Goal: Task Accomplishment & Management: Manage account settings

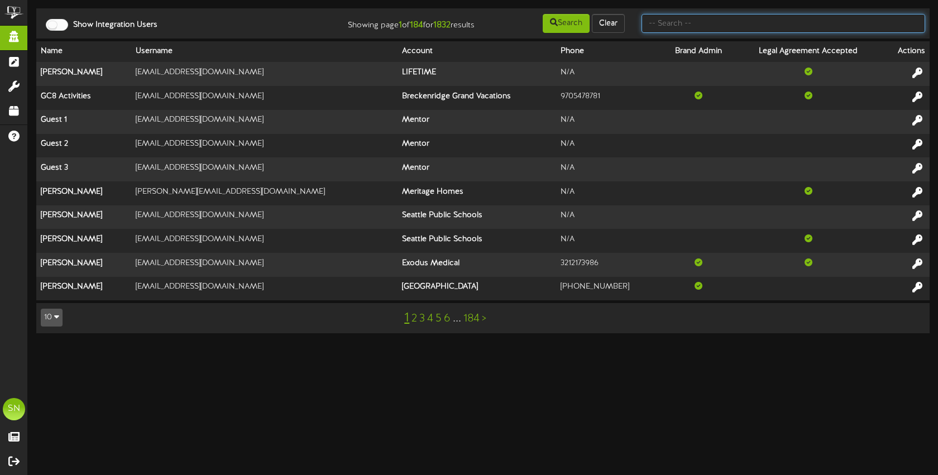
click at [676, 25] on input "text" at bounding box center [784, 23] width 284 height 19
type input "the picklr"
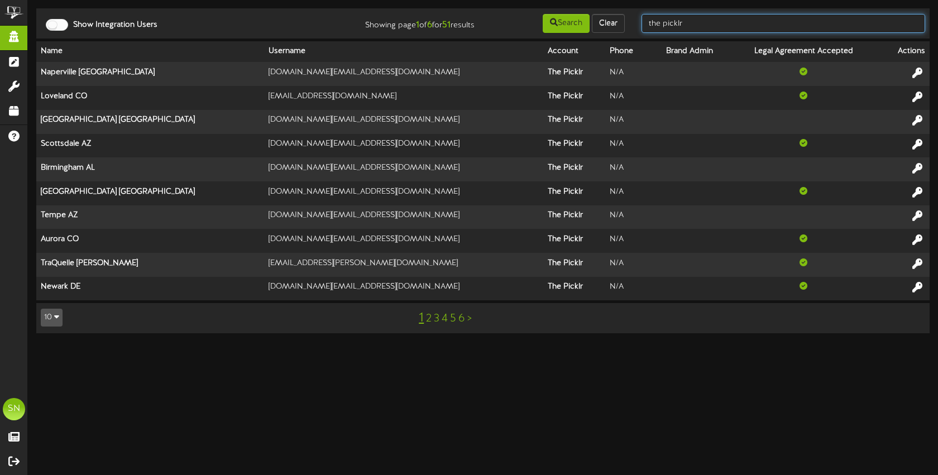
click at [702, 25] on input "the picklr" at bounding box center [784, 23] width 284 height 19
drag, startPoint x: 702, startPoint y: 24, endPoint x: 633, endPoint y: 22, distance: 68.7
click at [632, 23] on div "Show Integration Users Showing page 1 of 6 for 51 results Search Clear the pick…" at bounding box center [483, 23] width 902 height 21
type input "cam"
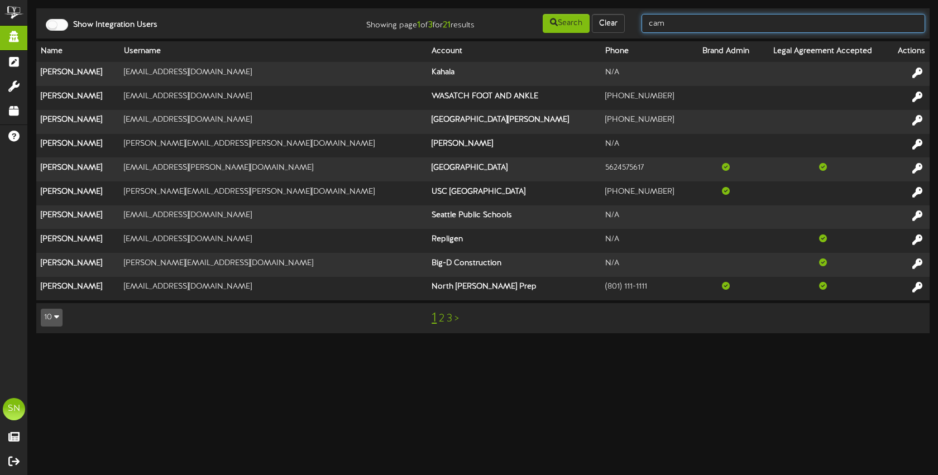
click at [730, 28] on input "cam" at bounding box center [784, 23] width 284 height 19
drag, startPoint x: 730, startPoint y: 28, endPoint x: 625, endPoint y: 18, distance: 105.5
click at [625, 18] on div "Show Integration Users Showing page 1 of 3 for 21 results Search Clear cam" at bounding box center [483, 23] width 902 height 21
type input "picklr"
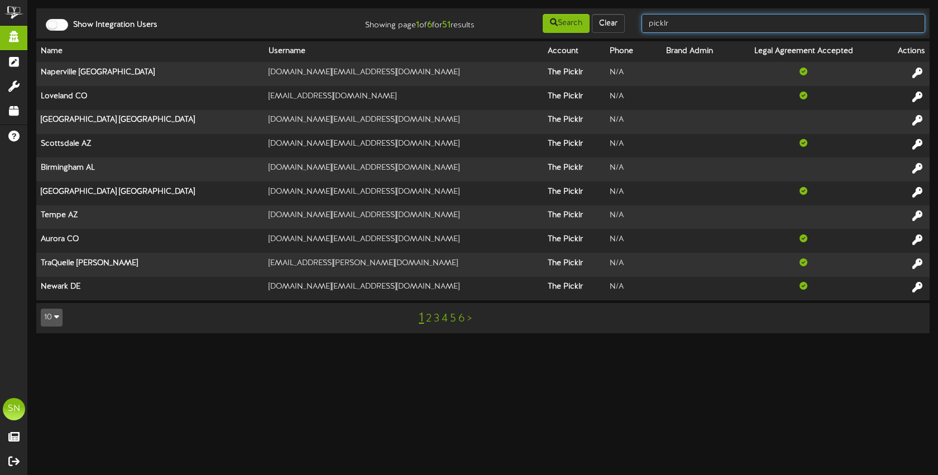
click at [719, 28] on input "picklr" at bounding box center [784, 23] width 284 height 19
drag, startPoint x: 691, startPoint y: 26, endPoint x: 641, endPoint y: 22, distance: 49.8
click at [642, 22] on input "picklr" at bounding box center [784, 23] width 284 height 19
type input "p"
type input "picklr"
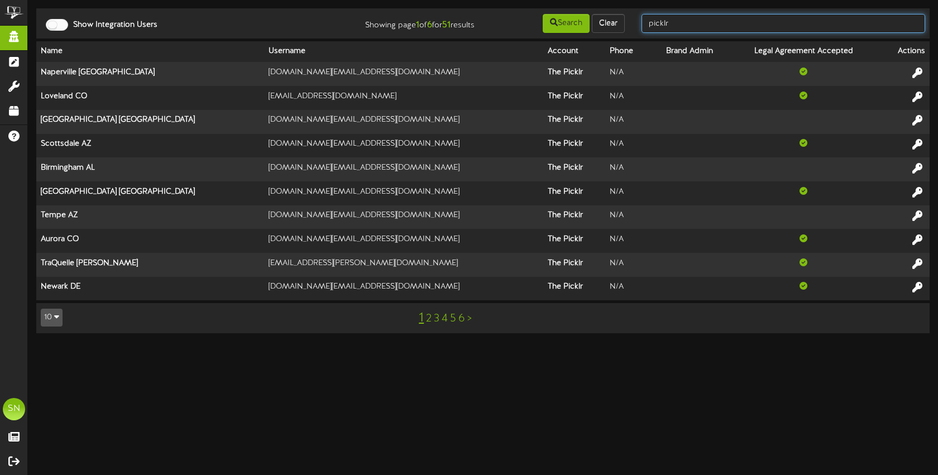
click at [696, 27] on input "picklr" at bounding box center [784, 23] width 284 height 19
click at [428, 318] on link "2" at bounding box center [429, 319] width 6 height 12
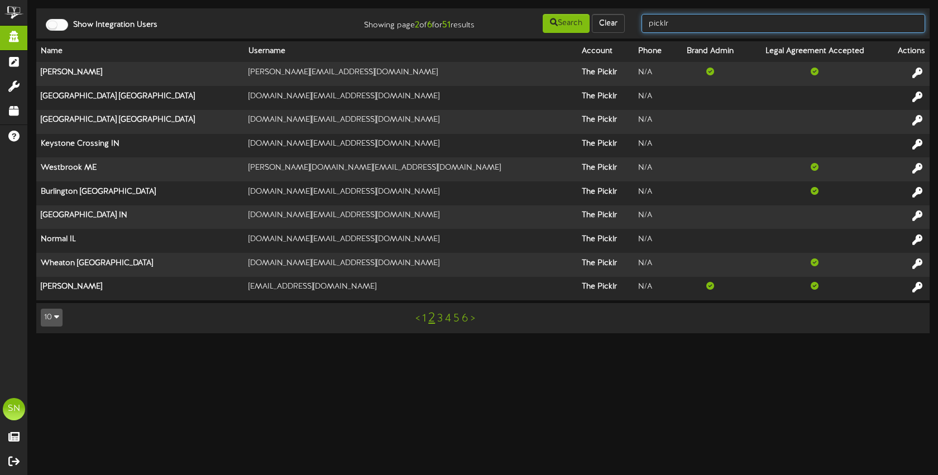
click at [689, 26] on input "picklr" at bounding box center [784, 23] width 284 height 19
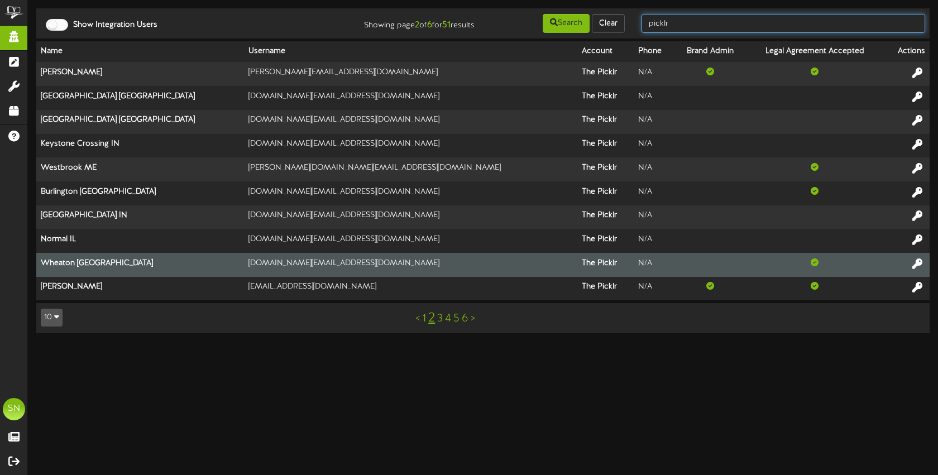
drag, startPoint x: 689, startPoint y: 25, endPoint x: 506, endPoint y: 259, distance: 296.8
click at [647, 23] on input "picklr" at bounding box center [784, 23] width 284 height 19
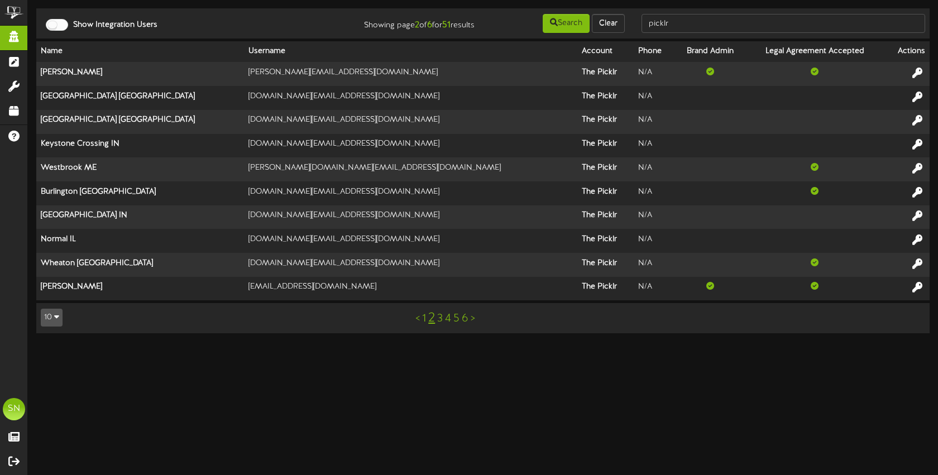
click at [425, 320] on link "1" at bounding box center [424, 319] width 4 height 12
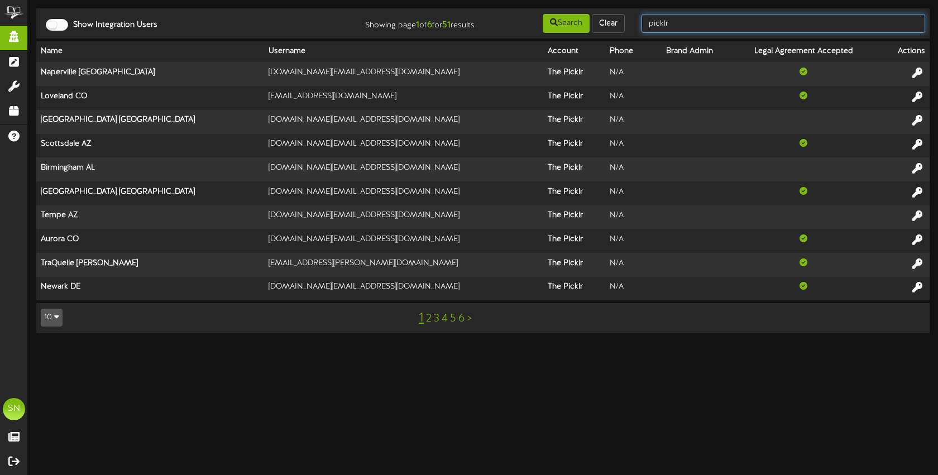
click at [688, 25] on input "picklr" at bounding box center [784, 23] width 284 height 19
drag, startPoint x: 688, startPoint y: 24, endPoint x: 627, endPoint y: 16, distance: 61.4
click at [626, 17] on div "Show Integration Users Showing page 1 of 6 for 51 results Search Clear picklr" at bounding box center [483, 23] width 902 height 21
type input "cam"
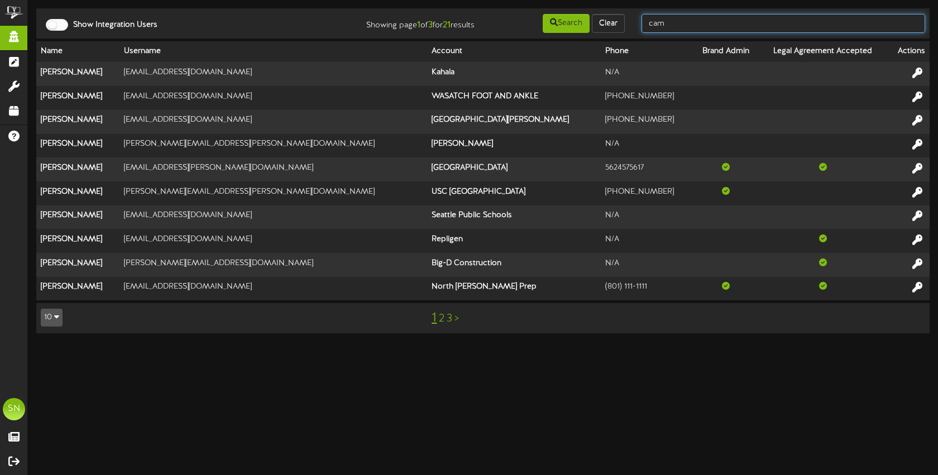
click at [683, 23] on input "cam" at bounding box center [784, 23] width 284 height 19
type input "c"
type input "the picklr"
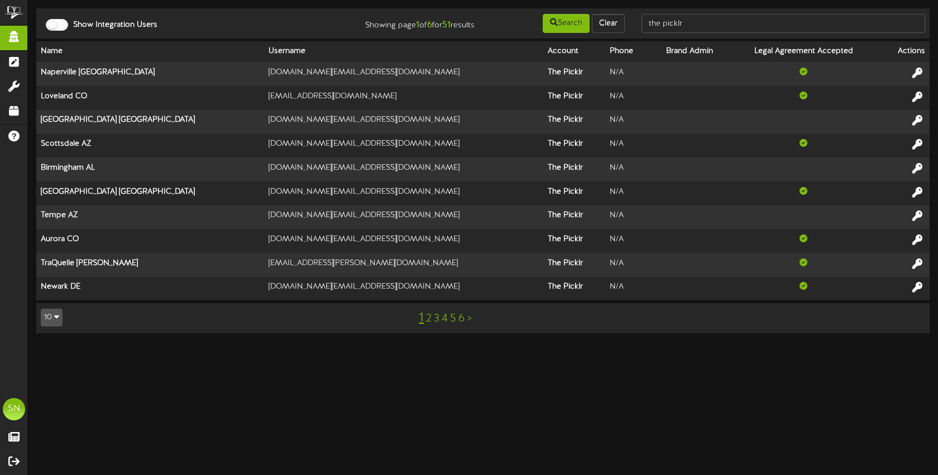
click at [429, 320] on link "2" at bounding box center [429, 319] width 6 height 12
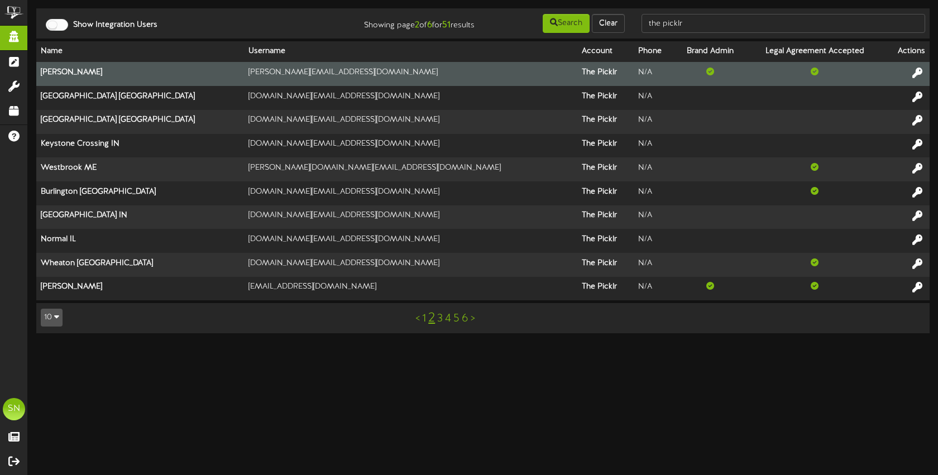
drag, startPoint x: 917, startPoint y: 71, endPoint x: 907, endPoint y: 68, distance: 11.1
click at [917, 71] on icon at bounding box center [918, 73] width 10 height 10
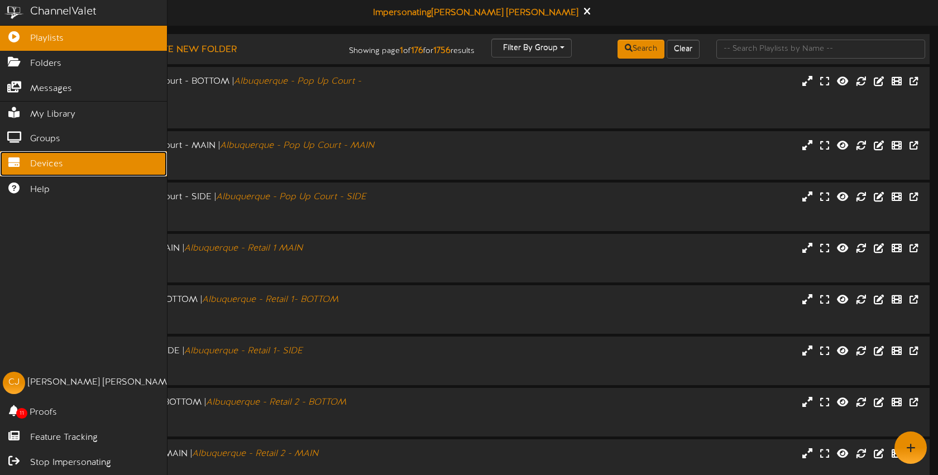
click at [47, 167] on span "Devices" at bounding box center [46, 164] width 33 height 13
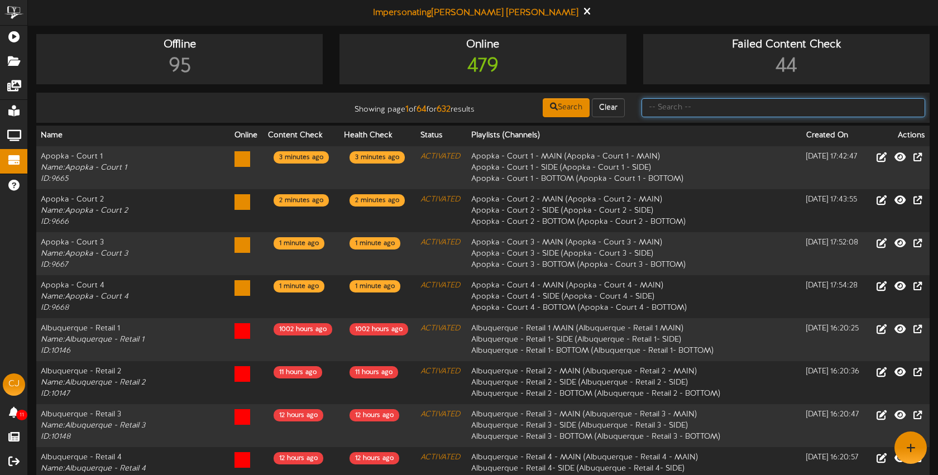
click at [678, 109] on input "text" at bounding box center [784, 107] width 284 height 19
type input "exton"
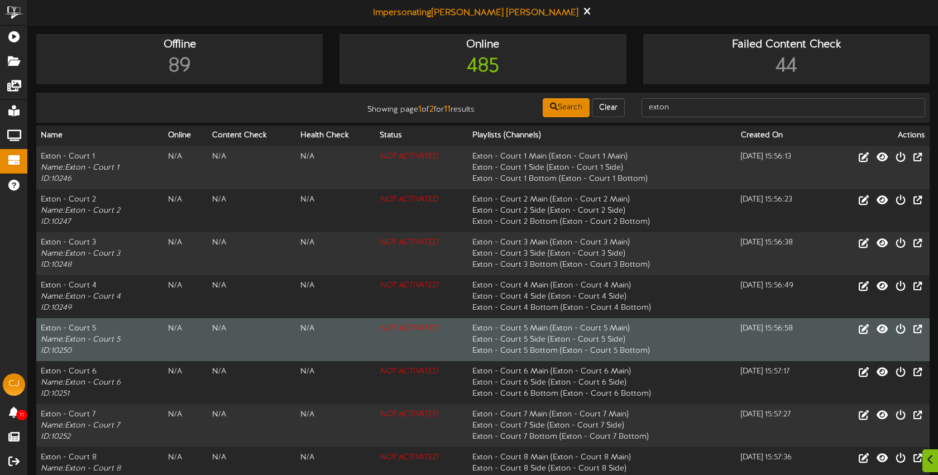
scroll to position [145, 0]
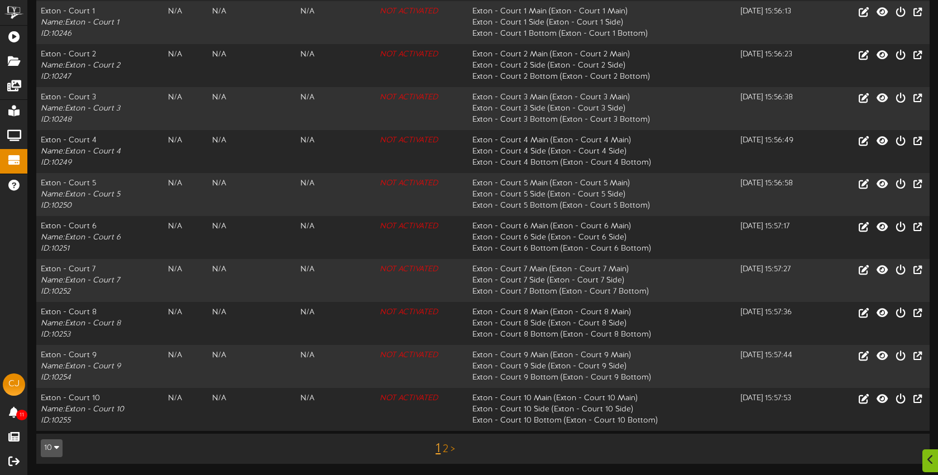
click at [445, 449] on link "2" at bounding box center [446, 450] width 6 height 12
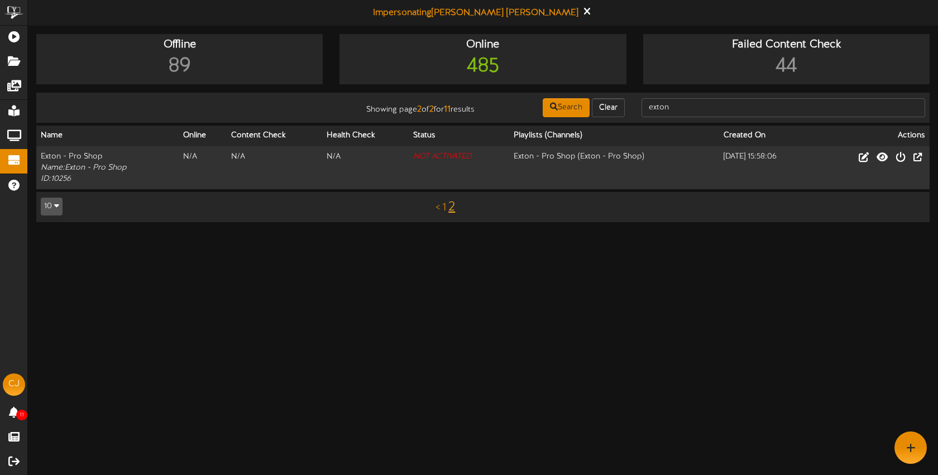
click at [446, 208] on div "< 1 2" at bounding box center [446, 207] width 226 height 21
click at [441, 209] on div "< 1 2" at bounding box center [446, 207] width 226 height 21
click at [446, 208] on div "< 1 2" at bounding box center [446, 207] width 226 height 21
drag, startPoint x: 474, startPoint y: 249, endPoint x: 436, endPoint y: 213, distance: 52.5
click at [474, 233] on html "ChannelValet Playlists Folders Messages My Library Groups Devices Help CJ Chris…" at bounding box center [469, 116] width 938 height 233
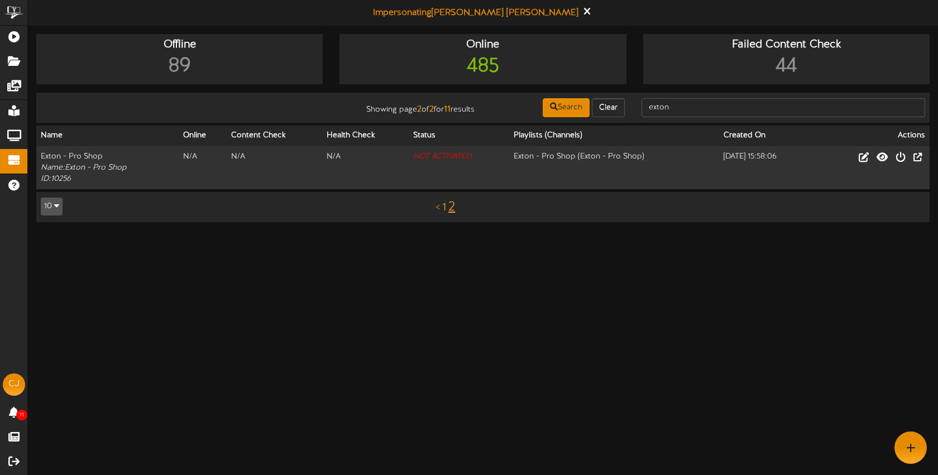
click at [445, 208] on link "1" at bounding box center [444, 208] width 4 height 12
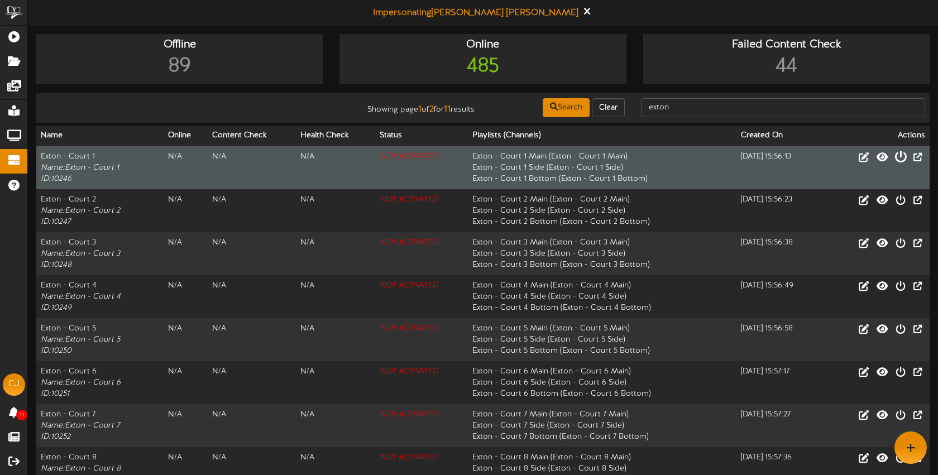
click at [902, 159] on icon at bounding box center [901, 156] width 12 height 12
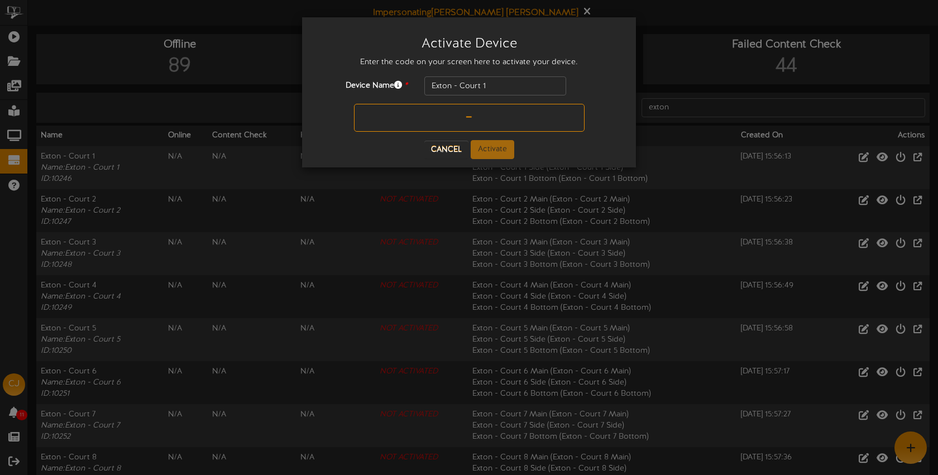
click at [451, 123] on input "text" at bounding box center [469, 118] width 231 height 28
type input "H9JD4R"
click at [493, 150] on button "Activate" at bounding box center [493, 149] width 44 height 19
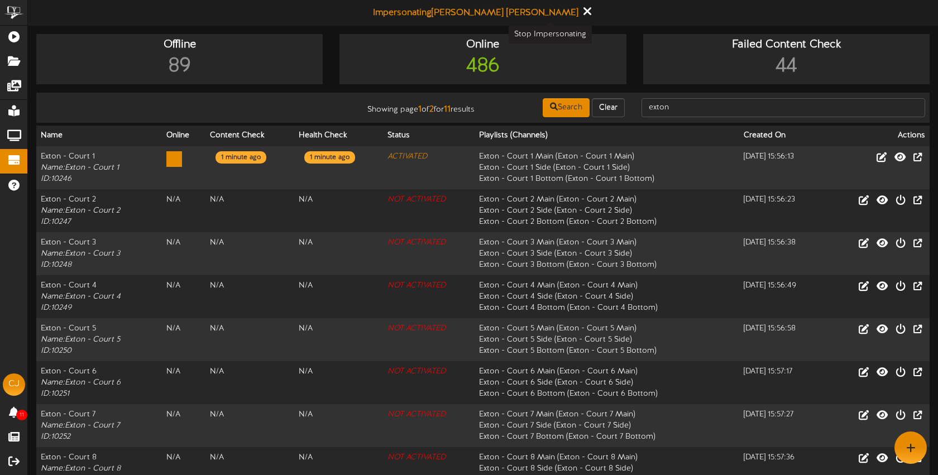
click at [584, 10] on icon at bounding box center [587, 11] width 7 height 12
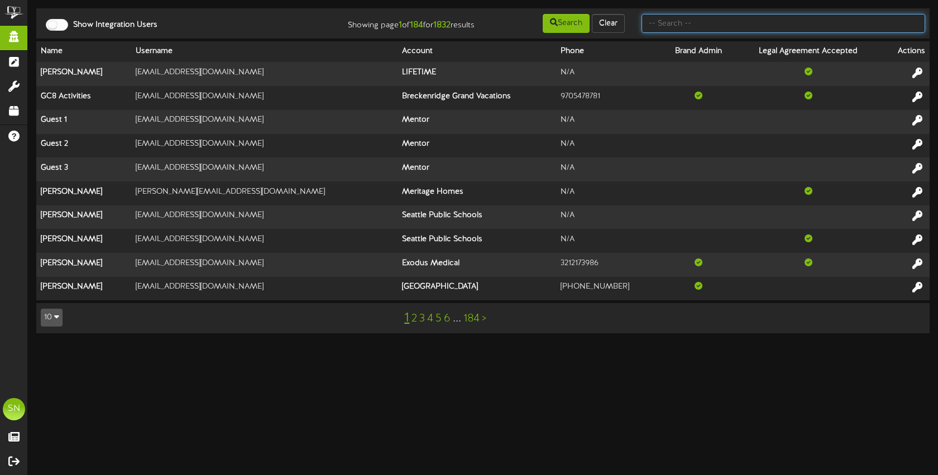
click at [722, 30] on input "text" at bounding box center [784, 23] width 284 height 19
type input "ketns"
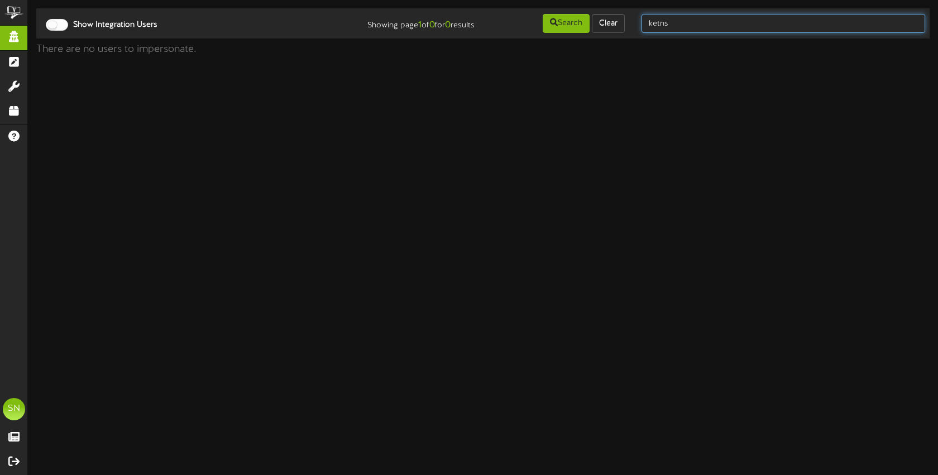
click at [681, 22] on input "ketns" at bounding box center [784, 23] width 284 height 19
type input "kents"
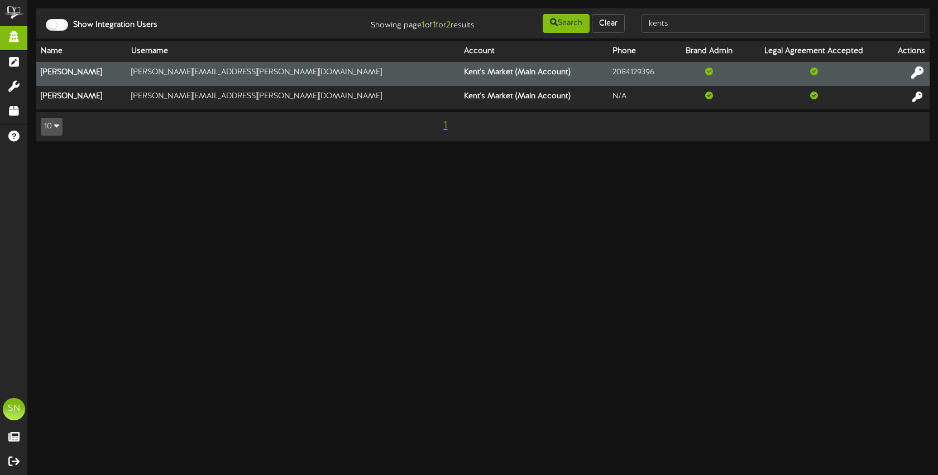
click at [920, 72] on icon at bounding box center [918, 72] width 12 height 12
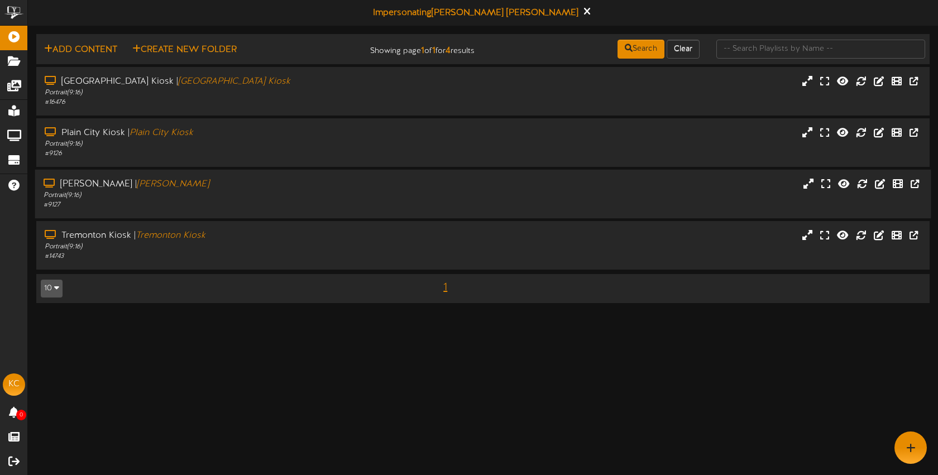
click at [242, 206] on div "# 9127" at bounding box center [222, 205] width 357 height 9
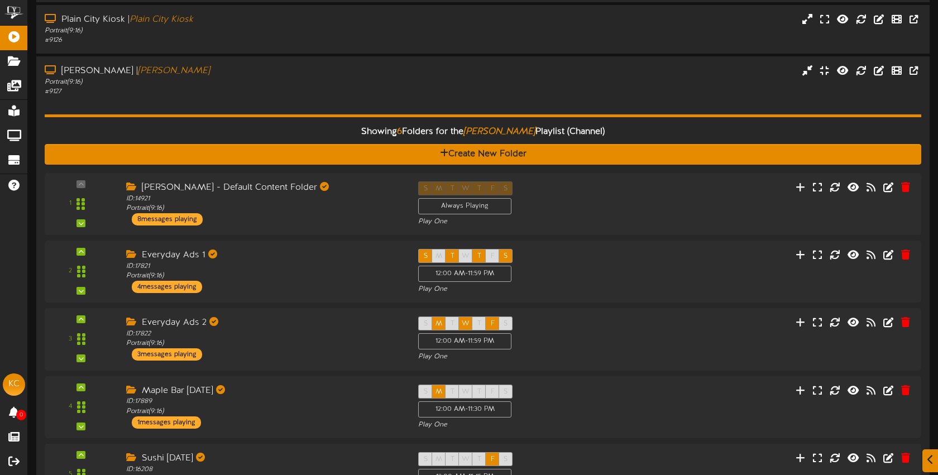
scroll to position [280, 0]
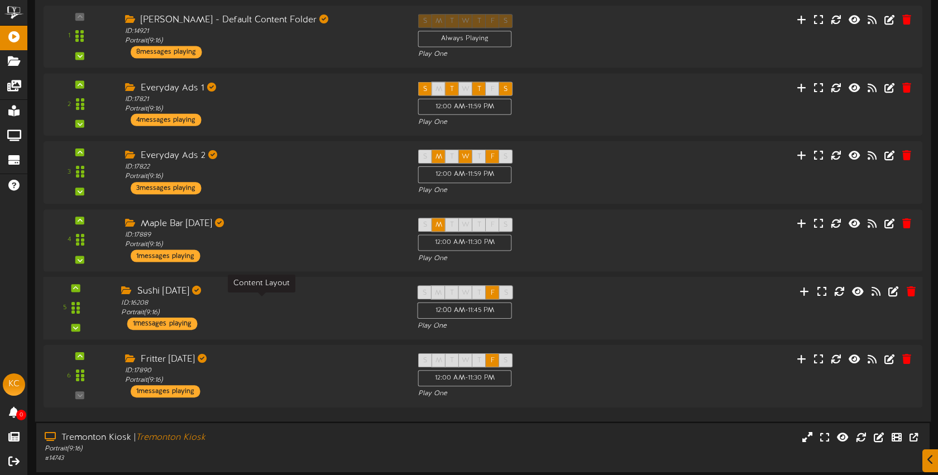
click at [325, 316] on div "ID: 16208 Portrait ( 9:16 )" at bounding box center [260, 308] width 279 height 20
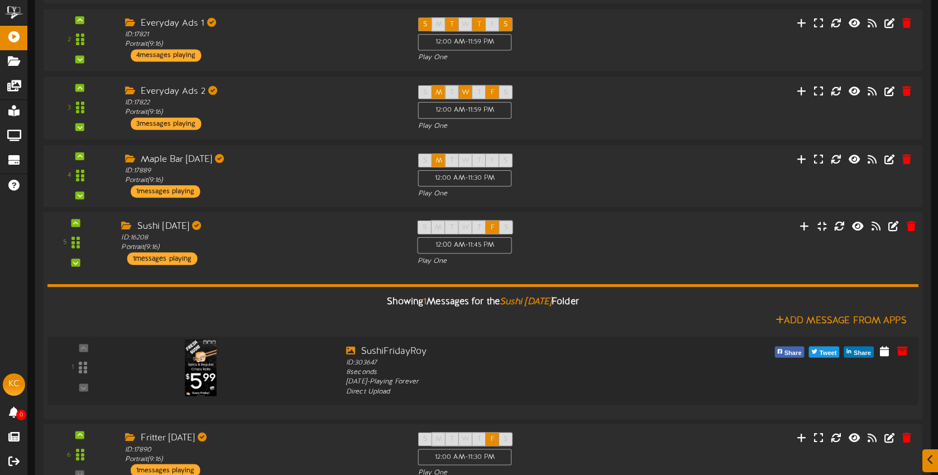
scroll to position [393, 0]
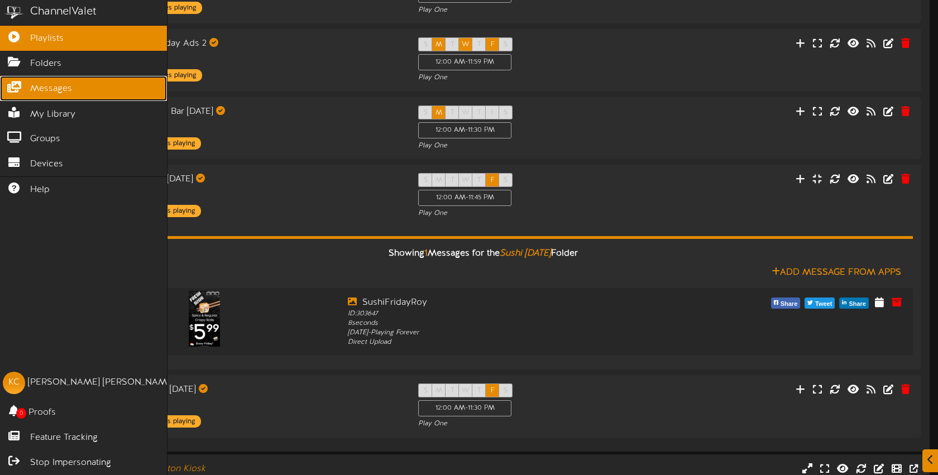
click at [56, 86] on span "Messages" at bounding box center [51, 89] width 42 height 13
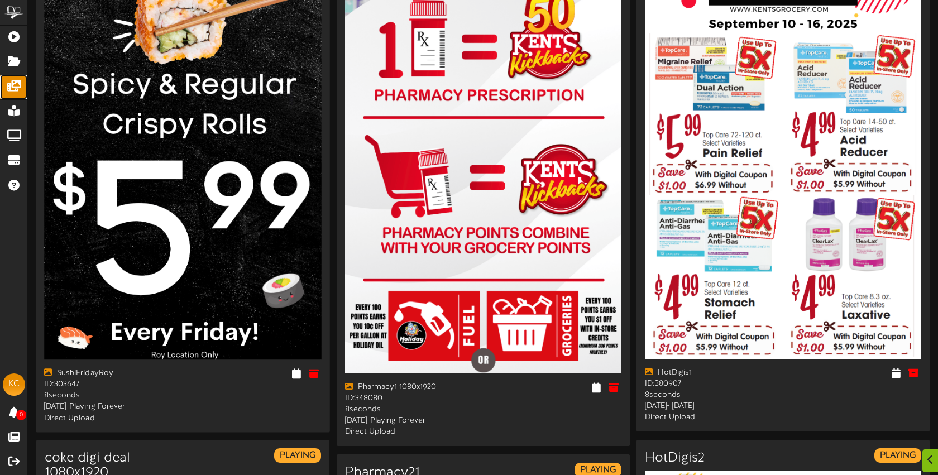
scroll to position [264, 0]
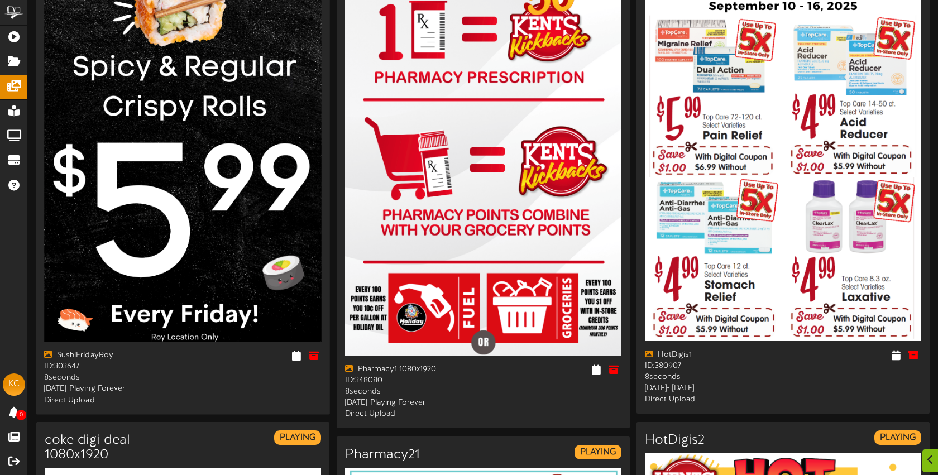
click at [302, 369] on div "SushiFridayRoy PLAYING SushiFridayRoy ID: 303647 8 -" at bounding box center [183, 116] width 294 height 598
click at [297, 356] on icon at bounding box center [296, 356] width 11 height 12
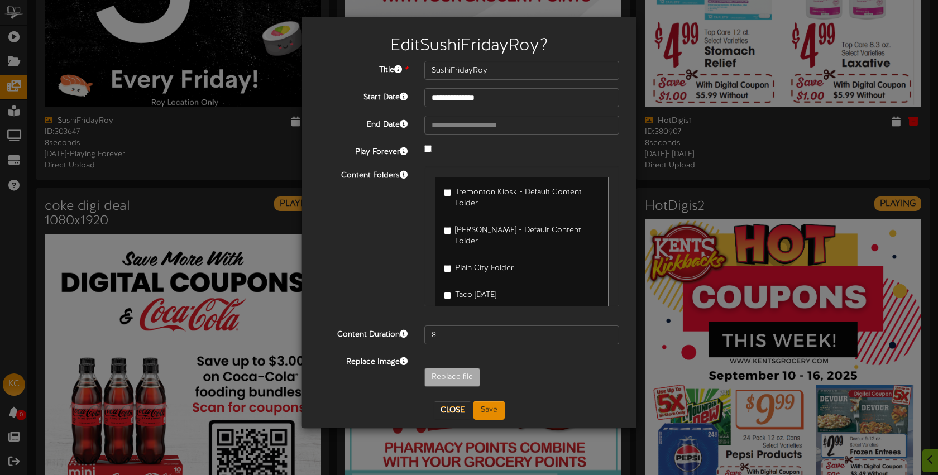
scroll to position [493, 0]
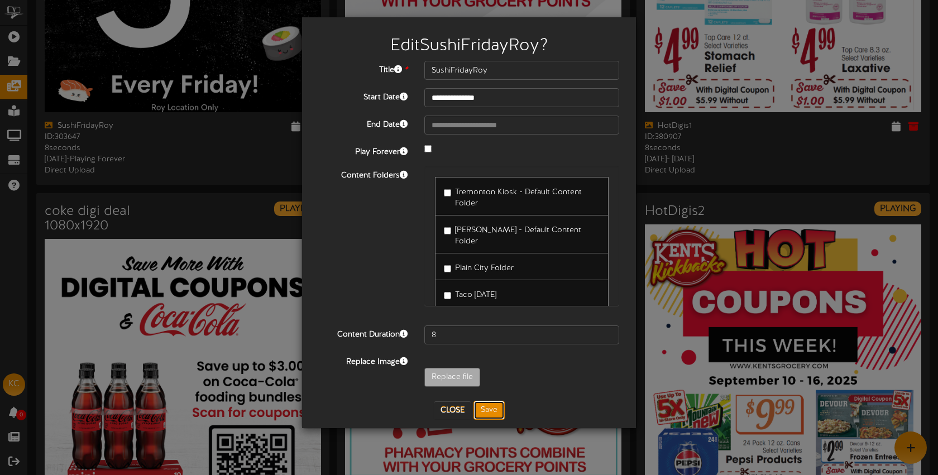
click at [491, 408] on button "Save" at bounding box center [489, 410] width 31 height 19
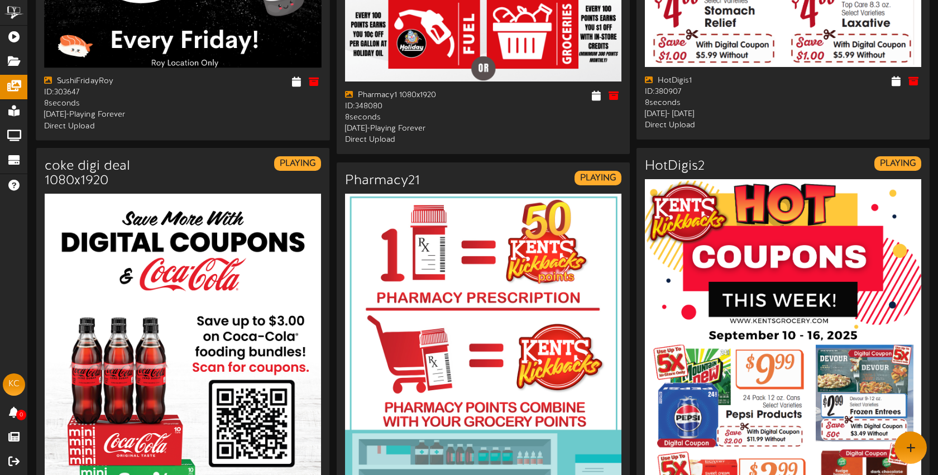
scroll to position [419, 0]
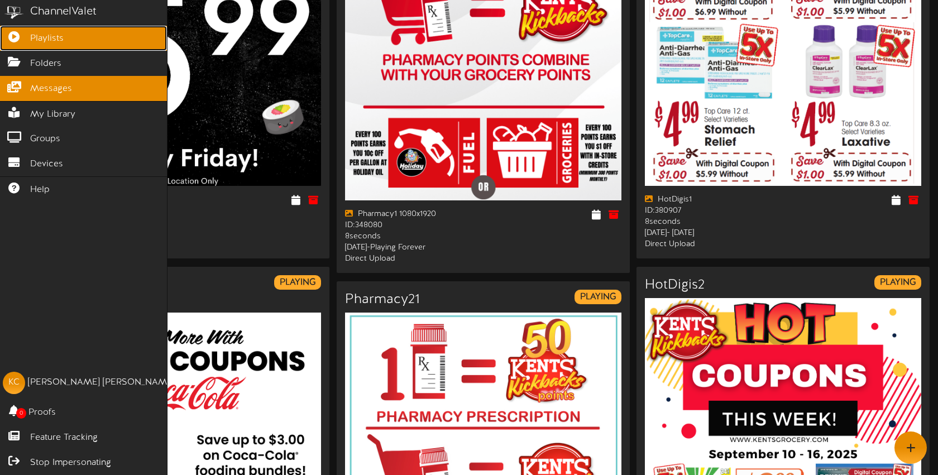
click at [45, 33] on span "Playlists" at bounding box center [47, 38] width 34 height 13
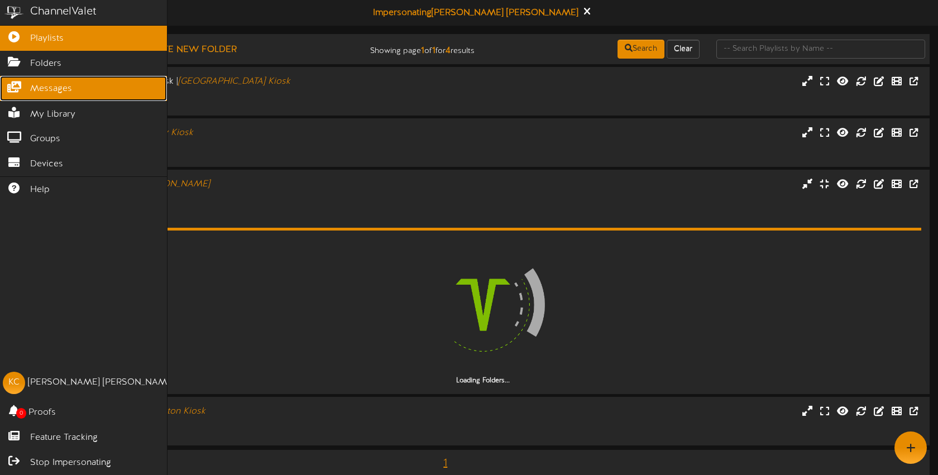
click at [59, 87] on span "Messages" at bounding box center [51, 89] width 42 height 13
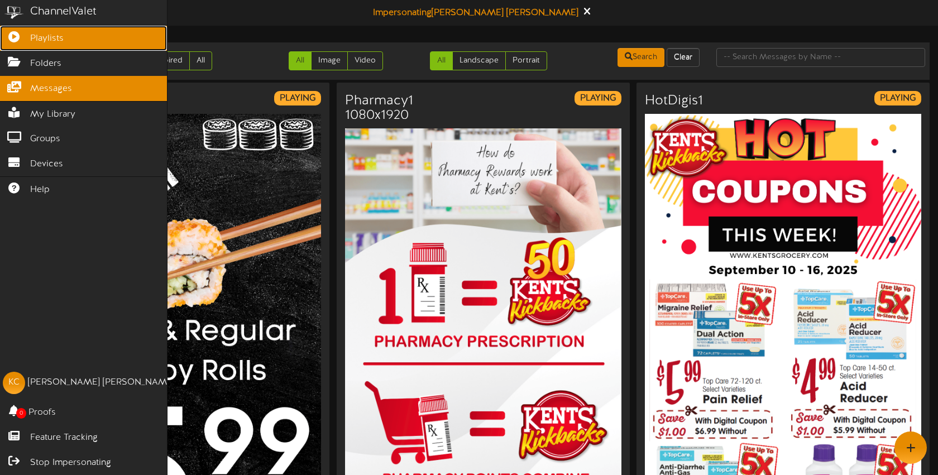
click at [23, 39] on icon at bounding box center [14, 35] width 28 height 8
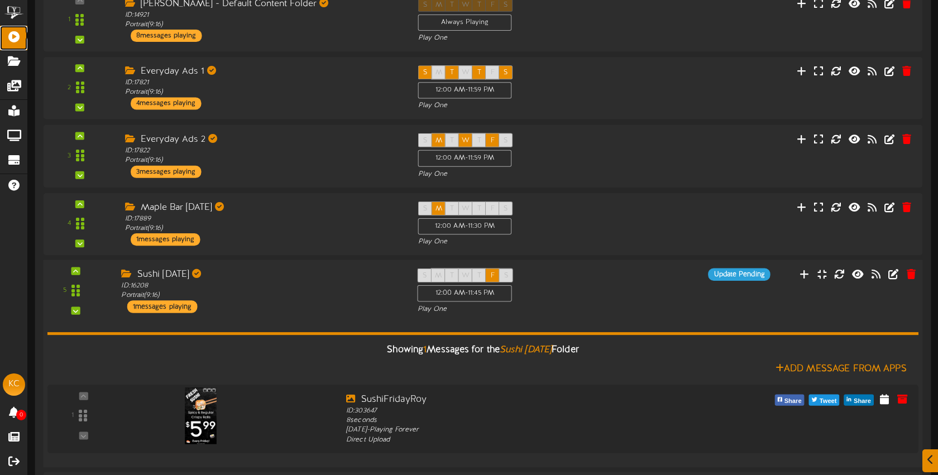
scroll to position [308, 0]
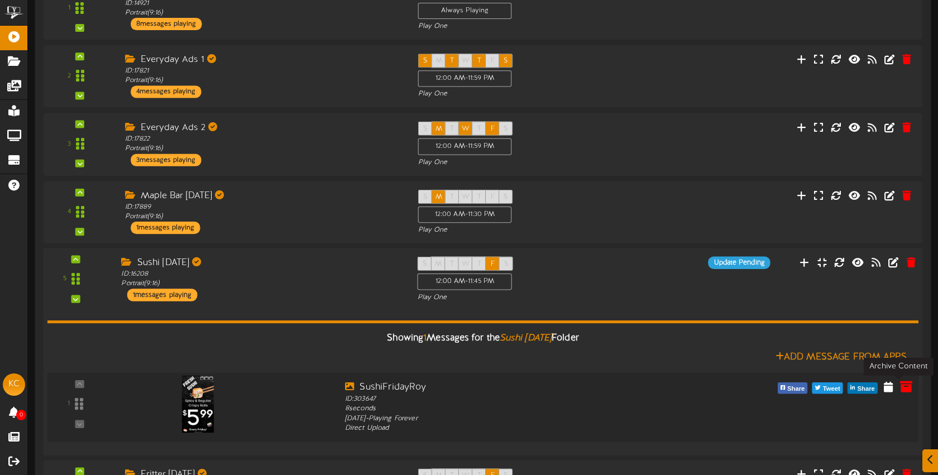
click at [905, 387] on icon at bounding box center [906, 386] width 12 height 12
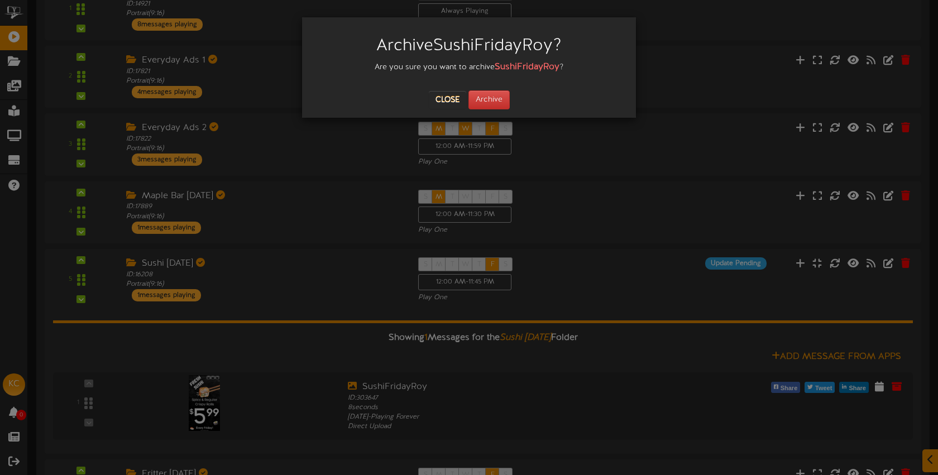
click at [309, 286] on div "Archive SushiFridayRoy ? Are you sure you want to archive SushiFridayRoy ? Clos…" at bounding box center [469, 237] width 938 height 475
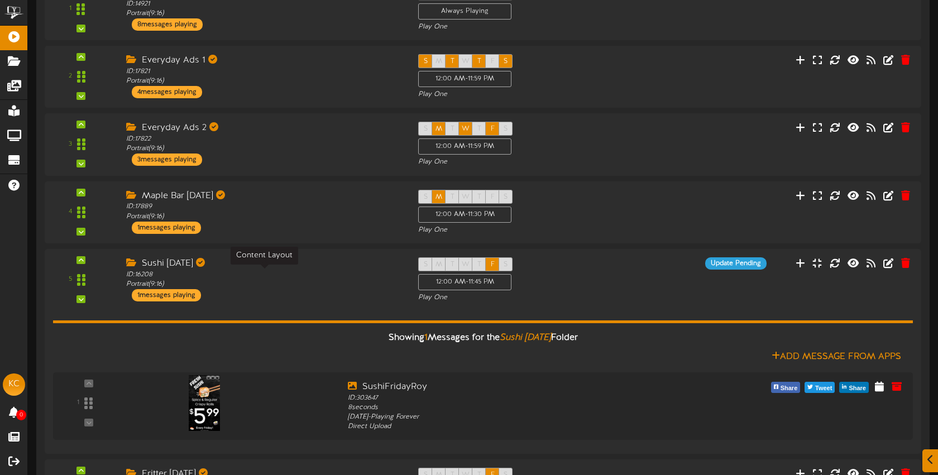
click at [309, 286] on div "ID: 16208 Portrait ( 9:16 )" at bounding box center [263, 279] width 275 height 19
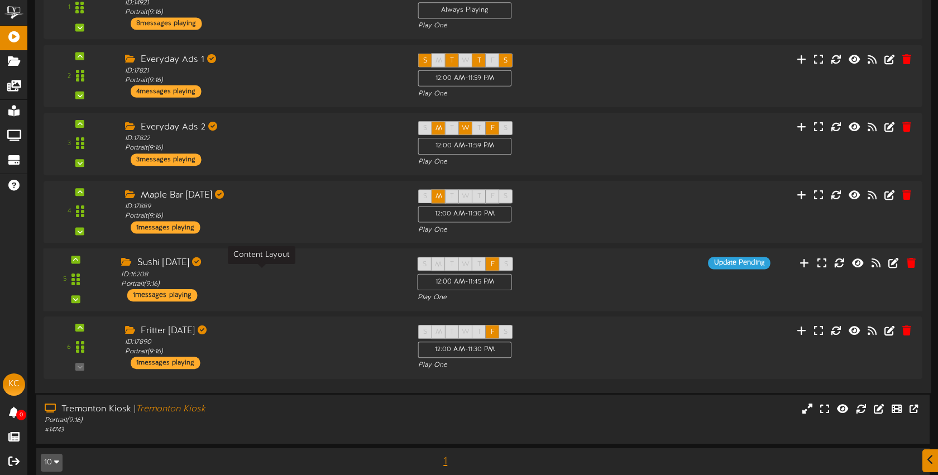
click at [309, 286] on div "ID: 16208 Portrait ( 9:16 )" at bounding box center [260, 280] width 279 height 20
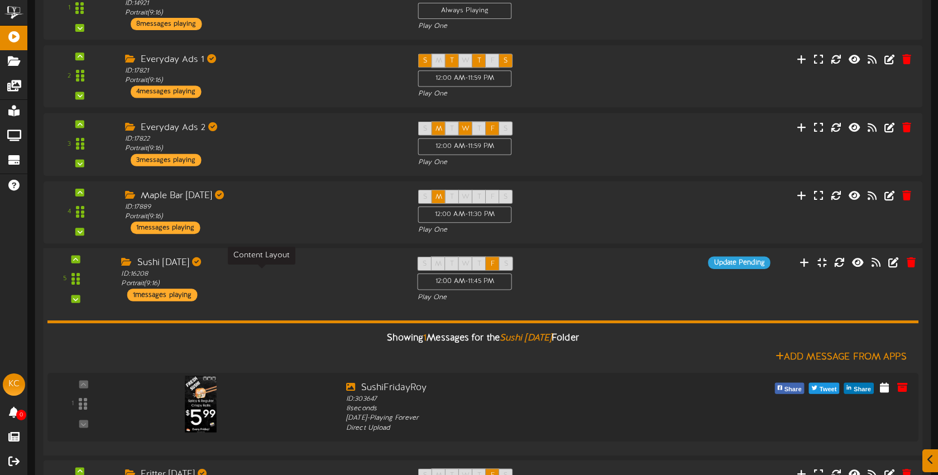
click at [309, 286] on div "ID: 16208 Portrait ( 9:16 )" at bounding box center [260, 280] width 279 height 20
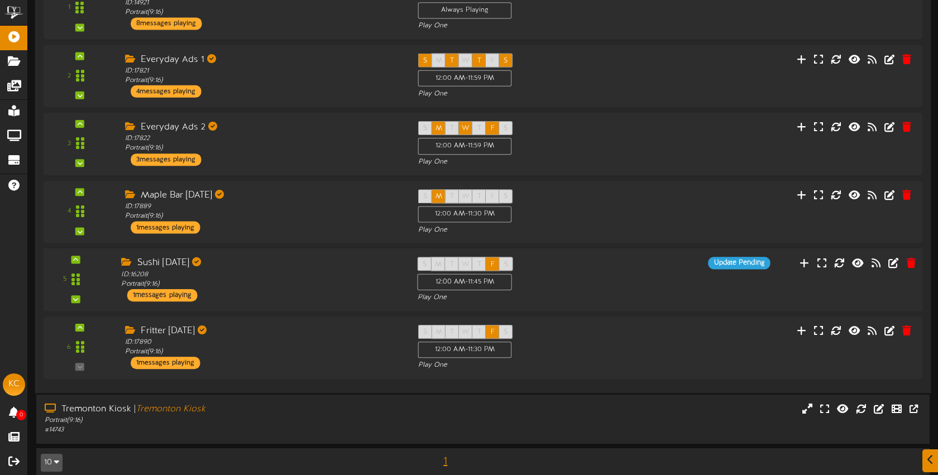
click at [672, 289] on div "5 ID:" at bounding box center [483, 280] width 888 height 46
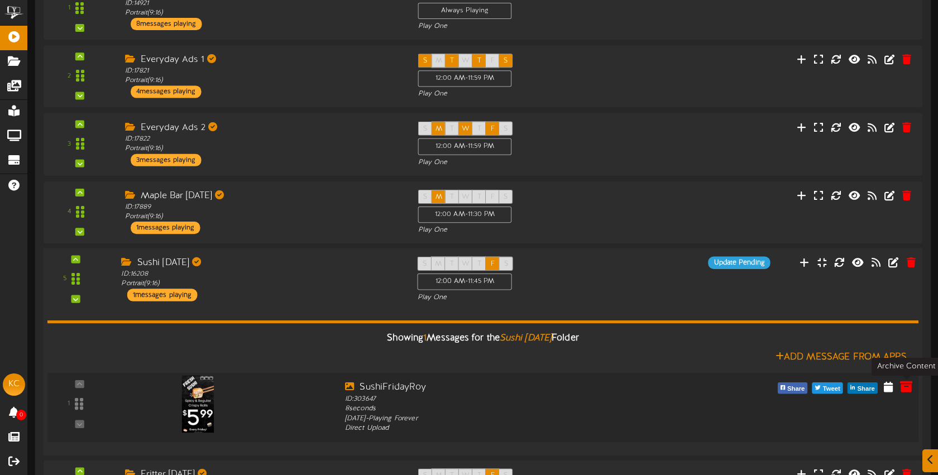
click at [907, 387] on icon at bounding box center [906, 386] width 12 height 12
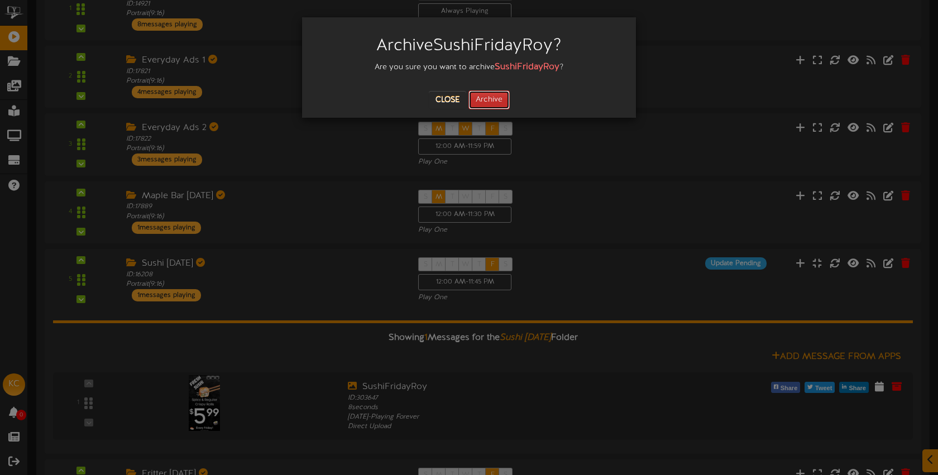
click at [504, 97] on button "Archive" at bounding box center [489, 99] width 41 height 19
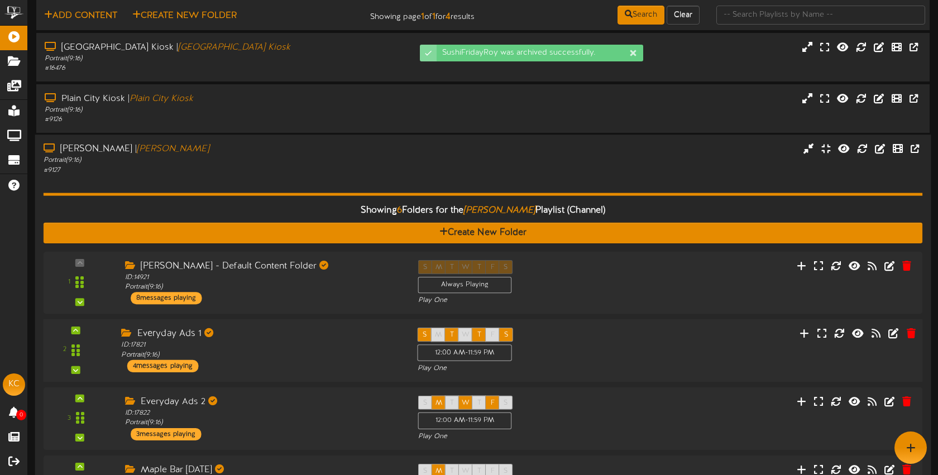
scroll to position [0, 0]
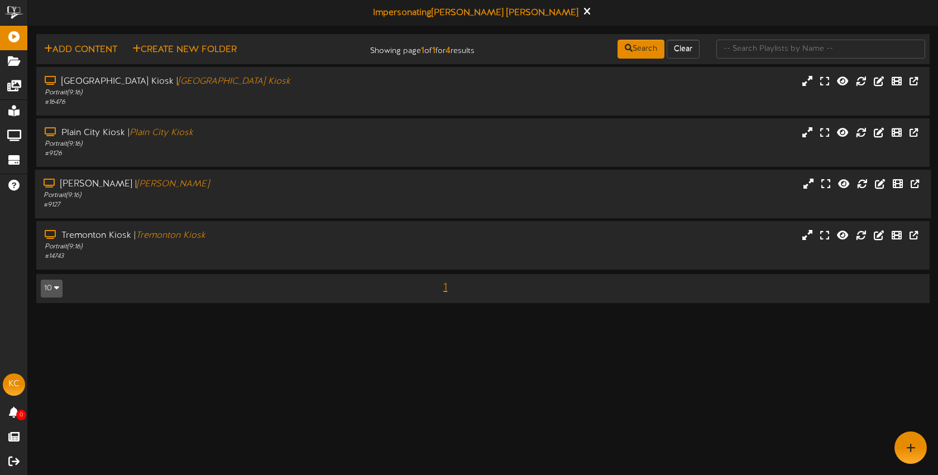
click at [234, 196] on div "Portrait ( 9:16 )" at bounding box center [222, 195] width 357 height 9
click at [264, 185] on div "[PERSON_NAME] | [PERSON_NAME]" at bounding box center [222, 184] width 357 height 13
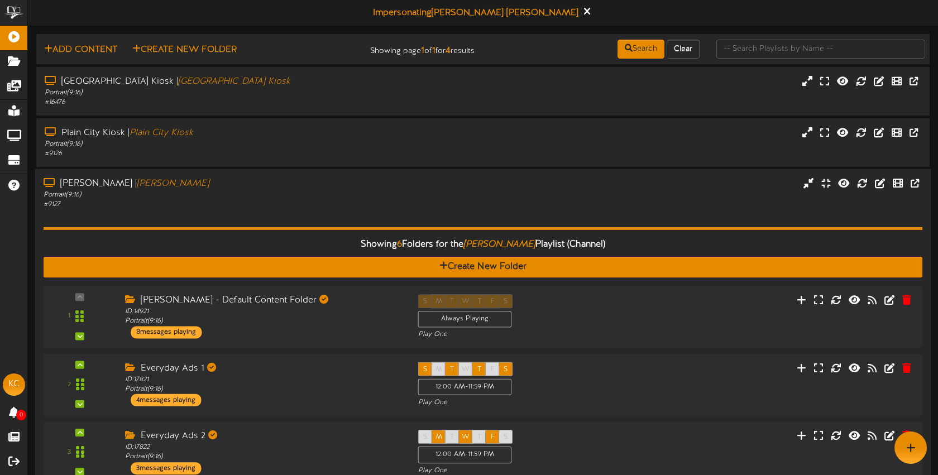
click at [219, 207] on div "# 9127" at bounding box center [222, 204] width 357 height 9
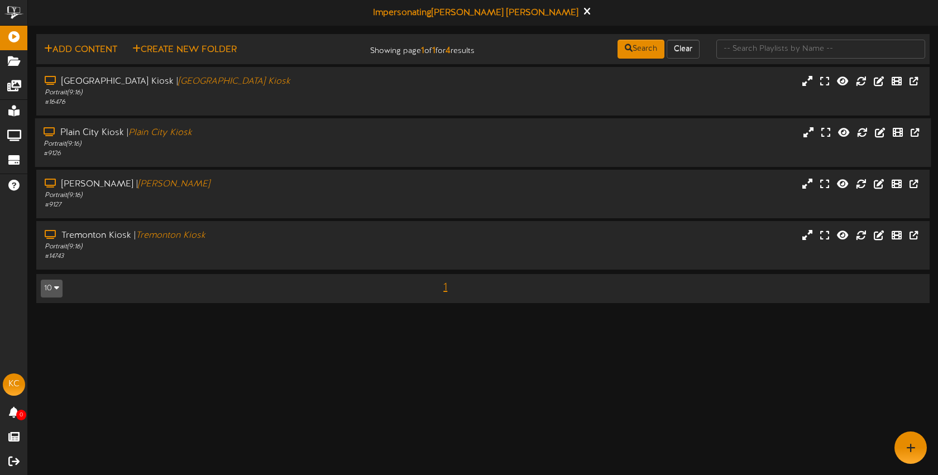
click at [229, 152] on div "# 9126" at bounding box center [222, 153] width 357 height 9
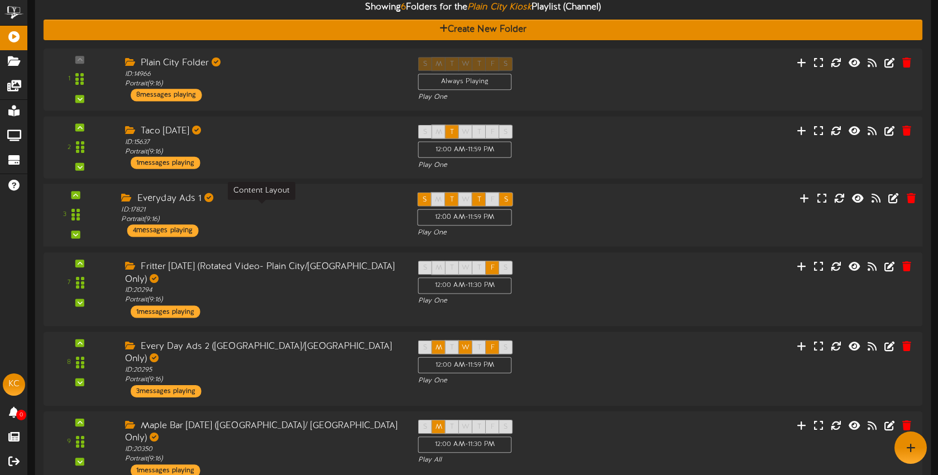
scroll to position [179, 0]
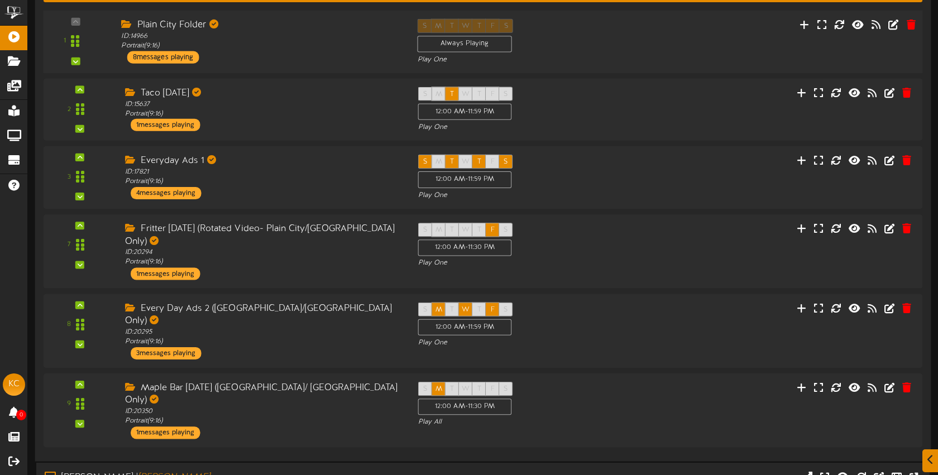
click at [269, 54] on div "Plain City Folder ID: 14966 Portrait ( 9:16 ) 8 messages playing" at bounding box center [261, 40] width 296 height 45
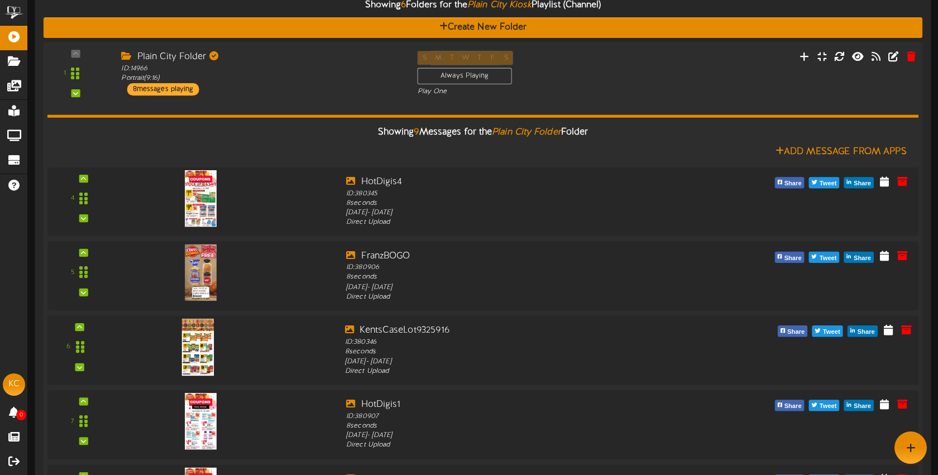
scroll to position [0, 0]
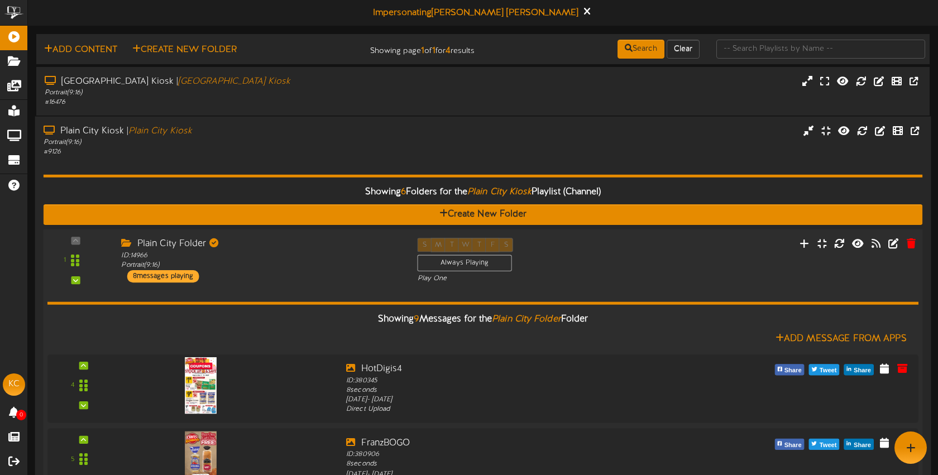
click at [290, 283] on div "1 ID:" at bounding box center [483, 261] width 888 height 46
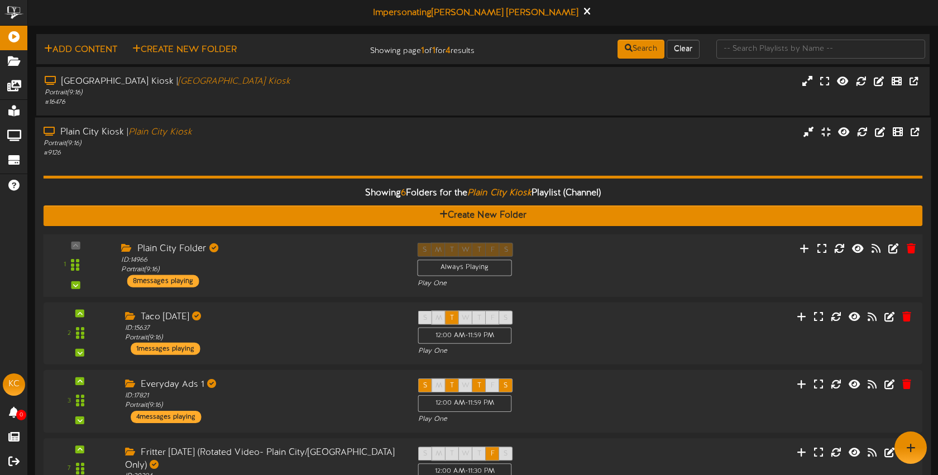
click at [290, 278] on div "Plain City Folder ID: 14966 Portrait ( 9:16 ) 8 messages playing" at bounding box center [261, 264] width 296 height 45
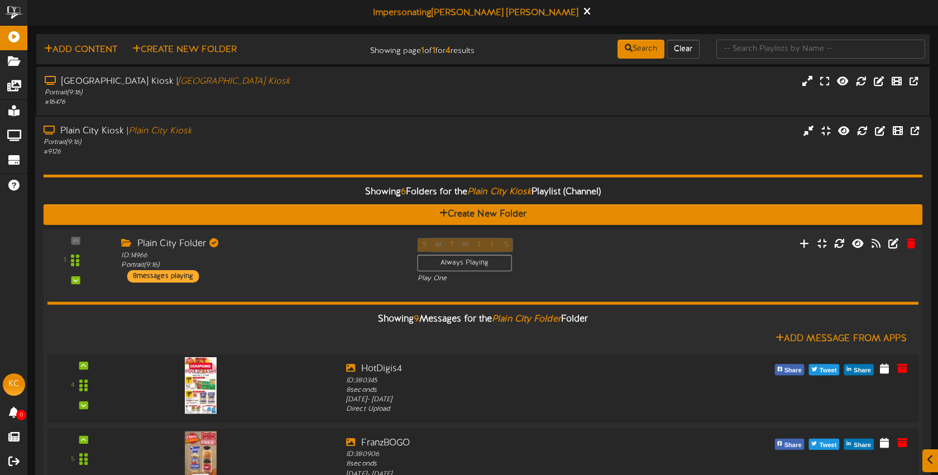
scroll to position [11, 0]
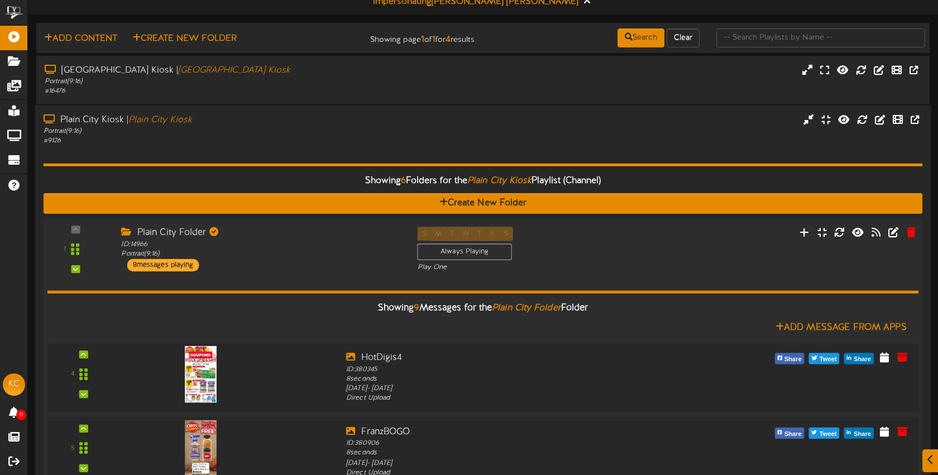
click at [282, 256] on div "ID: 14966 Portrait ( 9:16 )" at bounding box center [260, 250] width 279 height 20
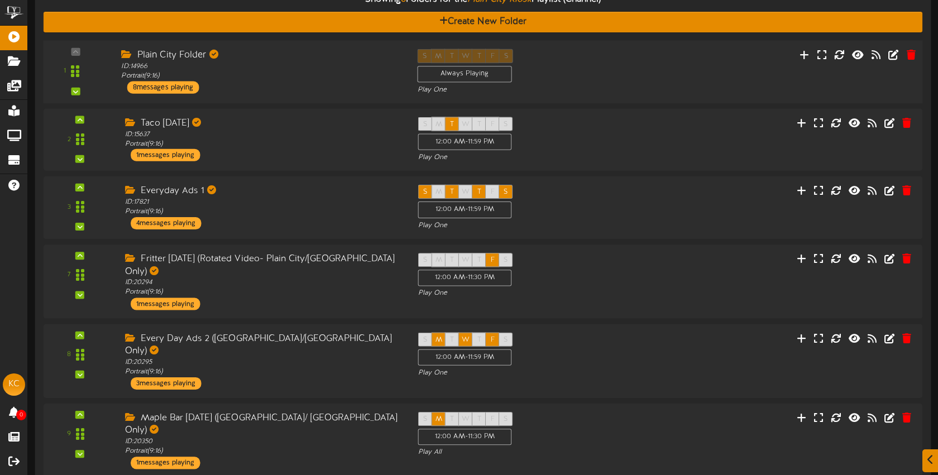
scroll to position [217, 0]
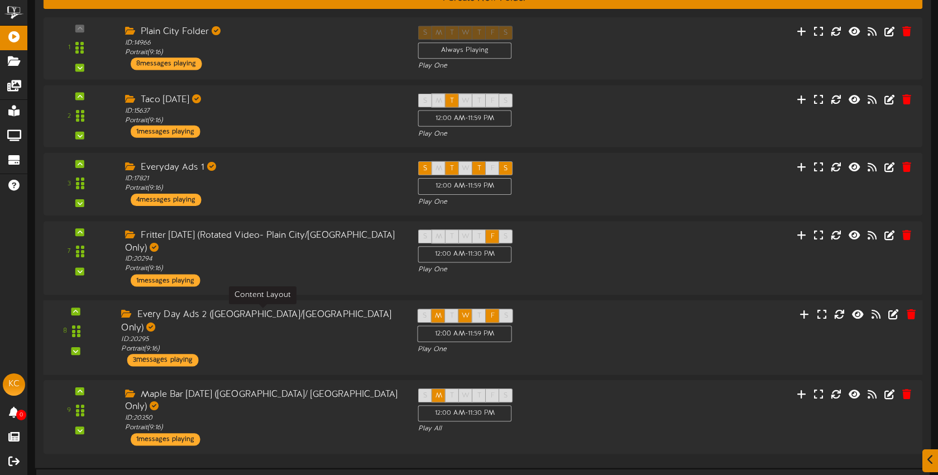
click at [293, 335] on div "ID: 20295 Portrait ( 9:16 )" at bounding box center [260, 345] width 279 height 20
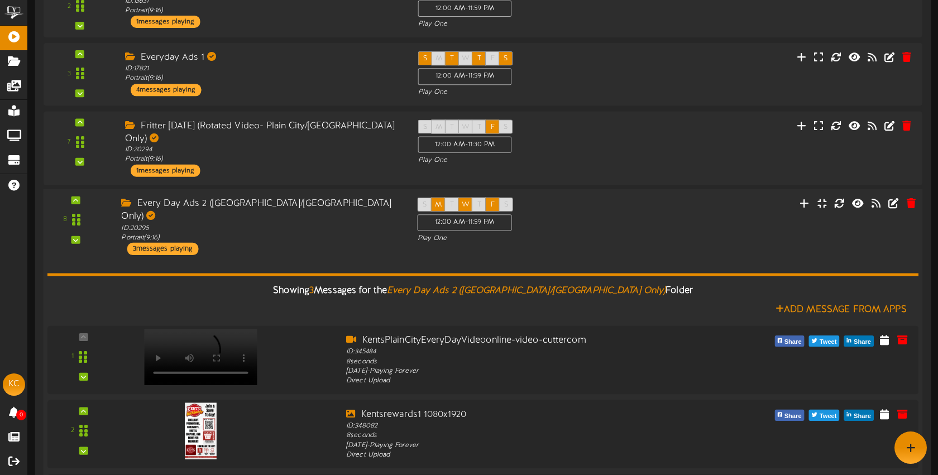
scroll to position [303, 0]
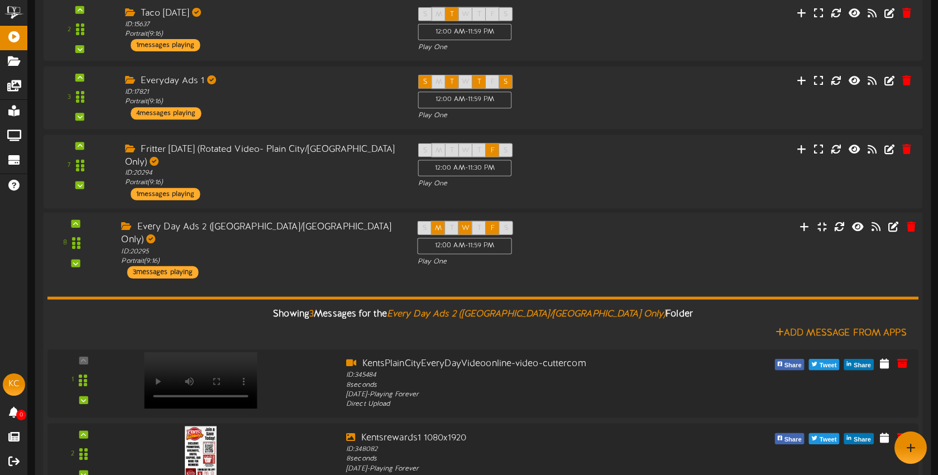
click at [284, 254] on div "Every Day Ads 2 ([GEOGRAPHIC_DATA]/[GEOGRAPHIC_DATA] Only) ID: 20295 Portrait (…" at bounding box center [261, 250] width 296 height 58
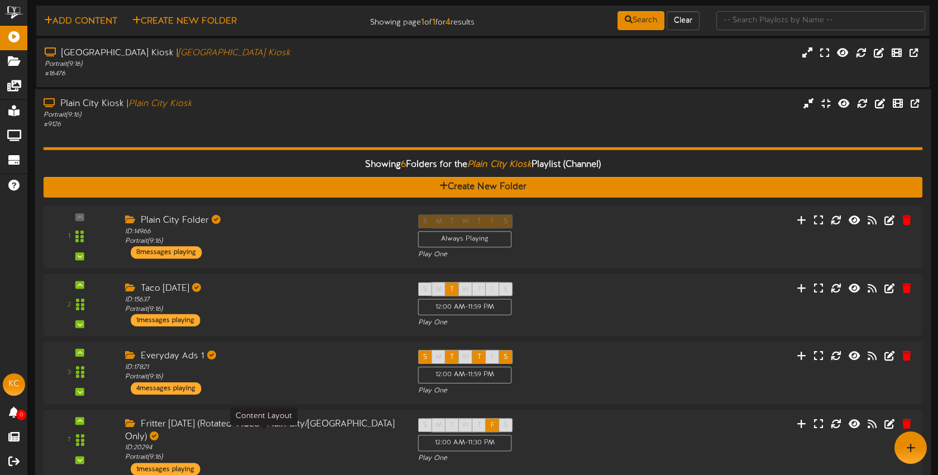
scroll to position [0, 0]
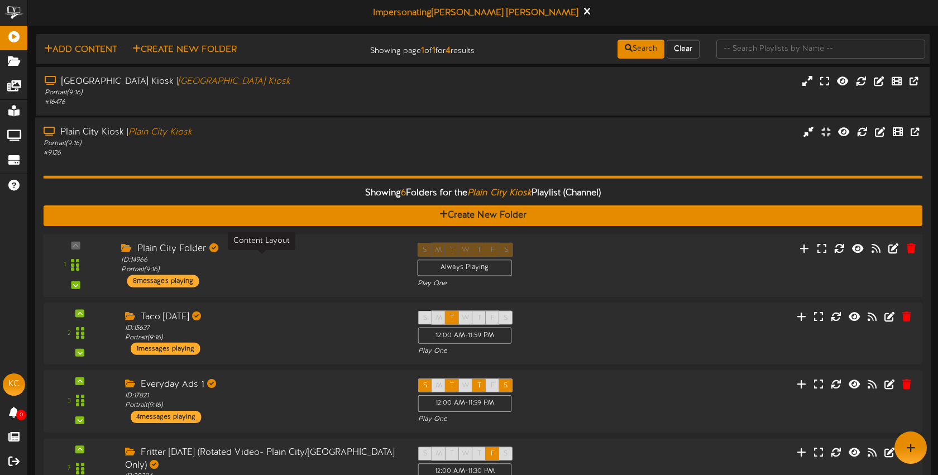
click at [287, 261] on div "ID: 14966 Portrait ( 9:16 )" at bounding box center [260, 266] width 279 height 20
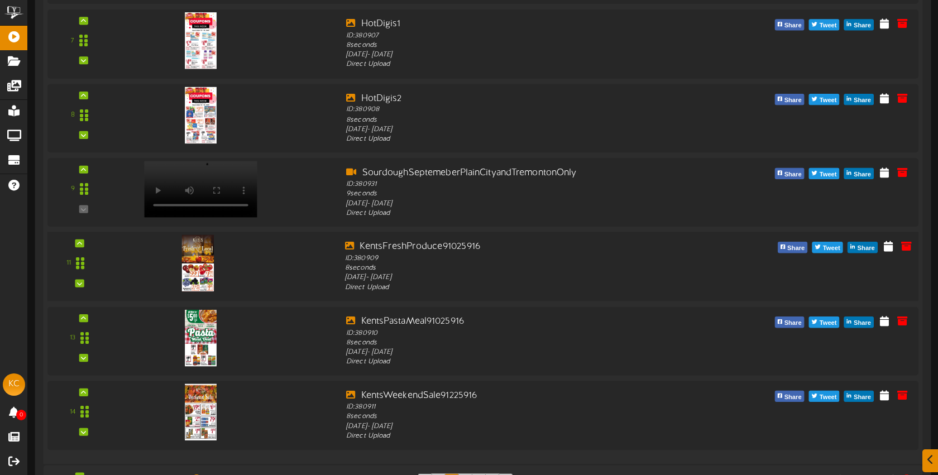
scroll to position [581, 0]
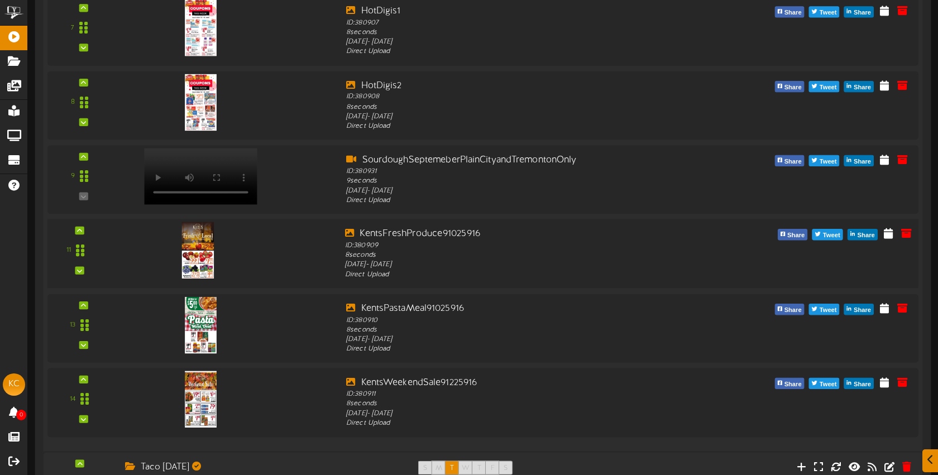
click at [196, 264] on img at bounding box center [198, 250] width 32 height 57
click at [201, 255] on img at bounding box center [198, 250] width 32 height 57
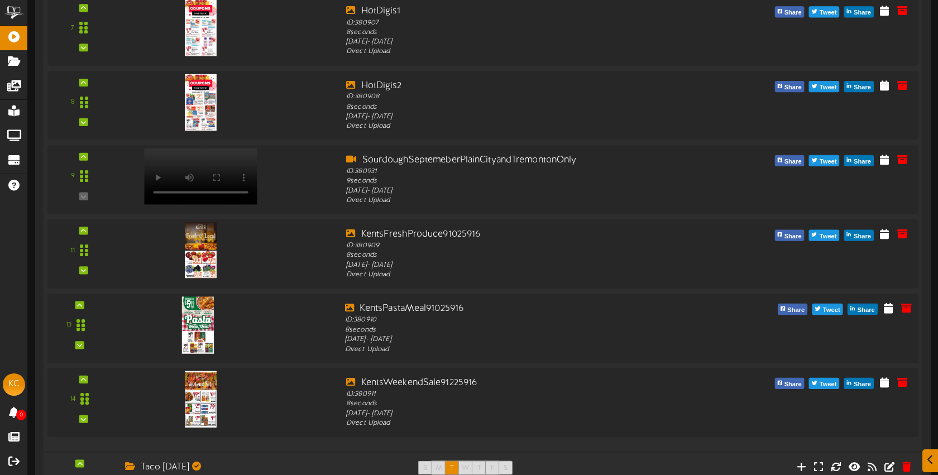
click at [201, 326] on img at bounding box center [198, 325] width 32 height 57
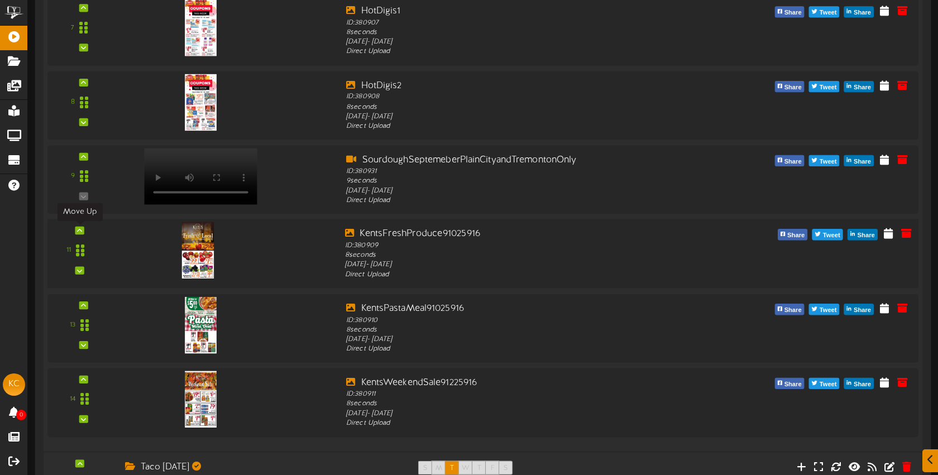
click at [83, 230] on div at bounding box center [79, 231] width 9 height 8
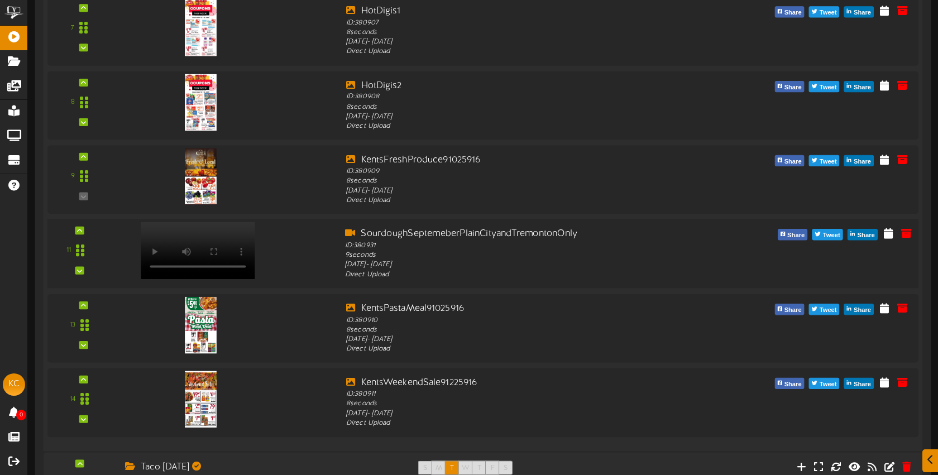
click at [85, 274] on div "11 ID: 380931 9" at bounding box center [483, 254] width 880 height 53
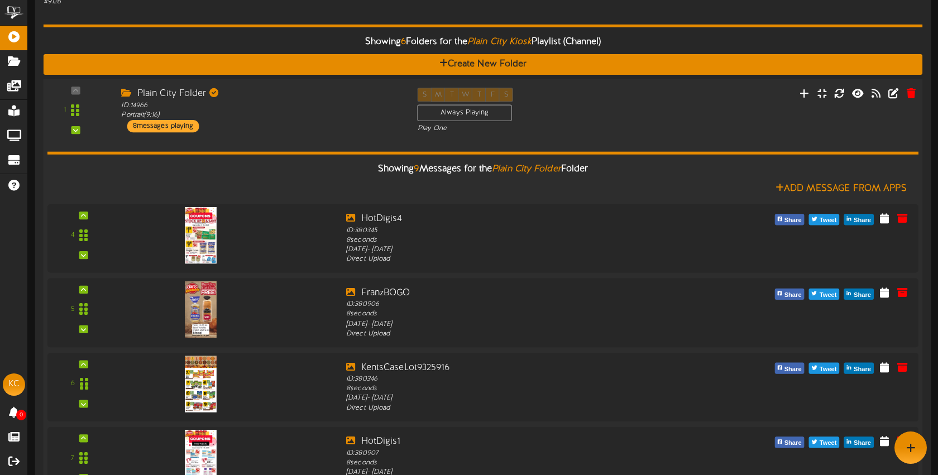
scroll to position [104, 0]
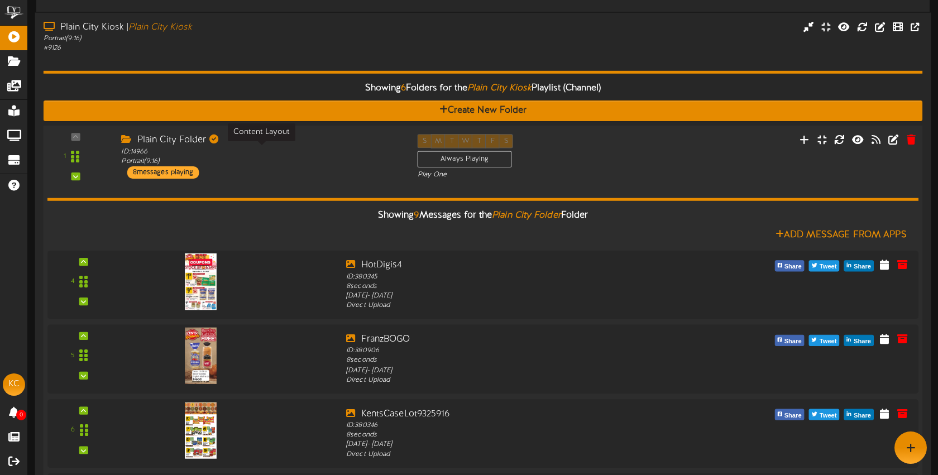
click at [337, 159] on div "ID: 14966 Portrait ( 9:16 )" at bounding box center [260, 157] width 279 height 20
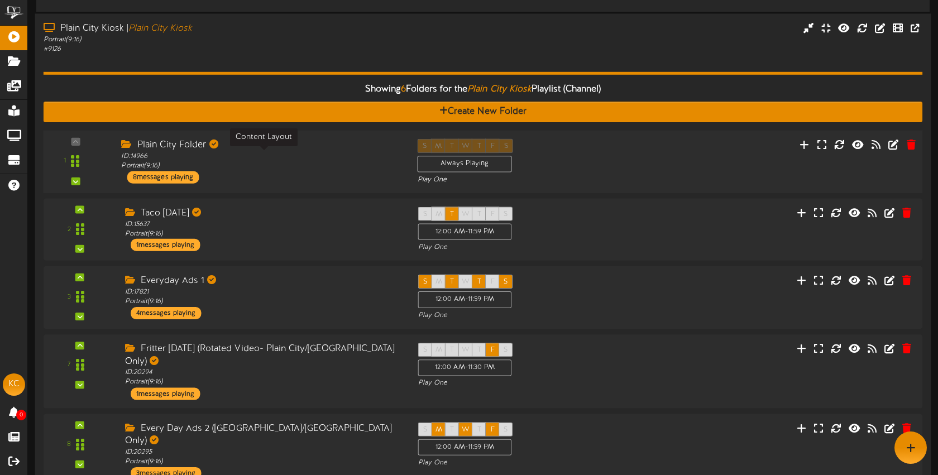
drag, startPoint x: 320, startPoint y: 164, endPoint x: 316, endPoint y: 157, distance: 8.2
click at [320, 164] on div "ID: 14966 Portrait ( 9:16 )" at bounding box center [260, 162] width 279 height 20
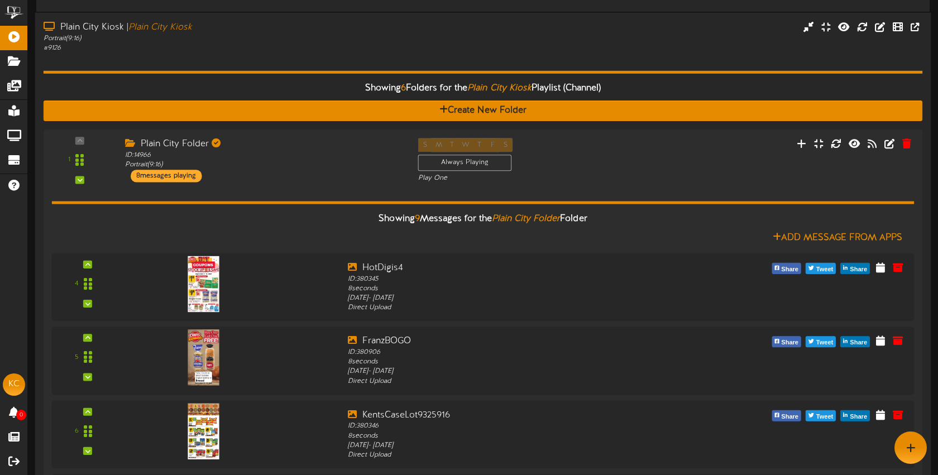
click at [295, 40] on div "Portrait ( 9:16 )" at bounding box center [222, 38] width 357 height 9
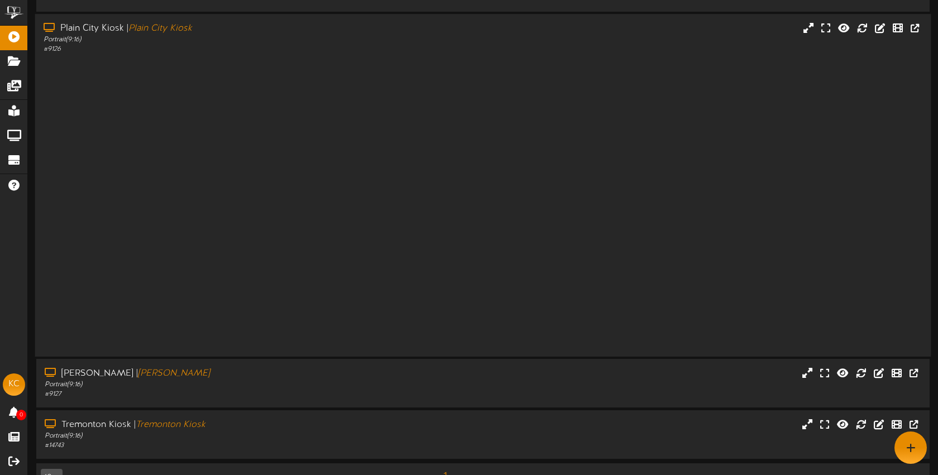
scroll to position [0, 0]
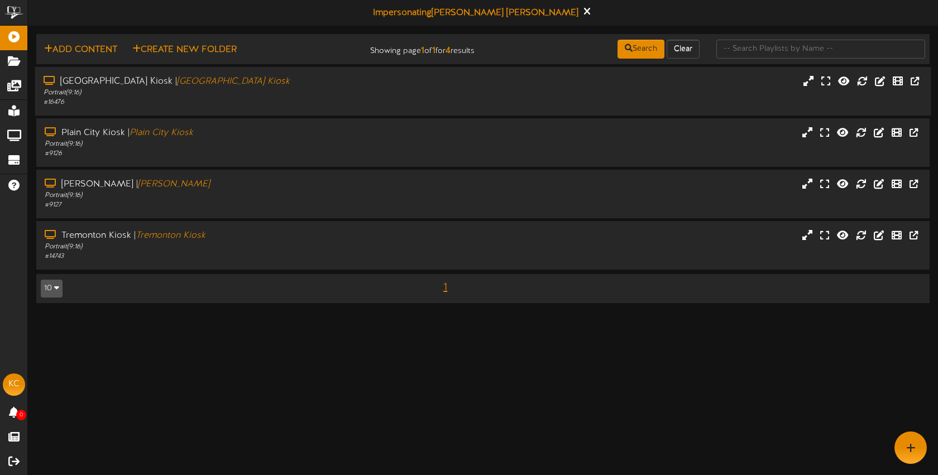
click at [299, 74] on div "Brigham City Kiosk | Brigham City Kiosk Portrait ( 9:16 ) # 16476" at bounding box center [483, 91] width 897 height 49
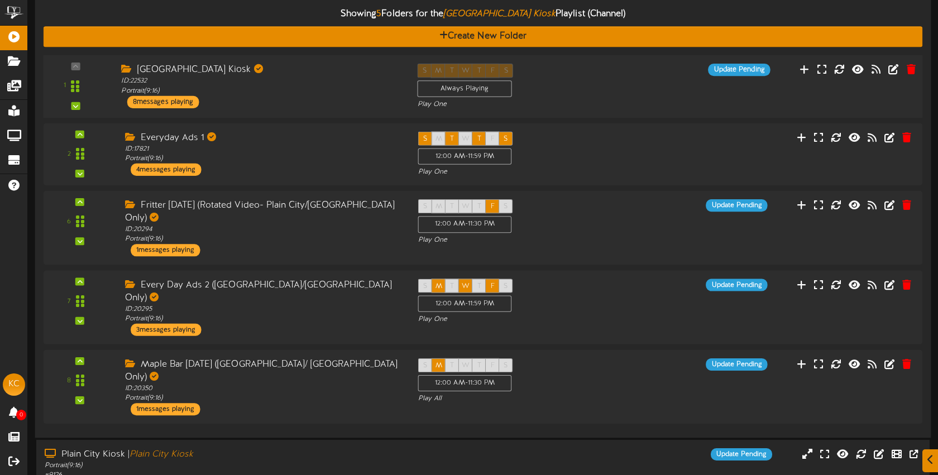
click at [301, 95] on div "ID: 22532 Portrait ( 9:16 )" at bounding box center [260, 87] width 279 height 20
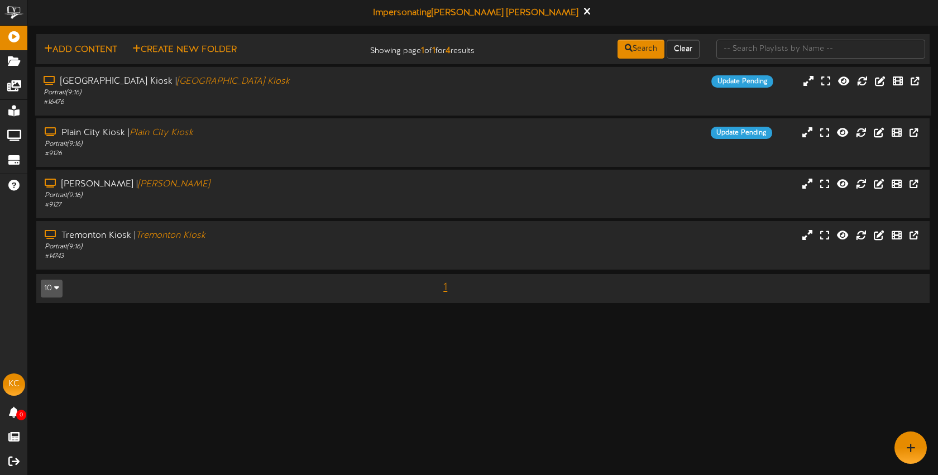
click at [289, 108] on div "Brigham City Kiosk | Brigham City Kiosk Portrait ( 9:16 ) # 16476 Update Pending" at bounding box center [483, 91] width 897 height 49
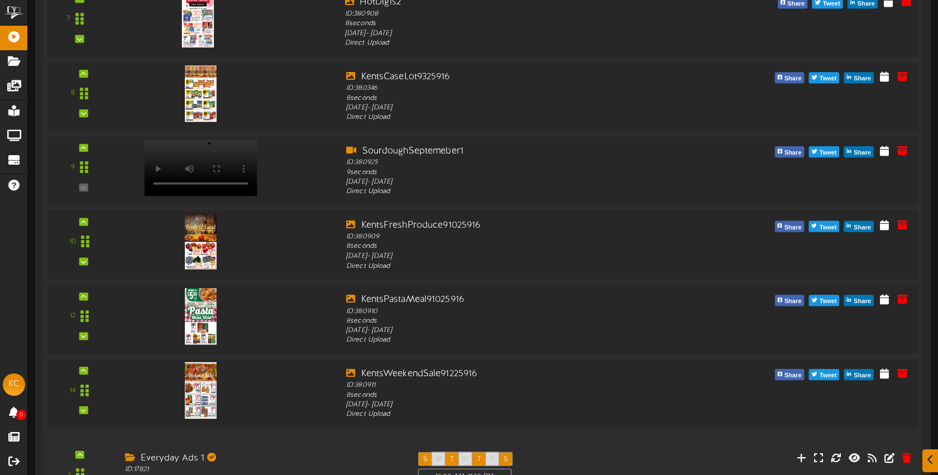
scroll to position [480, 0]
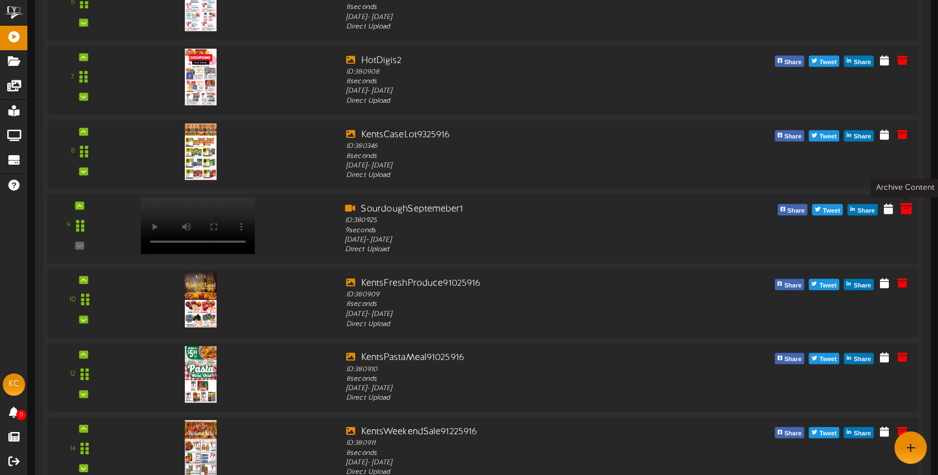
click at [910, 207] on icon at bounding box center [906, 208] width 12 height 12
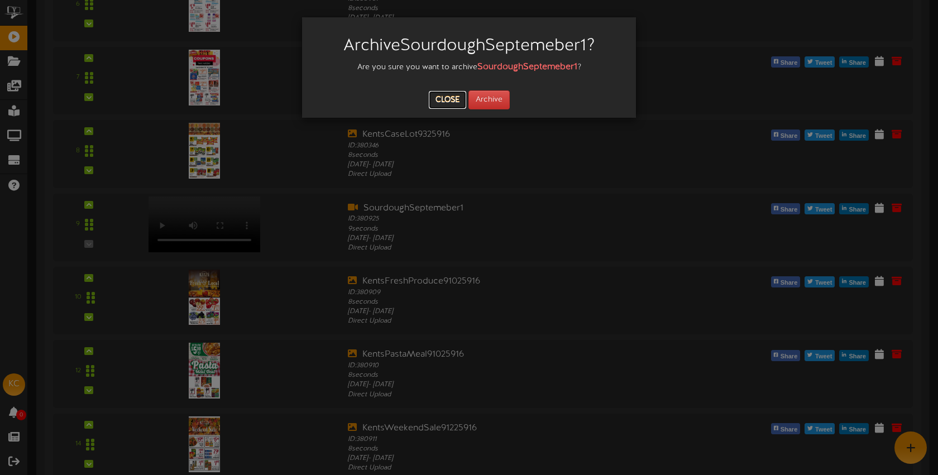
click at [450, 101] on button "Close" at bounding box center [447, 100] width 37 height 18
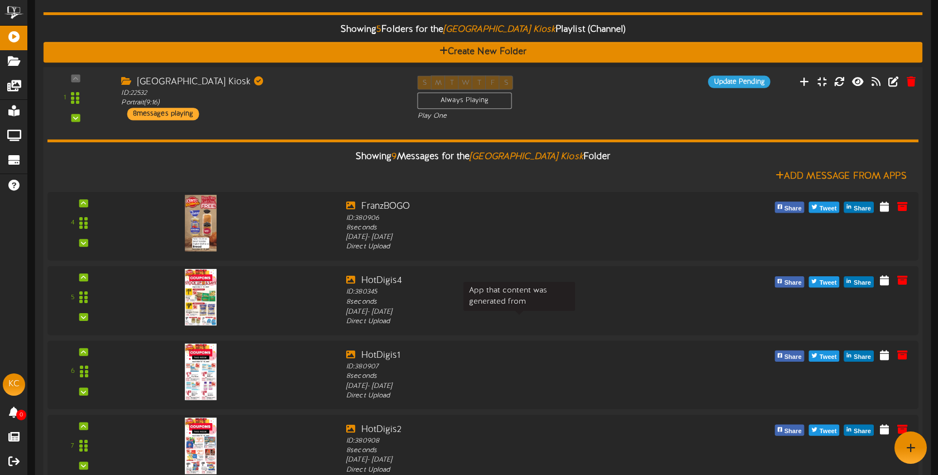
scroll to position [0, 0]
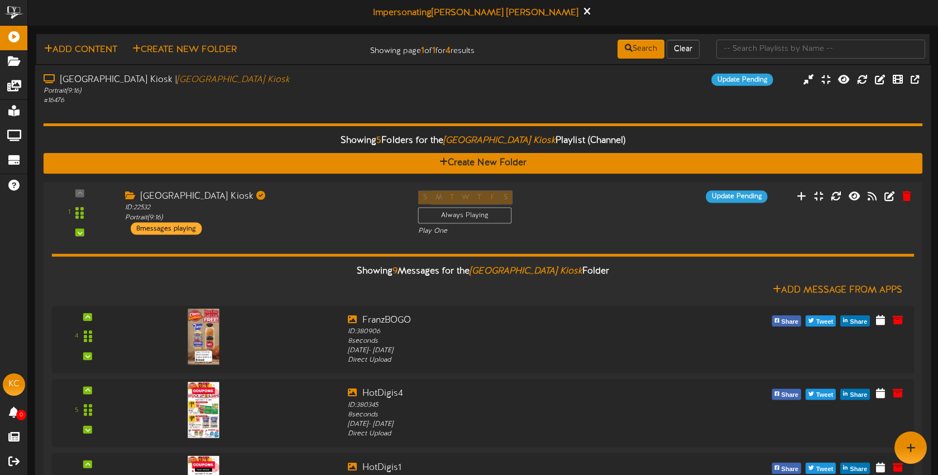
click at [418, 102] on div "Brigham City Kiosk | Brigham City Kiosk Portrait ( 9:16 ) # 16476 Update Pending" at bounding box center [483, 89] width 897 height 32
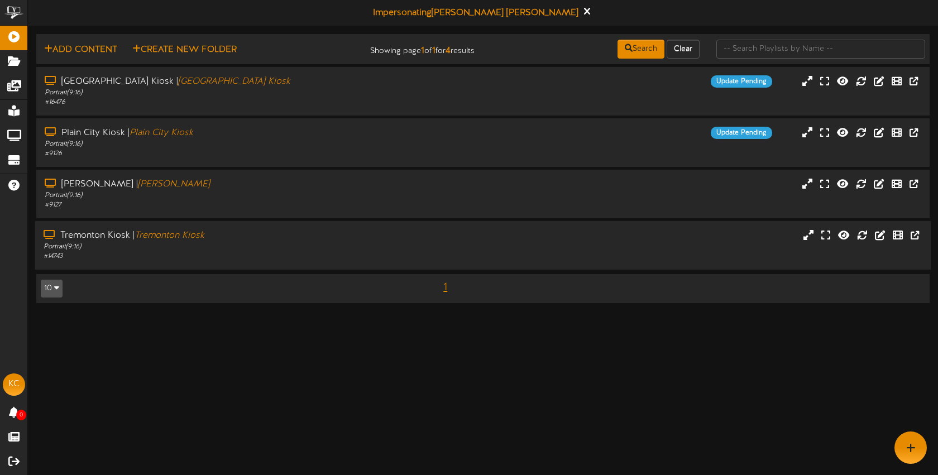
click at [271, 252] on div "# 14743" at bounding box center [222, 256] width 357 height 9
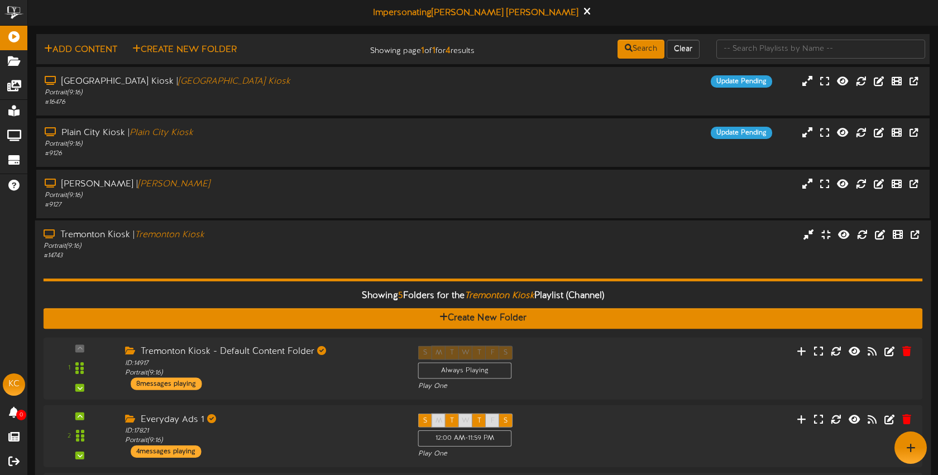
click at [290, 255] on div "# 14743" at bounding box center [222, 255] width 357 height 9
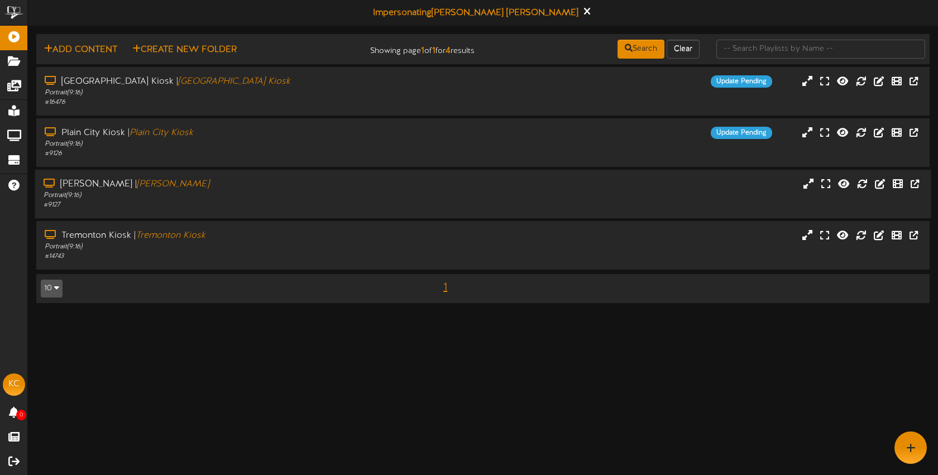
click at [269, 192] on div "Portrait ( 9:16 )" at bounding box center [222, 195] width 357 height 9
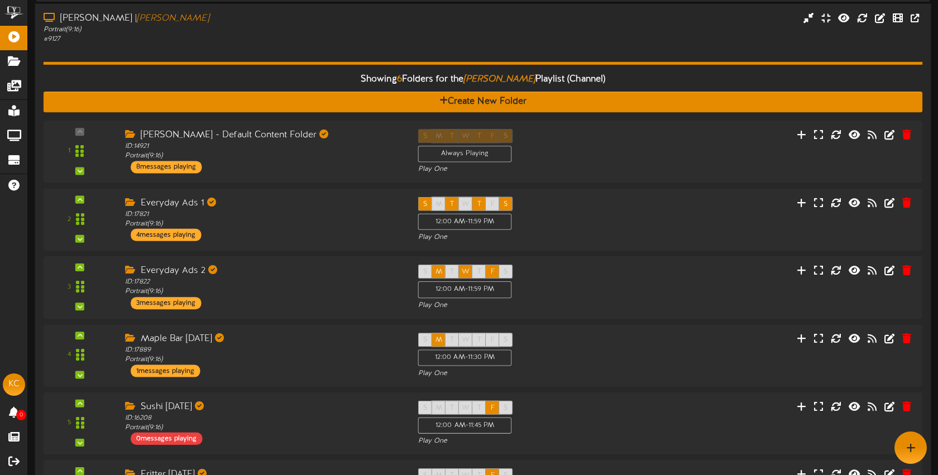
scroll to position [133, 0]
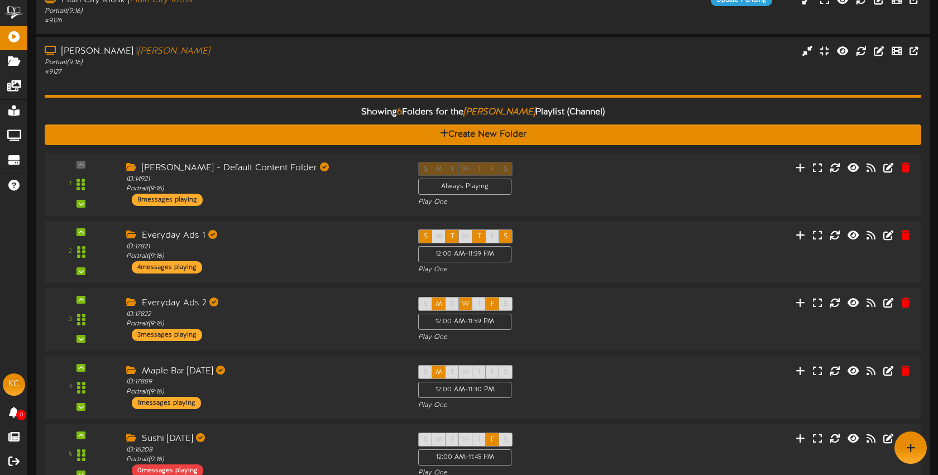
click at [266, 90] on div "Showing 6 Folders for the [PERSON_NAME] Playlist (Channel) Create New Folder 1 …" at bounding box center [483, 318] width 877 height 483
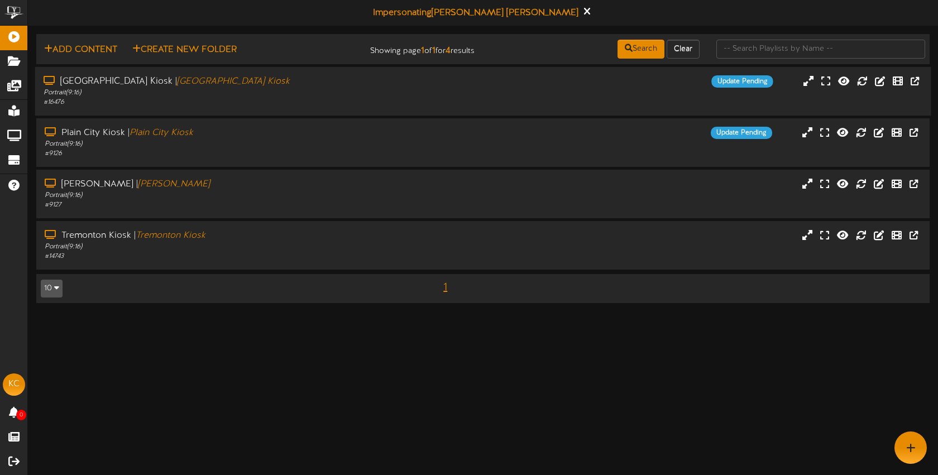
click at [299, 104] on div "# 16476" at bounding box center [222, 102] width 357 height 9
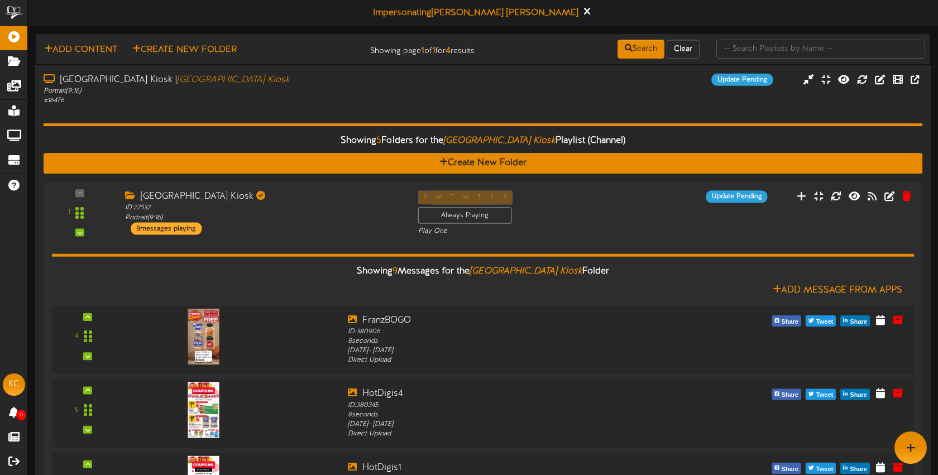
click at [303, 98] on div "# 16476" at bounding box center [222, 100] width 357 height 9
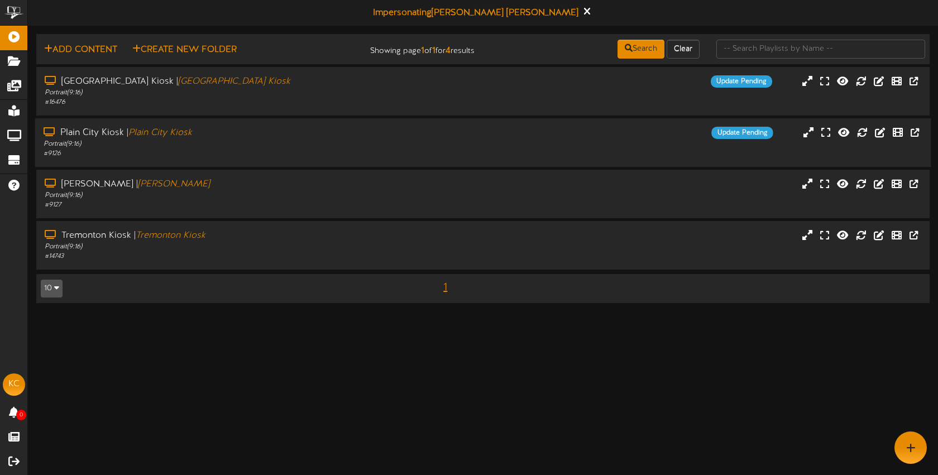
drag, startPoint x: 269, startPoint y: 136, endPoint x: 283, endPoint y: 155, distance: 24.4
click at [269, 136] on div "Plain City Kiosk | Plain City Kiosk" at bounding box center [222, 133] width 357 height 13
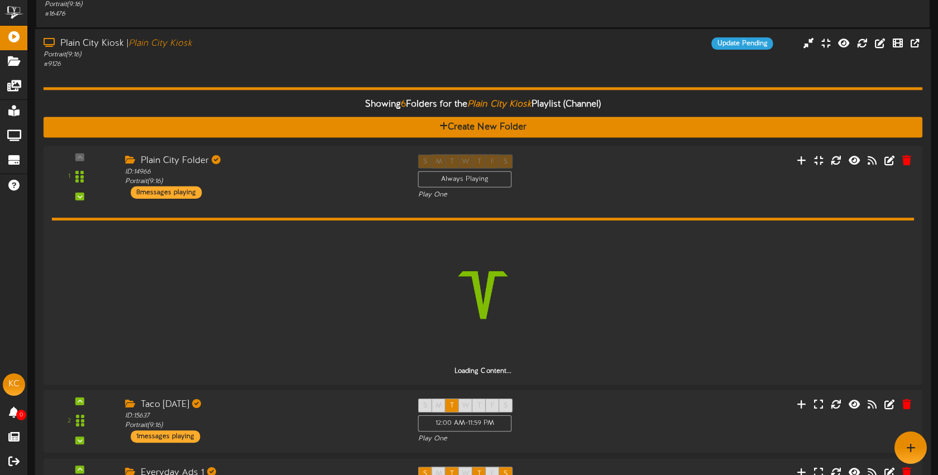
scroll to position [77, 0]
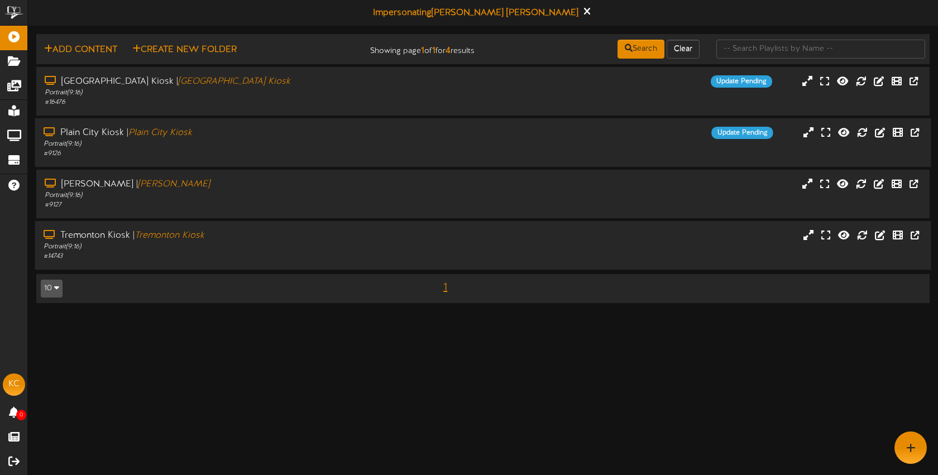
click at [288, 238] on div "Tremonton Kiosk | Tremonton Kiosk" at bounding box center [222, 236] width 357 height 13
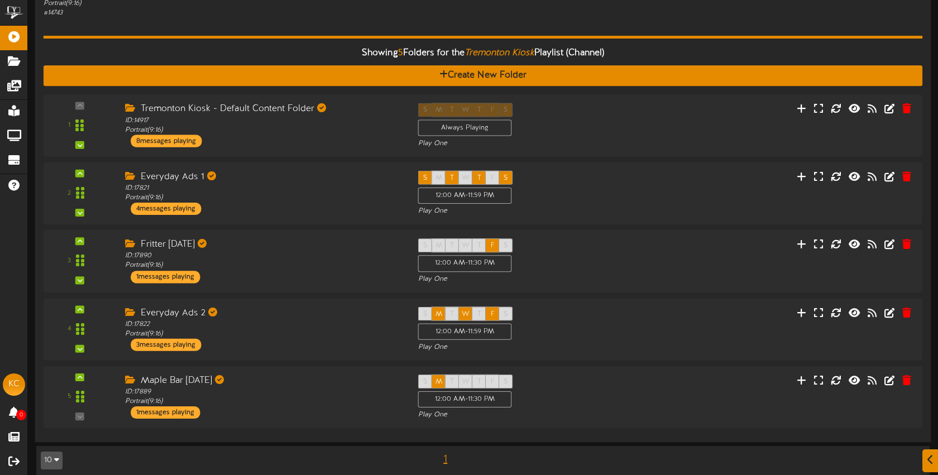
scroll to position [254, 0]
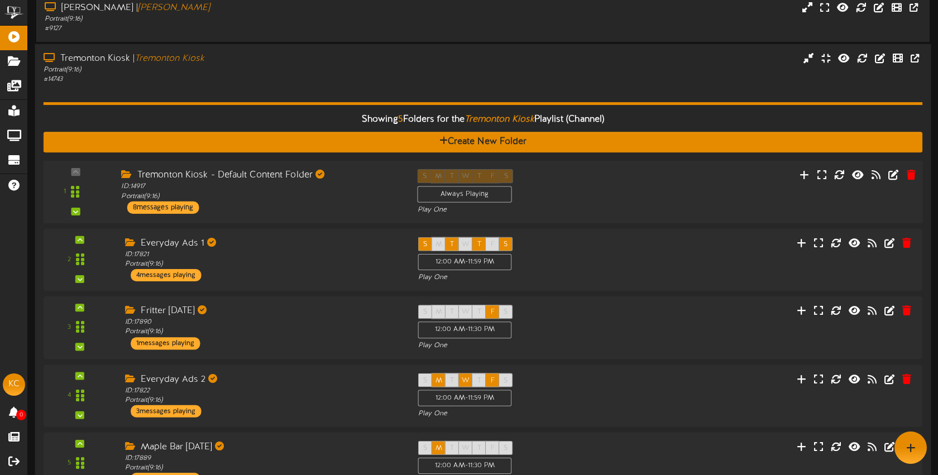
click at [316, 208] on div "Tremonton Kiosk - Default Content Folder ID: 14917 Portrait ( 9:16 ) 8 messages…" at bounding box center [261, 191] width 296 height 45
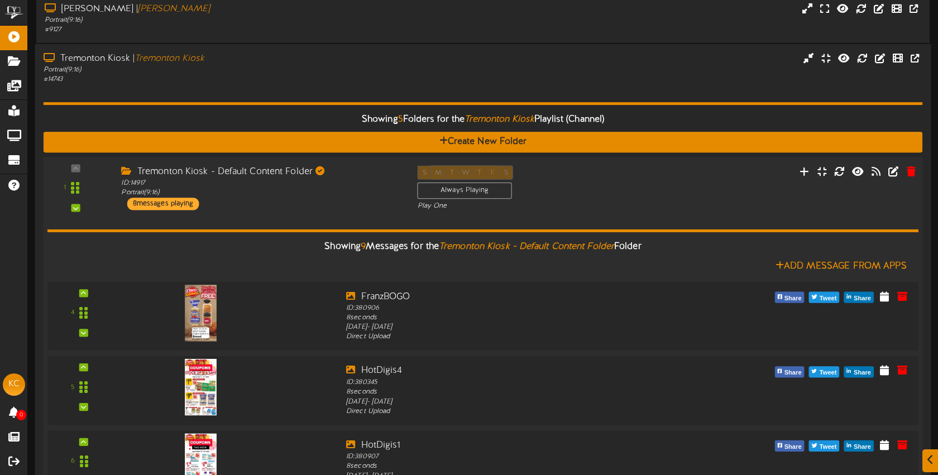
click at [316, 208] on div "Tremonton Kiosk - Default Content Folder ID: 14917 Portrait ( 9:16 ) 8 messages…" at bounding box center [261, 187] width 296 height 45
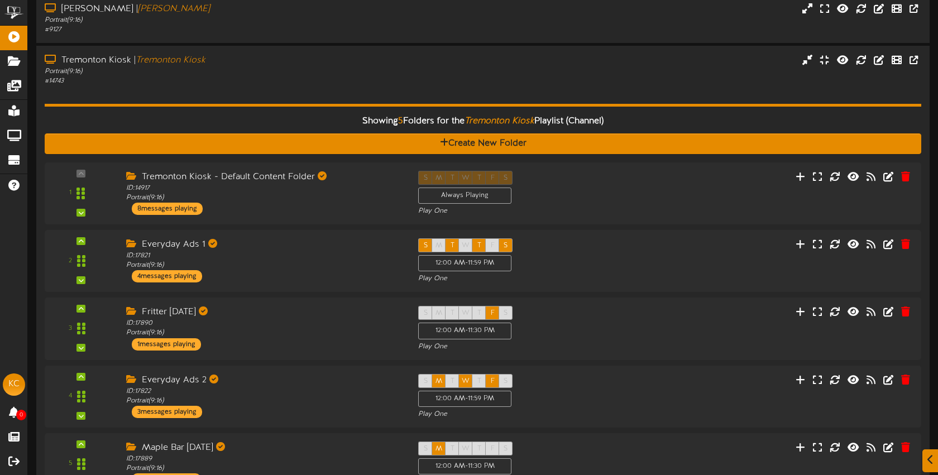
click at [249, 80] on div "# 14743" at bounding box center [223, 81] width 356 height 9
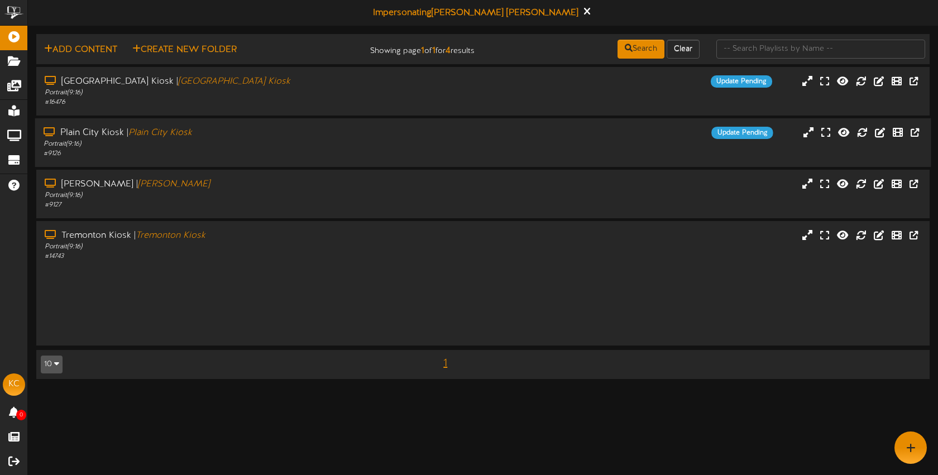
scroll to position [0, 0]
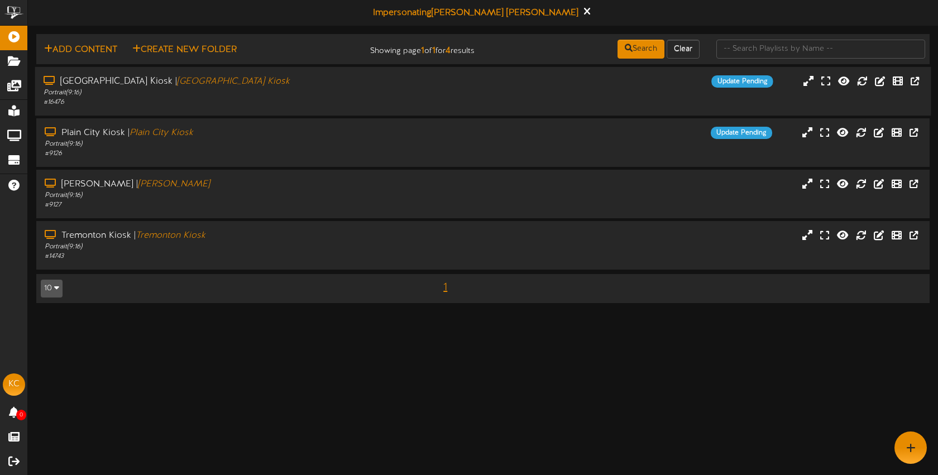
click at [293, 95] on div "Portrait ( 9:16 )" at bounding box center [222, 92] width 357 height 9
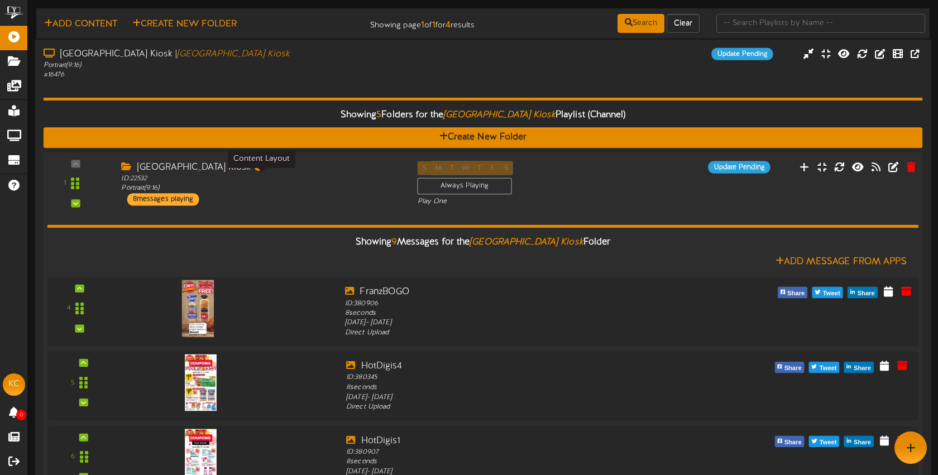
scroll to position [24, 0]
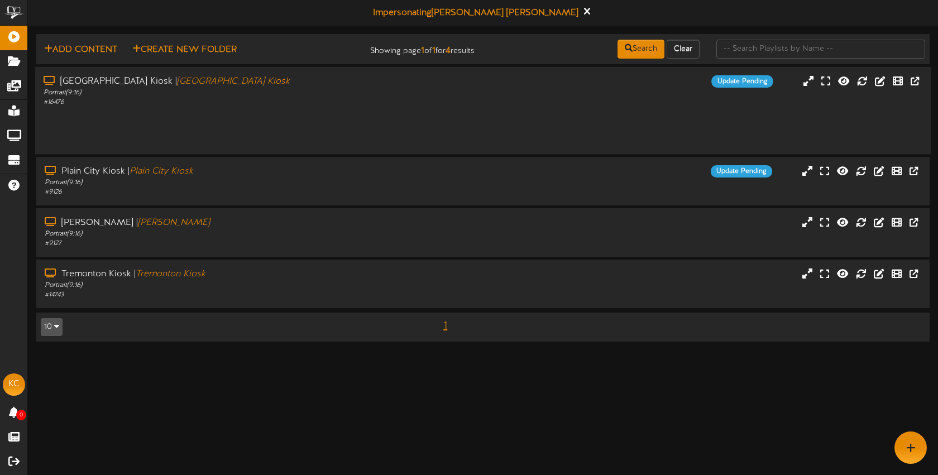
scroll to position [0, 0]
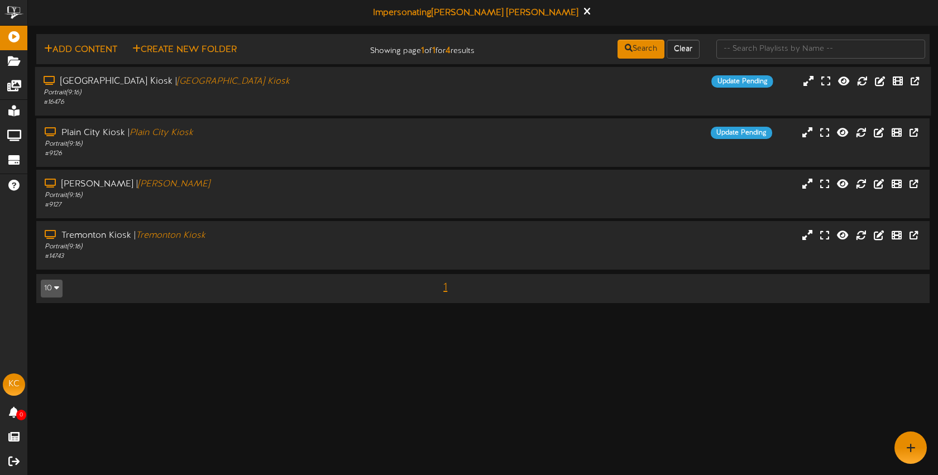
click at [274, 96] on div "Portrait ( 9:16 )" at bounding box center [222, 92] width 357 height 9
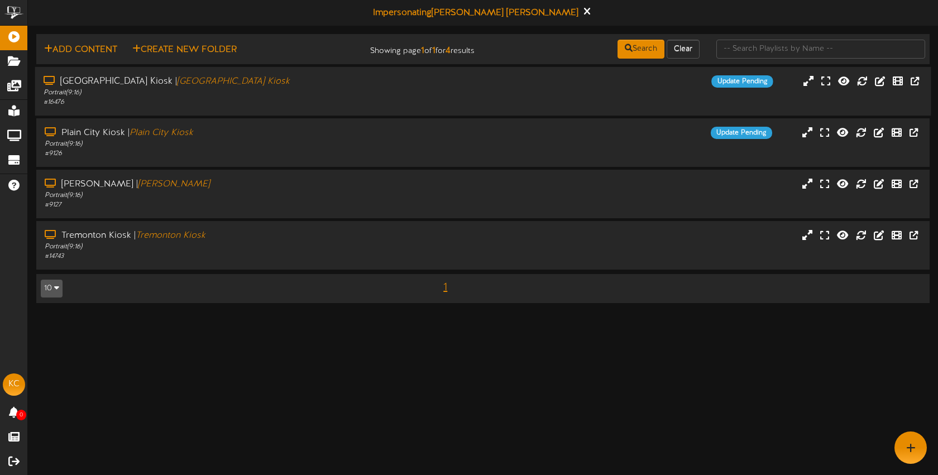
click at [288, 109] on div "Brigham City Kiosk | Brigham City Kiosk Portrait ( 9:16 ) # 16476 Update Pending" at bounding box center [483, 91] width 897 height 49
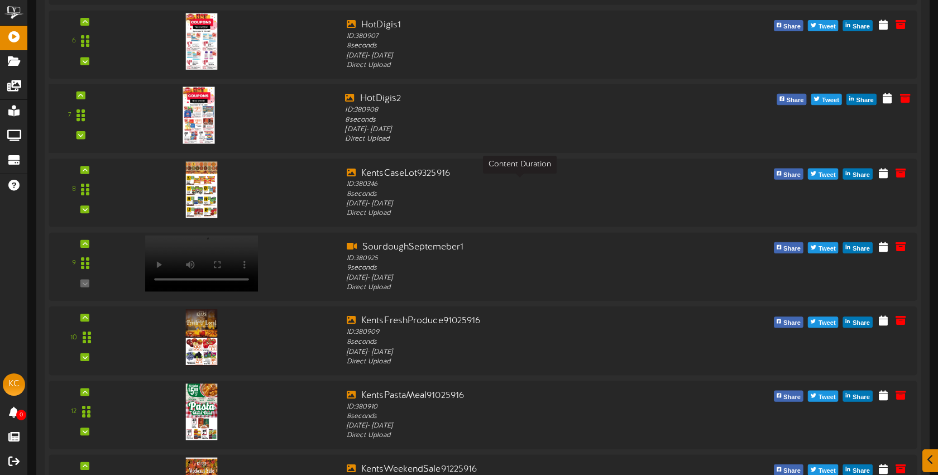
scroll to position [443, 0]
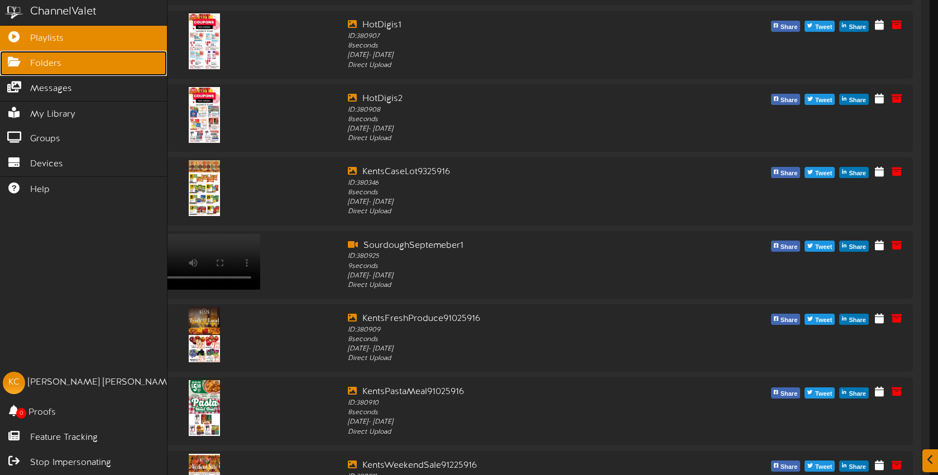
click at [28, 63] on link "Folders" at bounding box center [83, 63] width 167 height 25
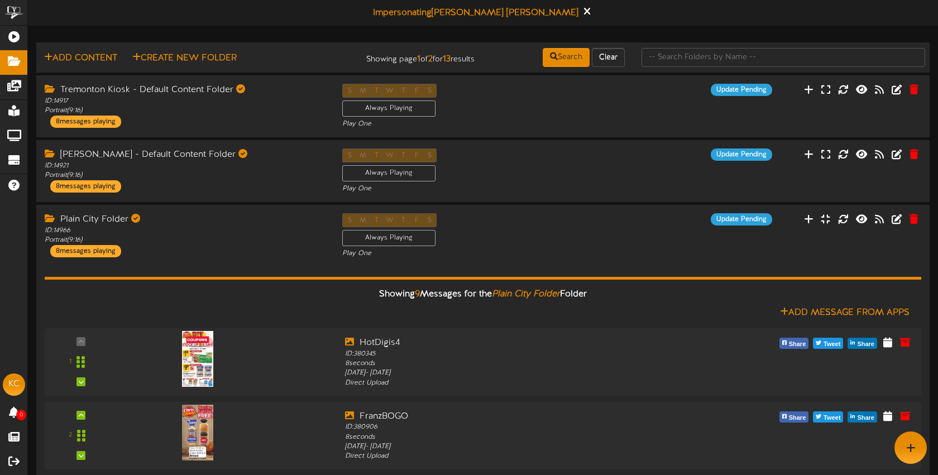
drag, startPoint x: 232, startPoint y: 9, endPoint x: 131, endPoint y: 42, distance: 106.5
click at [231, 9] on div "Impersonating Kati Calhoun" at bounding box center [483, 13] width 910 height 26
click at [99, 55] on button "Add Content" at bounding box center [81, 58] width 80 height 14
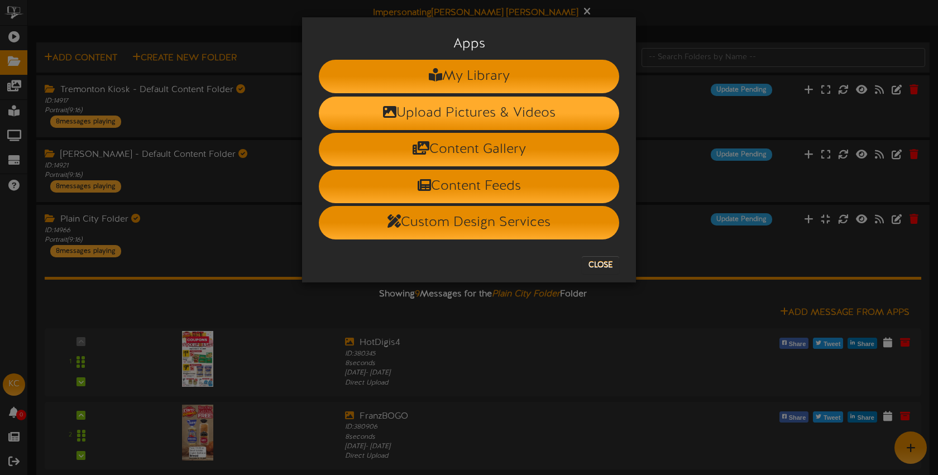
click at [450, 115] on li "Upload Pictures & Videos" at bounding box center [469, 114] width 301 height 34
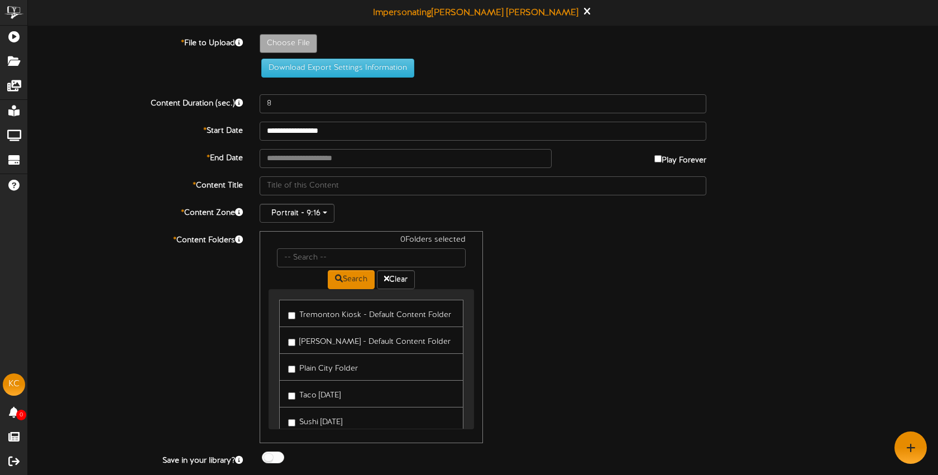
click at [170, 314] on div "* Content Folders 0 Folders selected Search Clear Tremonton Kiosk - Default Con…" at bounding box center [483, 337] width 927 height 212
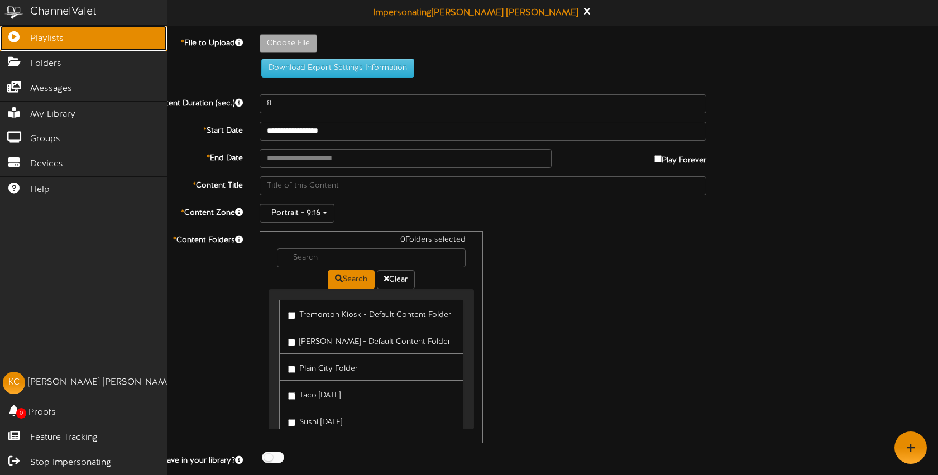
click at [35, 34] on span "Playlists" at bounding box center [47, 38] width 34 height 13
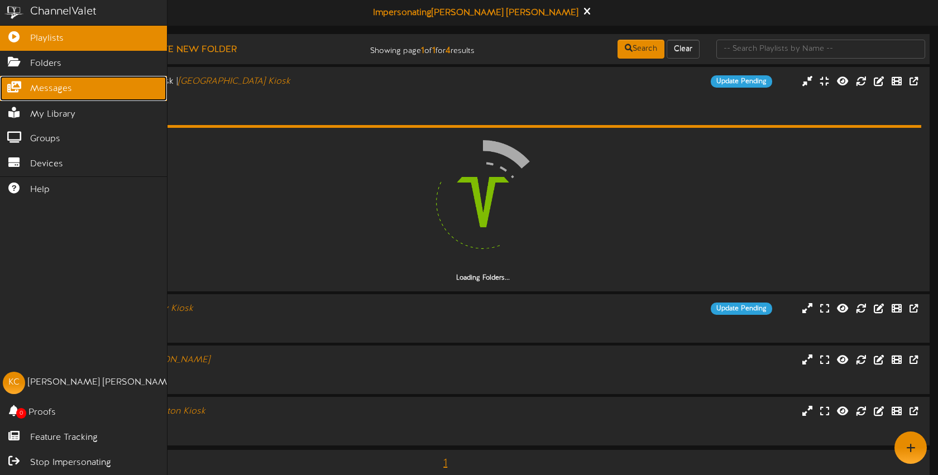
click at [56, 83] on span "Messages" at bounding box center [51, 89] width 42 height 13
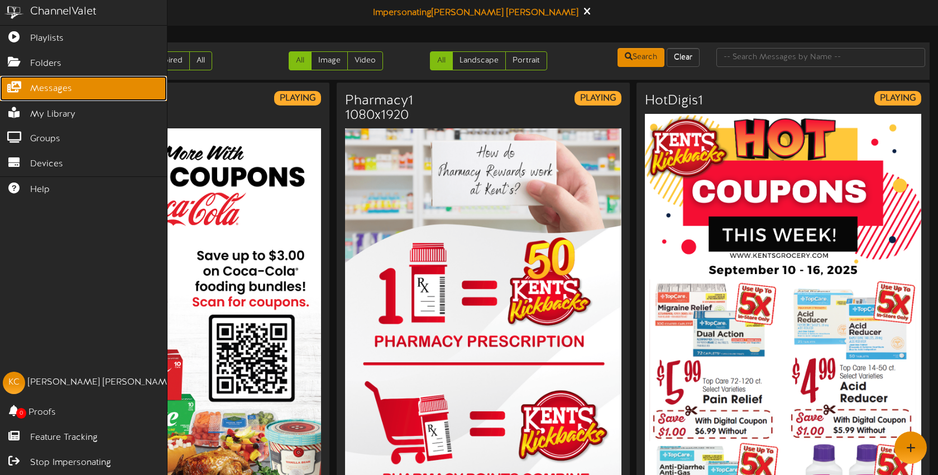
click at [35, 88] on span "Messages" at bounding box center [51, 89] width 42 height 13
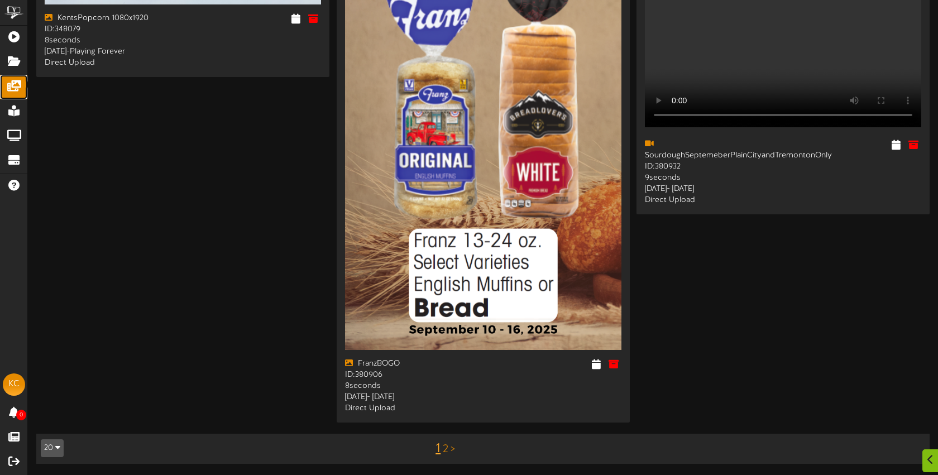
scroll to position [3914, 0]
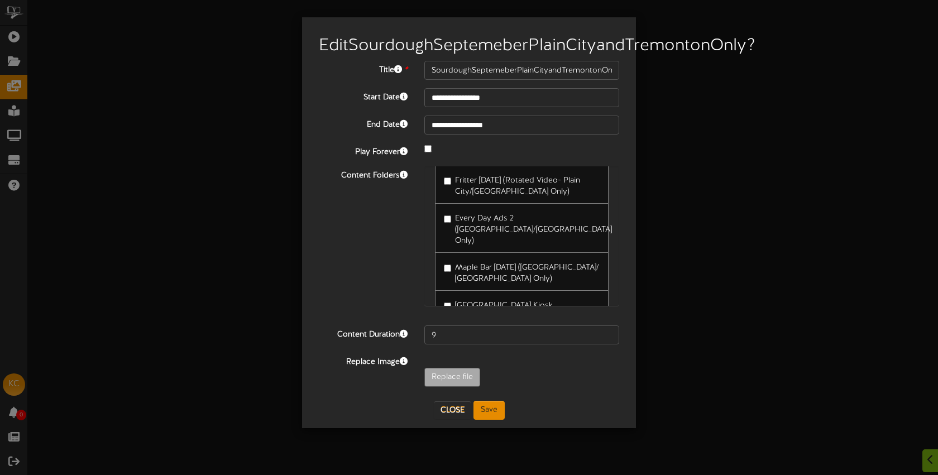
scroll to position [3915, 0]
click at [501, 307] on label "[GEOGRAPHIC_DATA] Kiosk" at bounding box center [498, 304] width 109 height 15
click at [494, 420] on button "Save" at bounding box center [489, 410] width 31 height 19
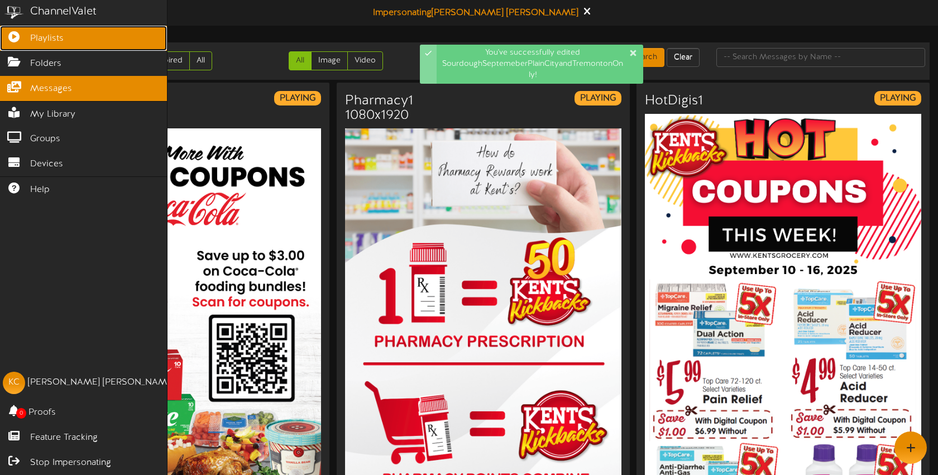
drag, startPoint x: 22, startPoint y: 39, endPoint x: 77, endPoint y: 44, distance: 55.0
click at [22, 39] on icon at bounding box center [14, 35] width 28 height 8
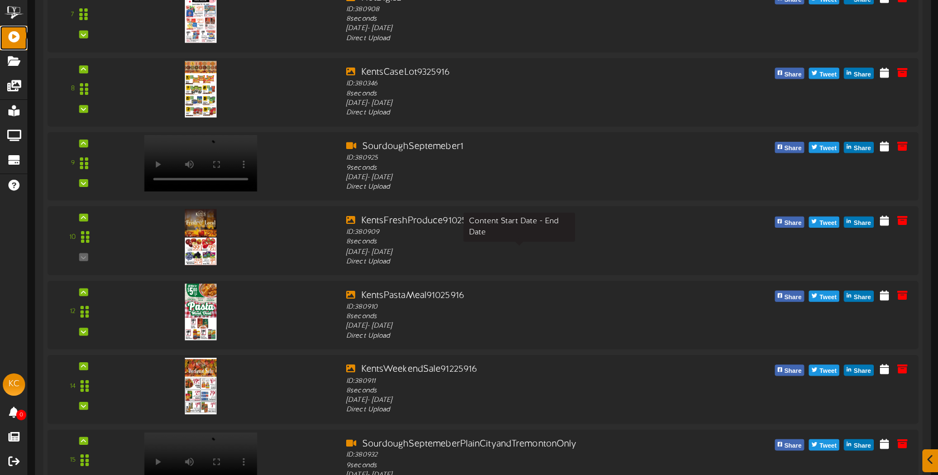
scroll to position [603, 0]
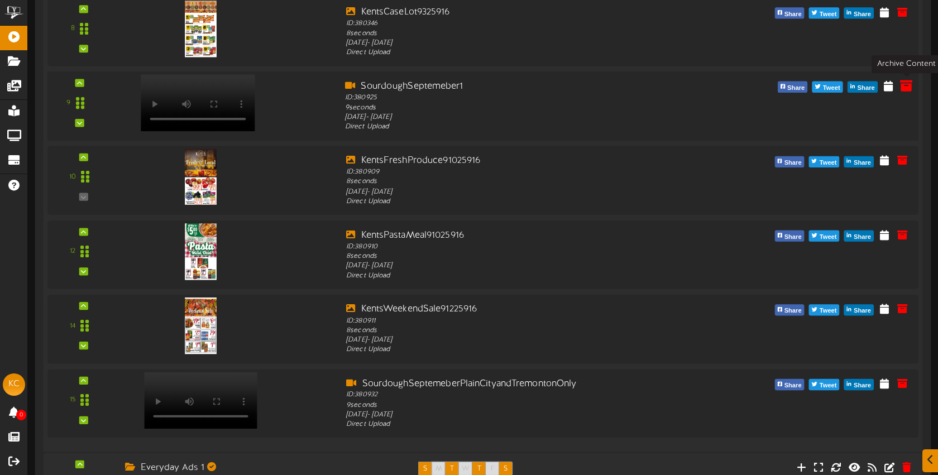
click at [910, 89] on icon at bounding box center [906, 85] width 12 height 12
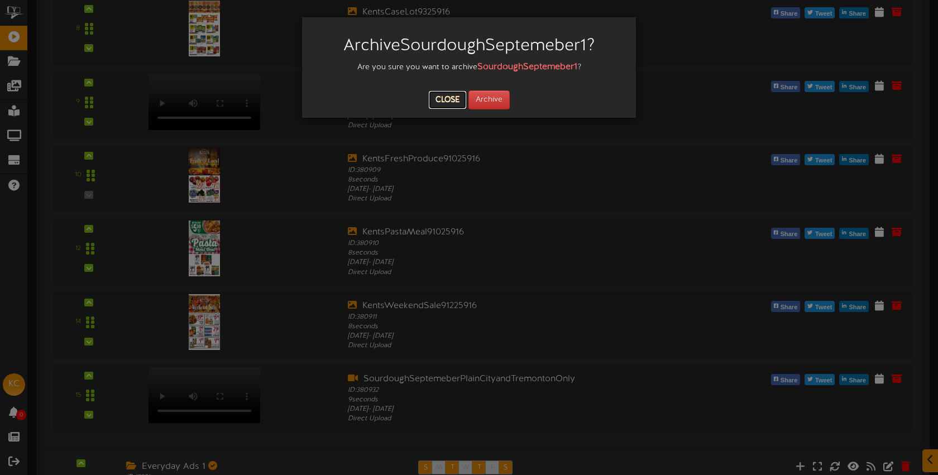
click at [449, 99] on button "Close" at bounding box center [447, 100] width 37 height 18
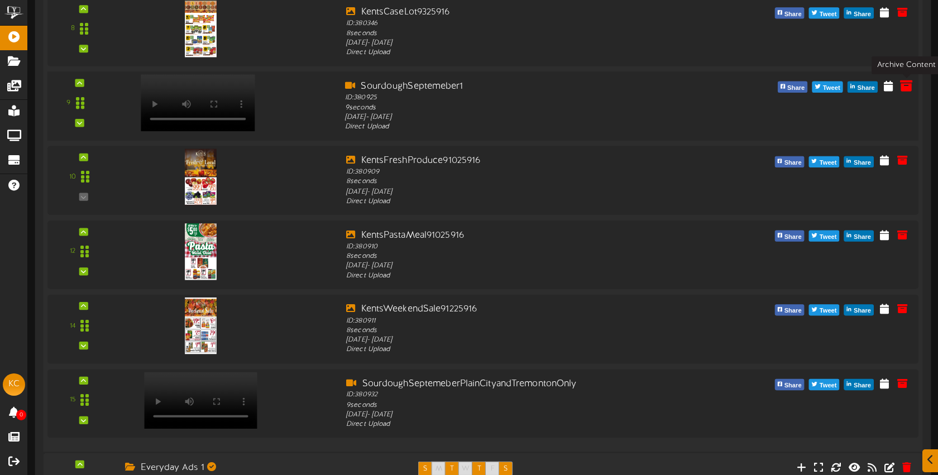
click at [909, 87] on icon at bounding box center [906, 85] width 12 height 12
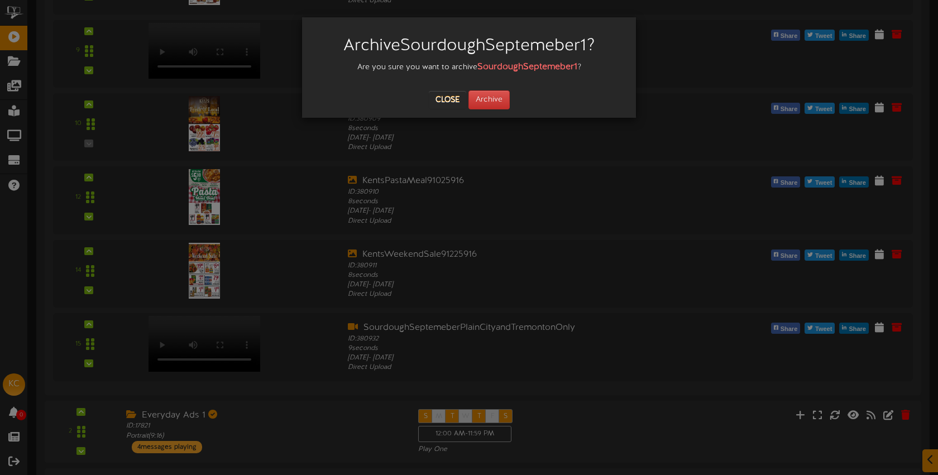
scroll to position [659, 0]
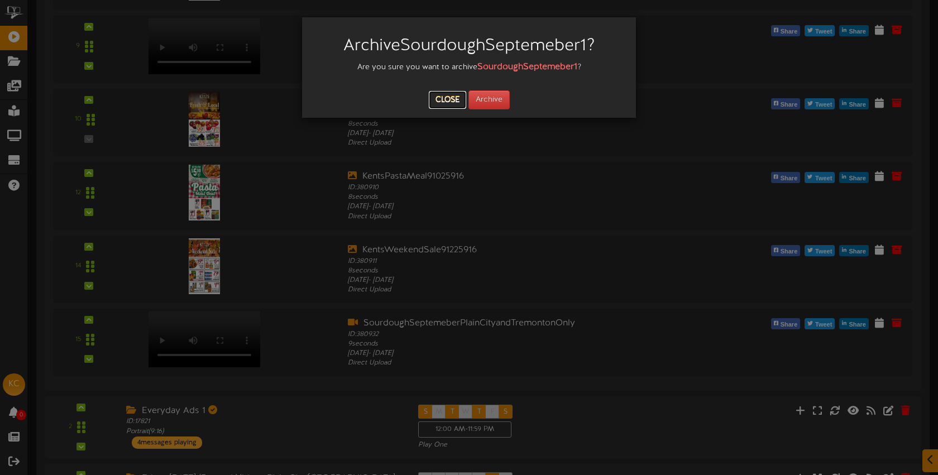
click at [441, 96] on button "Close" at bounding box center [447, 100] width 37 height 18
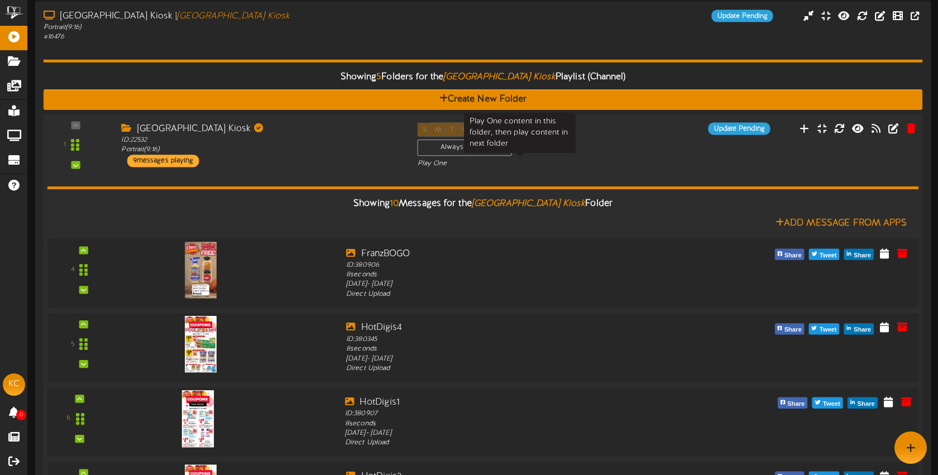
scroll to position [59, 0]
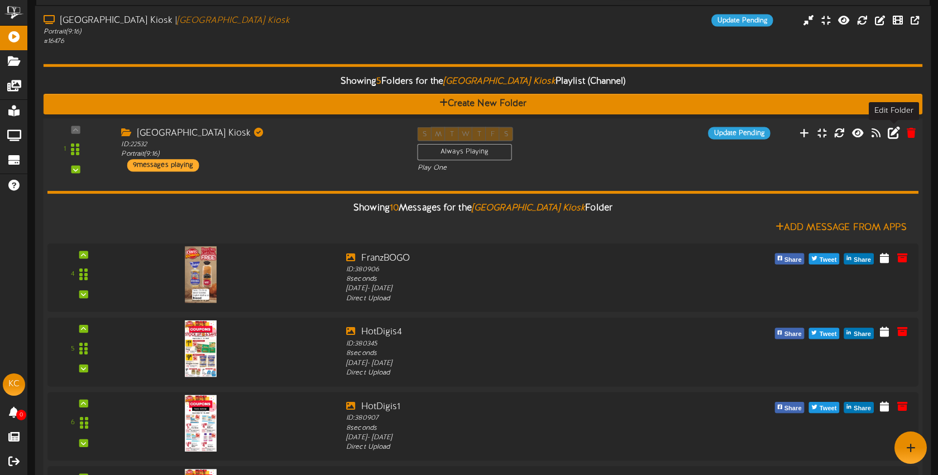
click at [896, 133] on icon at bounding box center [894, 132] width 12 height 12
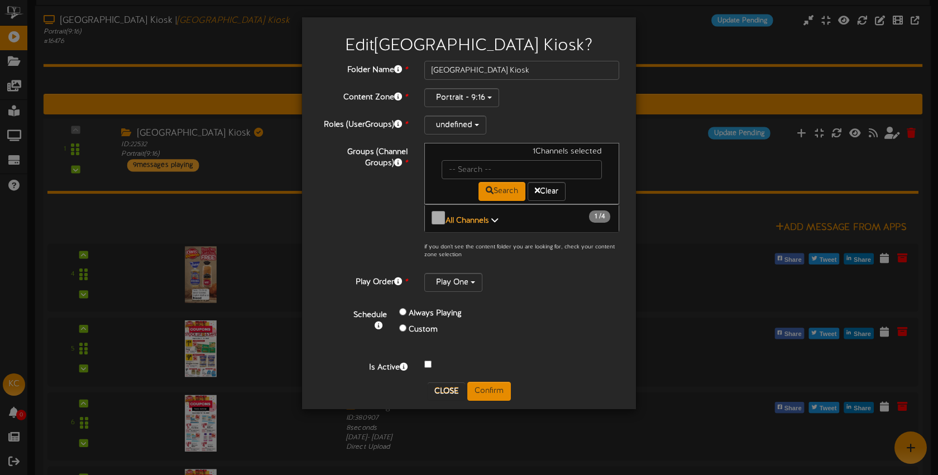
click at [485, 221] on b "All Channels" at bounding box center [468, 221] width 44 height 8
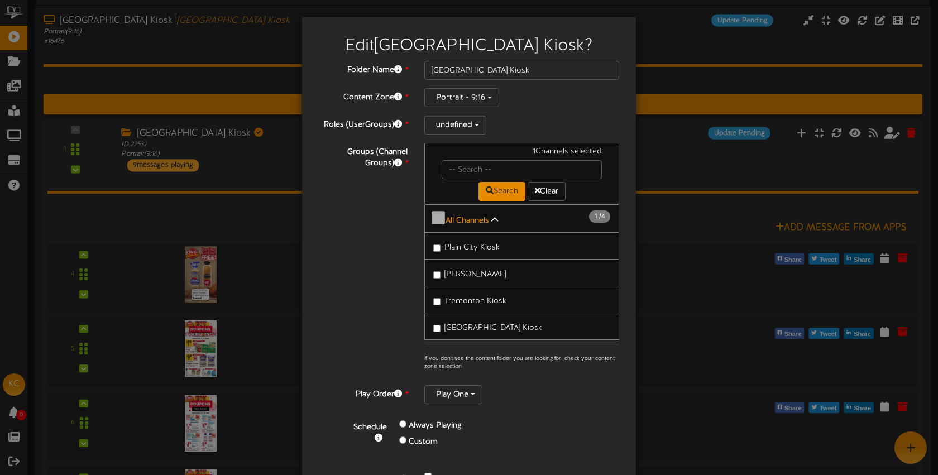
scroll to position [4, 0]
click at [267, 285] on div "Edit Brigham City Kiosk ? Folder Name * Brigham City Kiosk Content Zone * Portr…" at bounding box center [469, 237] width 938 height 475
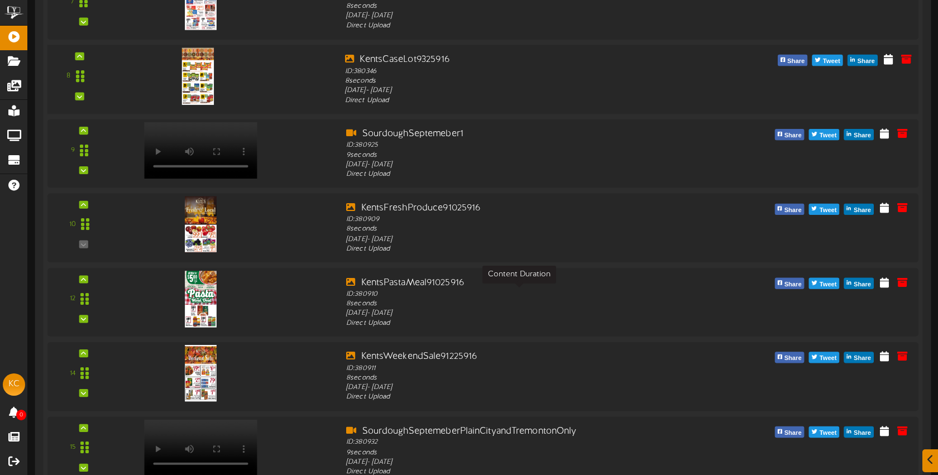
scroll to position [567, 0]
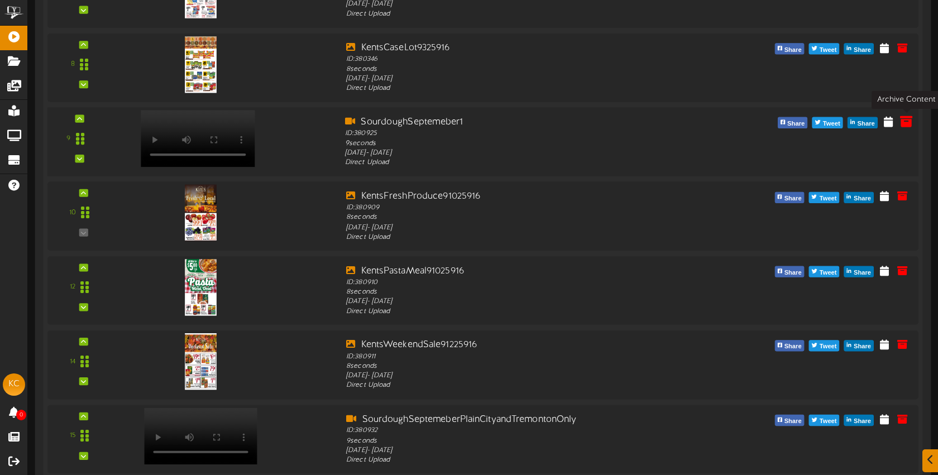
click at [908, 123] on icon at bounding box center [906, 121] width 12 height 12
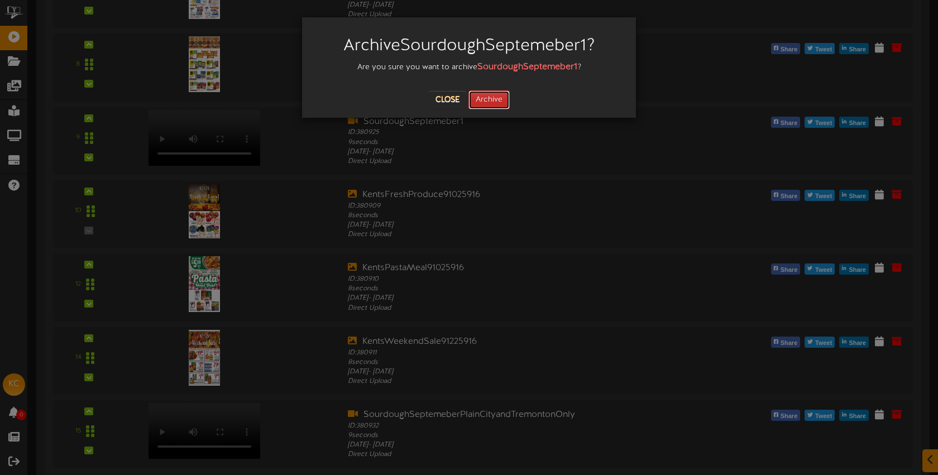
click at [497, 101] on button "Archive" at bounding box center [489, 99] width 41 height 19
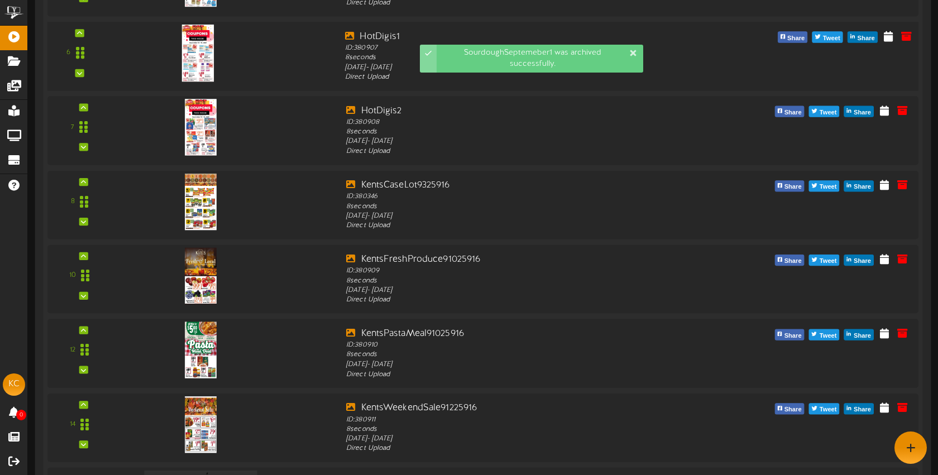
scroll to position [0, 0]
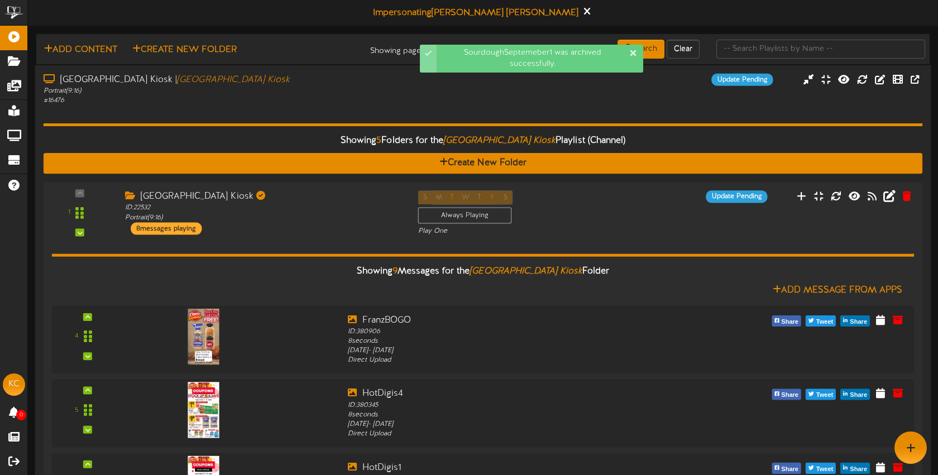
drag, startPoint x: 276, startPoint y: 99, endPoint x: 281, endPoint y: 95, distance: 6.4
click at [276, 101] on div "# 16476" at bounding box center [222, 100] width 357 height 9
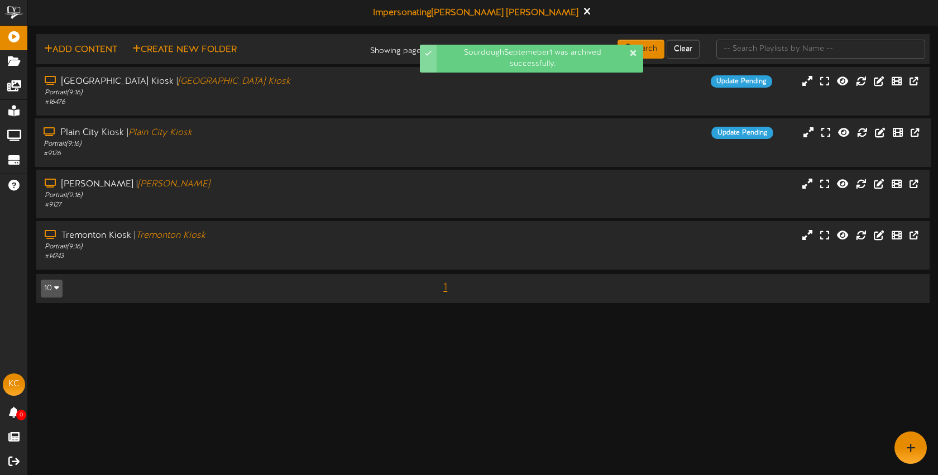
click at [263, 136] on div "[GEOGRAPHIC_DATA] | [GEOGRAPHIC_DATA] [GEOGRAPHIC_DATA]" at bounding box center [222, 133] width 357 height 13
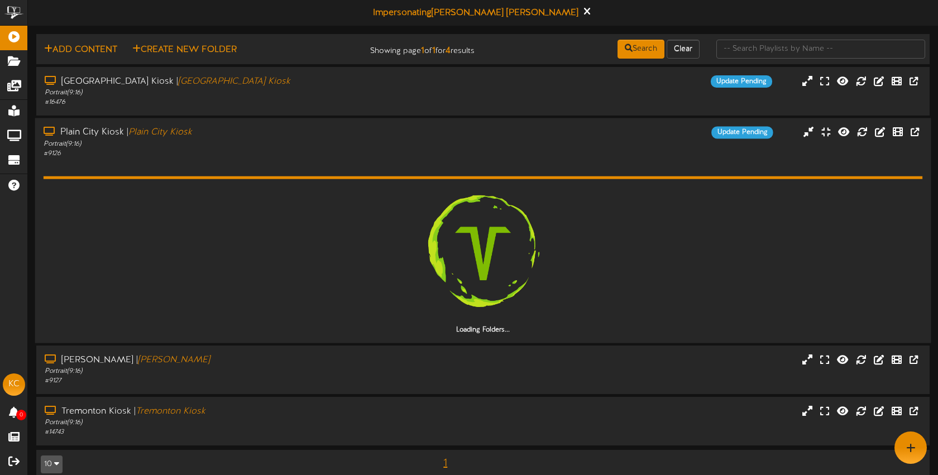
click at [264, 133] on div "[GEOGRAPHIC_DATA] | [GEOGRAPHIC_DATA] [GEOGRAPHIC_DATA]" at bounding box center [222, 132] width 357 height 13
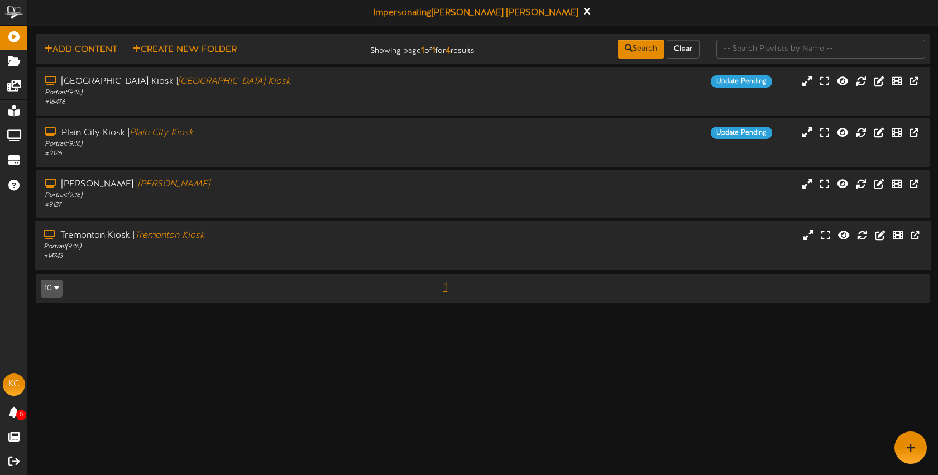
click at [265, 245] on div "Portrait ( 9:16 )" at bounding box center [222, 246] width 357 height 9
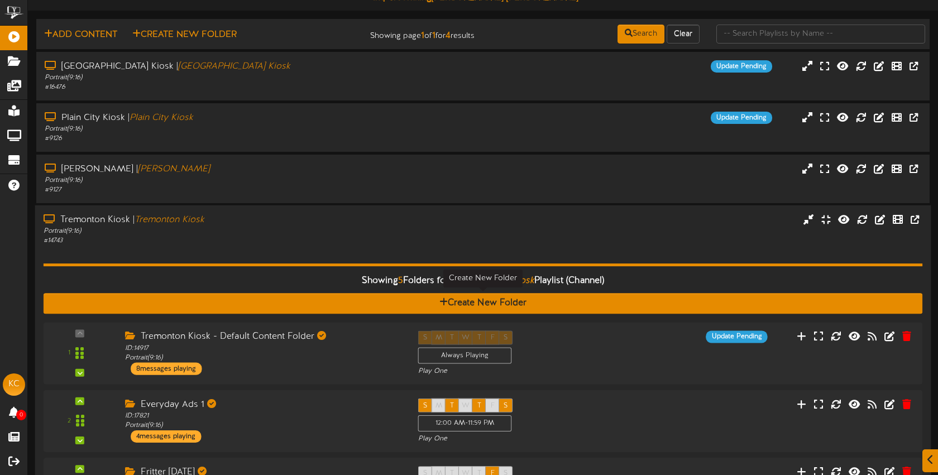
scroll to position [176, 0]
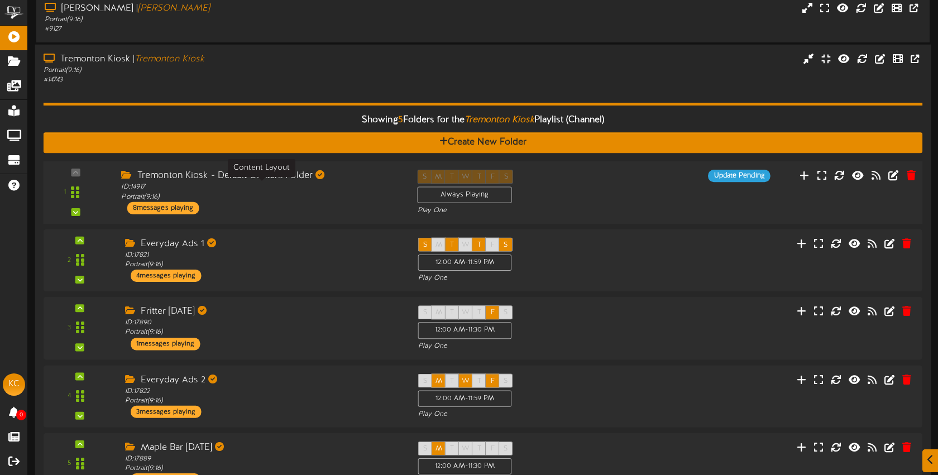
click at [331, 195] on div "ID: 14917 Portrait ( 9:16 )" at bounding box center [260, 193] width 279 height 20
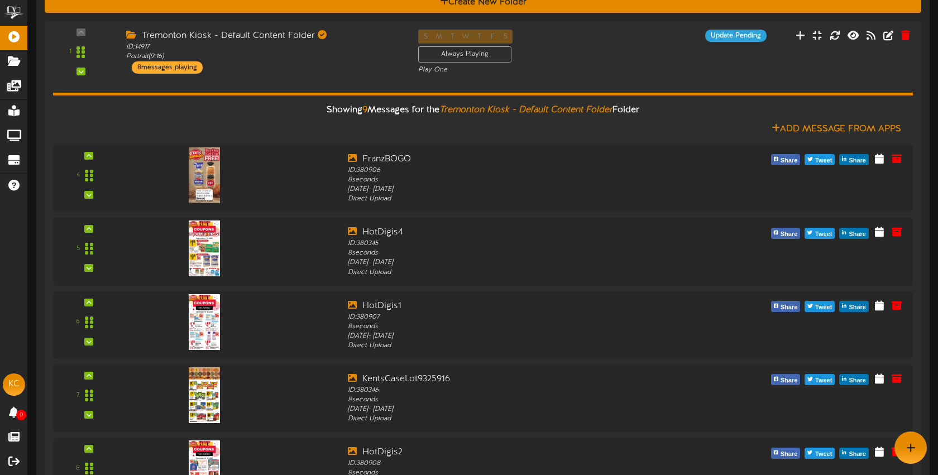
scroll to position [185, 0]
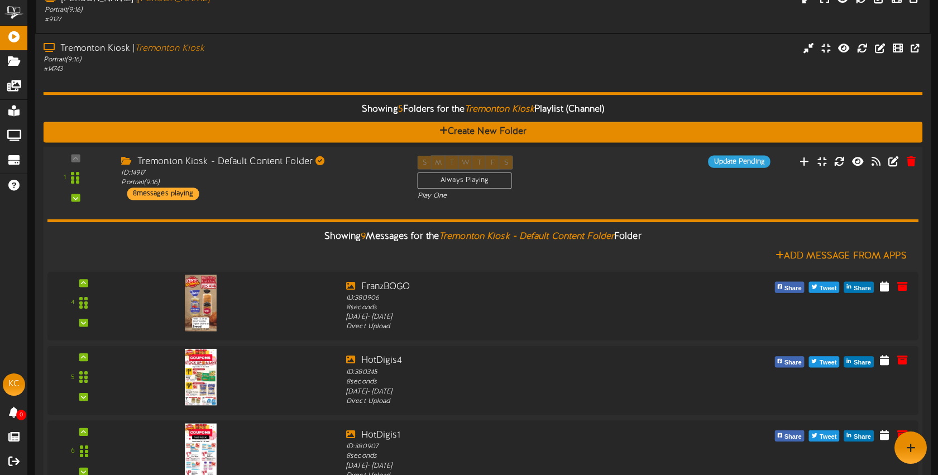
click at [282, 189] on div "Tremonton Kiosk - Default Content Folder ID: 14917 Portrait ( 9:16 ) 8 messages…" at bounding box center [261, 177] width 296 height 45
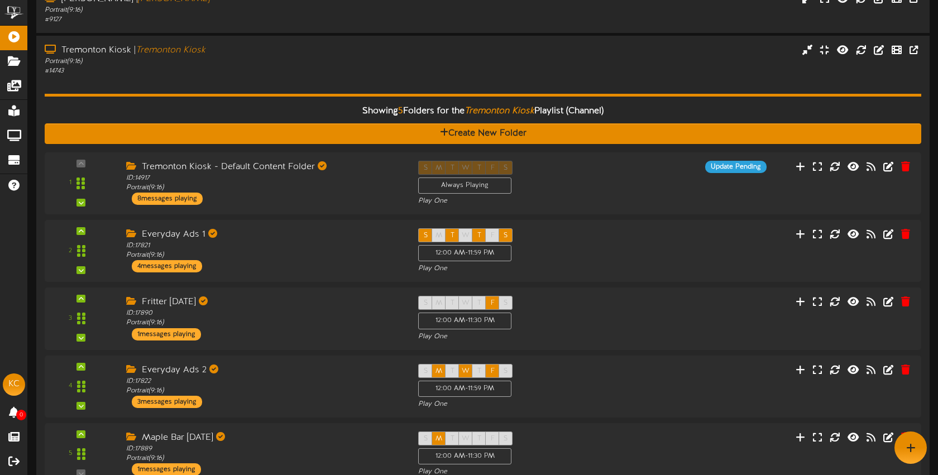
click at [266, 77] on div "Showing 5 Folders for the Tremonton Kiosk Playlist (Channel) Create New Folder …" at bounding box center [483, 283] width 877 height 415
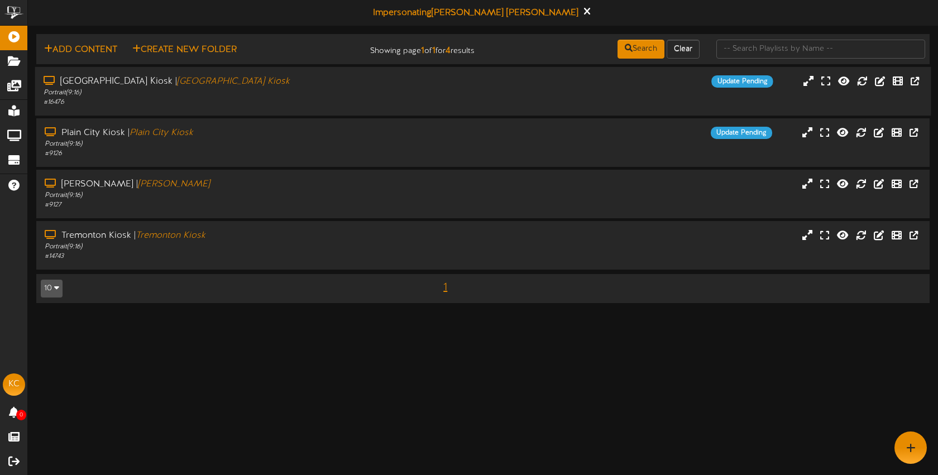
click at [263, 83] on div "Brigham City Kiosk | Brigham City Kiosk" at bounding box center [222, 81] width 357 height 13
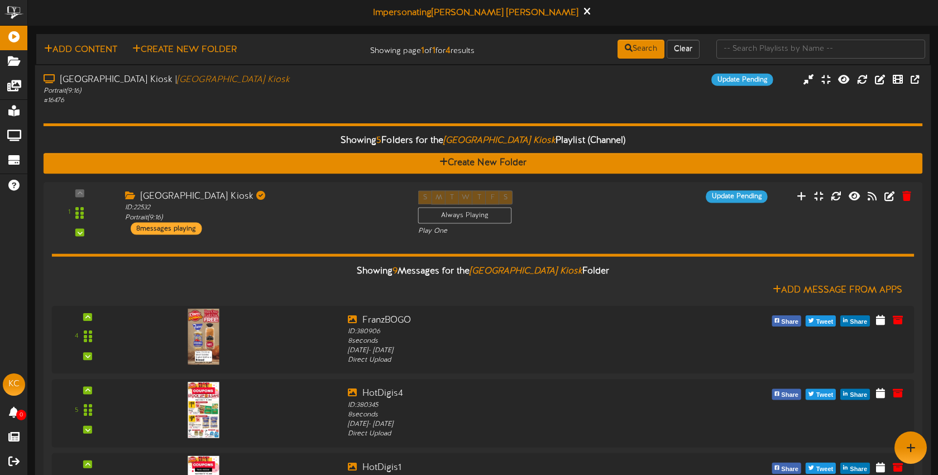
click at [263, 83] on div "Brigham City Kiosk | Brigham City Kiosk" at bounding box center [222, 79] width 357 height 13
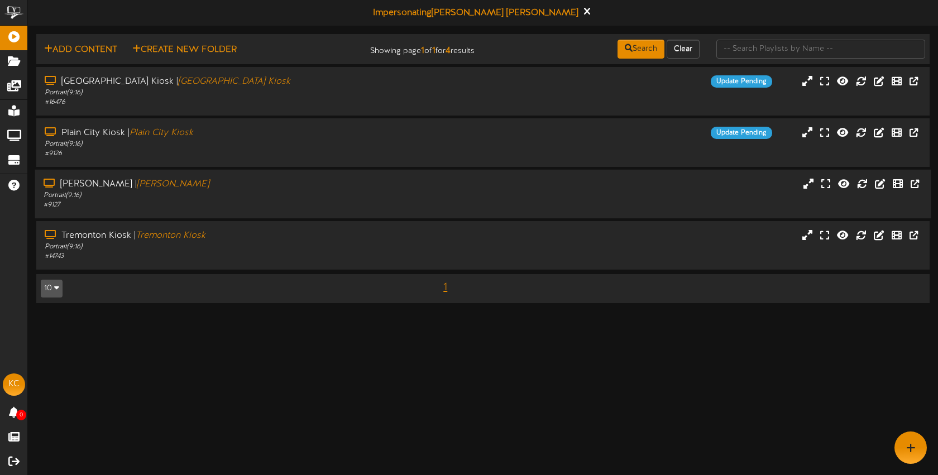
drag, startPoint x: 223, startPoint y: 187, endPoint x: 235, endPoint y: 200, distance: 18.2
click at [223, 187] on div "Roy Kiosk | Roy Kiosk" at bounding box center [222, 184] width 357 height 13
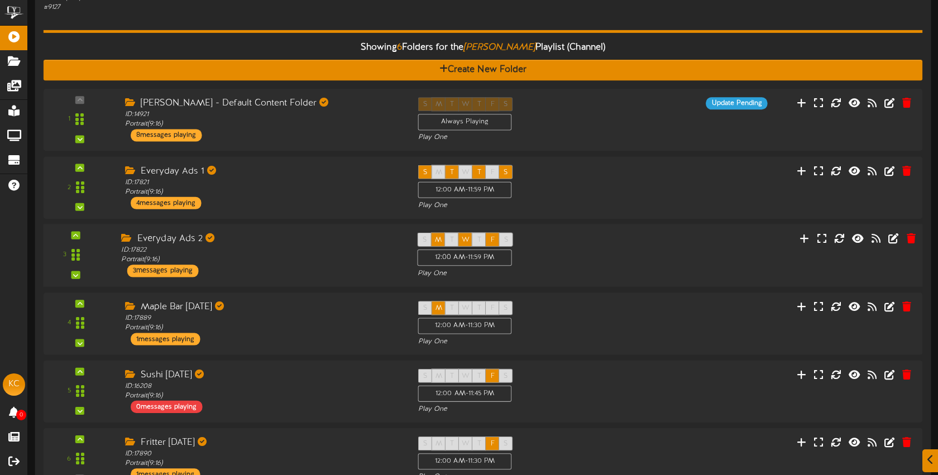
scroll to position [115, 0]
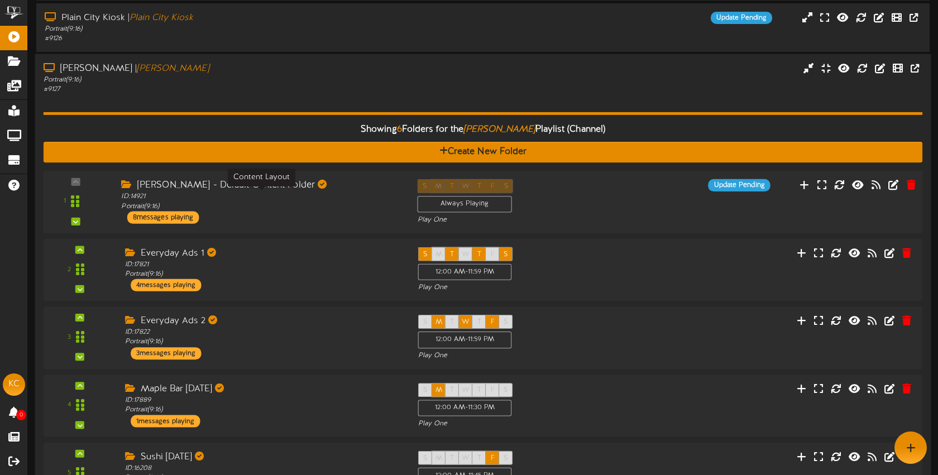
drag, startPoint x: 337, startPoint y: 198, endPoint x: 333, endPoint y: 192, distance: 7.8
click at [337, 198] on div "ID: 14921 Portrait ( 9:16 )" at bounding box center [260, 202] width 279 height 20
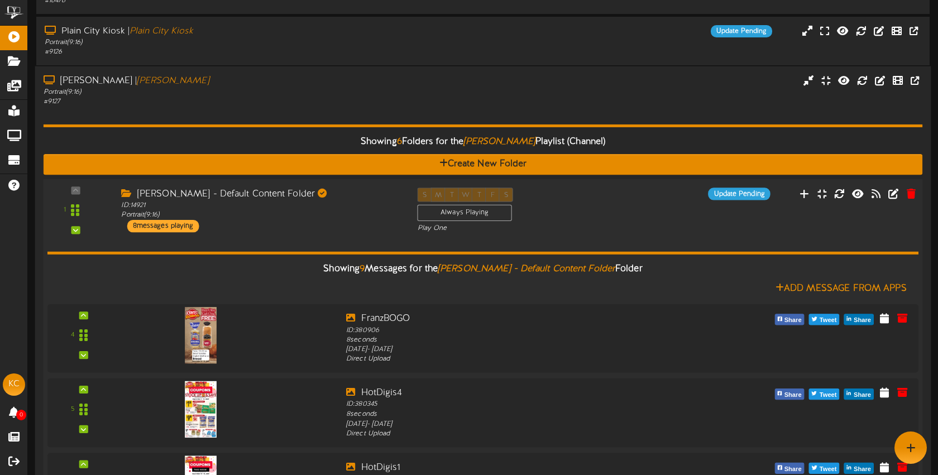
scroll to position [34, 0]
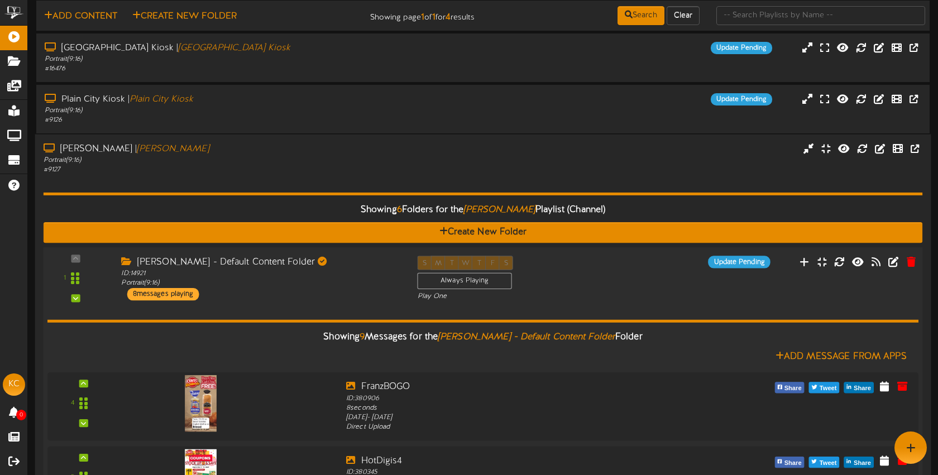
drag, startPoint x: 344, startPoint y: 302, endPoint x: 340, endPoint y: 297, distance: 6.8
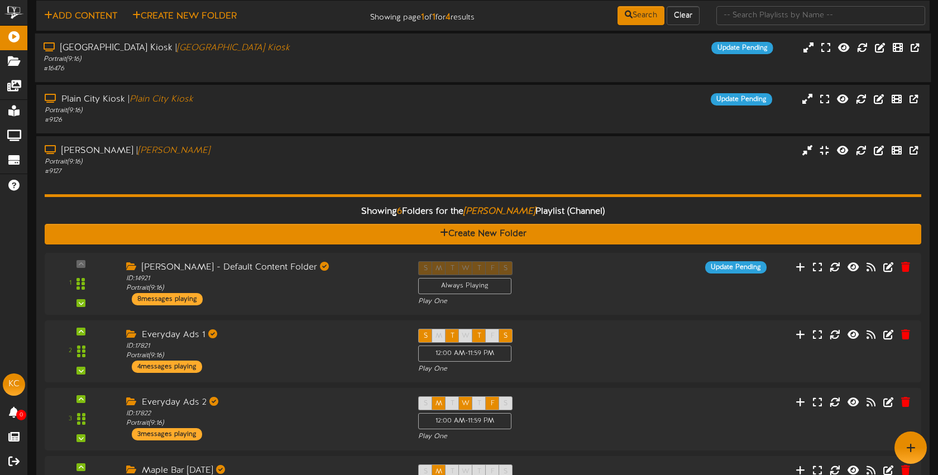
click at [255, 59] on div "Portrait ( 9:16 )" at bounding box center [222, 59] width 357 height 9
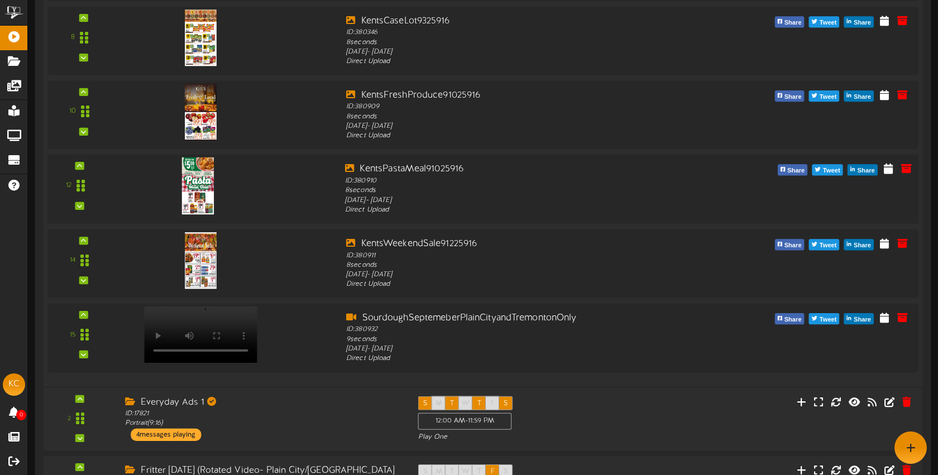
scroll to position [593, 0]
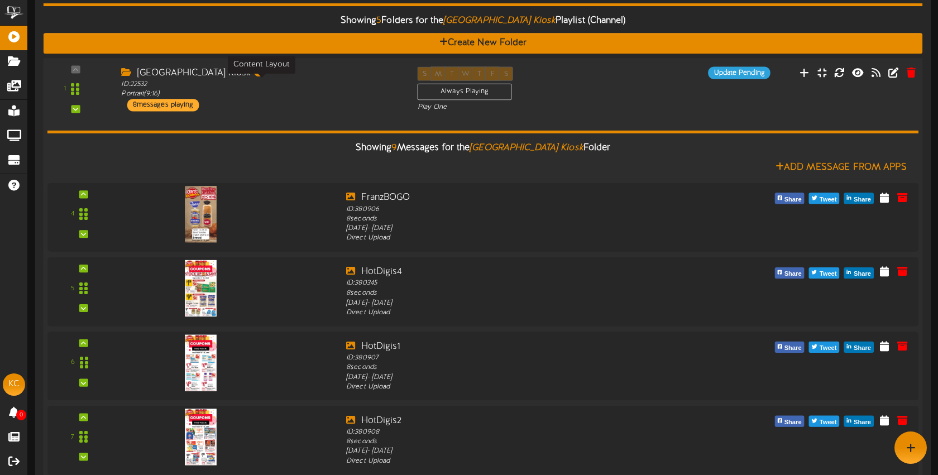
click at [280, 89] on div "ID: 22532 Portrait ( 9:16 )" at bounding box center [260, 89] width 279 height 20
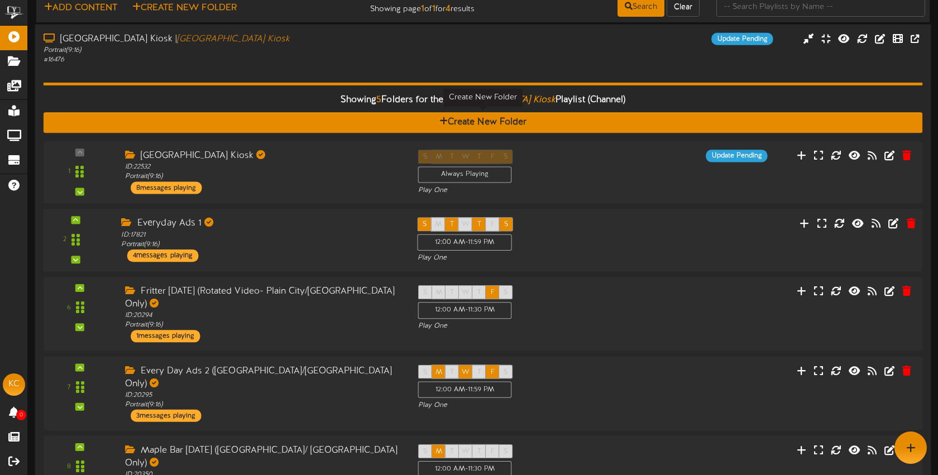
scroll to position [38, 0]
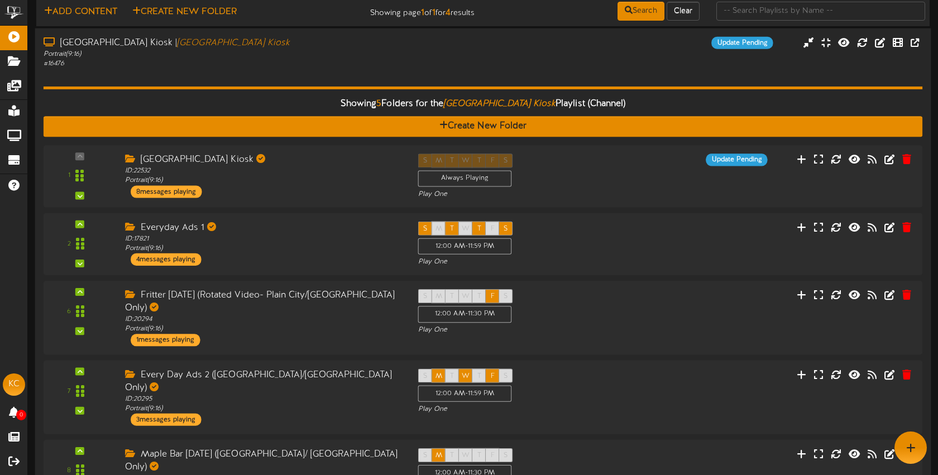
click at [280, 77] on div "Showing 5 Folders for the Brigham City Kiosk Playlist (Channel) Create New Fold…" at bounding box center [484, 294] width 880 height 451
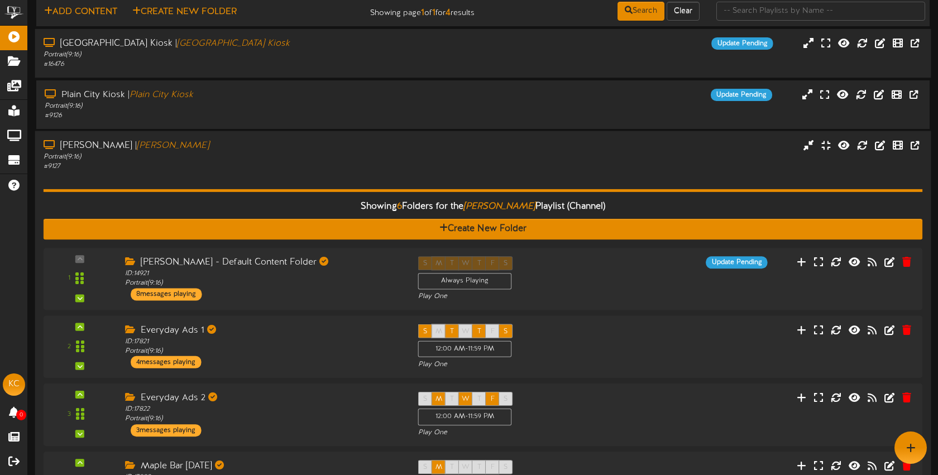
drag, startPoint x: 271, startPoint y: 172, endPoint x: 271, endPoint y: 158, distance: 14.5
click at [271, 172] on div "Showing 6 Folders for the Roy Kiosk Playlist (Channel) Create New Folder 1" at bounding box center [484, 413] width 880 height 484
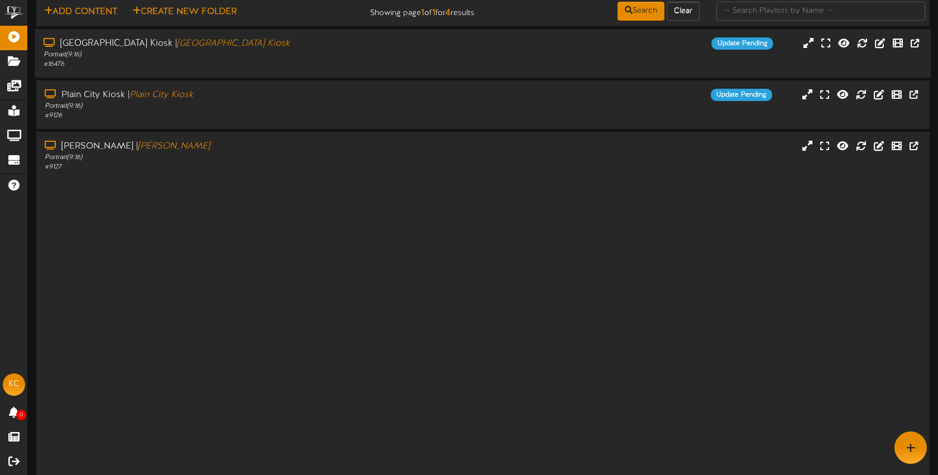
scroll to position [0, 0]
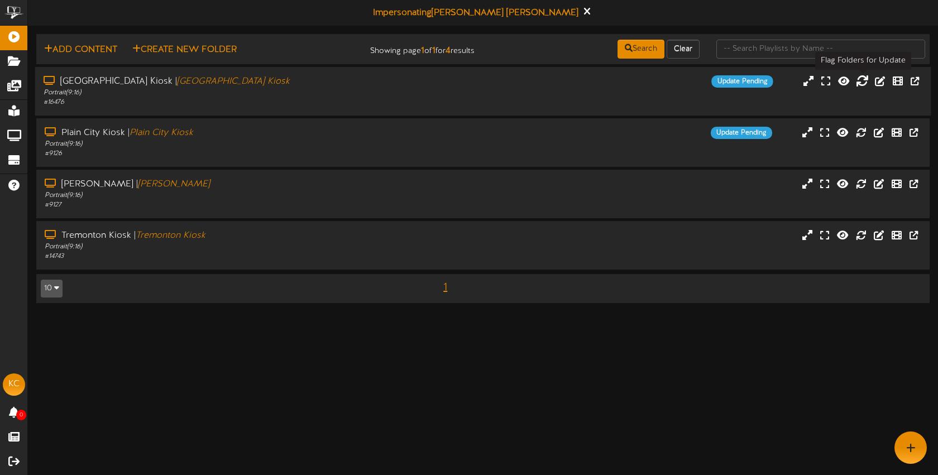
click at [863, 83] on icon at bounding box center [862, 80] width 12 height 12
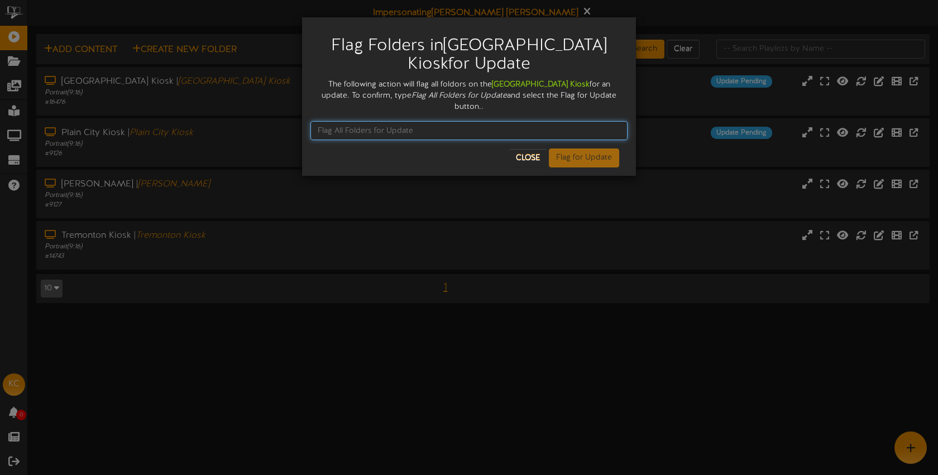
click at [408, 121] on input "text" at bounding box center [469, 130] width 317 height 19
type input "Flag All Folders for Update"
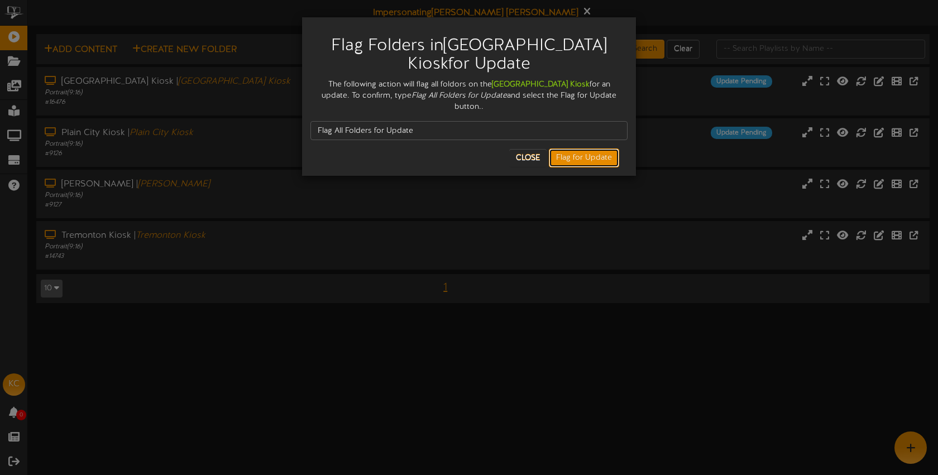
click at [589, 149] on button "Flag for Update" at bounding box center [584, 158] width 70 height 19
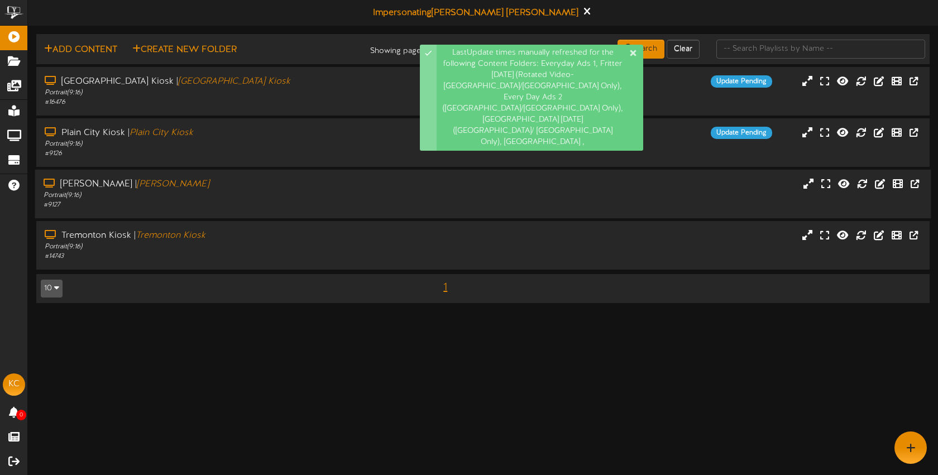
click at [271, 189] on div "Roy Kiosk | Roy Kiosk" at bounding box center [222, 184] width 357 height 13
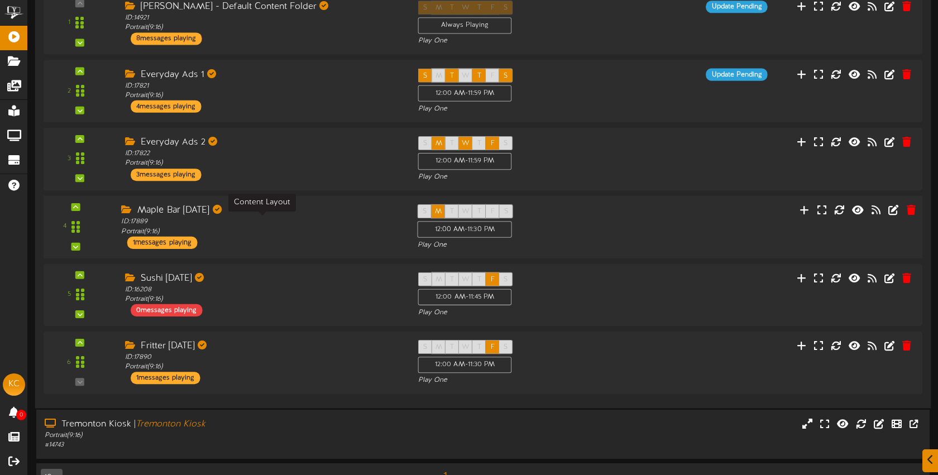
scroll to position [295, 0]
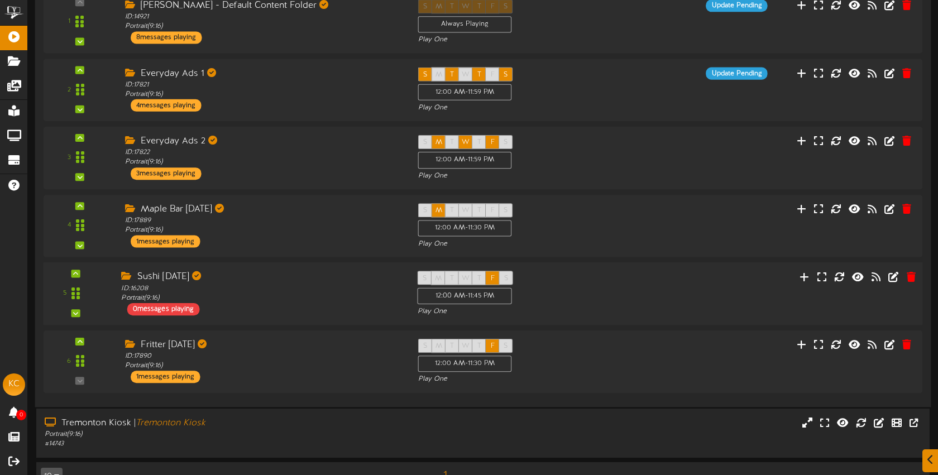
click at [282, 273] on div "Sushi [DATE]" at bounding box center [260, 277] width 279 height 13
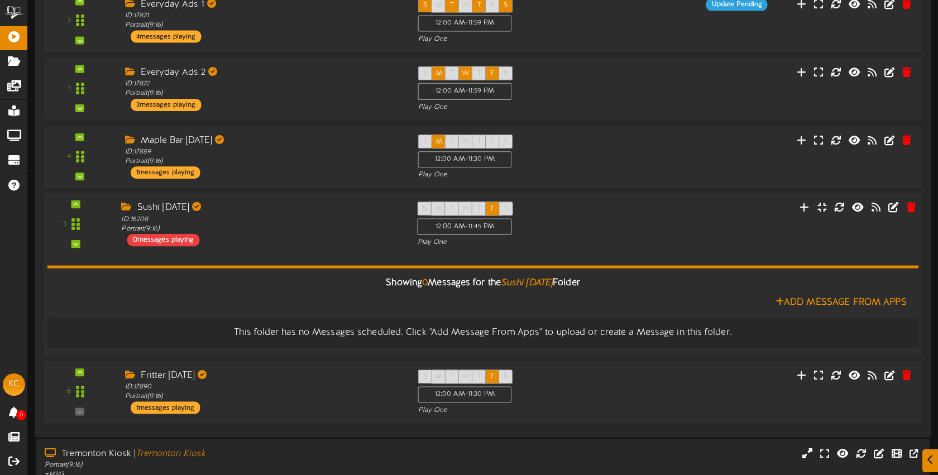
drag, startPoint x: 304, startPoint y: 246, endPoint x: 297, endPoint y: 244, distance: 7.6
click at [304, 246] on div "5 ID:" at bounding box center [483, 225] width 888 height 46
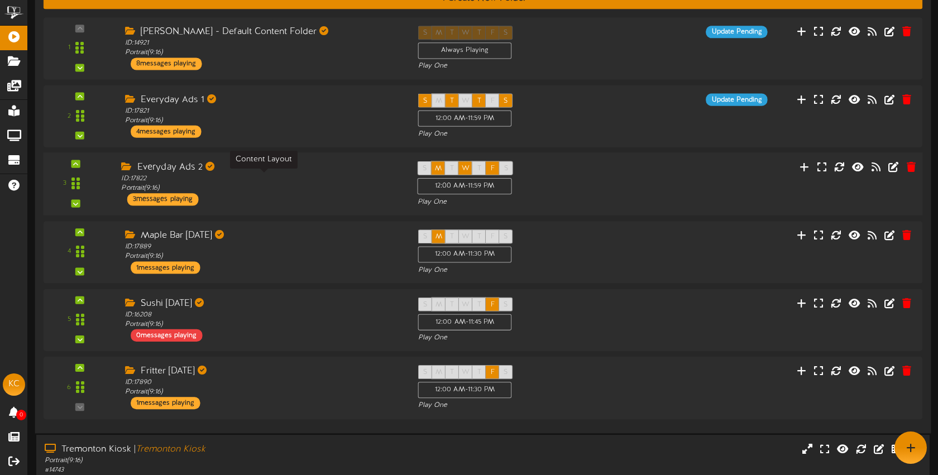
scroll to position [192, 0]
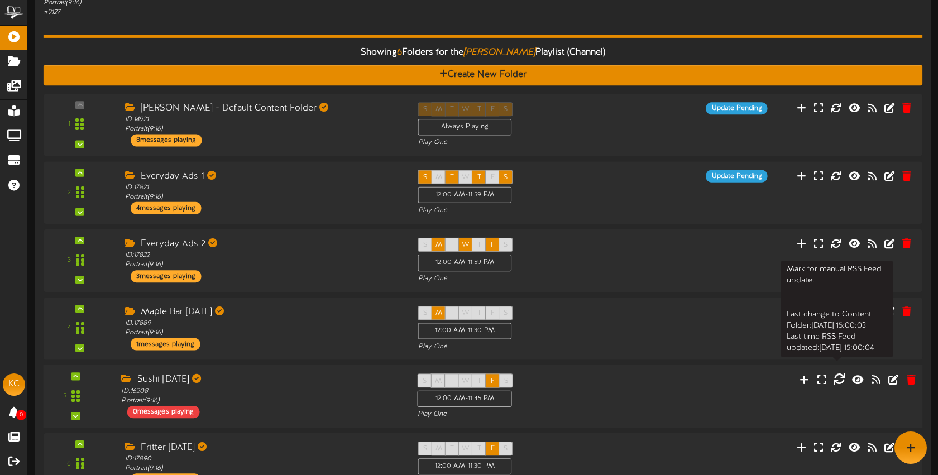
click at [841, 381] on icon at bounding box center [839, 379] width 12 height 12
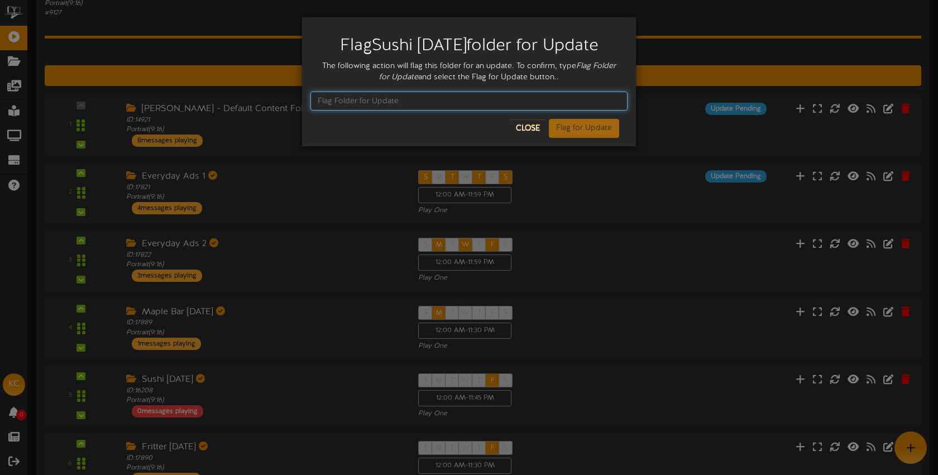
click at [364, 105] on input "text" at bounding box center [469, 101] width 317 height 19
type input "Flag All Folder for Update"
click at [432, 105] on input "Flag All Folder for Update" at bounding box center [469, 101] width 317 height 19
drag, startPoint x: 422, startPoint y: 106, endPoint x: 293, endPoint y: 100, distance: 129.2
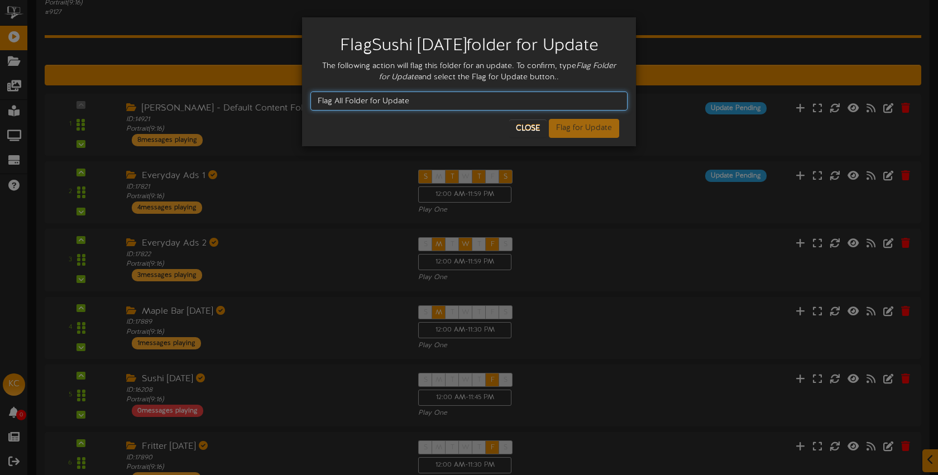
click at [293, 100] on div "Flag Sushi Friday folder for Update The following action will flag this folder …" at bounding box center [469, 237] width 938 height 475
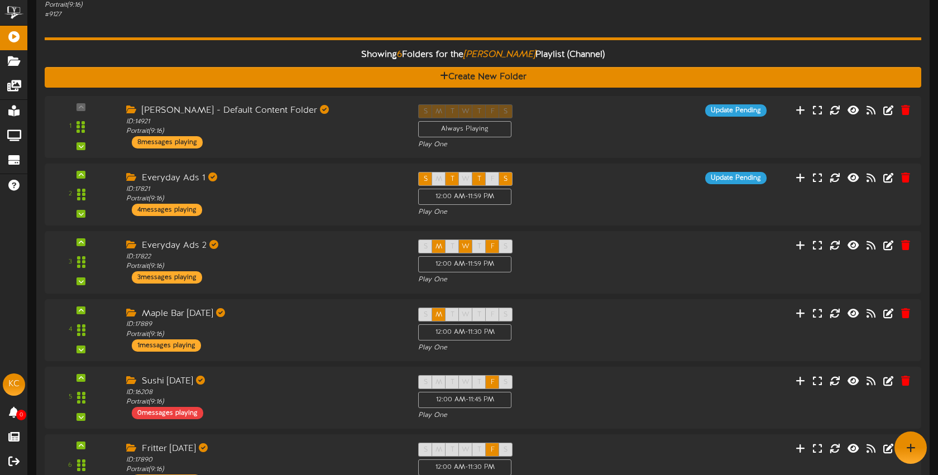
scroll to position [0, 0]
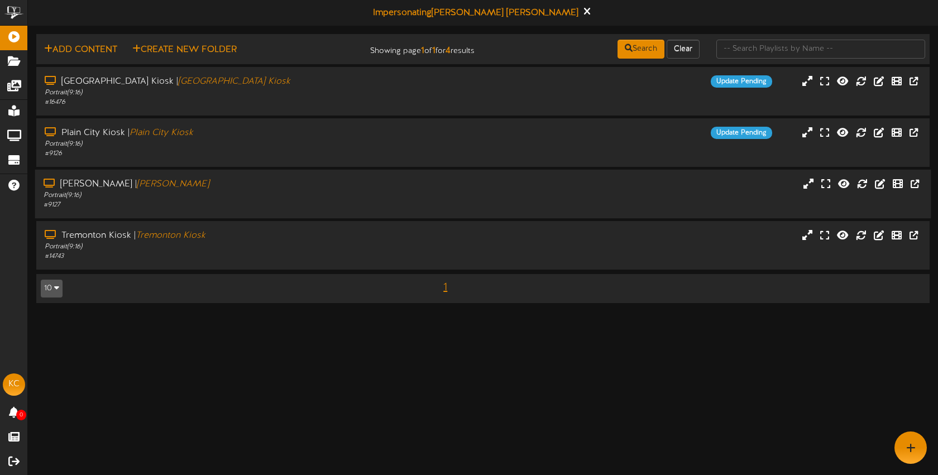
click at [321, 196] on div "Portrait ( 9:16 )" at bounding box center [222, 195] width 357 height 9
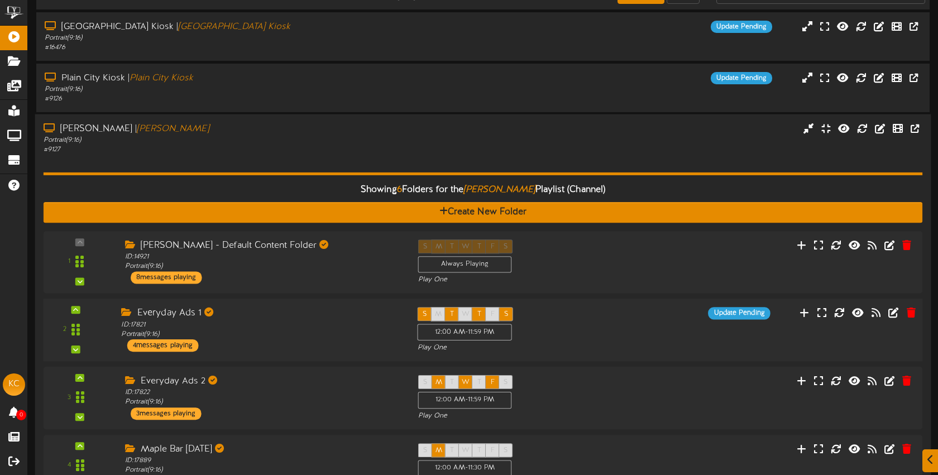
scroll to position [177, 0]
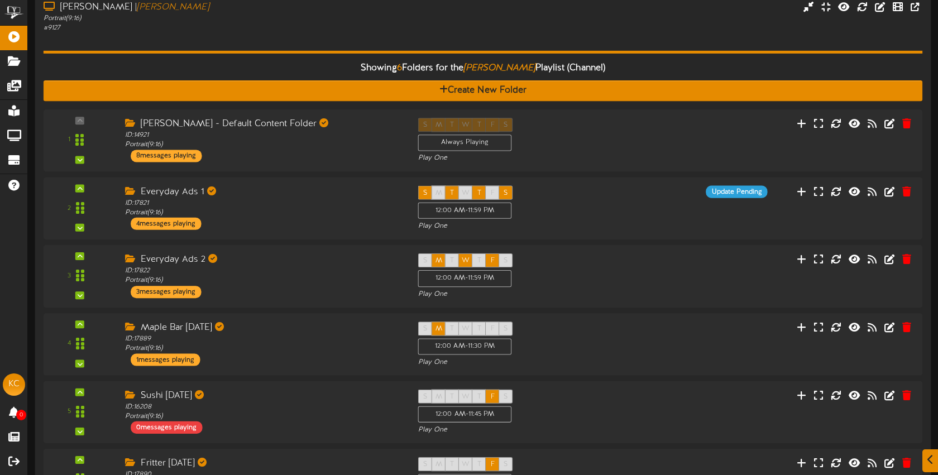
click at [335, 33] on div "Showing 6 Folders for the [PERSON_NAME] Playlist (Channel) Create New Folder 1 …" at bounding box center [484, 275] width 880 height 484
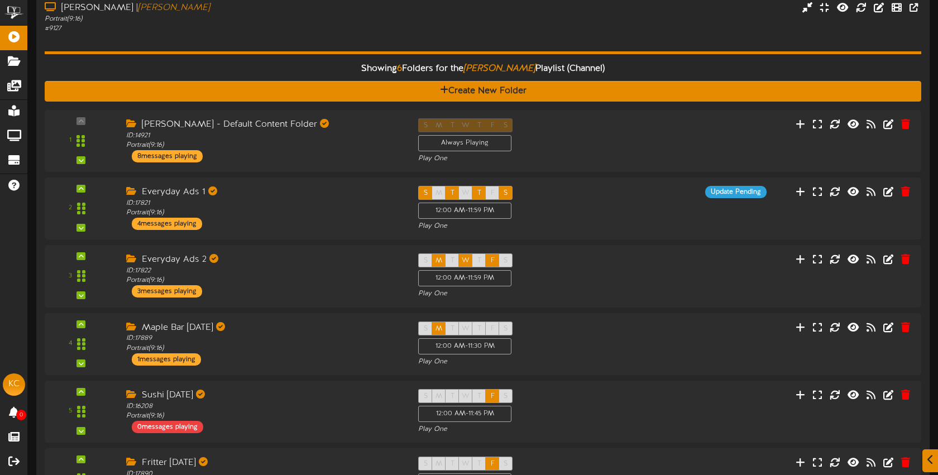
scroll to position [0, 0]
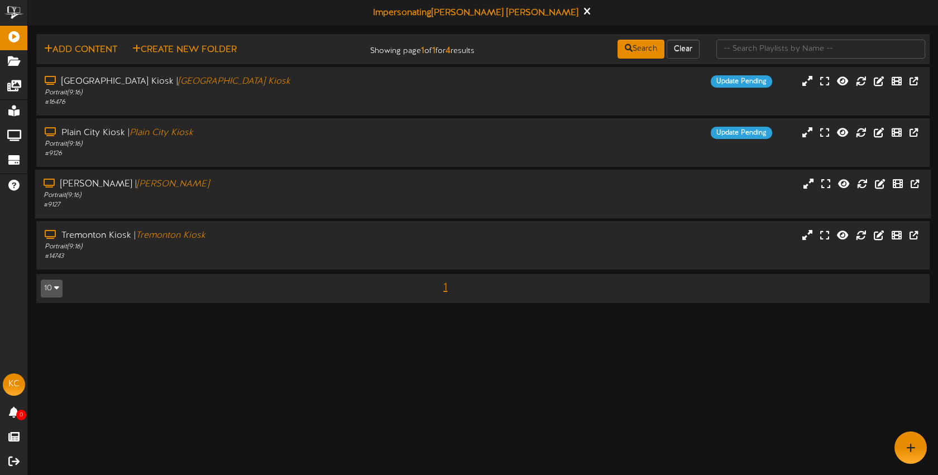
click at [466, 200] on div "[PERSON_NAME] | [PERSON_NAME] Portrait ( 9:16 ) # 9127" at bounding box center [483, 194] width 897 height 32
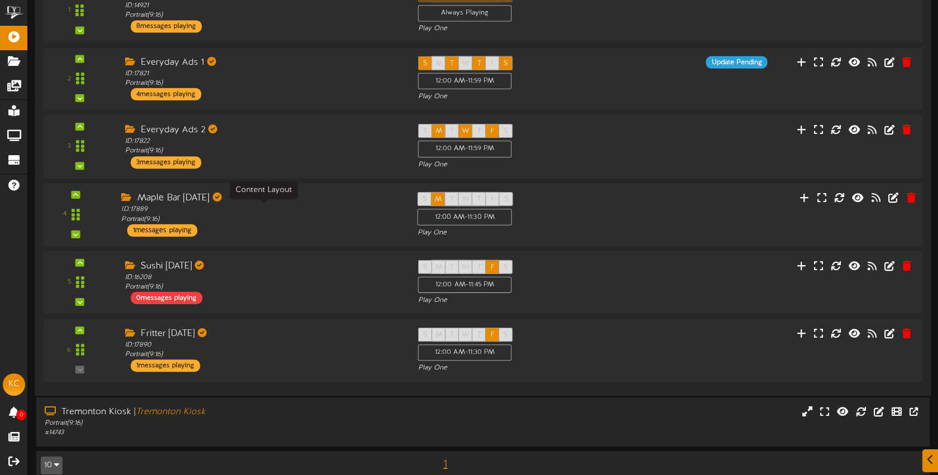
scroll to position [322, 0]
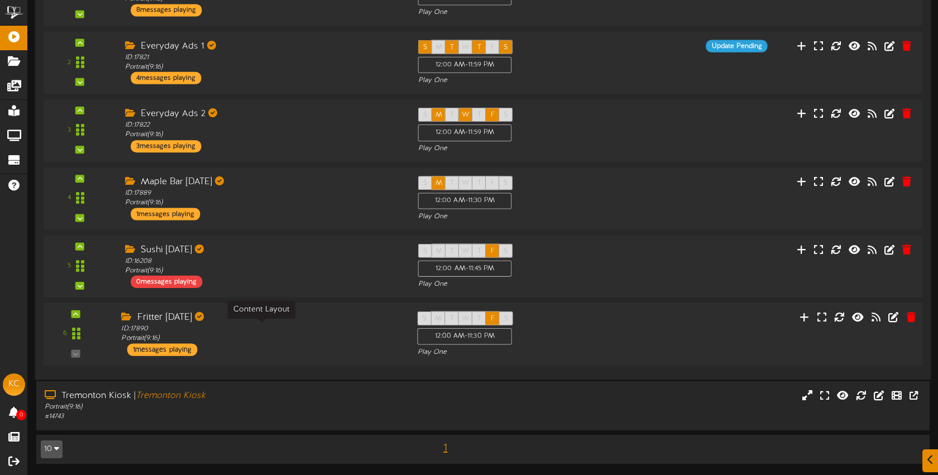
click at [283, 332] on div "ID: 17890 Portrait ( 9:16 )" at bounding box center [260, 335] width 279 height 20
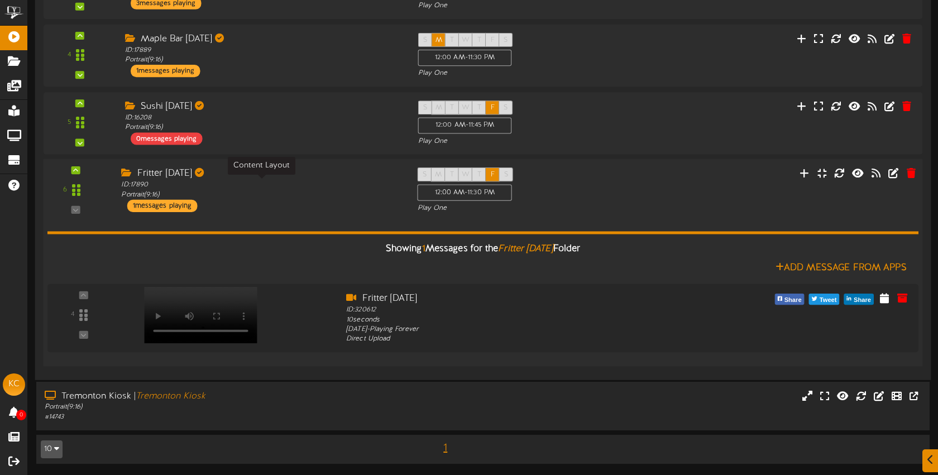
click at [293, 197] on div "ID: 17890 Portrait ( 9:16 )" at bounding box center [260, 190] width 279 height 20
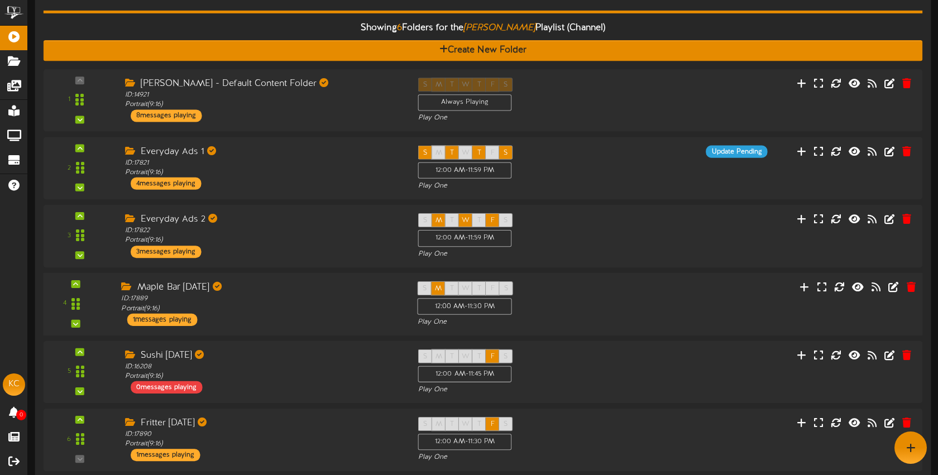
scroll to position [0, 0]
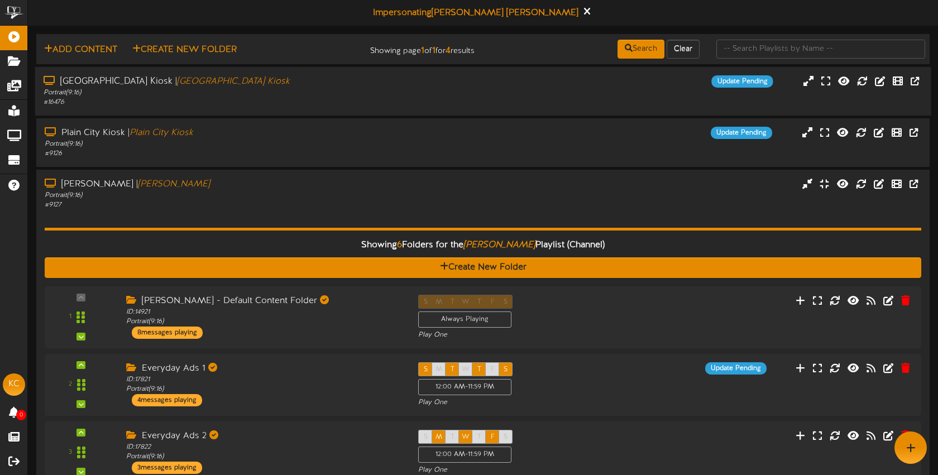
click at [282, 103] on div "# 16476" at bounding box center [222, 102] width 357 height 9
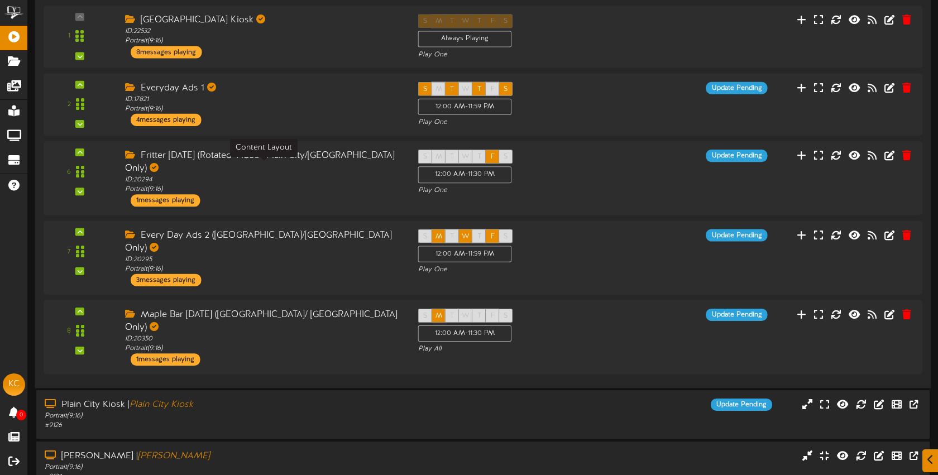
scroll to position [318, 0]
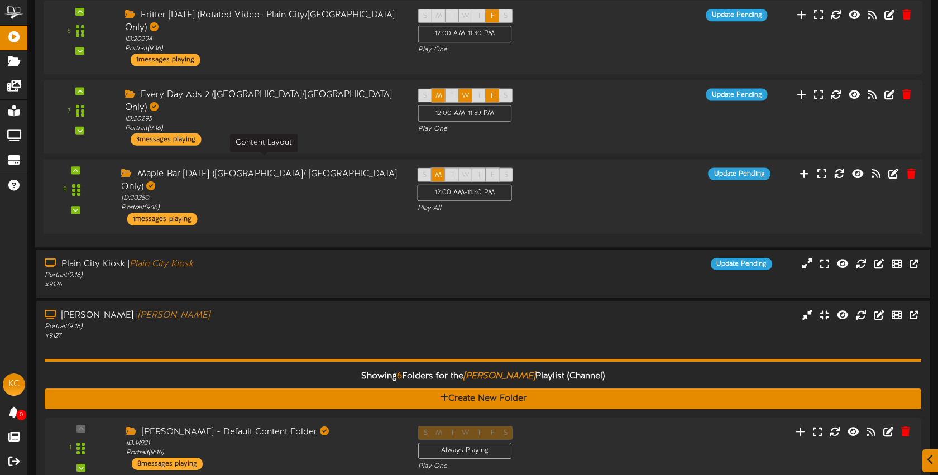
click at [274, 194] on div "ID: 20350 Portrait ( 9:16 )" at bounding box center [260, 204] width 279 height 20
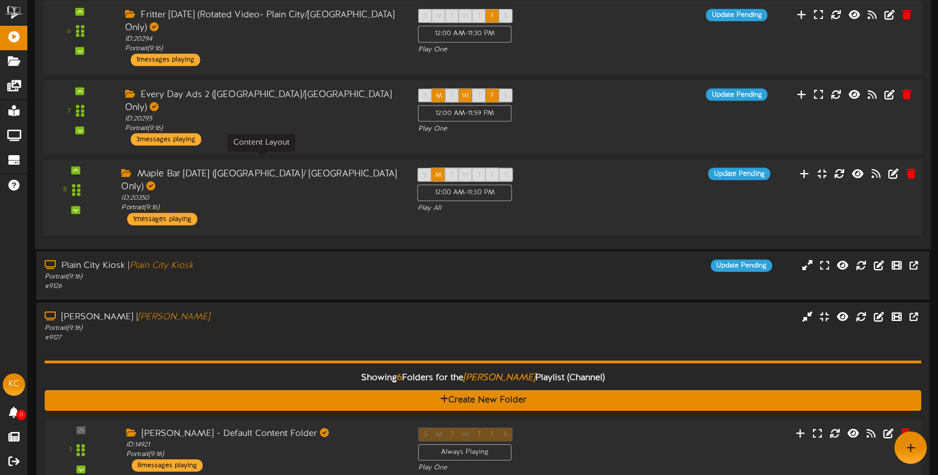
scroll to position [315, 0]
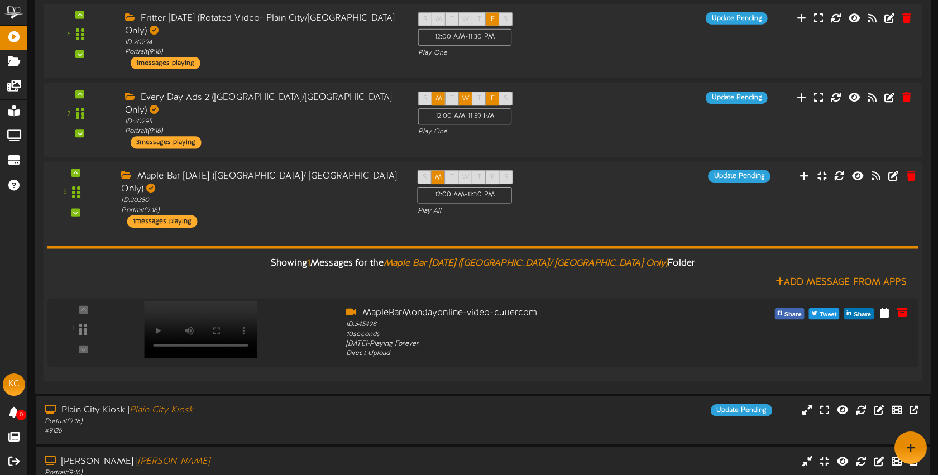
click at [292, 190] on div "Maple Bar [DATE] ([GEOGRAPHIC_DATA]/ [GEOGRAPHIC_DATA] Only) ID: 20350 Portrait…" at bounding box center [261, 199] width 296 height 58
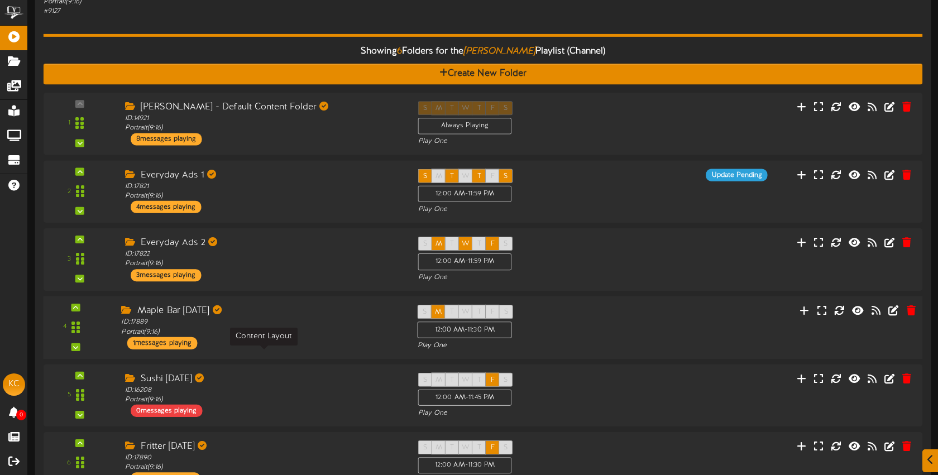
scroll to position [689, 0]
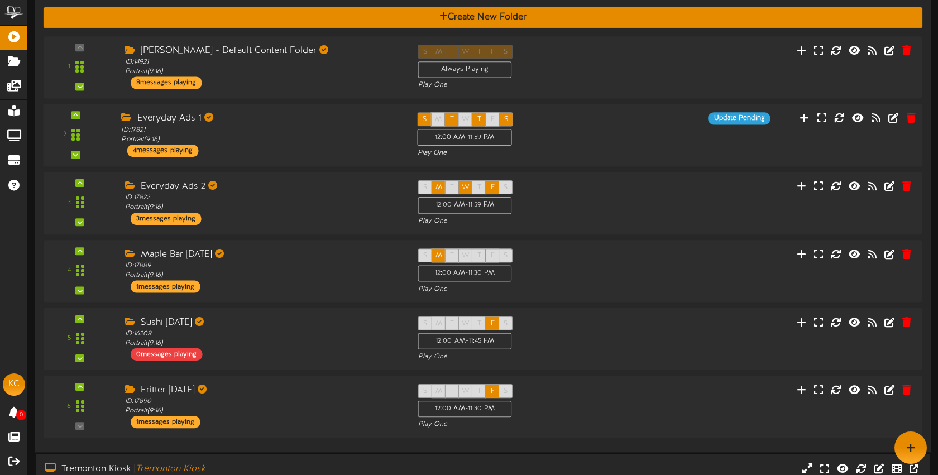
click at [288, 113] on div "Everyday Ads 1 ID: 17821 Portrait ( 9:16 ) 4 messages playing" at bounding box center [261, 134] width 296 height 45
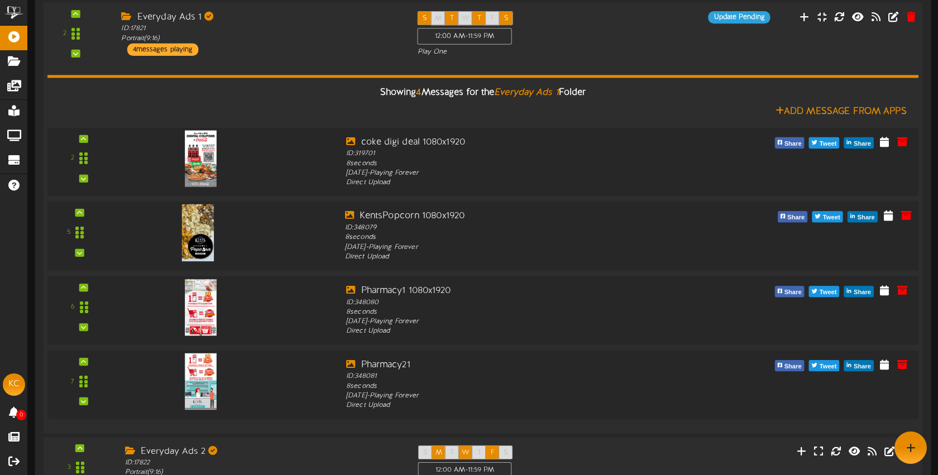
scroll to position [1074, 0]
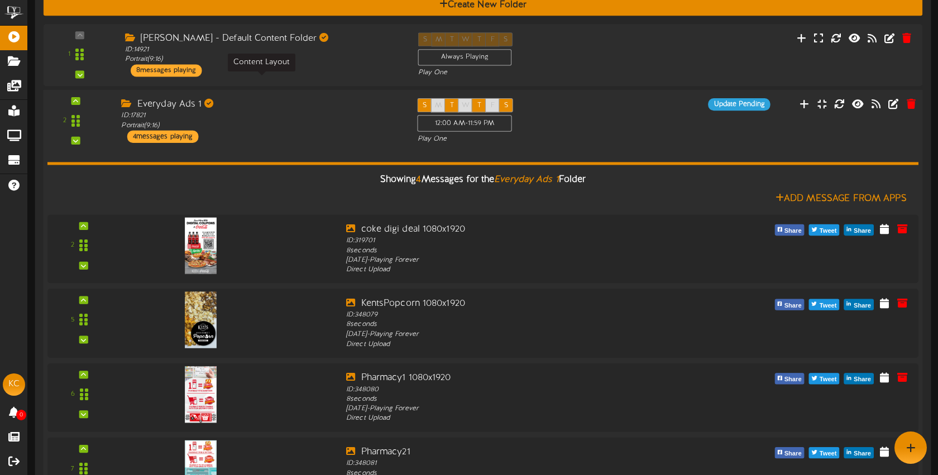
click at [297, 112] on div "ID: 17821 Portrait ( 9:16 )" at bounding box center [260, 122] width 279 height 20
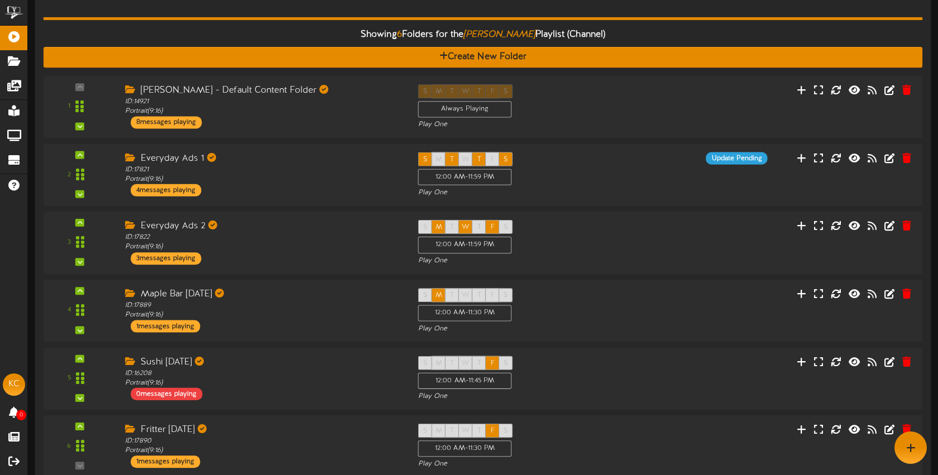
scroll to position [628, 0]
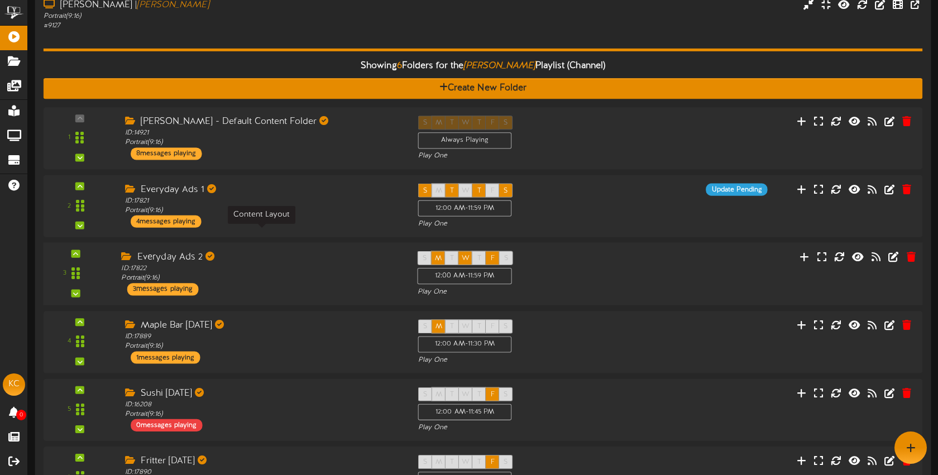
drag, startPoint x: 292, startPoint y: 239, endPoint x: 293, endPoint y: 221, distance: 17.3
click at [292, 264] on div "ID: 17822 Portrait ( 9:16 )" at bounding box center [260, 274] width 279 height 20
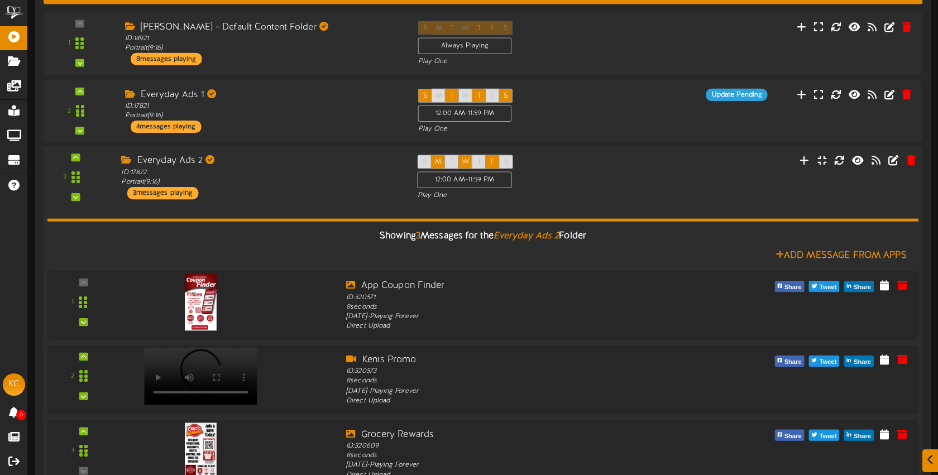
scroll to position [783, 0]
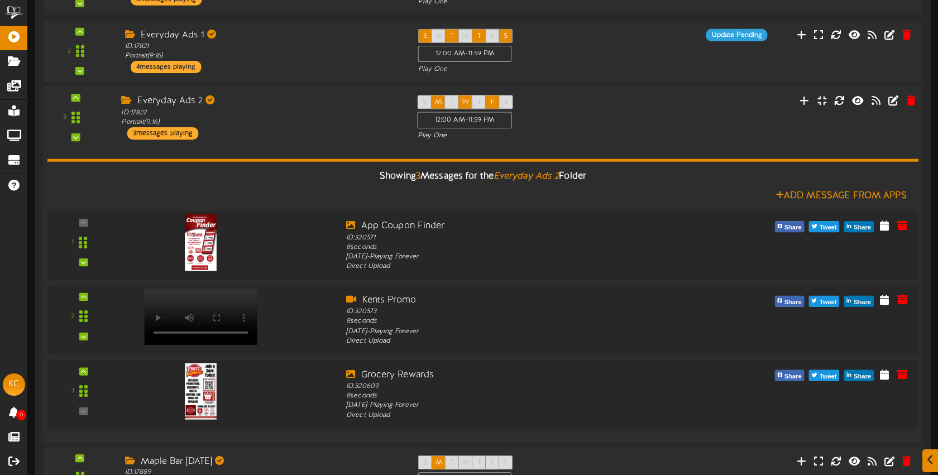
click at [297, 99] on div "Everyday Ads 2 ID: 17822 Portrait ( 9:16 ) 3 messages playing" at bounding box center [261, 118] width 296 height 45
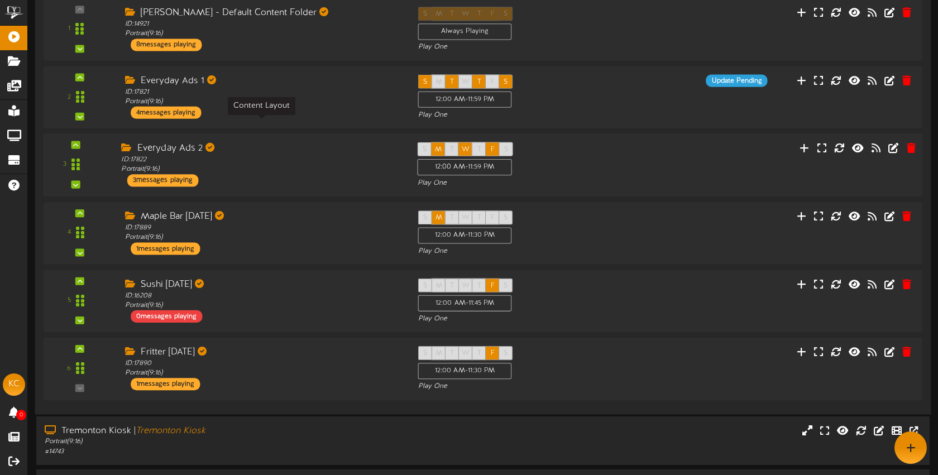
click at [295, 155] on div "ID: 17822 Portrait ( 9:16 )" at bounding box center [260, 165] width 279 height 20
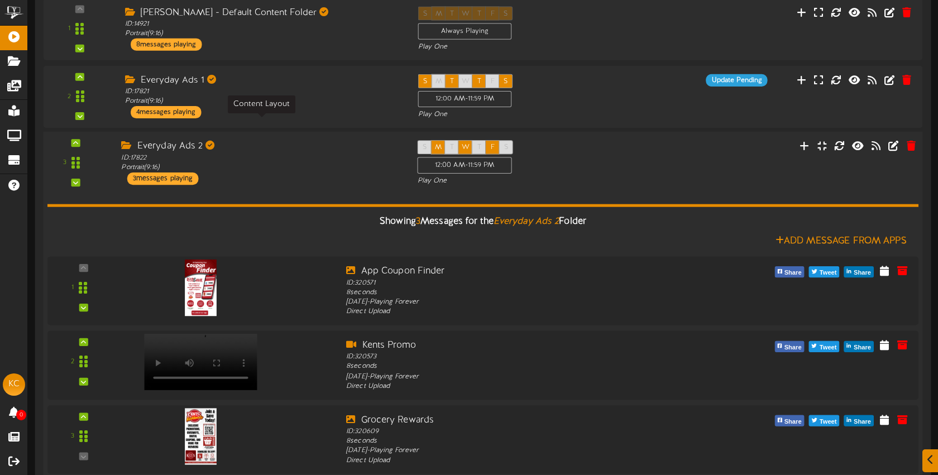
scroll to position [737, 0]
click at [295, 154] on div "ID: 17822 Portrait ( 9:16 )" at bounding box center [260, 164] width 279 height 20
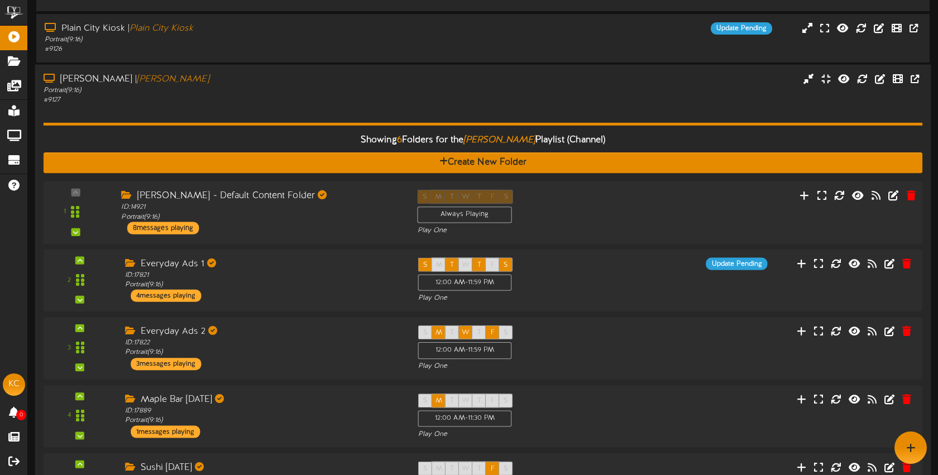
click at [271, 250] on div "2 Everyday Ads 1" at bounding box center [484, 281] width 880 height 63
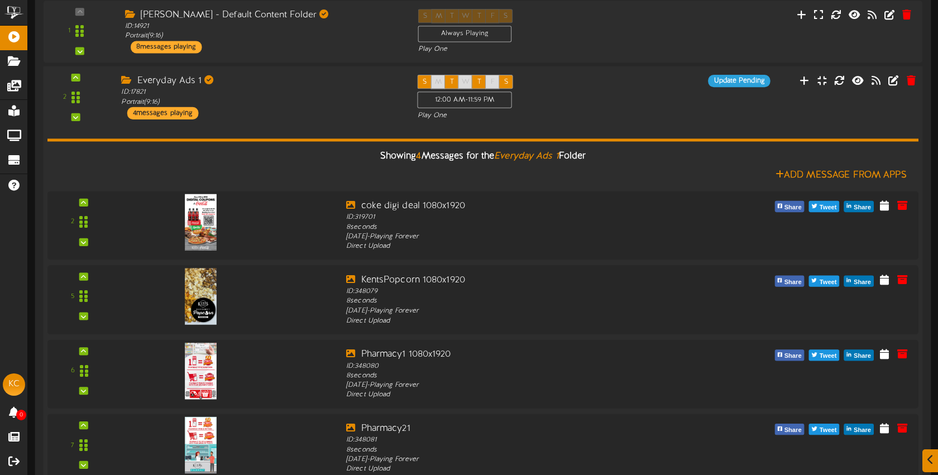
scroll to position [1109, 0]
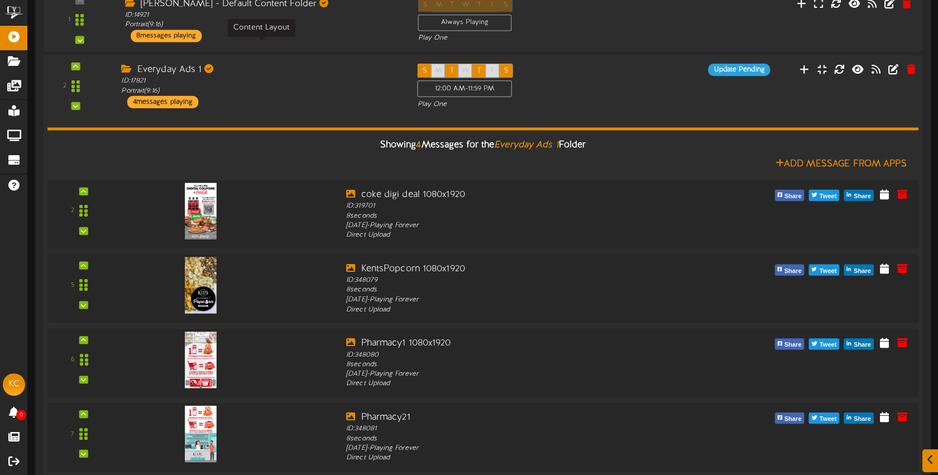
click at [265, 77] on div "ID: 17821 Portrait ( 9:16 )" at bounding box center [260, 87] width 279 height 20
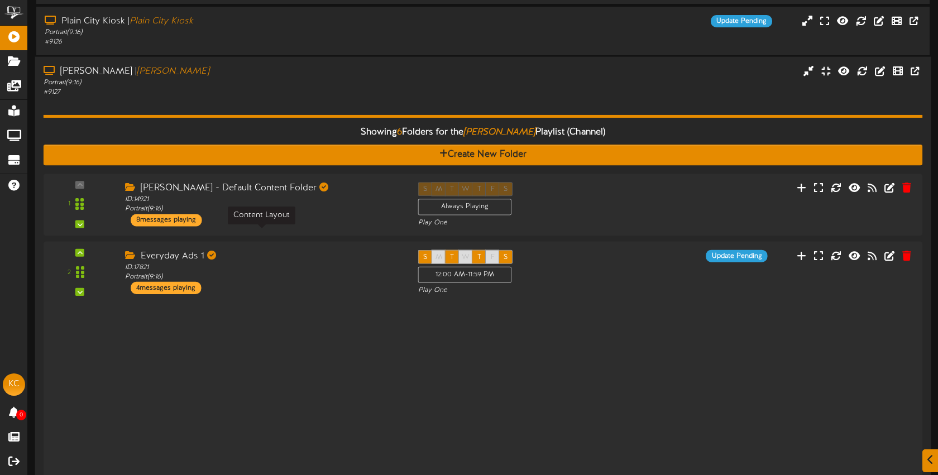
scroll to position [737, 0]
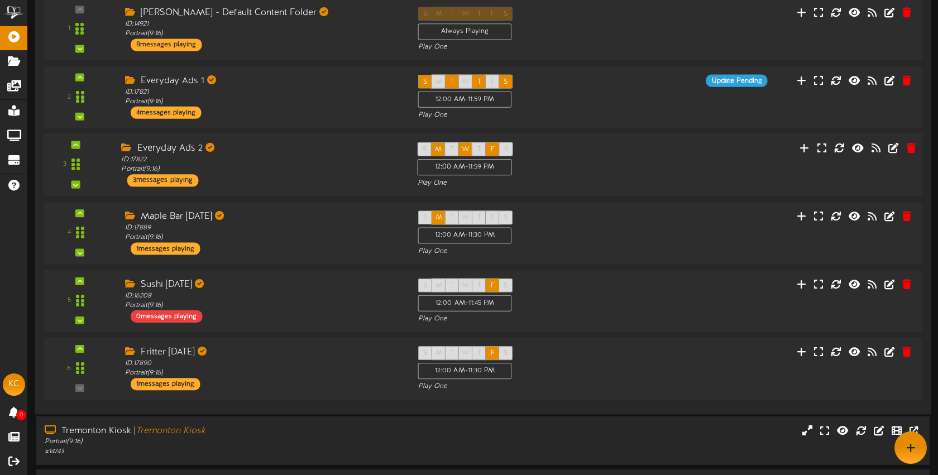
click at [260, 147] on div "Everyday Ads 2 ID: 17822 Portrait ( 9:16 ) 3 messages playing" at bounding box center [261, 164] width 296 height 45
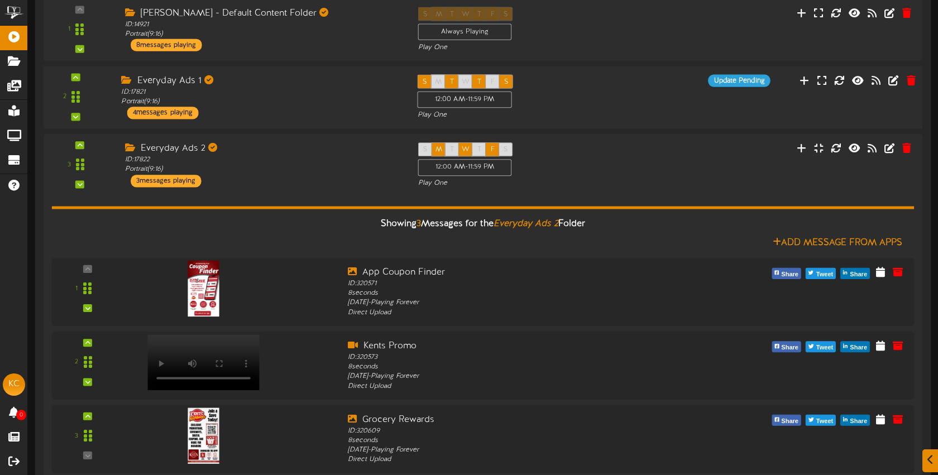
click at [271, 78] on div "Everyday Ads 1 ID: 17821 Portrait ( 9:16 ) 4 messages playing" at bounding box center [261, 97] width 296 height 45
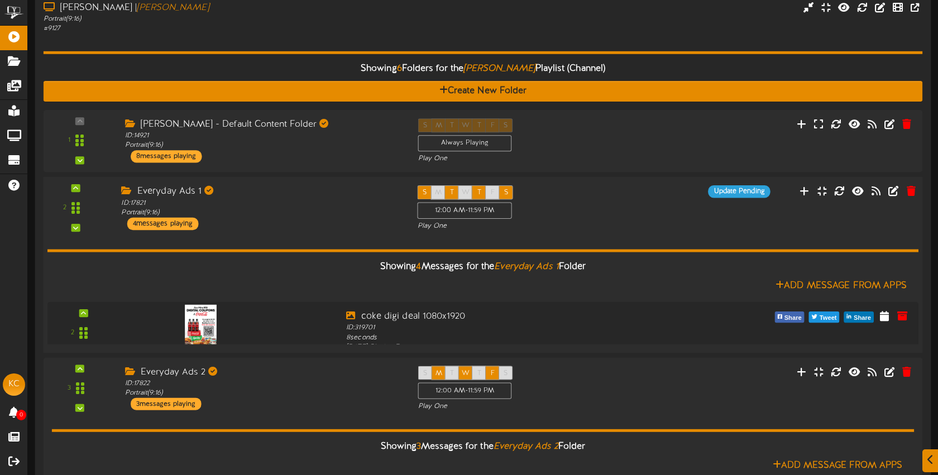
scroll to position [1100, 0]
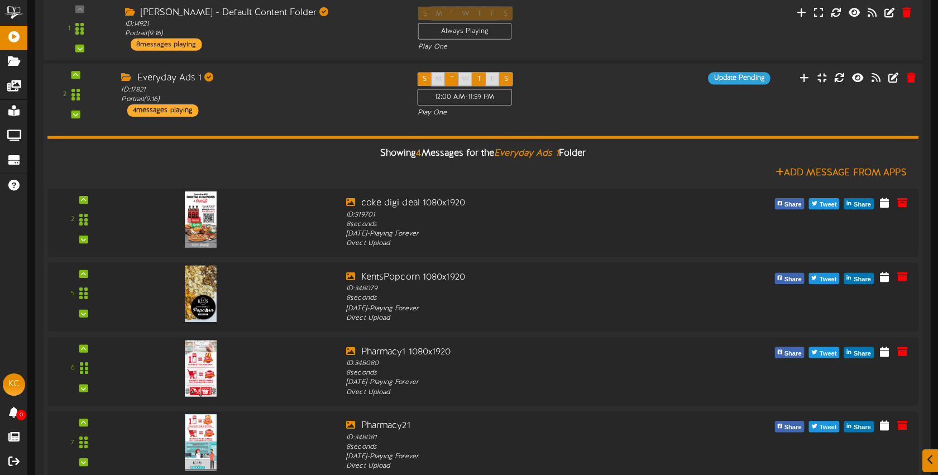
click at [272, 75] on div "Everyday Ads 1 ID: 17821 Portrait ( 9:16 ) 4 messages playing" at bounding box center [261, 95] width 296 height 45
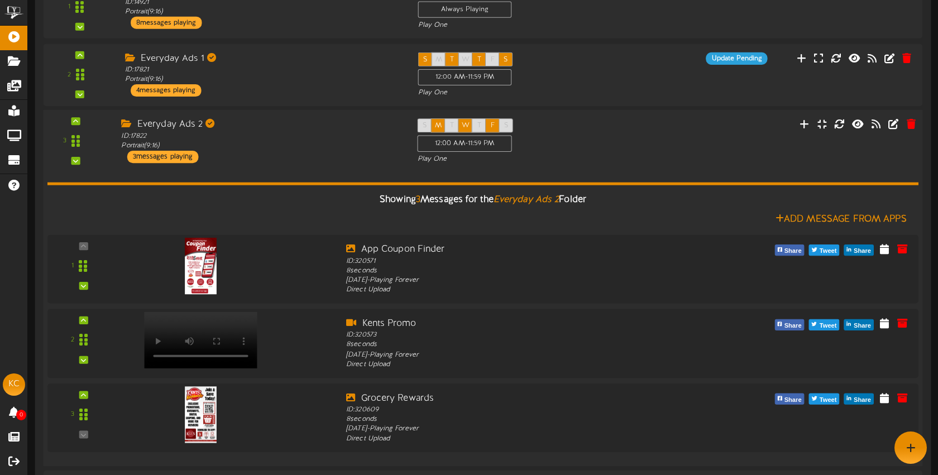
scroll to position [737, 0]
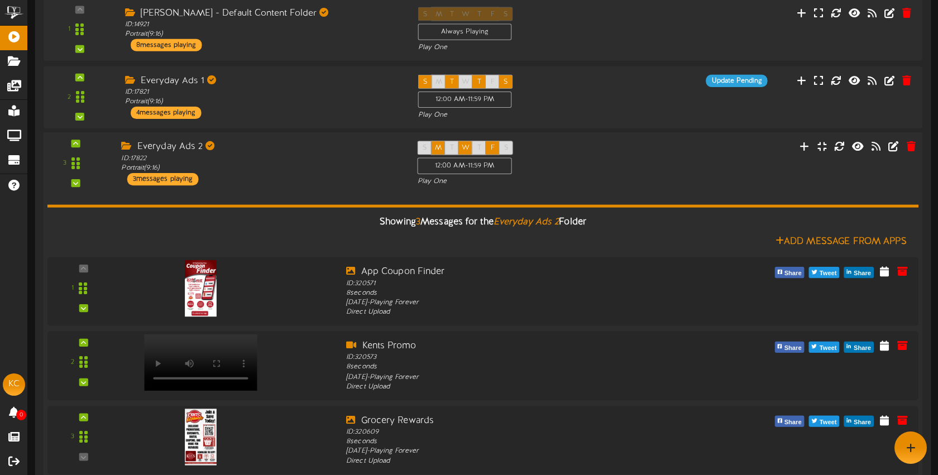
click at [278, 147] on div "Everyday Ads 2 ID: 17822 Portrait ( 9:16 ) 3 messages playing" at bounding box center [261, 163] width 296 height 45
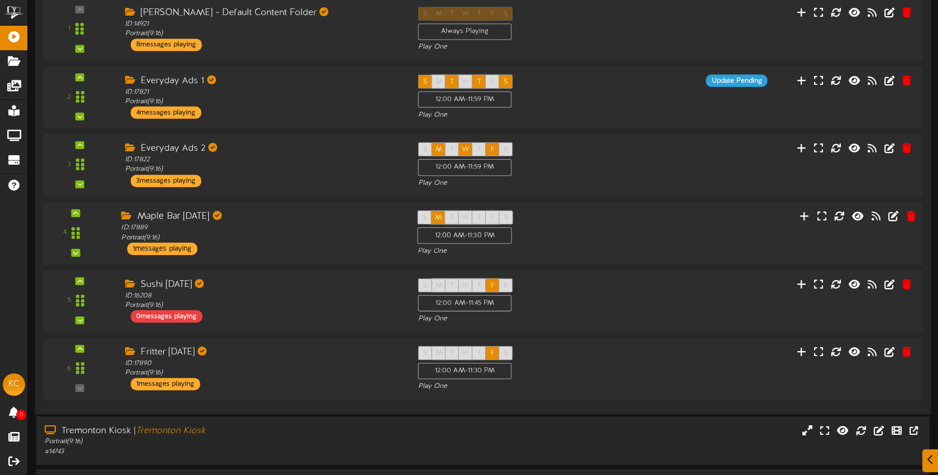
click at [278, 211] on div "Maple Bar [DATE]" at bounding box center [260, 217] width 279 height 13
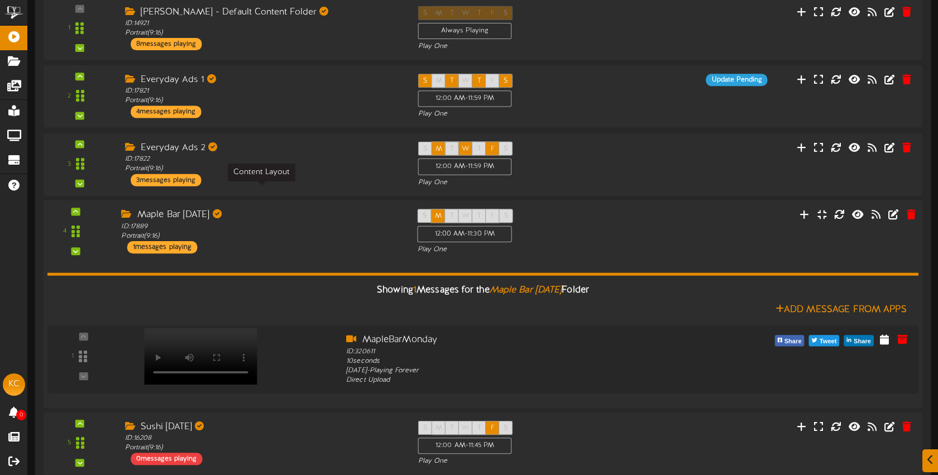
click at [280, 222] on div "ID: 17889 Portrait ( 9:16 )" at bounding box center [260, 232] width 279 height 20
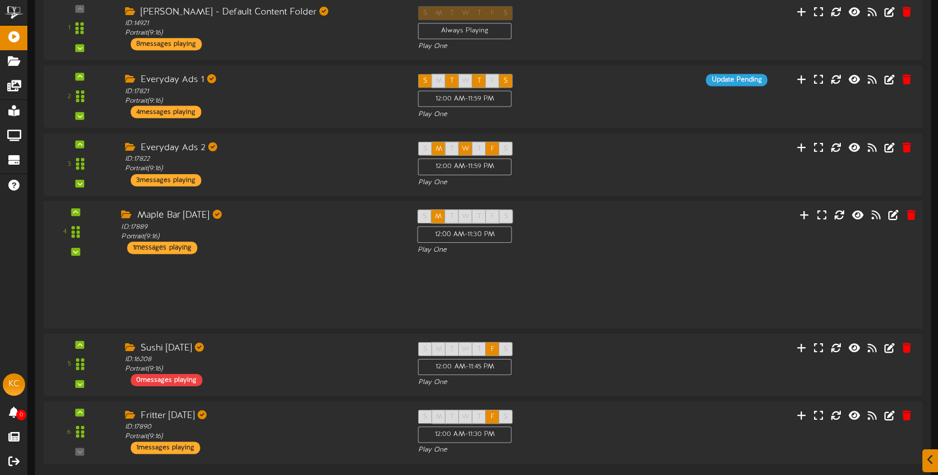
scroll to position [737, 0]
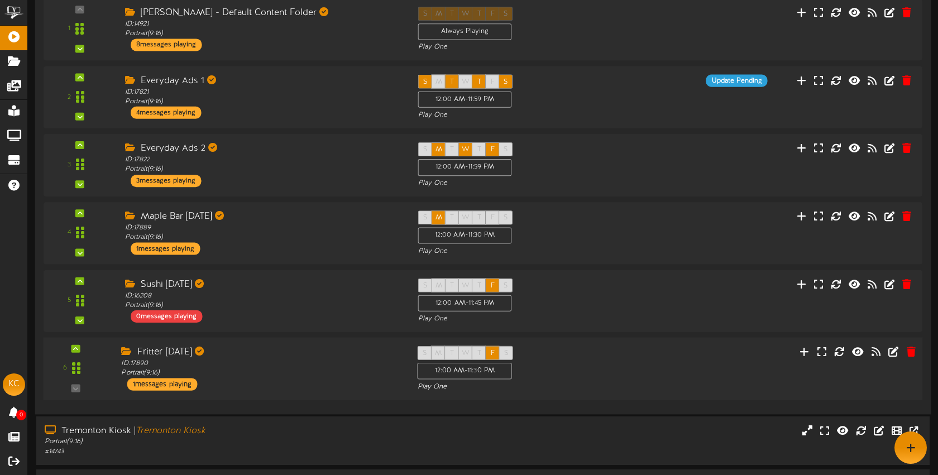
click at [298, 359] on div "ID: 17890 Portrait ( 9:16 )" at bounding box center [260, 369] width 279 height 20
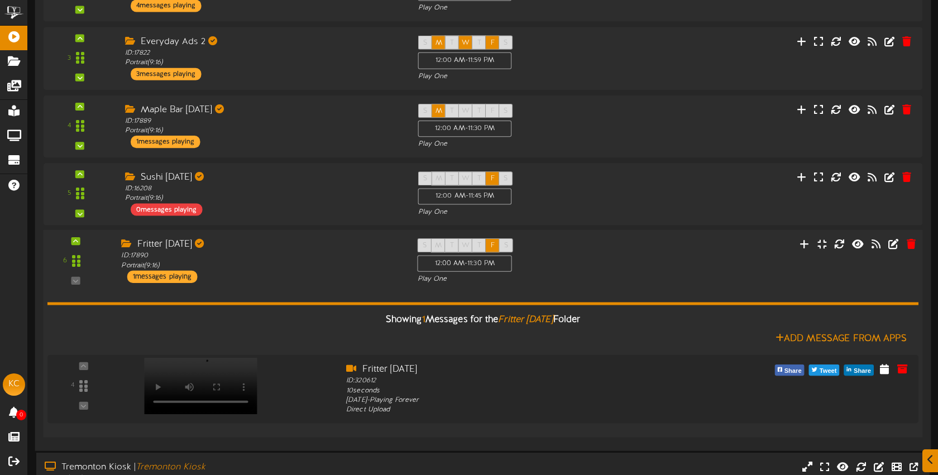
click at [289, 285] on div "Showing 1 Messages for the Fritter Friday Folder Add Message From Apps 4" at bounding box center [482, 357] width 871 height 145
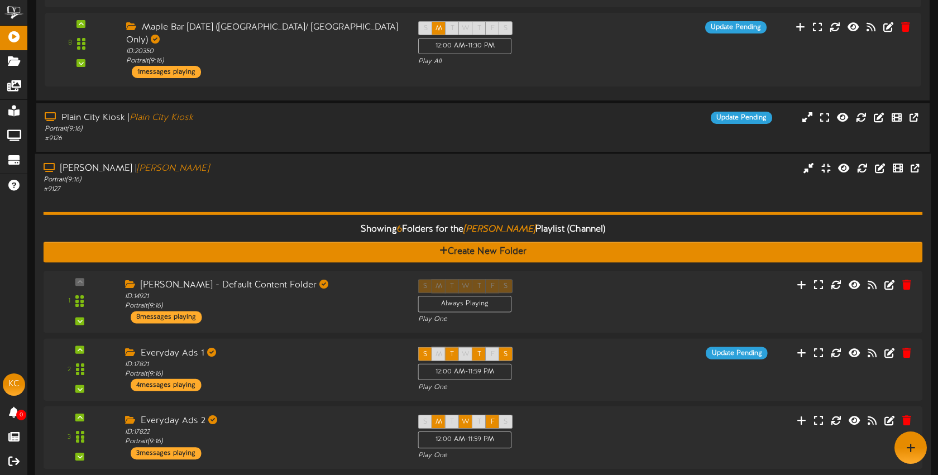
scroll to position [460, 0]
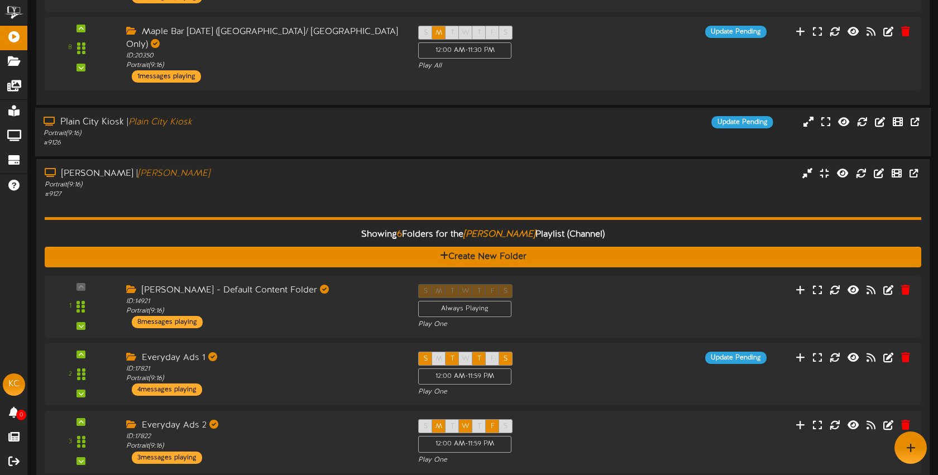
click at [265, 139] on div "# 9126" at bounding box center [222, 143] width 357 height 9
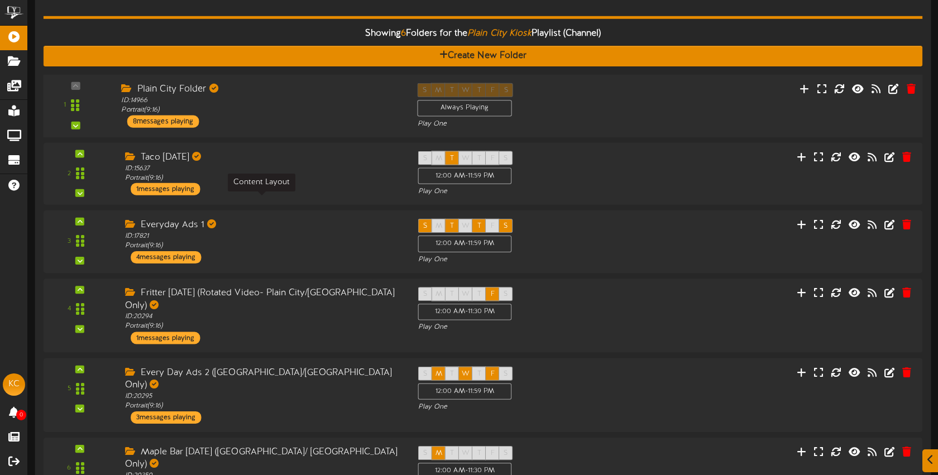
scroll to position [610, 0]
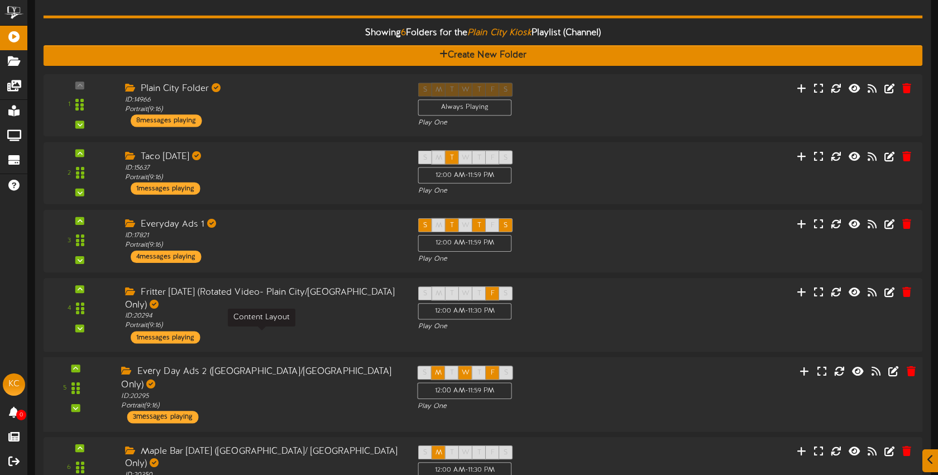
click at [335, 392] on div "ID: 20295 Portrait ( 9:16 )" at bounding box center [260, 402] width 279 height 20
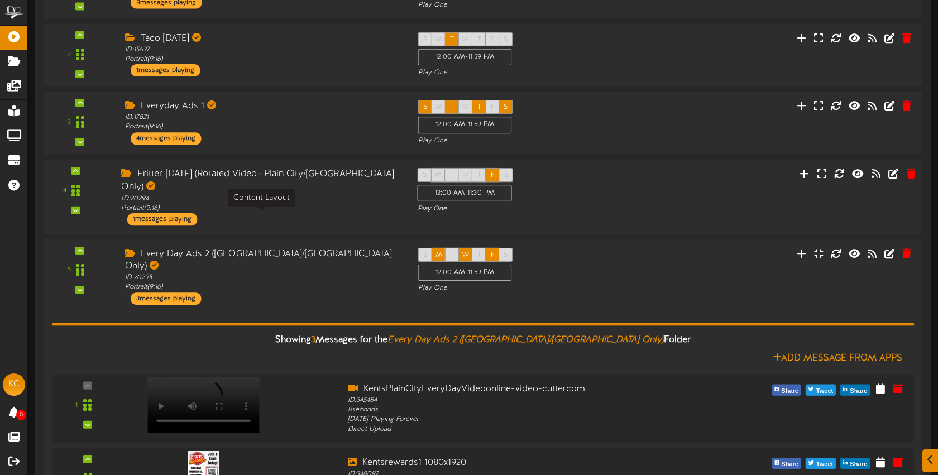
scroll to position [1056, 0]
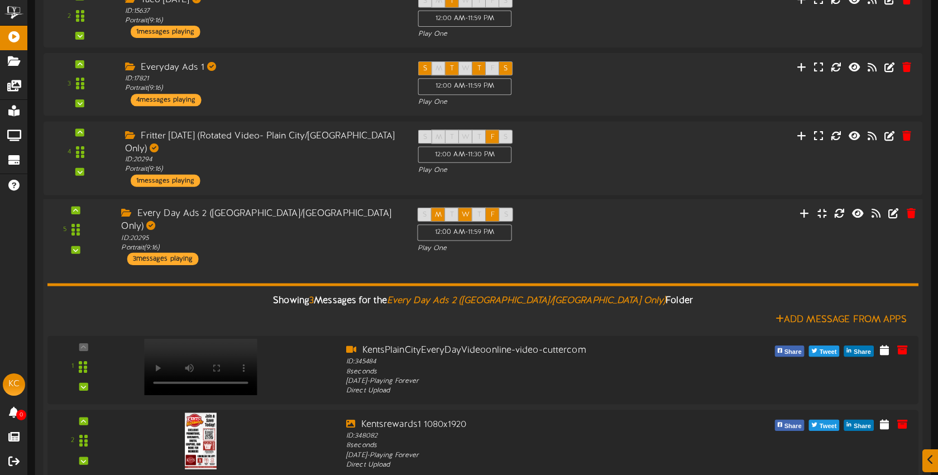
click at [337, 207] on div "Every Day Ads 2 ([GEOGRAPHIC_DATA]/[GEOGRAPHIC_DATA] Only) ID: 20295 Portrait (…" at bounding box center [261, 236] width 296 height 58
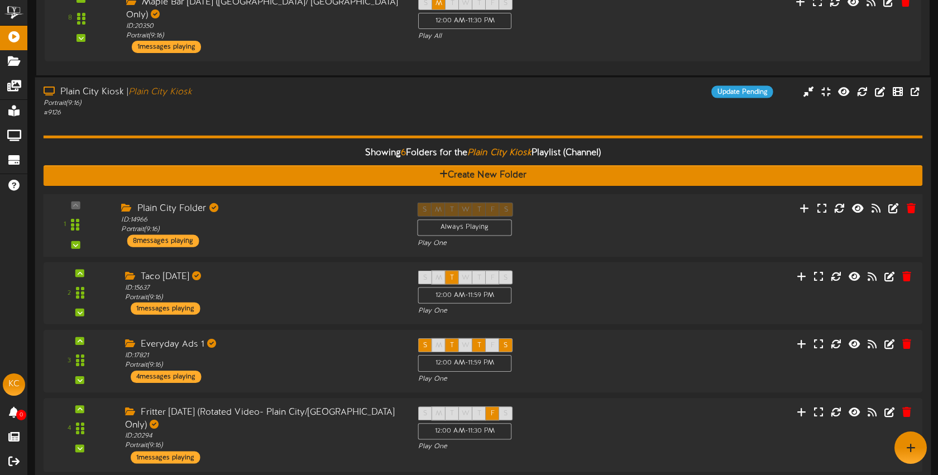
scroll to position [485, 0]
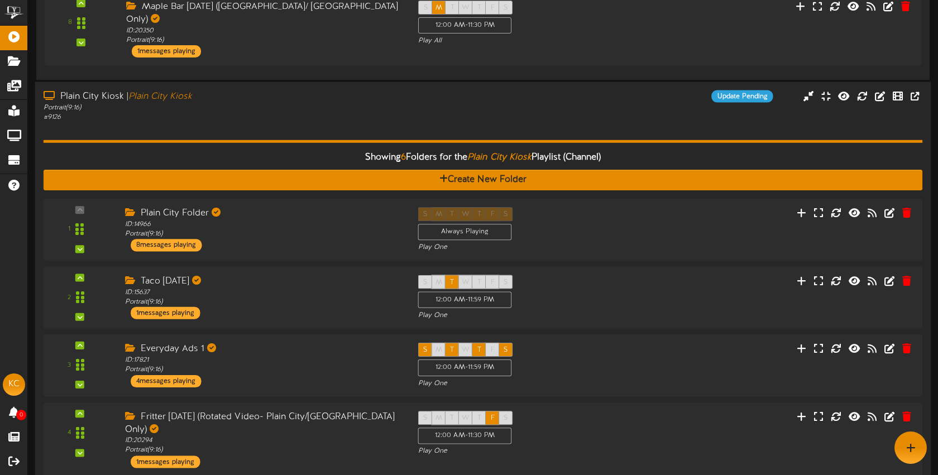
click at [284, 122] on div "Showing 6 Folders for the Plain City Kiosk Playlist (Channel) Create New Folder…" at bounding box center [484, 381] width 880 height 519
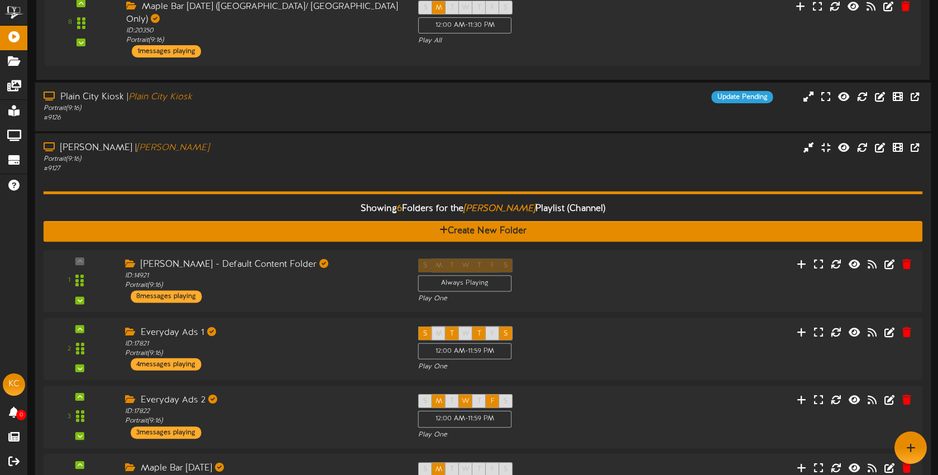
click at [270, 174] on div "Showing 6 Folders for the [PERSON_NAME] Playlist (Channel) Create New Folder 1 …" at bounding box center [484, 416] width 880 height 484
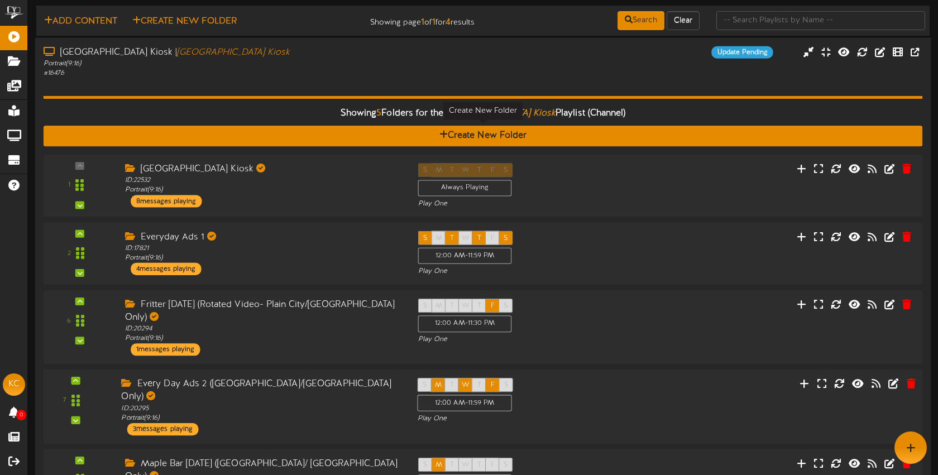
scroll to position [0, 0]
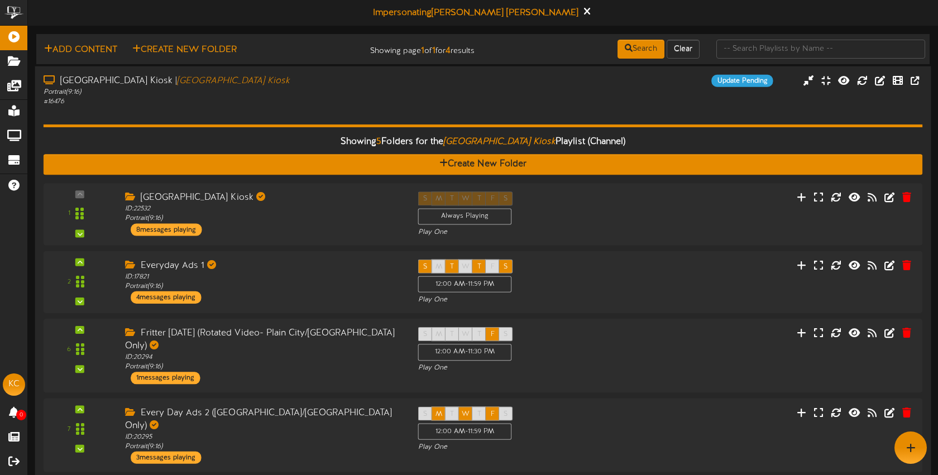
click at [268, 103] on div "# 16476" at bounding box center [222, 101] width 357 height 9
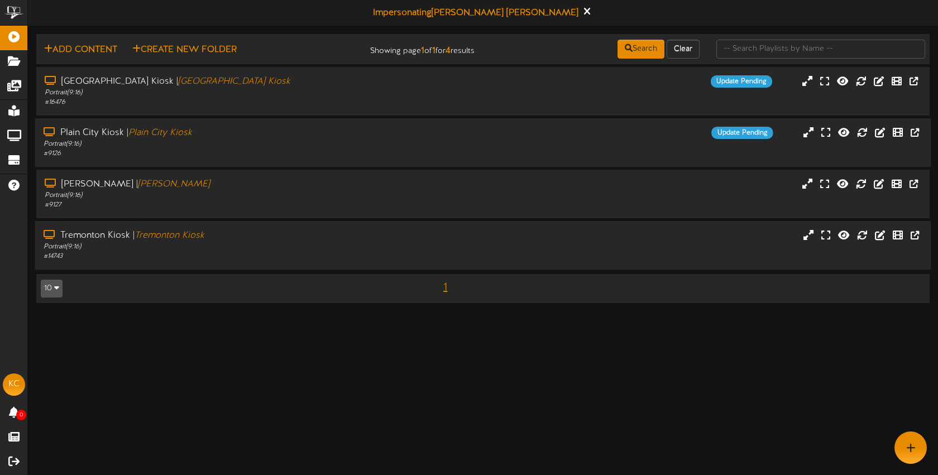
click at [289, 244] on div "Portrait ( 9:16 )" at bounding box center [222, 246] width 357 height 9
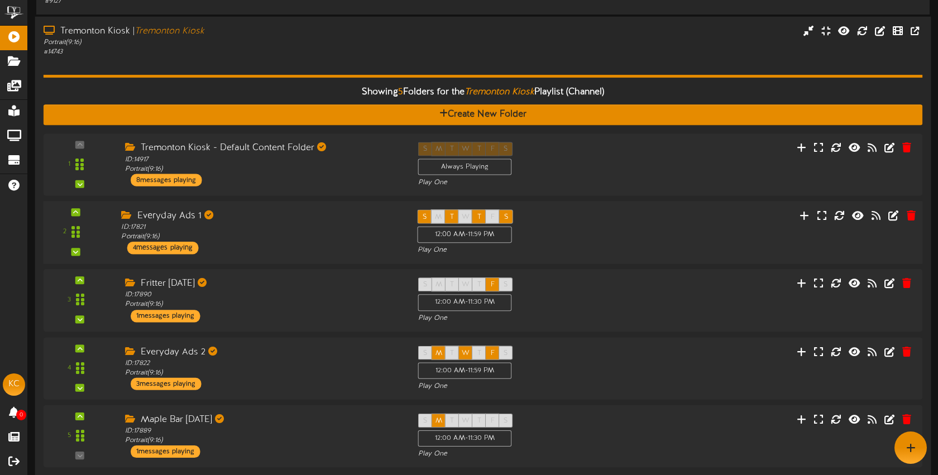
scroll to position [174, 0]
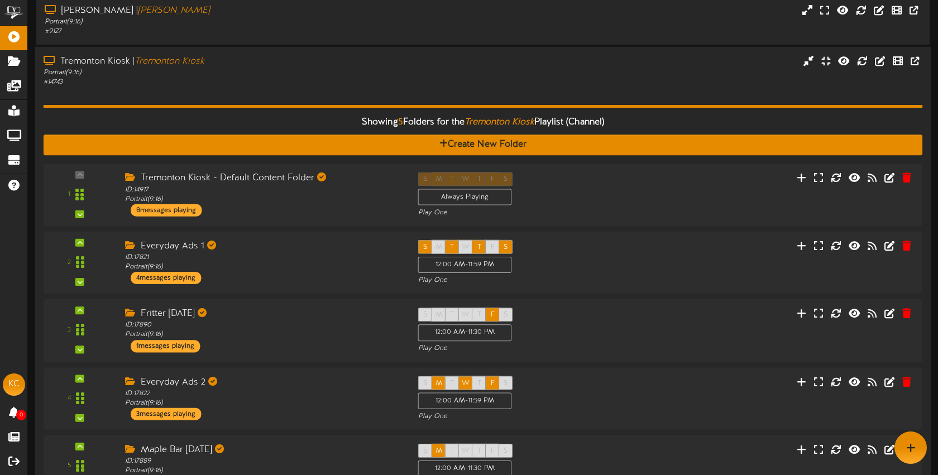
click at [287, 78] on div "# 14743" at bounding box center [222, 82] width 357 height 9
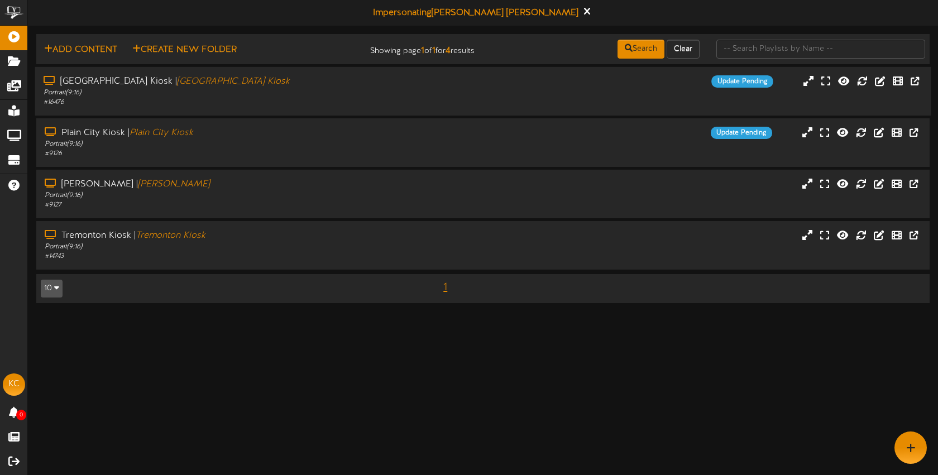
click at [314, 94] on div "Portrait ( 9:16 )" at bounding box center [222, 92] width 357 height 9
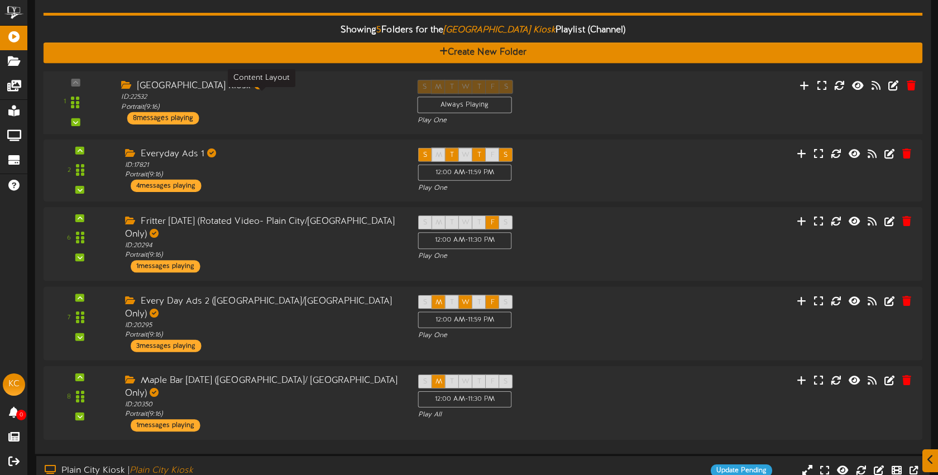
scroll to position [120, 0]
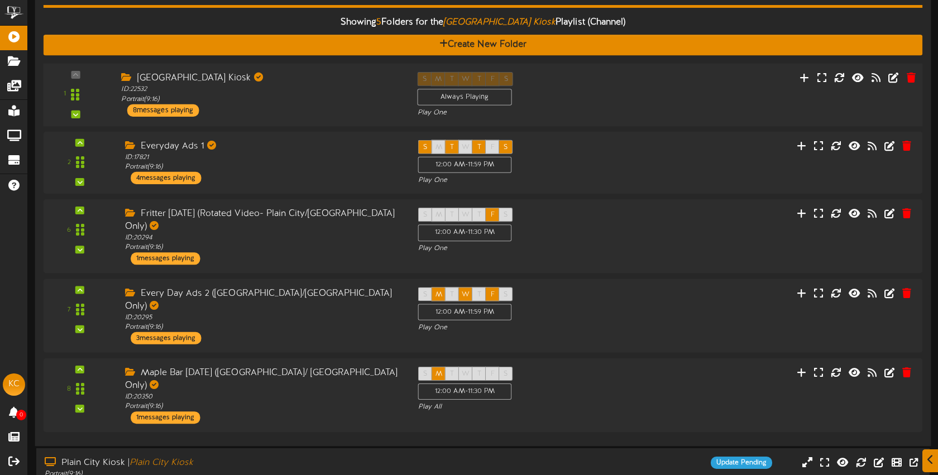
click at [310, 105] on div "[GEOGRAPHIC_DATA] Kiosk ID: 22532 Portrait ( 9:16 ) 8 messages playing" at bounding box center [261, 93] width 296 height 45
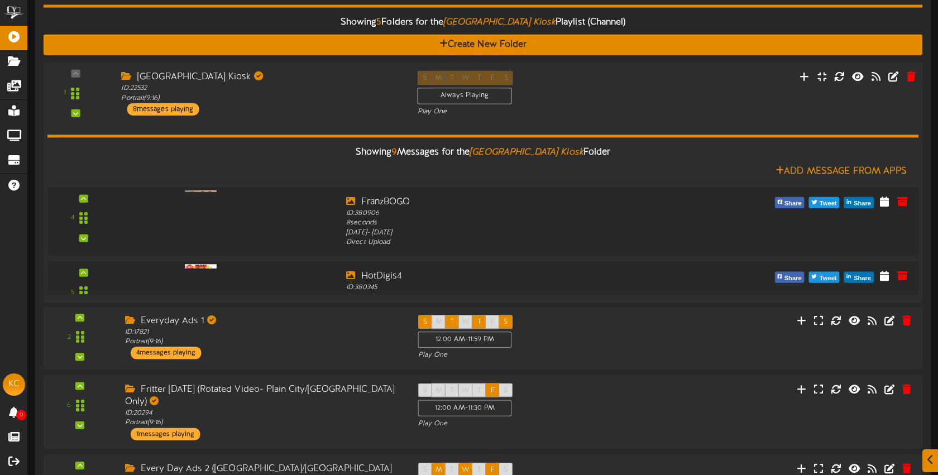
scroll to position [118, 0]
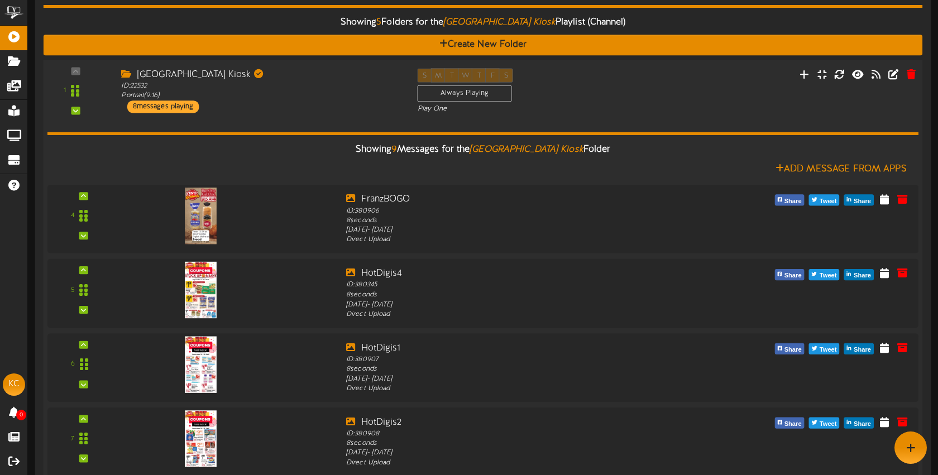
click at [310, 105] on div "Brigham City Kiosk ID: 22532 Portrait ( 9:16 ) 8 messages playing" at bounding box center [261, 90] width 296 height 45
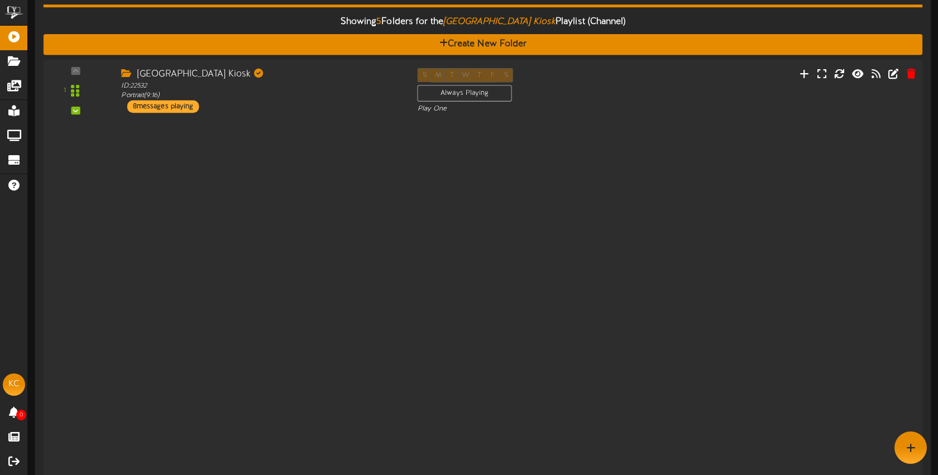
scroll to position [120, 0]
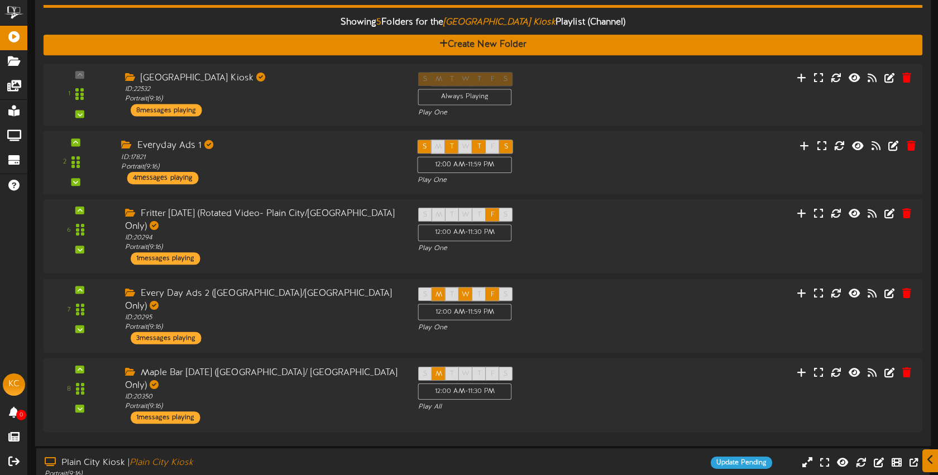
click at [301, 147] on div "Everyday Ads 1" at bounding box center [260, 146] width 279 height 13
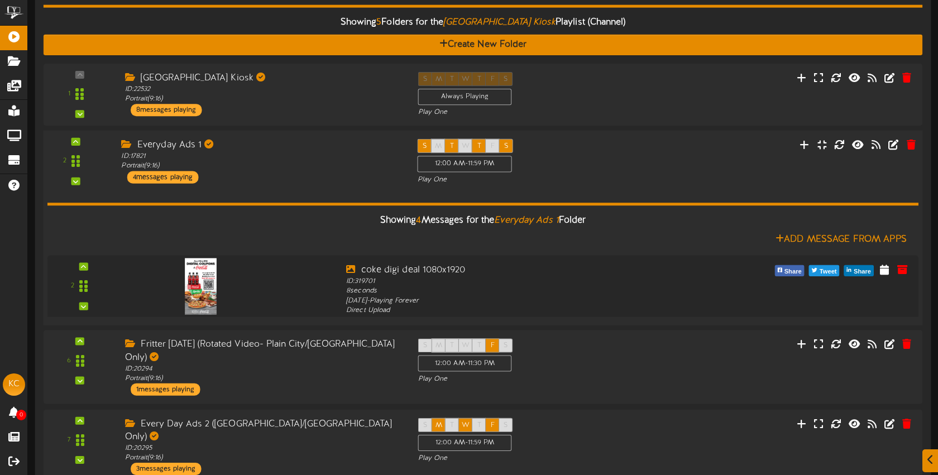
scroll to position [119, 0]
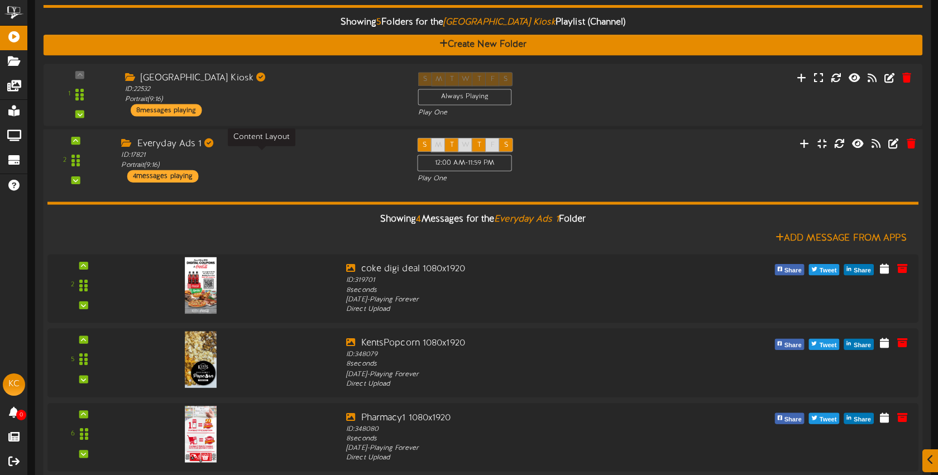
click at [303, 155] on div "ID: 17821 Portrait ( 9:16 )" at bounding box center [260, 161] width 279 height 20
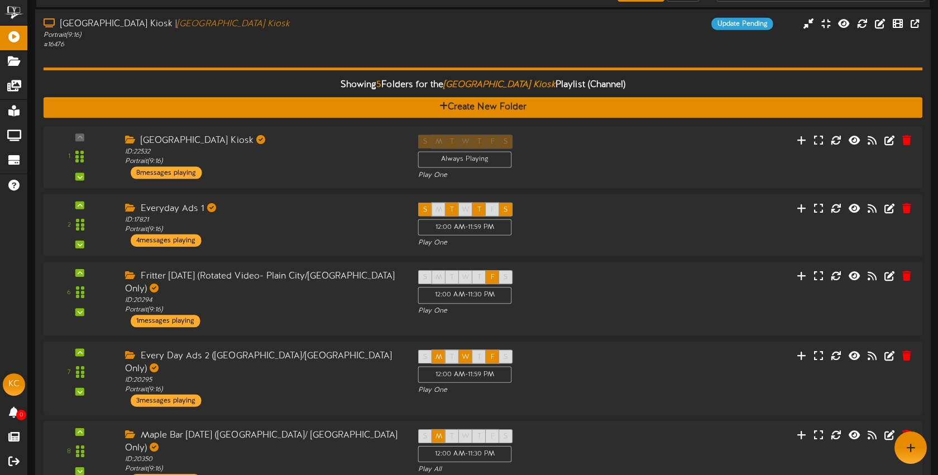
scroll to position [54, 0]
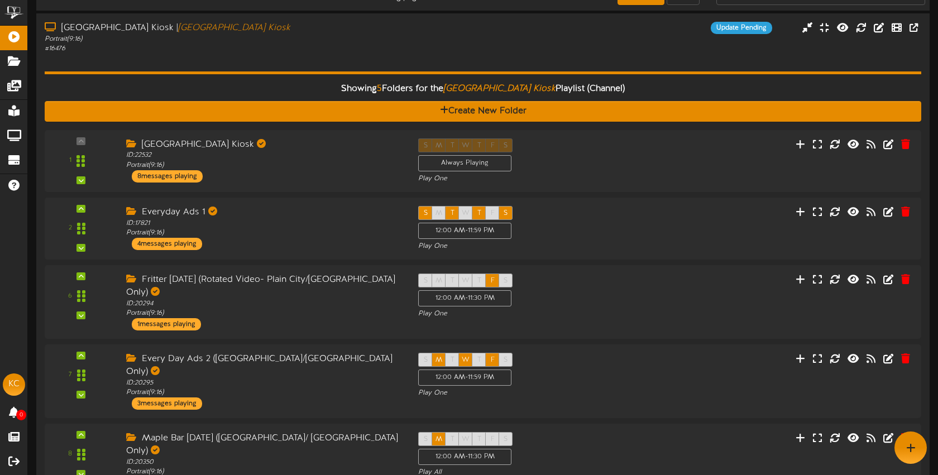
click at [254, 46] on div "# 16476" at bounding box center [223, 48] width 356 height 9
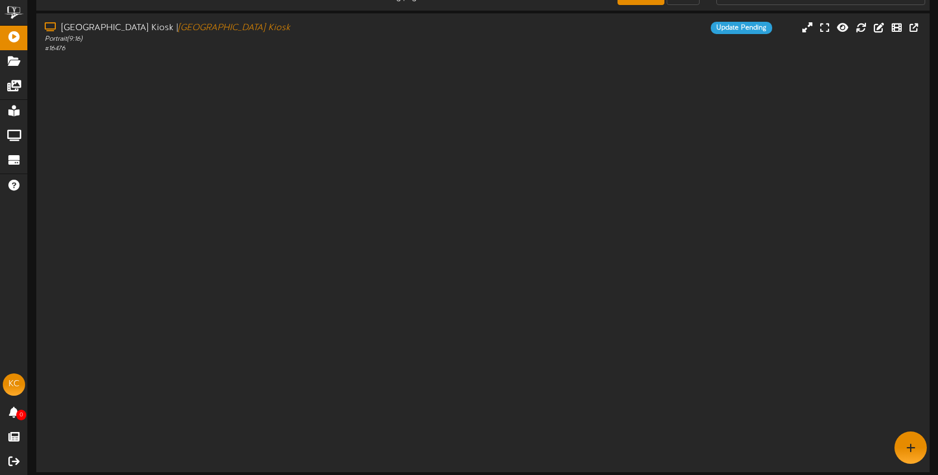
scroll to position [0, 0]
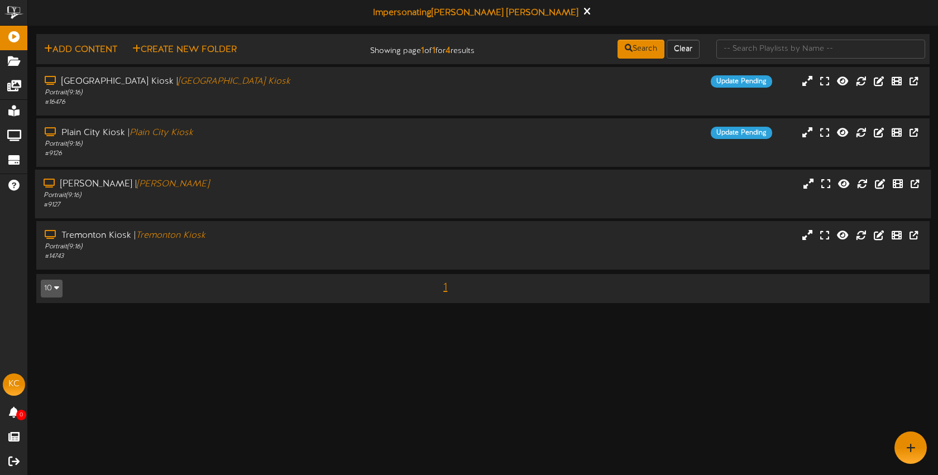
click at [228, 201] on div "# 9127" at bounding box center [222, 205] width 357 height 9
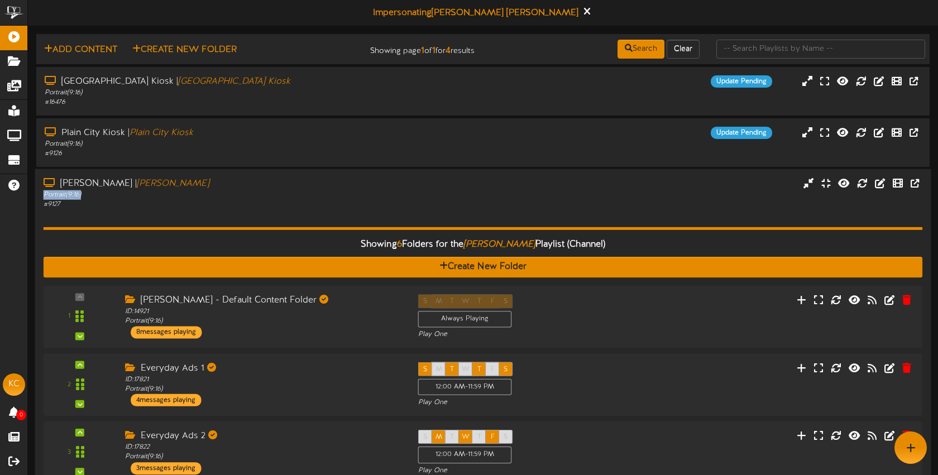
click at [266, 191] on div "Portrait ( 9:16 )" at bounding box center [222, 194] width 357 height 9
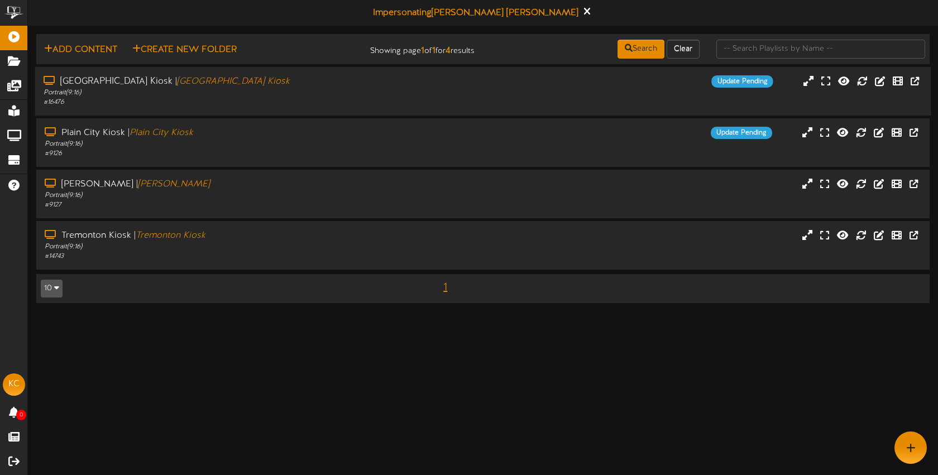
click at [270, 88] on div "Portrait ( 9:16 )" at bounding box center [222, 92] width 357 height 9
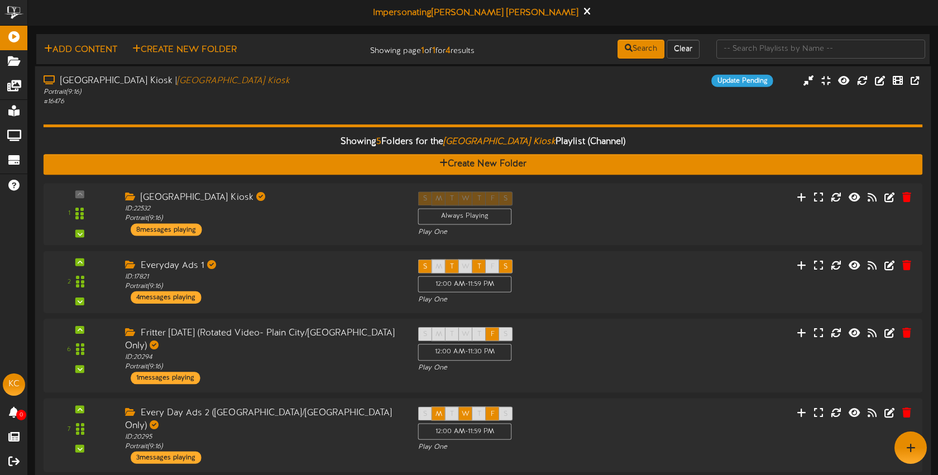
click at [276, 100] on div "# 16476" at bounding box center [222, 101] width 357 height 9
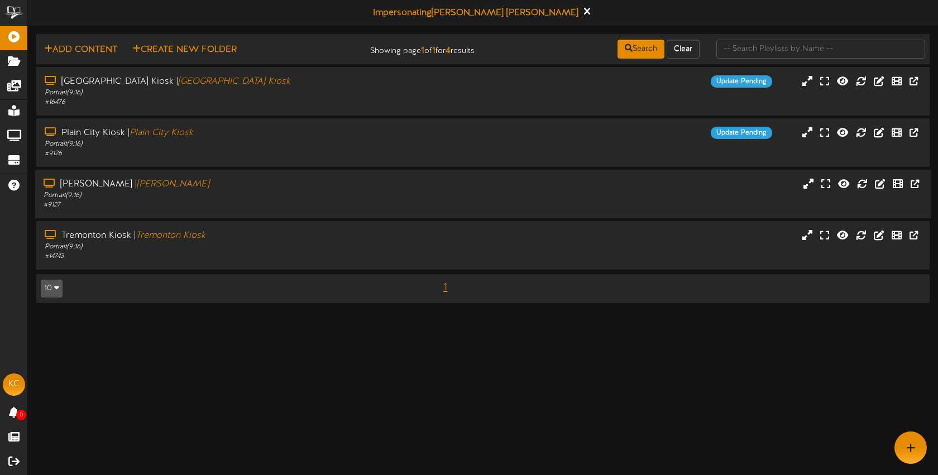
click at [240, 206] on div "# 9127" at bounding box center [222, 205] width 357 height 9
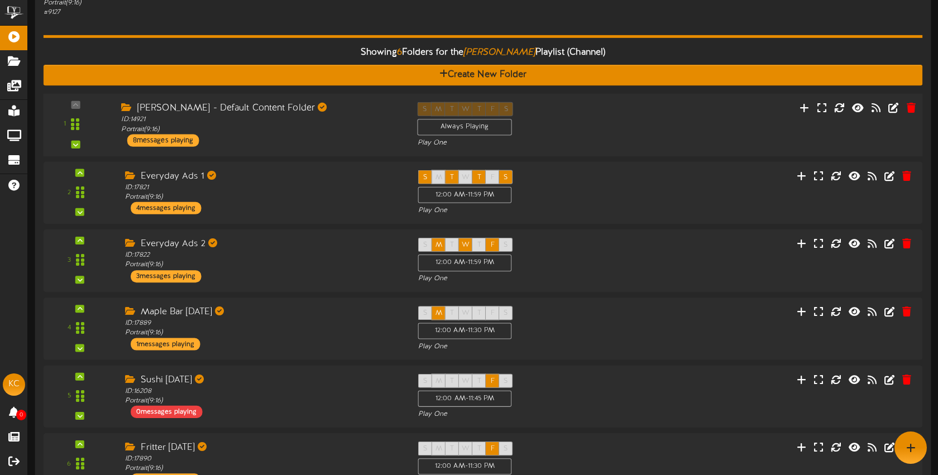
scroll to position [179, 0]
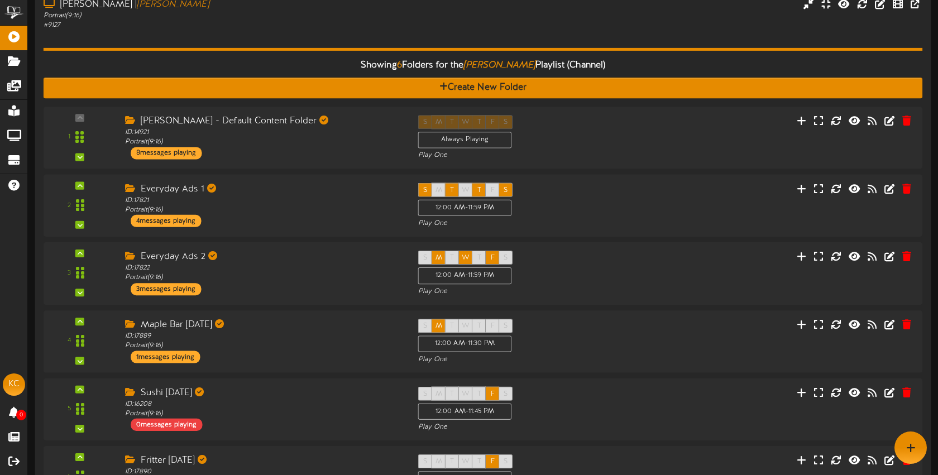
click at [219, 41] on div "Showing 6 Folders for the Roy Kiosk Playlist (Channel) Create New Folder 1 ID: …" at bounding box center [484, 272] width 880 height 484
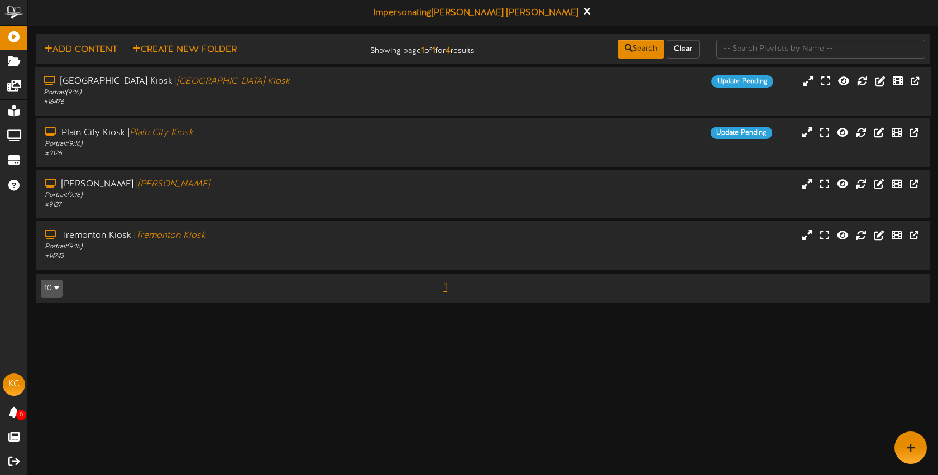
click at [364, 98] on div "# 16476" at bounding box center [222, 102] width 357 height 9
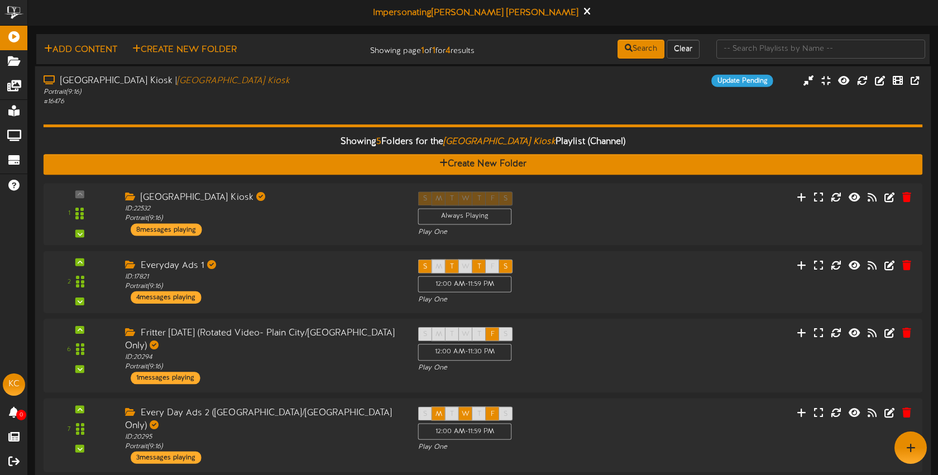
click at [273, 94] on div "Portrait ( 9:16 )" at bounding box center [222, 91] width 357 height 9
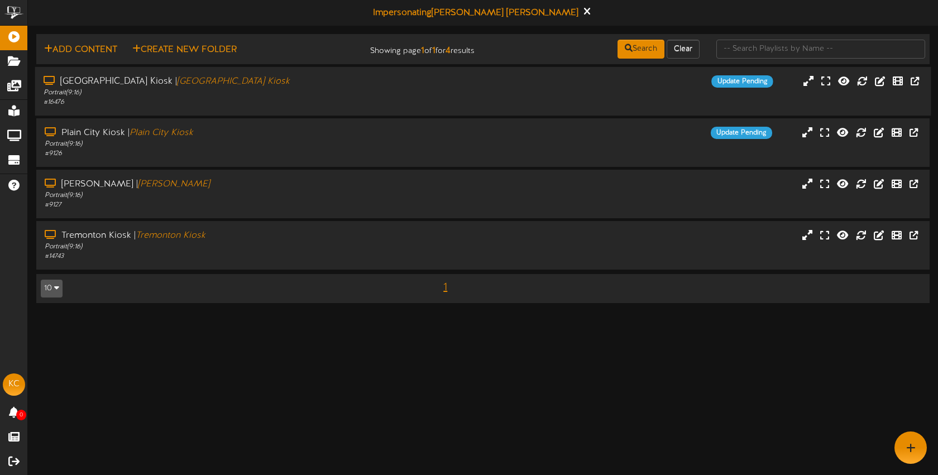
click at [272, 94] on div "Portrait ( 9:16 )" at bounding box center [222, 92] width 357 height 9
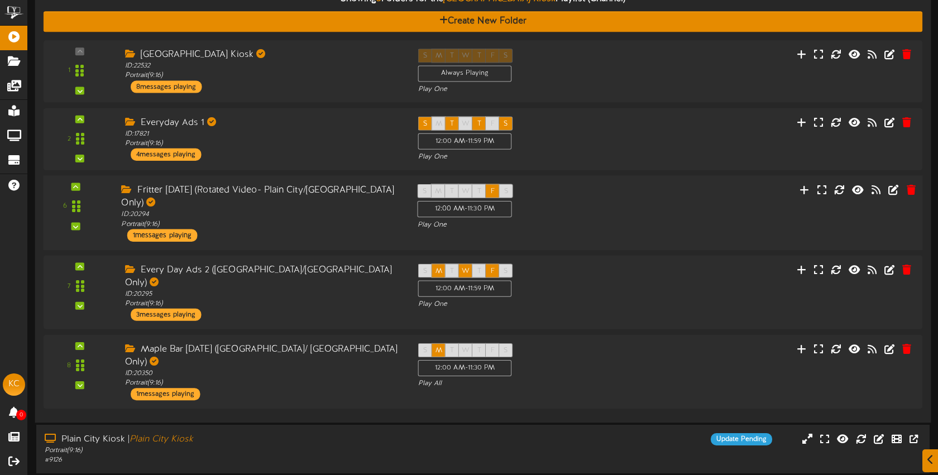
scroll to position [147, 0]
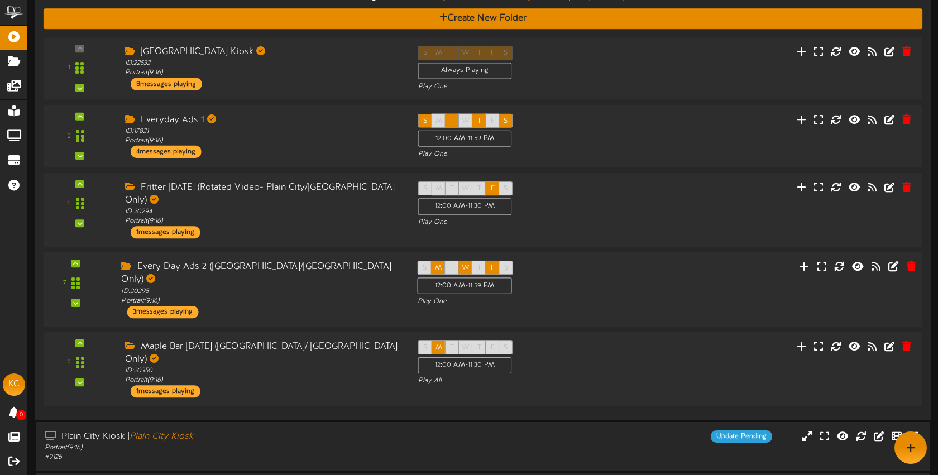
drag, startPoint x: 314, startPoint y: 287, endPoint x: 310, endPoint y: 275, distance: 12.6
click at [314, 287] on div "Every Day Ads 2 (Plain City/Tremonton Only) ID: 20295 Portrait ( 9:16 ) 3 messa…" at bounding box center [261, 290] width 296 height 58
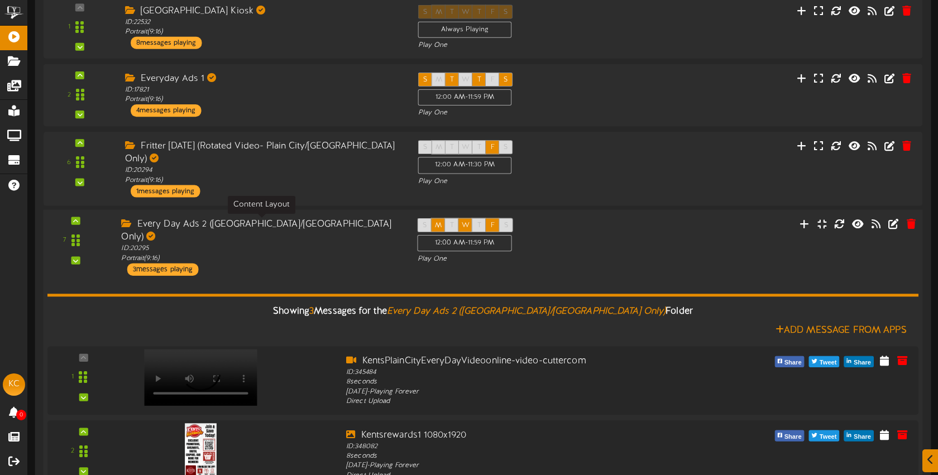
scroll to position [418, 0]
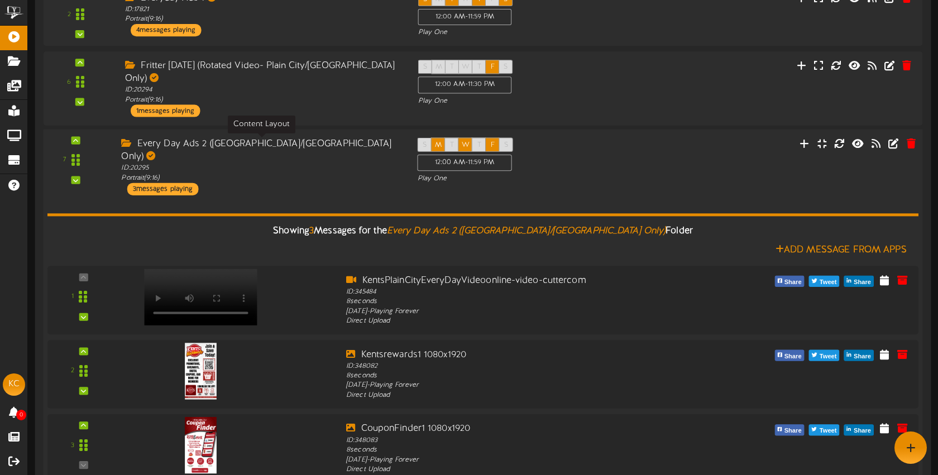
click at [315, 164] on div "ID: 20295 Portrait ( 9:16 )" at bounding box center [260, 174] width 279 height 20
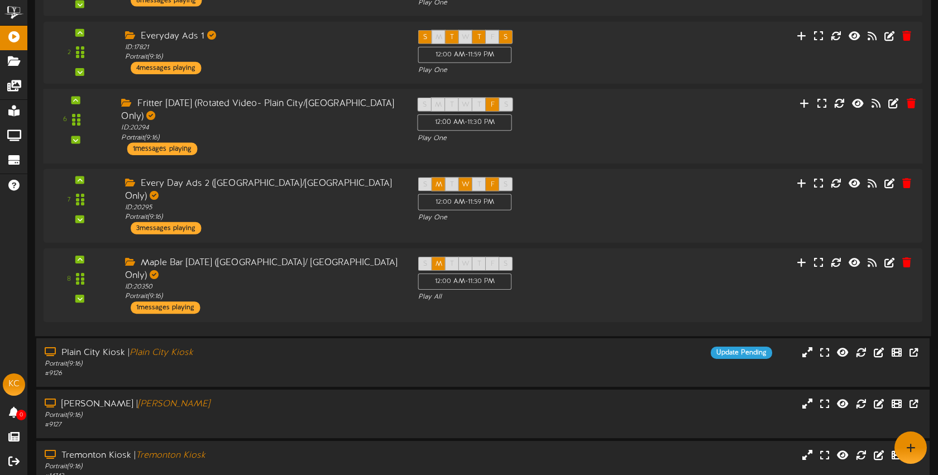
scroll to position [221, 0]
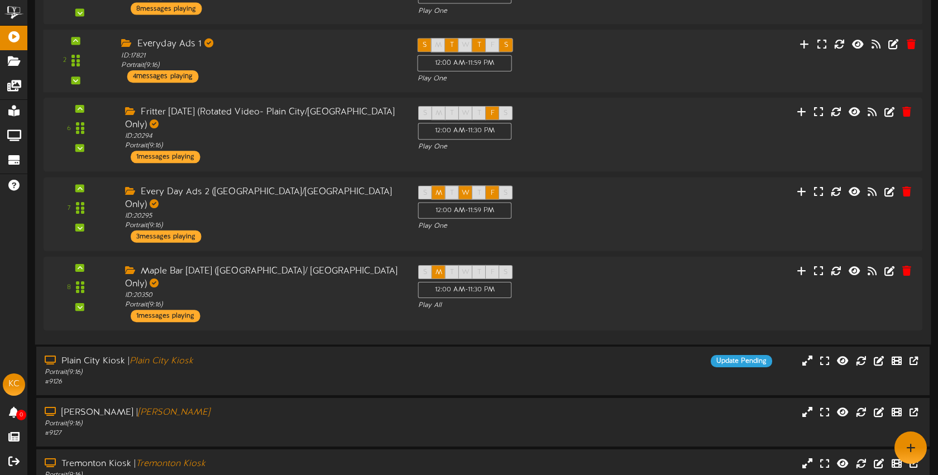
click at [284, 77] on div "Everyday Ads 1 ID: 17821 Portrait ( 9:16 ) 4 messages playing" at bounding box center [261, 60] width 296 height 45
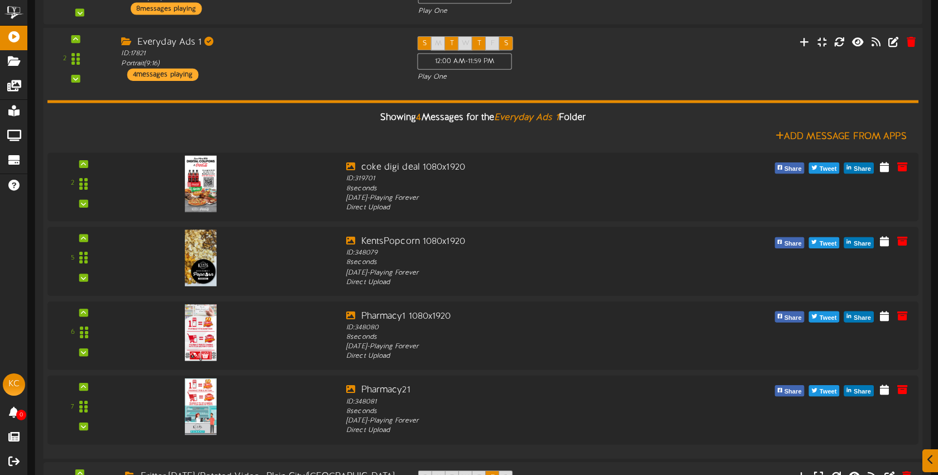
drag, startPoint x: 284, startPoint y: 77, endPoint x: 311, endPoint y: 149, distance: 76.6
click at [284, 77] on div "Everyday Ads 1 ID: 17821 Portrait ( 9:16 ) 4 messages playing" at bounding box center [261, 58] width 296 height 45
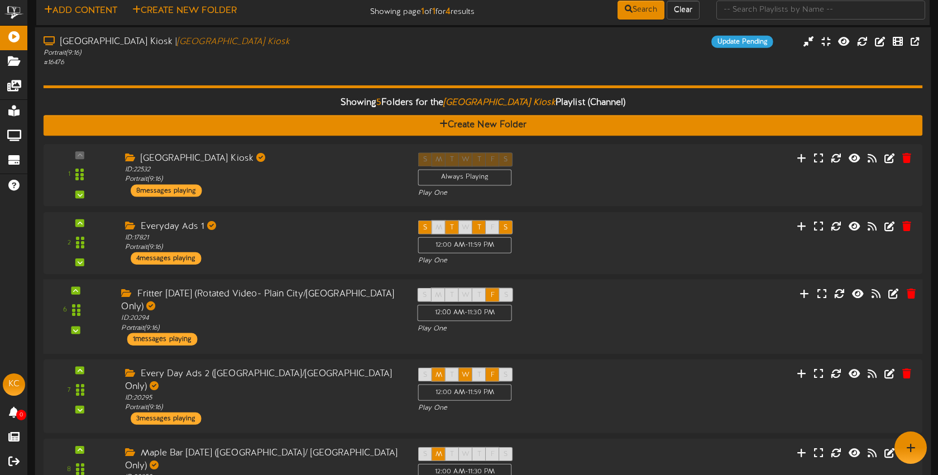
scroll to position [39, 0]
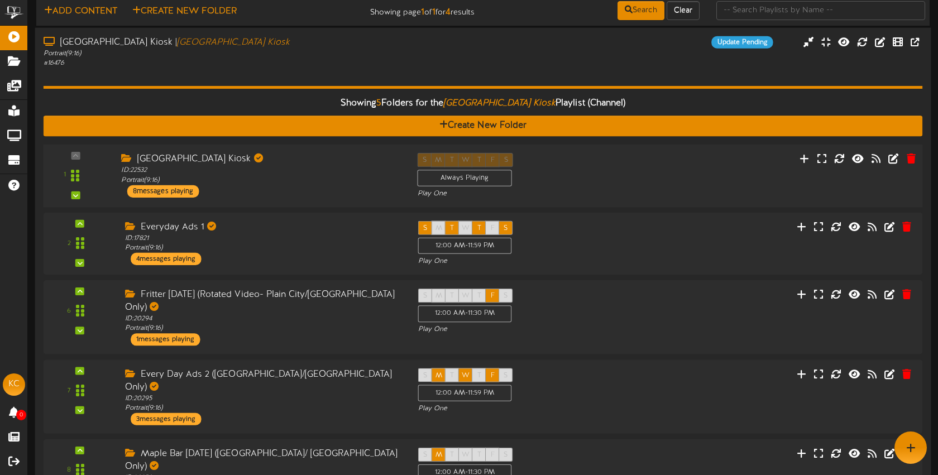
click at [275, 192] on div "Brigham City Kiosk ID: 22532 Portrait ( 9:16 ) 8 messages playing" at bounding box center [261, 174] width 296 height 45
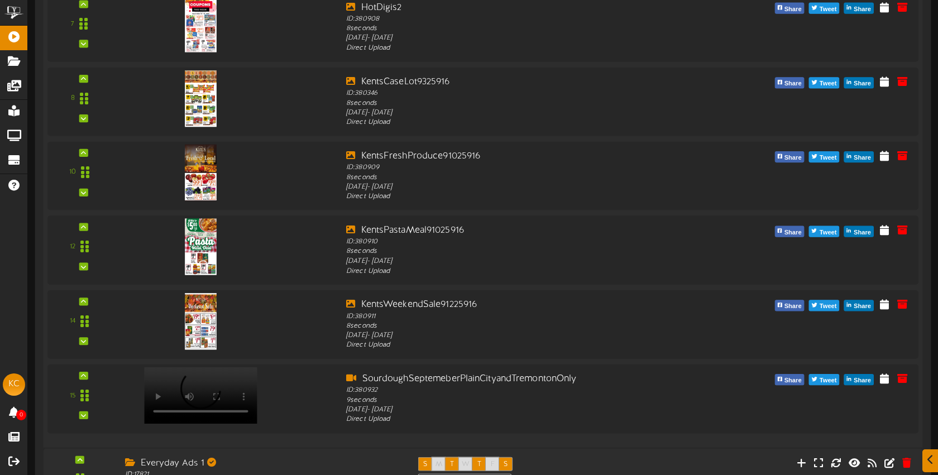
scroll to position [564, 0]
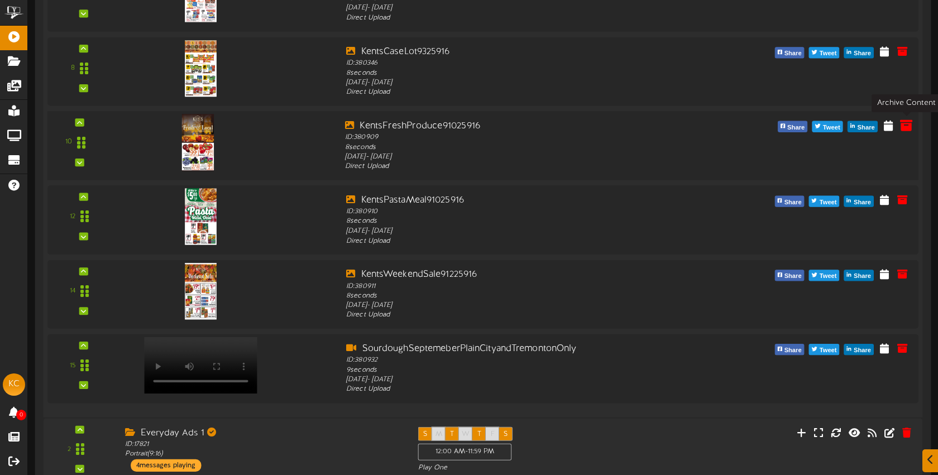
click at [909, 125] on icon at bounding box center [906, 124] width 12 height 12
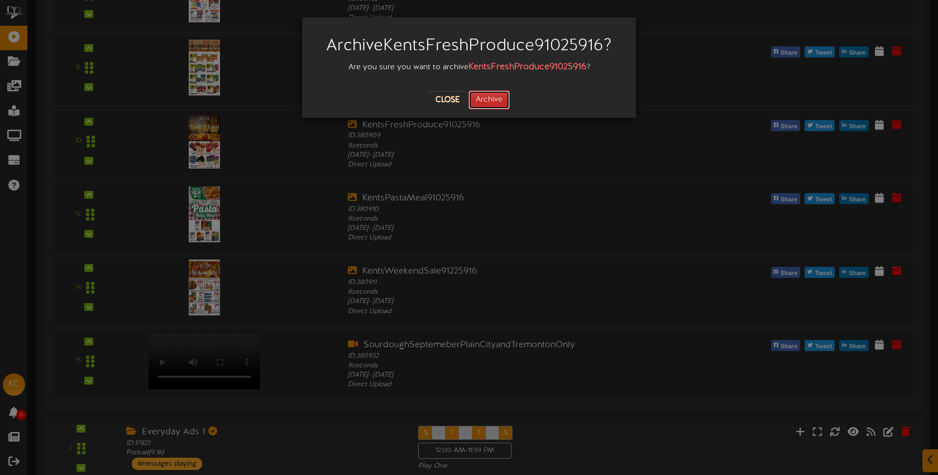
click at [502, 99] on button "Archive" at bounding box center [489, 99] width 41 height 19
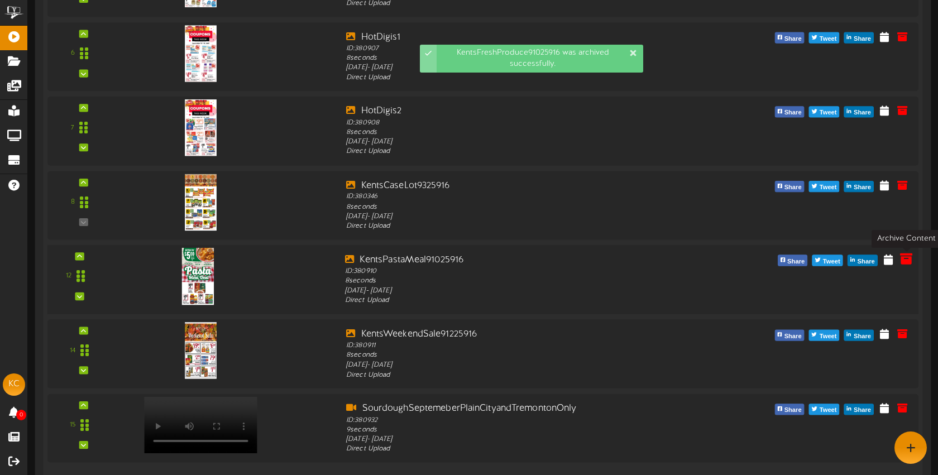
click at [909, 261] on icon at bounding box center [906, 258] width 12 height 12
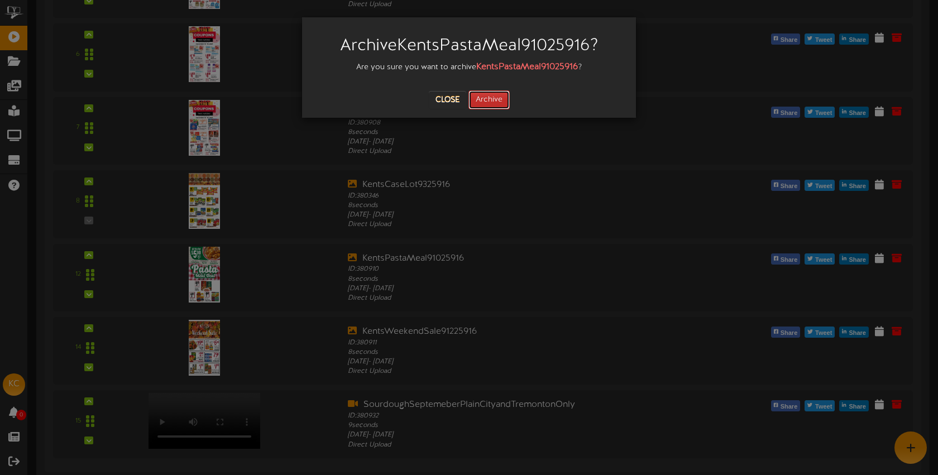
click at [491, 98] on button "Archive" at bounding box center [489, 99] width 41 height 19
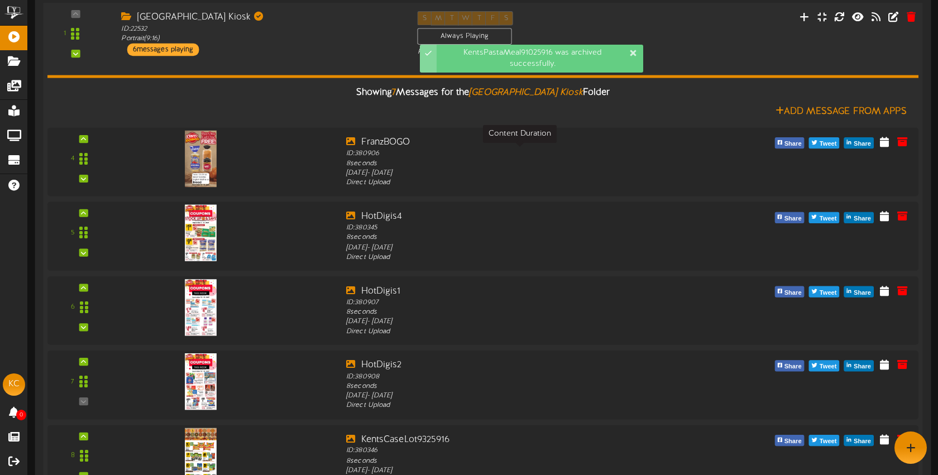
scroll to position [175, 0]
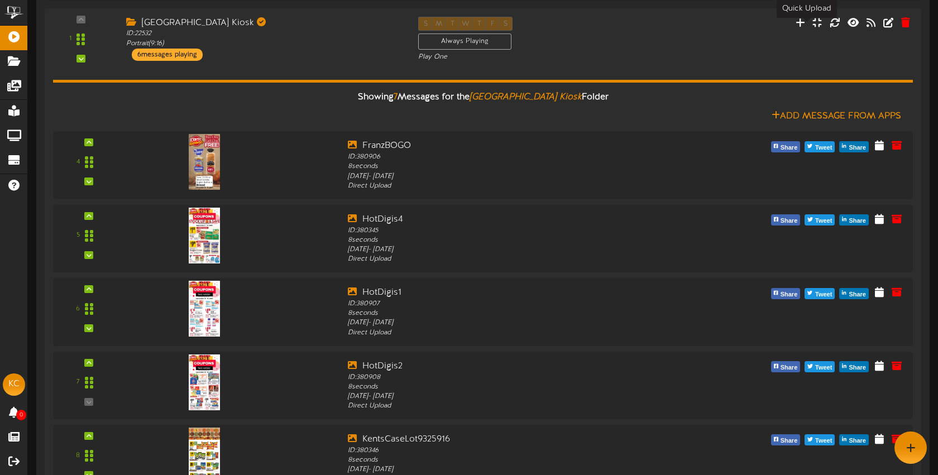
click at [805, 18] on icon at bounding box center [800, 22] width 9 height 10
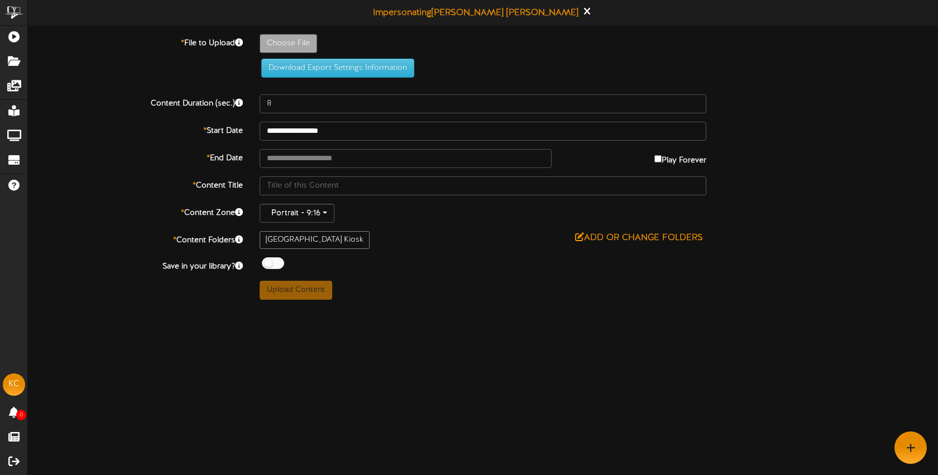
type input "**********"
type input "pastamealdeal"
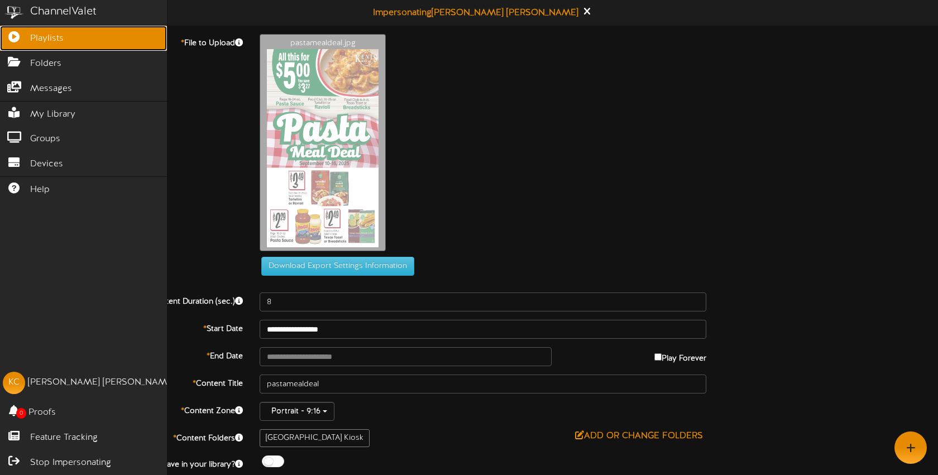
click at [22, 37] on icon at bounding box center [14, 35] width 28 height 8
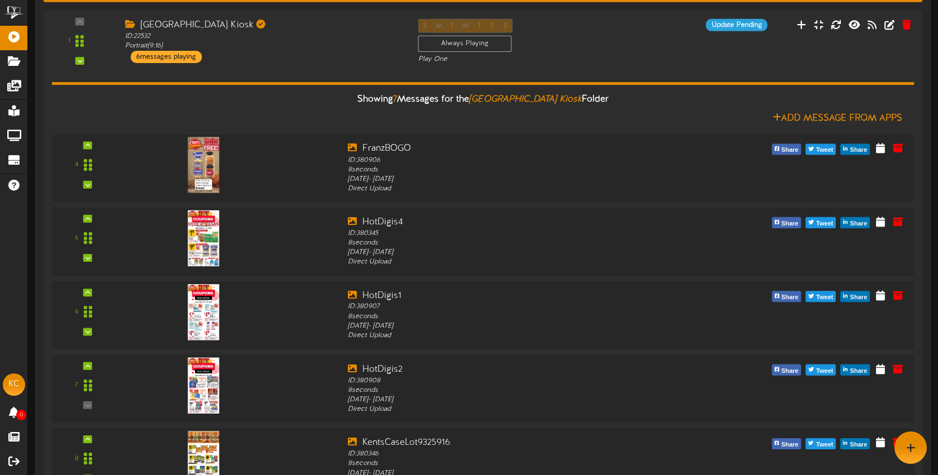
scroll to position [156, 0]
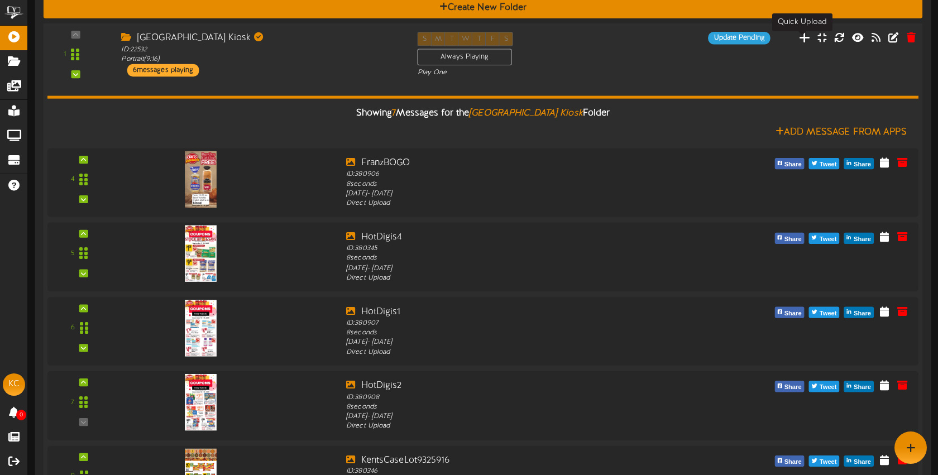
click at [803, 43] on icon at bounding box center [805, 37] width 12 height 12
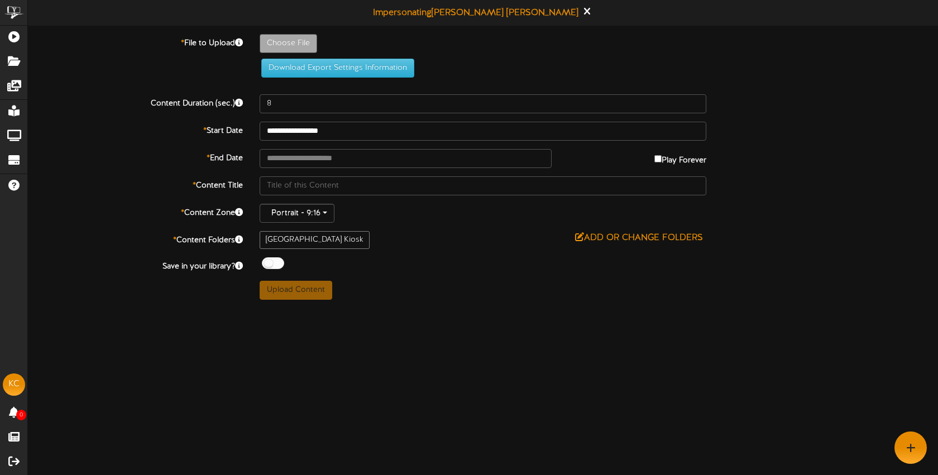
type input "**********"
type input "pastamealdeal1"
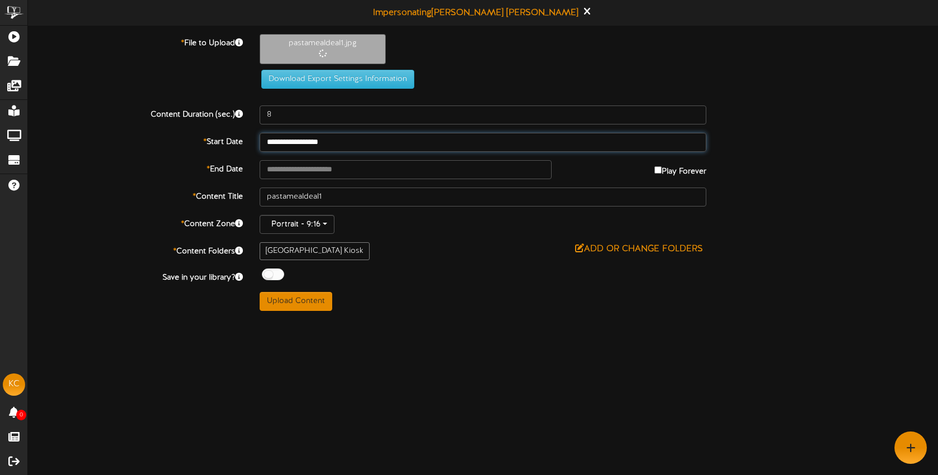
click at [356, 143] on input "**********" at bounding box center [483, 142] width 447 height 19
drag, startPoint x: 478, startPoint y: 252, endPoint x: 466, endPoint y: 246, distance: 13.2
click at [478, 252] on div "Add or Change Folders" at bounding box center [483, 249] width 447 height 14
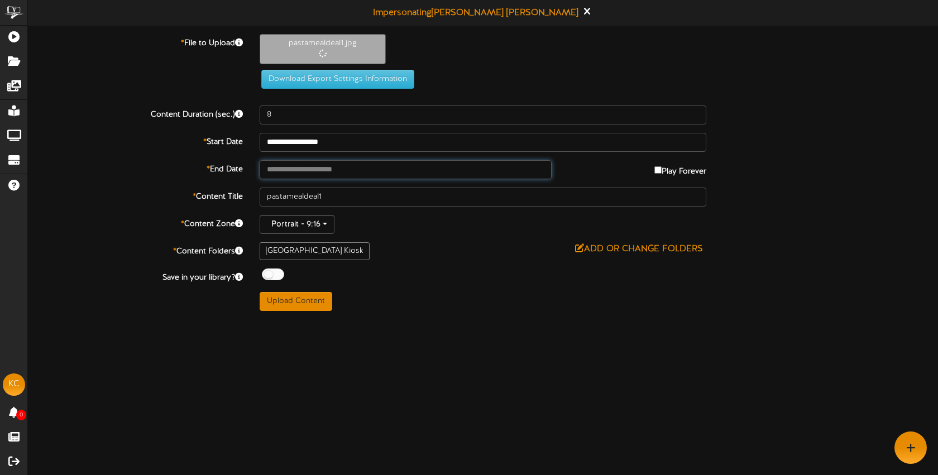
click at [337, 171] on input "text" at bounding box center [406, 169] width 292 height 19
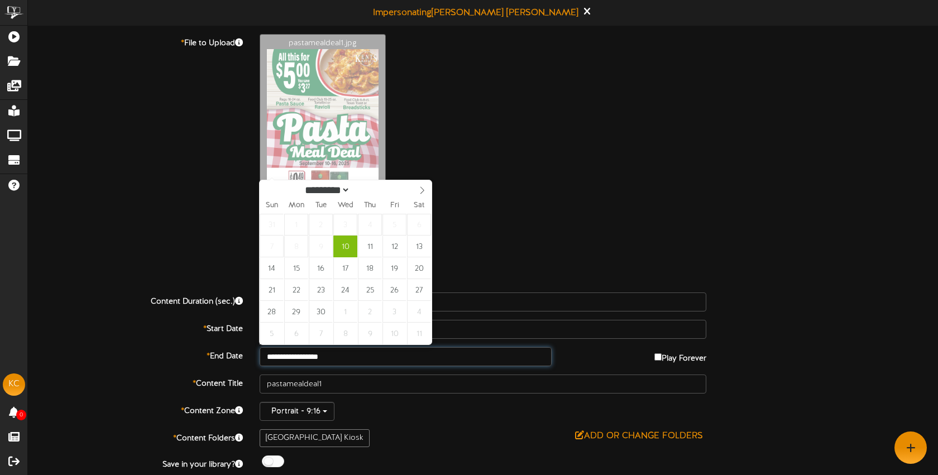
type input "**********"
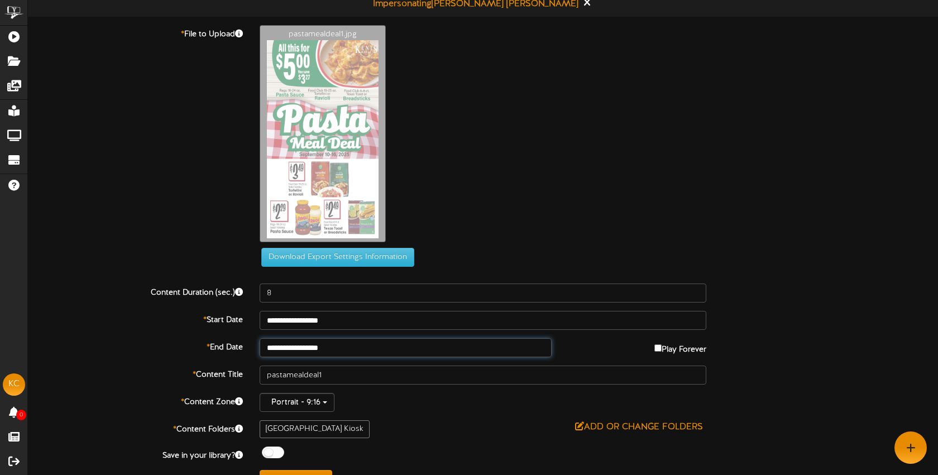
scroll to position [31, 0]
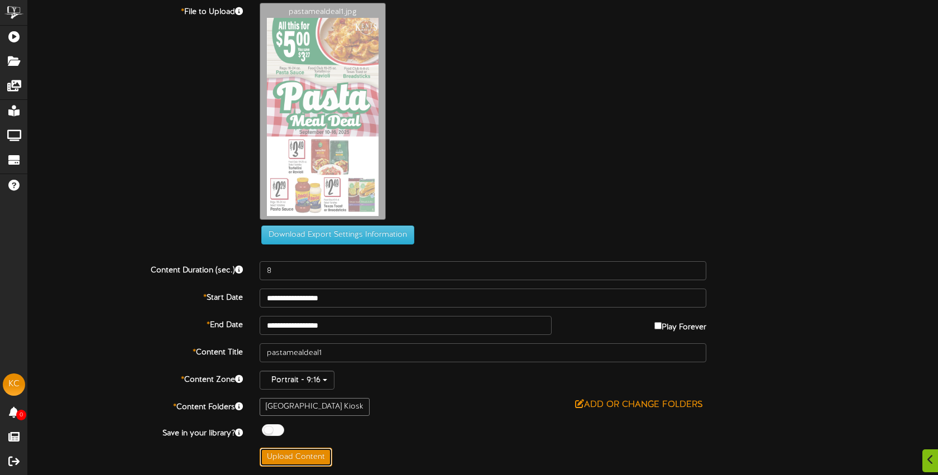
click at [309, 455] on button "Upload Content" at bounding box center [296, 457] width 73 height 19
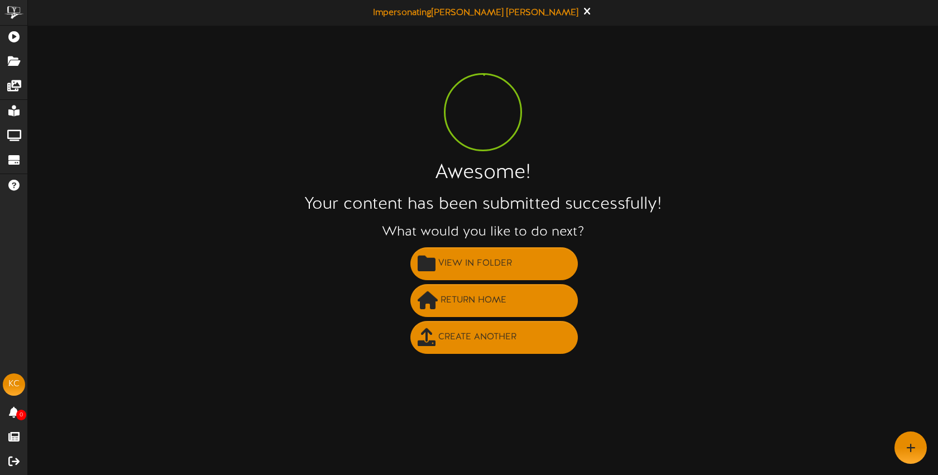
scroll to position [0, 0]
click at [476, 347] on button "Create Another" at bounding box center [495, 337] width 168 height 33
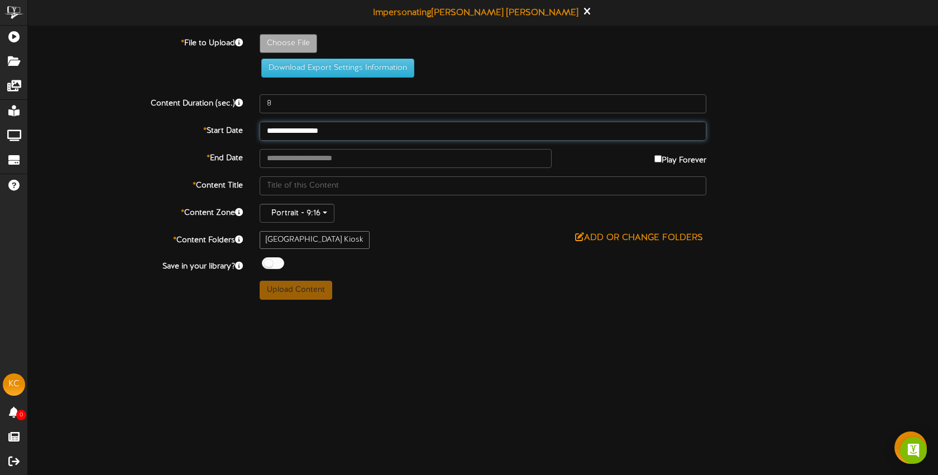
click at [360, 130] on input "**********" at bounding box center [483, 131] width 447 height 19
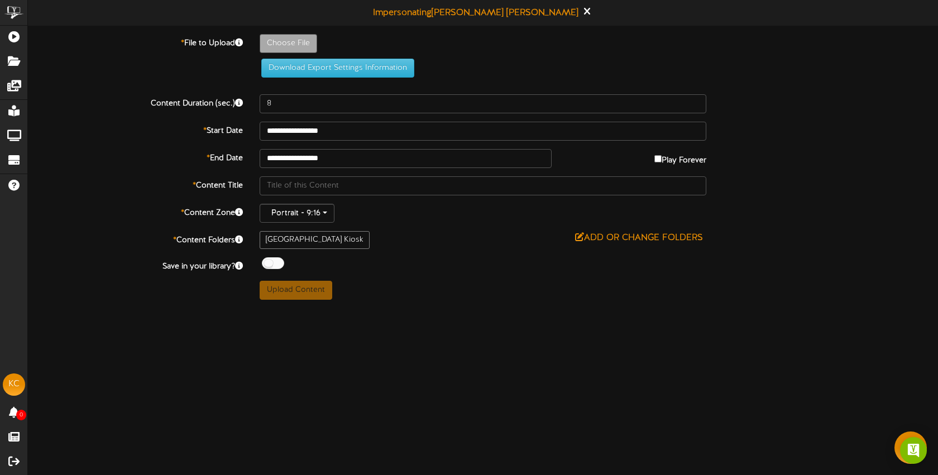
drag, startPoint x: 485, startPoint y: 231, endPoint x: 431, endPoint y: 214, distance: 56.9
click at [485, 231] on div "Add or Change Folders" at bounding box center [483, 238] width 447 height 14
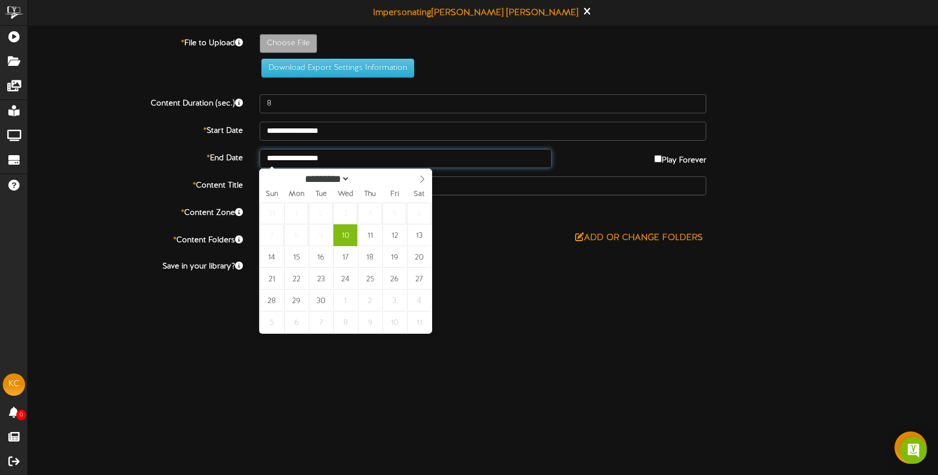
click at [374, 166] on input "**********" at bounding box center [406, 158] width 292 height 19
type input "**********"
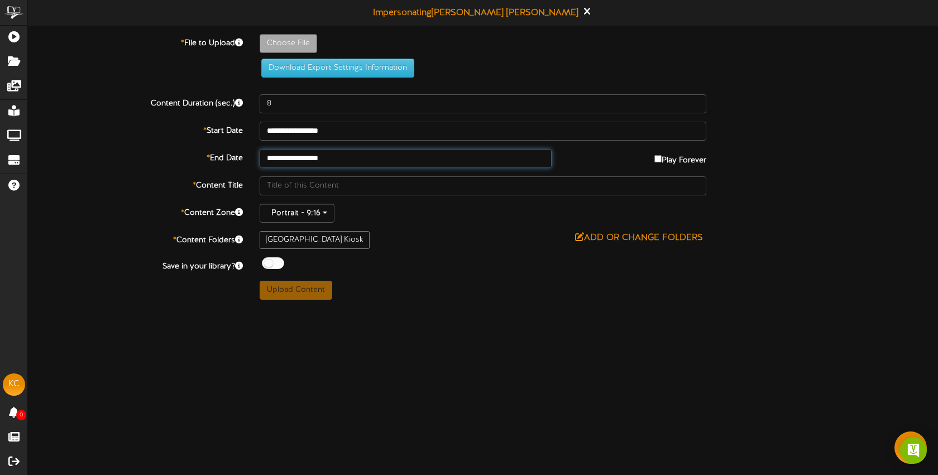
drag, startPoint x: 323, startPoint y: 254, endPoint x: 430, endPoint y: 275, distance: 109.2
drag, startPoint x: 464, startPoint y: 278, endPoint x: 457, endPoint y: 276, distance: 6.9
click at [464, 278] on div "**********" at bounding box center [483, 167] width 910 height 266
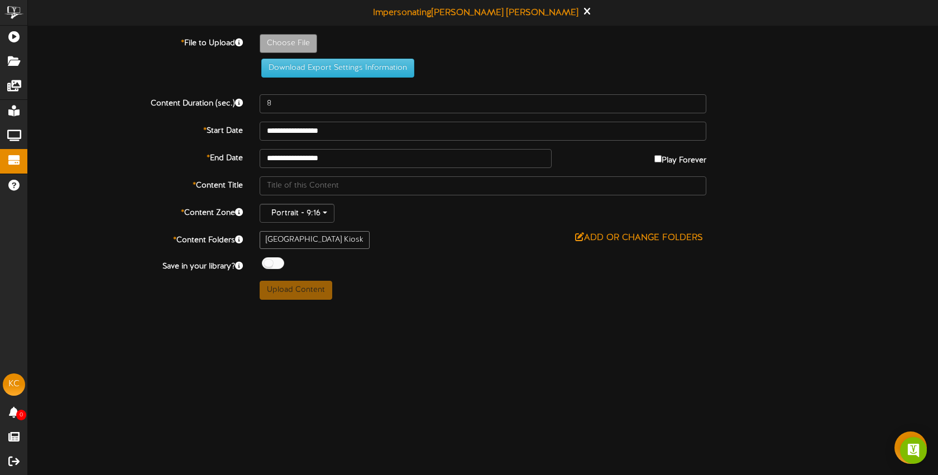
type input "**********"
type input "FreshProduce1"
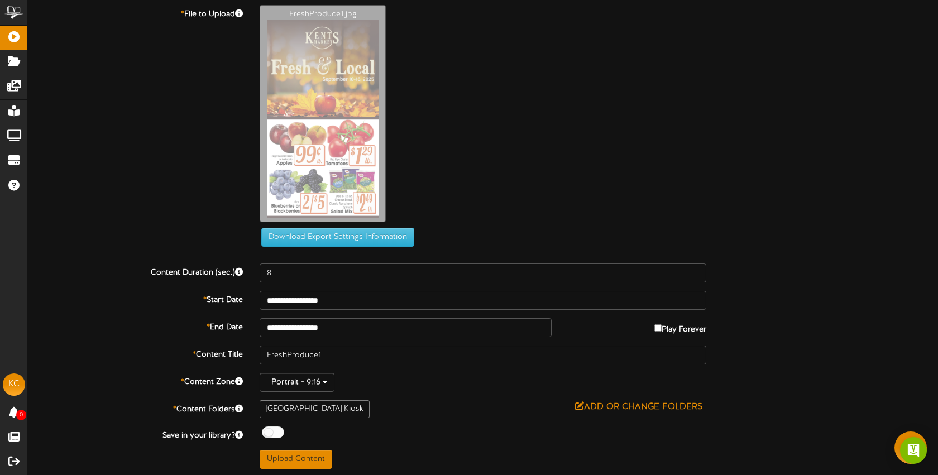
scroll to position [26, 0]
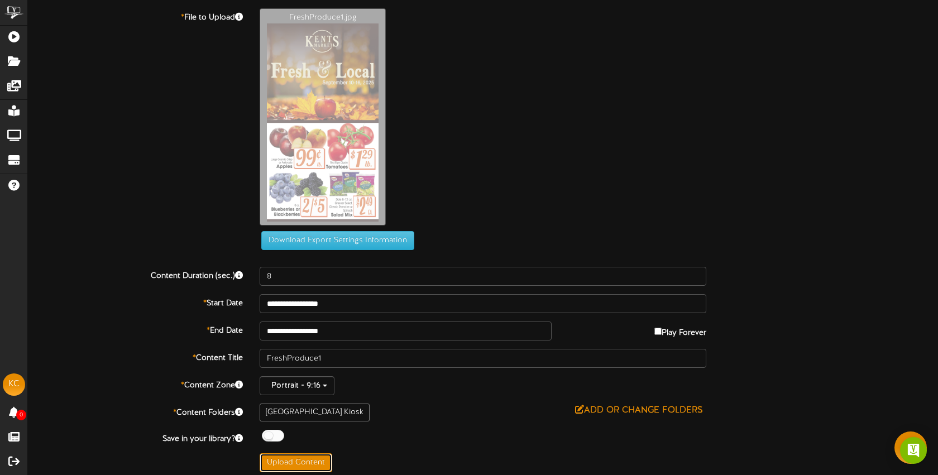
click at [312, 462] on button "Upload Content" at bounding box center [296, 463] width 73 height 19
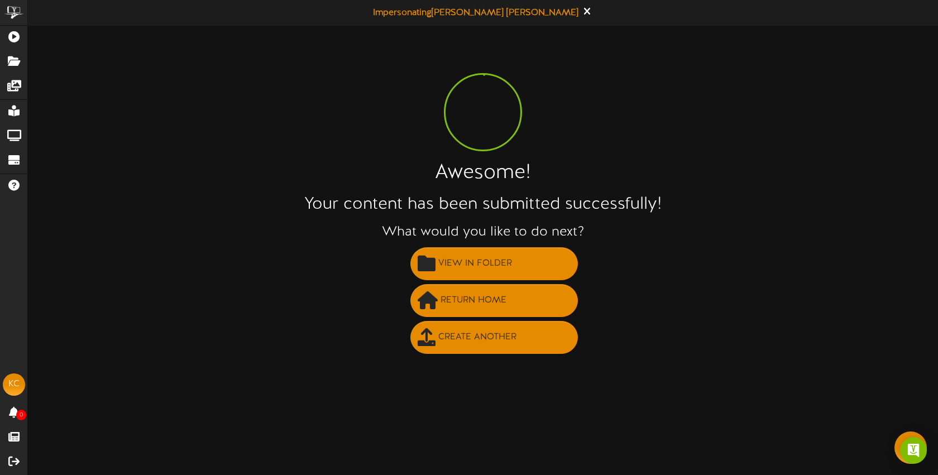
scroll to position [0, 0]
click at [458, 294] on span "Return Home" at bounding box center [473, 301] width 71 height 18
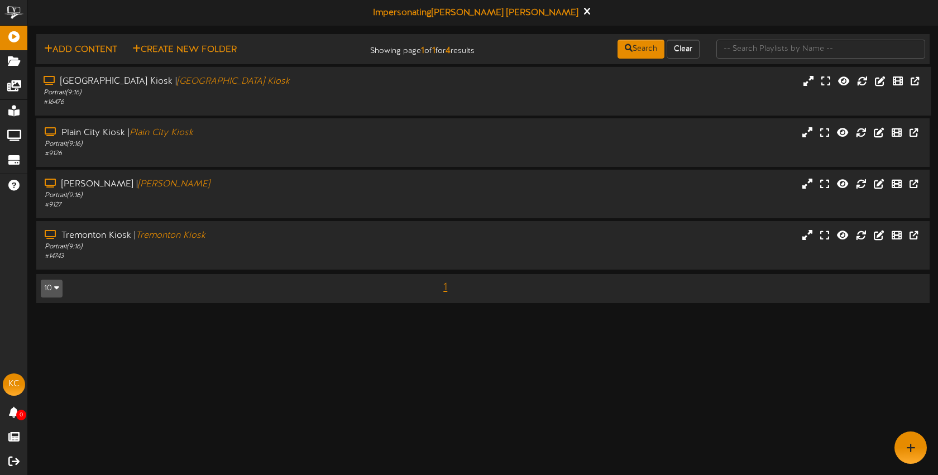
click at [252, 86] on div "[GEOGRAPHIC_DATA] | [GEOGRAPHIC_DATA]" at bounding box center [222, 81] width 357 height 13
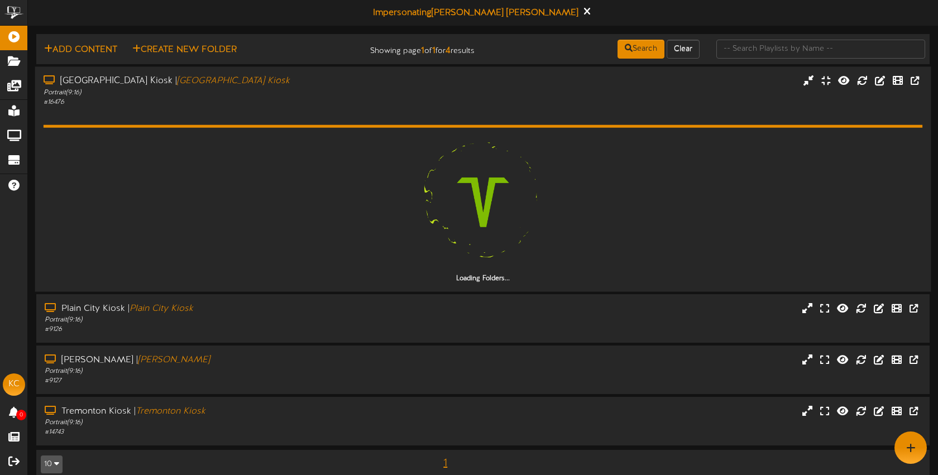
click at [252, 86] on div "[GEOGRAPHIC_DATA] | [GEOGRAPHIC_DATA]" at bounding box center [222, 81] width 357 height 13
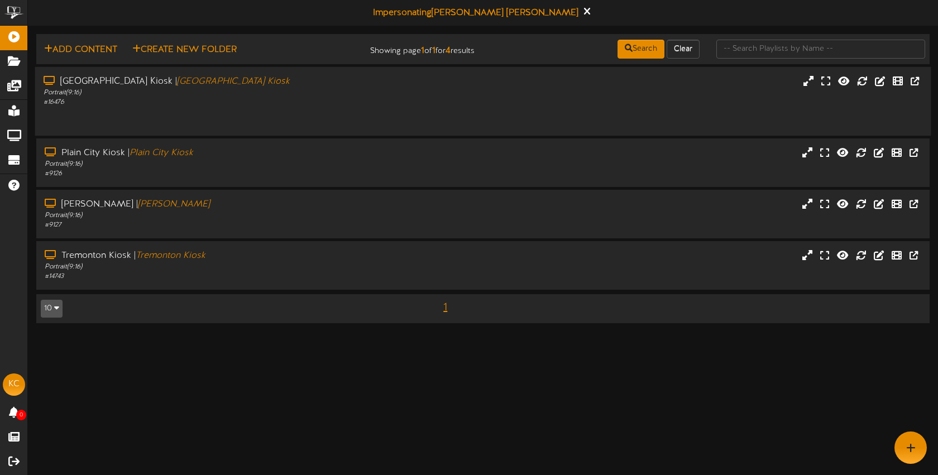
click at [252, 86] on div "[GEOGRAPHIC_DATA] | [GEOGRAPHIC_DATA]" at bounding box center [222, 81] width 357 height 13
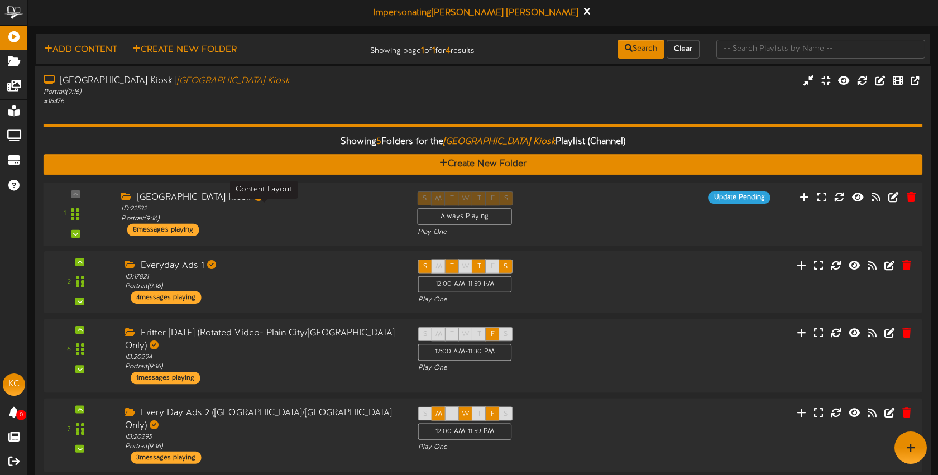
click at [299, 209] on div "ID: 22532 Portrait ( 9:16 )" at bounding box center [260, 214] width 279 height 20
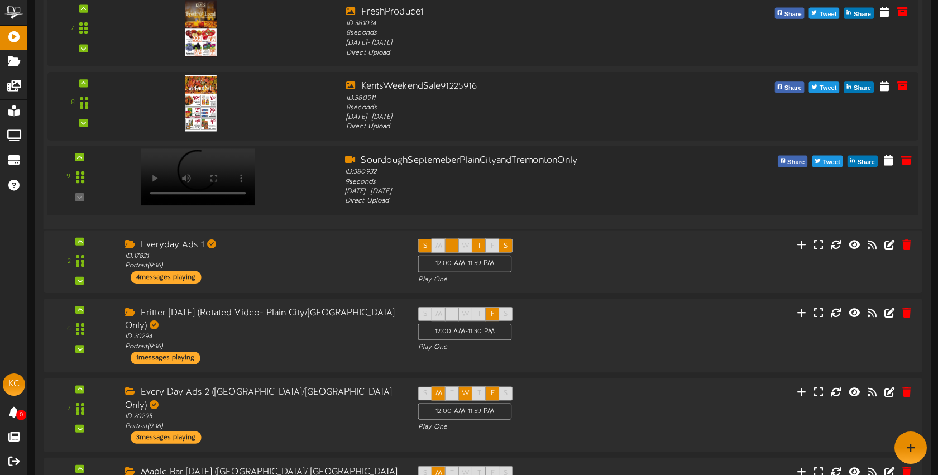
scroll to position [575, 0]
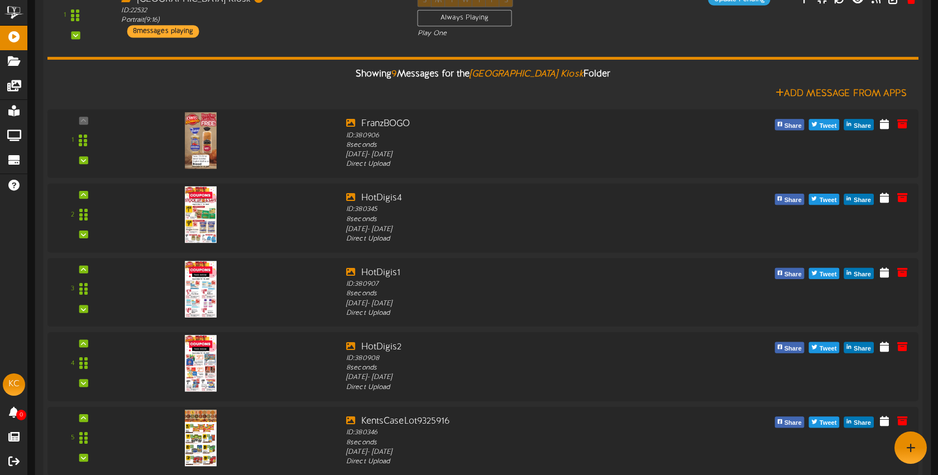
click at [246, 30] on div "[GEOGRAPHIC_DATA] Kiosk ID: 22532 Portrait ( 9:16 ) 8 messages playing" at bounding box center [261, 15] width 296 height 45
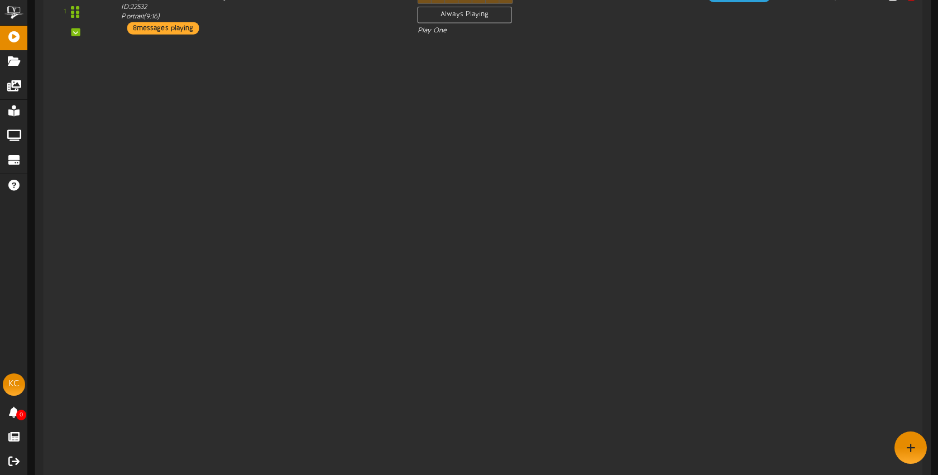
scroll to position [199, 0]
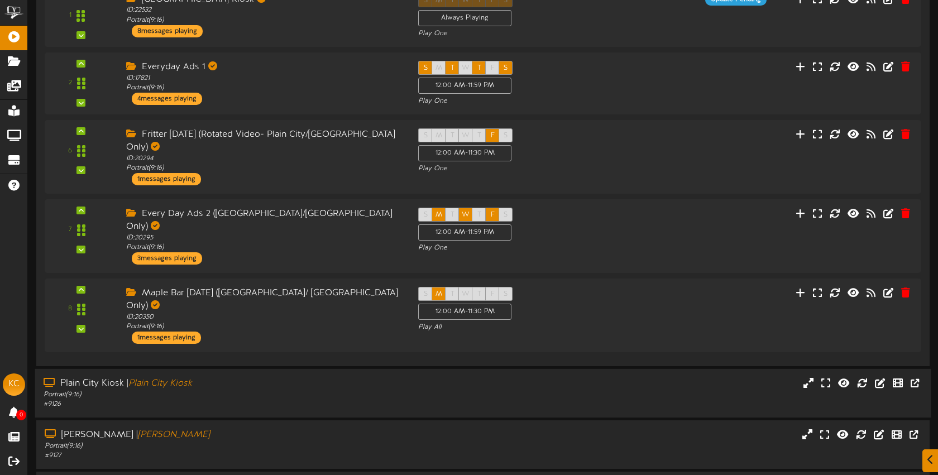
click at [286, 400] on div "# 9126" at bounding box center [222, 404] width 357 height 9
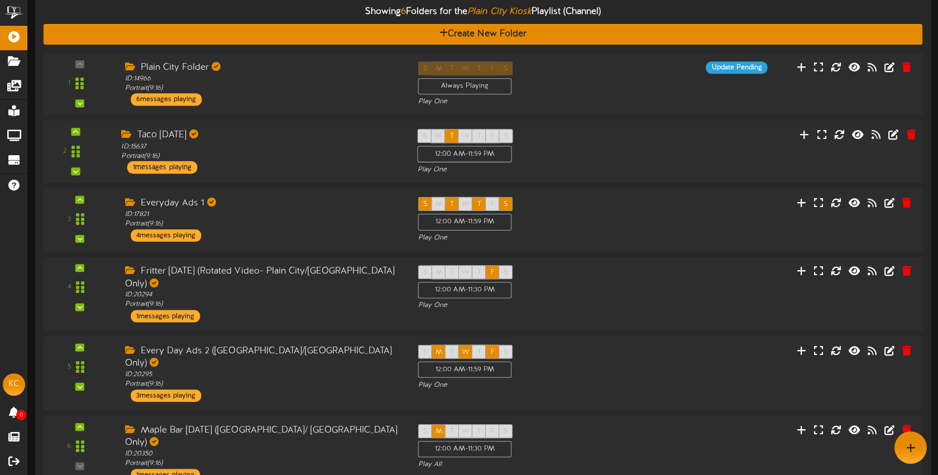
scroll to position [611, 0]
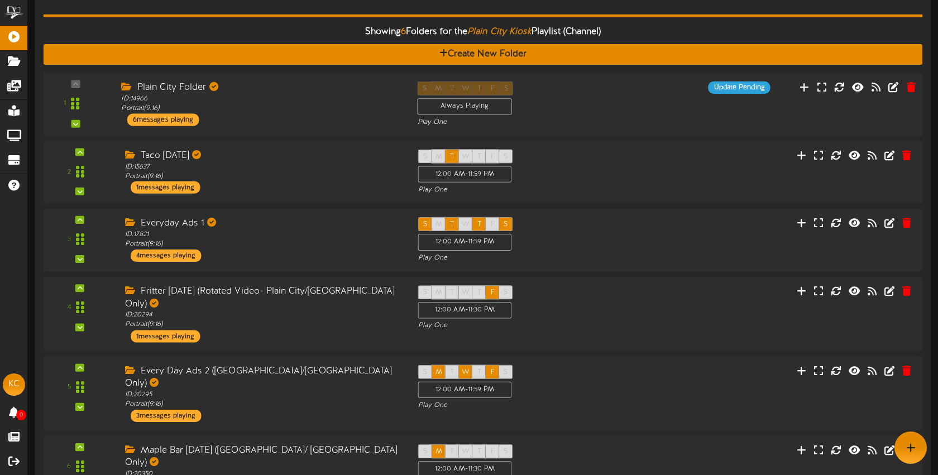
click at [290, 94] on div "ID: 14966 Portrait ( 9:16 )" at bounding box center [260, 104] width 279 height 20
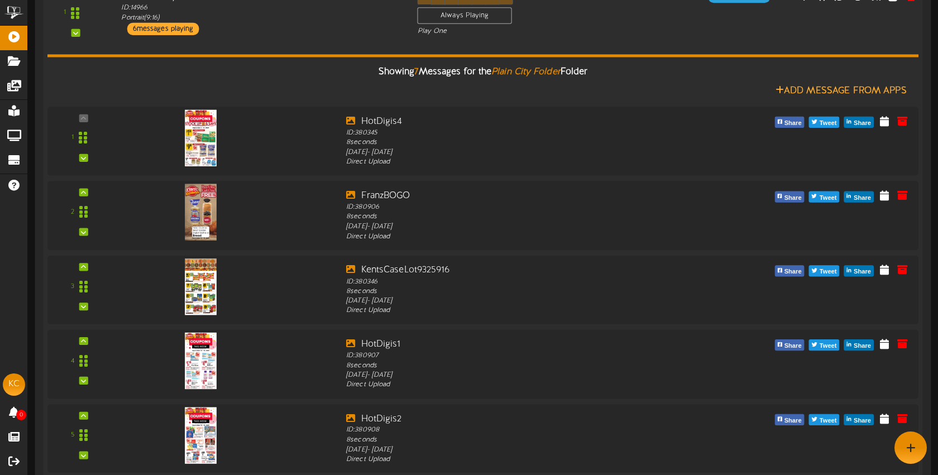
scroll to position [632, 0]
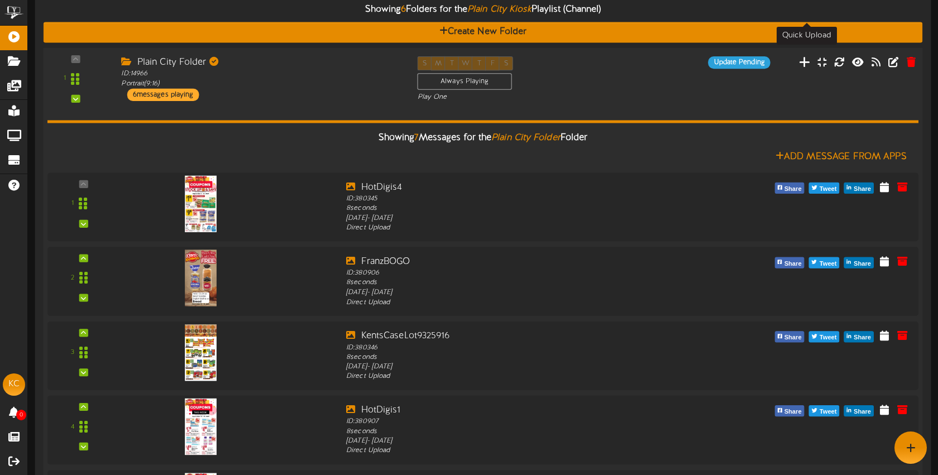
click at [809, 55] on icon at bounding box center [805, 61] width 12 height 12
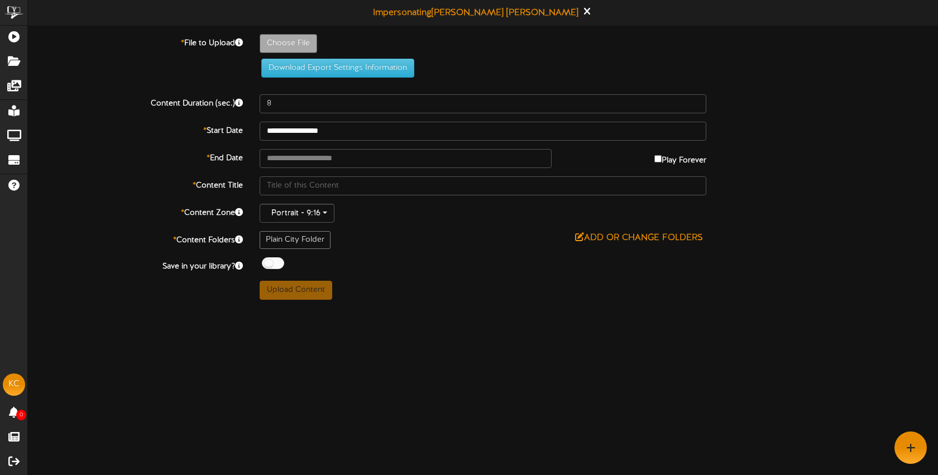
type input "**********"
type input "FreshProduce1"
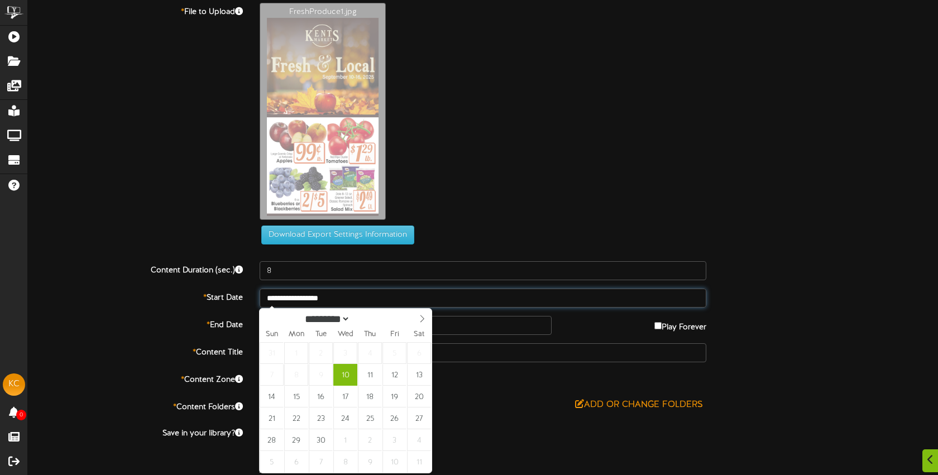
click at [357, 294] on input "**********" at bounding box center [483, 298] width 447 height 19
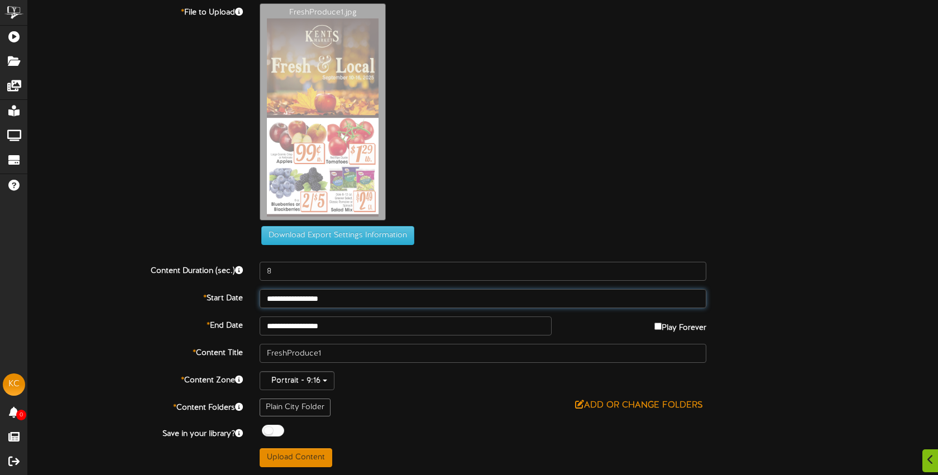
scroll to position [31, 0]
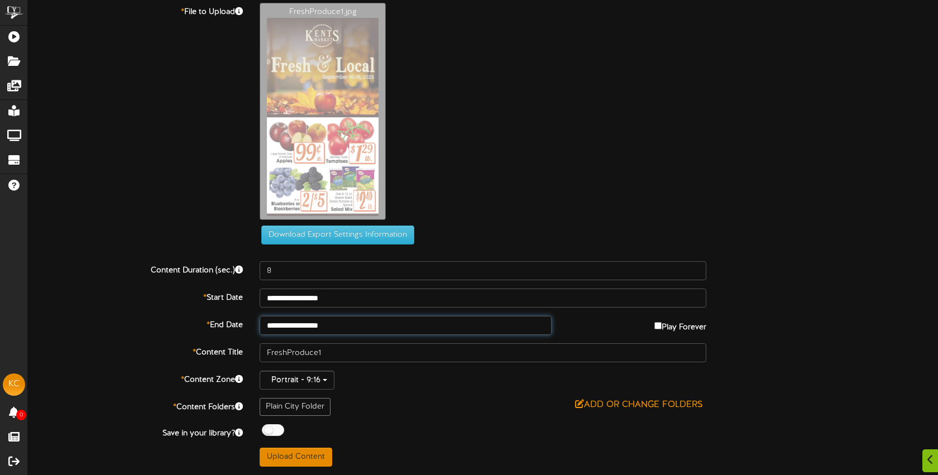
click at [351, 327] on input "**********" at bounding box center [406, 325] width 292 height 19
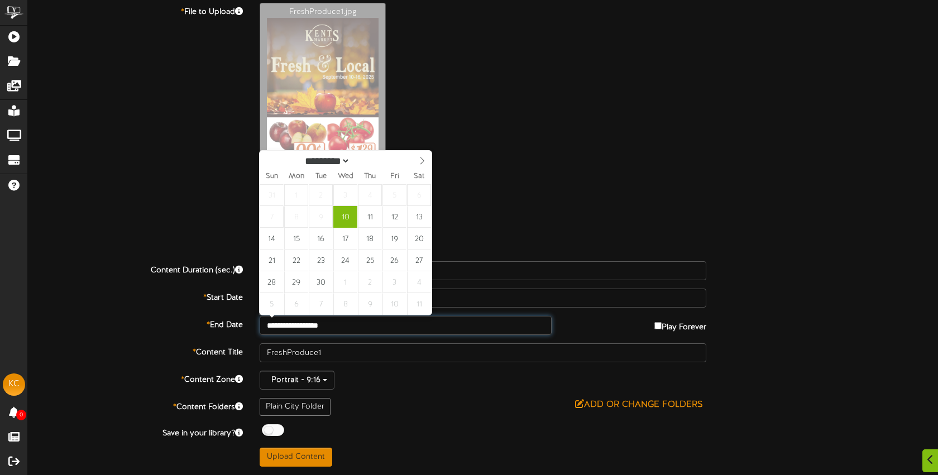
type input "**********"
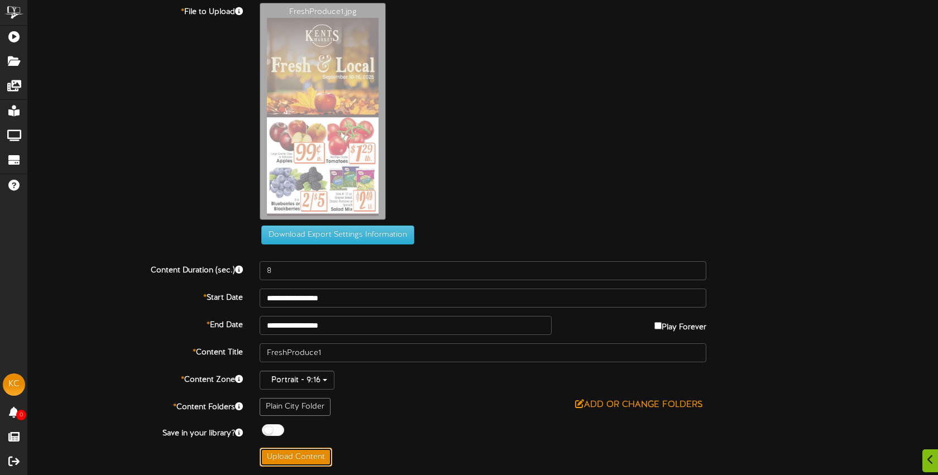
click at [303, 453] on button "Upload Content" at bounding box center [296, 457] width 73 height 19
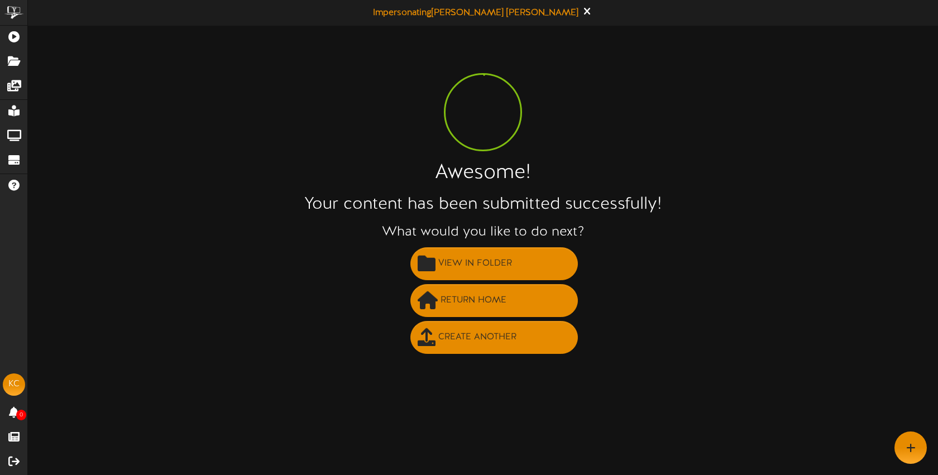
scroll to position [0, 0]
click at [489, 334] on span "Create Another" at bounding box center [478, 337] width 84 height 18
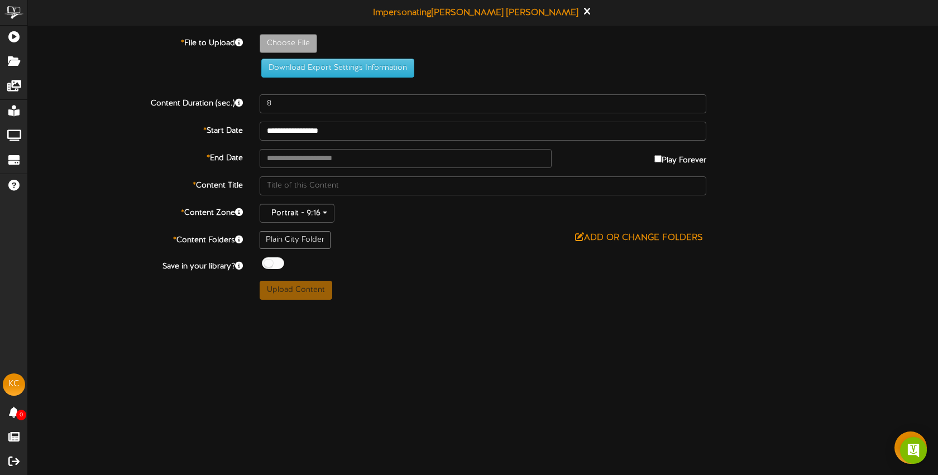
type input "**********"
type input "pastamealdeal1"
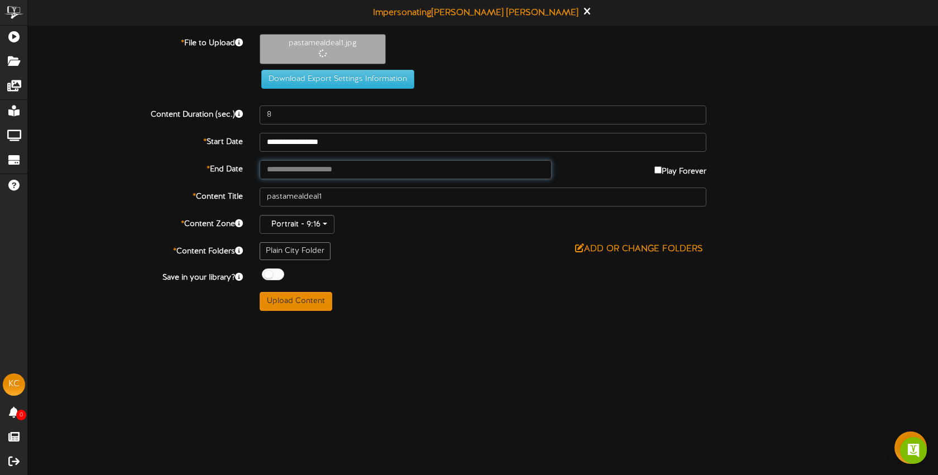
click at [352, 166] on input "text" at bounding box center [406, 169] width 292 height 19
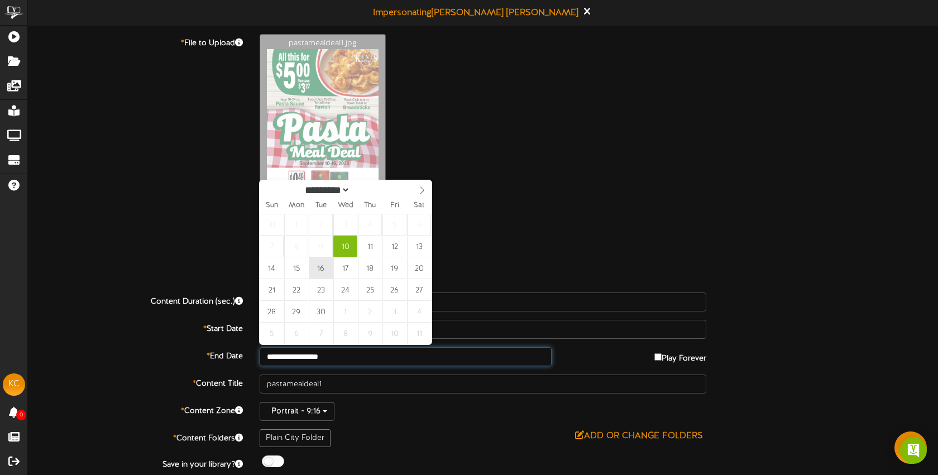
type input "**********"
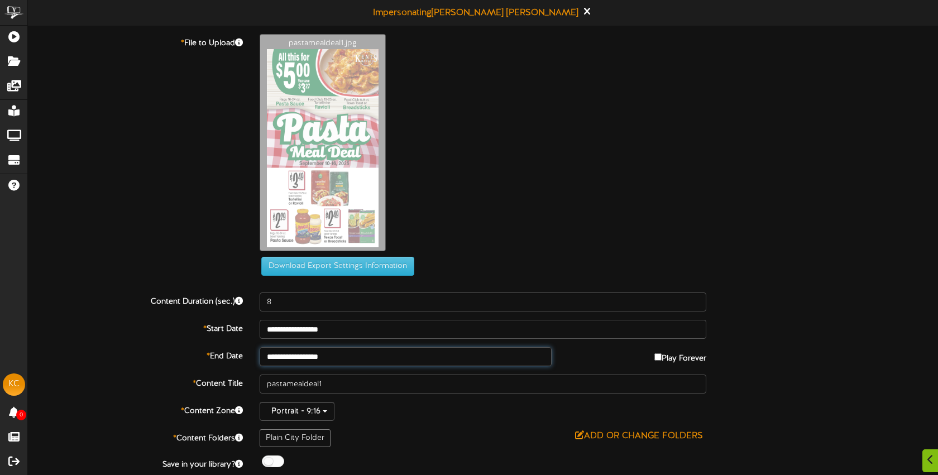
scroll to position [31, 0]
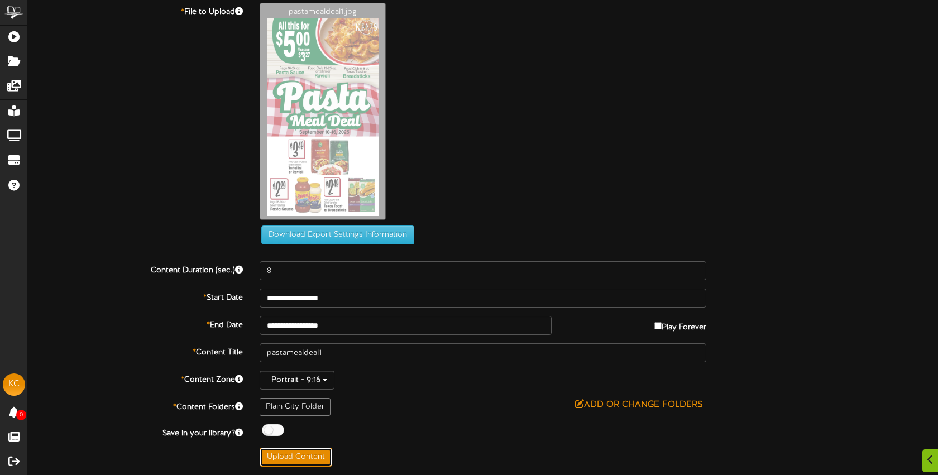
click at [308, 456] on button "Upload Content" at bounding box center [296, 457] width 73 height 19
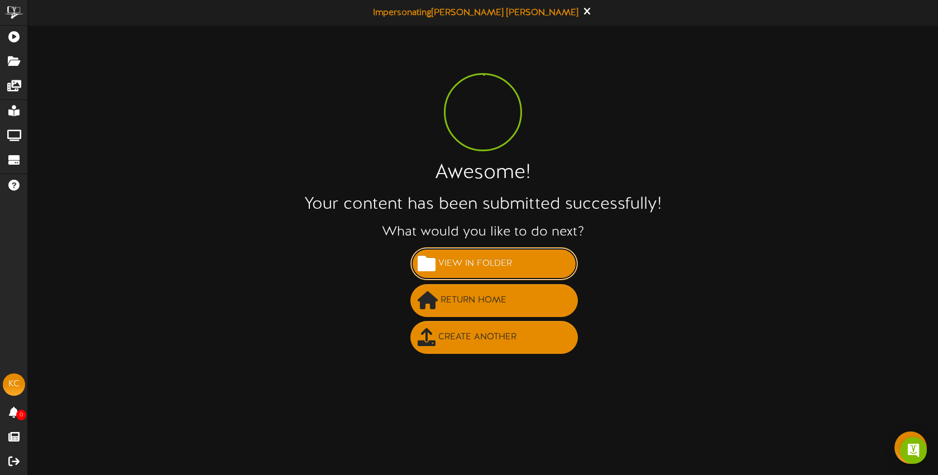
click at [448, 262] on span "View in Folder" at bounding box center [475, 264] width 79 height 18
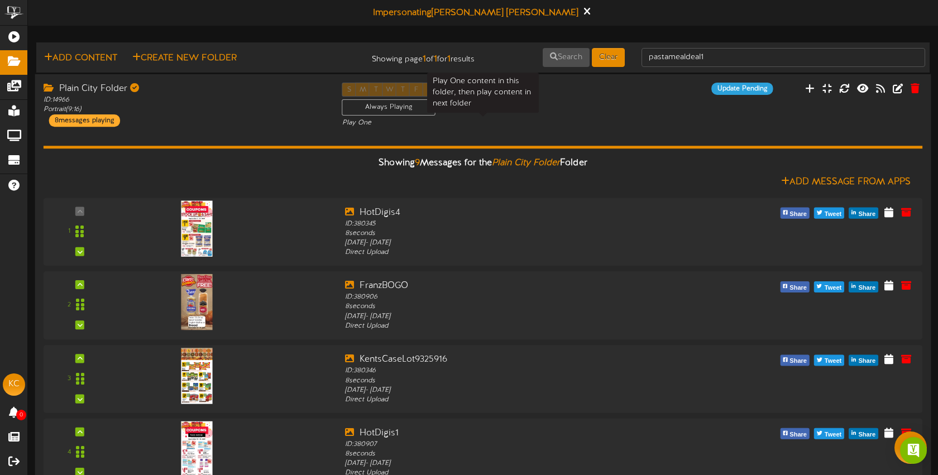
click at [540, 119] on div "Play One" at bounding box center [483, 122] width 282 height 9
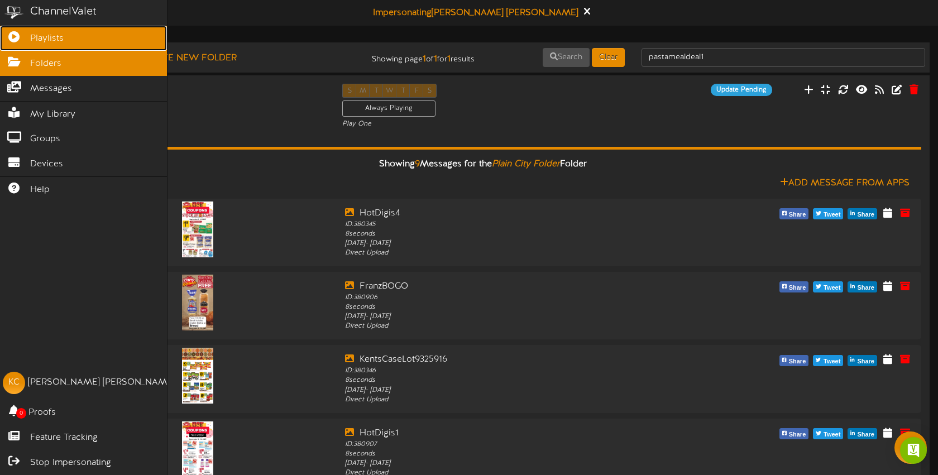
click at [9, 37] on icon at bounding box center [14, 35] width 28 height 8
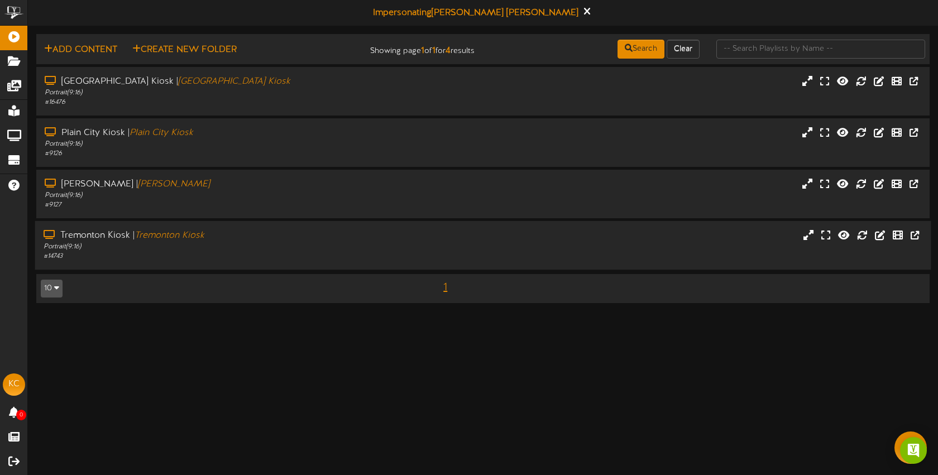
click at [345, 248] on div "Portrait ( 9:16 )" at bounding box center [222, 246] width 357 height 9
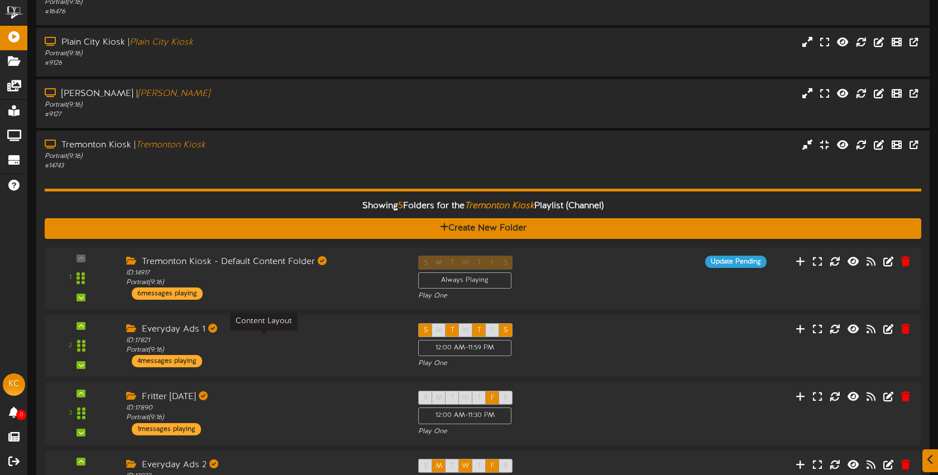
scroll to position [211, 0]
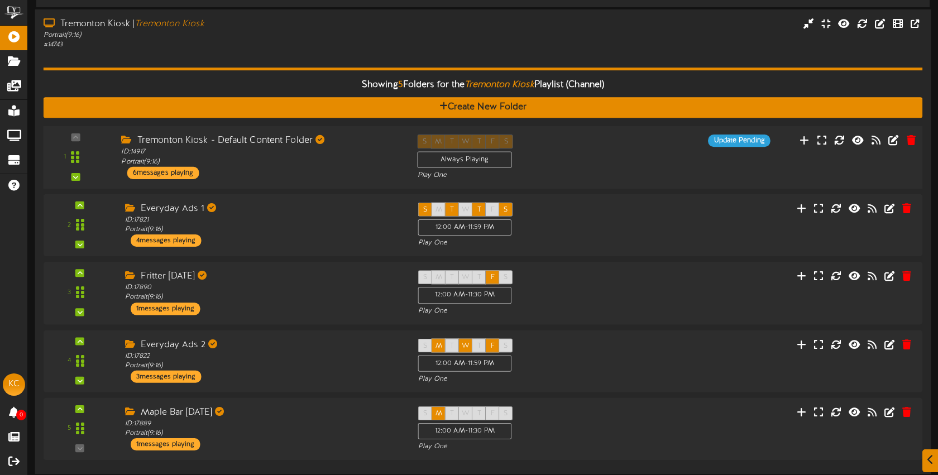
click at [330, 173] on div "Tremonton Kiosk - Default Content Folder ID: 14917 Portrait ( 9:16 ) 6 messages…" at bounding box center [261, 157] width 296 height 45
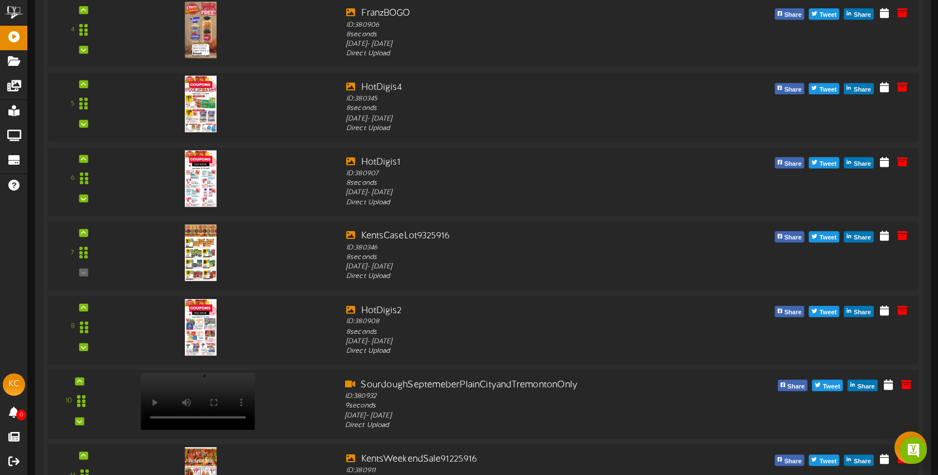
scroll to position [318, 0]
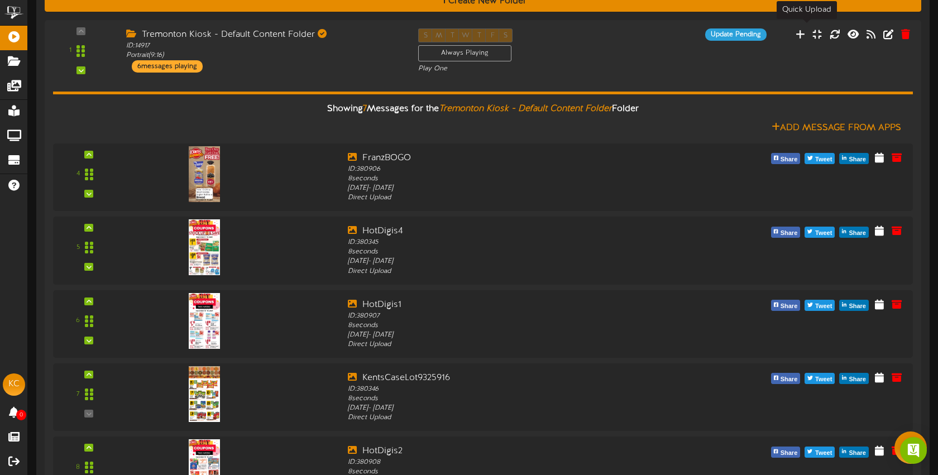
click at [805, 29] on icon at bounding box center [800, 34] width 9 height 10
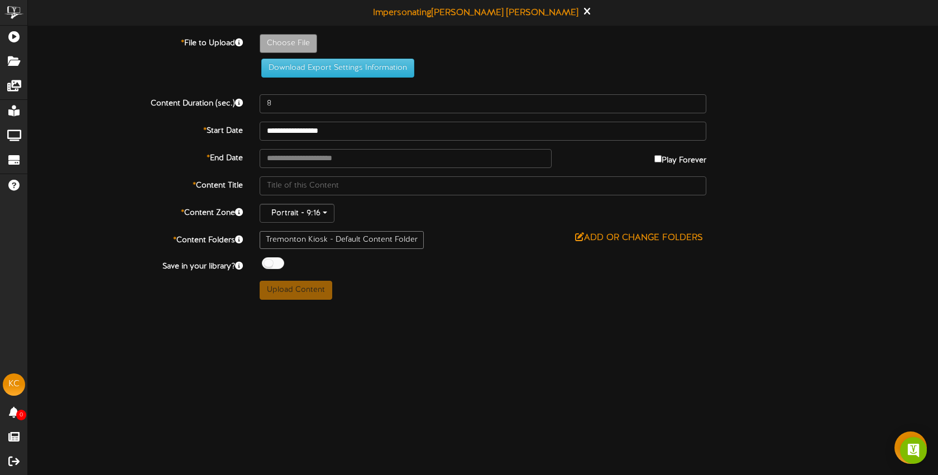
type input "**********"
type input "FreshProduce1"
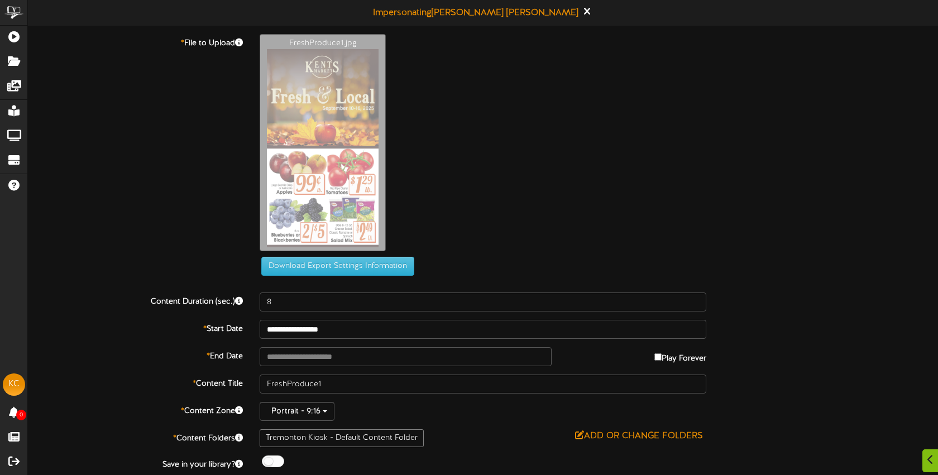
scroll to position [31, 0]
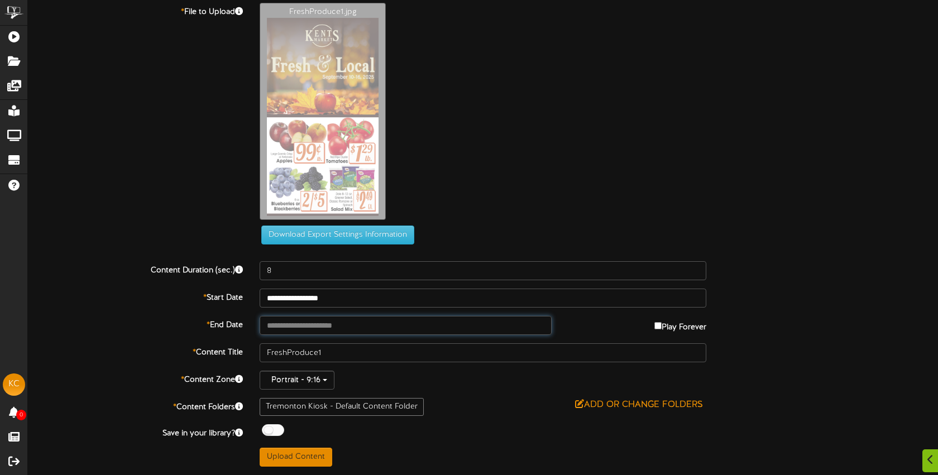
click at [335, 328] on input "text" at bounding box center [406, 325] width 292 height 19
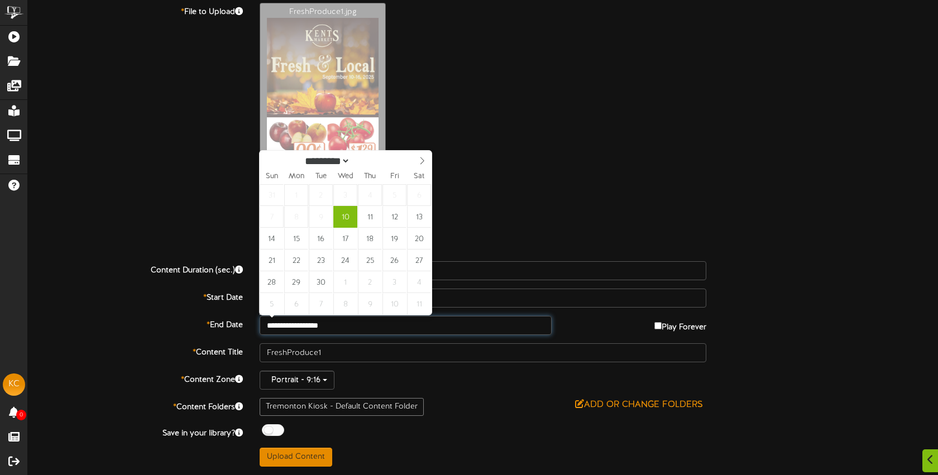
type input "**********"
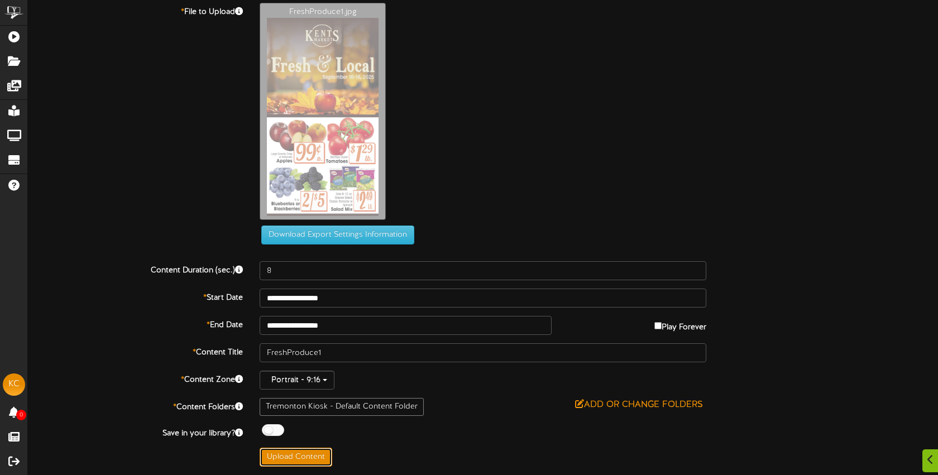
click at [306, 450] on button "Upload Content" at bounding box center [296, 457] width 73 height 19
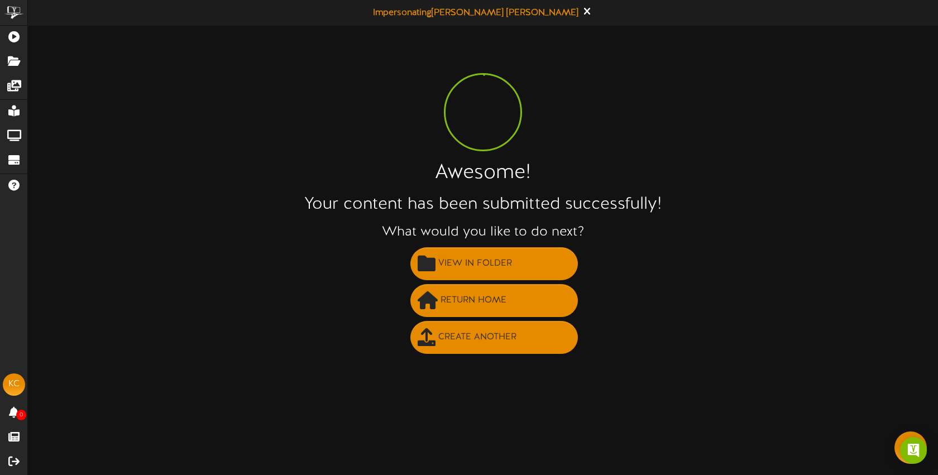
scroll to position [0, 0]
click at [466, 338] on span "Create Another" at bounding box center [478, 337] width 84 height 18
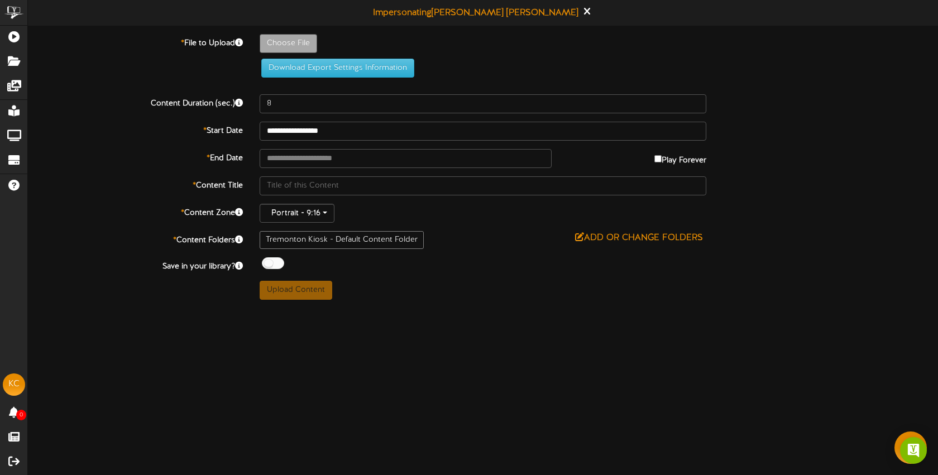
type input "**********"
type input "pastamealdeal1"
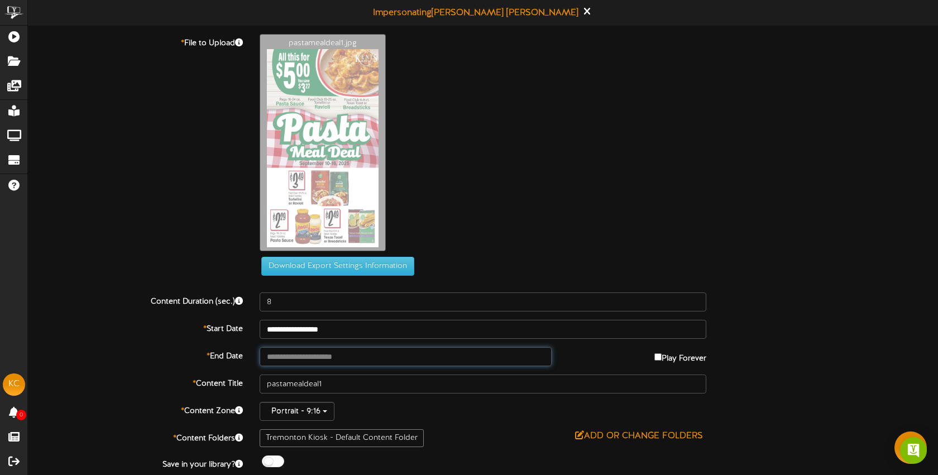
click at [364, 353] on input "text" at bounding box center [406, 356] width 292 height 19
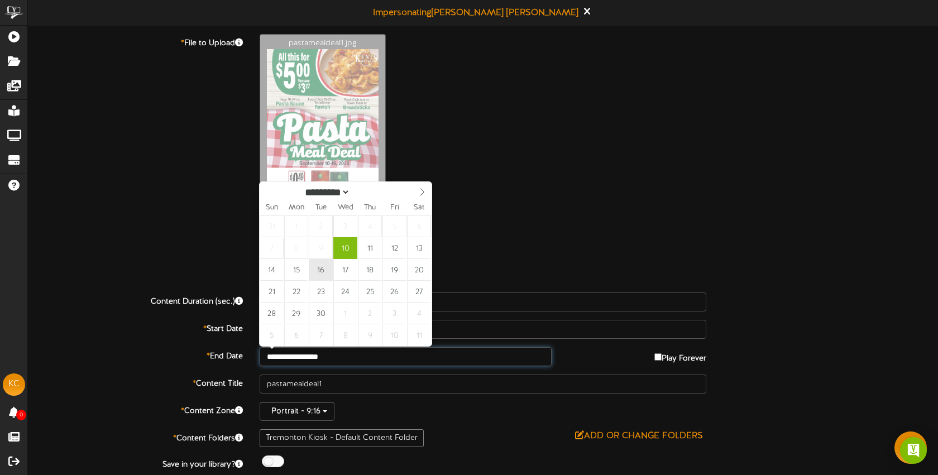
type input "**********"
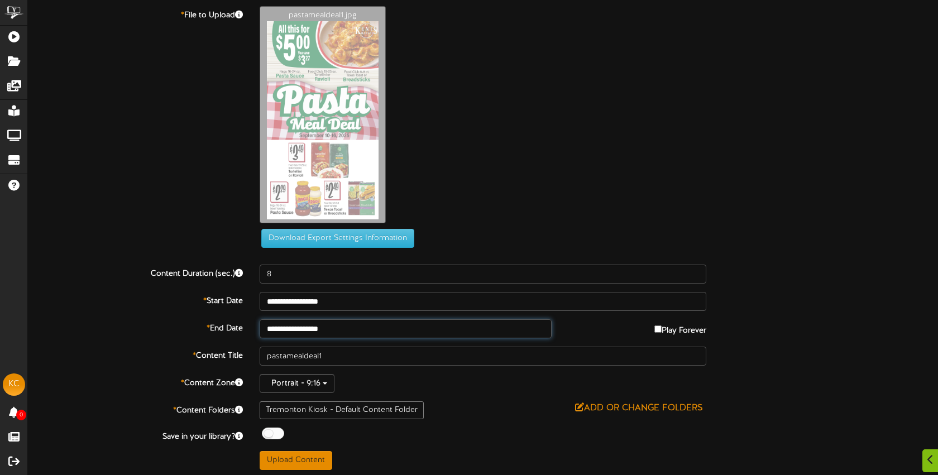
scroll to position [31, 0]
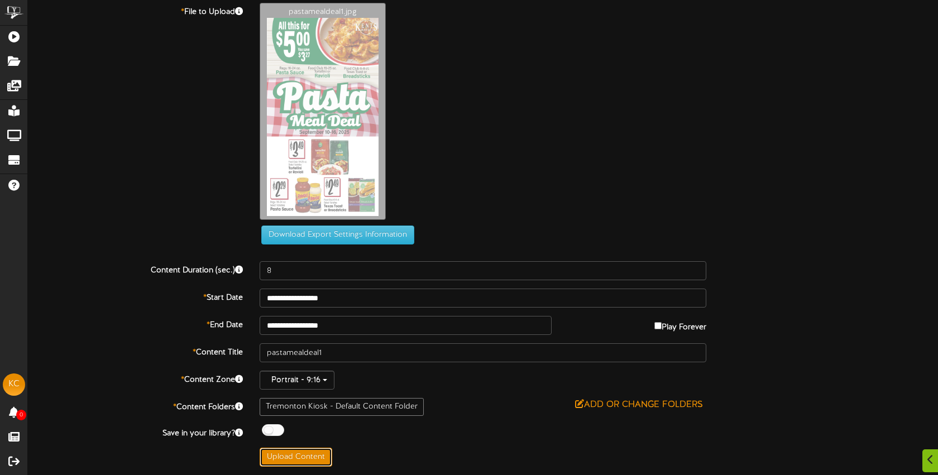
click at [309, 455] on button "Upload Content" at bounding box center [296, 457] width 73 height 19
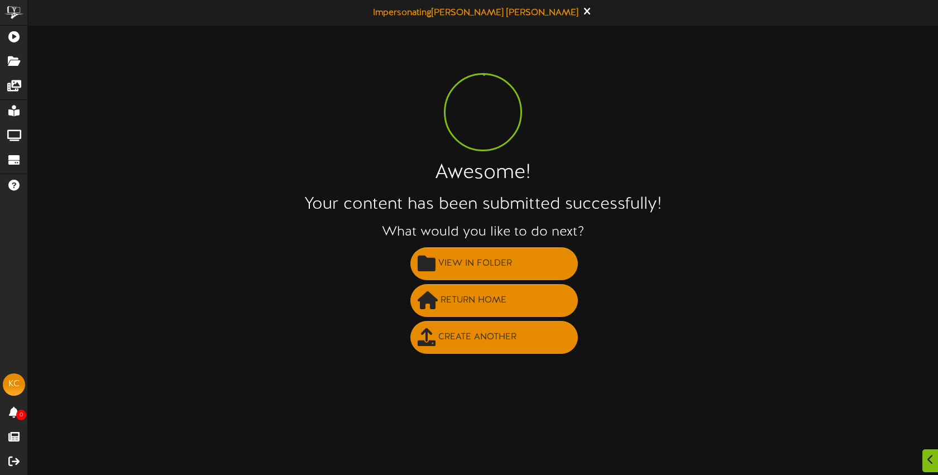
scroll to position [0, 0]
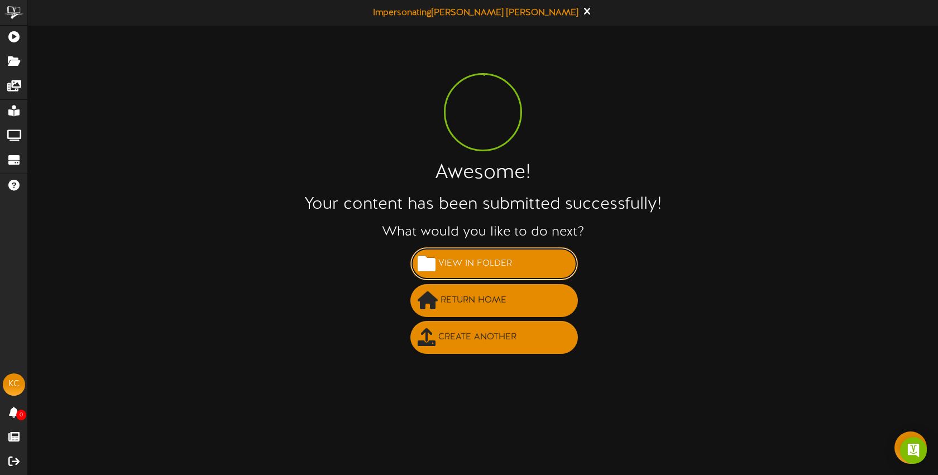
click at [502, 259] on span "View in Folder" at bounding box center [475, 264] width 79 height 18
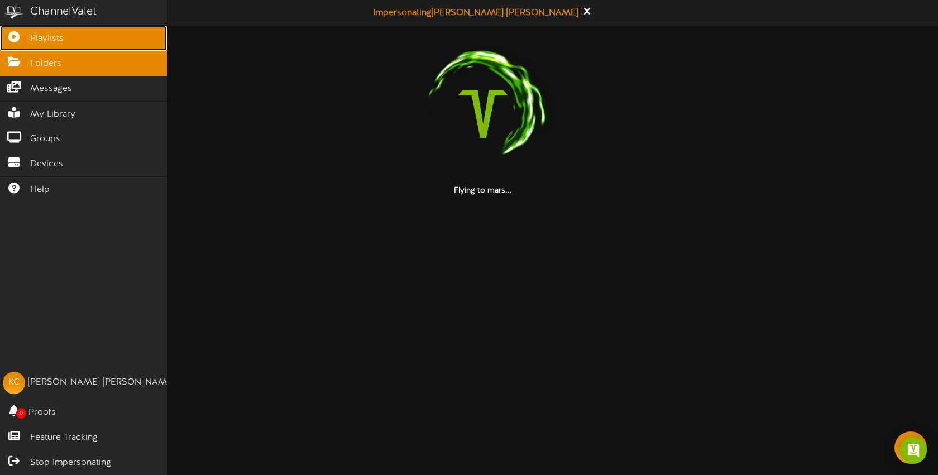
click at [14, 36] on icon at bounding box center [14, 35] width 28 height 8
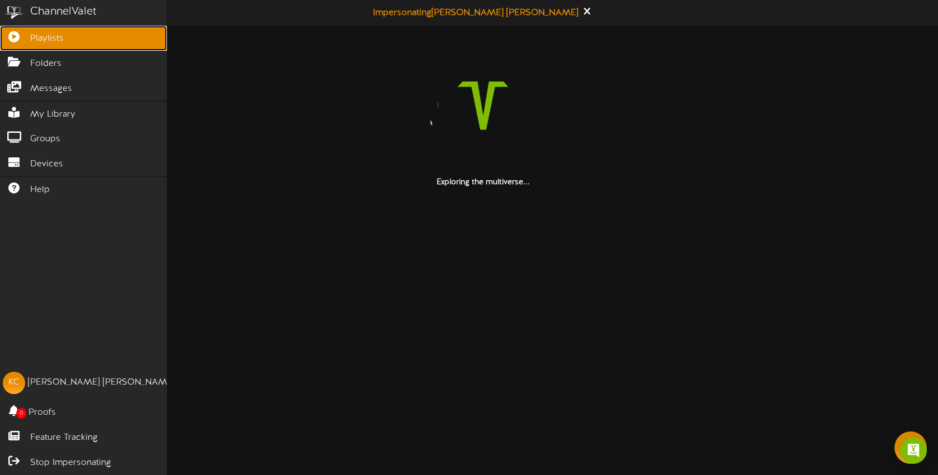
click at [25, 37] on icon at bounding box center [14, 35] width 28 height 8
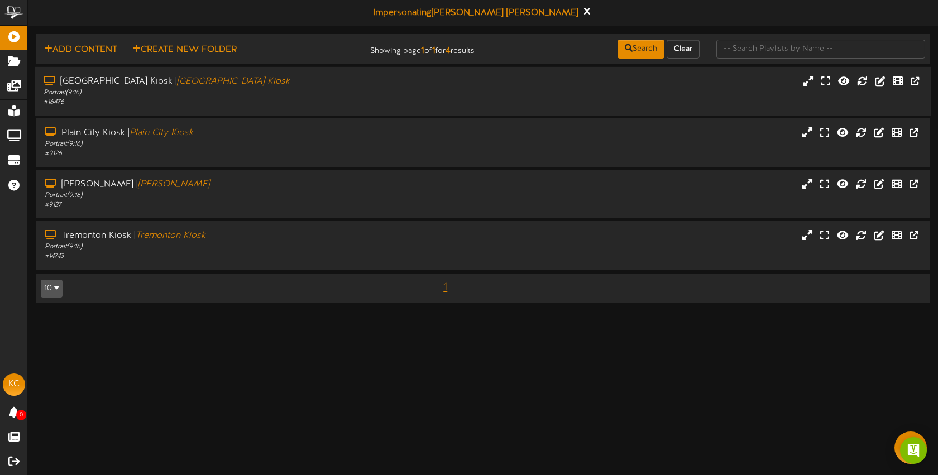
click at [256, 99] on div "# 16476" at bounding box center [222, 102] width 357 height 9
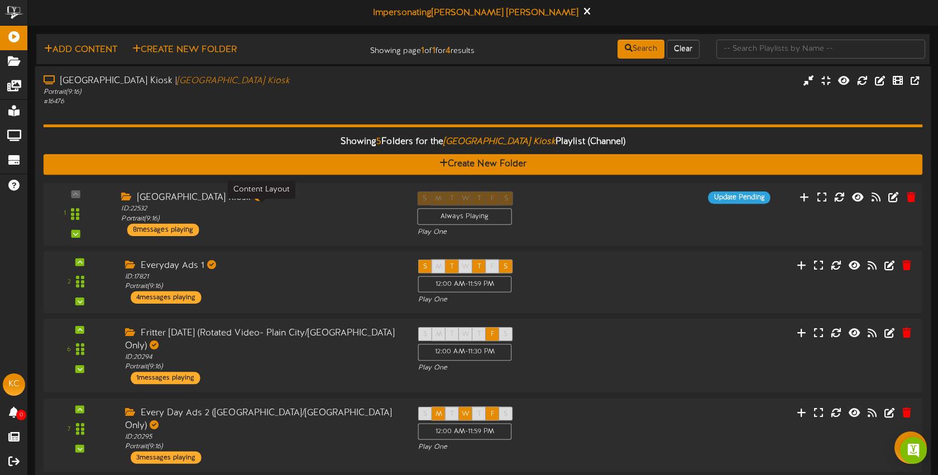
click at [331, 208] on div "ID: 22532 Portrait ( 9:16 )" at bounding box center [260, 214] width 279 height 20
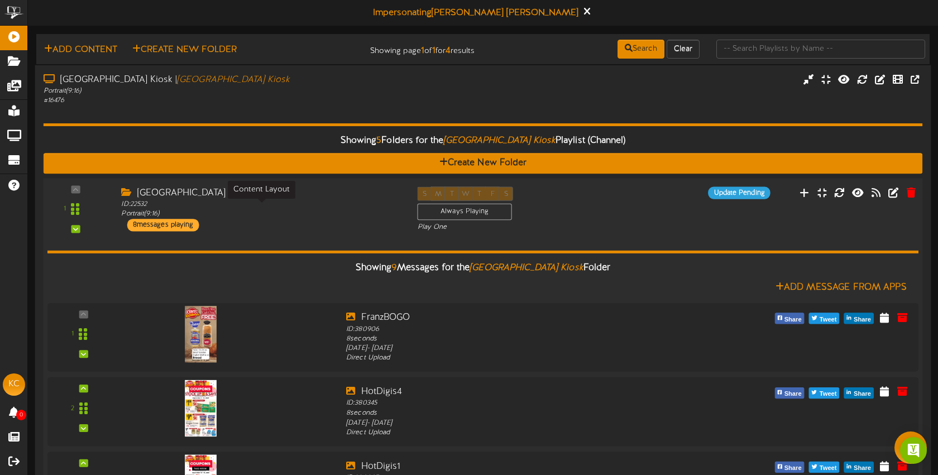
click at [331, 208] on div "ID: 22532 Portrait ( 9:16 )" at bounding box center [260, 209] width 279 height 20
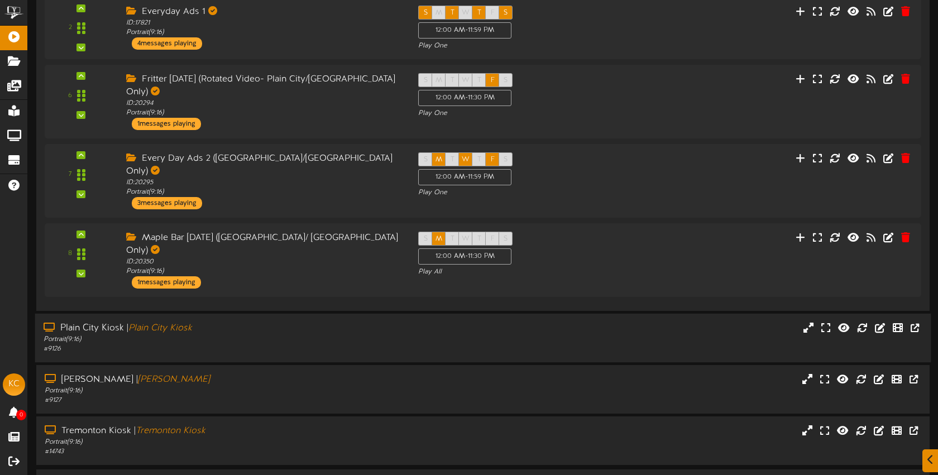
click at [323, 345] on div "# 9126" at bounding box center [222, 349] width 357 height 9
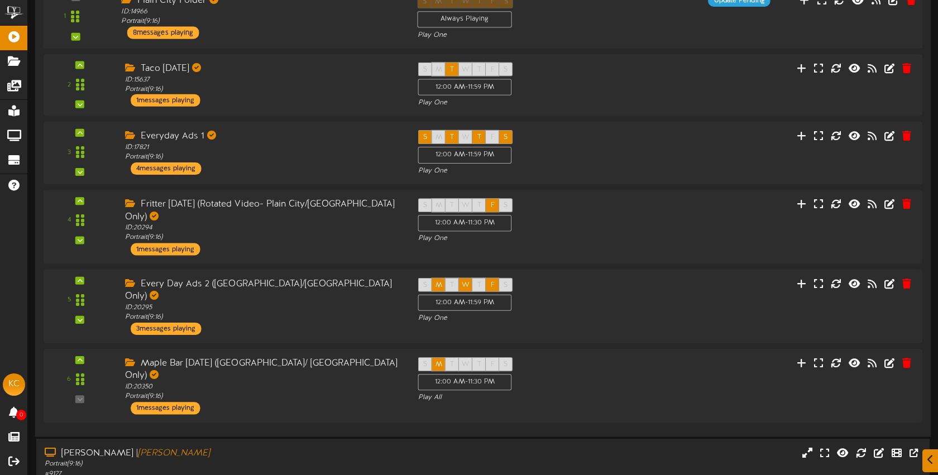
scroll to position [737, 0]
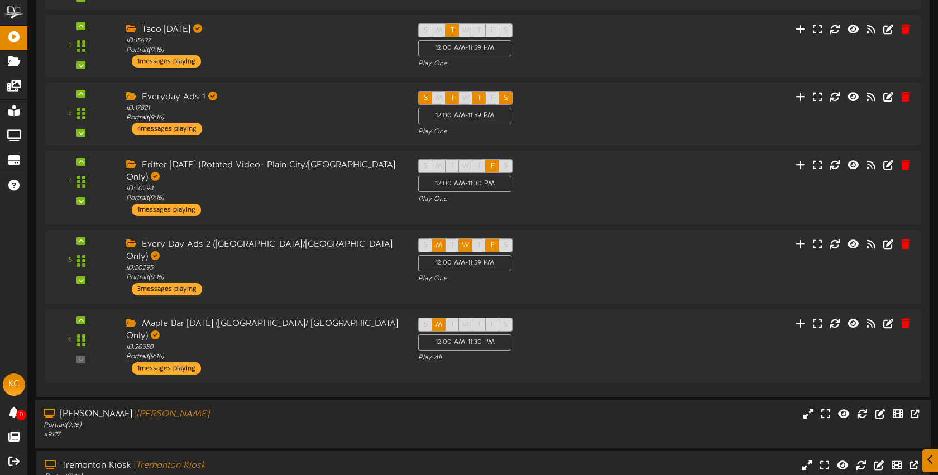
click at [273, 421] on div "Portrait ( 9:16 )" at bounding box center [222, 425] width 357 height 9
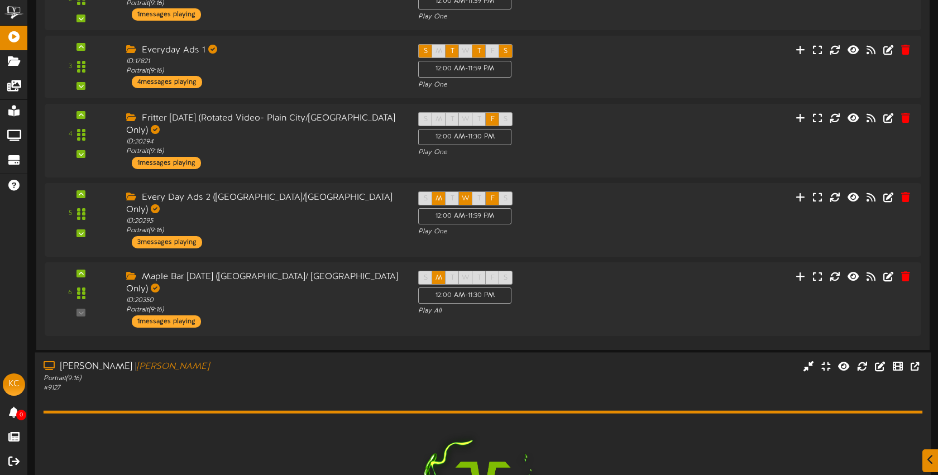
scroll to position [913, 0]
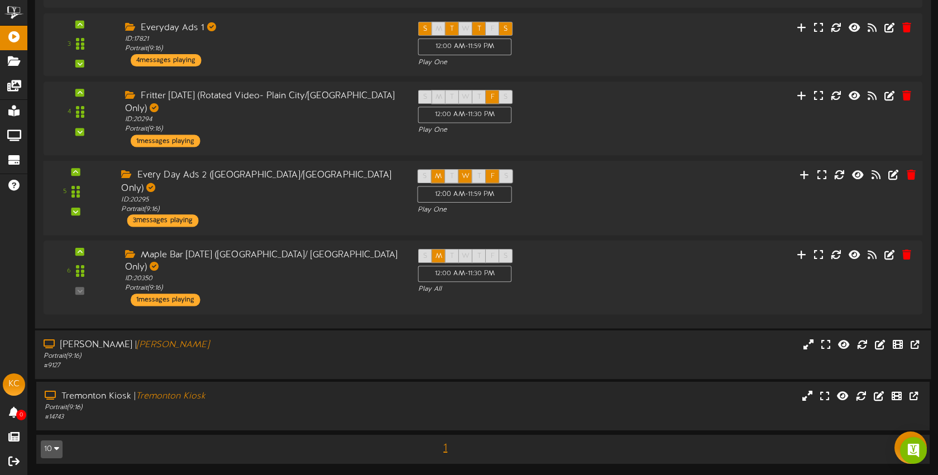
scroll to position [737, 0]
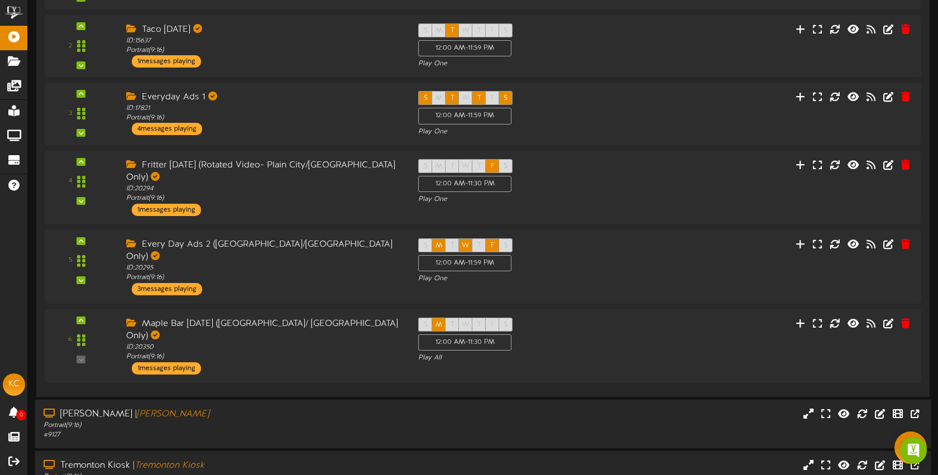
click at [289, 460] on div "Tremonton Kiosk | Tremonton Kiosk" at bounding box center [222, 466] width 357 height 13
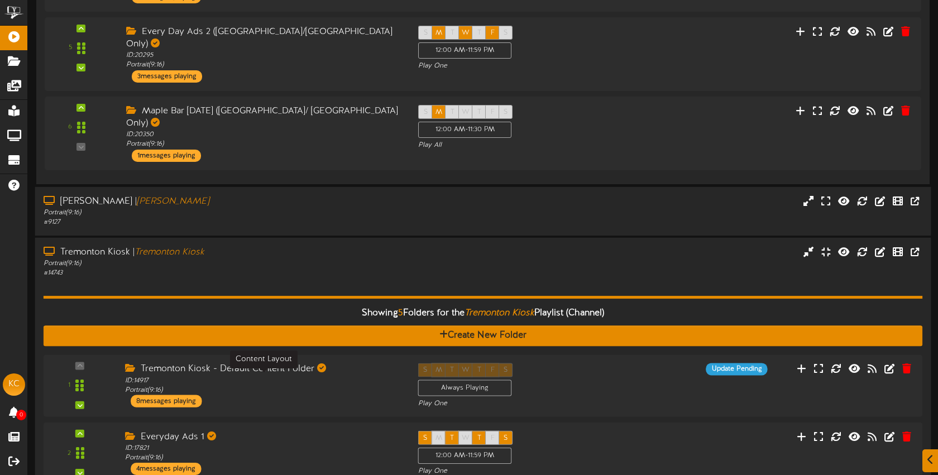
scroll to position [1044, 0]
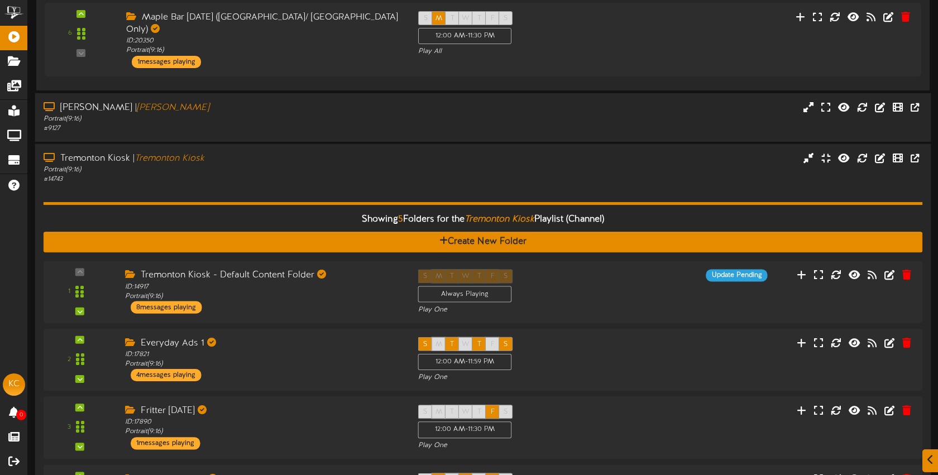
click at [265, 175] on div "# 14743" at bounding box center [222, 179] width 357 height 9
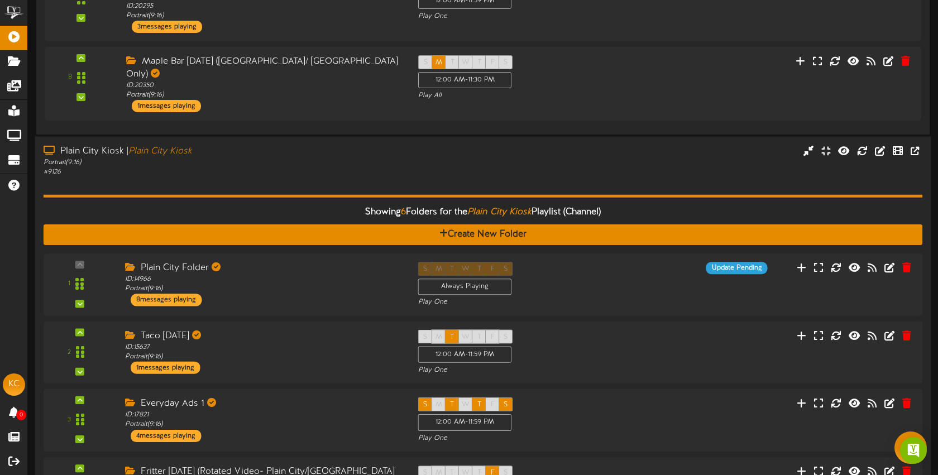
click at [261, 145] on div "[GEOGRAPHIC_DATA] | [GEOGRAPHIC_DATA] [GEOGRAPHIC_DATA]" at bounding box center [222, 151] width 357 height 13
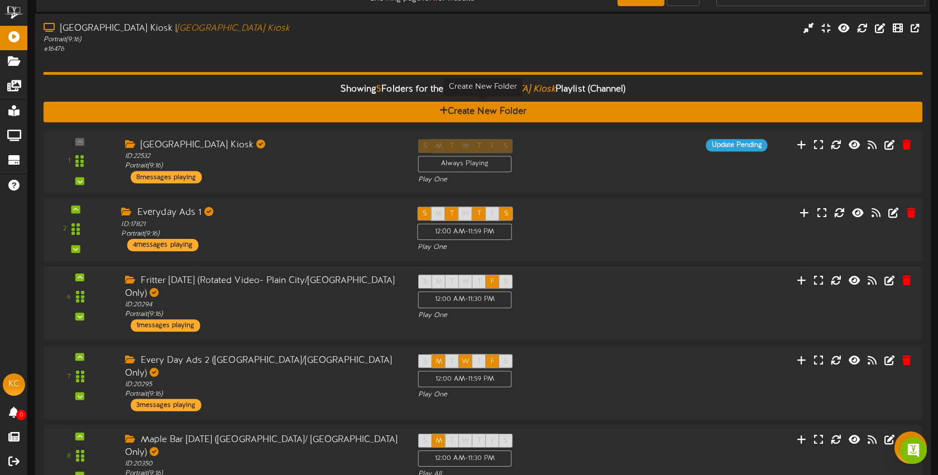
scroll to position [29, 0]
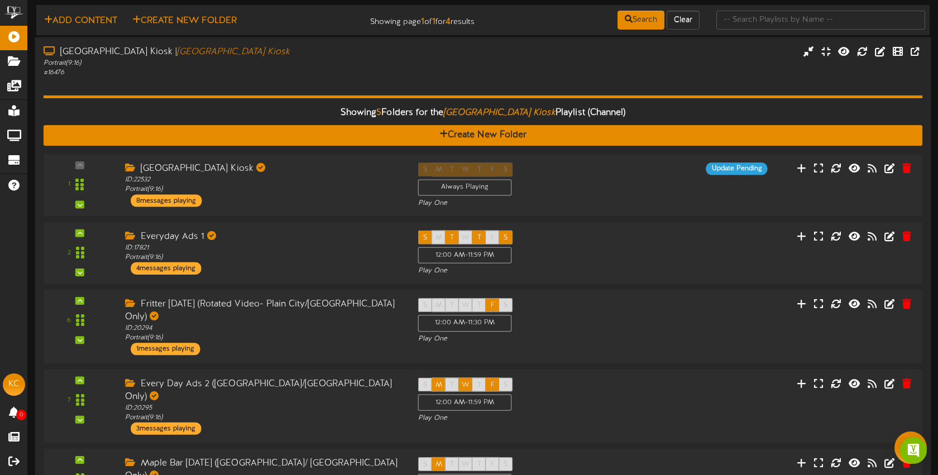
click at [252, 68] on div "# 16476" at bounding box center [222, 72] width 357 height 9
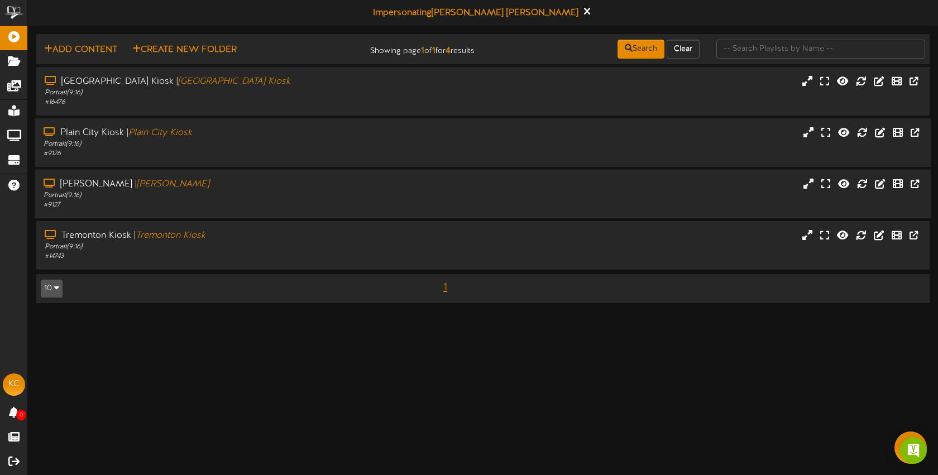
scroll to position [0, 0]
click at [303, 209] on div "# 9127" at bounding box center [222, 205] width 357 height 9
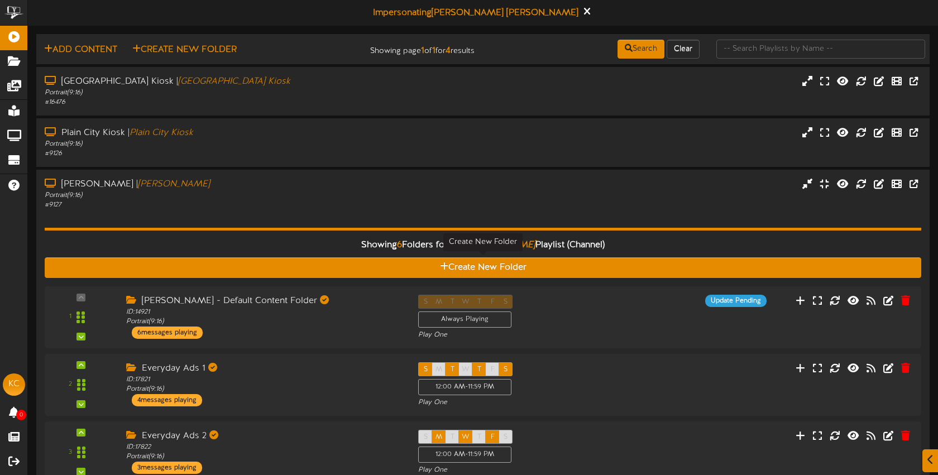
scroll to position [70, 0]
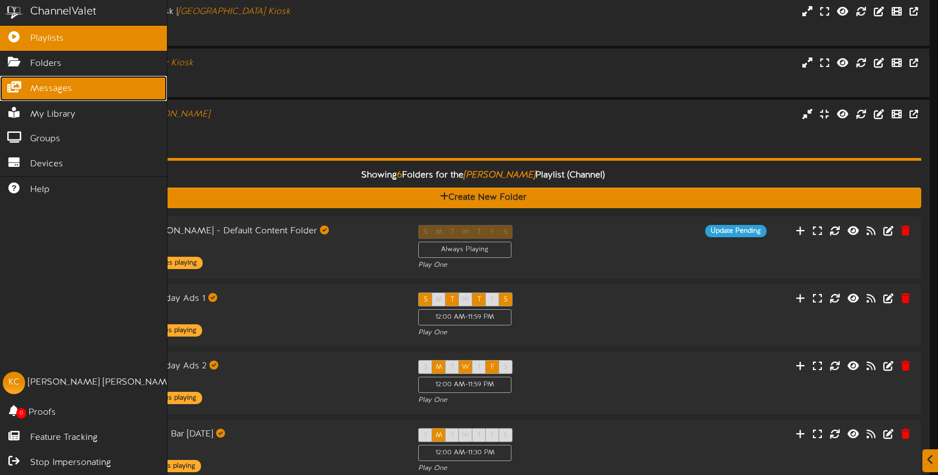
click at [53, 87] on span "Messages" at bounding box center [51, 89] width 42 height 13
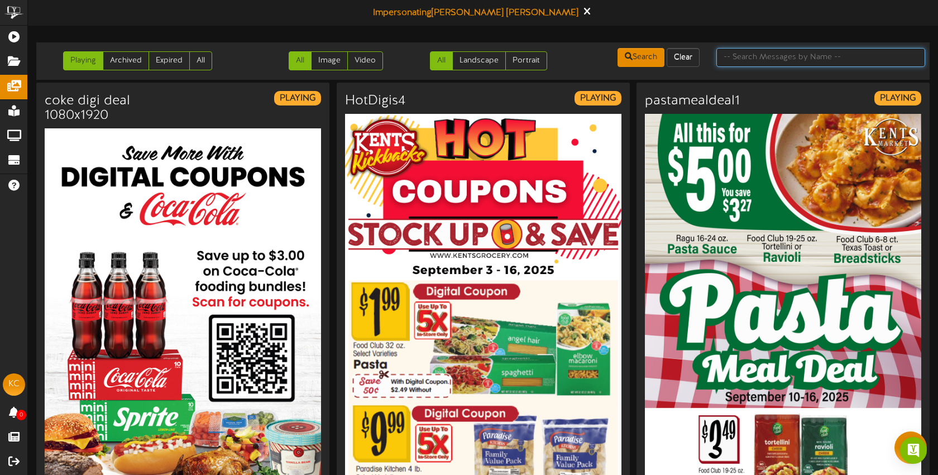
click at [748, 62] on input "text" at bounding box center [821, 57] width 209 height 19
type input "sushi"
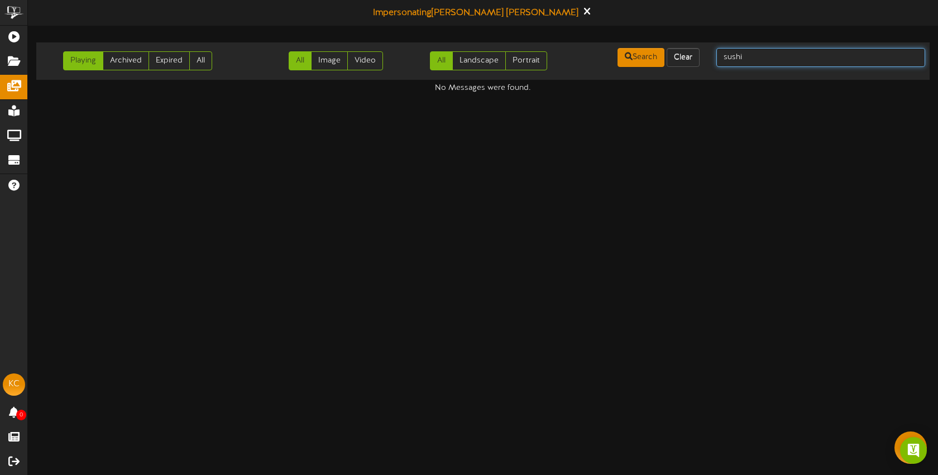
click at [770, 57] on input "sushi" at bounding box center [821, 57] width 209 height 19
drag, startPoint x: 714, startPoint y: 53, endPoint x: 684, endPoint y: 51, distance: 29.7
click at [684, 51] on div "Playing Archived Expired All All Image Video All Landscape Portrait" at bounding box center [483, 61] width 902 height 28
type input "sushi"
click at [138, 62] on link "Archived" at bounding box center [126, 60] width 46 height 19
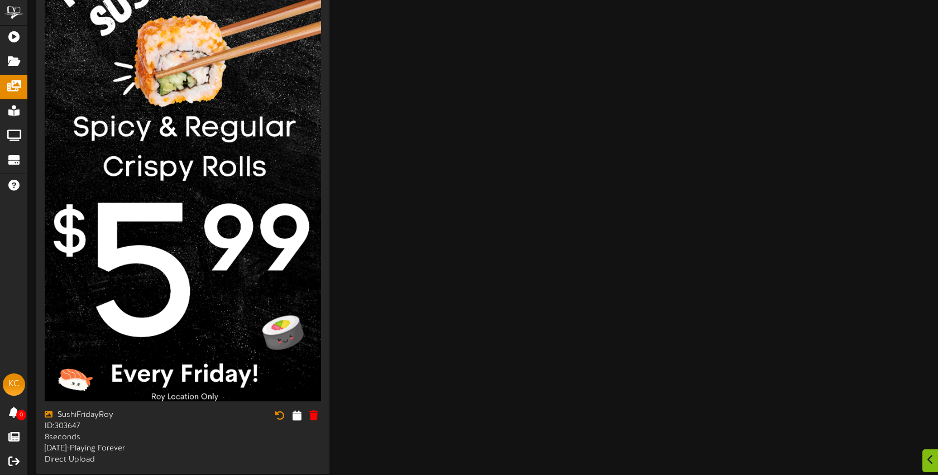
scroll to position [222, 0]
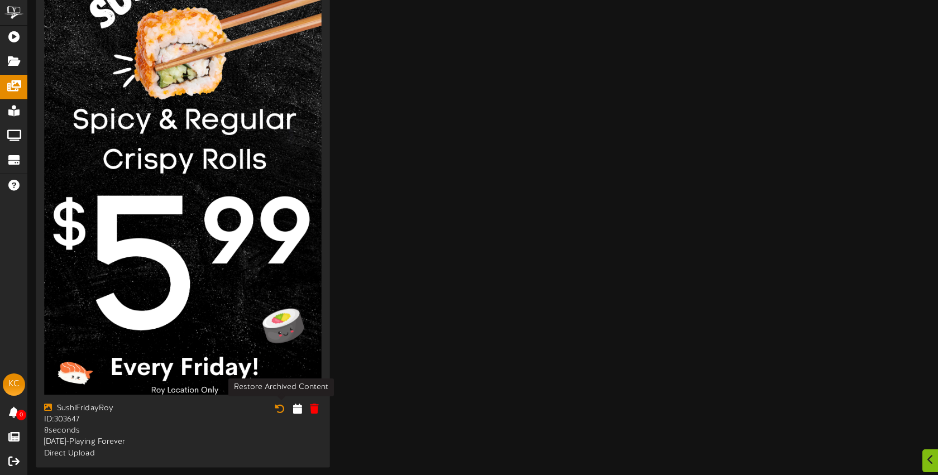
click at [282, 404] on icon at bounding box center [280, 409] width 10 height 10
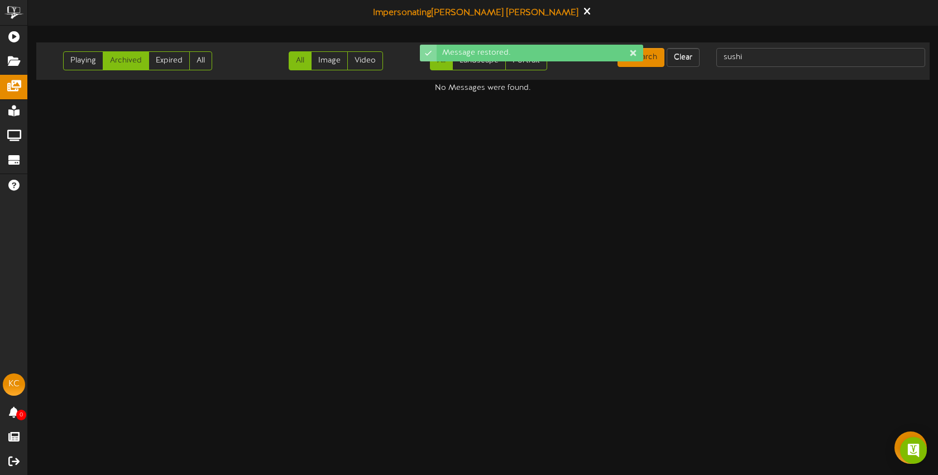
scroll to position [0, 0]
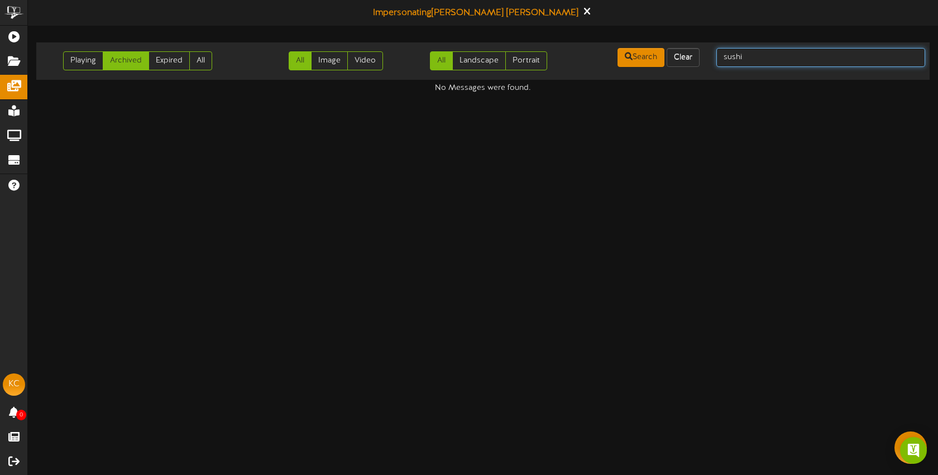
click at [736, 55] on input "sushi" at bounding box center [821, 57] width 209 height 19
click at [758, 59] on input "sushi" at bounding box center [821, 57] width 209 height 19
click at [93, 64] on link "Playing" at bounding box center [83, 60] width 40 height 19
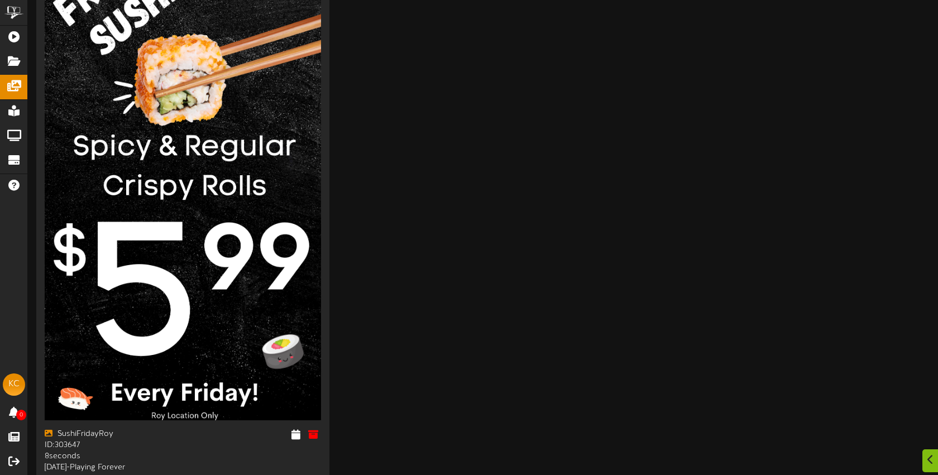
scroll to position [222, 0]
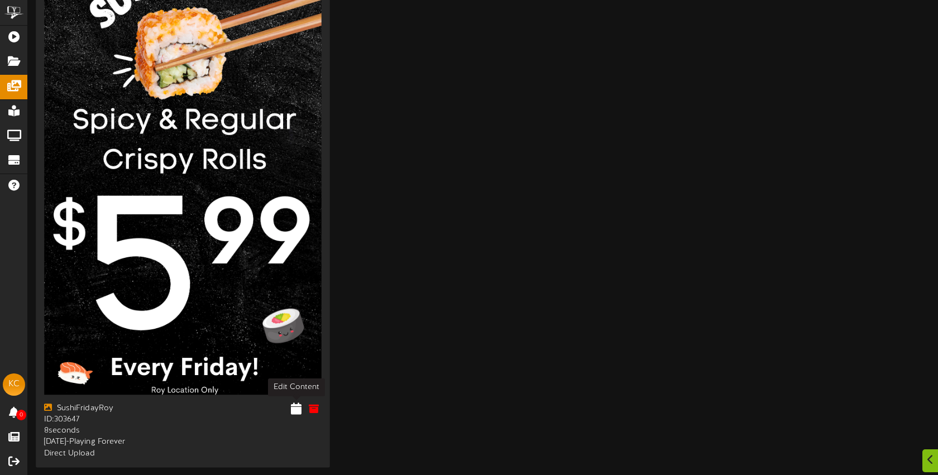
click at [297, 403] on icon at bounding box center [296, 409] width 11 height 12
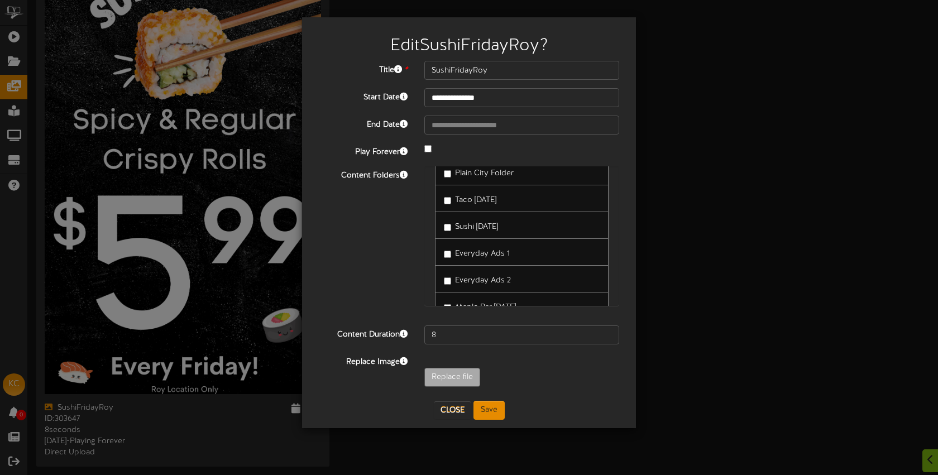
scroll to position [88, 0]
drag, startPoint x: 480, startPoint y: 224, endPoint x: 481, endPoint y: 233, distance: 9.0
click at [480, 230] on span "Sushi Friday" at bounding box center [476, 234] width 43 height 8
click at [480, 256] on span "Everyday Ads 1" at bounding box center [482, 260] width 55 height 8
click at [479, 230] on span "Sushi Friday" at bounding box center [476, 234] width 43 height 8
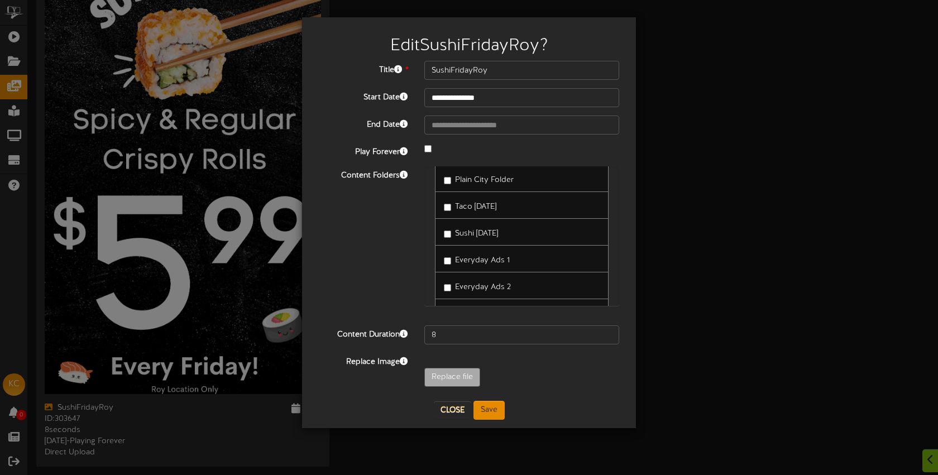
click at [482, 256] on span "Everyday Ads 1" at bounding box center [482, 260] width 55 height 8
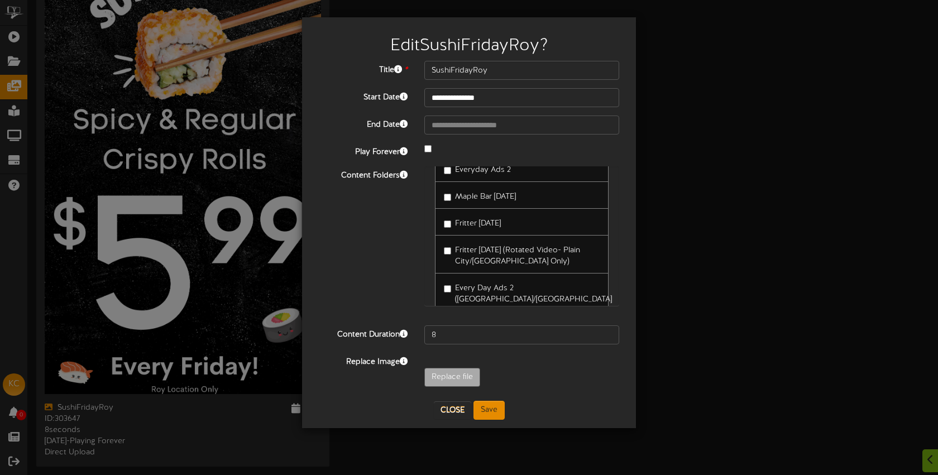
scroll to position [275, 0]
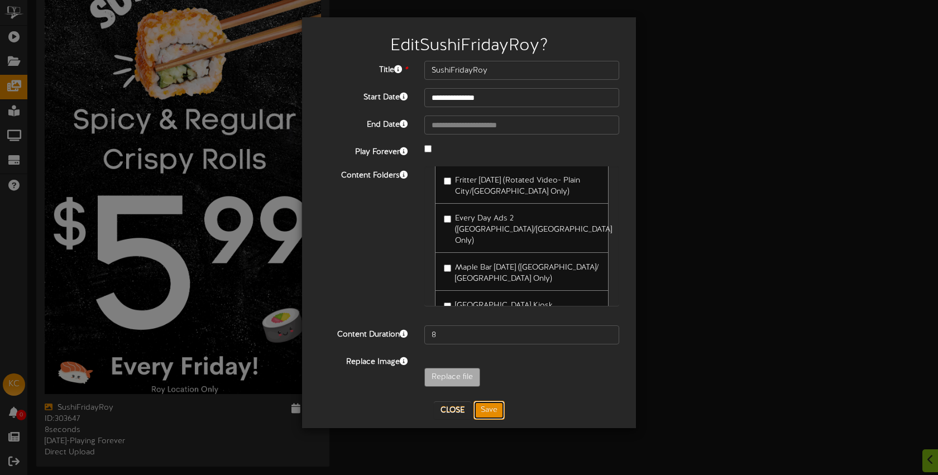
click at [490, 404] on button "Save" at bounding box center [489, 410] width 31 height 19
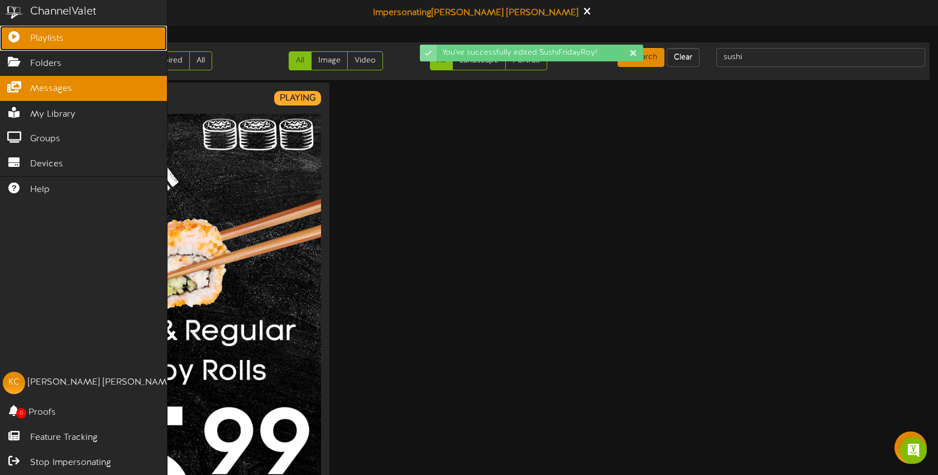
click at [21, 36] on icon at bounding box center [14, 35] width 28 height 8
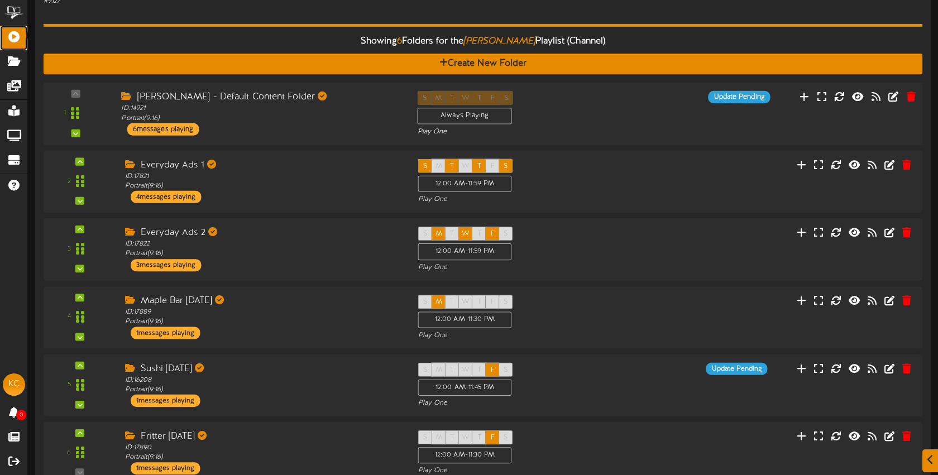
scroll to position [295, 0]
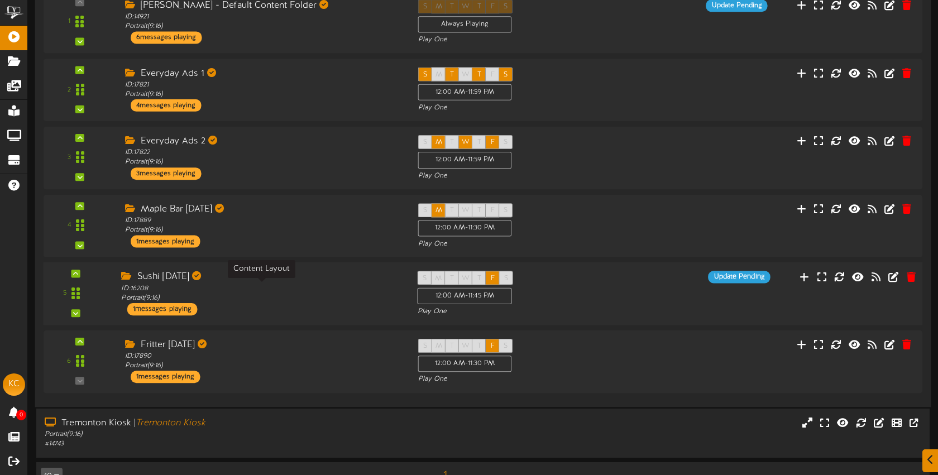
click at [368, 297] on div "ID: 16208 Portrait ( 9:16 )" at bounding box center [260, 294] width 279 height 20
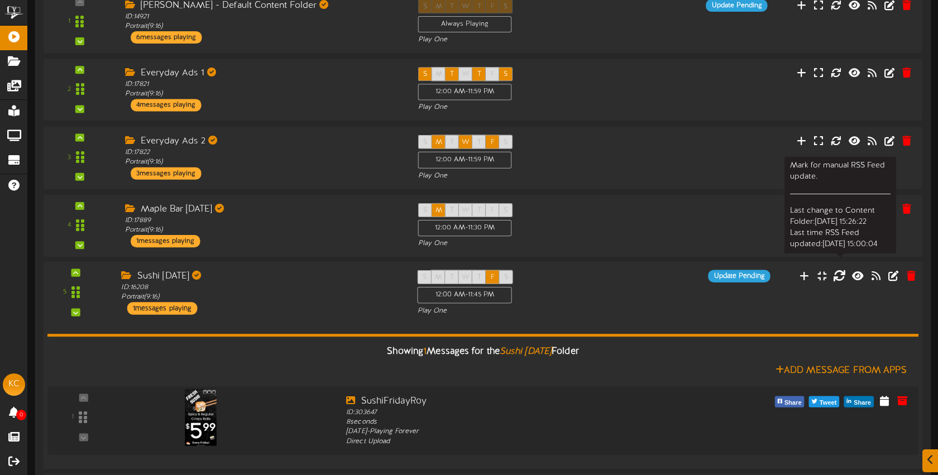
click at [841, 276] on icon at bounding box center [839, 275] width 12 height 12
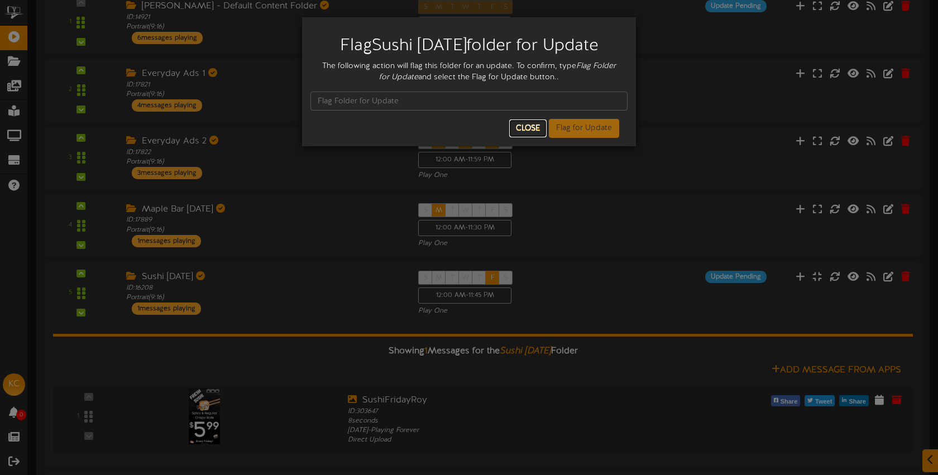
click at [536, 126] on button "Close" at bounding box center [527, 129] width 37 height 18
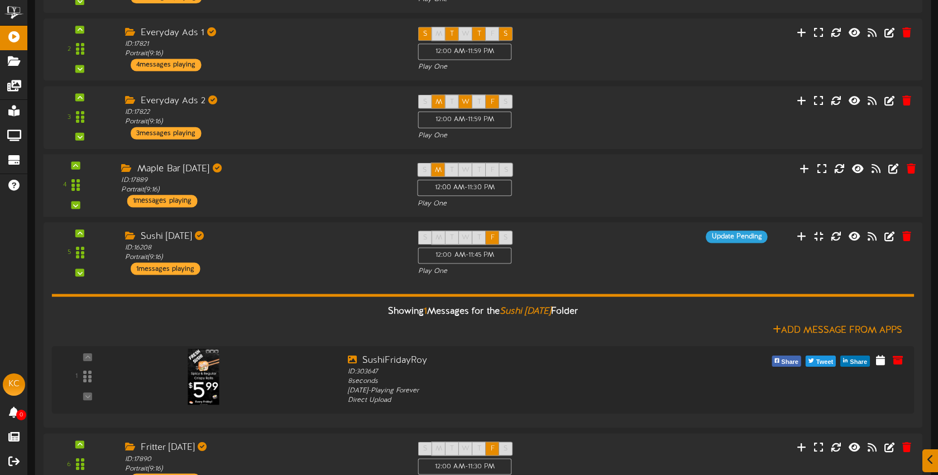
scroll to position [399, 0]
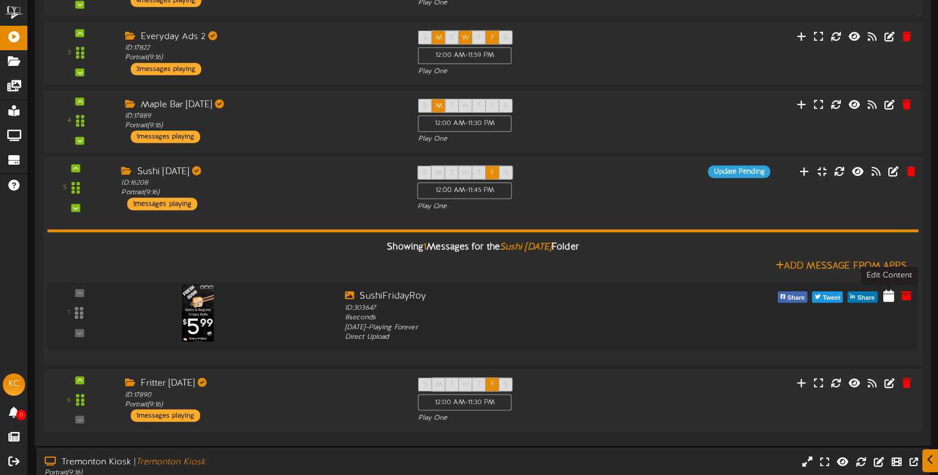
click at [889, 297] on icon at bounding box center [889, 295] width 11 height 12
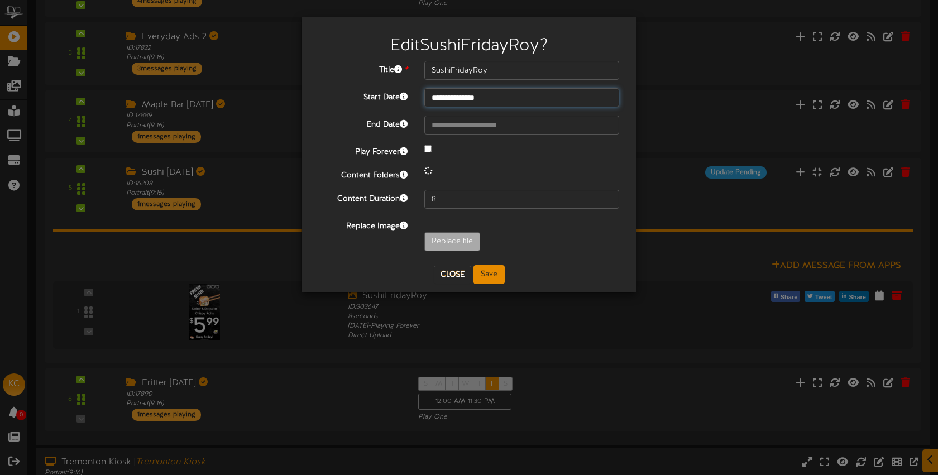
click at [505, 96] on input "**********" at bounding box center [522, 97] width 195 height 19
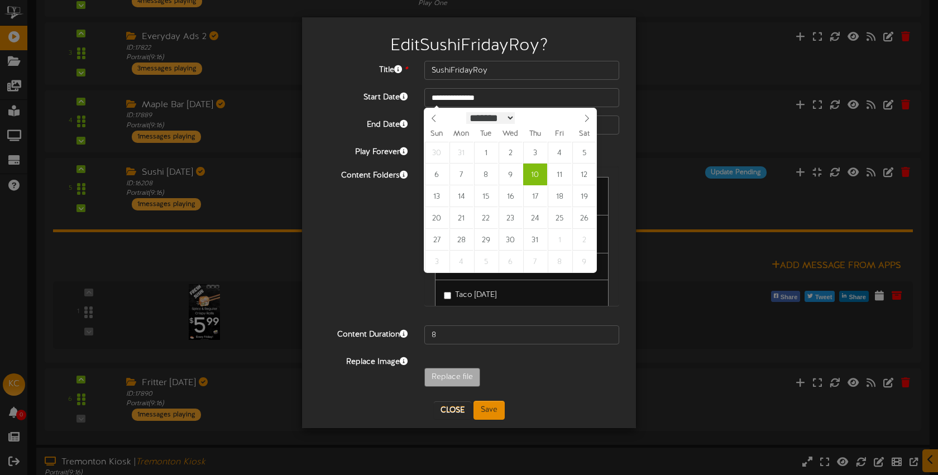
click at [493, 118] on select "******* ******** ***** ***** *** **** **** ****** ********* ******* ******** **…" at bounding box center [490, 118] width 49 height 12
select select "*"
click at [466, 113] on select "******* ******** ***** ***** *** **** **** ****** ********* ******* ******** **…" at bounding box center [490, 118] width 49 height 12
click at [542, 122] on input "****" at bounding box center [535, 118] width 40 height 12
click at [555, 116] on span at bounding box center [551, 115] width 8 height 6
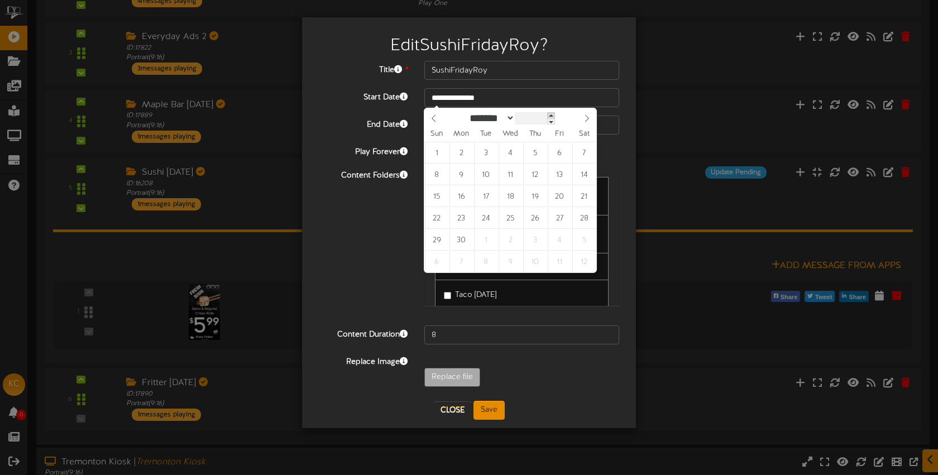
type input "****"
click at [555, 116] on span at bounding box center [551, 115] width 8 height 6
type input "**********"
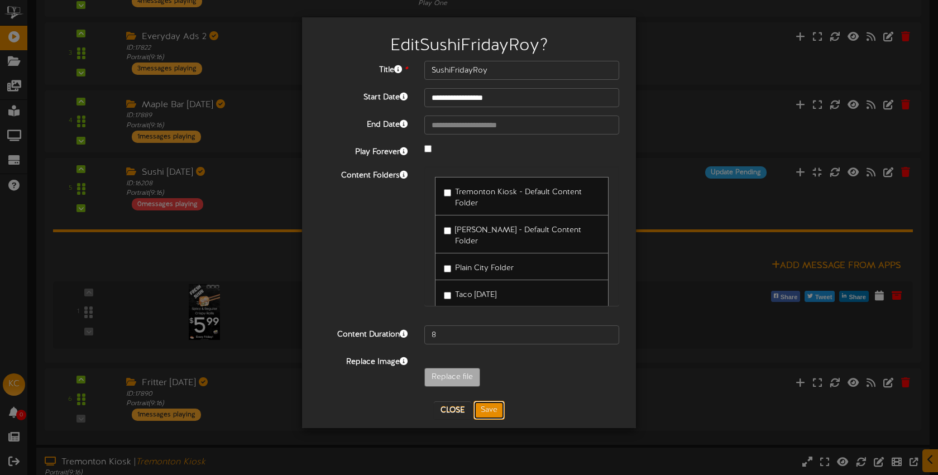
click at [492, 409] on button "Save" at bounding box center [489, 410] width 31 height 19
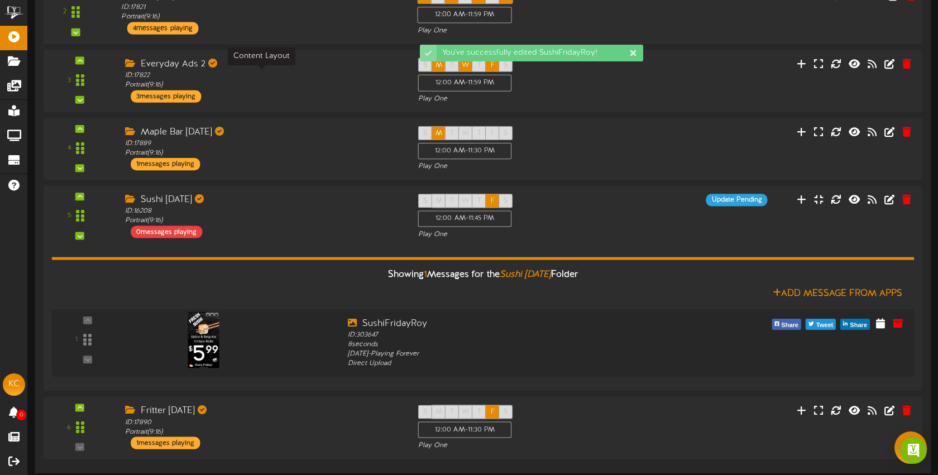
scroll to position [309, 0]
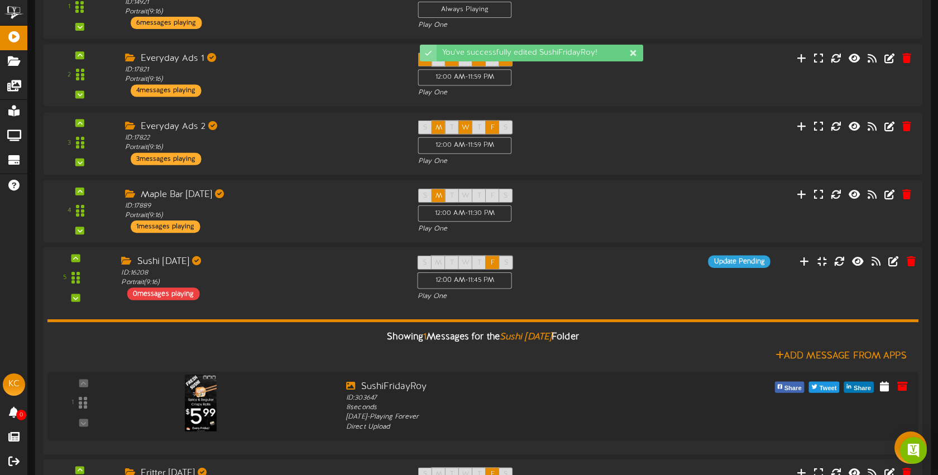
drag, startPoint x: 603, startPoint y: 269, endPoint x: 594, endPoint y: 260, distance: 11.8
click at [603, 269] on div "S M T W T F S 12:00 AM - 11:45 PM Play One" at bounding box center [520, 279] width 222 height 46
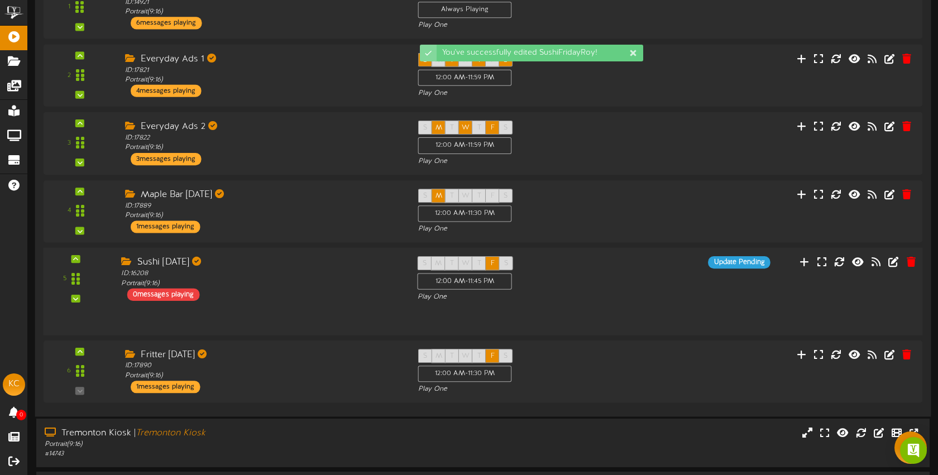
scroll to position [310, 0]
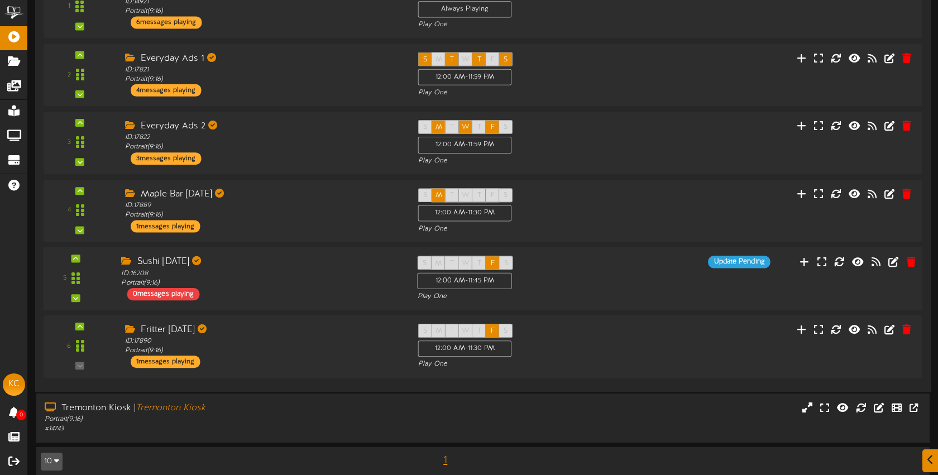
click at [361, 266] on div "Sushi Friday" at bounding box center [260, 262] width 279 height 13
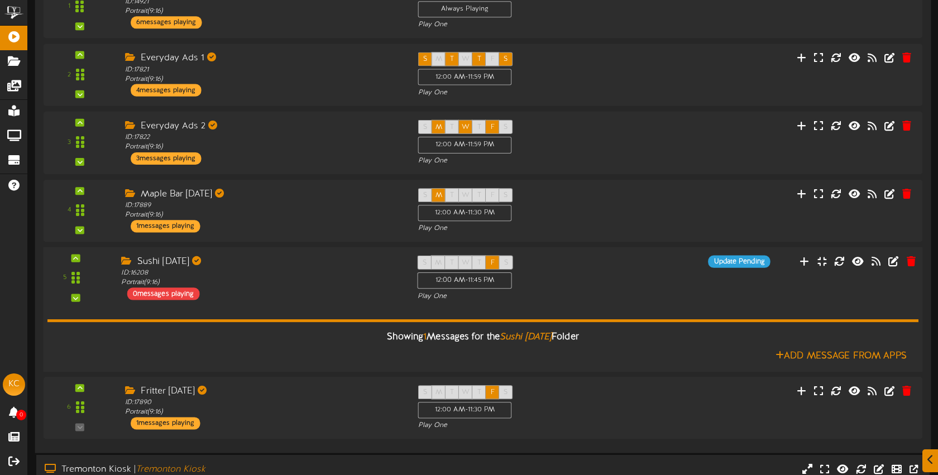
scroll to position [309, 0]
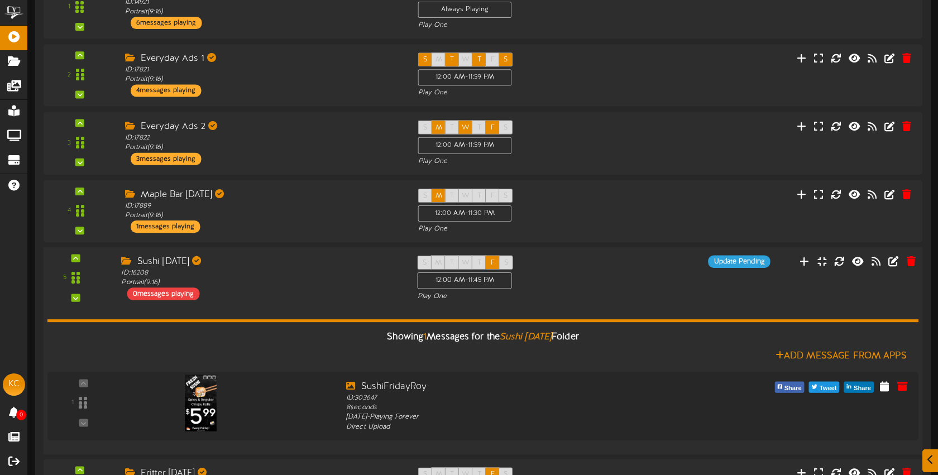
drag, startPoint x: 364, startPoint y: 264, endPoint x: 371, endPoint y: 260, distance: 8.5
click at [364, 264] on div "Sushi Friday" at bounding box center [260, 262] width 279 height 13
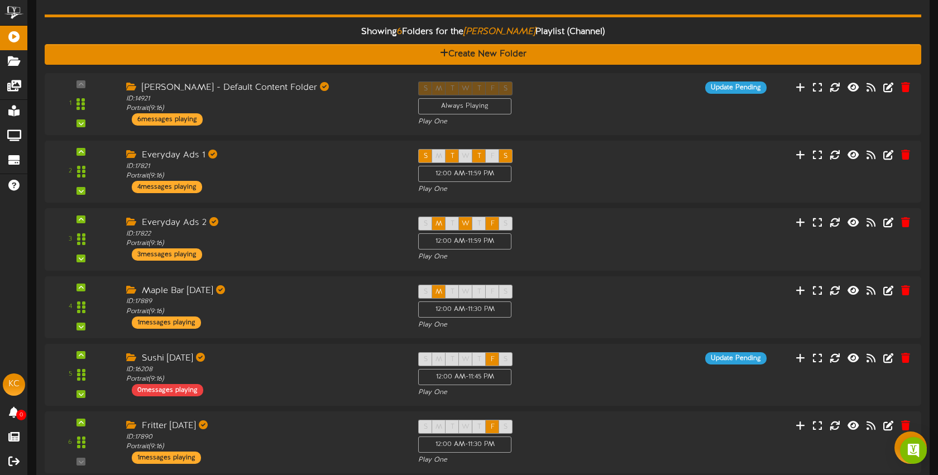
scroll to position [0, 0]
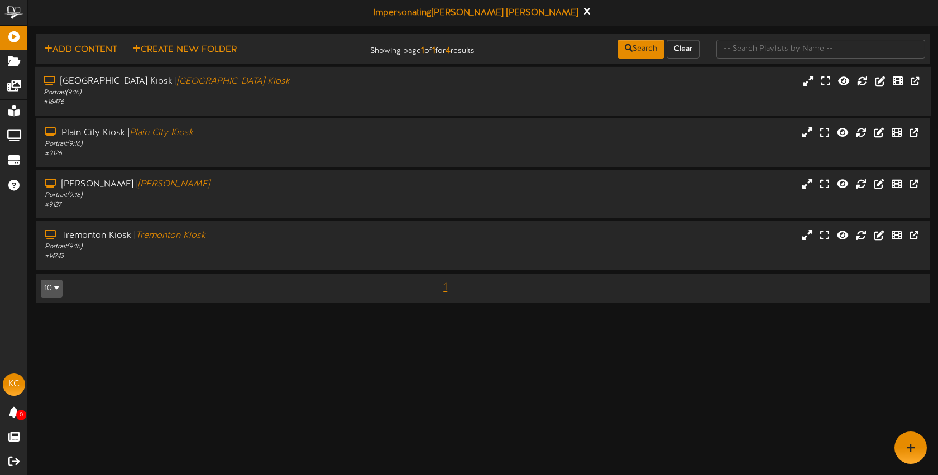
click at [271, 90] on div "Portrait ( 9:16 )" at bounding box center [222, 92] width 357 height 9
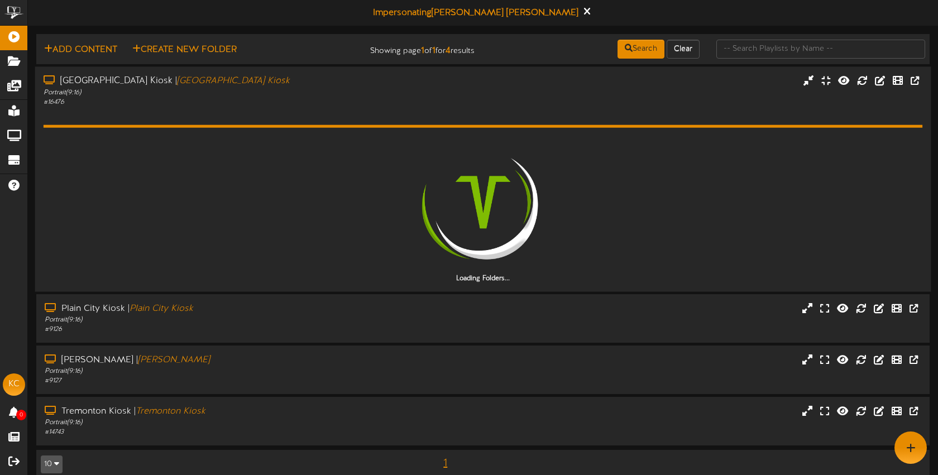
click at [280, 96] on div "Portrait ( 9:16 )" at bounding box center [222, 92] width 357 height 9
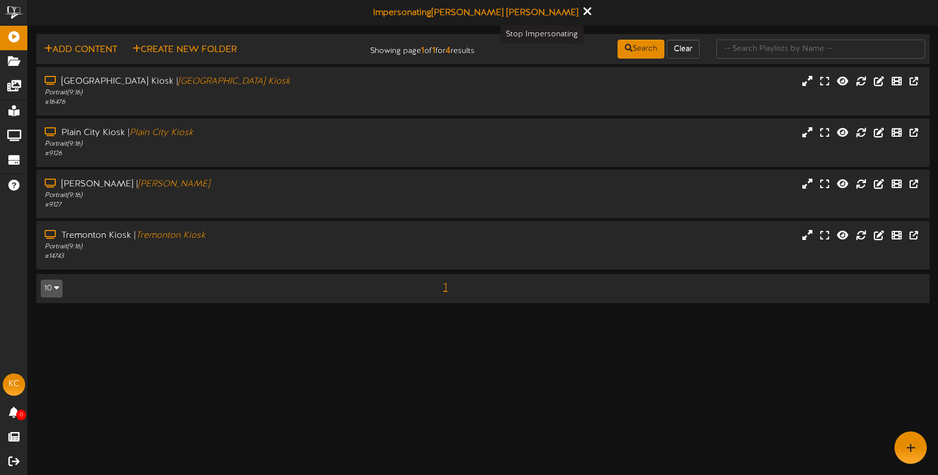
click at [580, 13] on button at bounding box center [587, 12] width 14 height 17
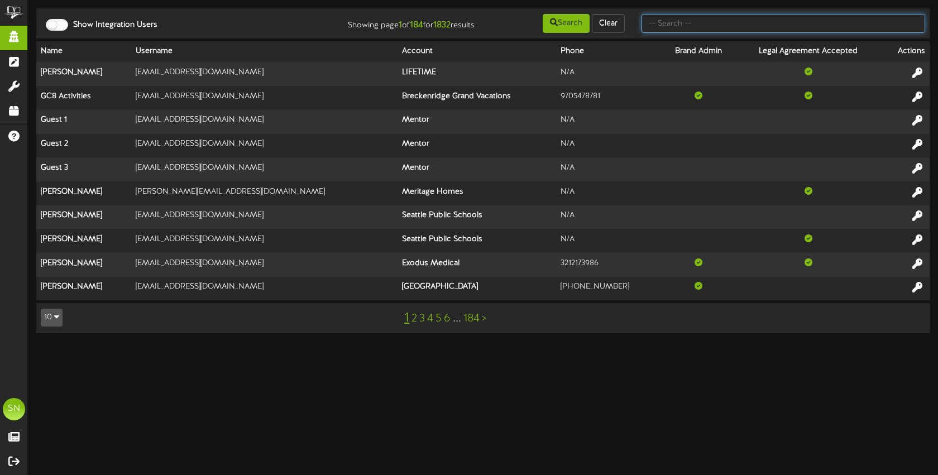
click at [660, 16] on input "text" at bounding box center [784, 23] width 284 height 19
click at [661, 16] on input "text" at bounding box center [784, 23] width 284 height 19
type input "[PERSON_NAME]"
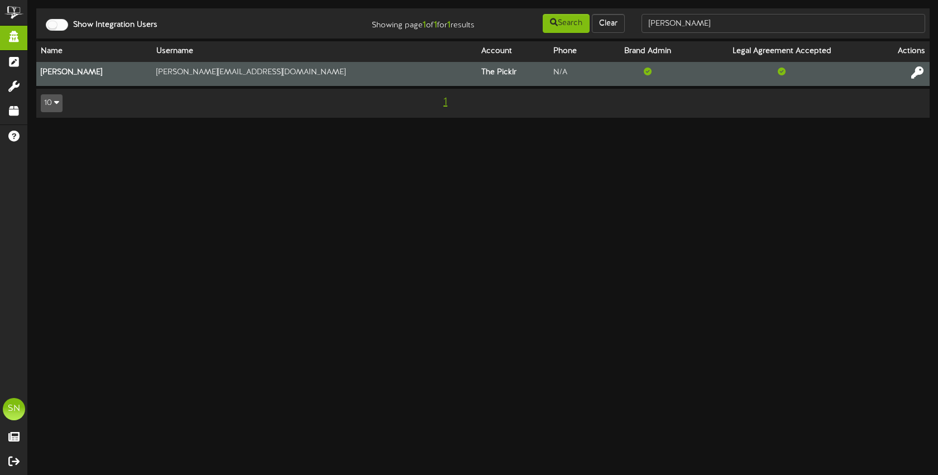
click at [916, 74] on icon at bounding box center [918, 72] width 12 height 12
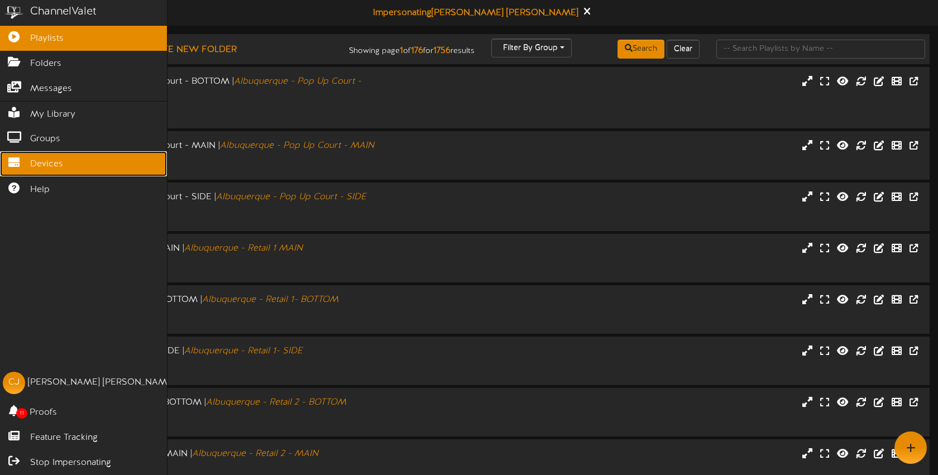
click at [44, 165] on span "Devices" at bounding box center [46, 164] width 33 height 13
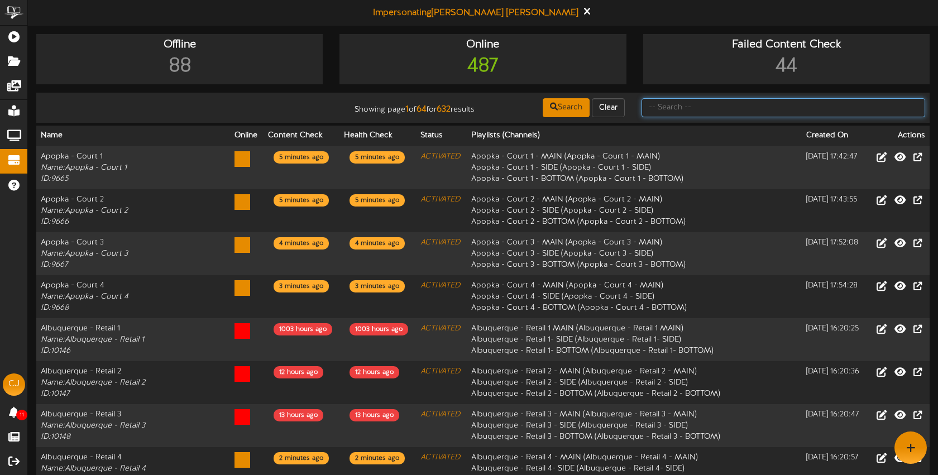
click at [713, 108] on input "text" at bounding box center [784, 107] width 284 height 19
type input "exton"
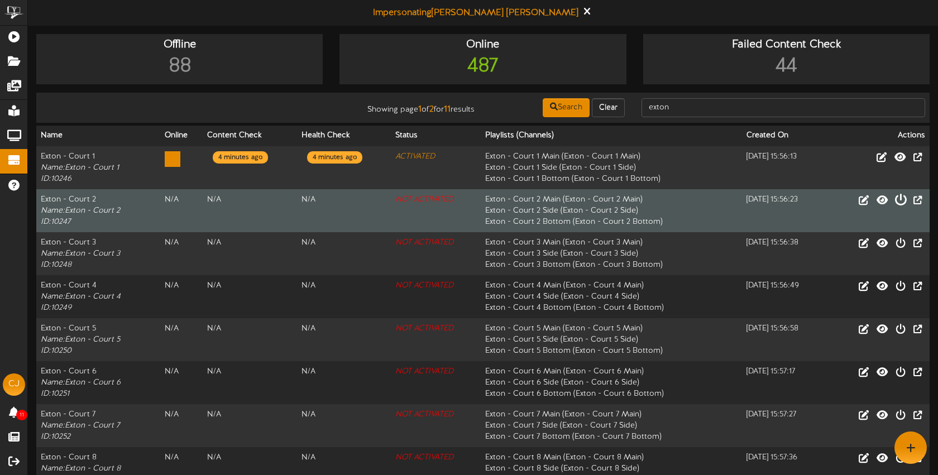
click at [902, 202] on icon at bounding box center [901, 199] width 12 height 12
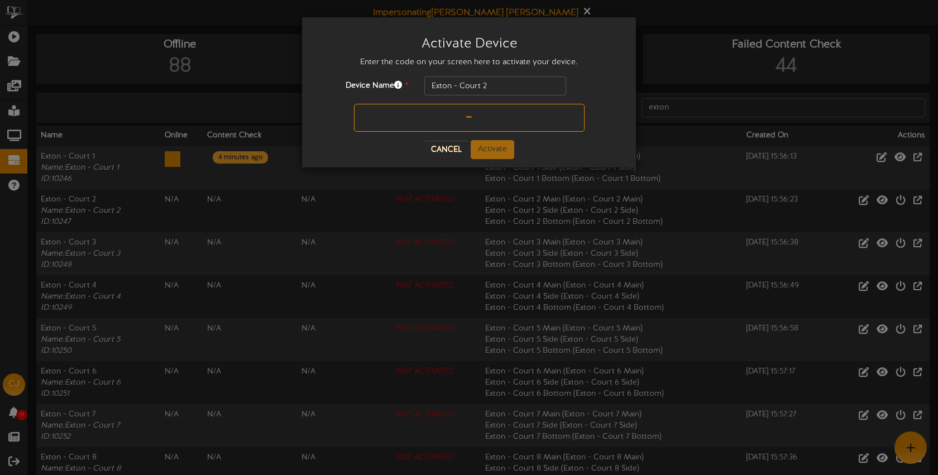
click at [430, 113] on input "text" at bounding box center [469, 118] width 231 height 28
type input "NV2N50"
click at [481, 147] on button "Activate" at bounding box center [493, 149] width 44 height 19
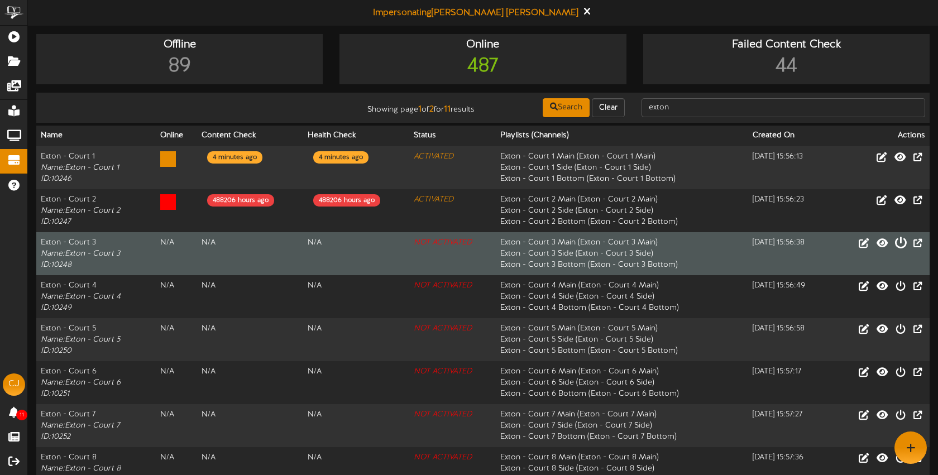
click at [902, 245] on icon at bounding box center [901, 242] width 12 height 12
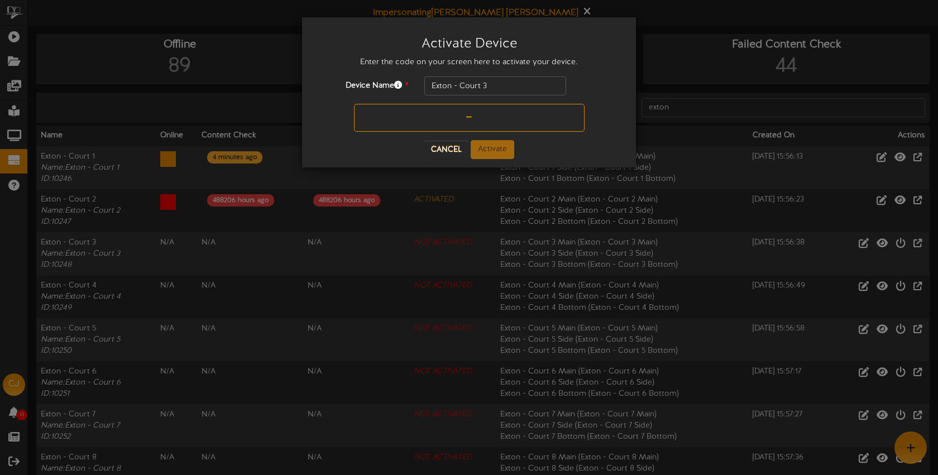
click at [460, 119] on input "text" at bounding box center [469, 118] width 231 height 28
type input "LEN1T6"
click at [502, 147] on button "Activate" at bounding box center [493, 149] width 44 height 19
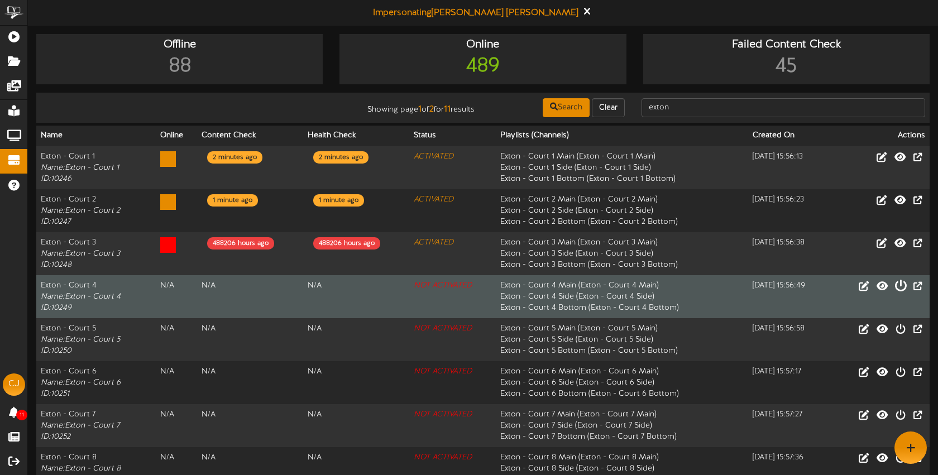
click at [900, 286] on icon at bounding box center [901, 285] width 12 height 12
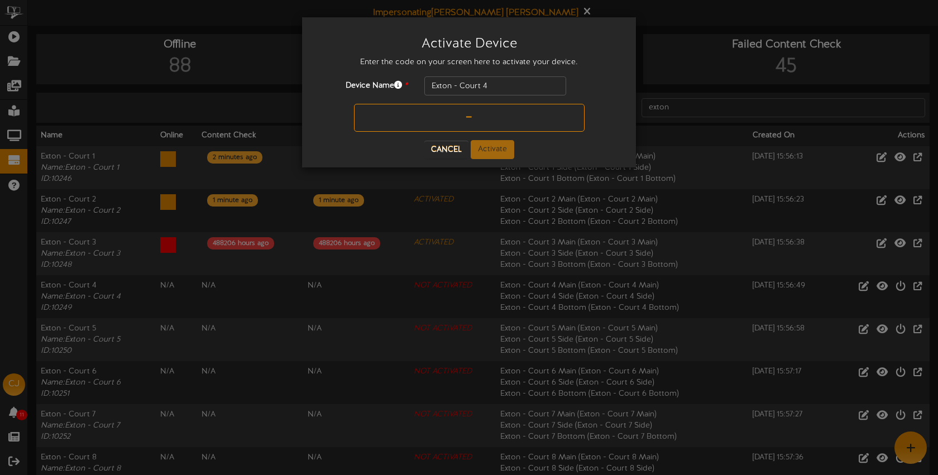
click at [459, 118] on input "text" at bounding box center [469, 118] width 231 height 28
type input "GBBM6B"
click at [502, 142] on button "Activate" at bounding box center [493, 149] width 44 height 19
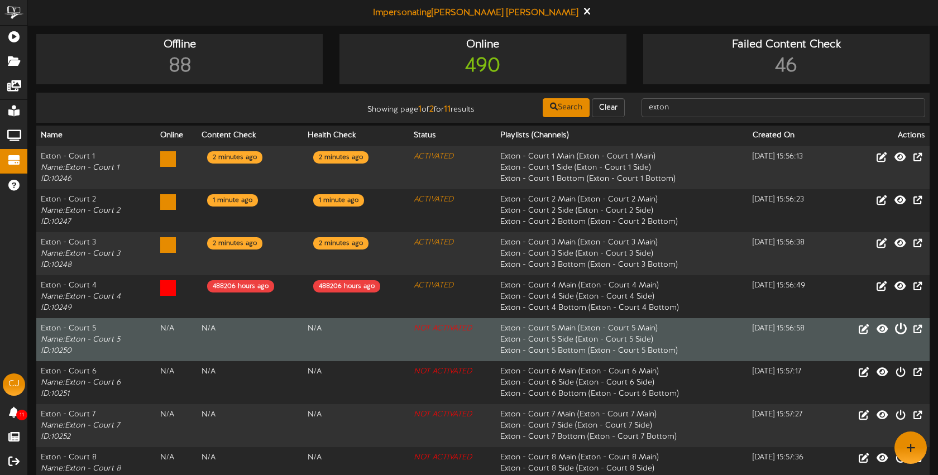
click at [903, 330] on icon at bounding box center [901, 328] width 12 height 12
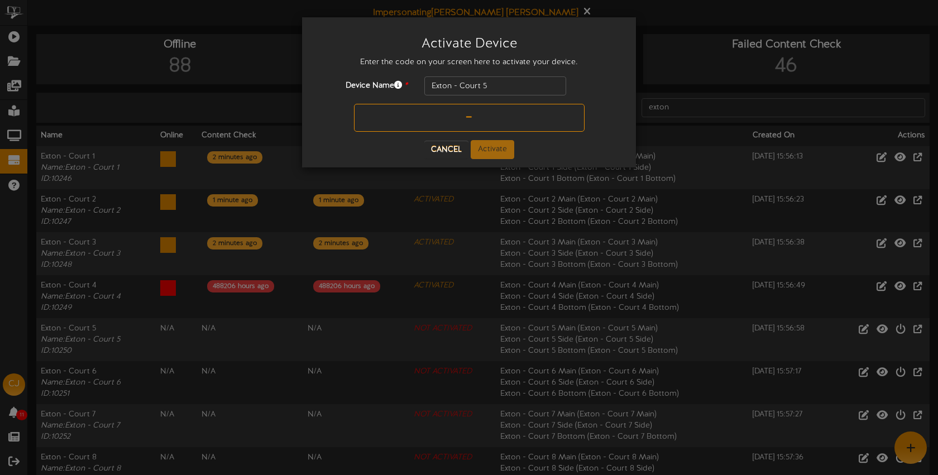
click at [459, 120] on input "text" at bounding box center [469, 118] width 231 height 28
type input "5HPBPA"
click at [504, 146] on button "Activate" at bounding box center [493, 149] width 44 height 19
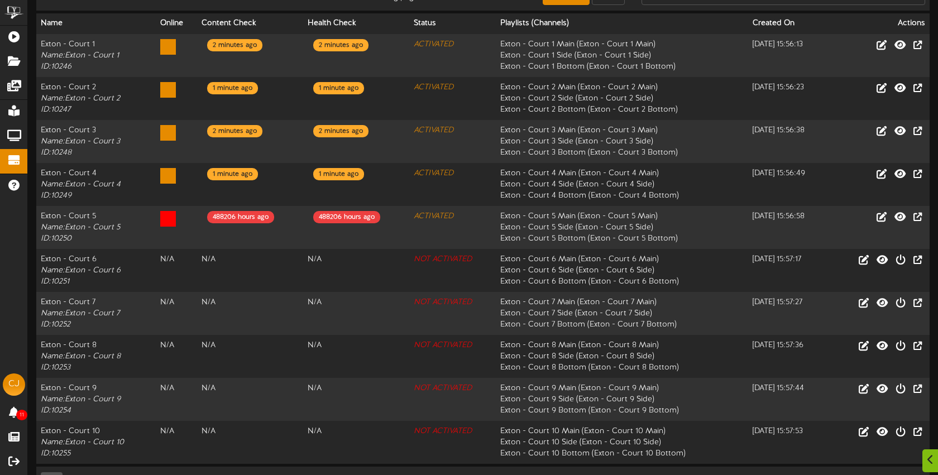
scroll to position [145, 0]
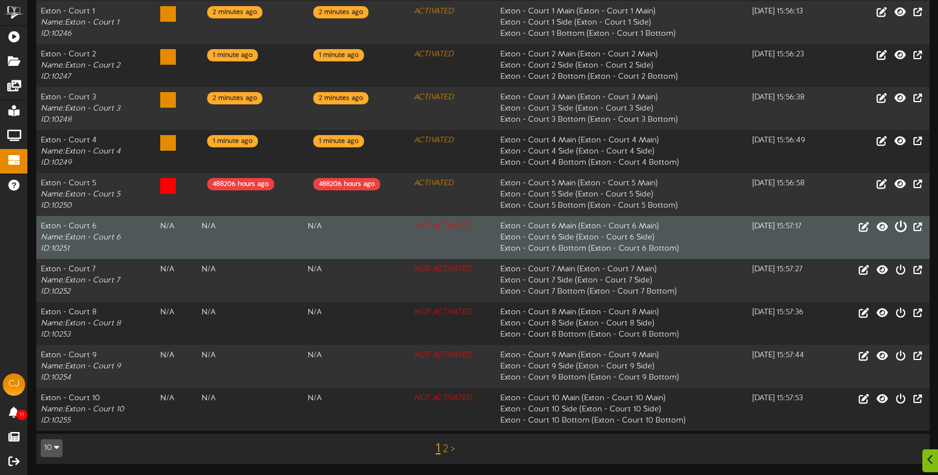
click at [901, 228] on icon at bounding box center [901, 226] width 12 height 12
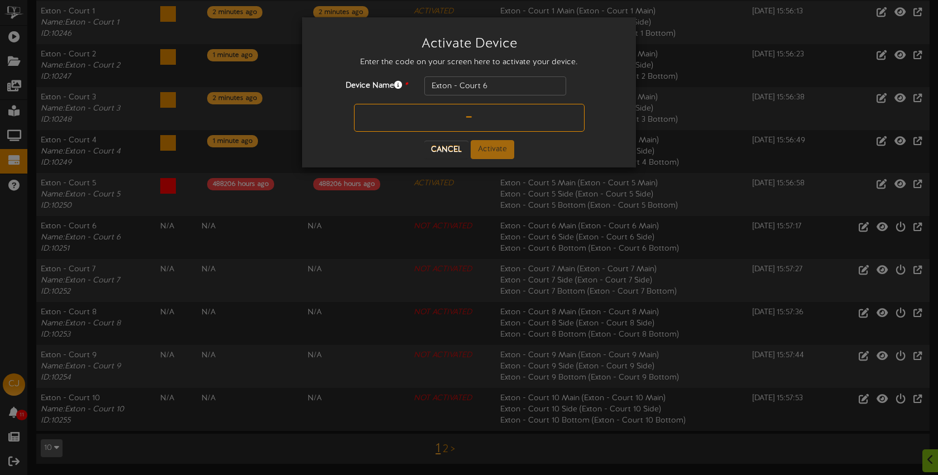
click at [457, 117] on input "text" at bounding box center [469, 118] width 231 height 28
type input "Q0066N"
click at [503, 149] on button "Activate" at bounding box center [493, 149] width 44 height 19
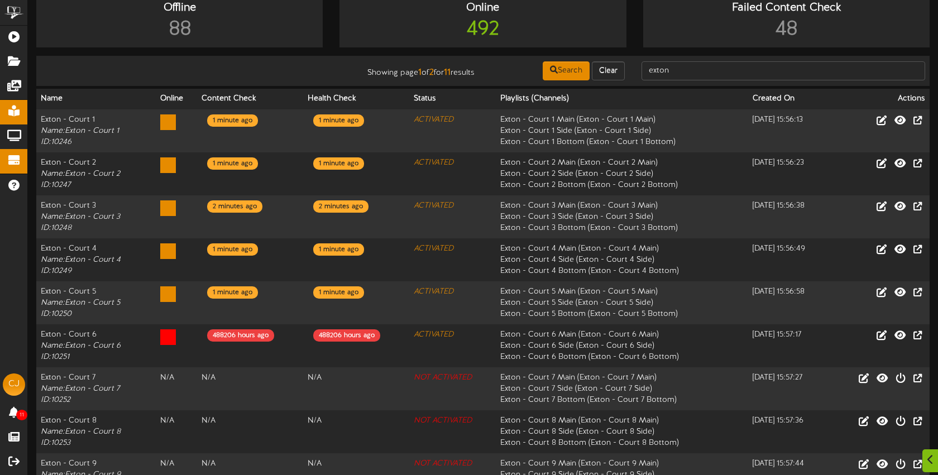
scroll to position [41, 0]
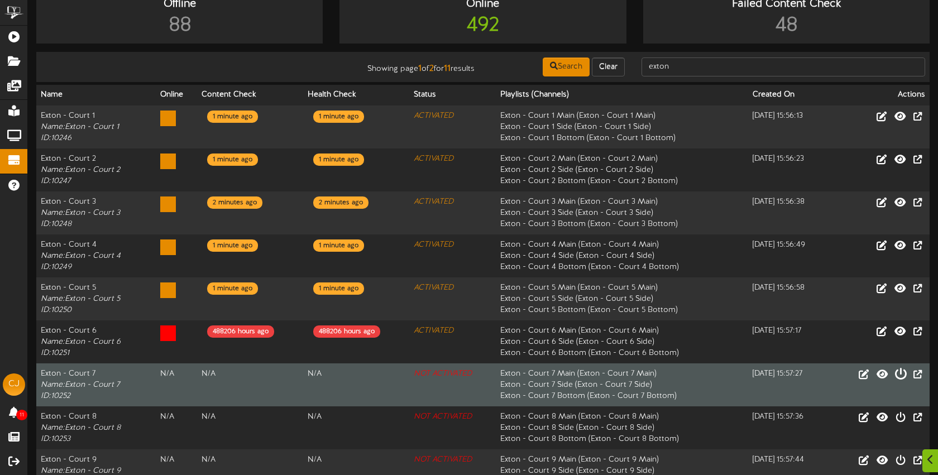
click at [899, 375] on icon at bounding box center [901, 374] width 12 height 12
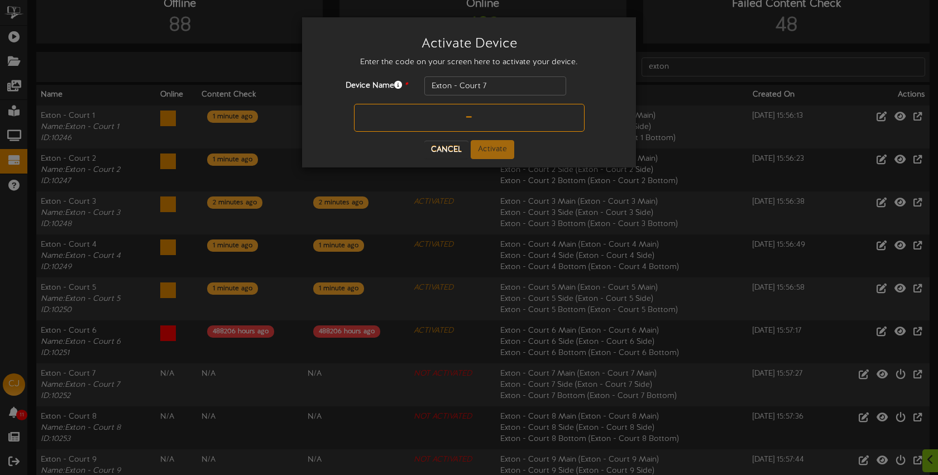
click at [438, 118] on input "text" at bounding box center [469, 118] width 231 height 28
type input "JHPVHQ"
click at [484, 149] on button "Activate" at bounding box center [493, 149] width 44 height 19
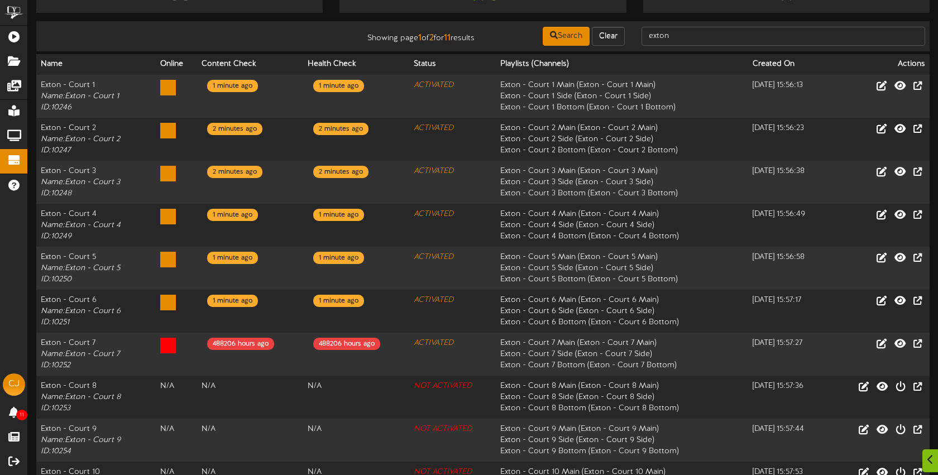
scroll to position [122, 0]
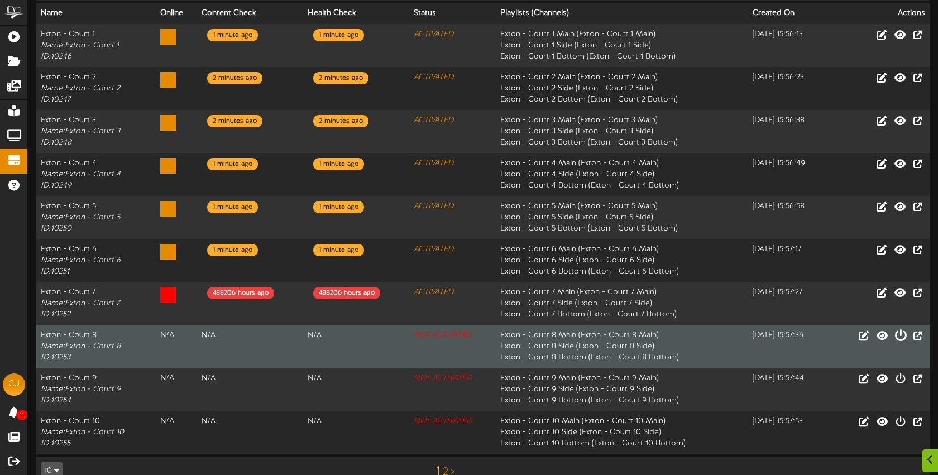
click at [902, 338] on icon at bounding box center [901, 335] width 12 height 12
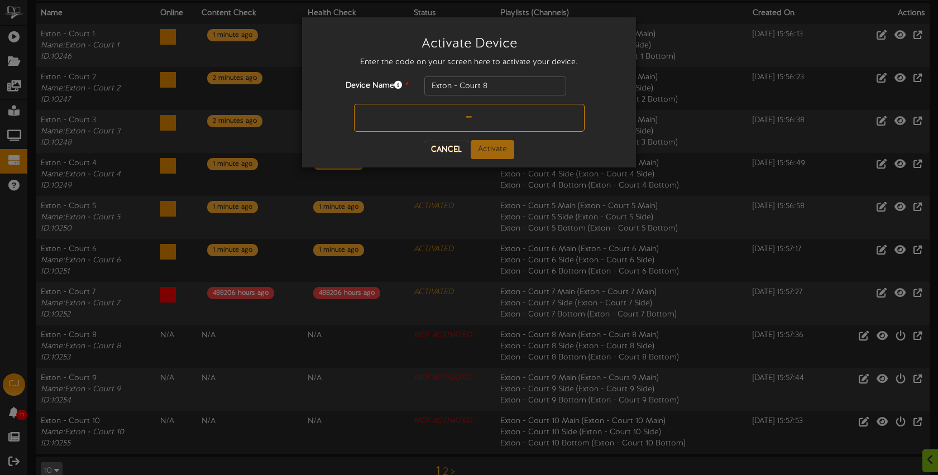
click at [431, 125] on input "text" at bounding box center [469, 118] width 231 height 28
type input "FCAQ6T"
click at [488, 151] on button "Activate" at bounding box center [493, 149] width 44 height 19
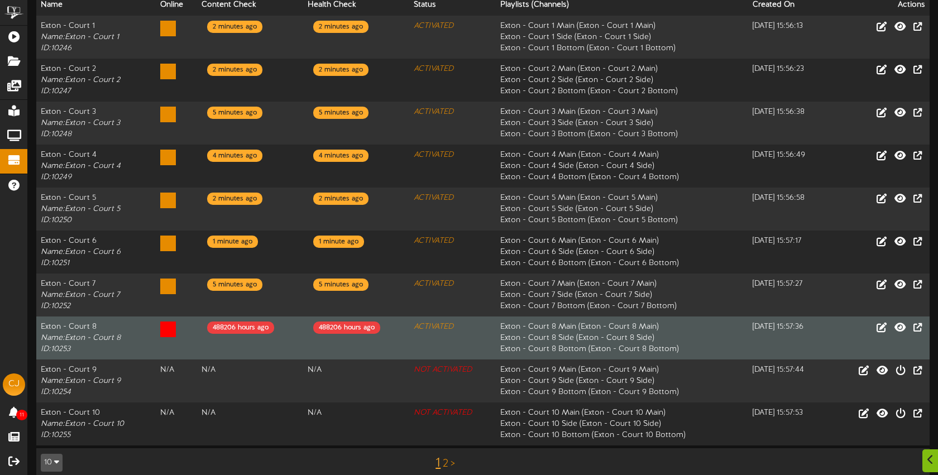
scroll to position [145, 0]
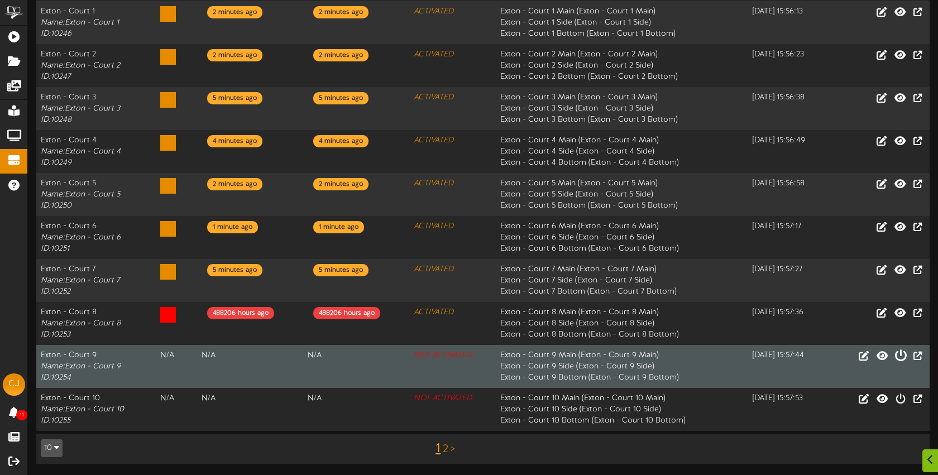
click at [901, 354] on icon at bounding box center [901, 355] width 12 height 12
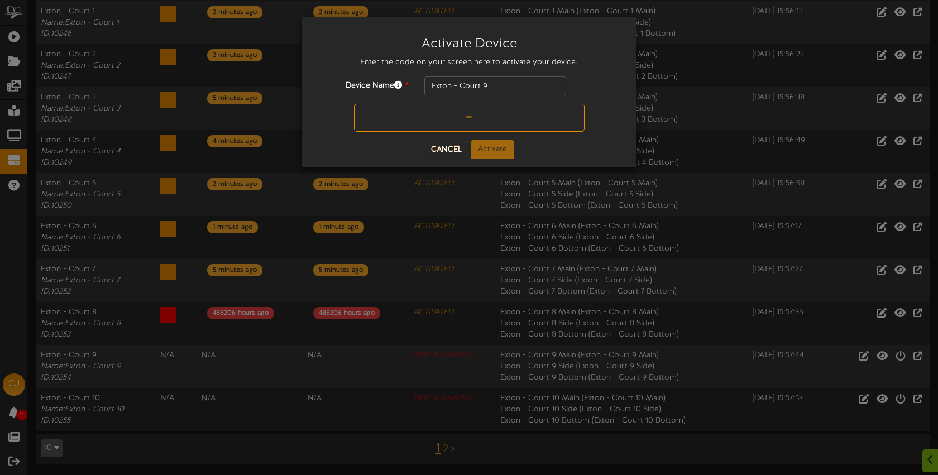
click at [432, 118] on input "text" at bounding box center [469, 118] width 231 height 28
type input "X6W3B1"
click at [493, 153] on button "Activate" at bounding box center [493, 149] width 44 height 19
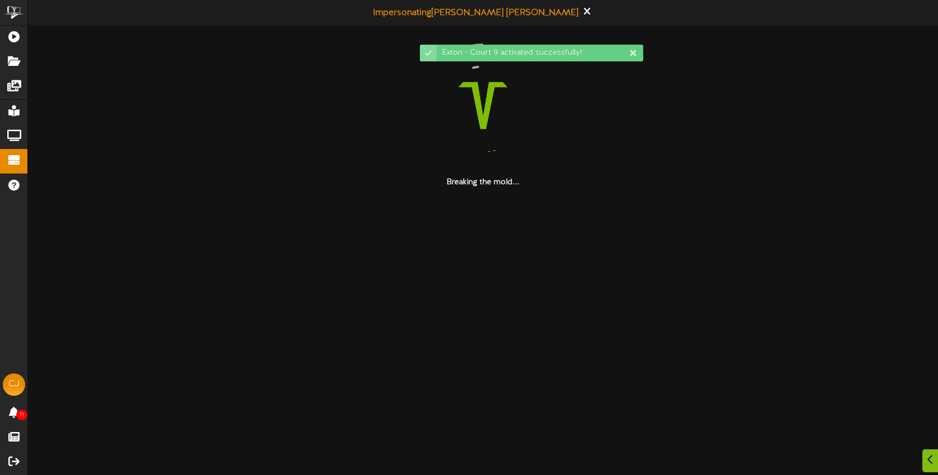
scroll to position [0, 0]
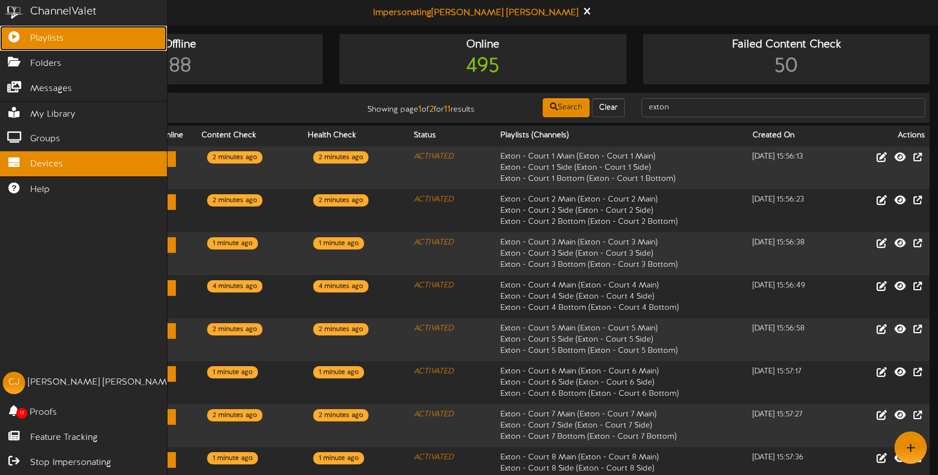
click at [29, 38] on link "Playlists" at bounding box center [83, 38] width 167 height 25
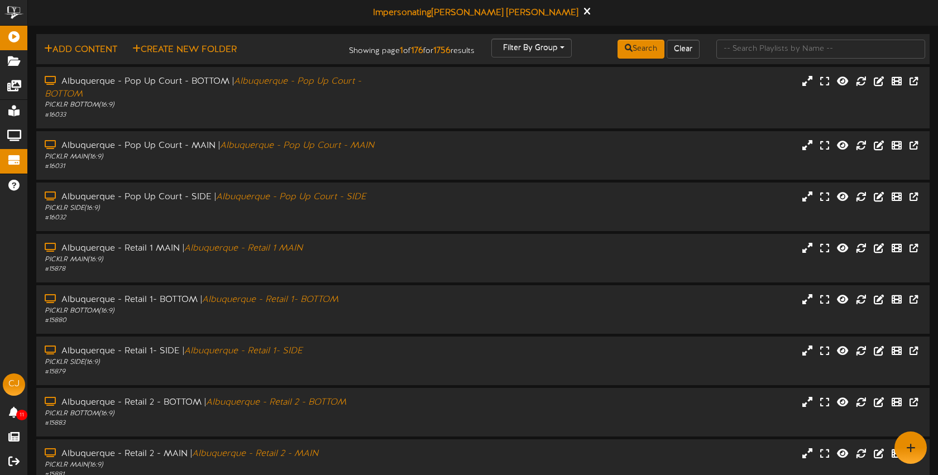
scroll to position [3, 0]
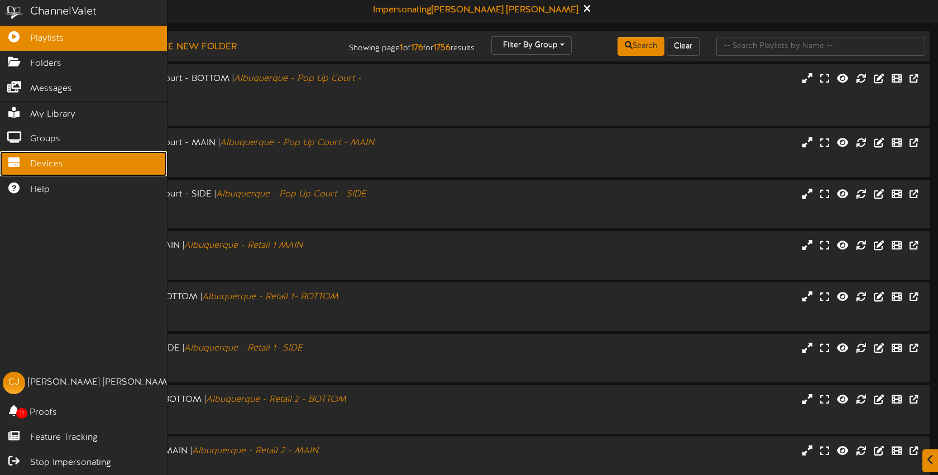
click at [21, 163] on icon at bounding box center [14, 161] width 28 height 8
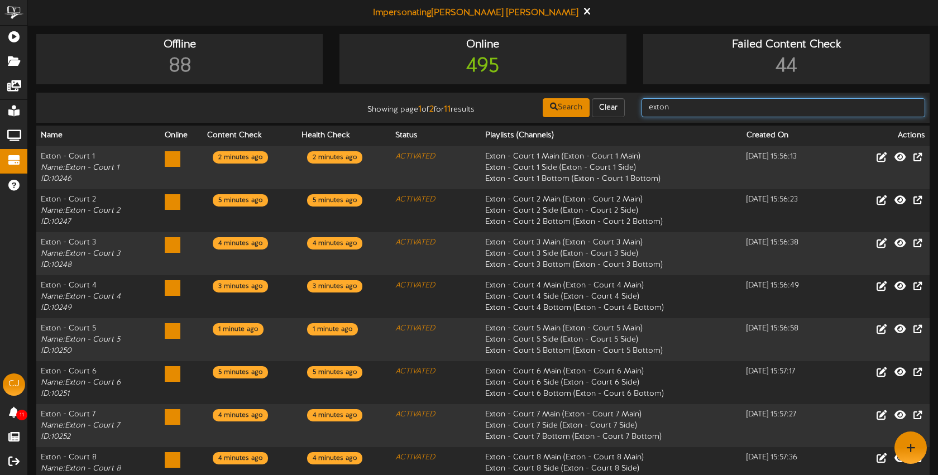
click at [689, 105] on input "exton" at bounding box center [784, 107] width 284 height 19
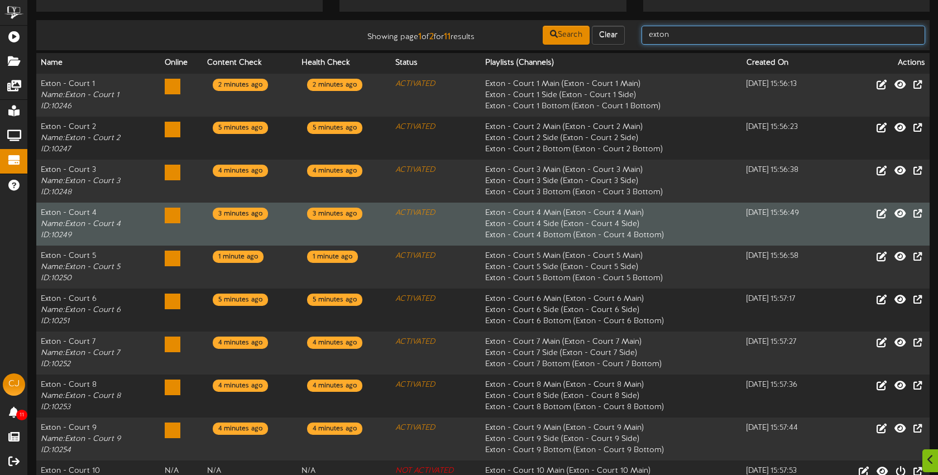
scroll to position [145, 0]
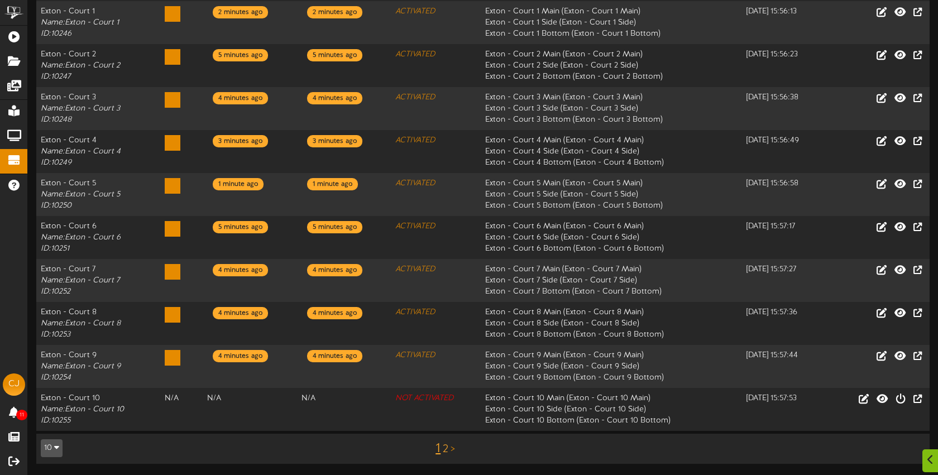
click at [446, 449] on link "2" at bounding box center [446, 450] width 6 height 12
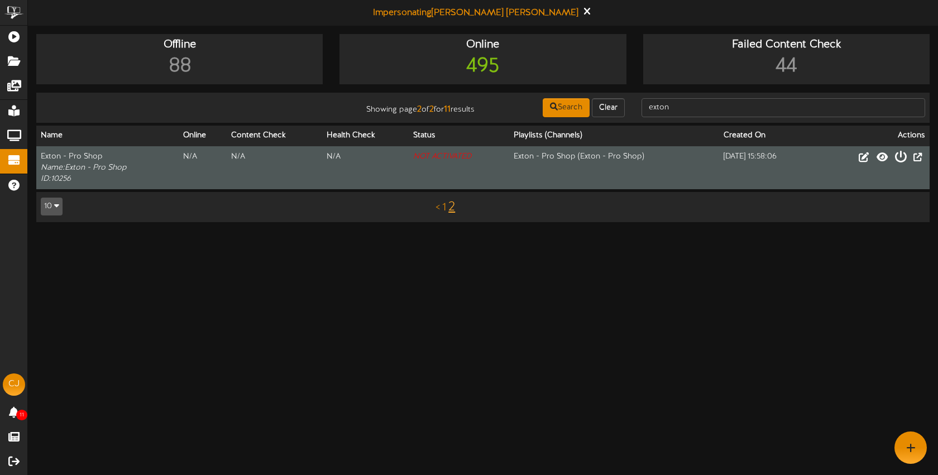
click at [902, 159] on icon at bounding box center [901, 156] width 12 height 12
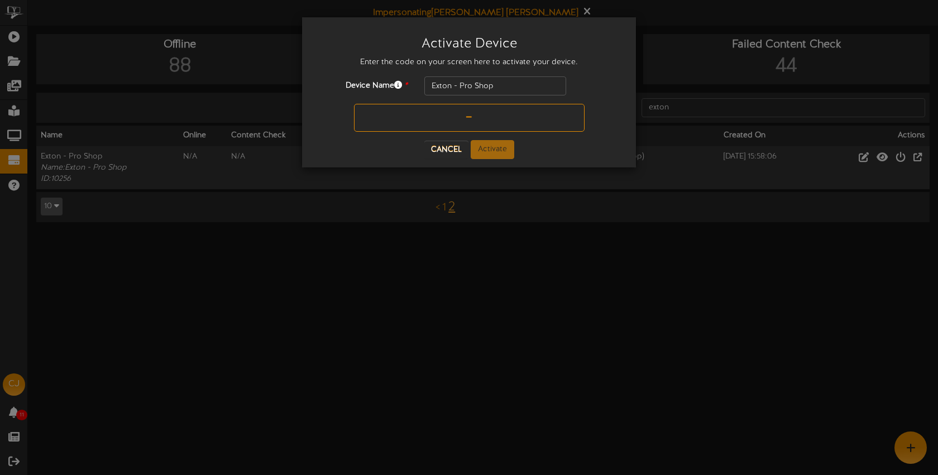
click at [466, 116] on input "text" at bounding box center [469, 118] width 231 height 28
type input "5VN667"
click at [496, 146] on button "Activate" at bounding box center [493, 149] width 44 height 19
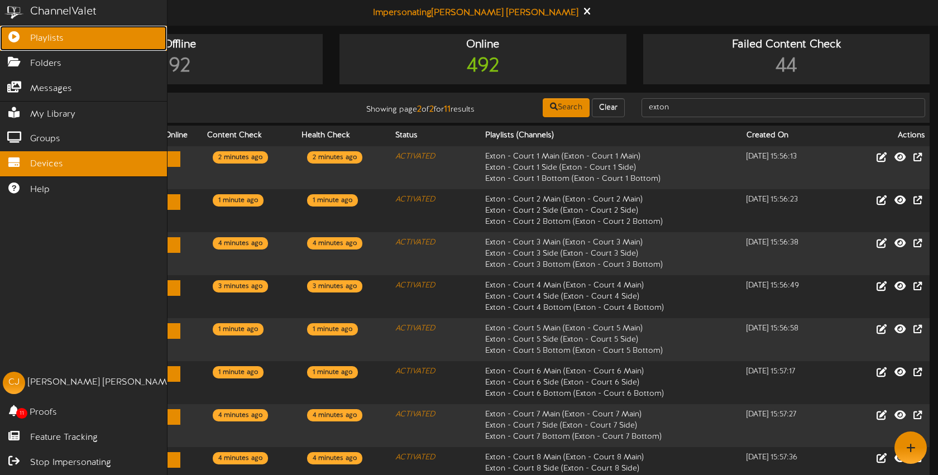
drag, startPoint x: 25, startPoint y: 38, endPoint x: 88, endPoint y: 45, distance: 64.0
click at [25, 38] on icon at bounding box center [14, 35] width 28 height 8
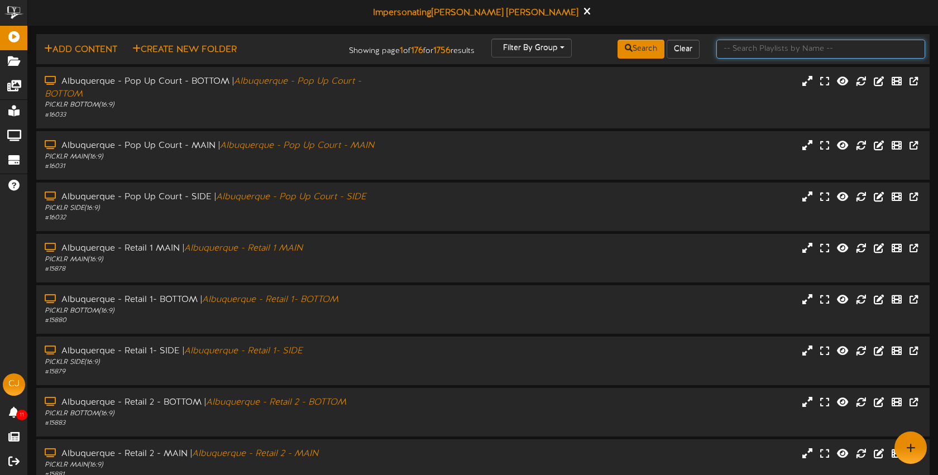
click at [755, 51] on input "text" at bounding box center [821, 49] width 209 height 19
type input "exton"
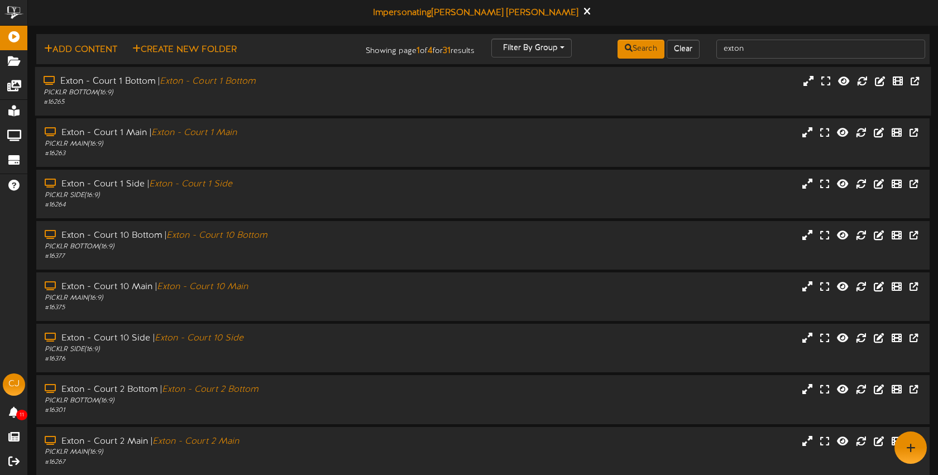
drag, startPoint x: 283, startPoint y: 85, endPoint x: 308, endPoint y: 88, distance: 25.9
click at [283, 85] on div "Exton - Court 1 Bottom | Exton - Court 1 Bottom" at bounding box center [222, 81] width 357 height 13
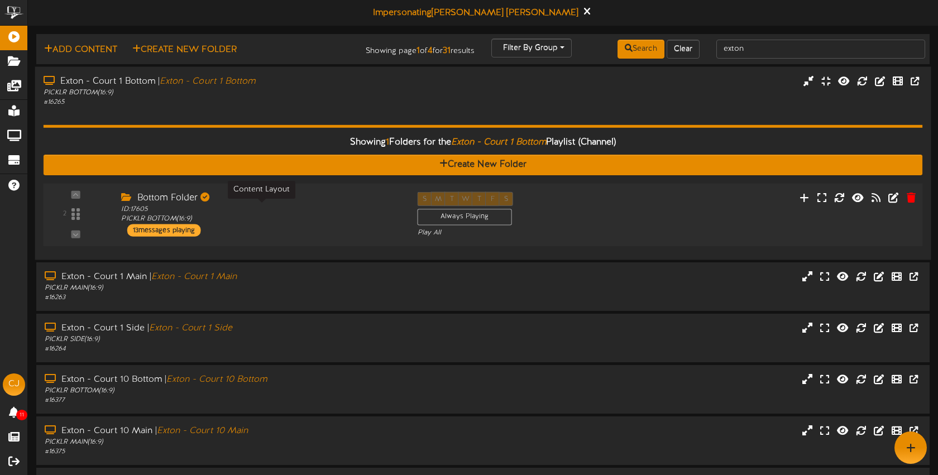
drag, startPoint x: 291, startPoint y: 208, endPoint x: 287, endPoint y: 201, distance: 9.0
click at [290, 208] on div "ID: 17605 PICKLR BOTTOM ( 16:9 )" at bounding box center [260, 214] width 279 height 20
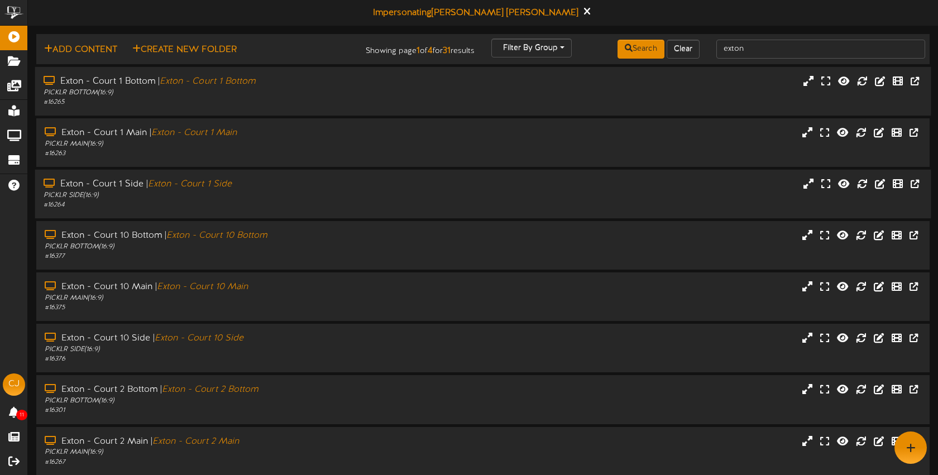
click at [269, 187] on div "Exton - Court 1 Side | Exton - Court 1 Side" at bounding box center [222, 184] width 357 height 13
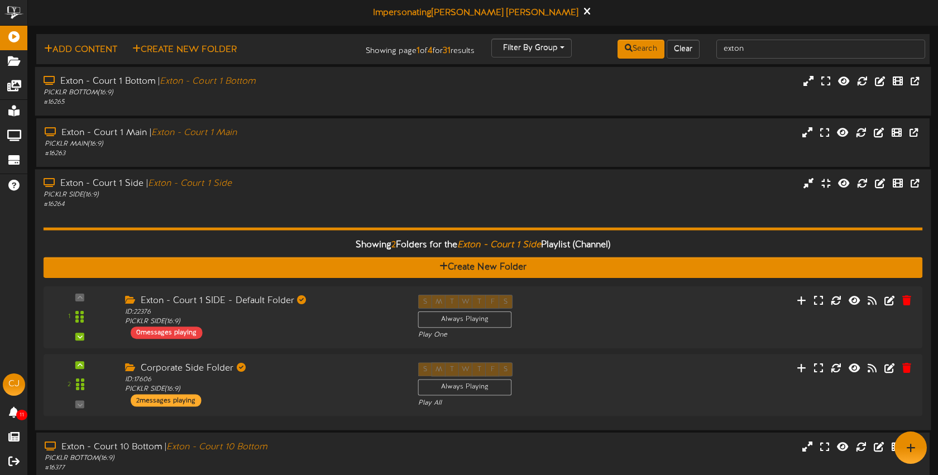
click at [295, 211] on div "Showing 2 Folders for the Exton - Court 1 Side Playlist (Channel) Create New Fo…" at bounding box center [484, 316] width 880 height 212
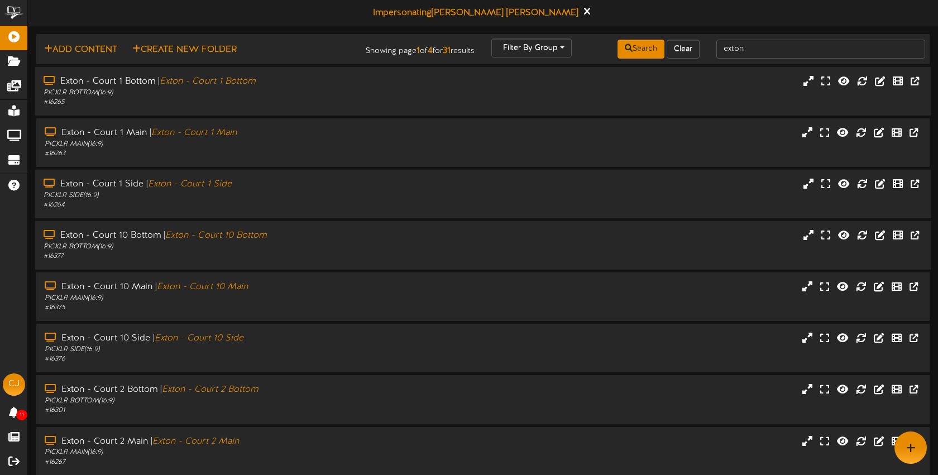
click at [302, 264] on div "Exton - Court 10 Bottom | Exton - Court 10 Bottom PICKLR BOTTOM ( 16:9 ) # 16377" at bounding box center [483, 245] width 897 height 49
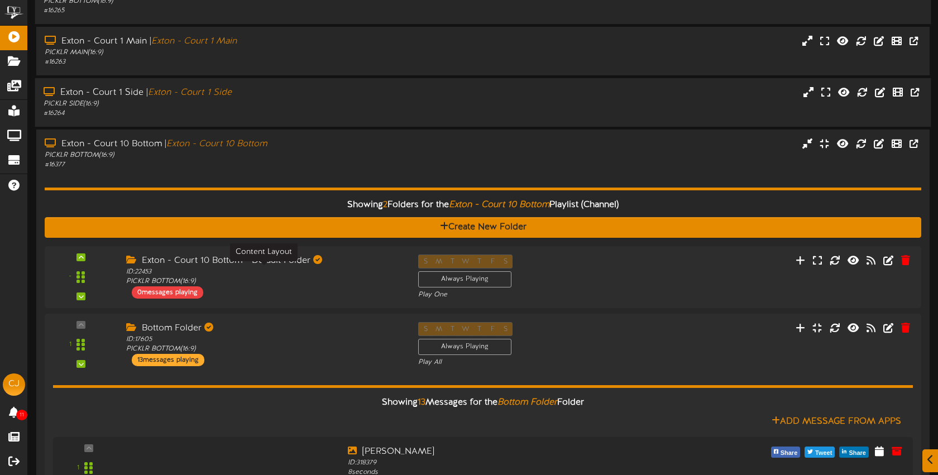
scroll to position [104, 0]
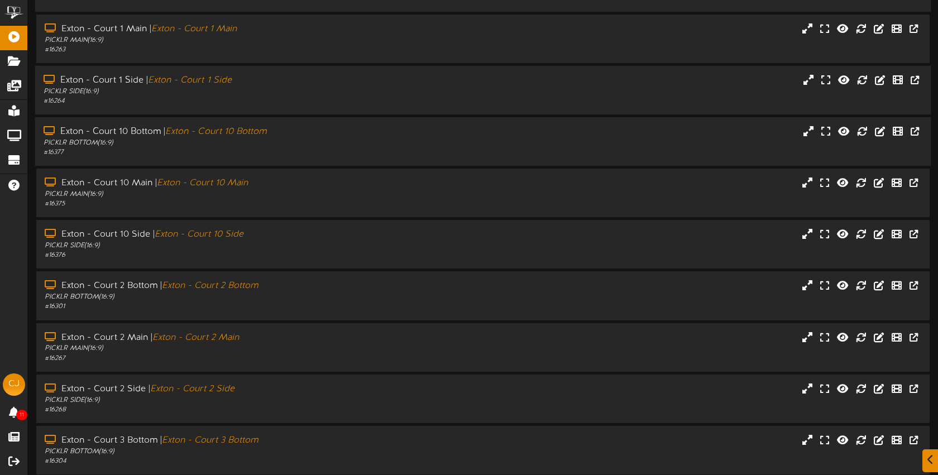
scroll to position [132, 0]
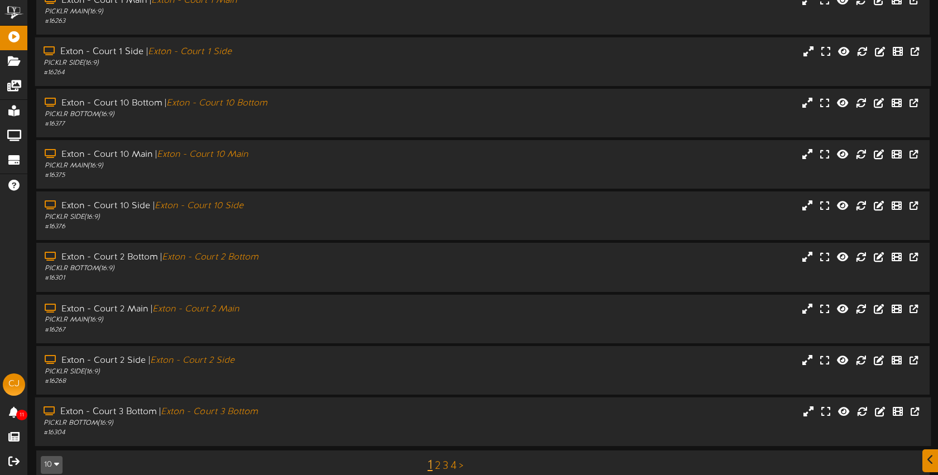
click at [332, 411] on div "Exton - Court 3 Bottom | Exton - Court 3 Bottom" at bounding box center [222, 412] width 357 height 13
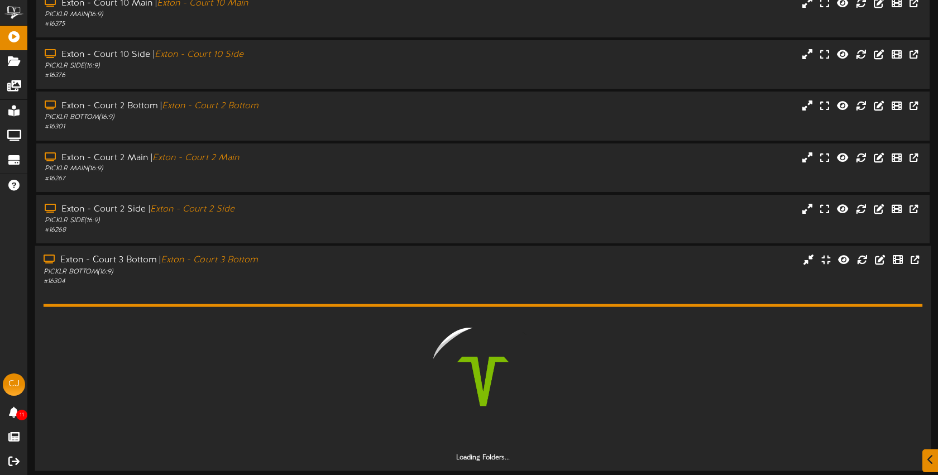
scroll to position [325, 0]
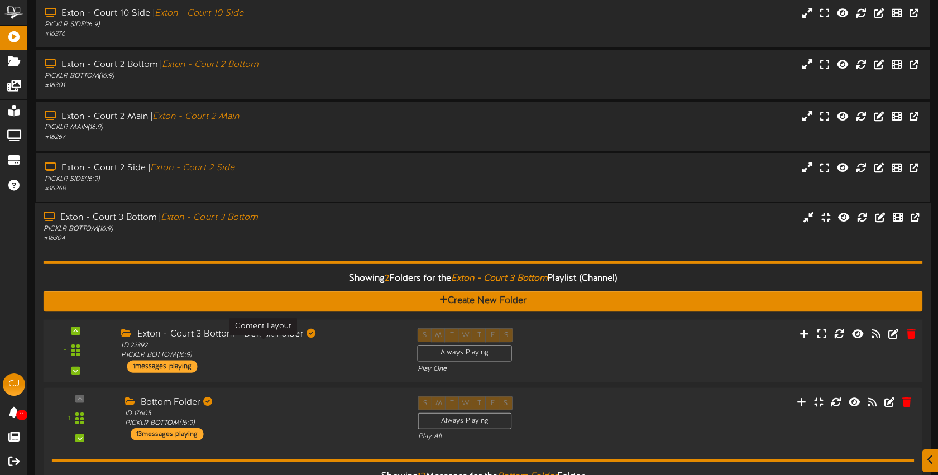
click at [350, 349] on div "ID: 22392 PICKLR BOTTOM ( 16:9 )" at bounding box center [260, 351] width 279 height 20
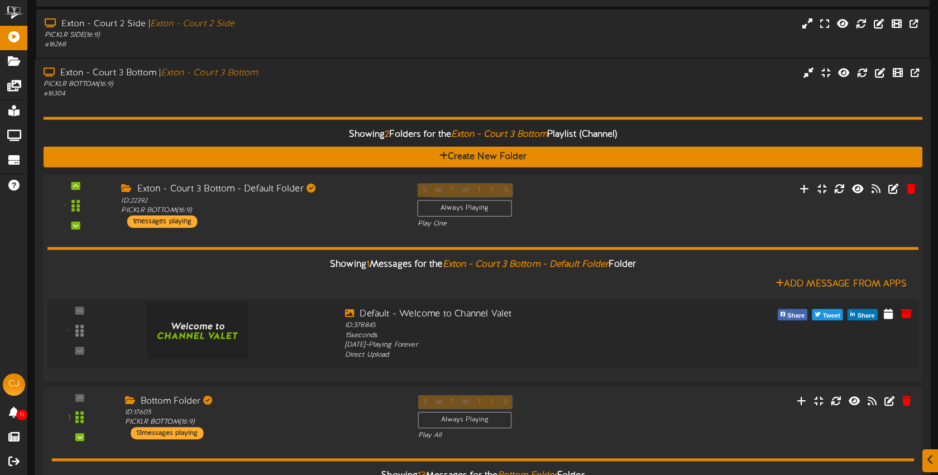
scroll to position [475, 0]
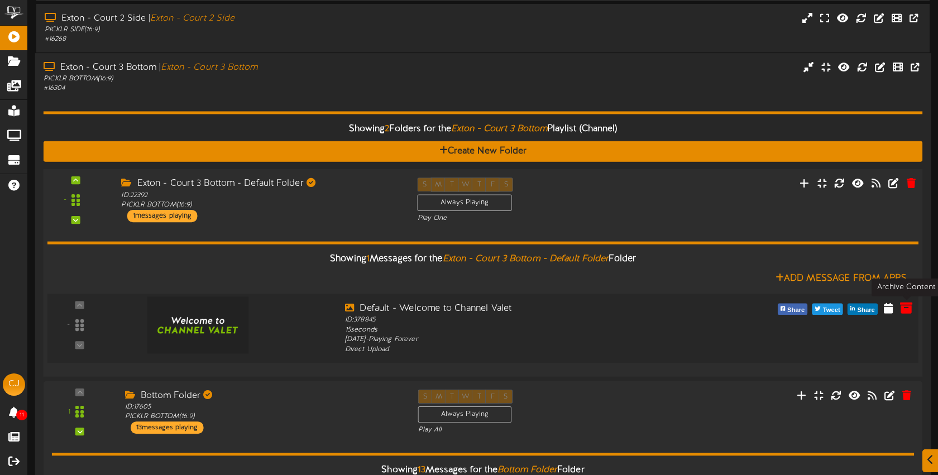
click at [911, 310] on icon at bounding box center [906, 308] width 12 height 12
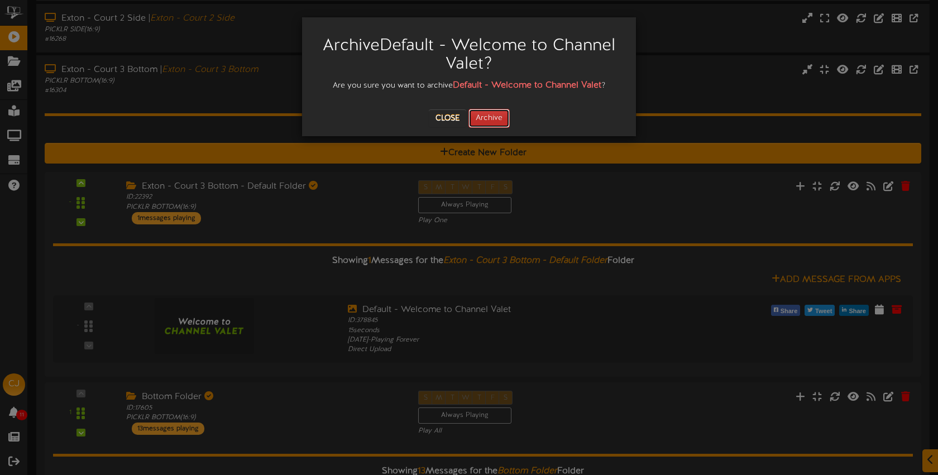
click at [492, 118] on button "Archive" at bounding box center [489, 118] width 41 height 19
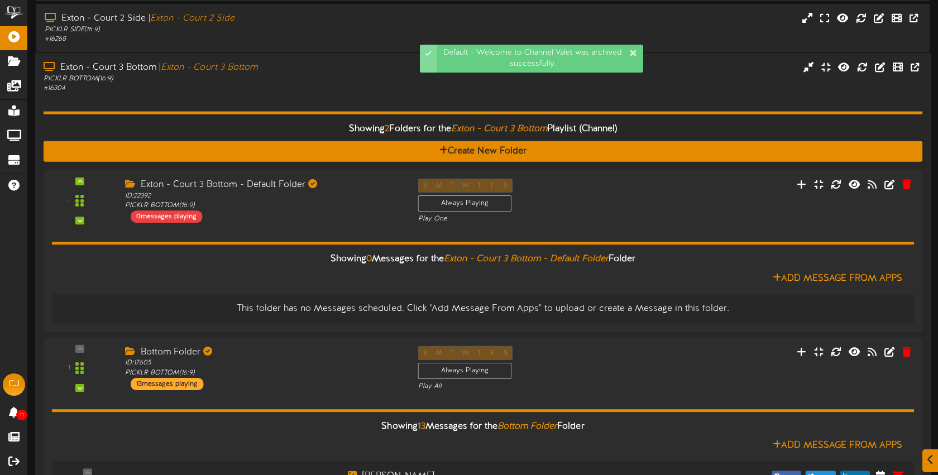
click at [261, 84] on div "# 16304" at bounding box center [222, 88] width 357 height 9
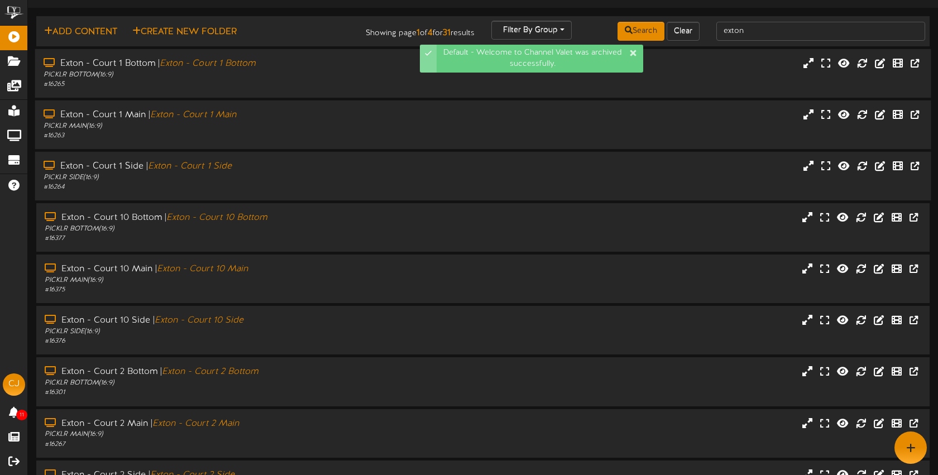
scroll to position [0, 0]
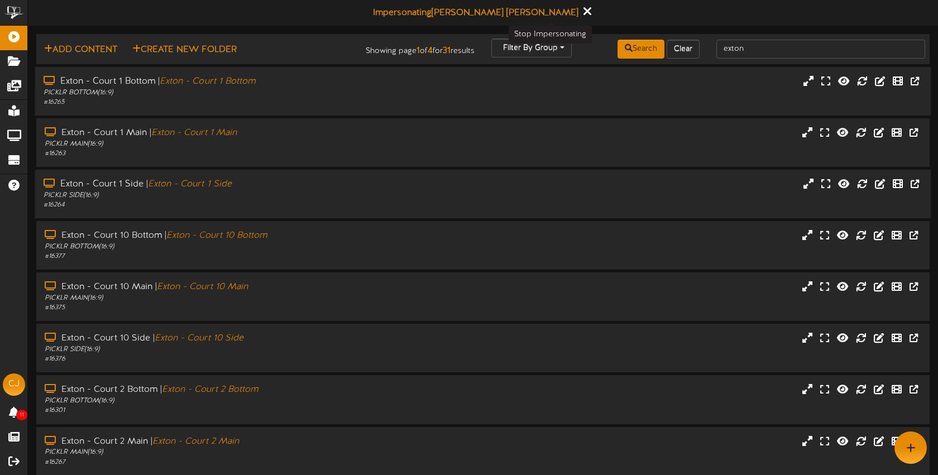
click at [584, 12] on icon at bounding box center [587, 11] width 7 height 12
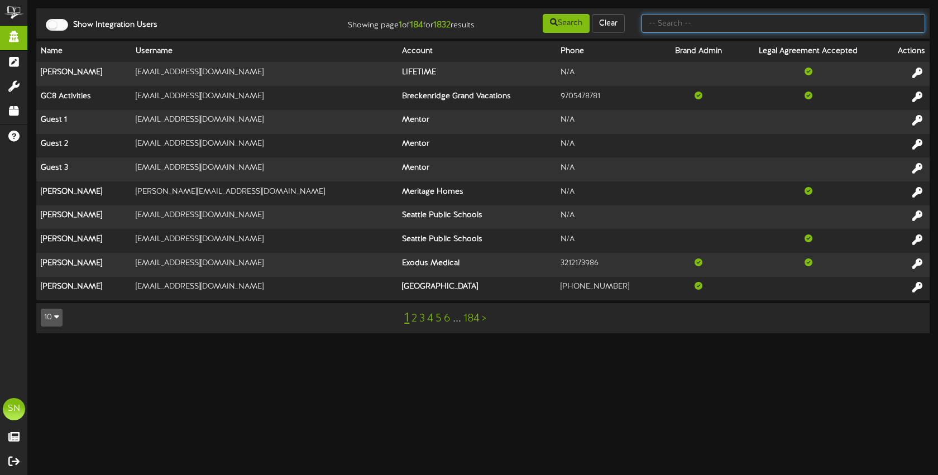
click at [671, 18] on input "text" at bounding box center [784, 23] width 284 height 19
type input "kents"
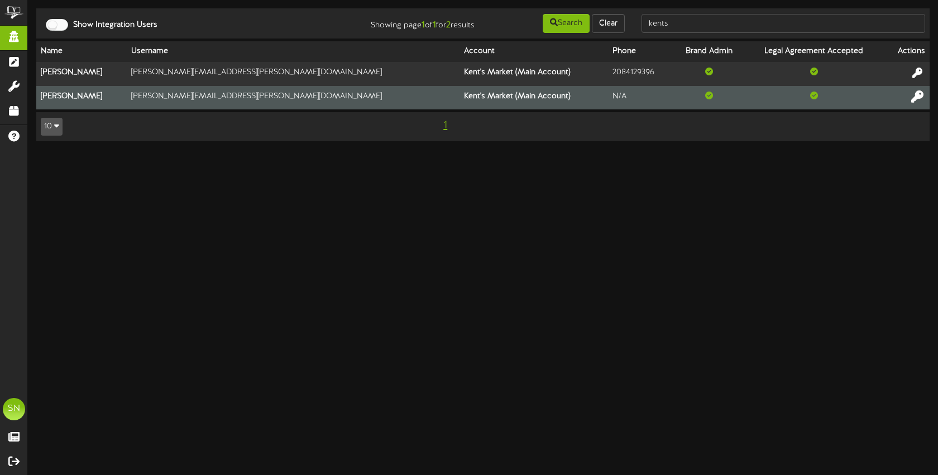
click at [919, 93] on icon at bounding box center [918, 96] width 12 height 12
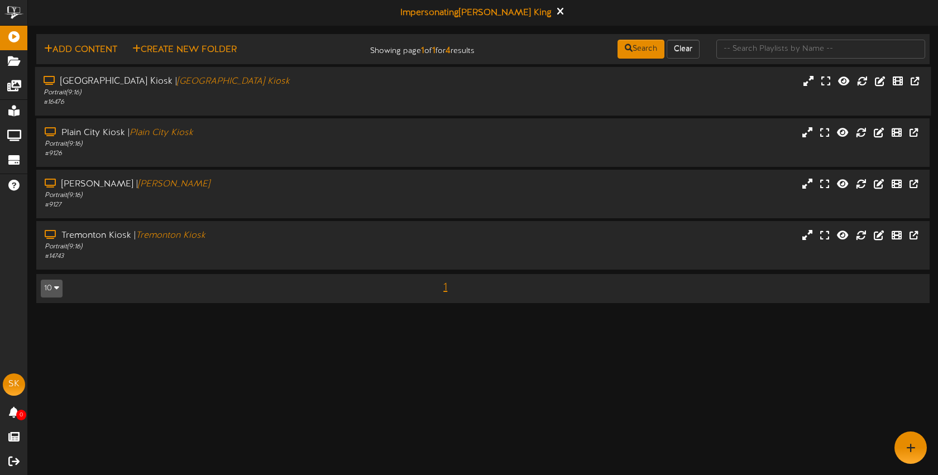
click at [275, 108] on div "[GEOGRAPHIC_DATA] | [GEOGRAPHIC_DATA] Portrait ( 9:16 ) # 16476" at bounding box center [483, 91] width 897 height 49
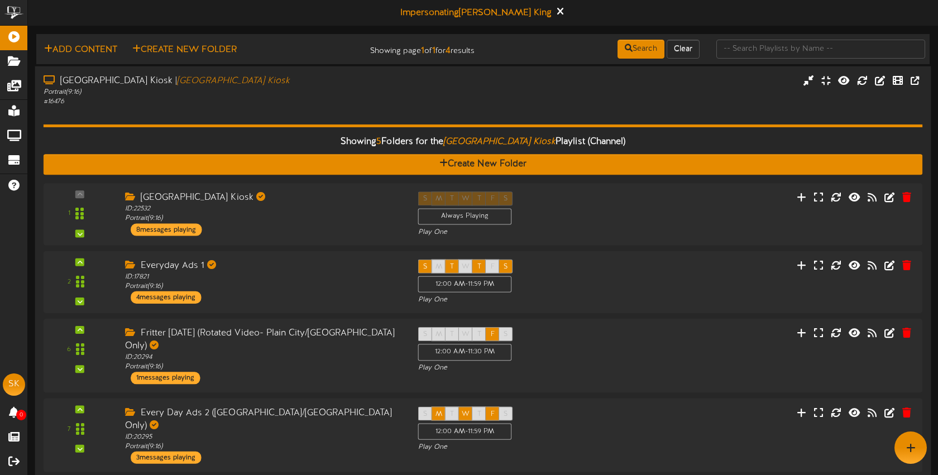
drag, startPoint x: 303, startPoint y: 90, endPoint x: 341, endPoint y: 95, distance: 38.9
click at [305, 90] on div "Portrait ( 9:16 )" at bounding box center [222, 91] width 357 height 9
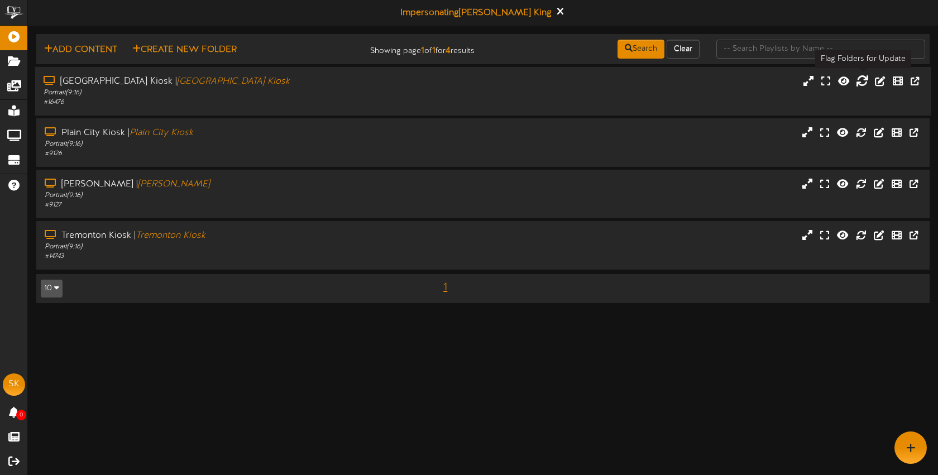
click at [863, 83] on icon at bounding box center [862, 80] width 12 height 12
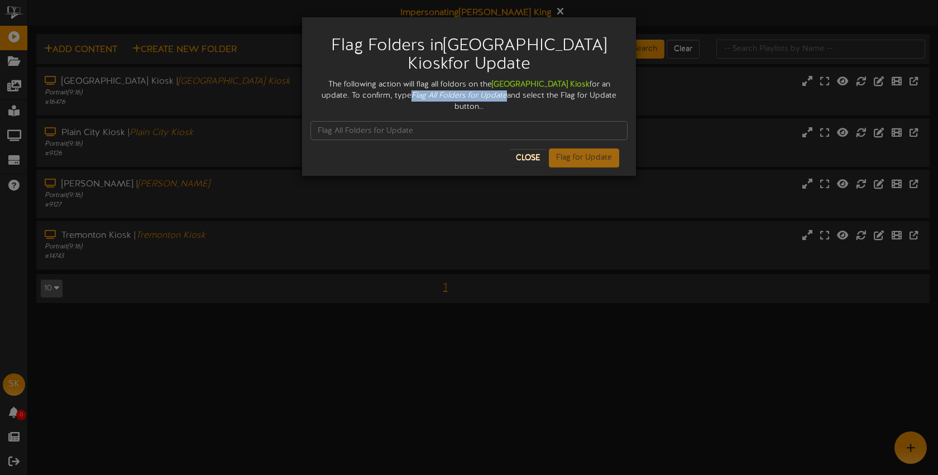
drag, startPoint x: 378, startPoint y: 95, endPoint x: 458, endPoint y: 96, distance: 80.4
click at [471, 96] on div "The following action will flag all foldors on the Brigham City Kiosk for an upd…" at bounding box center [469, 96] width 317 height 34
copy icon "Flag All Folders for Update"
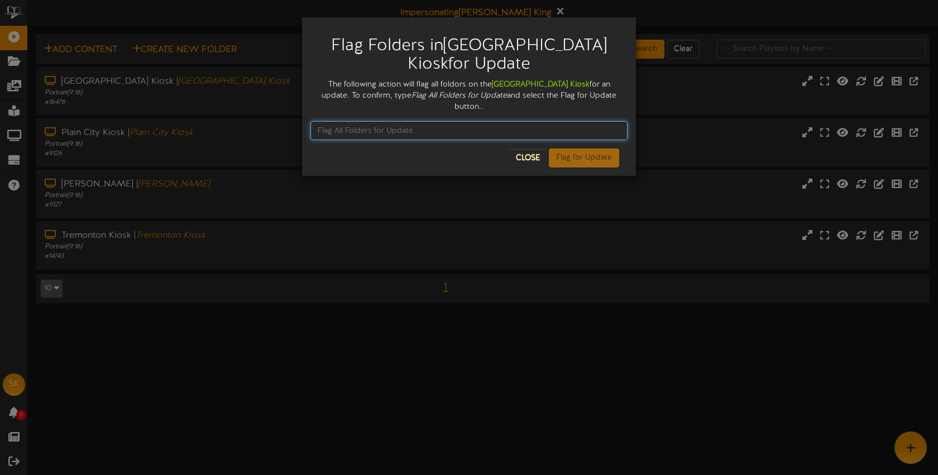
click at [397, 121] on input "text" at bounding box center [469, 130] width 317 height 19
paste input "Flag All Folders for Update"
type input "Flag All Folders for Update"
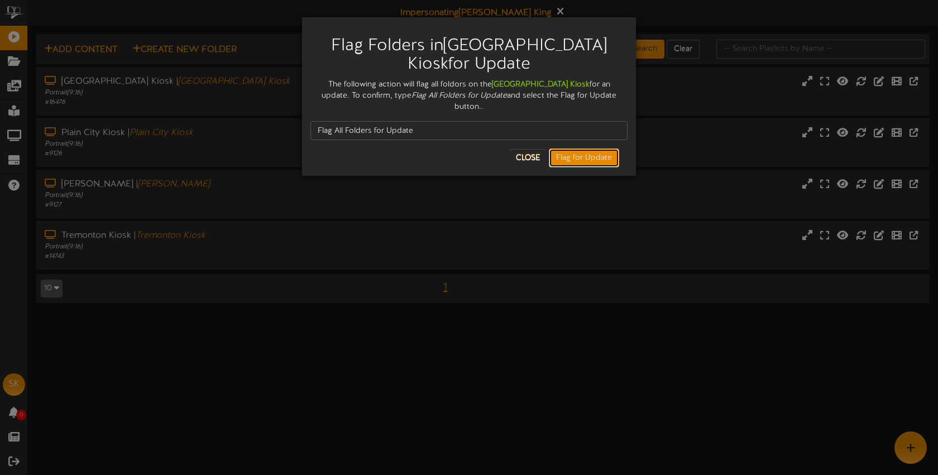
click at [575, 149] on button "Flag for Update" at bounding box center [584, 158] width 70 height 19
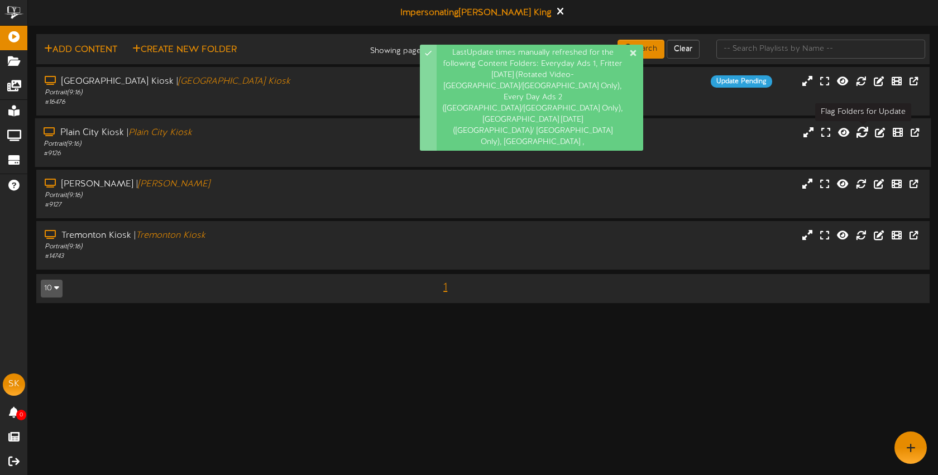
click at [863, 135] on icon at bounding box center [862, 132] width 12 height 12
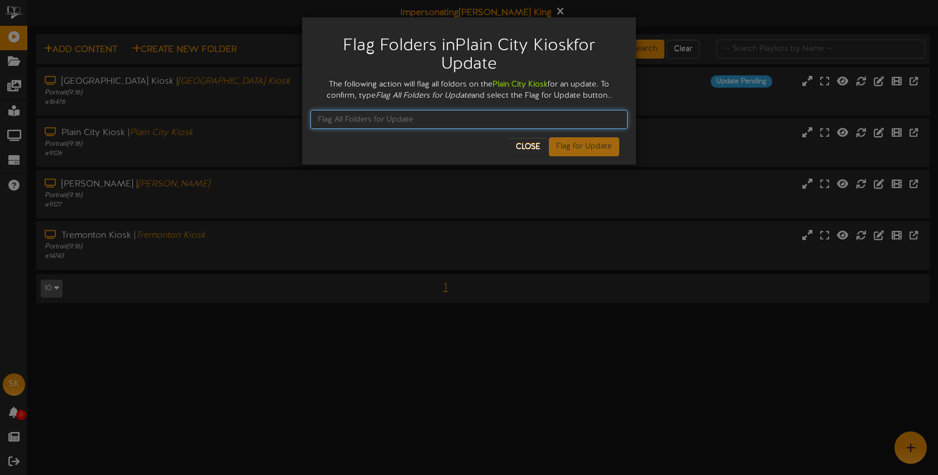
click at [381, 118] on input "text" at bounding box center [469, 119] width 317 height 19
paste input "Flag All Folders for Update"
type input "Flag All Folders for Update"
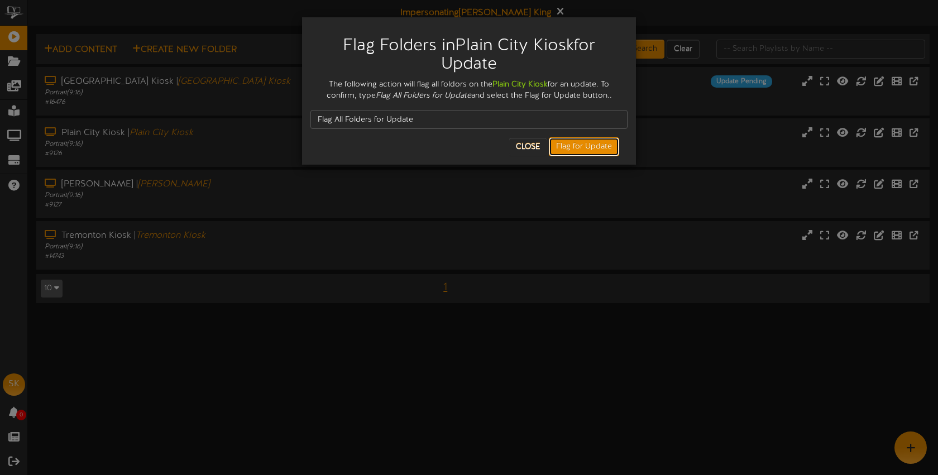
click at [579, 145] on button "Flag for Update" at bounding box center [584, 146] width 70 height 19
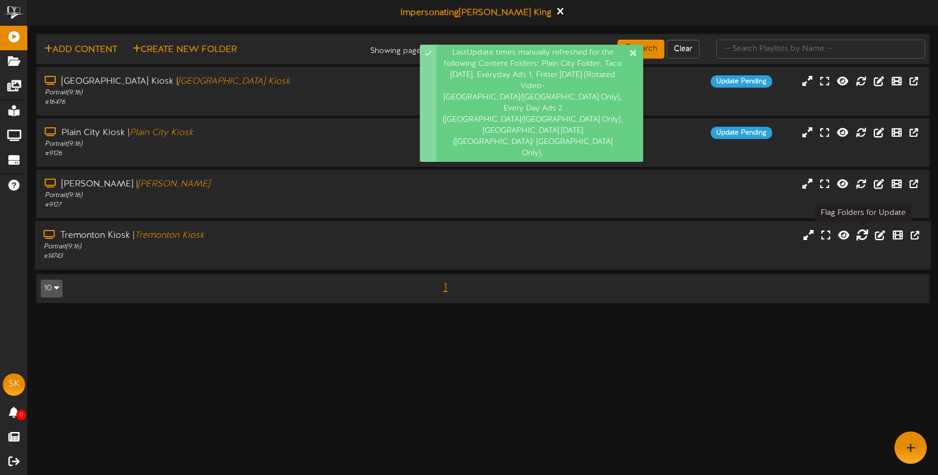
click at [860, 239] on icon at bounding box center [862, 235] width 12 height 12
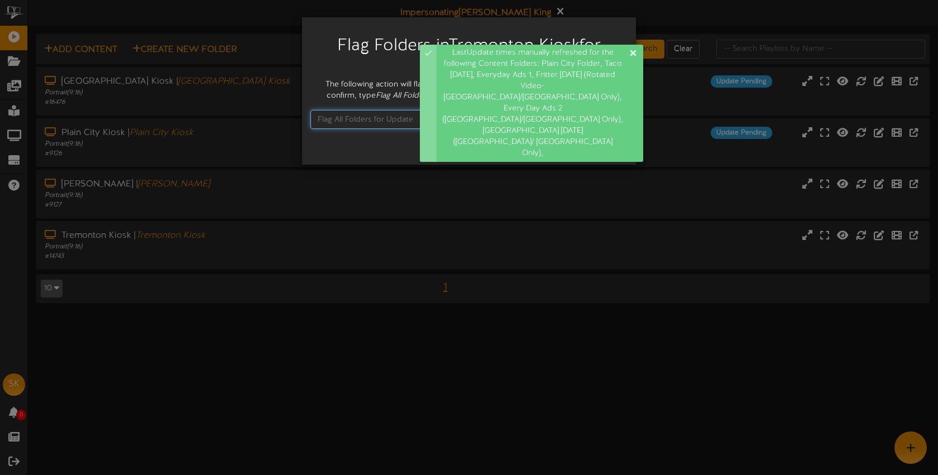
click at [355, 121] on input "text" at bounding box center [469, 119] width 317 height 19
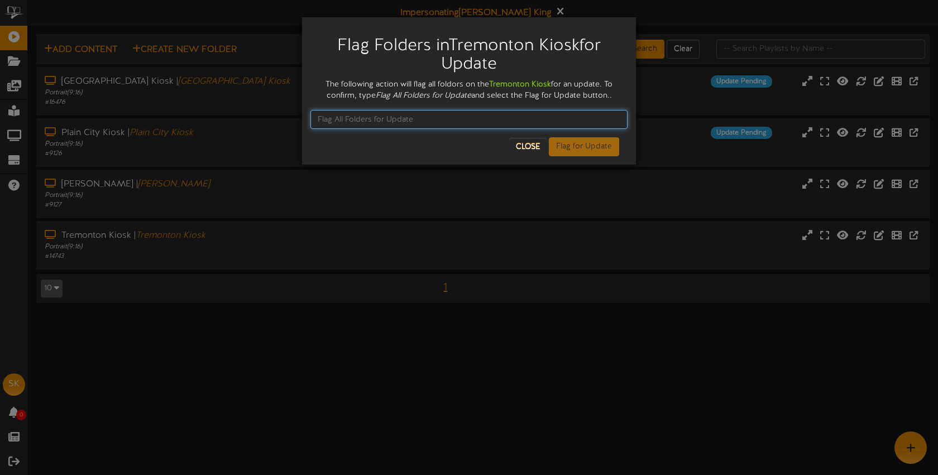
paste input "Flag All Folders for Update"
type input "Flag All Folders for Update"
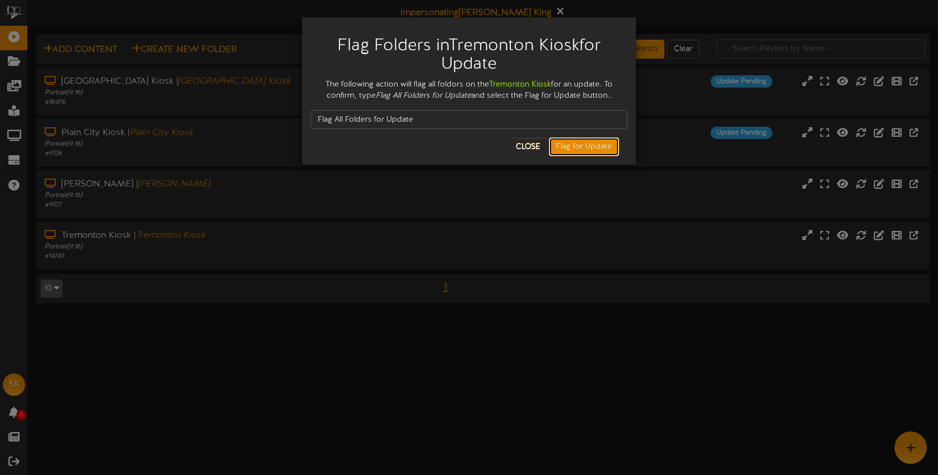
click at [581, 151] on button "Flag for Update" at bounding box center [584, 146] width 70 height 19
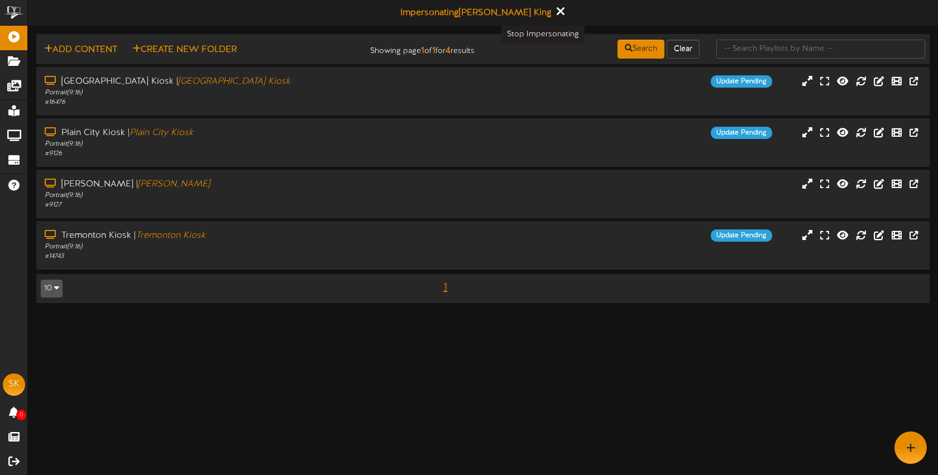
click at [556, 10] on icon at bounding box center [559, 11] width 7 height 12
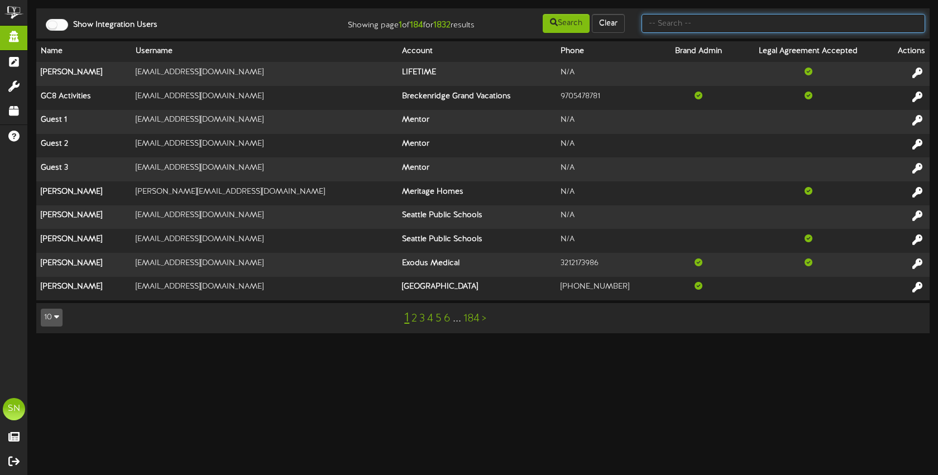
click at [673, 18] on input "text" at bounding box center [784, 23] width 284 height 19
type input "[PERSON_NAME]"
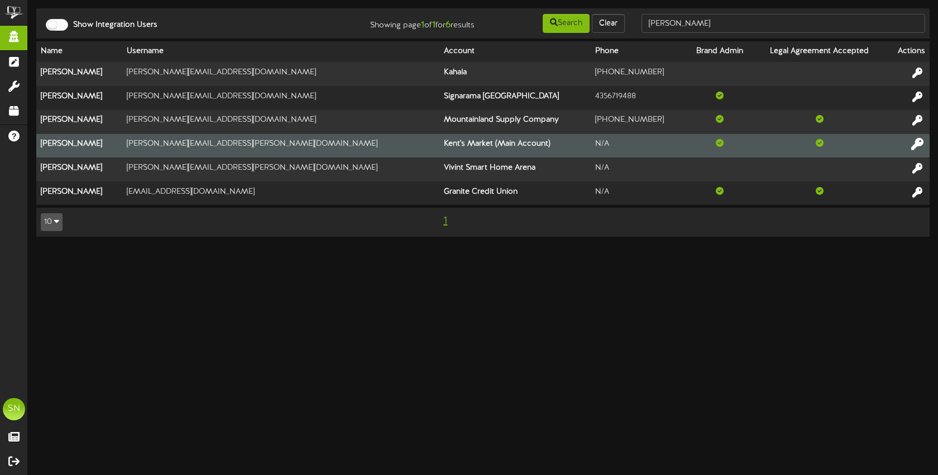
click at [916, 143] on icon at bounding box center [918, 144] width 12 height 12
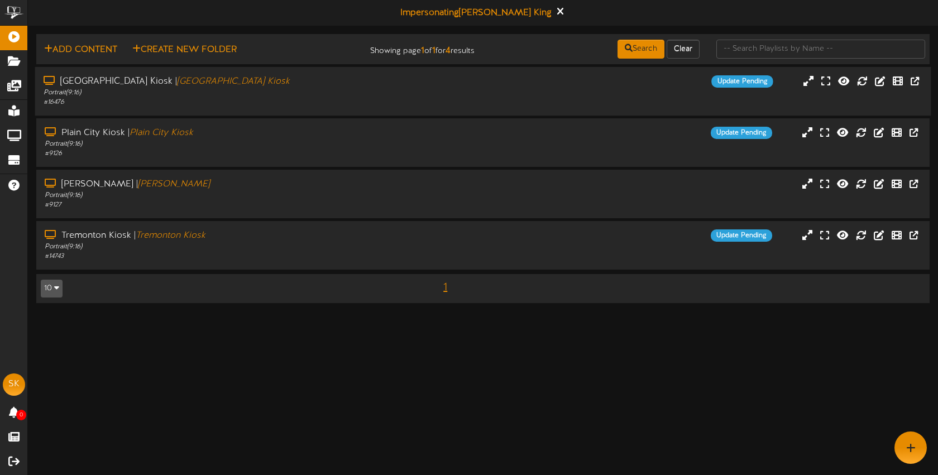
click at [246, 99] on div "# 16476" at bounding box center [222, 102] width 357 height 9
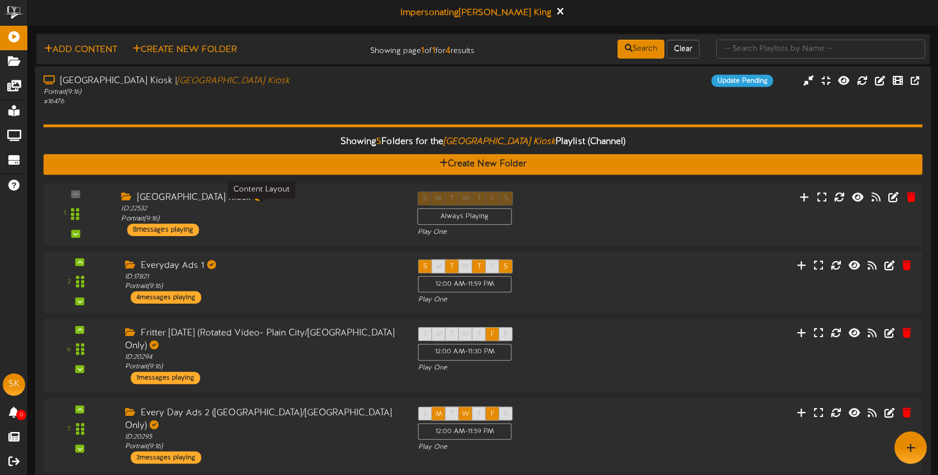
click at [360, 211] on div "ID: 22532 Portrait ( 9:16 )" at bounding box center [260, 214] width 279 height 20
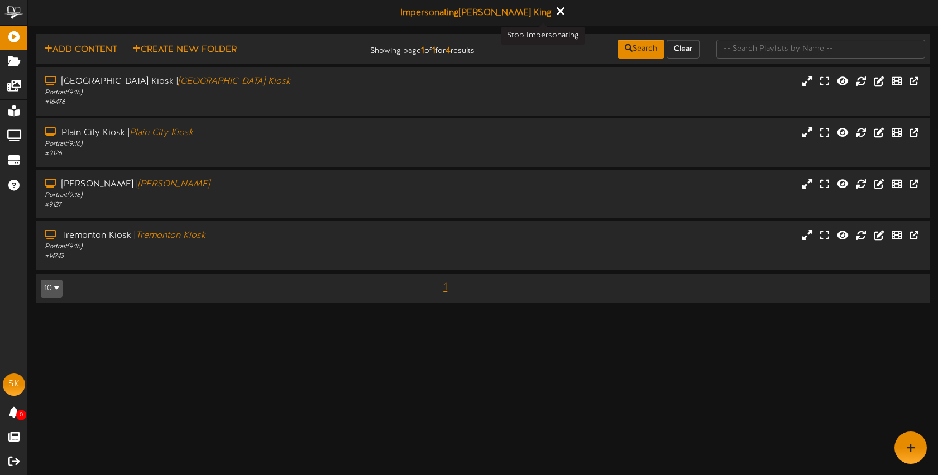
click at [556, 13] on icon at bounding box center [559, 11] width 7 height 12
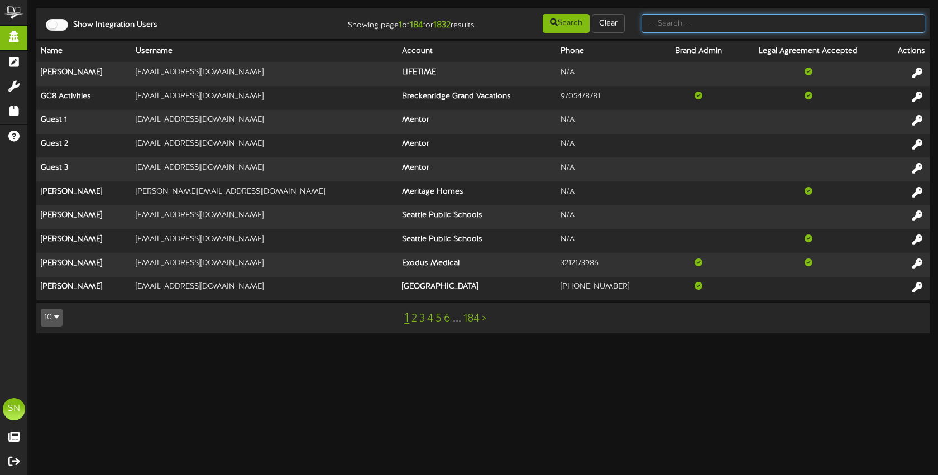
click at [701, 15] on input "text" at bounding box center [784, 23] width 284 height 19
click at [652, 20] on input "text" at bounding box center [784, 23] width 284 height 19
click at [675, 29] on input "text" at bounding box center [784, 23] width 284 height 19
type input "k"
click at [695, 23] on input "text" at bounding box center [784, 23] width 284 height 19
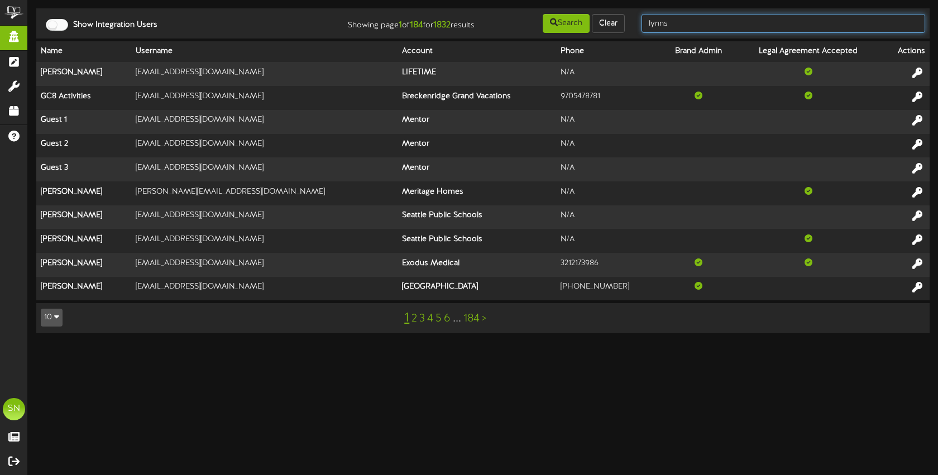
type input "lynns"
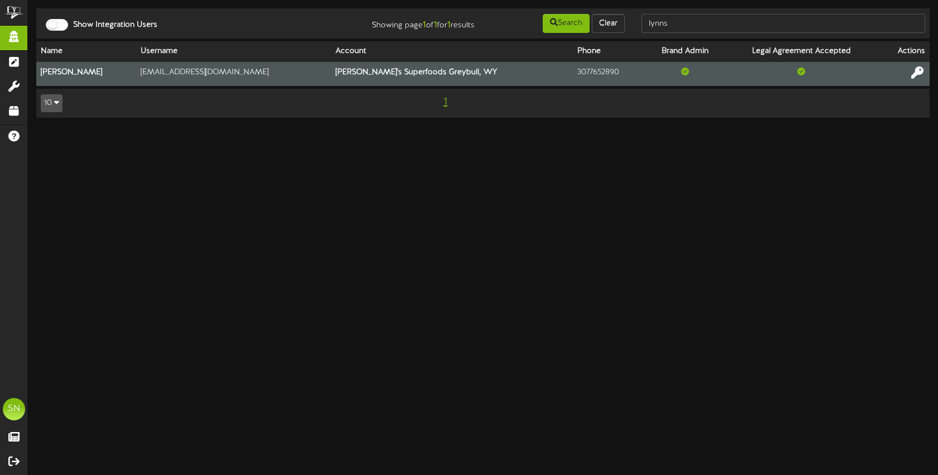
click at [914, 75] on icon at bounding box center [918, 72] width 12 height 12
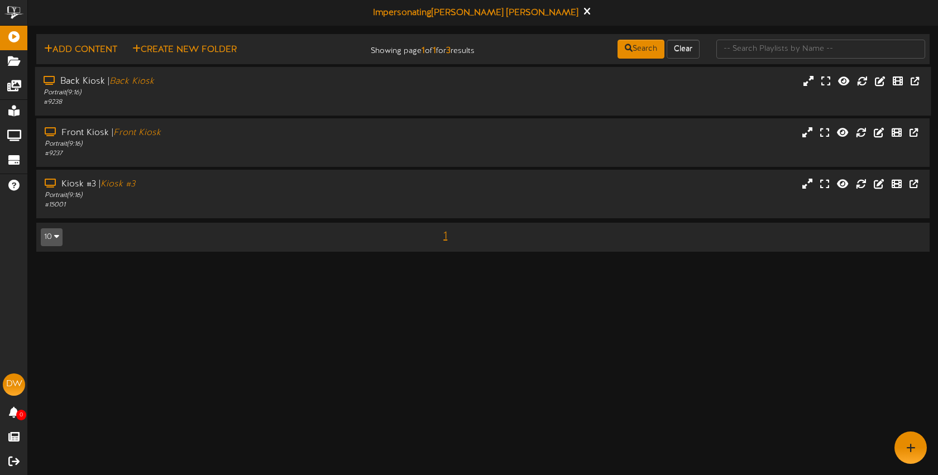
click at [635, 104] on div "Back Kiosk | Back Kiosk Portrait ( 9:16 ) # 9238" at bounding box center [483, 91] width 897 height 32
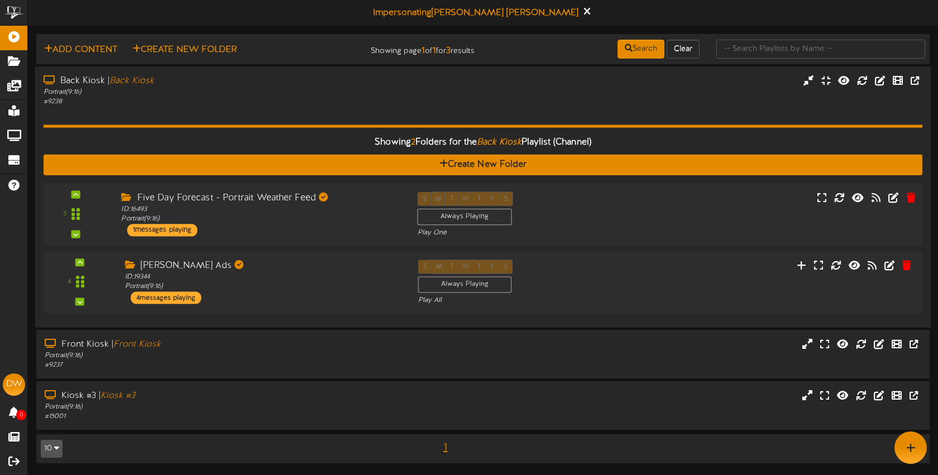
click at [634, 217] on div "3 ID:" at bounding box center [483, 215] width 888 height 46
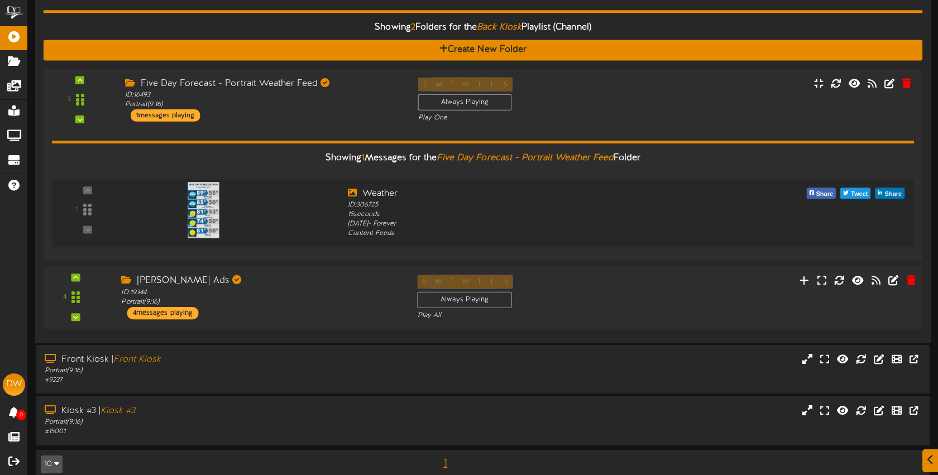
click at [614, 307] on div "S M T W T F S Always Playing Play All" at bounding box center [520, 298] width 222 height 46
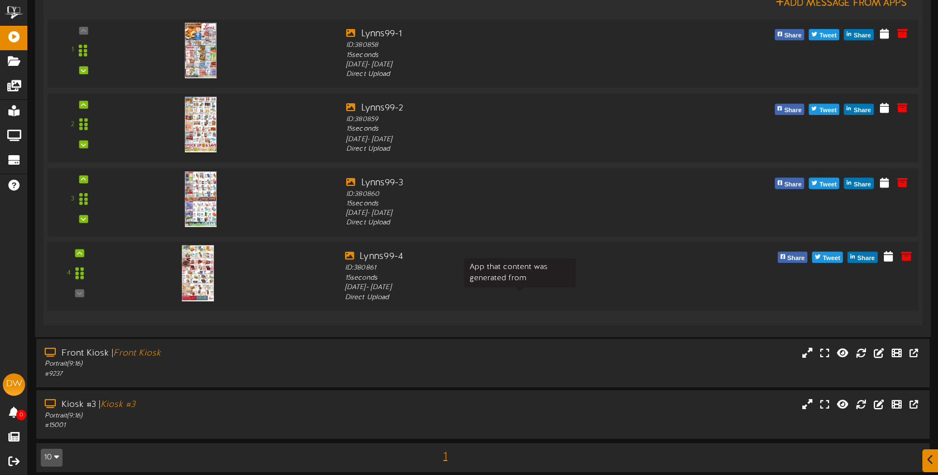
scroll to position [493, 0]
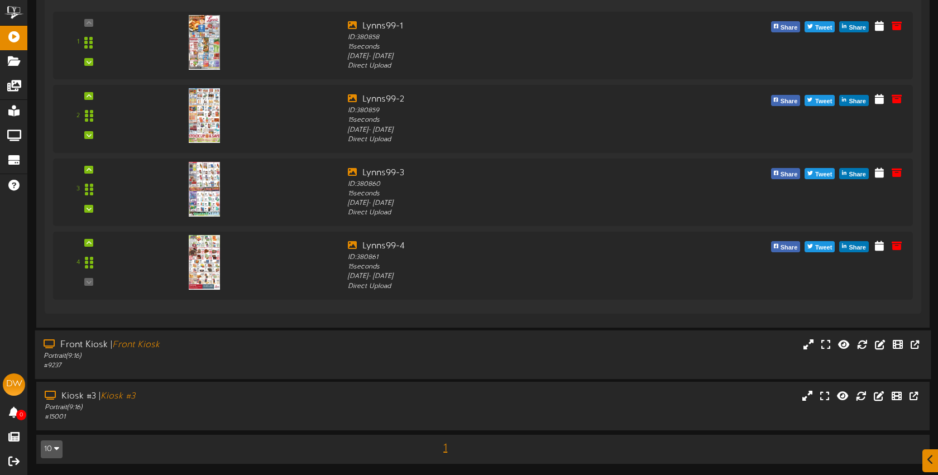
drag, startPoint x: 332, startPoint y: 407, endPoint x: 416, endPoint y: 372, distance: 90.4
click at [332, 407] on div "Portrait ( 9:16 )" at bounding box center [223, 407] width 356 height 9
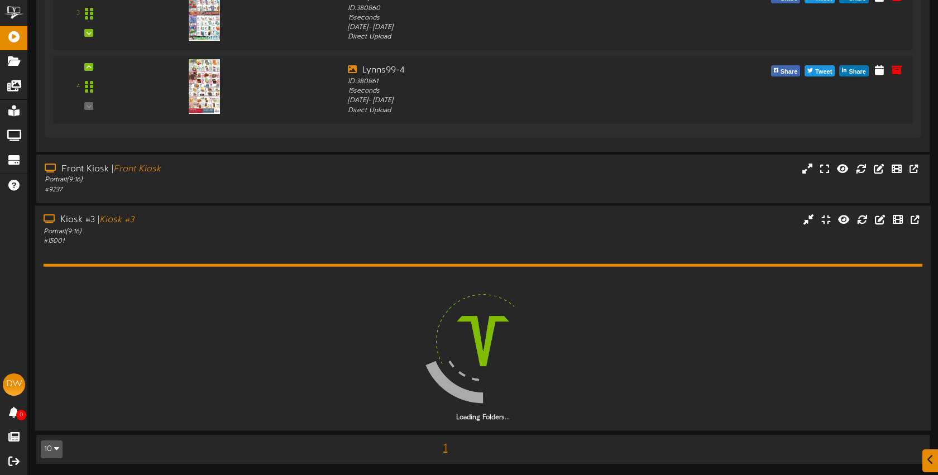
scroll to position [637, 0]
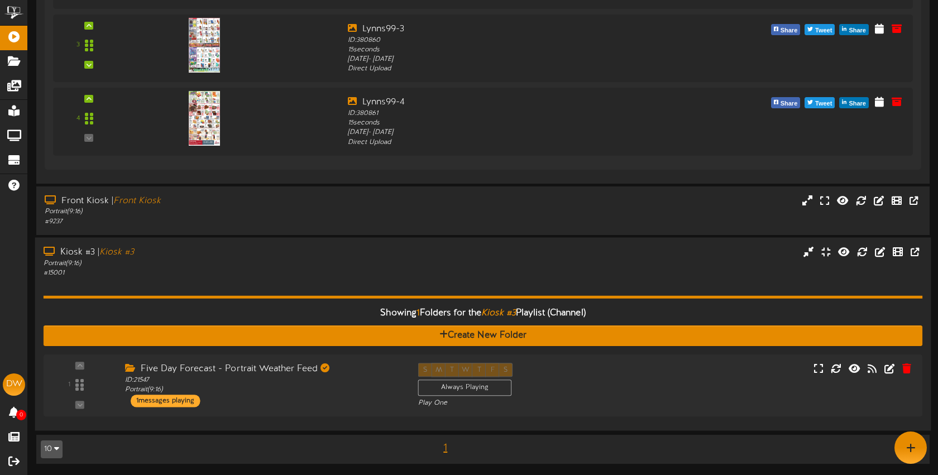
click at [269, 255] on div "Kiosk #3 | Kiosk #3" at bounding box center [222, 252] width 357 height 13
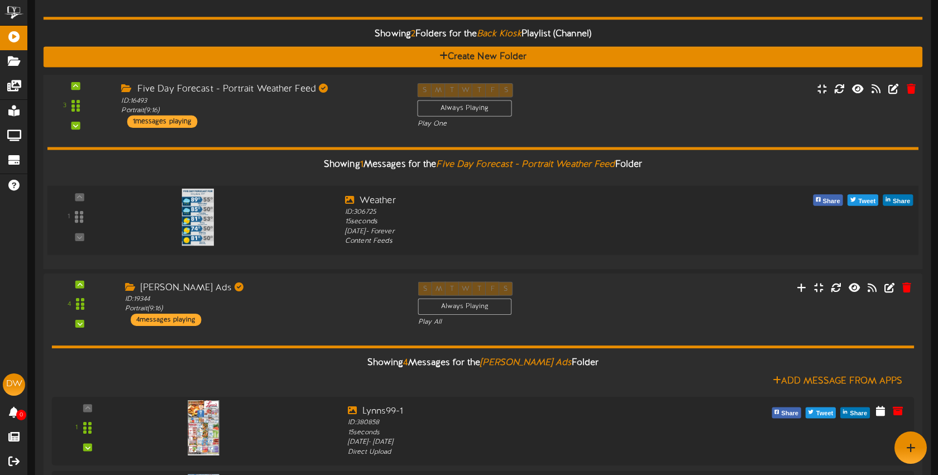
scroll to position [21, 0]
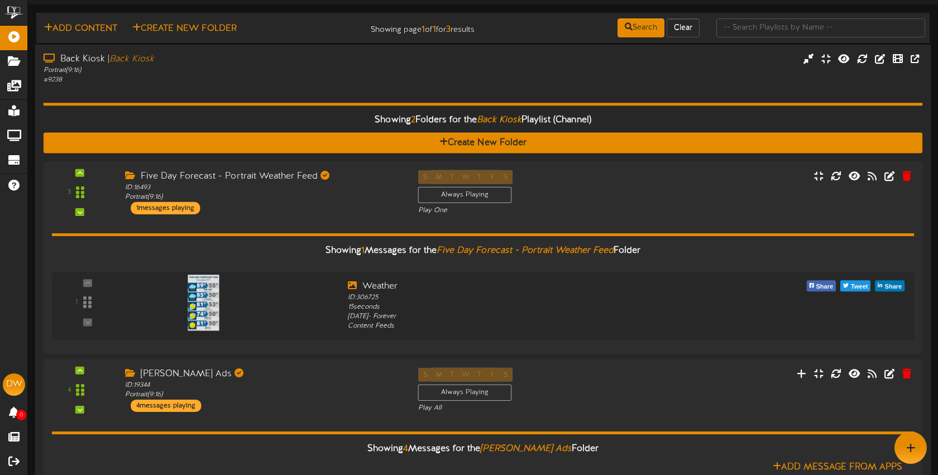
click at [268, 112] on div "Showing 2 Folders for the Back Kiosk Playlist (Channel)" at bounding box center [483, 120] width 897 height 24
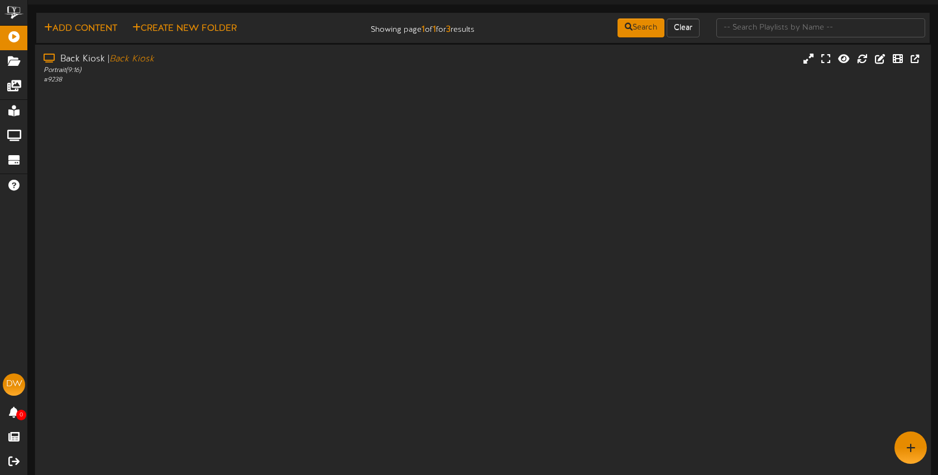
scroll to position [0, 0]
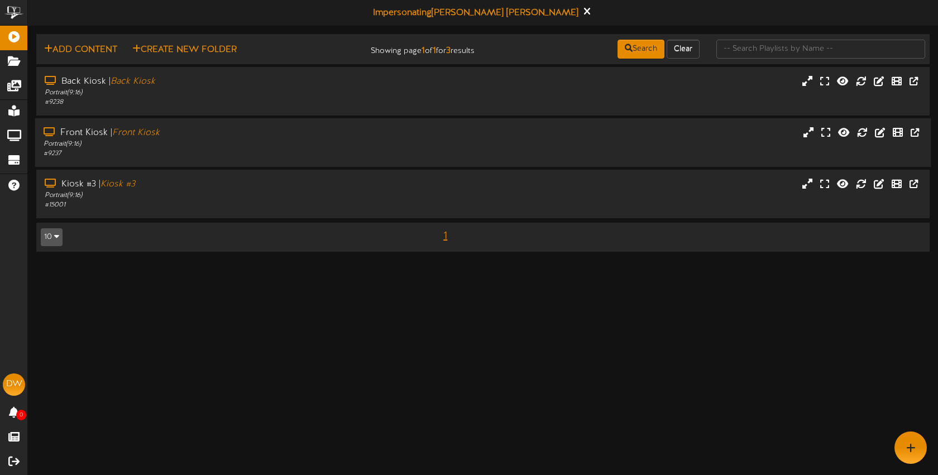
click at [263, 131] on div "Front Kiosk | Front Kiosk" at bounding box center [222, 133] width 357 height 13
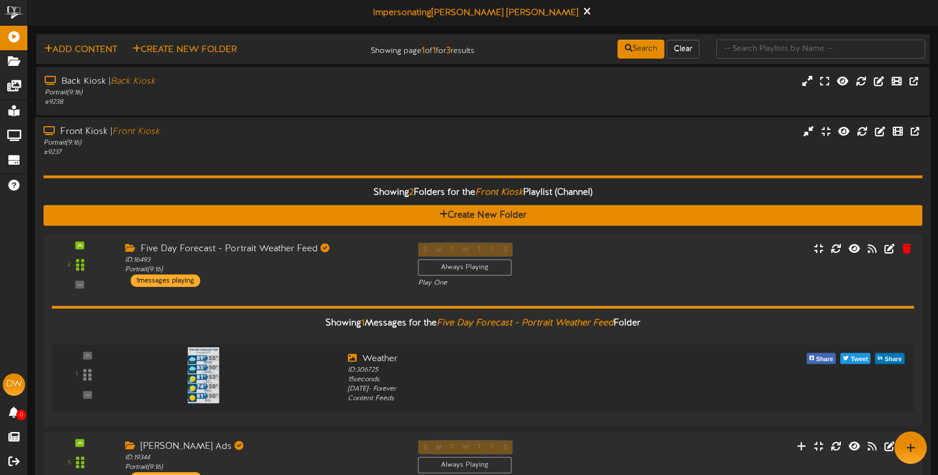
click at [263, 131] on div "Front Kiosk | Front Kiosk" at bounding box center [222, 132] width 357 height 13
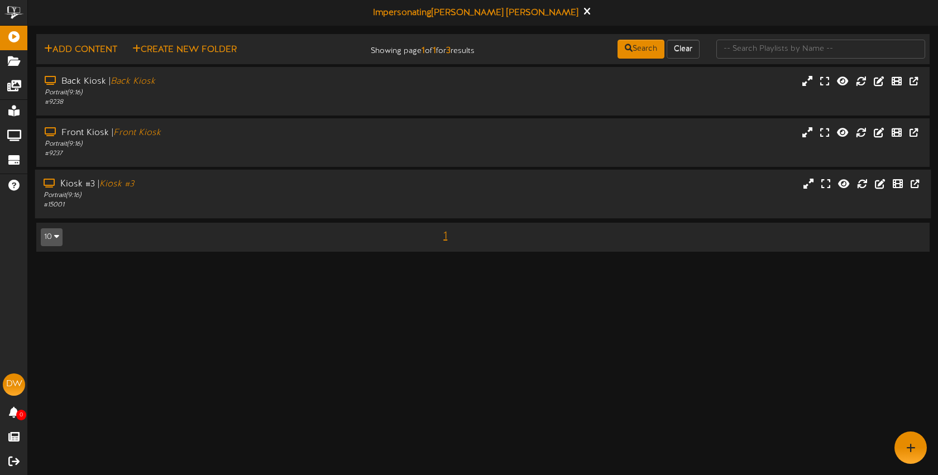
click at [279, 207] on div "# 15001" at bounding box center [222, 205] width 357 height 9
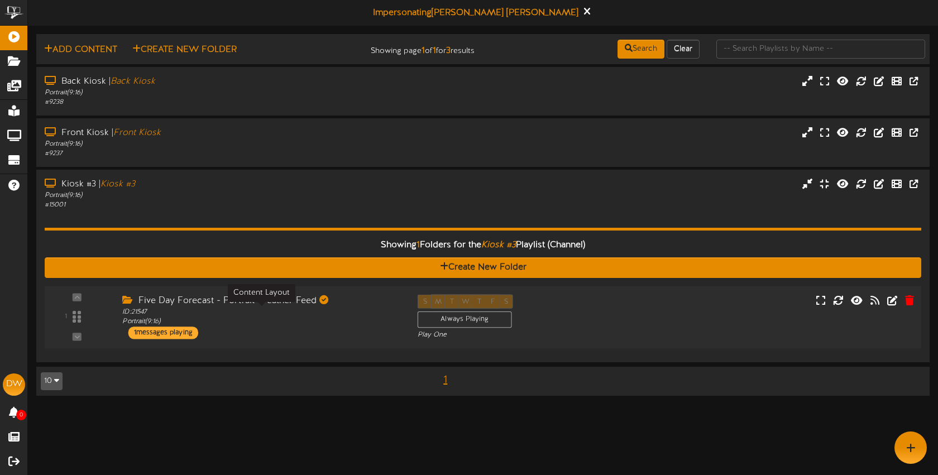
click at [331, 324] on div "ID: 21547 Portrait ( 9:16 )" at bounding box center [261, 317] width 278 height 20
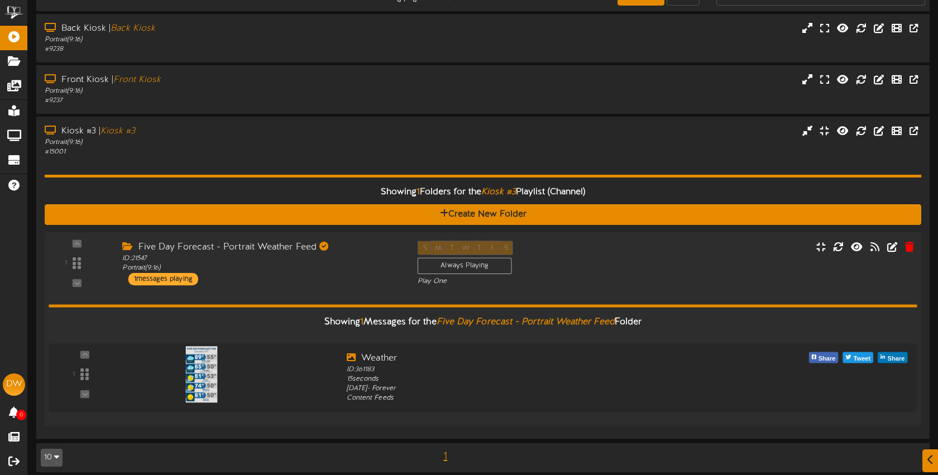
scroll to position [61, 0]
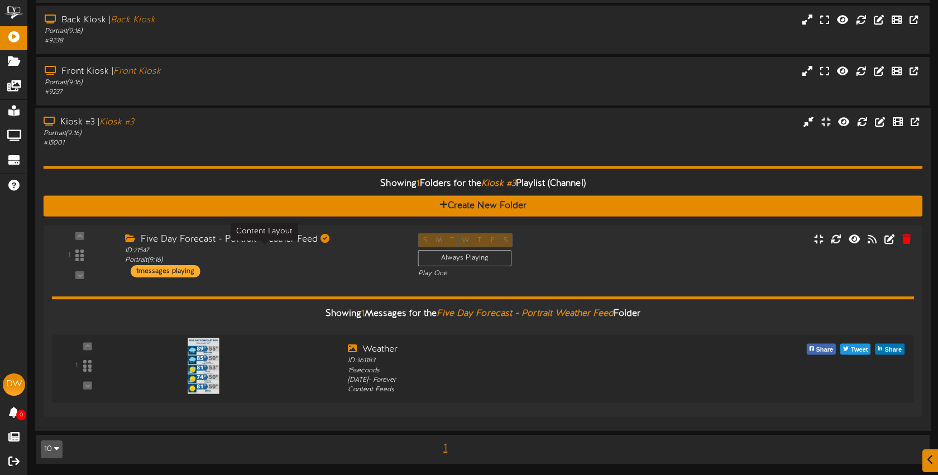
click at [671, 133] on div "Kiosk #3 | Kiosk #3 Portrait ( 9:16 ) # 15001" at bounding box center [483, 132] width 897 height 32
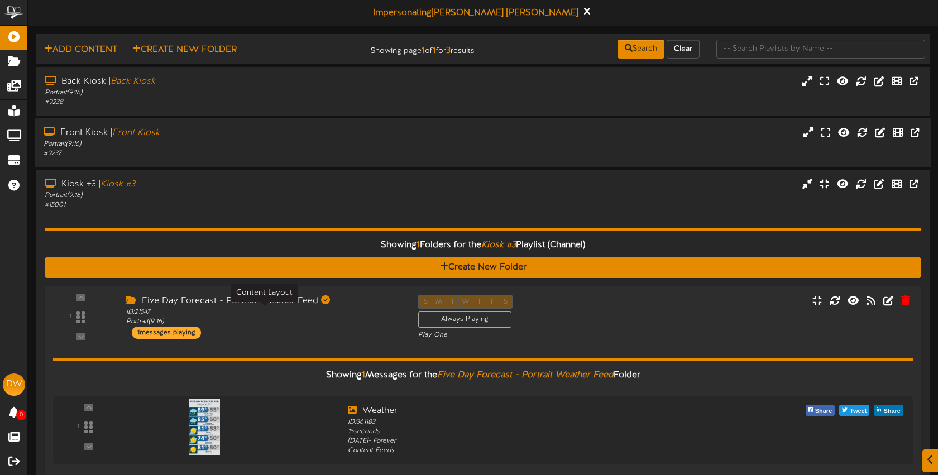
click at [671, 133] on div "Front Kiosk | Front Kiosk Portrait ( 9:16 ) # 9237" at bounding box center [483, 143] width 897 height 32
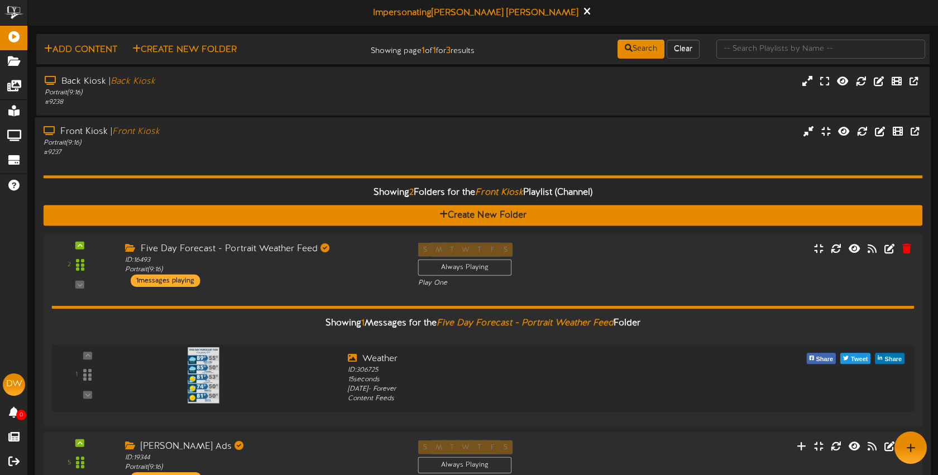
click at [671, 133] on div "Front Kiosk | Front Kiosk Portrait ( 9:16 ) # 9237" at bounding box center [483, 142] width 897 height 32
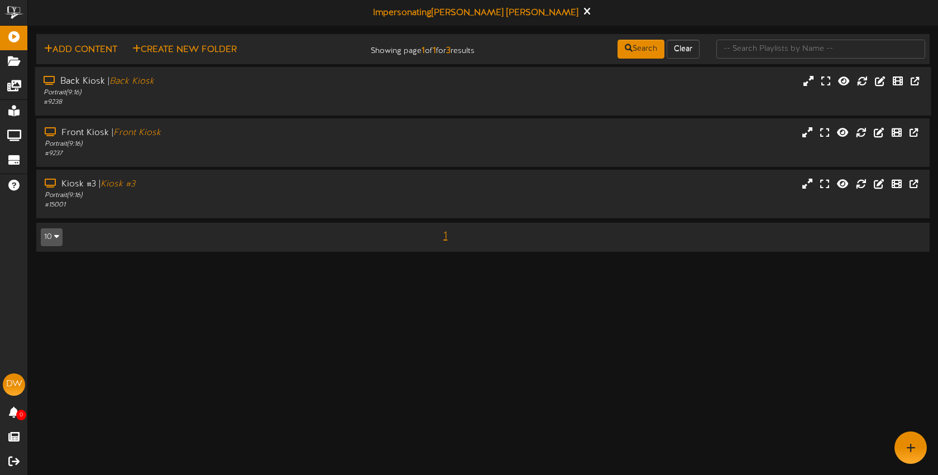
click at [654, 109] on div "Back Kiosk | Back Kiosk Portrait ( 9:16 ) # 9238" at bounding box center [483, 91] width 897 height 49
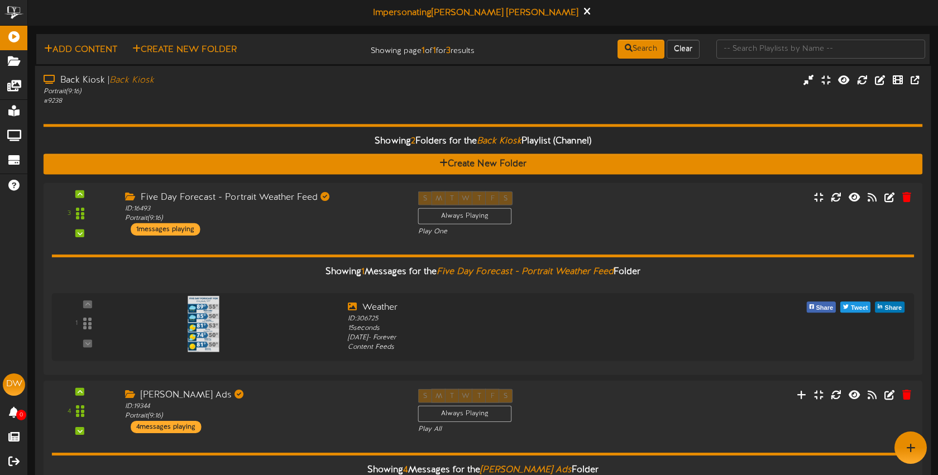
click at [643, 106] on div "Showing 2 Folders for the Back Kiosk Playlist (Channel) Create New Folder 3 ID:…" at bounding box center [484, 459] width 880 height 707
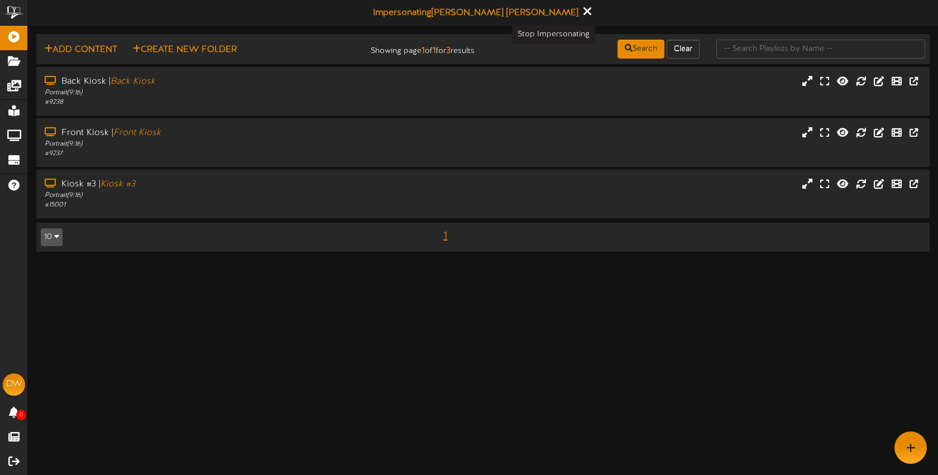
click at [584, 9] on icon at bounding box center [587, 11] width 7 height 12
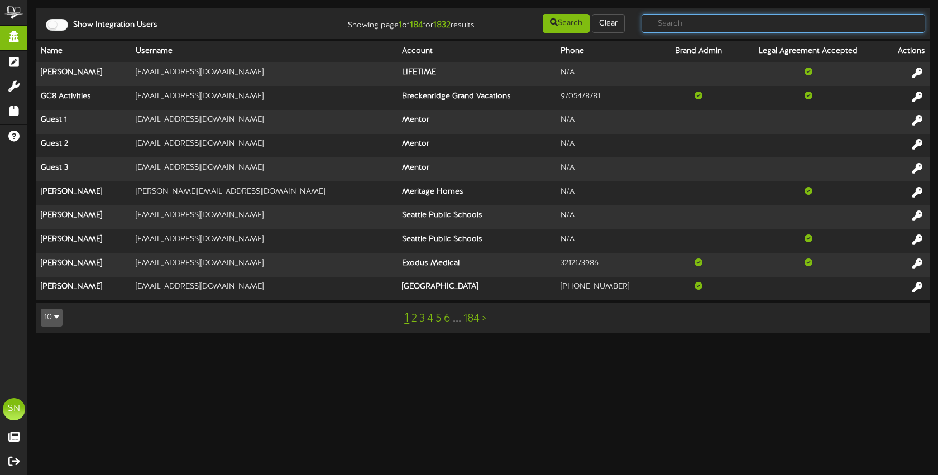
click at [716, 24] on input "text" at bounding box center [784, 23] width 284 height 19
type input "kent"
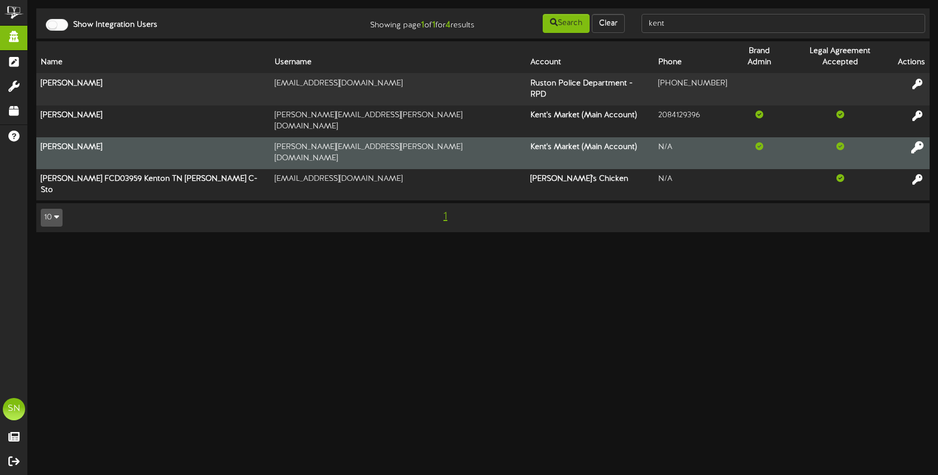
click at [919, 141] on icon at bounding box center [918, 147] width 12 height 12
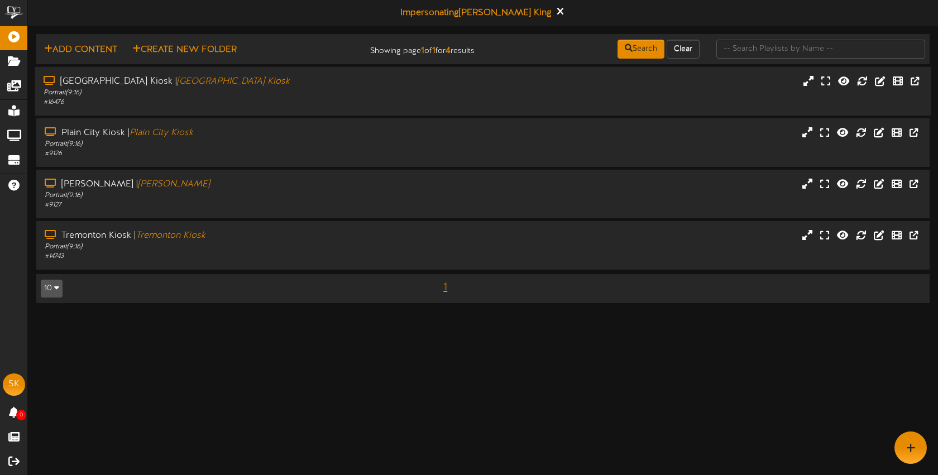
click at [331, 99] on div "# 16476" at bounding box center [222, 102] width 357 height 9
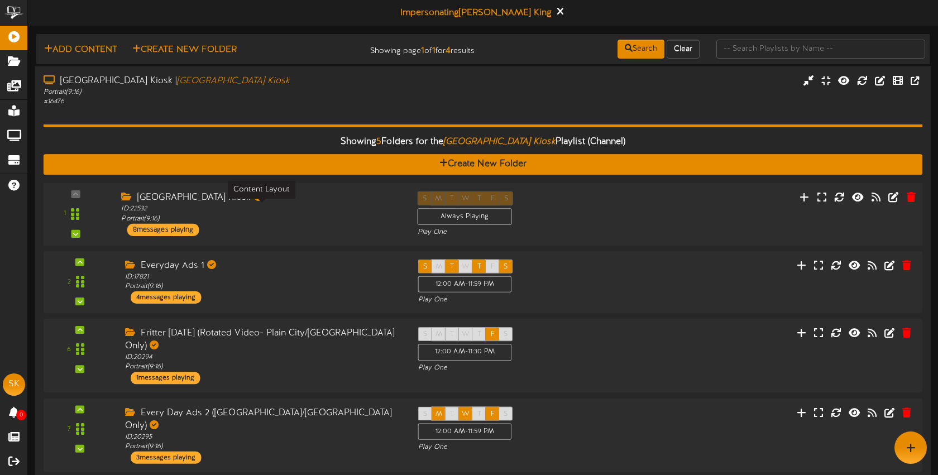
click at [341, 212] on div "ID: 22532 Portrait ( 9:16 )" at bounding box center [260, 214] width 279 height 20
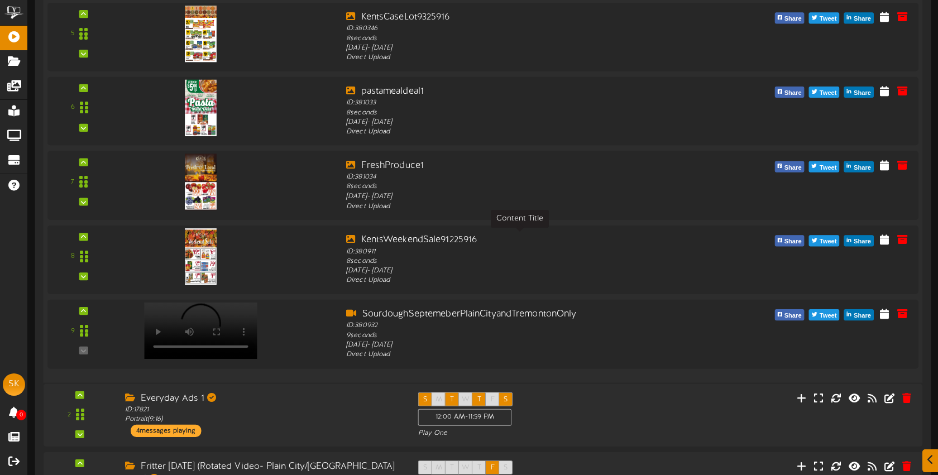
scroll to position [644, 0]
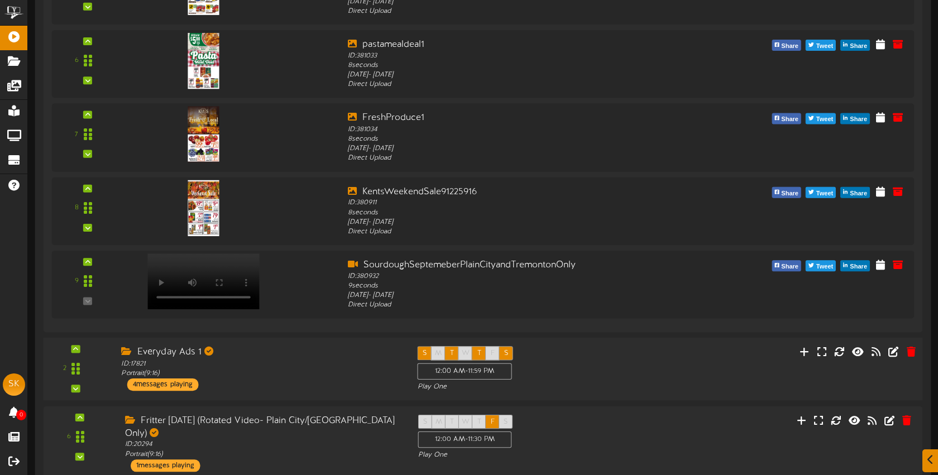
click at [338, 350] on div "Everyday Ads 1" at bounding box center [260, 352] width 279 height 13
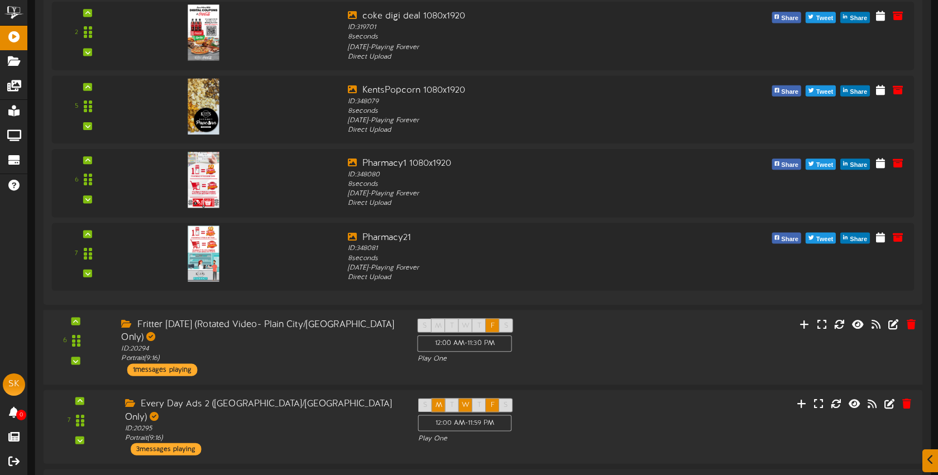
click at [338, 350] on div "Fritter Friday (Rotated Video- Plain City/Tremonton Only) ID: 20294 Portrait ( …" at bounding box center [261, 347] width 296 height 58
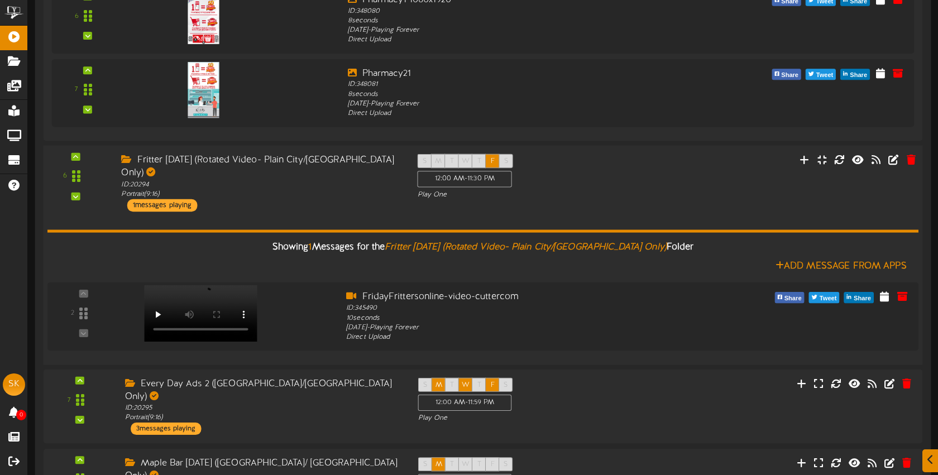
scroll to position [1346, 0]
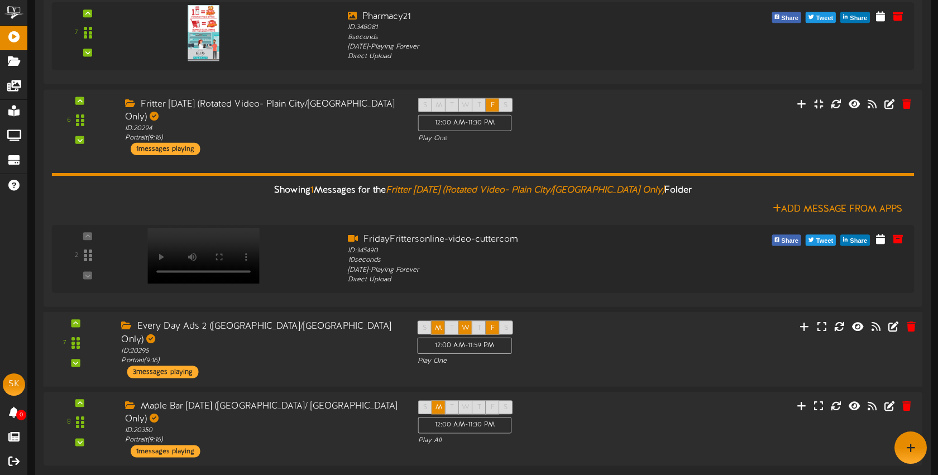
click at [364, 346] on div "ID: 20295 Portrait ( 9:16 )" at bounding box center [260, 356] width 279 height 20
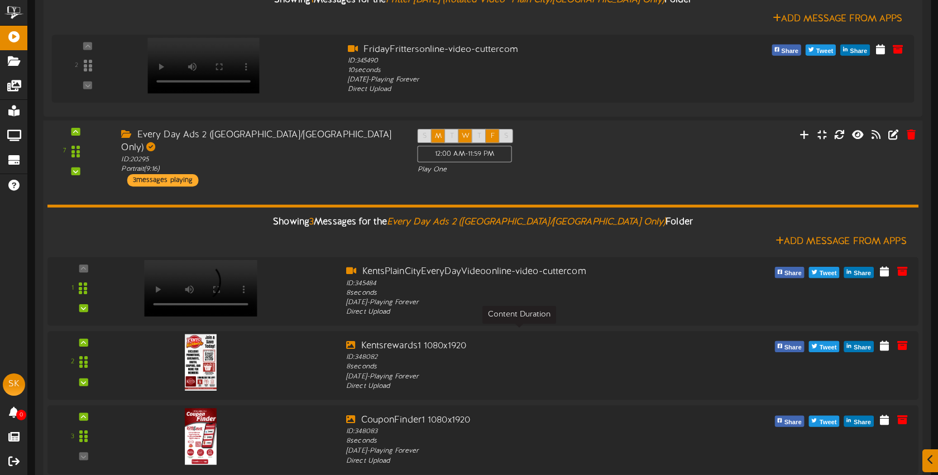
scroll to position [1548, 0]
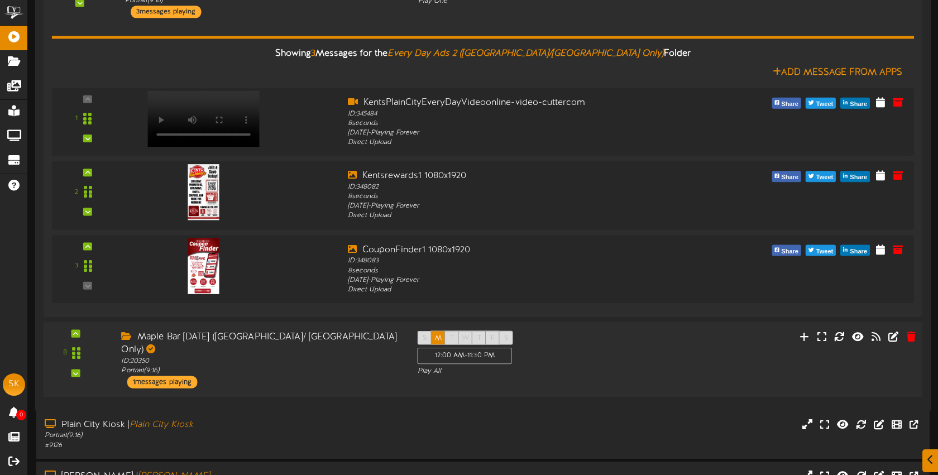
drag, startPoint x: 312, startPoint y: 342, endPoint x: 322, endPoint y: 338, distance: 10.8
click at [312, 342] on div "Maple Bar Monday (Plain City/ Tremonton Only) ID: 20350 Portrait ( 9:16 ) 1 mes…" at bounding box center [261, 360] width 296 height 58
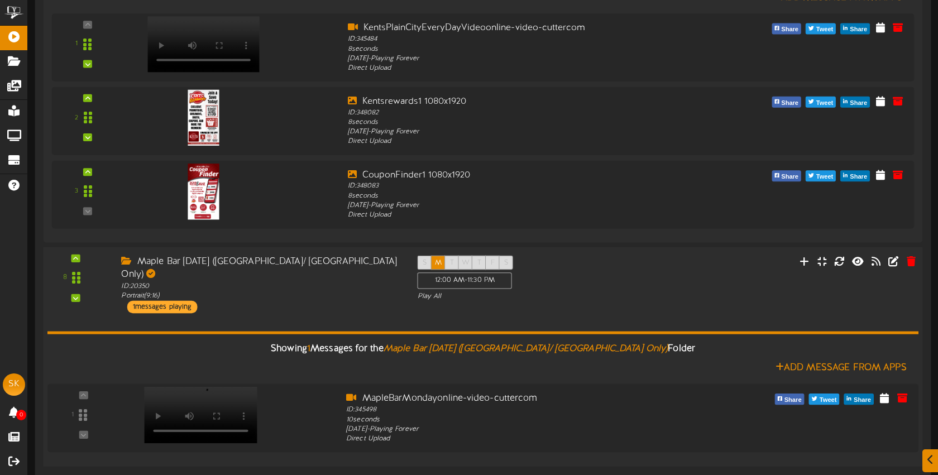
scroll to position [1829, 0]
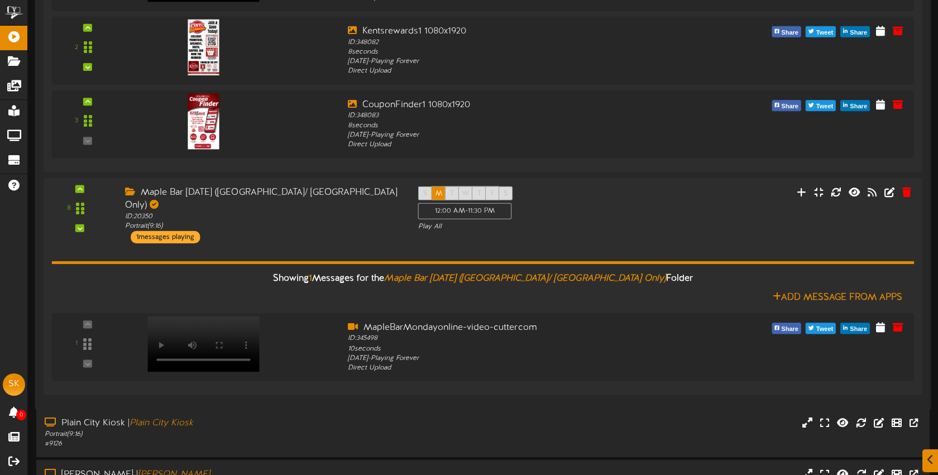
drag, startPoint x: 323, startPoint y: 374, endPoint x: 333, endPoint y: 369, distance: 11.0
click at [323, 409] on div "Plain City Kiosk | Plain City Kiosk Portrait ( 9:16 ) # 9126" at bounding box center [483, 433] width 894 height 49
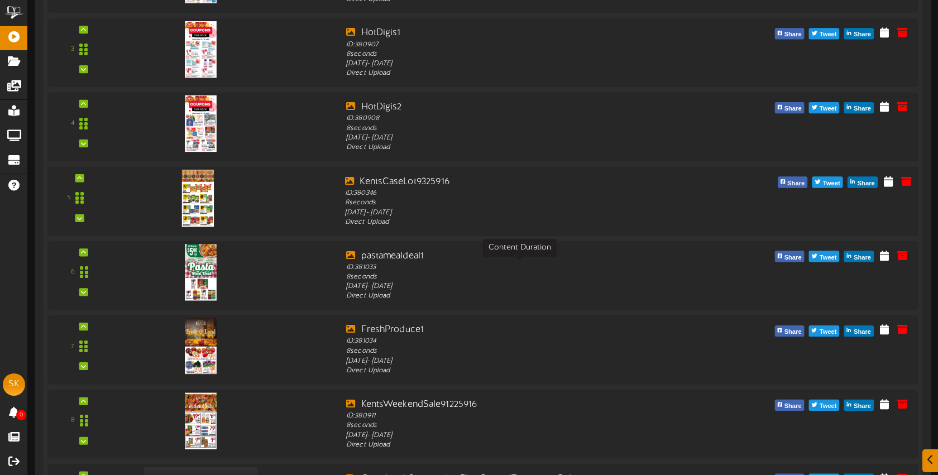
scroll to position [532, 0]
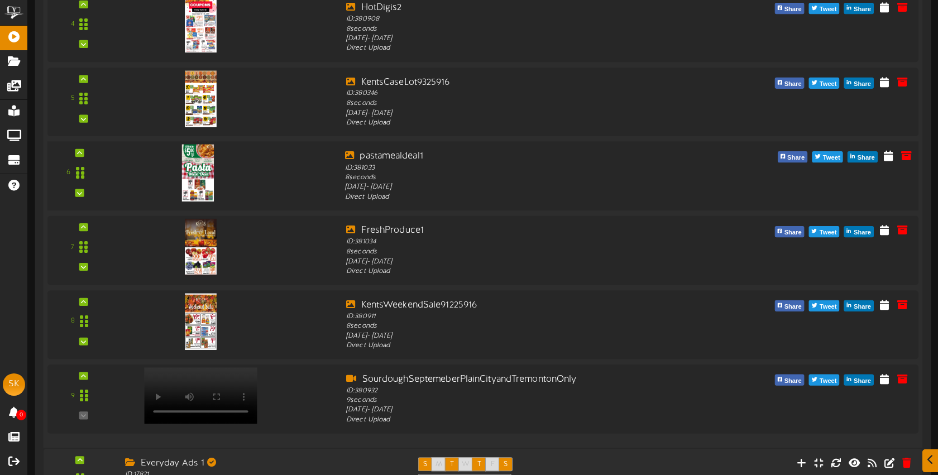
click at [203, 180] on img at bounding box center [198, 172] width 32 height 57
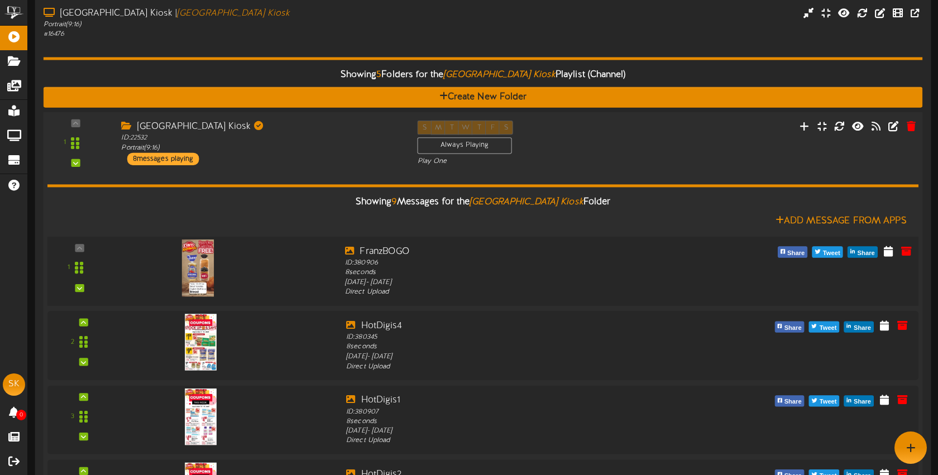
scroll to position [0, 0]
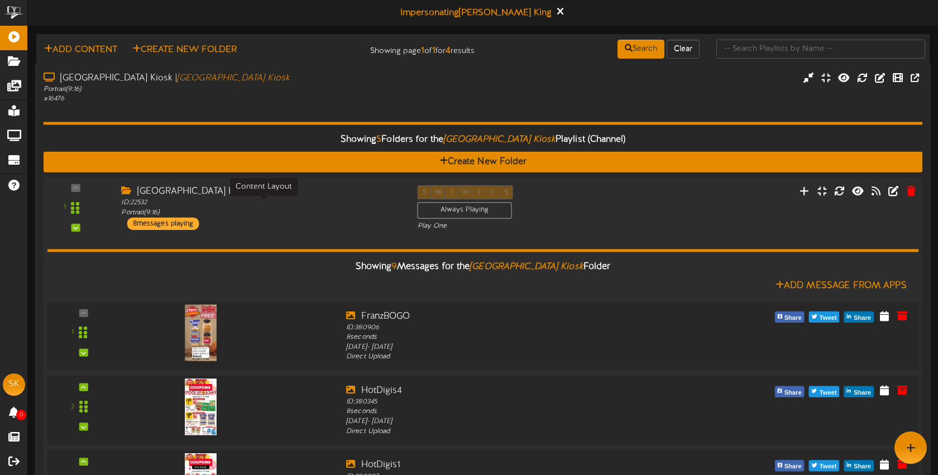
drag, startPoint x: 301, startPoint y: 220, endPoint x: 298, endPoint y: 213, distance: 6.5
click at [301, 220] on div "Brigham City Kiosk ID: 22532 Portrait ( 9:16 ) 8 messages playing" at bounding box center [261, 207] width 296 height 45
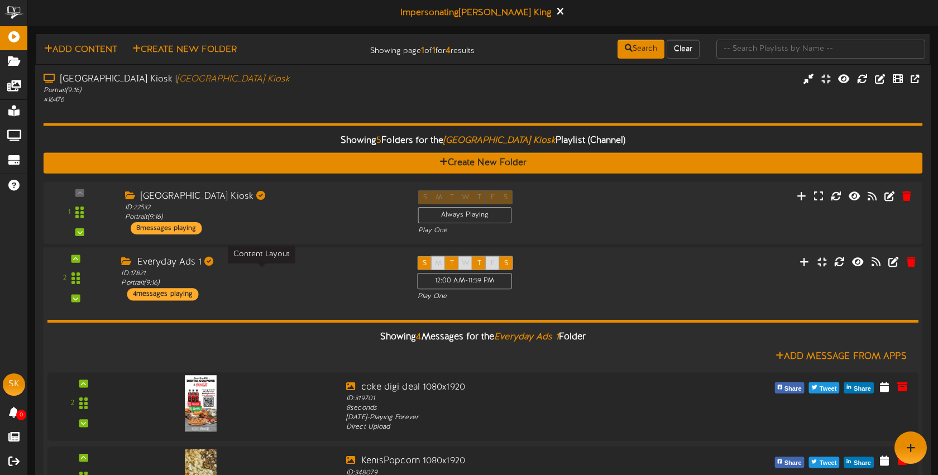
drag, startPoint x: 314, startPoint y: 274, endPoint x: 309, endPoint y: 265, distance: 10.0
click at [314, 273] on div "ID: 17821 Portrait ( 9:16 )" at bounding box center [260, 279] width 279 height 20
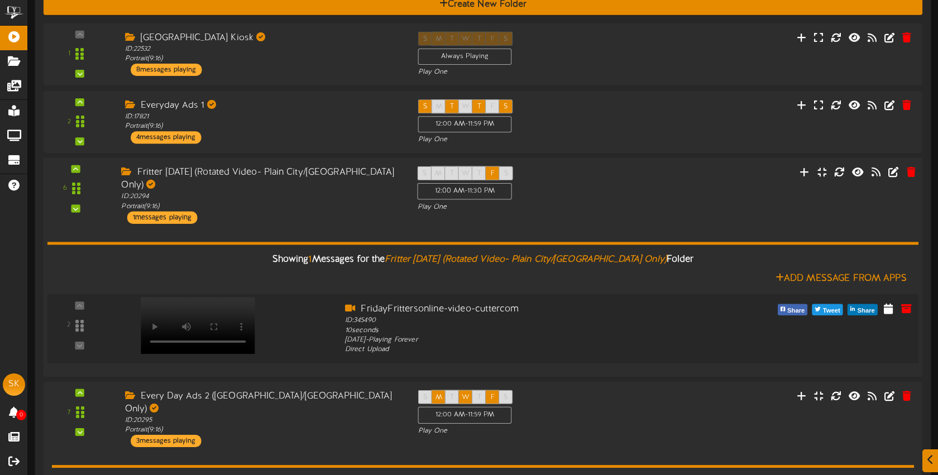
scroll to position [227, 0]
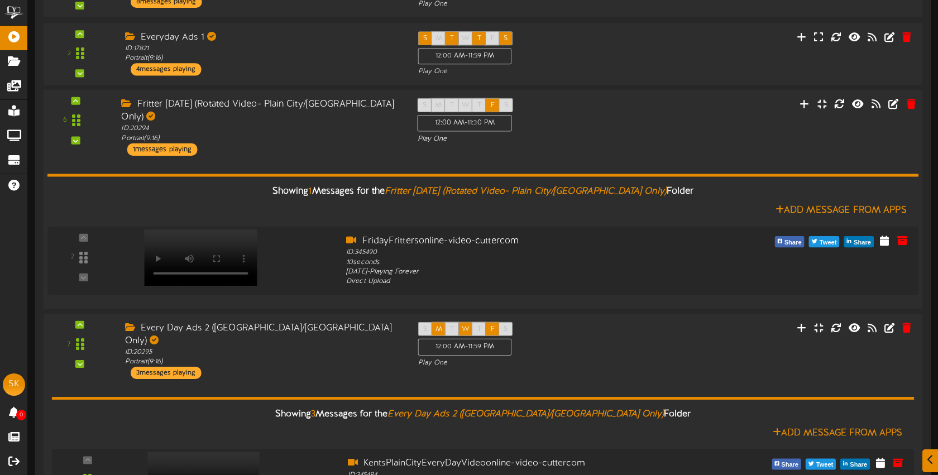
click at [346, 139] on div "Fritter Friday (Rotated Video- Plain City/Tremonton Only) ID: 20294 Portrait ( …" at bounding box center [261, 127] width 296 height 58
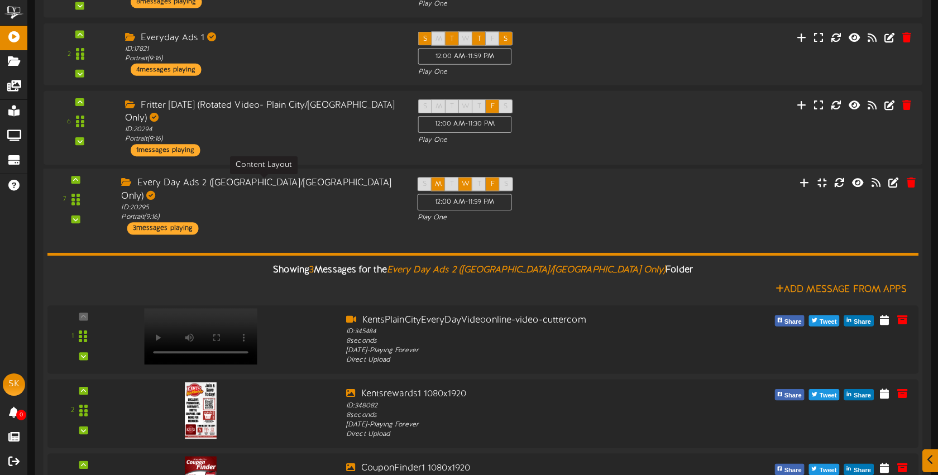
click at [365, 205] on div "Every Day Ads 2 (Plain City/Tremonton Only) ID: 20295 Portrait ( 9:16 ) 3 messa…" at bounding box center [261, 206] width 296 height 58
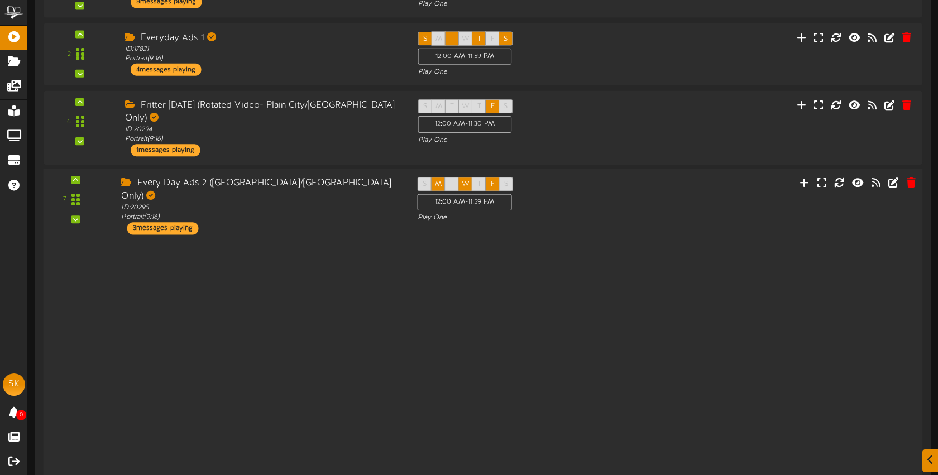
scroll to position [228, 0]
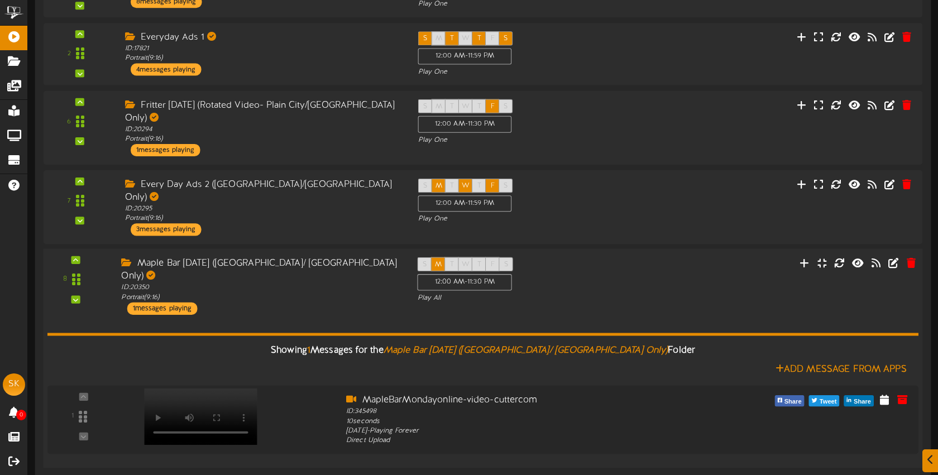
click at [333, 271] on div "Maple Bar Monday (Plain City/ Tremonton Only) ID: 20350 Portrait ( 9:16 ) 1 mes…" at bounding box center [261, 287] width 296 height 58
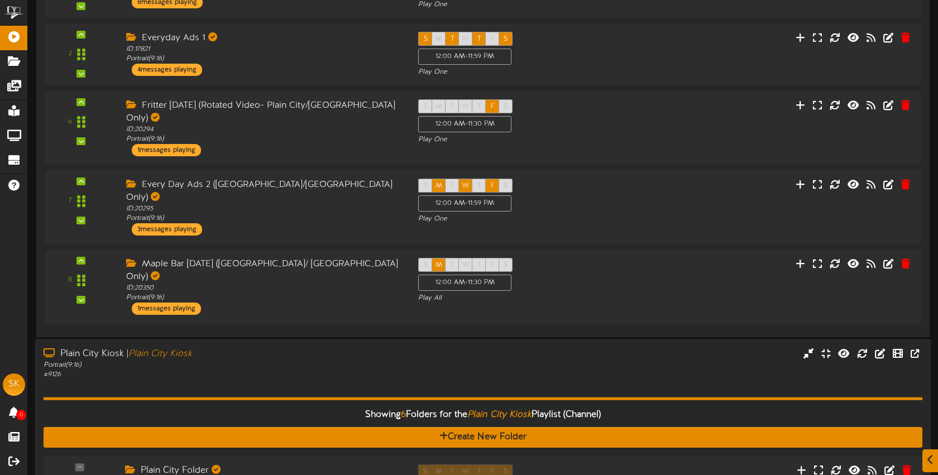
click at [349, 360] on div "Portrait ( 9:16 )" at bounding box center [222, 364] width 357 height 9
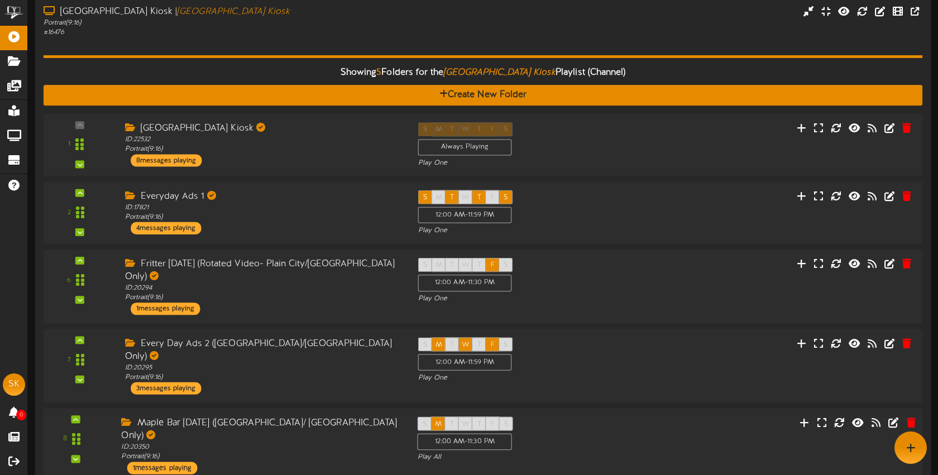
scroll to position [0, 0]
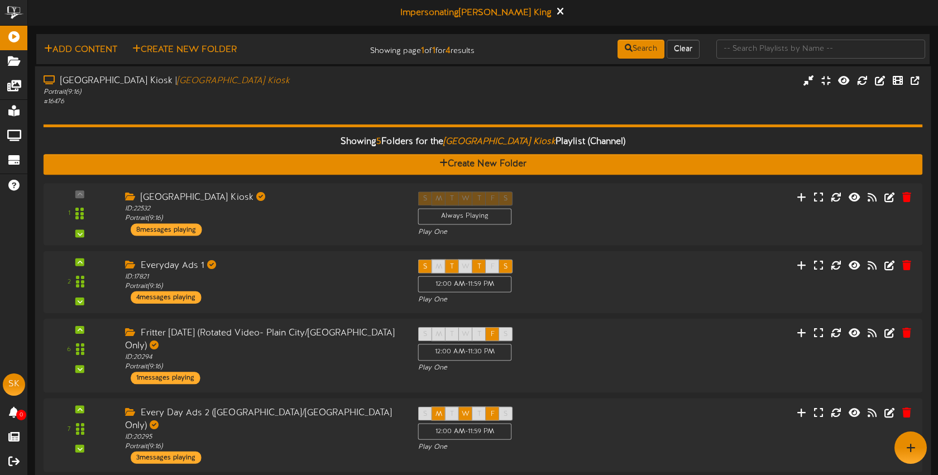
drag, startPoint x: 305, startPoint y: 94, endPoint x: 322, endPoint y: 99, distance: 17.7
click at [305, 94] on div "Portrait ( 9:16 )" at bounding box center [222, 91] width 357 height 9
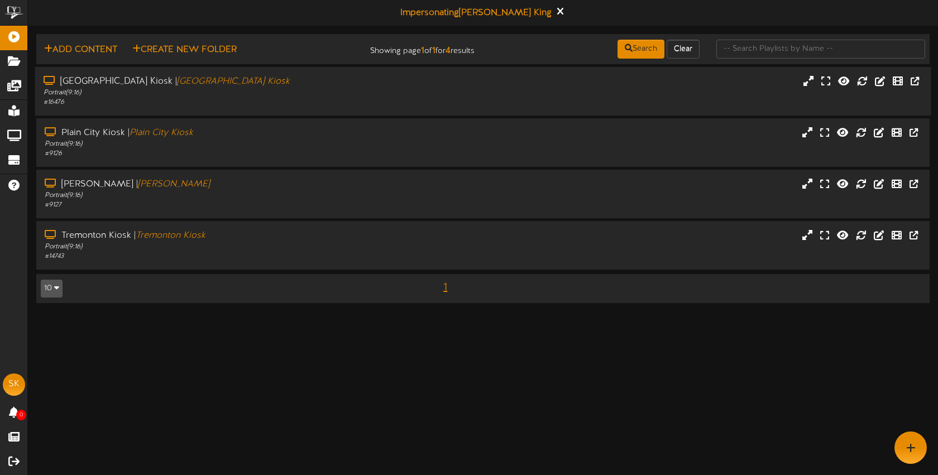
click at [268, 101] on div "# 16476" at bounding box center [222, 102] width 357 height 9
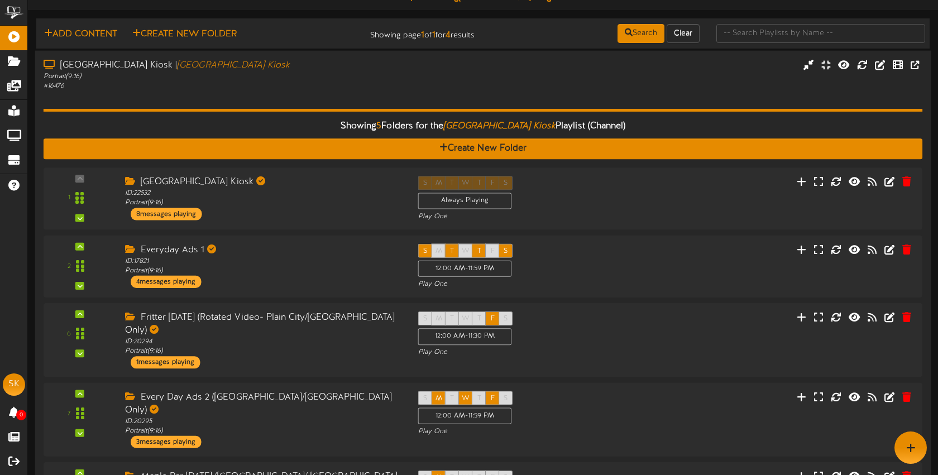
scroll to position [34, 0]
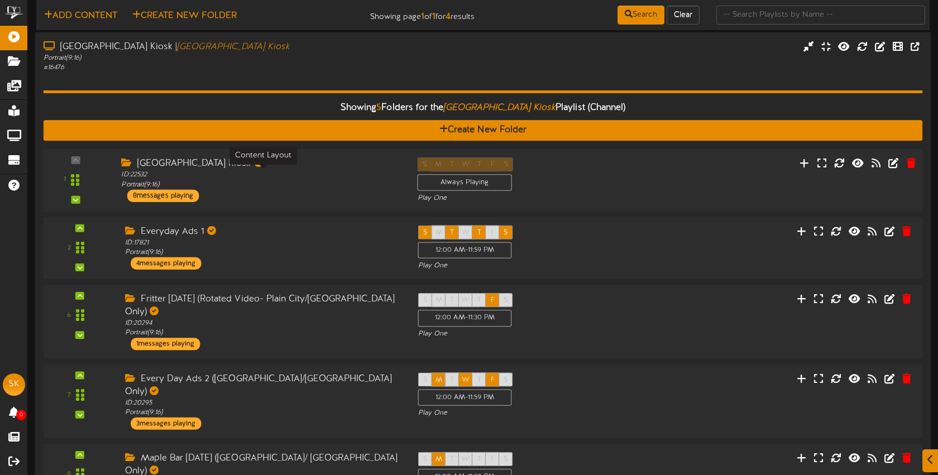
click at [278, 170] on div "ID: 22532 Portrait ( 9:16 )" at bounding box center [260, 180] width 279 height 20
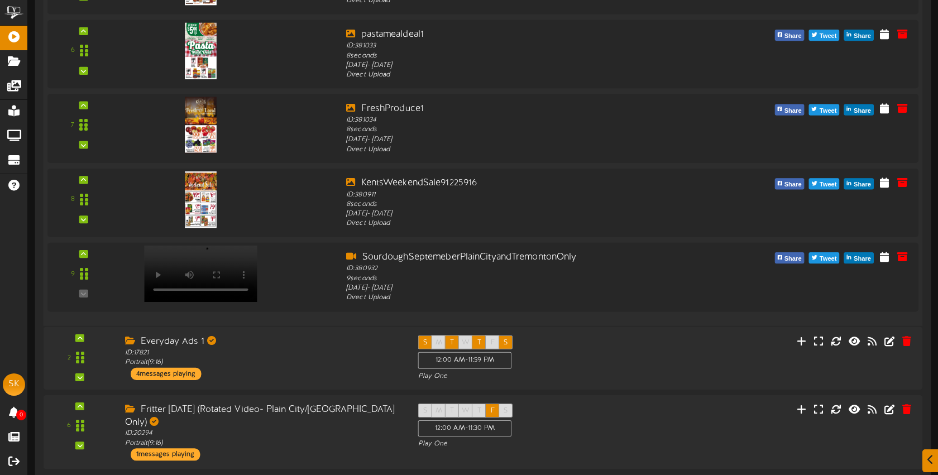
scroll to position [693, 0]
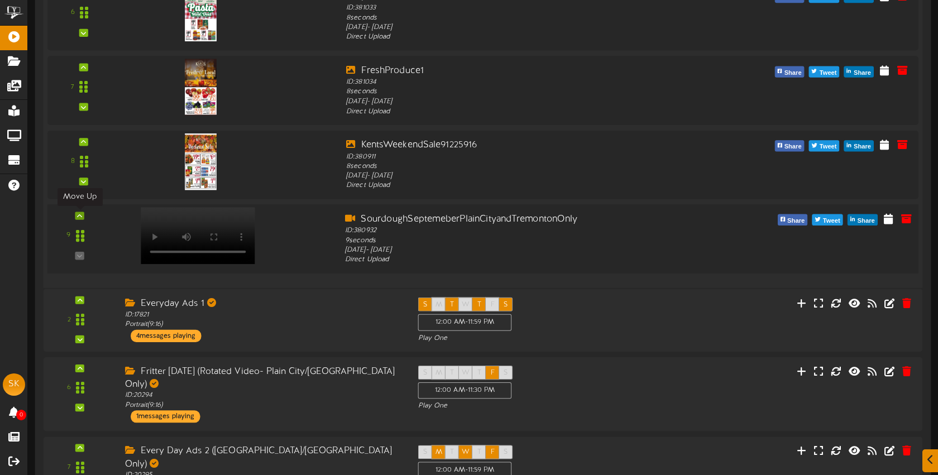
click at [83, 217] on div at bounding box center [79, 216] width 9 height 8
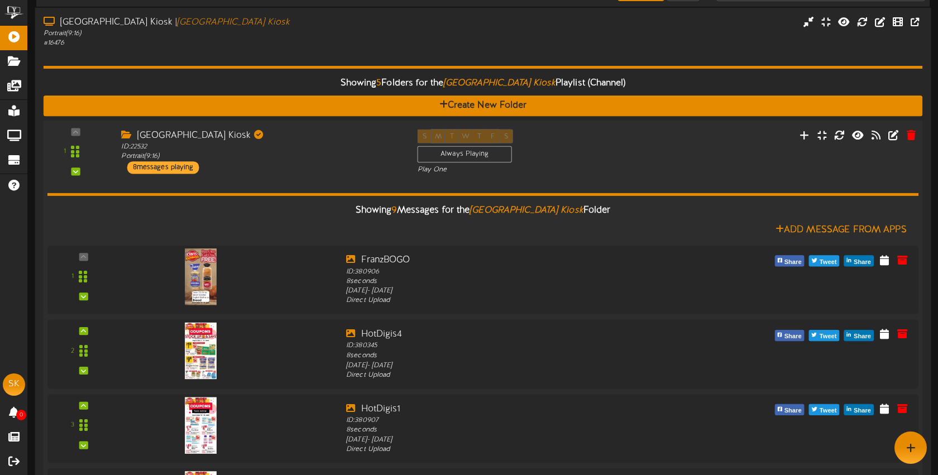
scroll to position [38, 0]
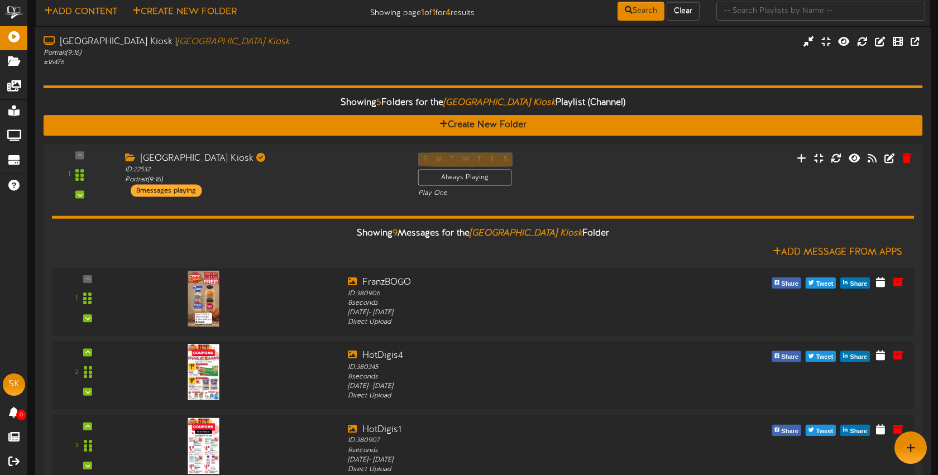
click at [314, 60] on div "# 16476" at bounding box center [222, 62] width 357 height 9
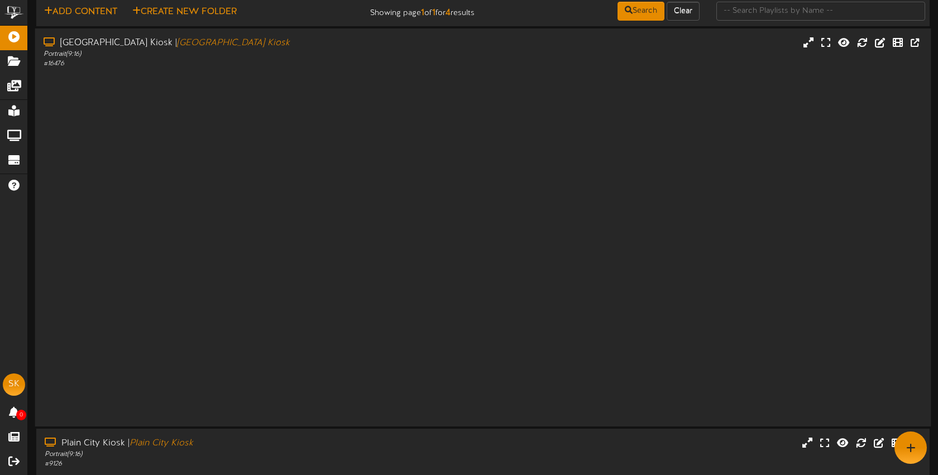
scroll to position [0, 0]
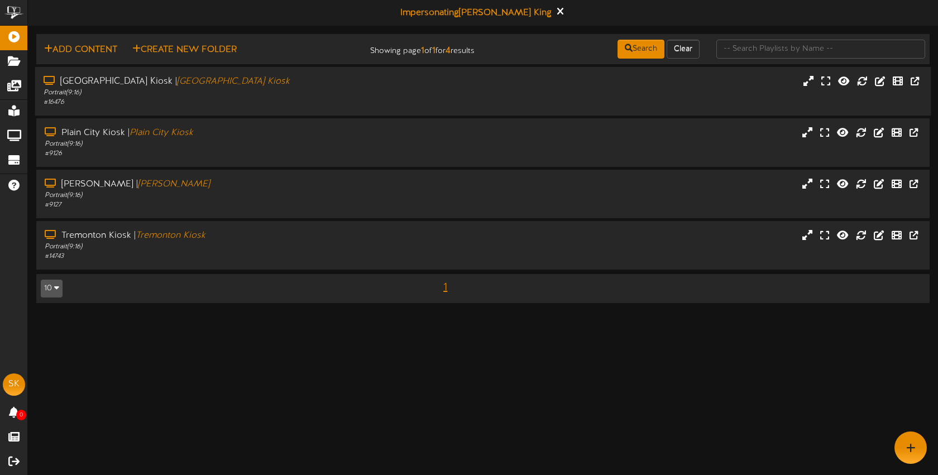
click at [313, 88] on div "Portrait ( 9:16 )" at bounding box center [222, 92] width 357 height 9
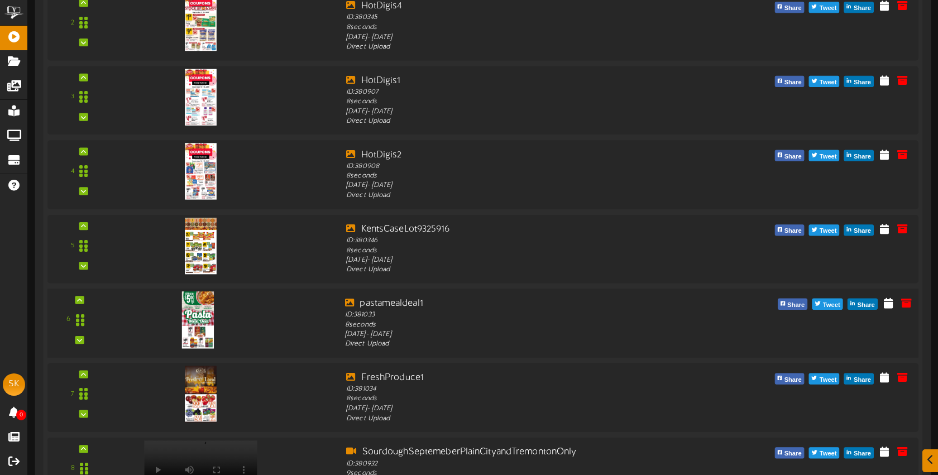
scroll to position [497, 0]
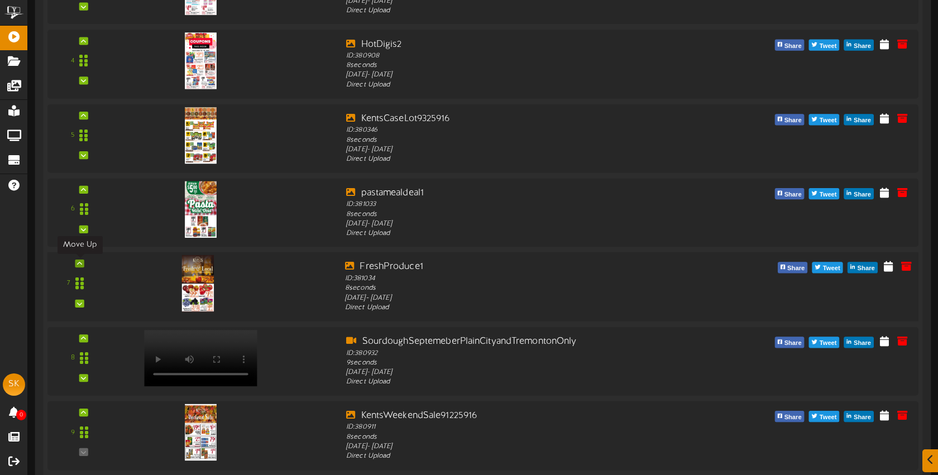
click at [83, 265] on div at bounding box center [79, 264] width 9 height 8
click at [83, 265] on div "7" at bounding box center [80, 284] width 56 height 46
click at [82, 265] on div at bounding box center [79, 264] width 9 height 8
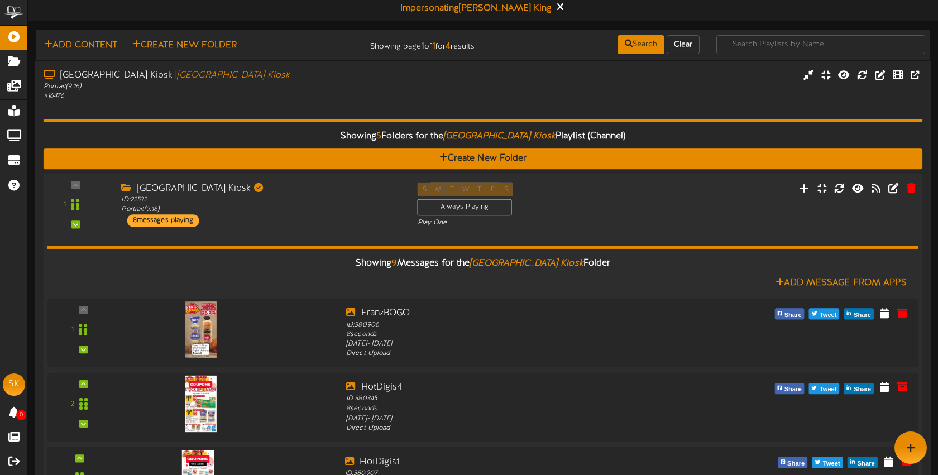
scroll to position [0, 0]
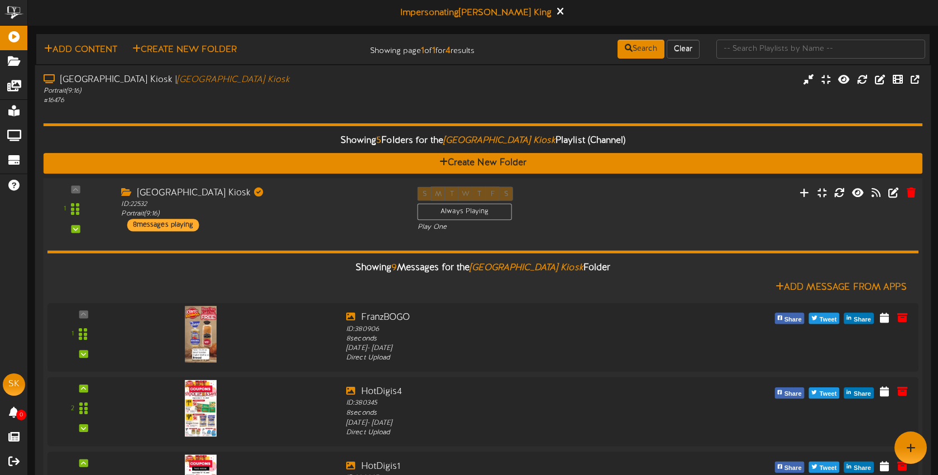
click at [296, 228] on div "Brigham City Kiosk ID: 22532 Portrait ( 9:16 ) 8 messages playing" at bounding box center [261, 209] width 296 height 45
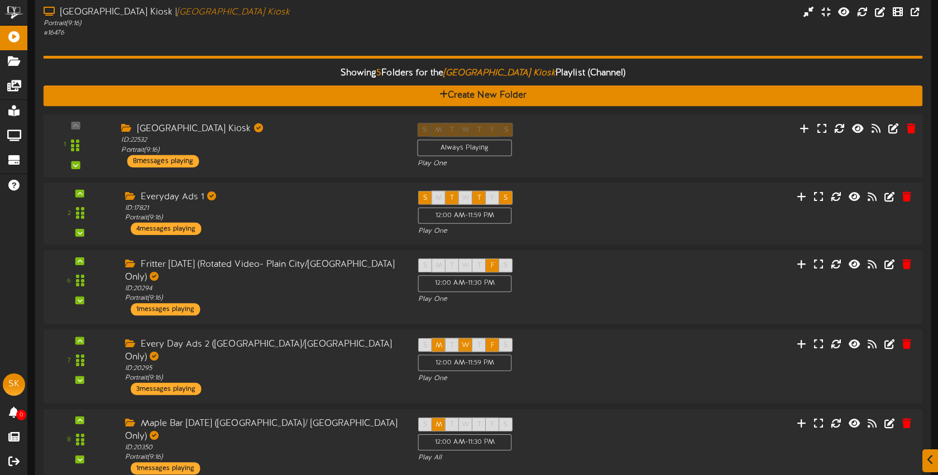
scroll to position [103, 0]
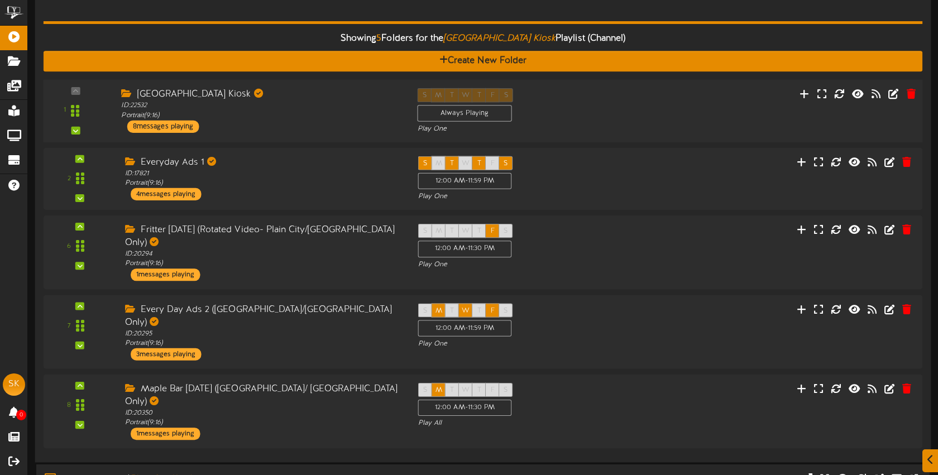
click at [310, 120] on div "Brigham City Kiosk ID: 22532 Portrait ( 9:16 ) 8 messages playing" at bounding box center [261, 110] width 296 height 45
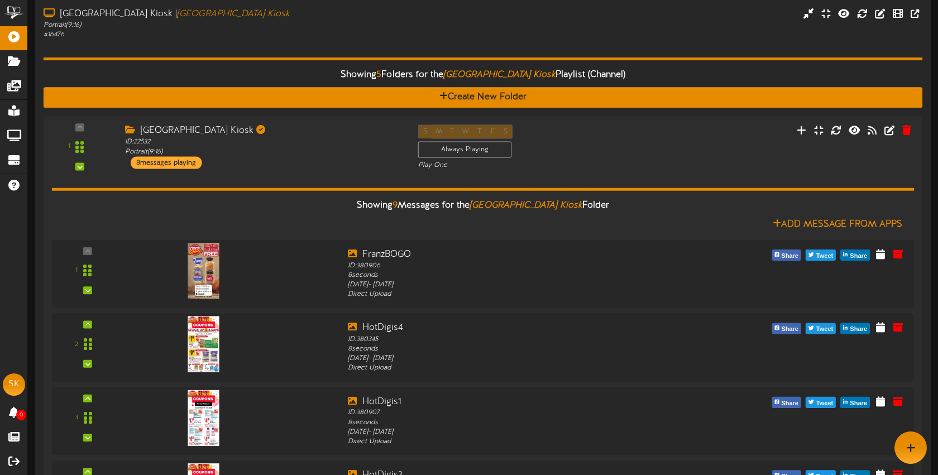
scroll to position [0, 0]
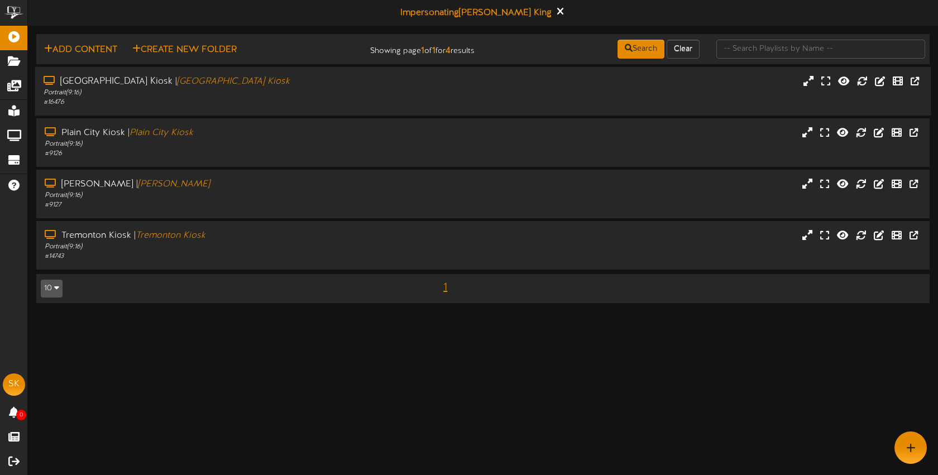
click at [304, 95] on div "Portrait ( 9:16 )" at bounding box center [222, 92] width 357 height 9
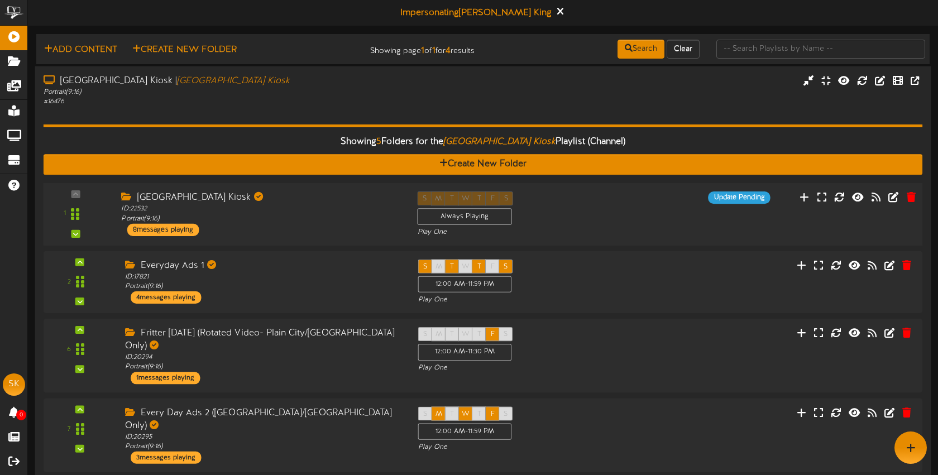
click at [333, 228] on div "[GEOGRAPHIC_DATA] Kiosk ID: 22532 Portrait ( 9:16 ) 8 messages playing" at bounding box center [261, 213] width 296 height 45
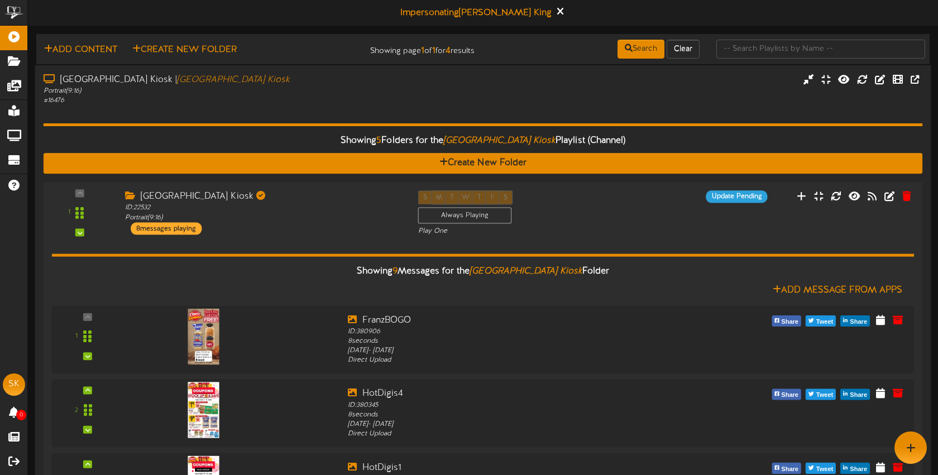
click at [258, 90] on div "Portrait ( 9:16 )" at bounding box center [222, 90] width 357 height 9
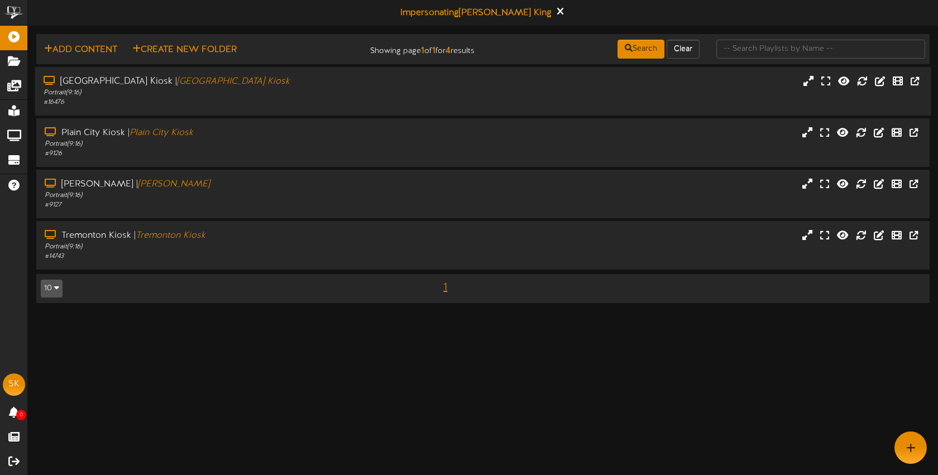
click at [308, 101] on div "# 16476" at bounding box center [222, 102] width 357 height 9
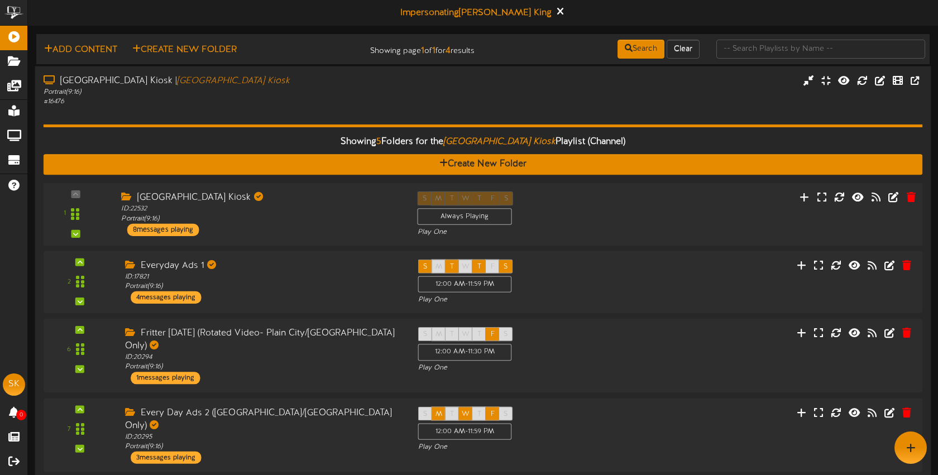
click at [321, 196] on div "[GEOGRAPHIC_DATA] Kiosk" at bounding box center [260, 197] width 279 height 13
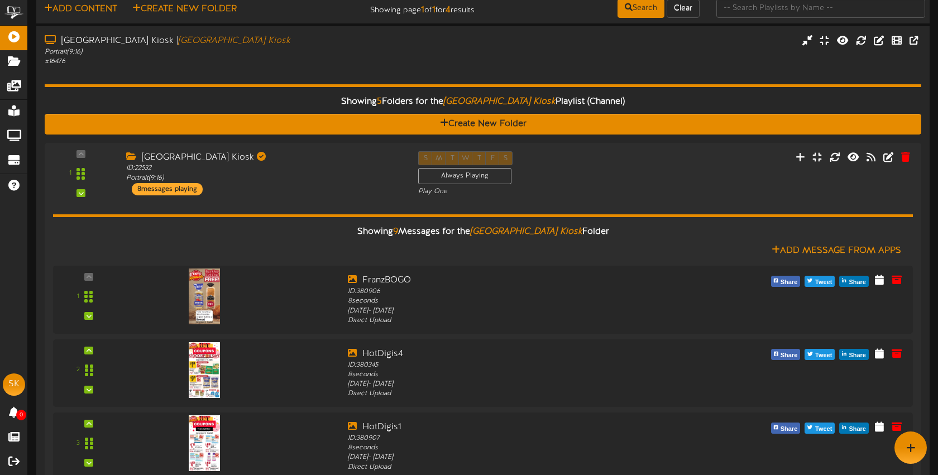
scroll to position [40, 0]
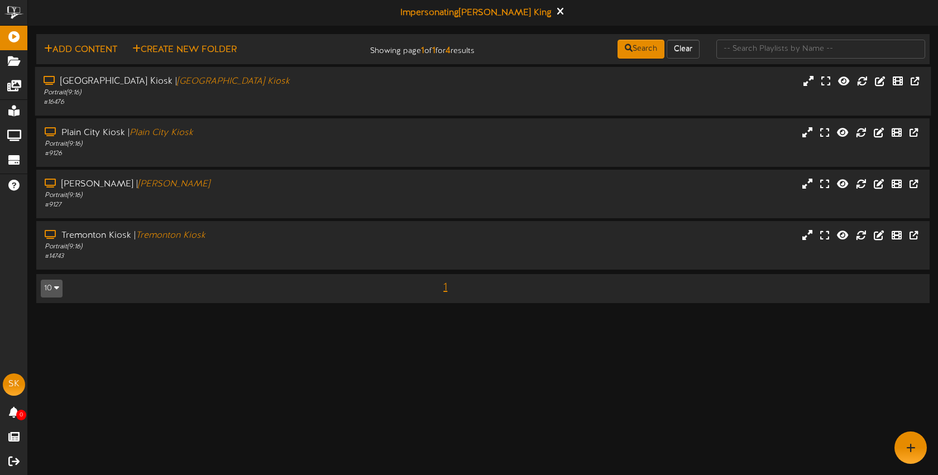
click at [265, 90] on div "Portrait ( 9:16 )" at bounding box center [222, 92] width 357 height 9
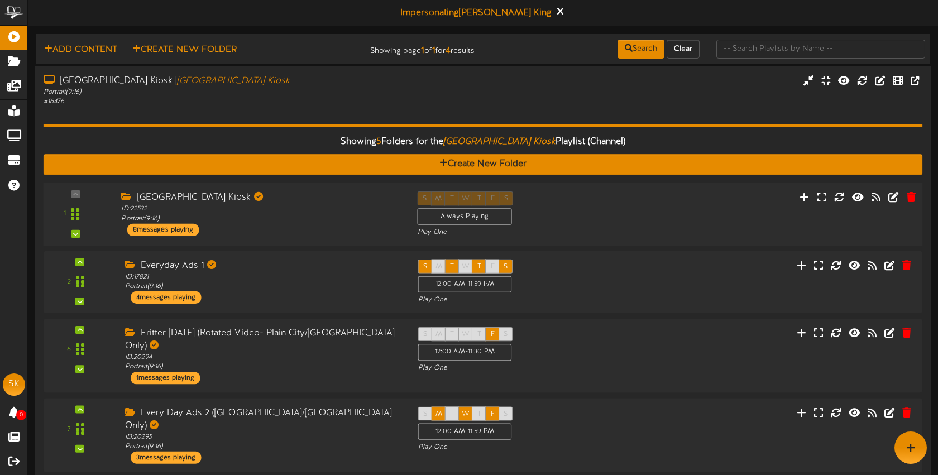
click at [637, 228] on div "1 ID:" at bounding box center [483, 214] width 888 height 46
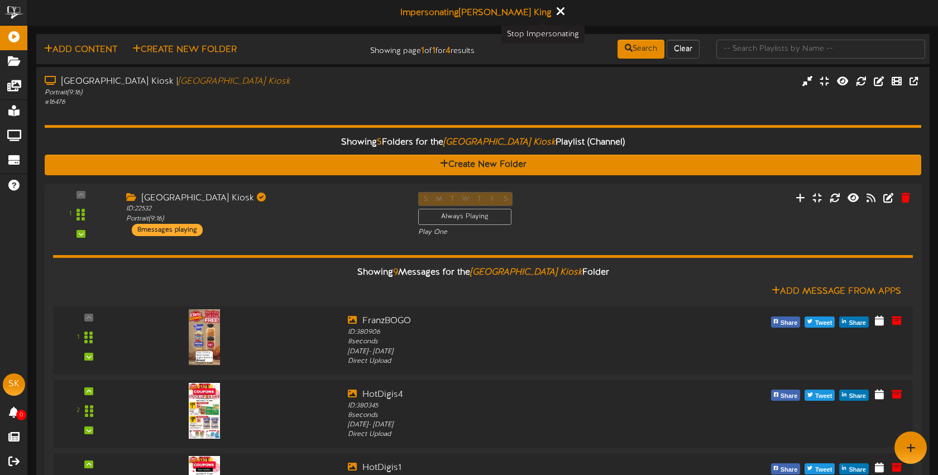
click at [556, 11] on icon at bounding box center [559, 11] width 7 height 12
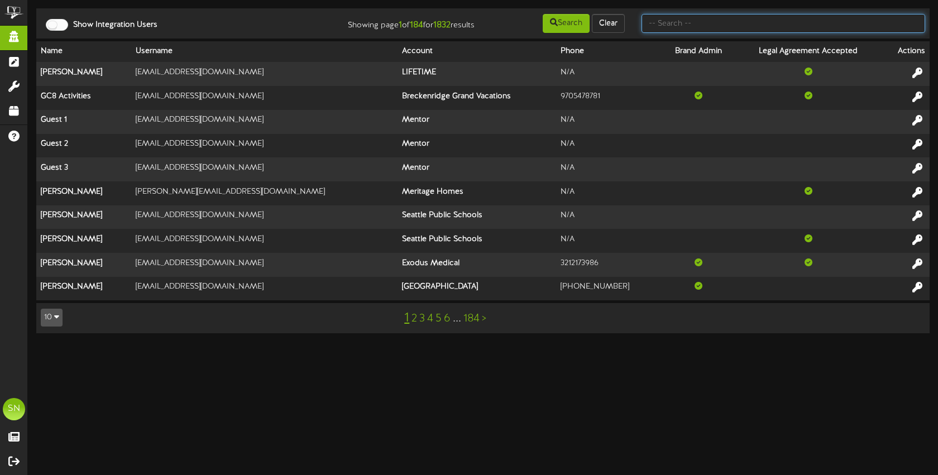
click at [733, 22] on input "text" at bounding box center [784, 23] width 284 height 19
type input "k"
click at [663, 25] on input "text" at bounding box center [784, 23] width 284 height 19
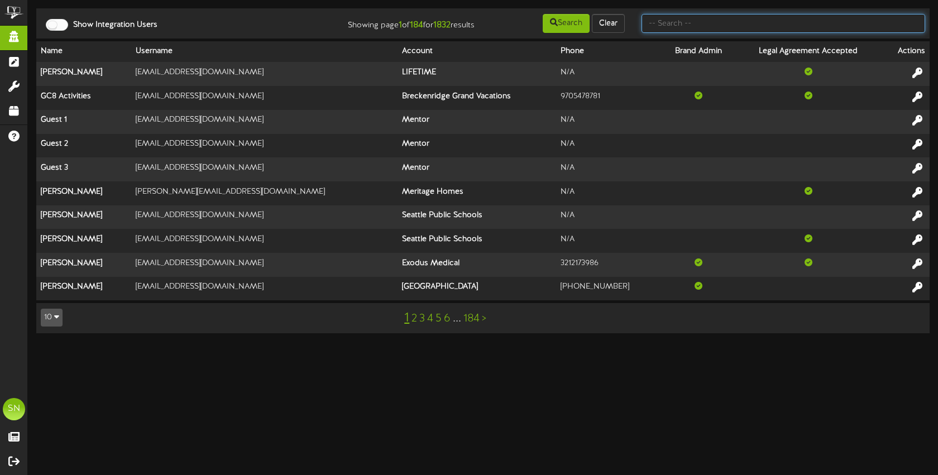
type input "e"
click at [663, 25] on input "text" at bounding box center [784, 23] width 284 height 19
type input "the picklr"
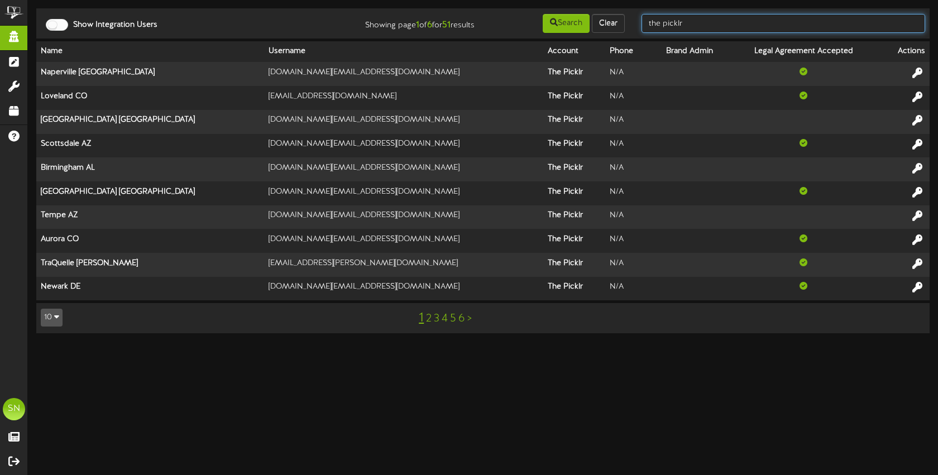
click at [761, 31] on input "the picklr" at bounding box center [784, 23] width 284 height 19
click at [428, 316] on link "2" at bounding box center [429, 319] width 6 height 12
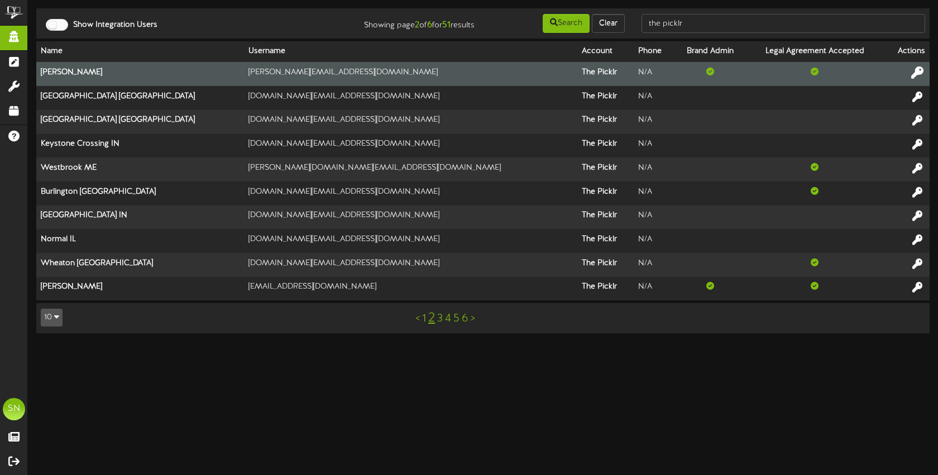
click at [915, 72] on icon at bounding box center [918, 72] width 12 height 12
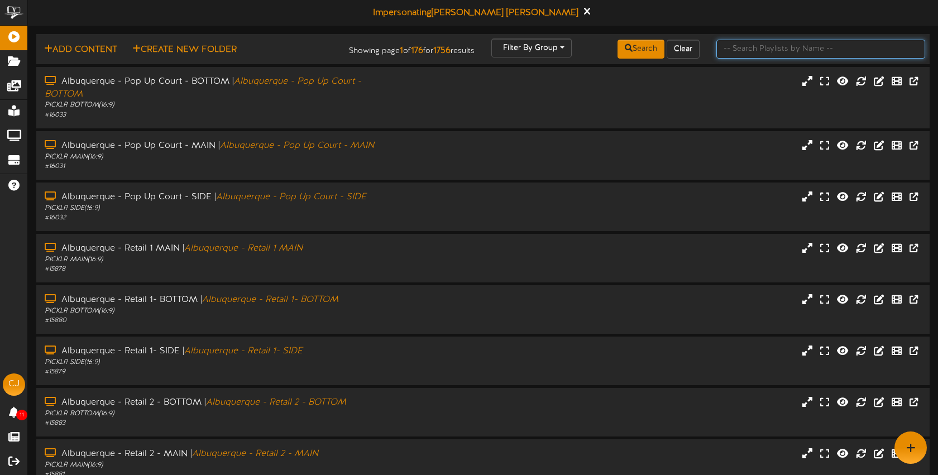
click at [738, 51] on input "text" at bounding box center [821, 49] width 209 height 19
type input "exton"
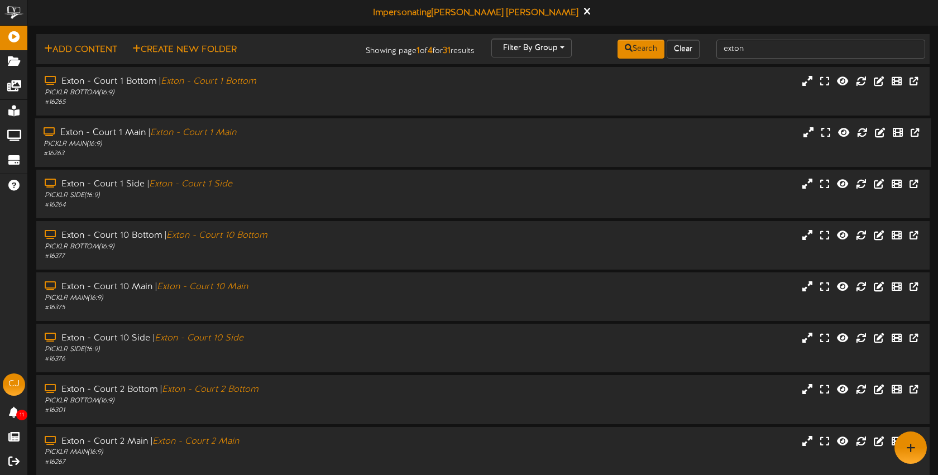
click at [311, 133] on div "Exton - Court 1 Main | Exton - Court 1 Main" at bounding box center [222, 133] width 357 height 13
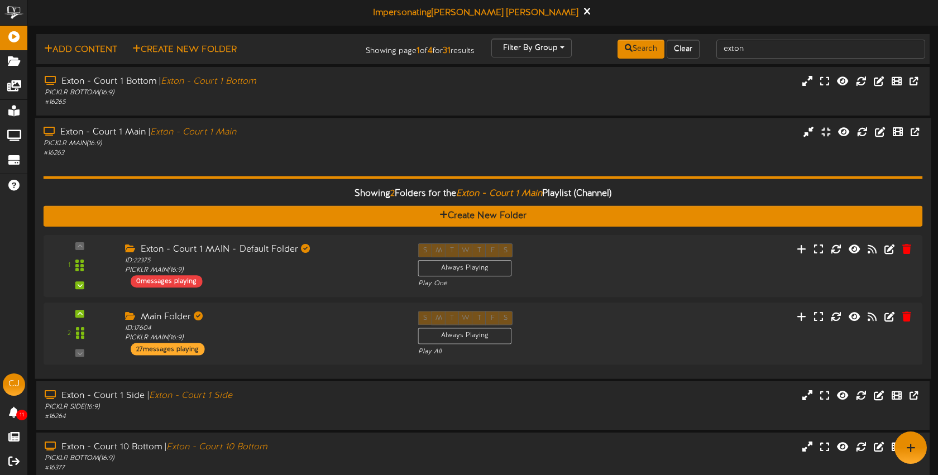
click at [407, 150] on div "Exton - Court 1 Main | Exton - Court 1 Main PICKLR MAIN ( 16:9 ) # 16263" at bounding box center [222, 142] width 374 height 32
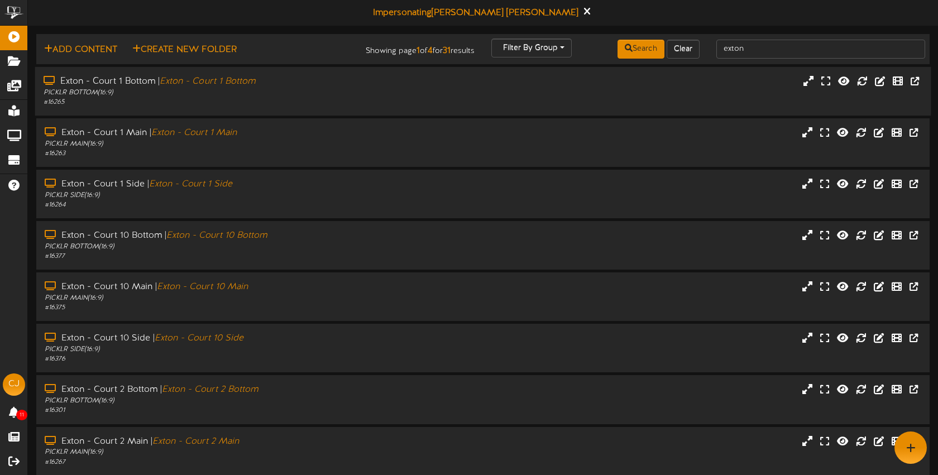
click at [393, 103] on div "# 16265" at bounding box center [222, 102] width 357 height 9
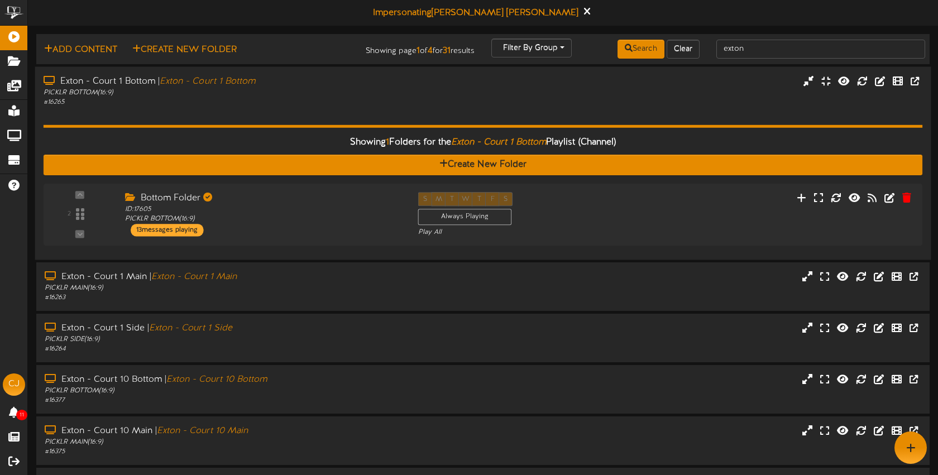
click at [346, 103] on div "# 16265" at bounding box center [222, 101] width 357 height 9
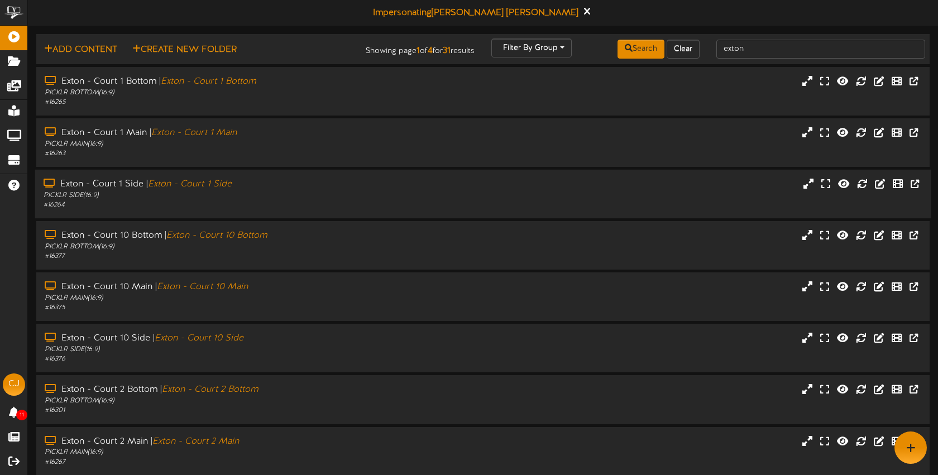
click at [283, 194] on div "PICKLR SIDE ( 16:9 )" at bounding box center [222, 195] width 357 height 9
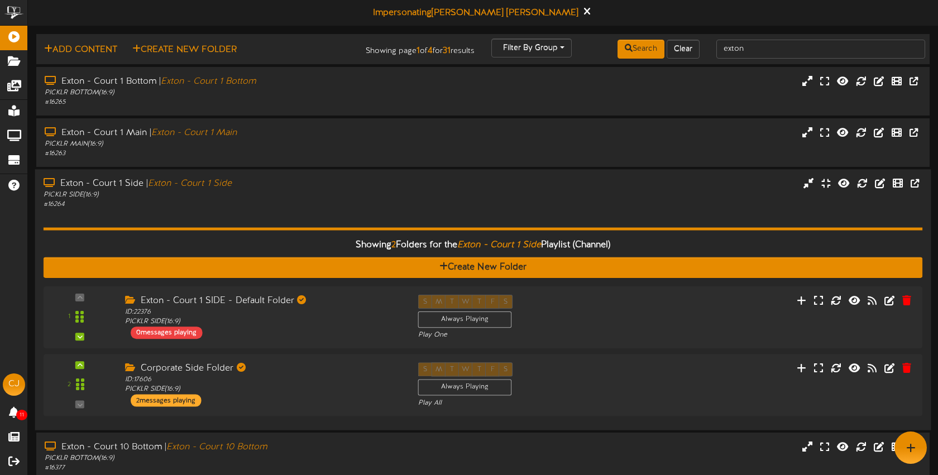
click at [428, 211] on div "Showing 2 Folders for the Exton - Court 1 Side Playlist (Channel) Create New Fo…" at bounding box center [484, 316] width 880 height 212
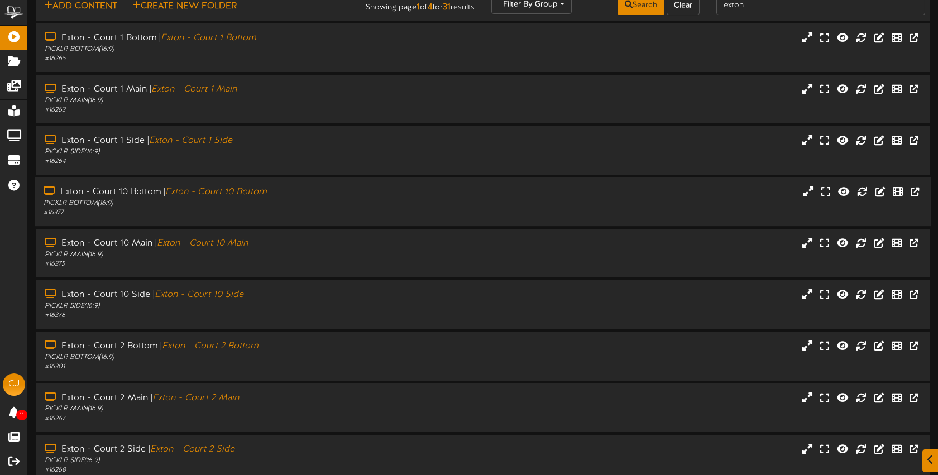
scroll to position [51, 0]
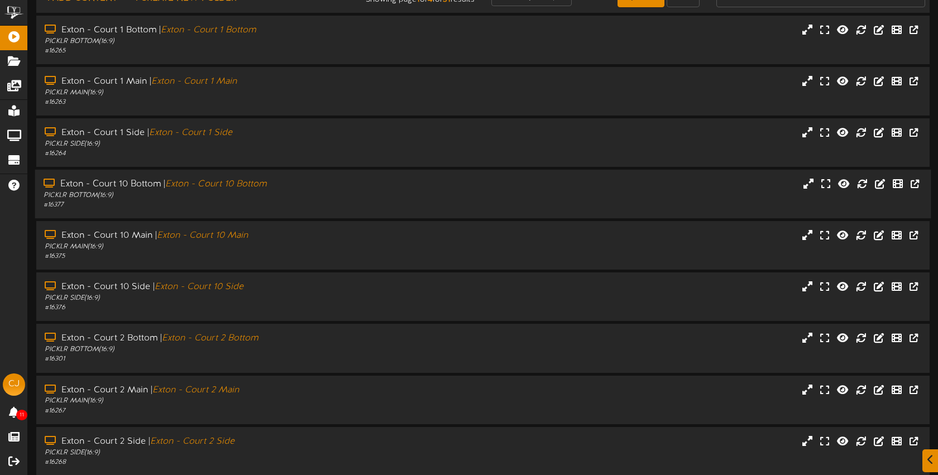
drag, startPoint x: 332, startPoint y: 208, endPoint x: 344, endPoint y: 208, distance: 12.3
click at [332, 208] on div "# 16377" at bounding box center [222, 205] width 357 height 9
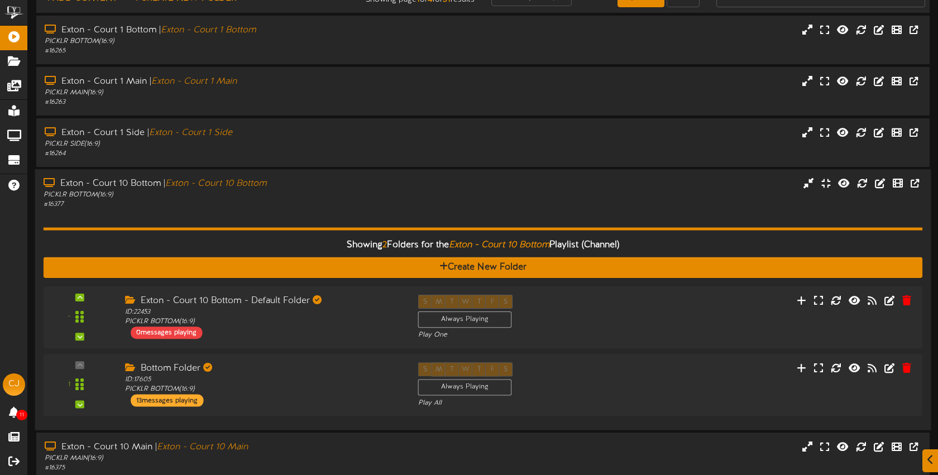
click at [359, 190] on div "PICKLR BOTTOM ( 16:9 )" at bounding box center [222, 194] width 357 height 9
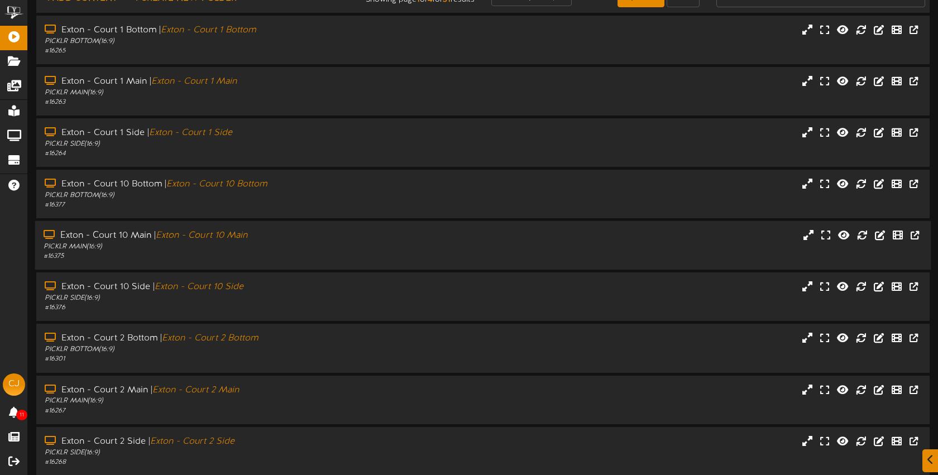
scroll to position [149, 0]
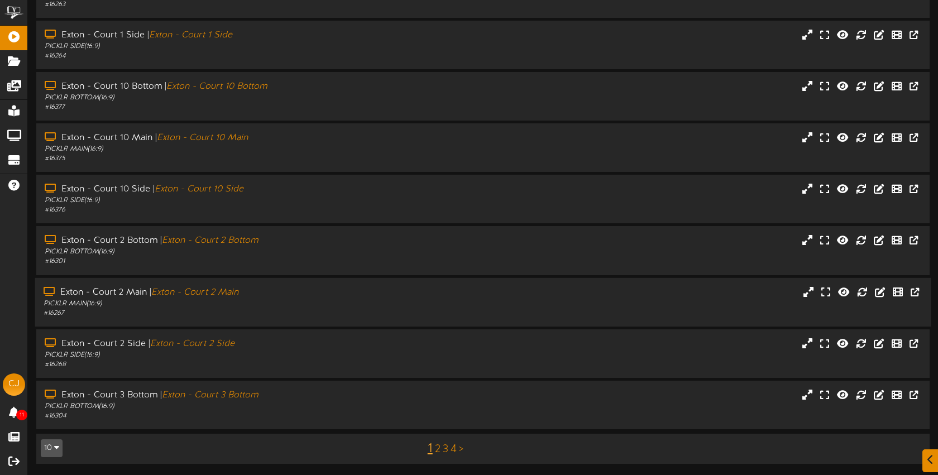
click at [330, 299] on div "PICKLR MAIN ( 16:9 )" at bounding box center [222, 303] width 357 height 9
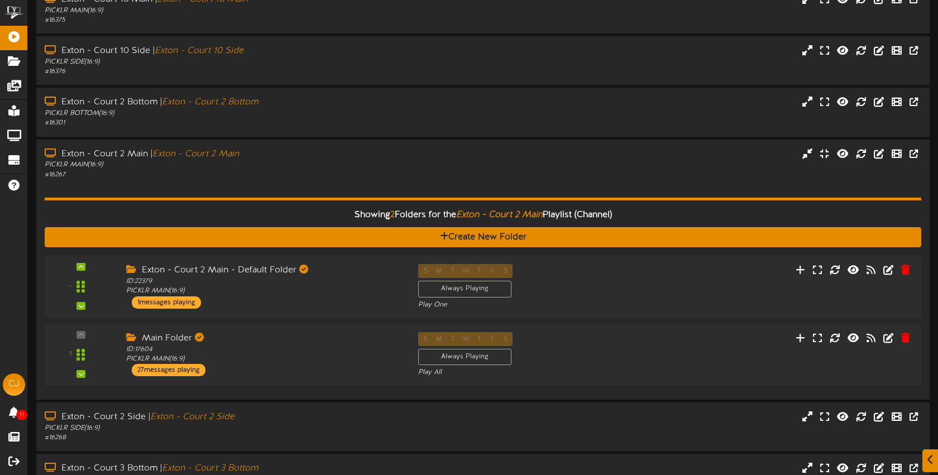
scroll to position [301, 0]
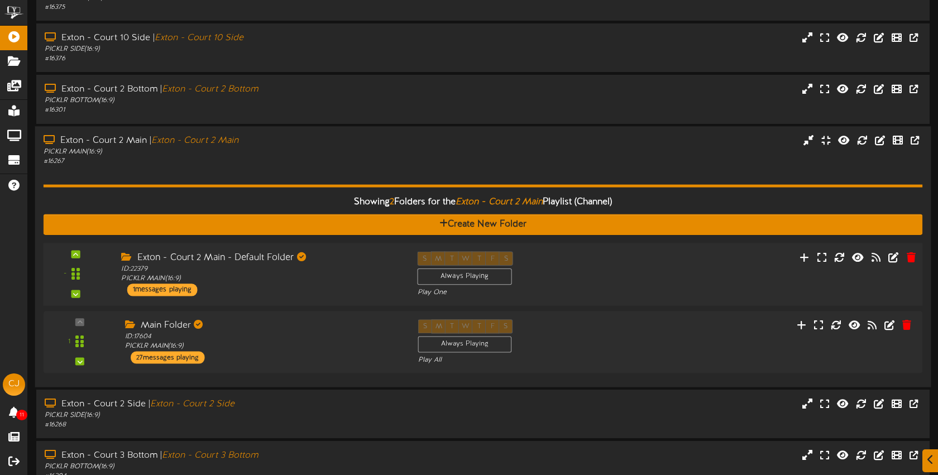
click at [348, 289] on div "Exton - Court 2 Main - Default Folder ID: 22379 PICKLR MAIN ( 16:9 ) 1 messages…" at bounding box center [261, 273] width 296 height 45
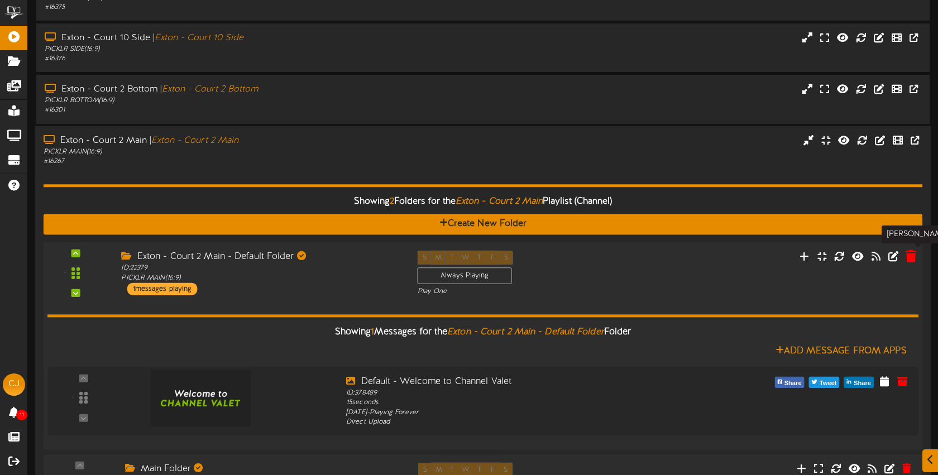
click at [909, 257] on icon at bounding box center [911, 256] width 11 height 12
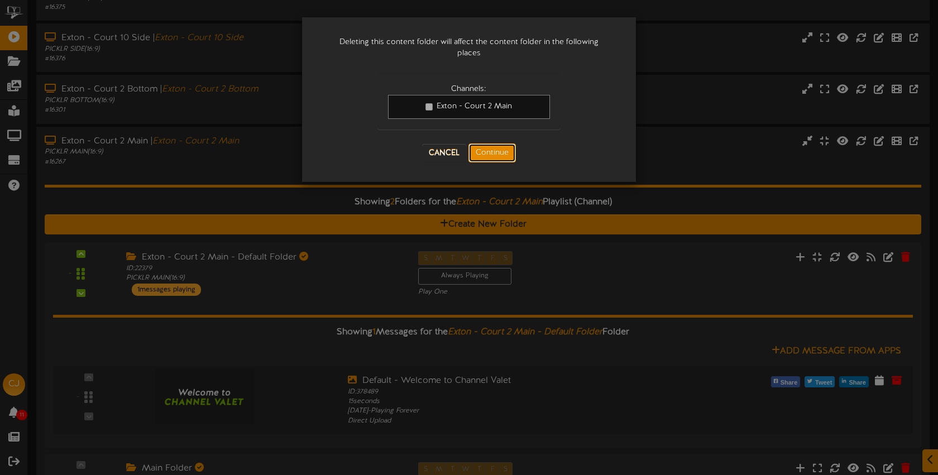
click at [498, 151] on button "Continue" at bounding box center [492, 153] width 47 height 19
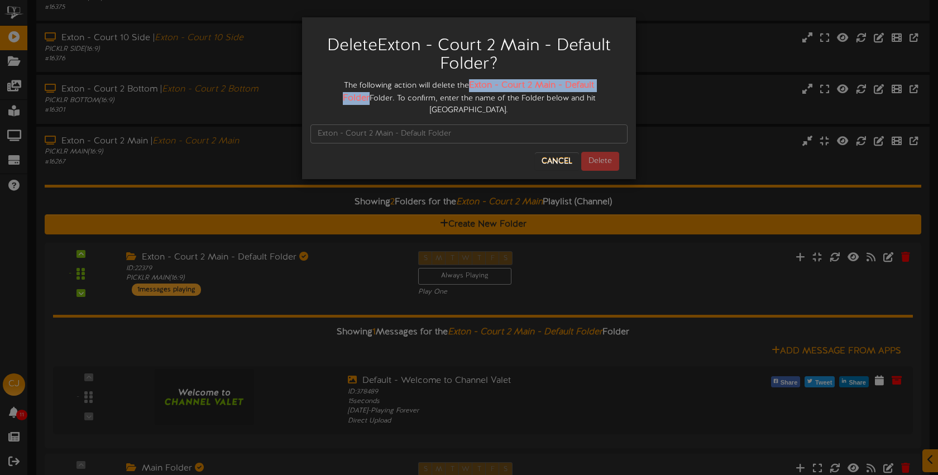
drag, startPoint x: 459, startPoint y: 87, endPoint x: 586, endPoint y: 87, distance: 127.4
click at [612, 87] on div "The following action will delete the Exton - Court 2 Main - Default Folder Fold…" at bounding box center [469, 97] width 317 height 37
copy strong "Exton - Court 2 Main - Default Folder"
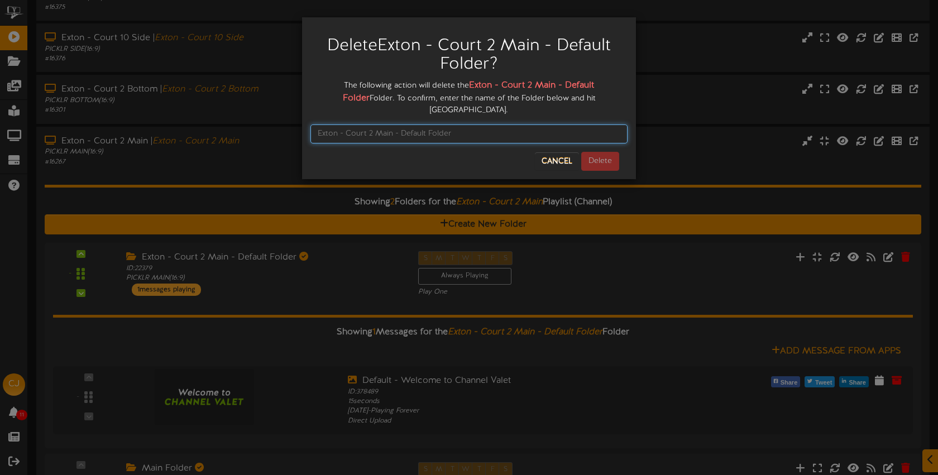
click at [458, 125] on input "text" at bounding box center [469, 134] width 317 height 19
paste input "Exton - Court 2 Main - Default Folder"
type input "Exton - Court 2 Main - Default Folder"
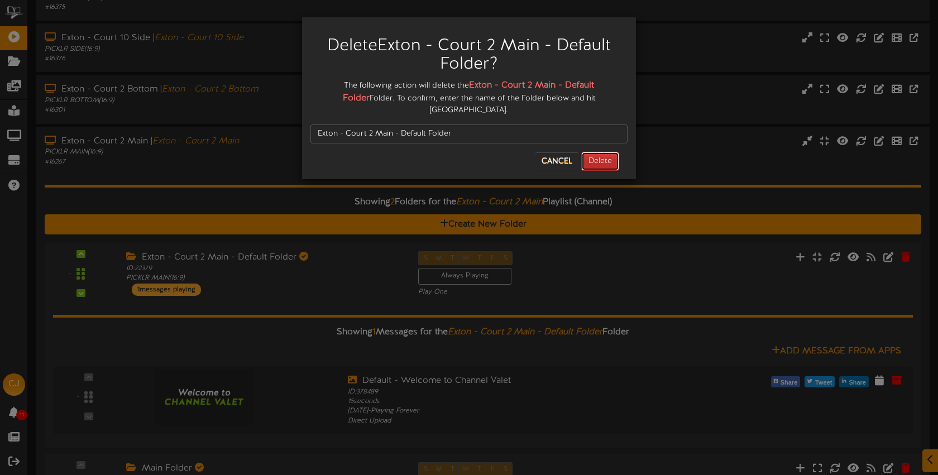
click at [598, 152] on button "Delete" at bounding box center [600, 161] width 38 height 19
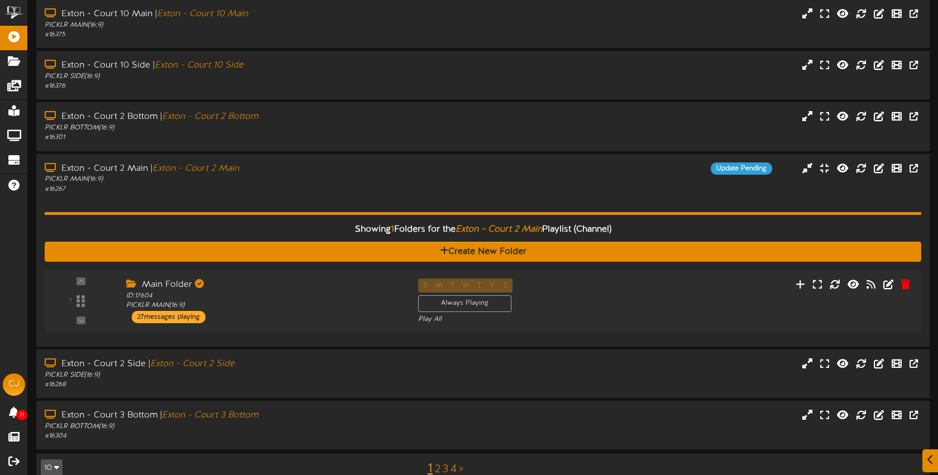
scroll to position [282, 0]
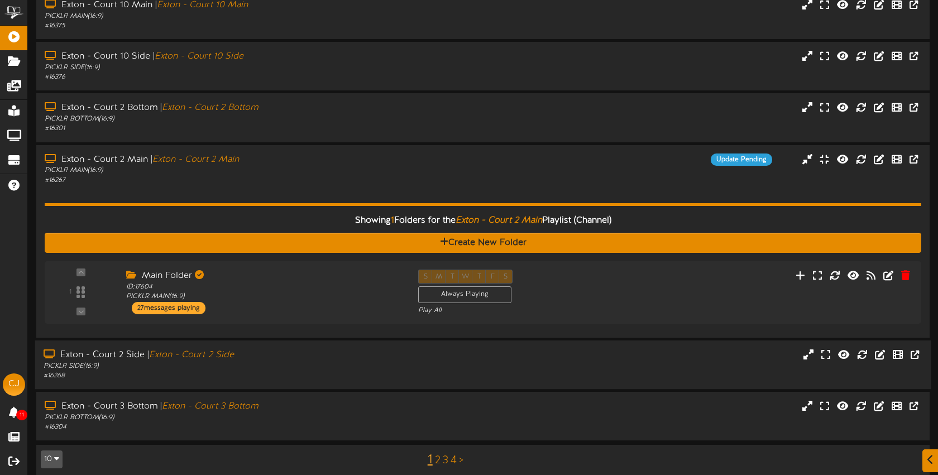
click at [324, 361] on div "PICKLR SIDE ( 16:9 )" at bounding box center [222, 365] width 357 height 9
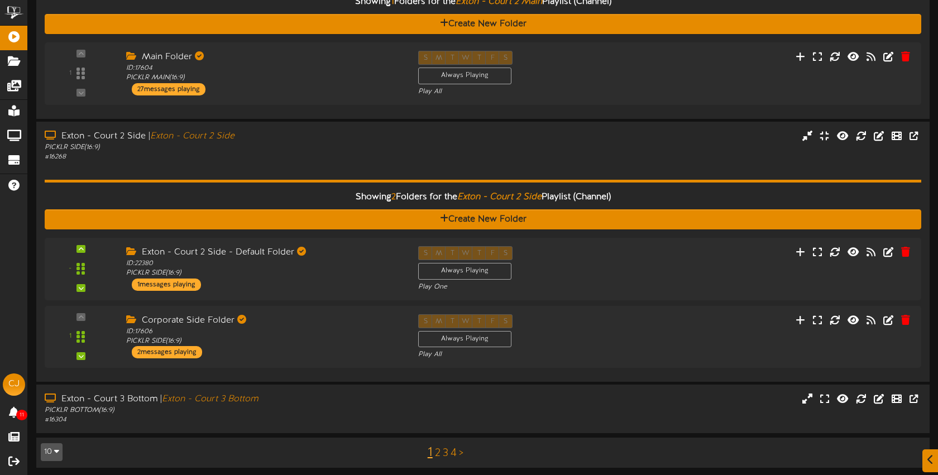
scroll to position [505, 0]
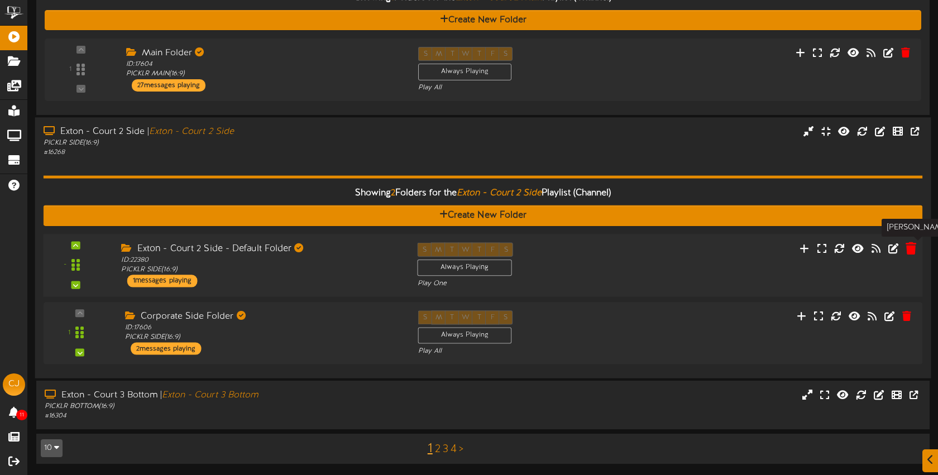
click at [911, 247] on icon at bounding box center [911, 248] width 11 height 12
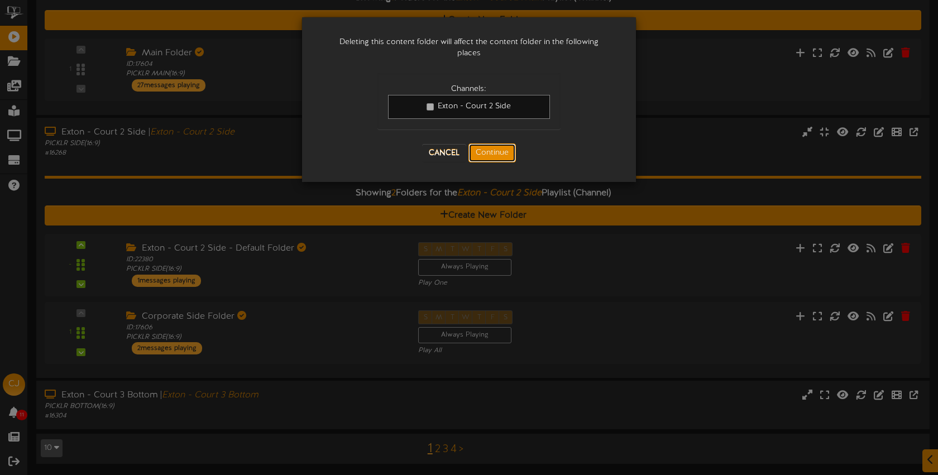
click at [505, 155] on button "Continue" at bounding box center [492, 153] width 47 height 19
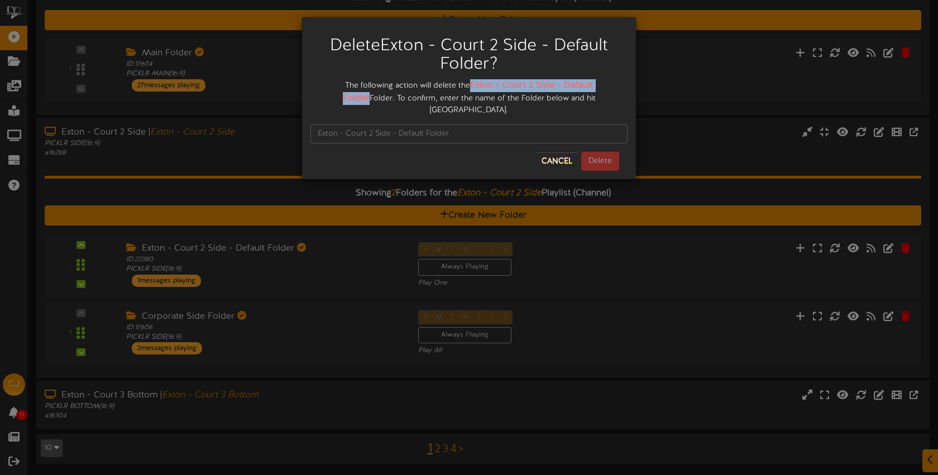
drag, startPoint x: 457, startPoint y: 85, endPoint x: 603, endPoint y: 89, distance: 145.8
click at [616, 91] on div "The following action will delete the Exton - Court 2 Side - Default Folder Fold…" at bounding box center [469, 97] width 317 height 37
copy strong "Exton - Court 2 Side - Default Folder"
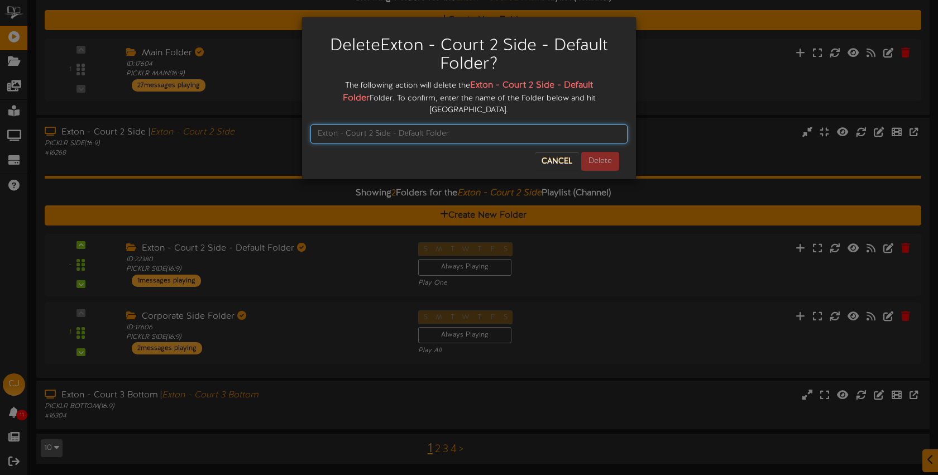
click at [462, 125] on input "text" at bounding box center [469, 134] width 317 height 19
paste input "Exton - Court 2 Side - Default Folder"
type input "Exton - Court 2 Side - Default Folder"
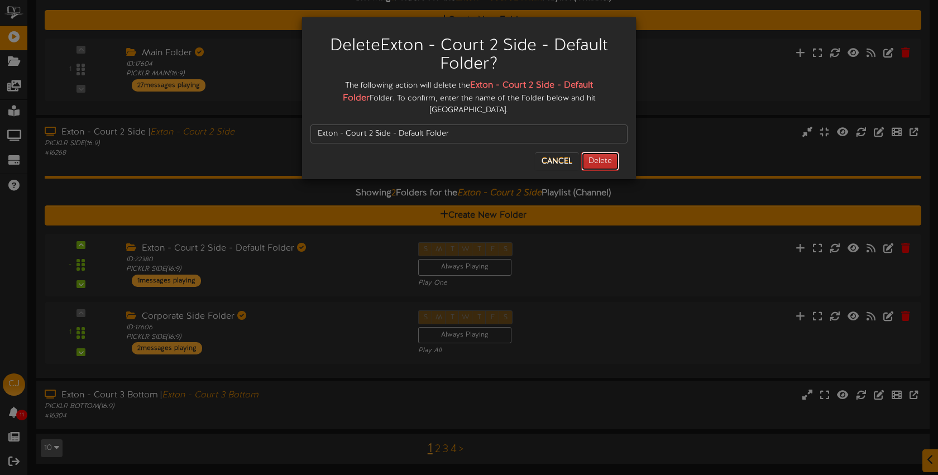
click at [593, 152] on button "Delete" at bounding box center [600, 161] width 38 height 19
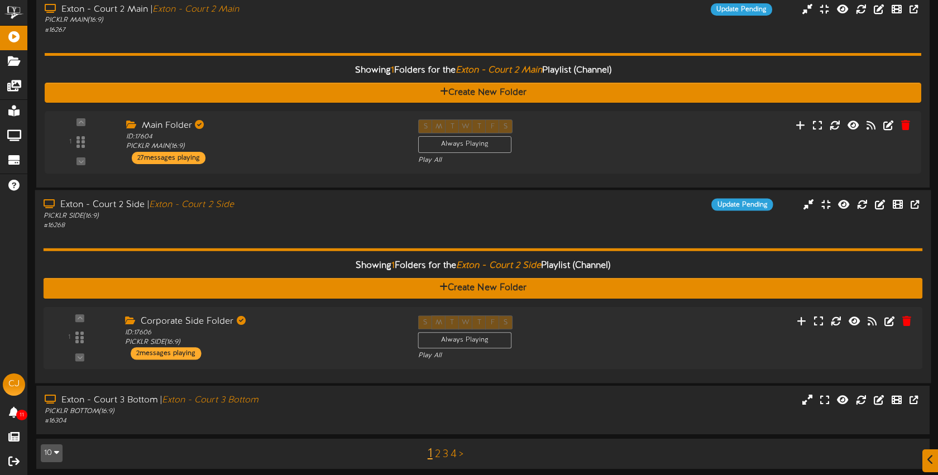
scroll to position [437, 0]
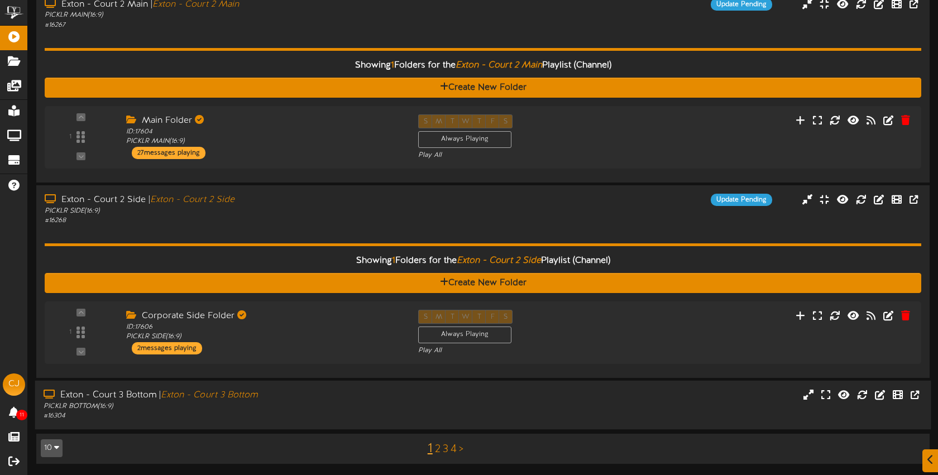
click at [402, 394] on div "Exton - Court 3 Bottom | Exton - Court 3 Bottom PICKLR BOTTOM ( 16:9 ) # 16304" at bounding box center [222, 405] width 374 height 32
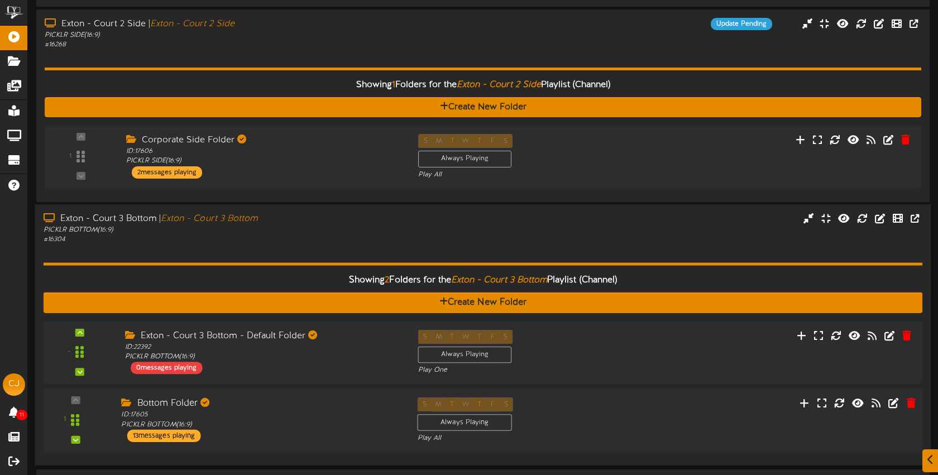
scroll to position [649, 0]
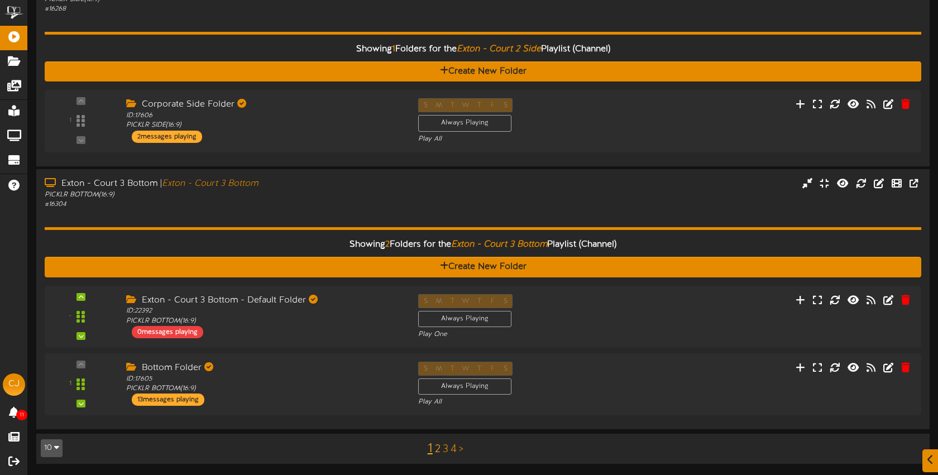
click at [439, 449] on link "2" at bounding box center [438, 450] width 6 height 12
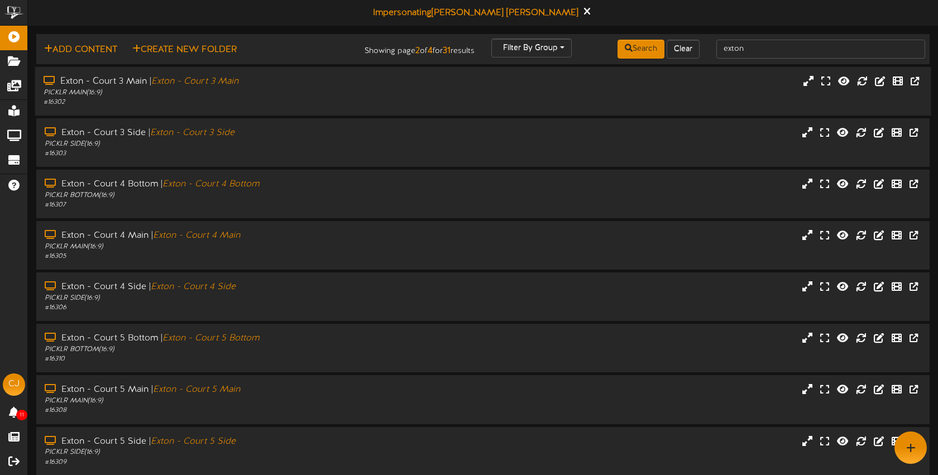
click at [308, 77] on div "Exton - Court 3 Main | Exton - Court 3 Main" at bounding box center [222, 81] width 357 height 13
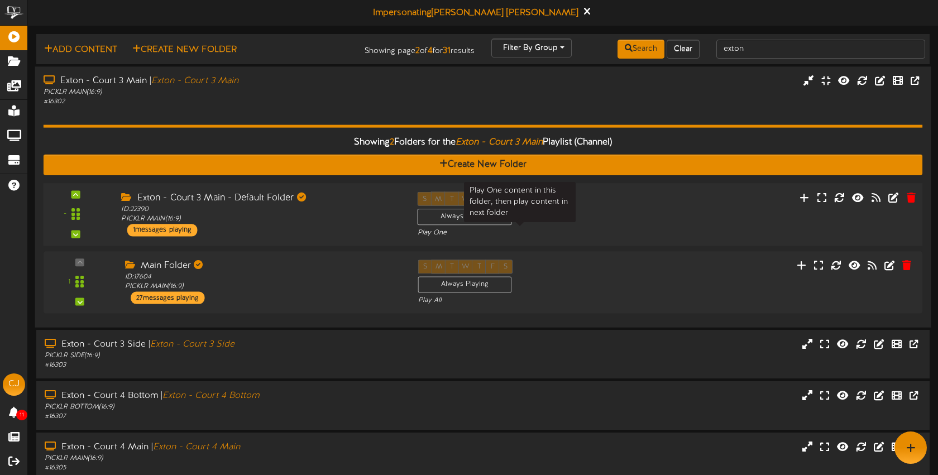
click at [600, 231] on div "Play One" at bounding box center [520, 232] width 205 height 9
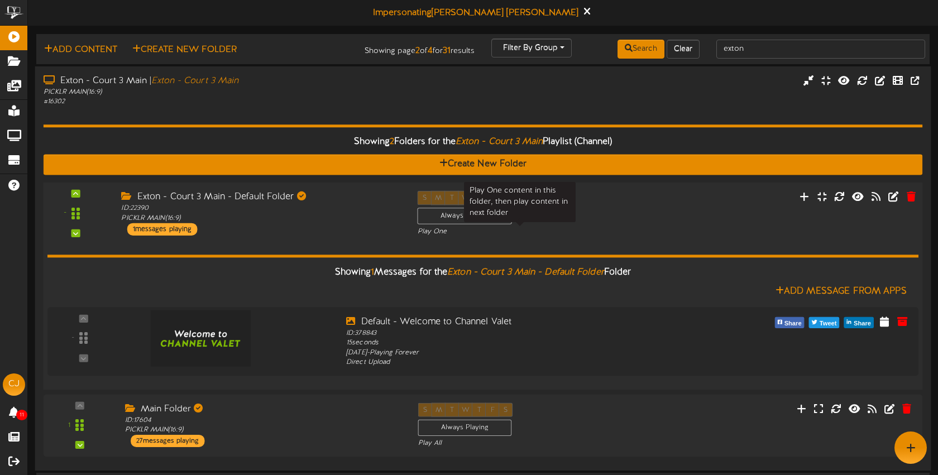
click at [601, 230] on div "Play One" at bounding box center [520, 231] width 205 height 9
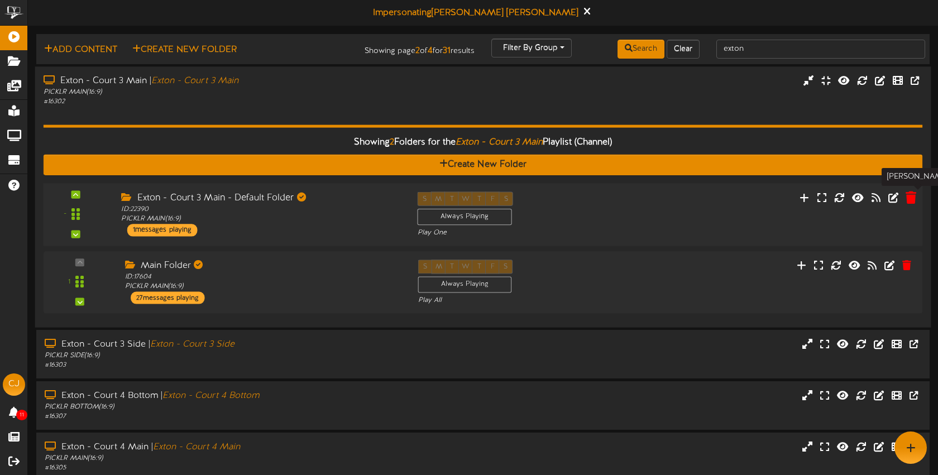
click at [913, 197] on icon at bounding box center [911, 197] width 11 height 12
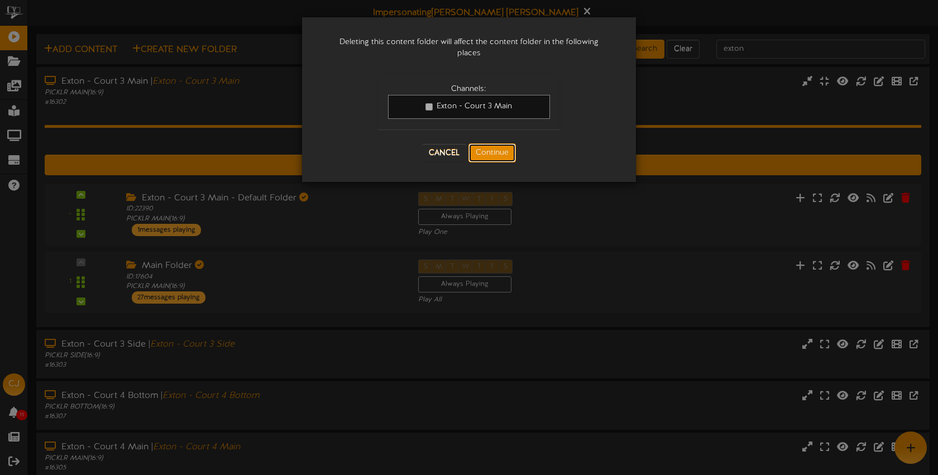
click at [502, 149] on button "Continue" at bounding box center [492, 153] width 47 height 19
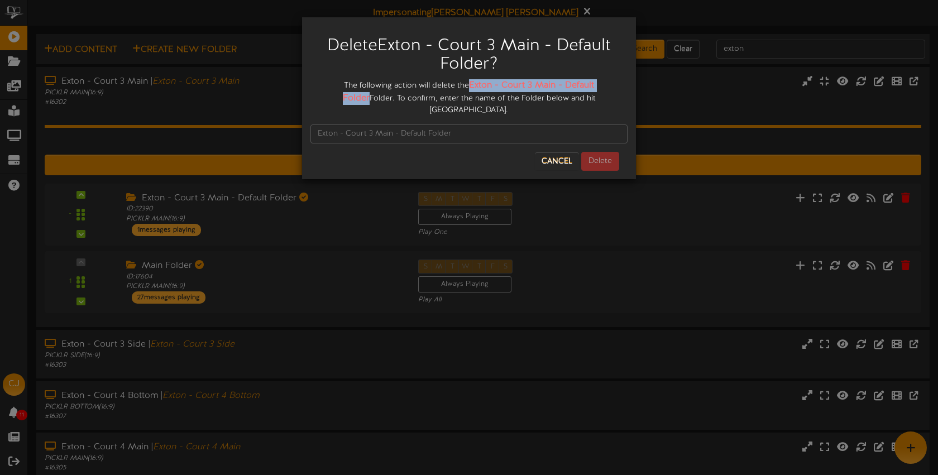
drag, startPoint x: 459, startPoint y: 83, endPoint x: 605, endPoint y: 85, distance: 146.4
click at [612, 87] on div "The following action will delete the Exton - Court 3 Main - Default Folder Fold…" at bounding box center [469, 97] width 317 height 37
copy strong "Exton - Court 3 Main - Default Folder"
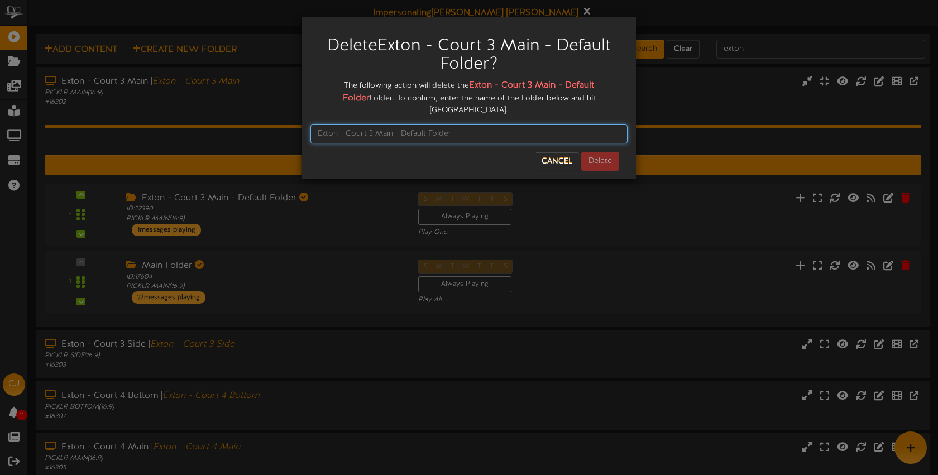
click at [462, 125] on input "text" at bounding box center [469, 134] width 317 height 19
paste input "Exton - Court 3 Main - Default Folder"
type input "Exton - Court 3 Main - Default Folder"
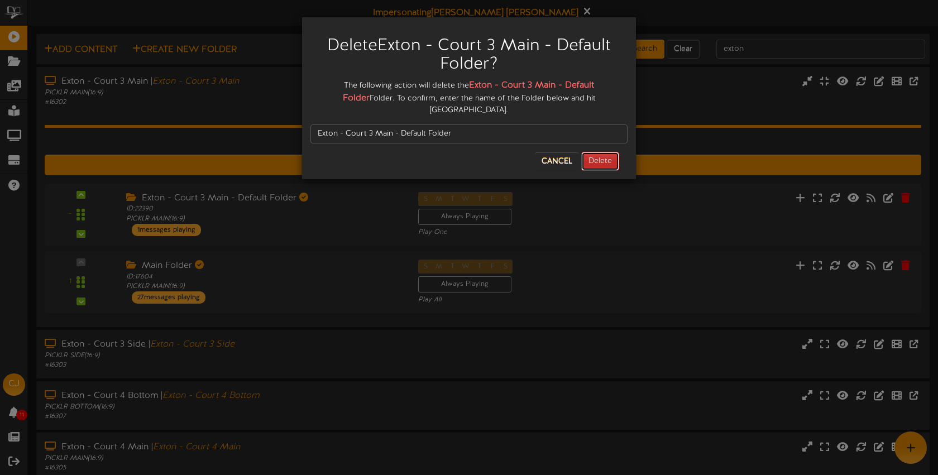
click at [603, 152] on button "Delete" at bounding box center [600, 161] width 38 height 19
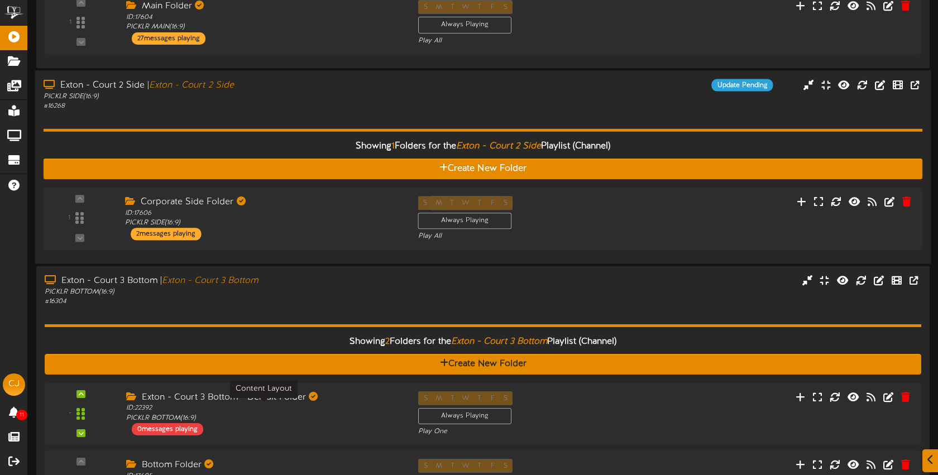
scroll to position [649, 0]
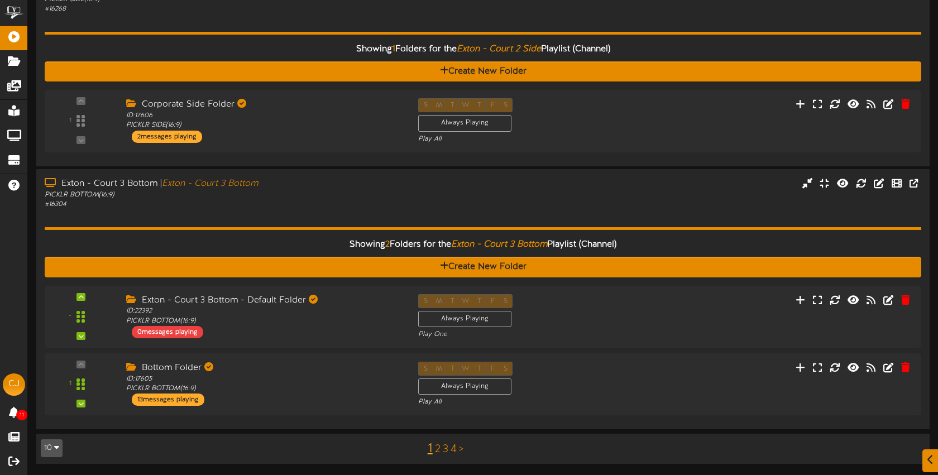
click at [438, 446] on link "2" at bounding box center [438, 450] width 6 height 12
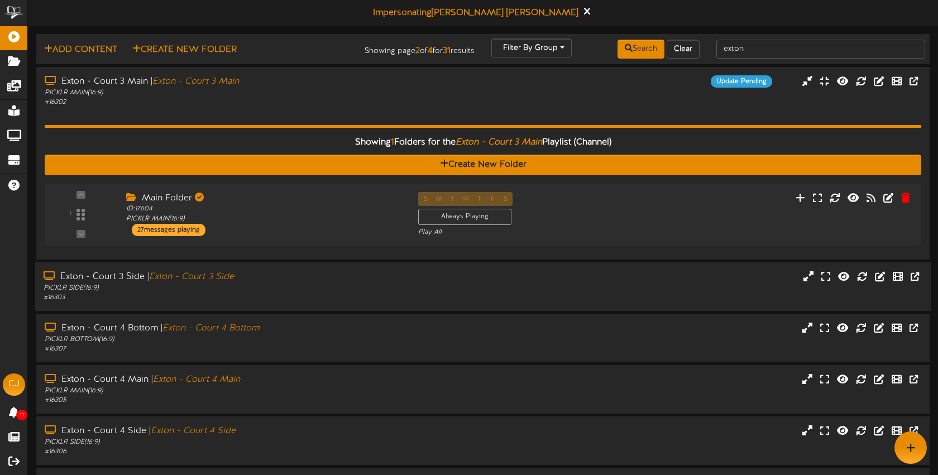
click at [581, 295] on div "Exton - Court 3 Side | Exton - Court 3 Side PICKLR SIDE ( 16:9 ) # 16303" at bounding box center [483, 287] width 897 height 32
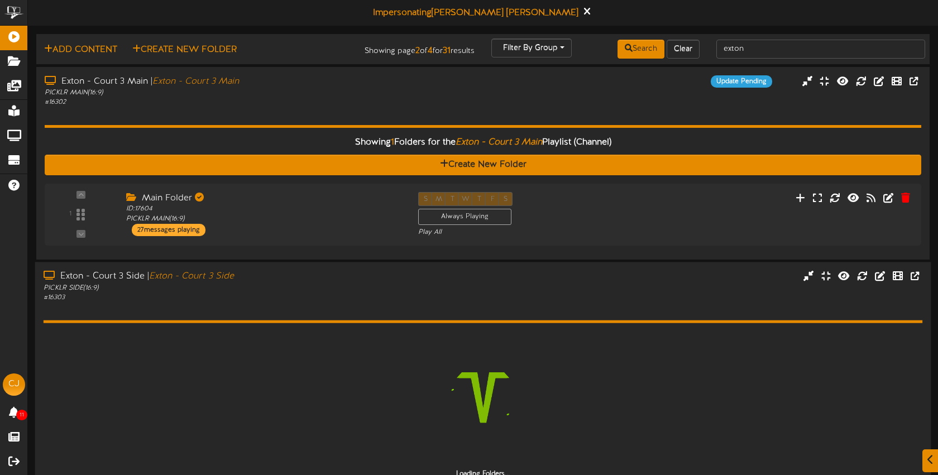
scroll to position [90, 0]
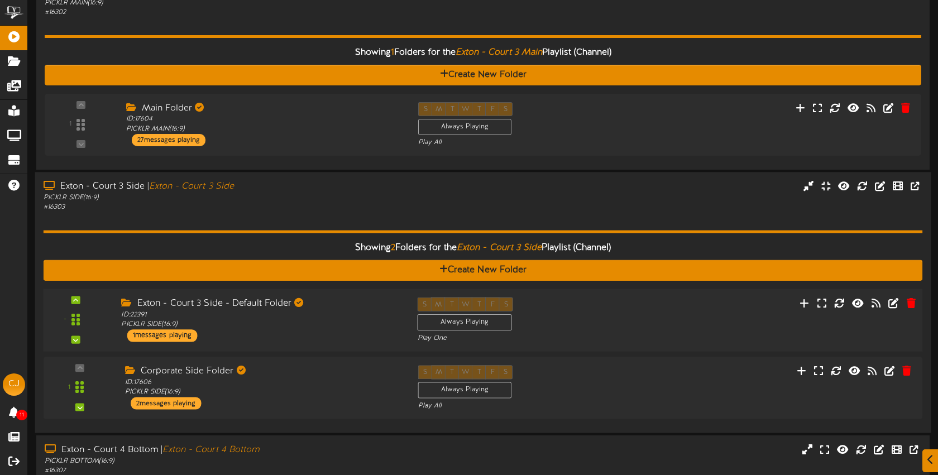
click at [588, 310] on div "S M T W T F S Always Playing Play One" at bounding box center [520, 320] width 222 height 46
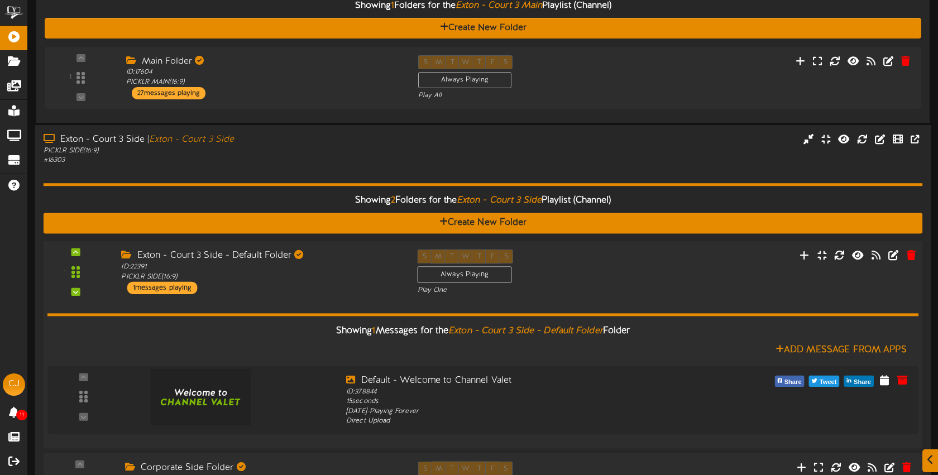
scroll to position [137, 0]
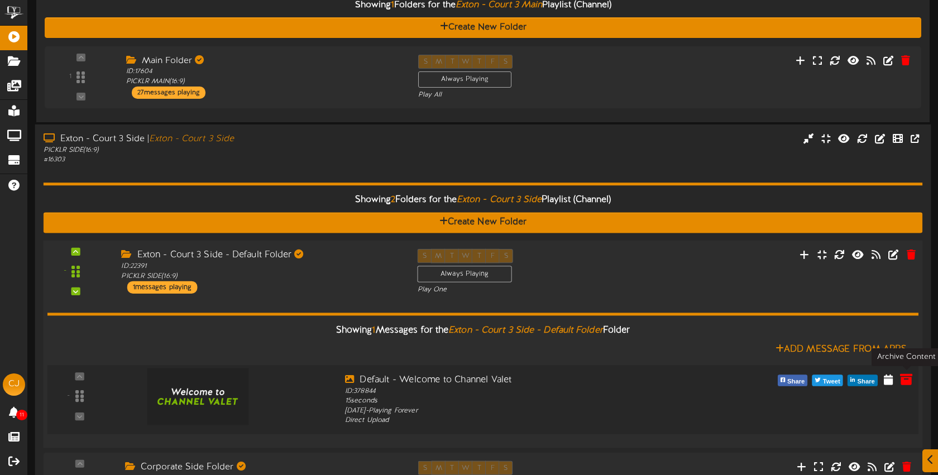
click at [907, 379] on icon at bounding box center [906, 379] width 12 height 12
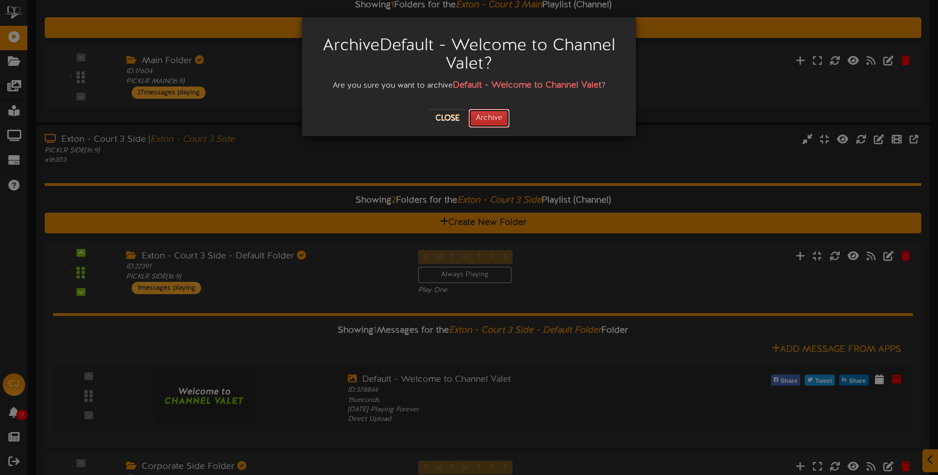
click at [493, 122] on button "Archive" at bounding box center [489, 118] width 41 height 19
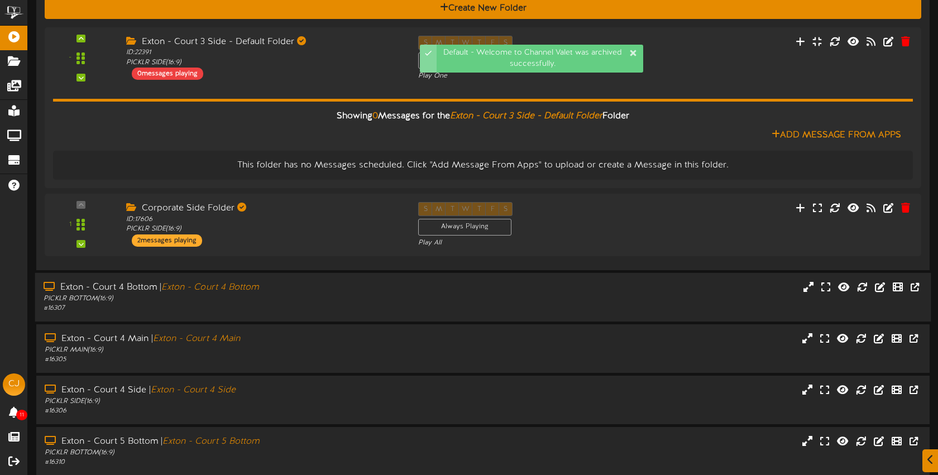
click at [405, 309] on div "Exton - Court 4 Bottom | Exton - Court 4 Bottom PICKLR BOTTOM ( 16:9 ) # 16307" at bounding box center [222, 298] width 374 height 32
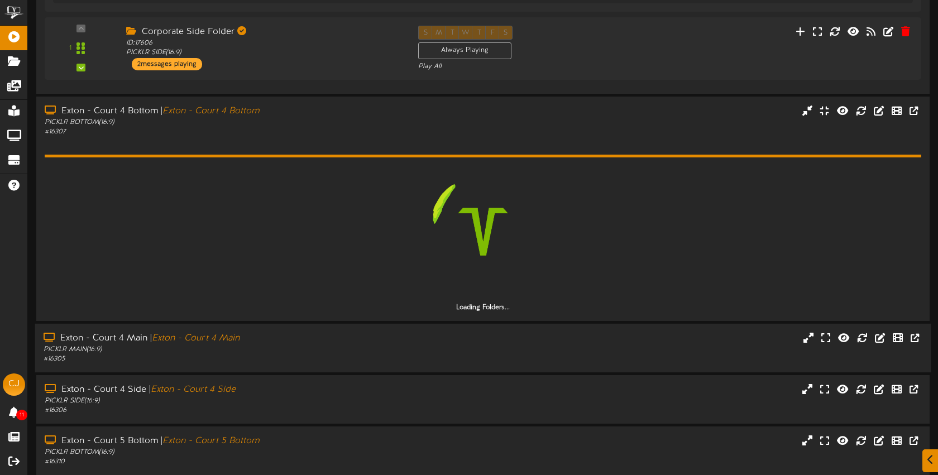
scroll to position [628, 0]
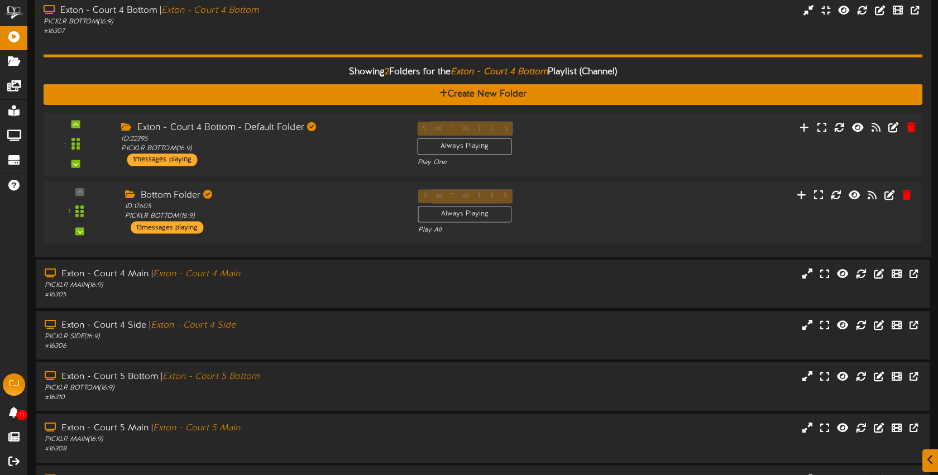
click at [639, 159] on div "- ID:" at bounding box center [483, 144] width 888 height 46
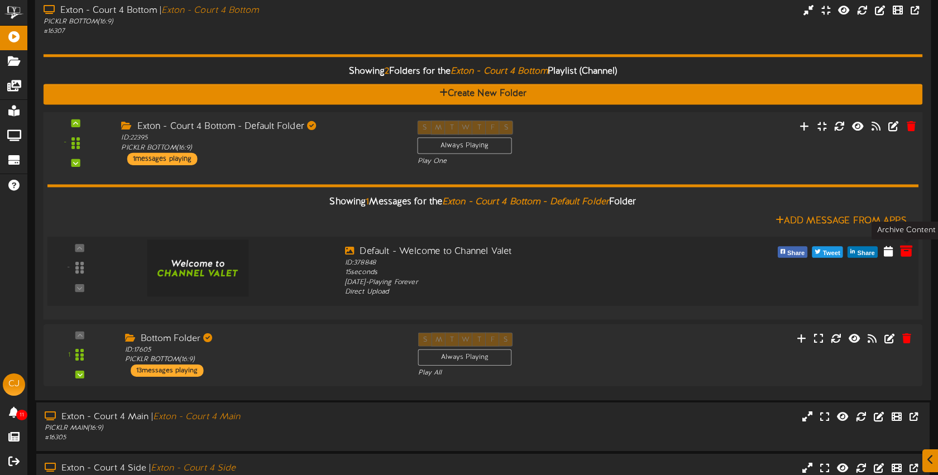
click at [904, 246] on icon at bounding box center [906, 250] width 12 height 12
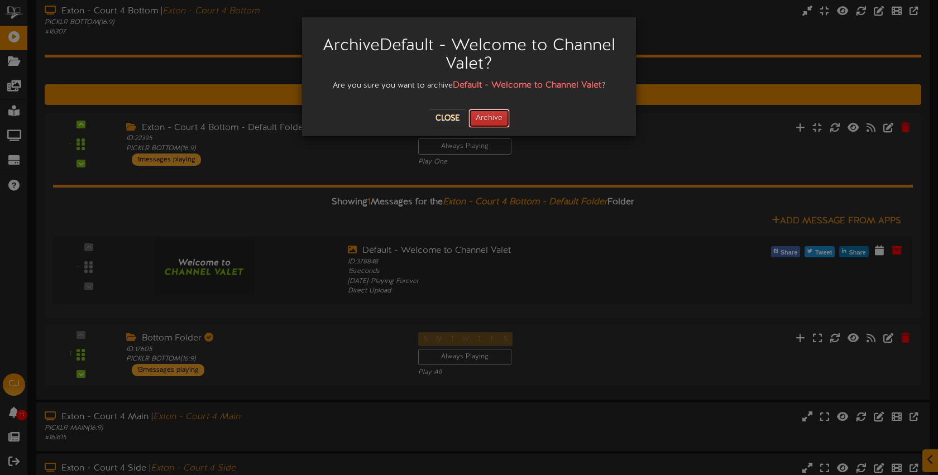
click at [501, 117] on button "Archive" at bounding box center [489, 118] width 41 height 19
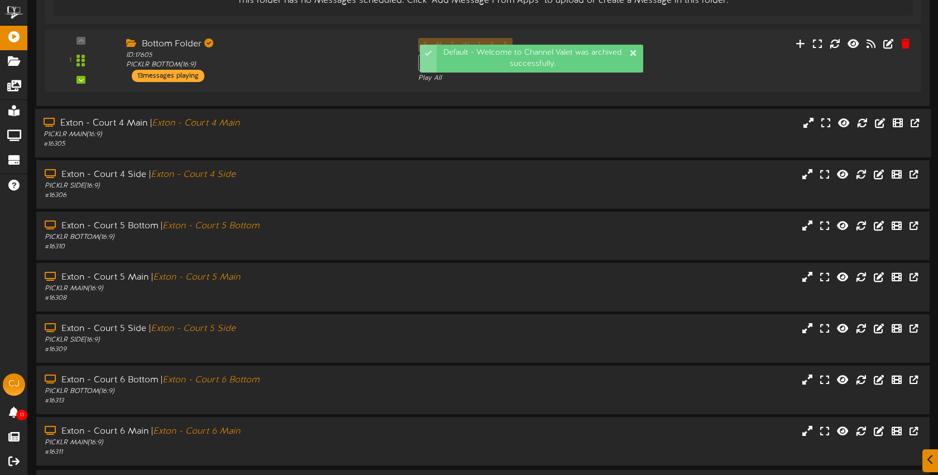
scroll to position [882, 0]
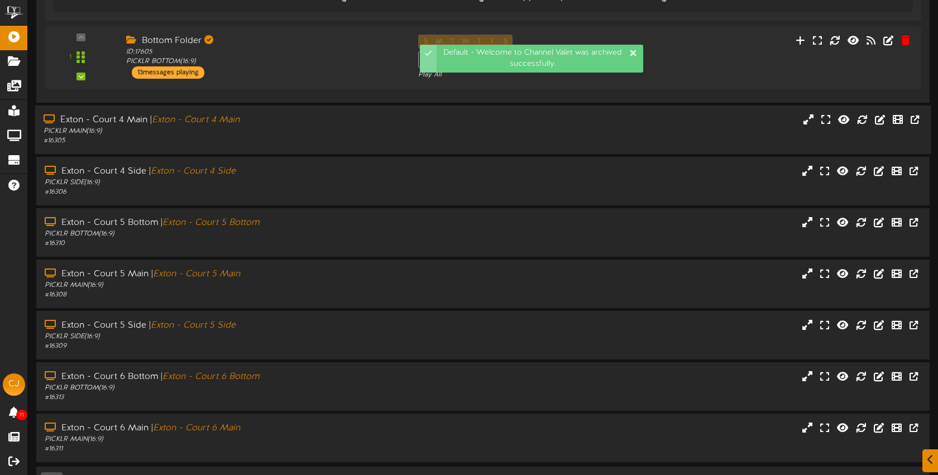
click at [350, 135] on div "PICKLR MAIN ( 16:9 )" at bounding box center [222, 130] width 357 height 9
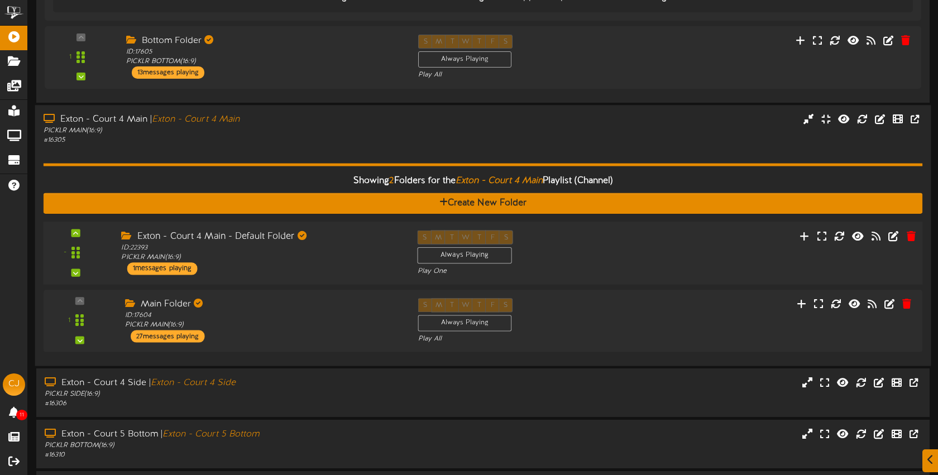
click at [639, 245] on div "- ID:" at bounding box center [483, 253] width 888 height 46
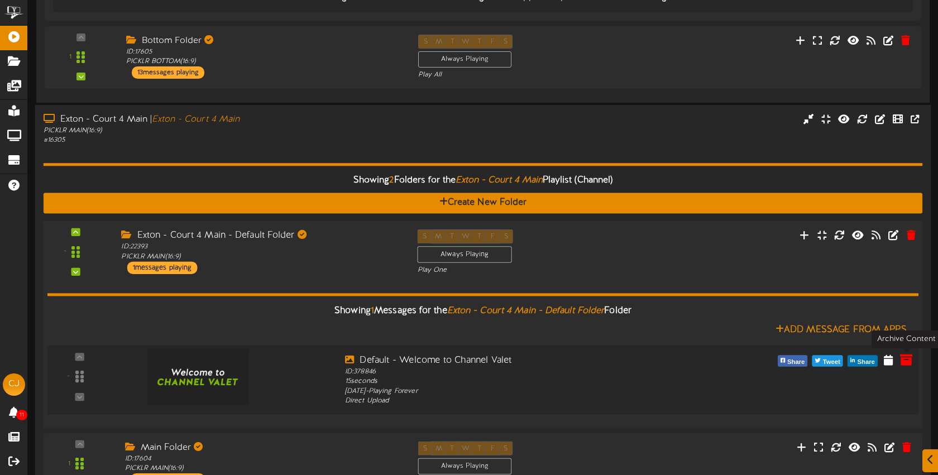
click at [907, 361] on icon at bounding box center [906, 359] width 12 height 12
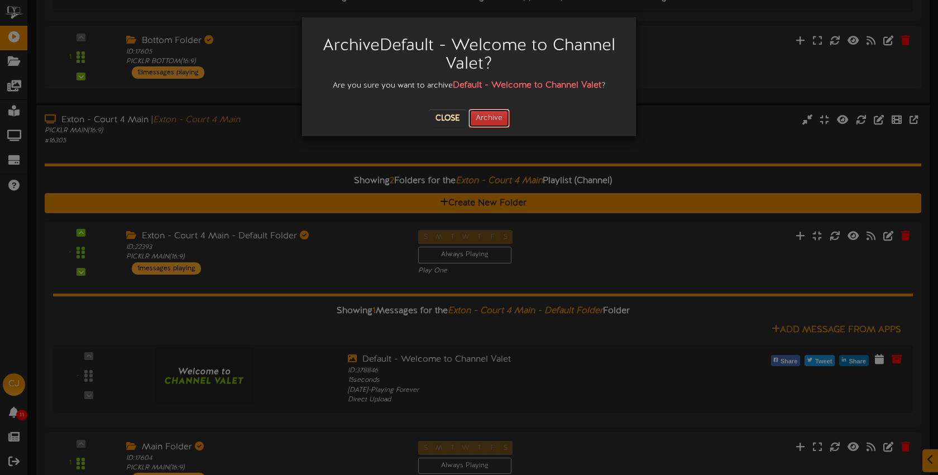
click at [485, 120] on button "Archive" at bounding box center [489, 118] width 41 height 19
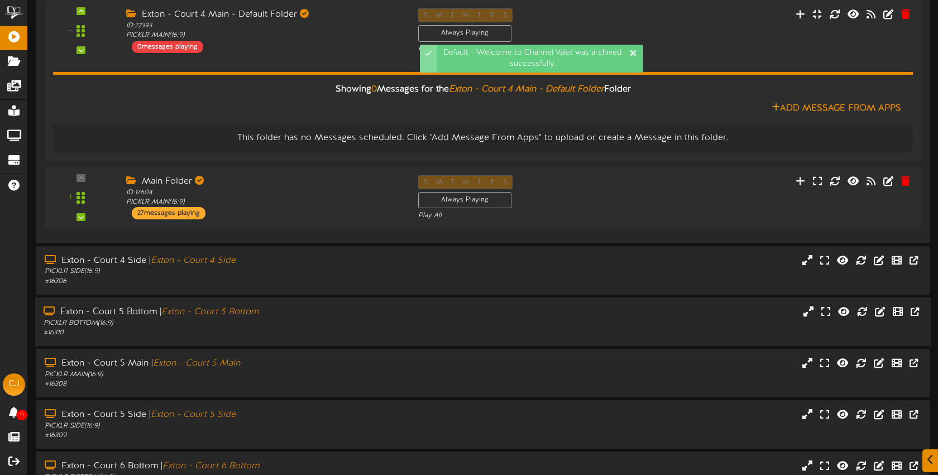
scroll to position [1156, 0]
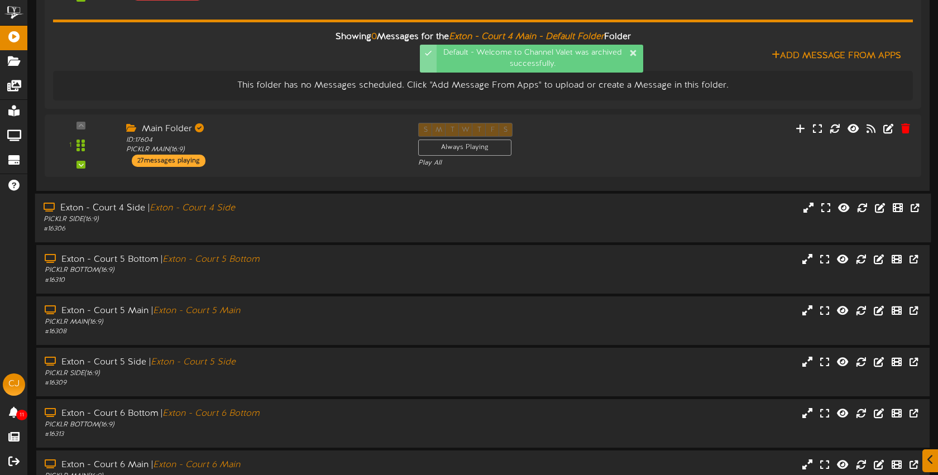
drag, startPoint x: 328, startPoint y: 222, endPoint x: 323, endPoint y: 214, distance: 8.5
click at [328, 222] on div "PICKLR SIDE ( 16:9 )" at bounding box center [222, 218] width 357 height 9
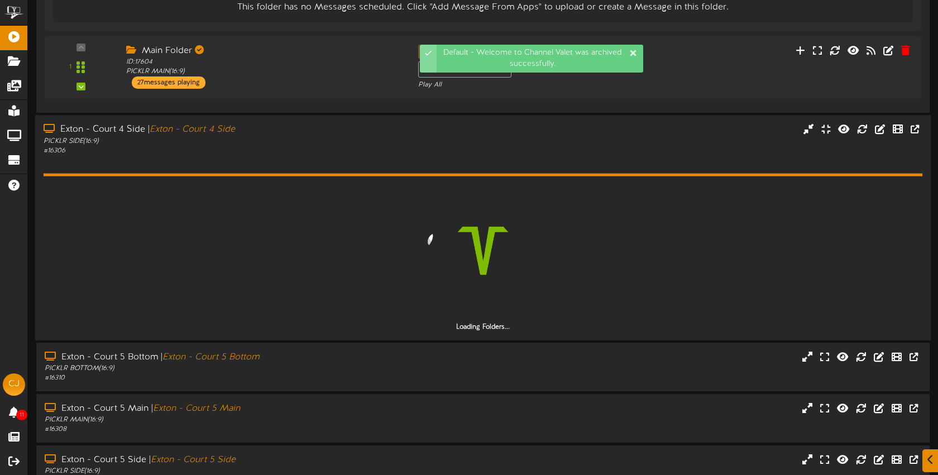
scroll to position [1244, 0]
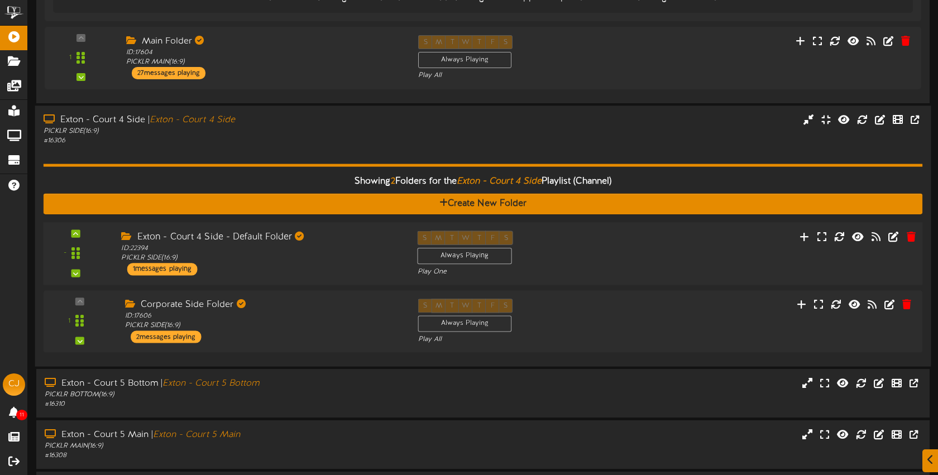
drag, startPoint x: 580, startPoint y: 256, endPoint x: 562, endPoint y: 260, distance: 18.3
click at [580, 256] on div "S M T W T F S Always Playing Play One" at bounding box center [520, 254] width 222 height 46
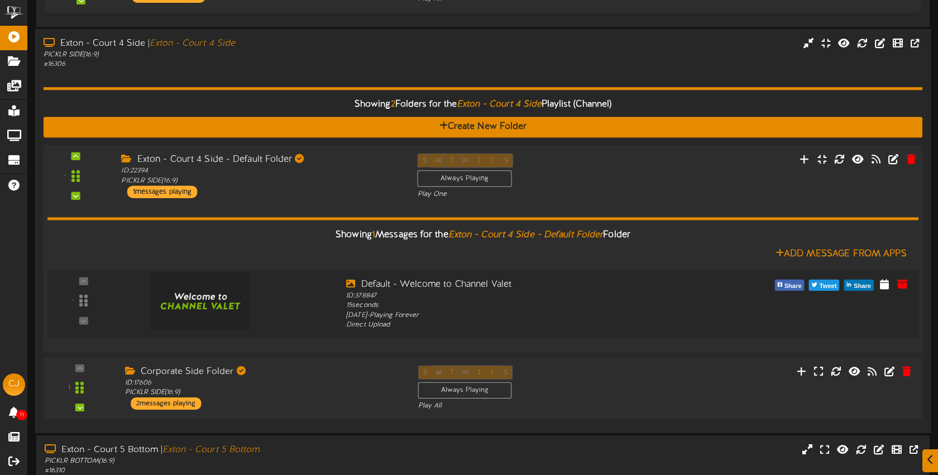
scroll to position [1376, 0]
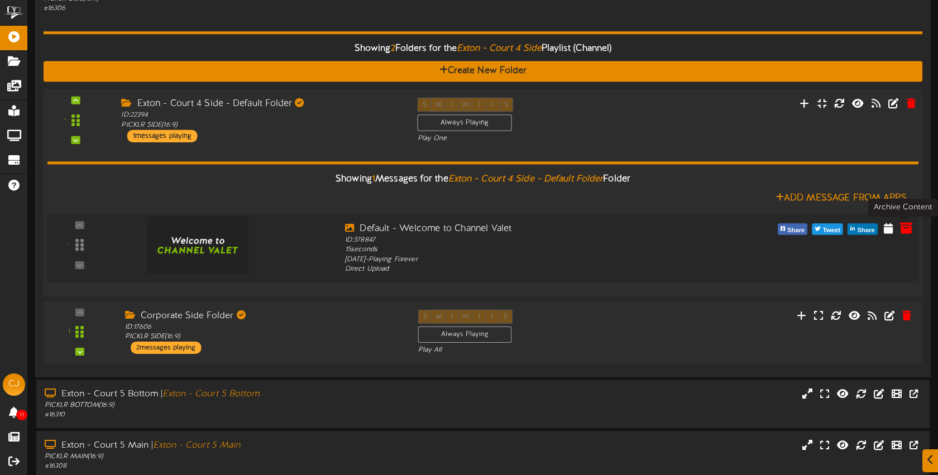
click at [905, 224] on icon at bounding box center [906, 227] width 12 height 12
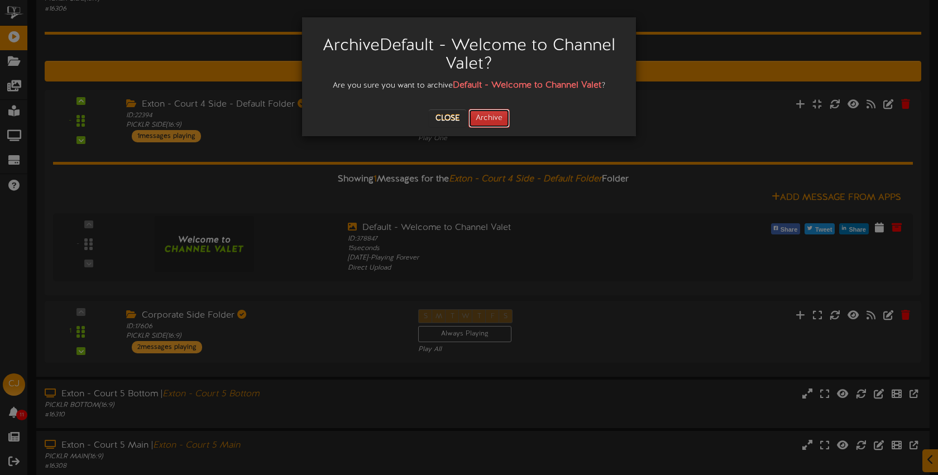
click at [488, 126] on button "Archive" at bounding box center [489, 118] width 41 height 19
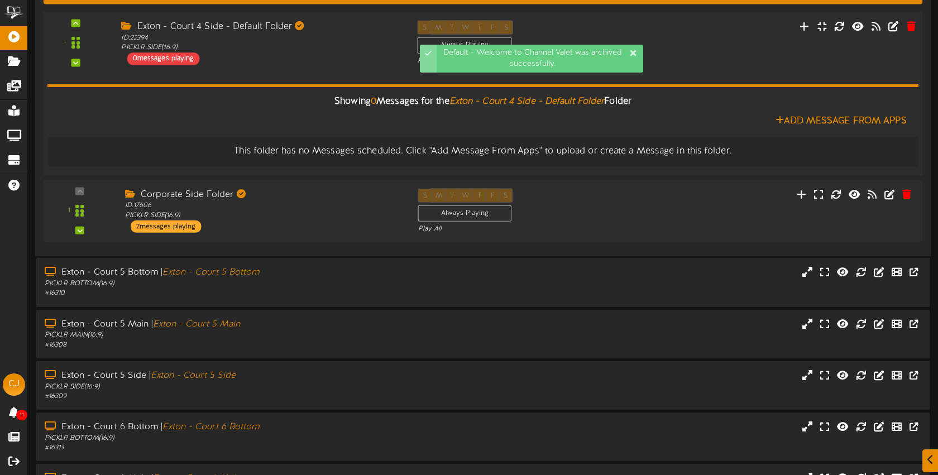
scroll to position [1537, 0]
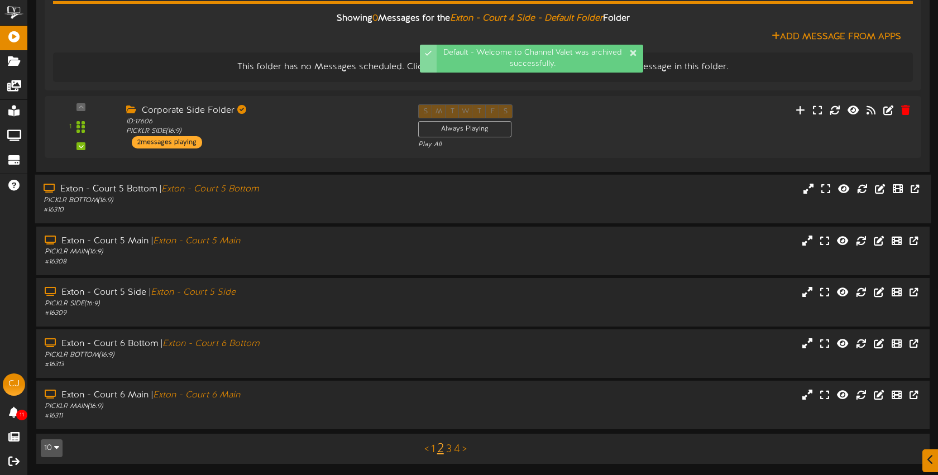
click at [471, 193] on div "Exton - Court 5 Bottom | Exton - Court 5 Bottom PICKLR BOTTOM ( 16:9 ) # 16310" at bounding box center [483, 199] width 897 height 32
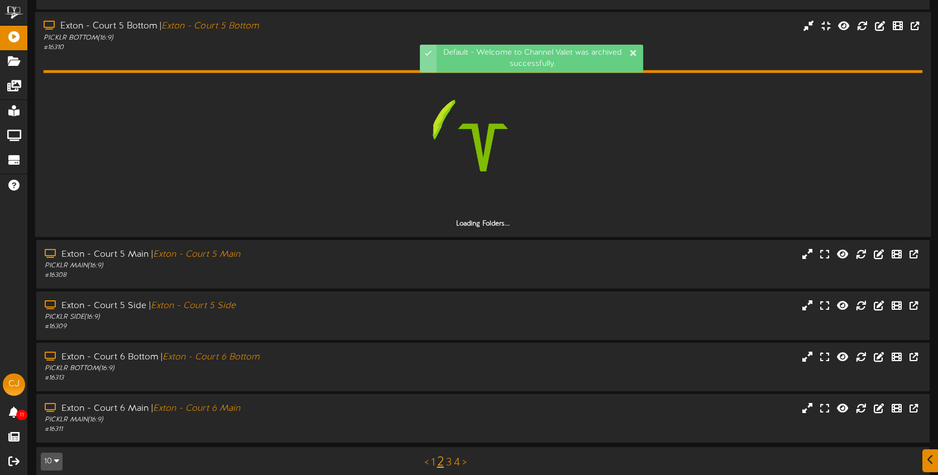
scroll to position [1701, 0]
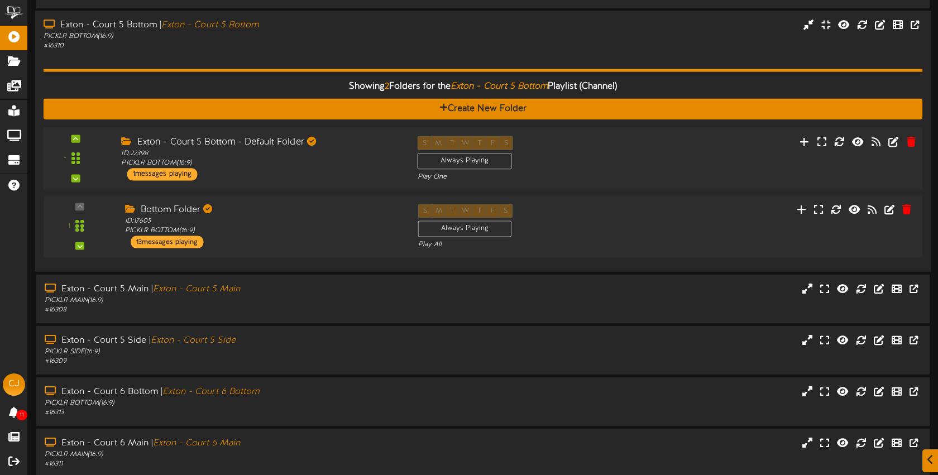
click at [632, 173] on div "- ID:" at bounding box center [483, 159] width 888 height 46
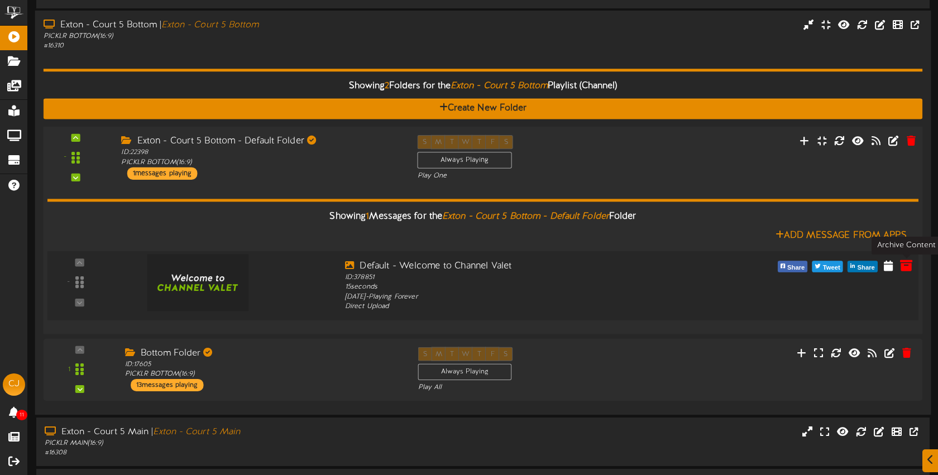
click at [909, 264] on icon at bounding box center [906, 265] width 12 height 12
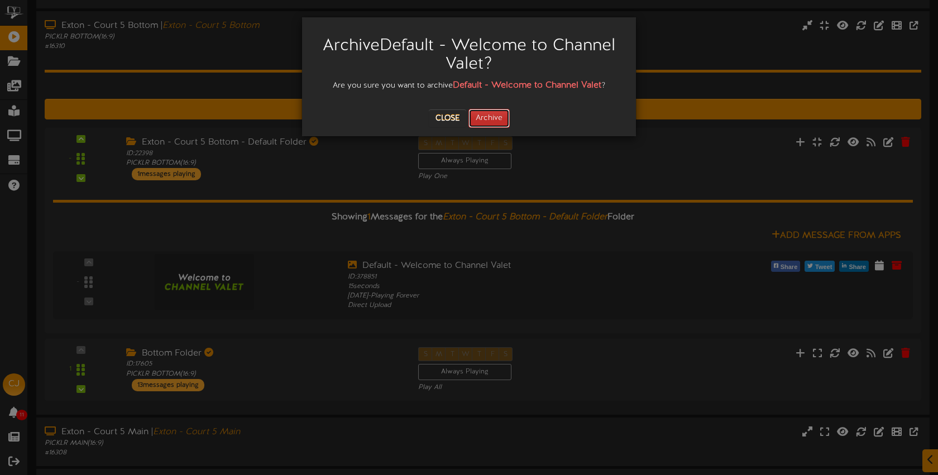
click at [498, 114] on button "Archive" at bounding box center [489, 118] width 41 height 19
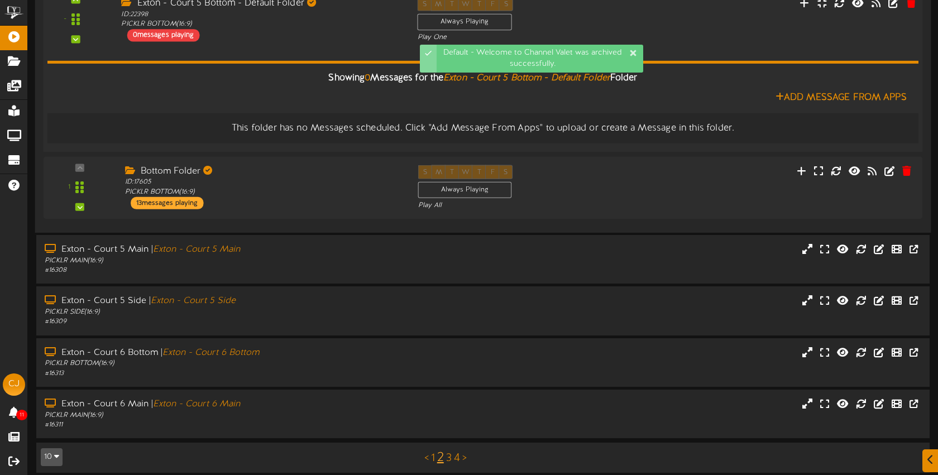
scroll to position [1848, 0]
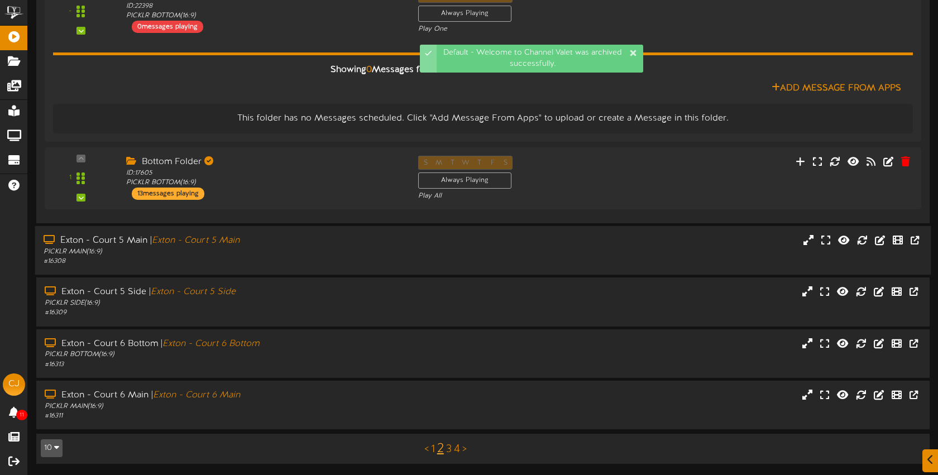
click at [404, 245] on div "Exton - Court 5 Main | Exton - Court 5 Main PICKLR MAIN ( 16:9 ) # 16308" at bounding box center [222, 251] width 374 height 32
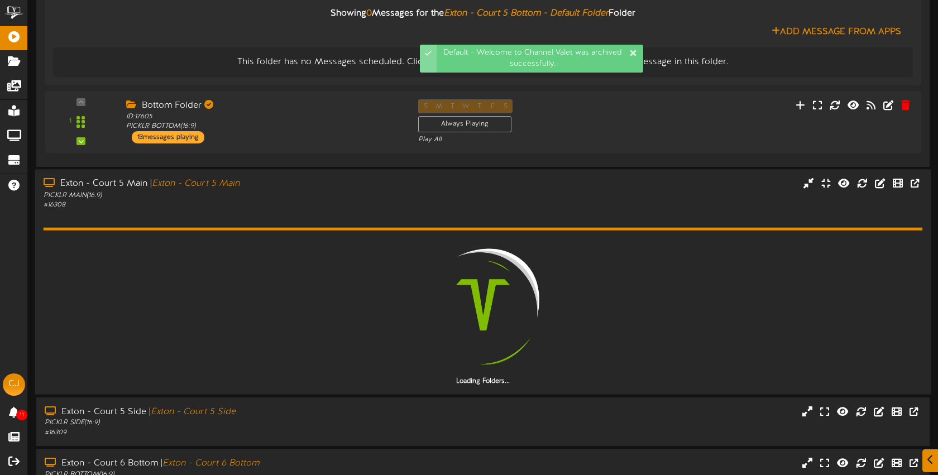
scroll to position [1937, 0]
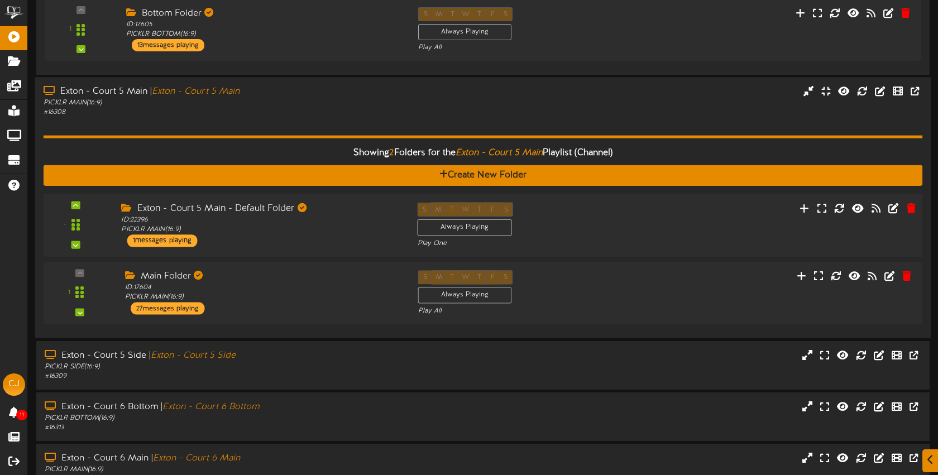
drag, startPoint x: 673, startPoint y: 251, endPoint x: 671, endPoint y: 245, distance: 6.9
click at [673, 251] on div "- ID: 22396" at bounding box center [483, 225] width 888 height 63
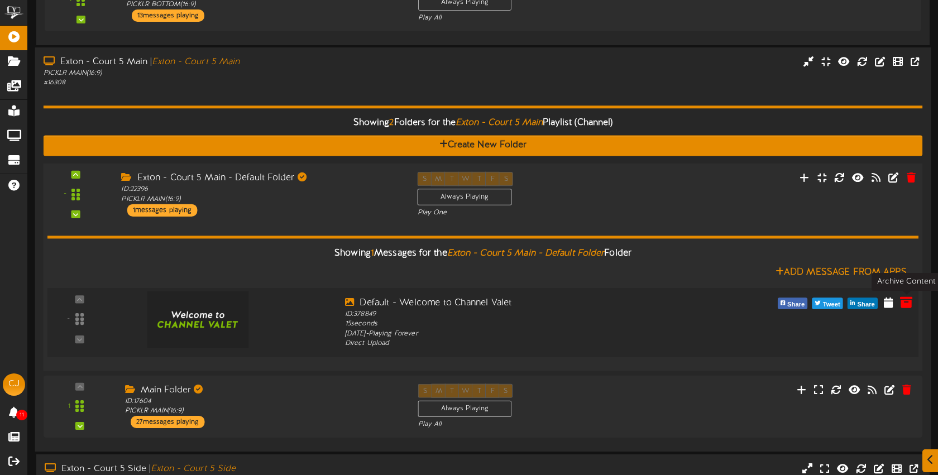
click at [907, 303] on icon at bounding box center [906, 302] width 12 height 12
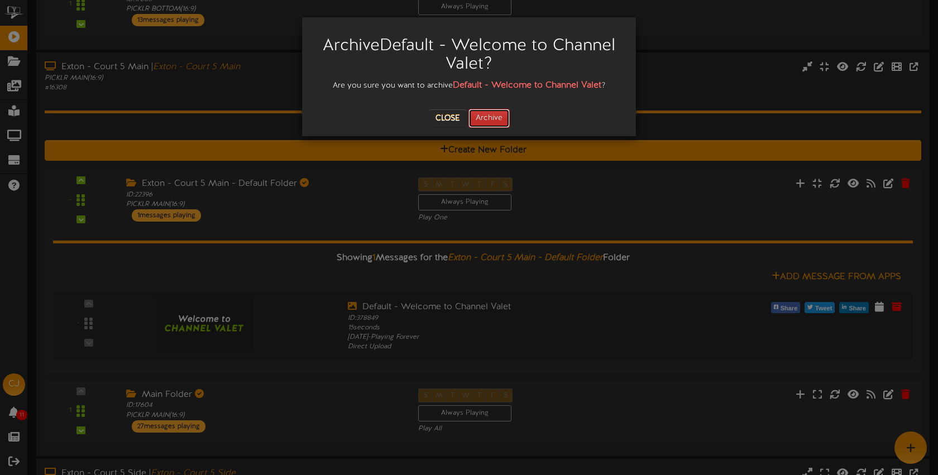
click at [487, 124] on button "Archive" at bounding box center [489, 118] width 41 height 19
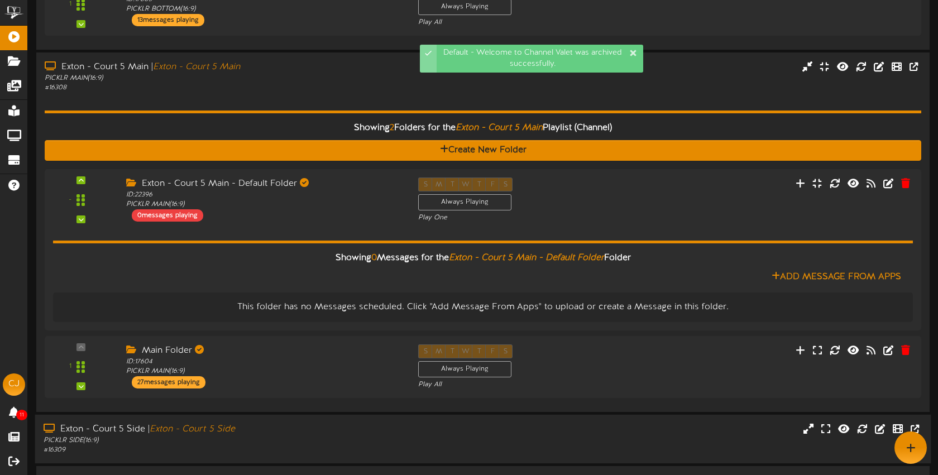
scroll to position [2159, 0]
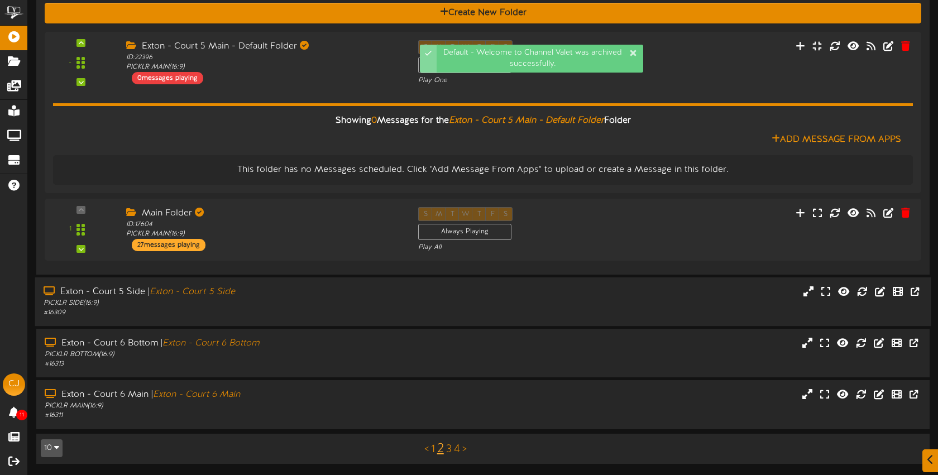
drag, startPoint x: 407, startPoint y: 308, endPoint x: 419, endPoint y: 304, distance: 12.2
click at [407, 307] on div "Exton - Court 5 Side | Exton - Court 5 Side PICKLR SIDE ( 16:9 ) # 16309" at bounding box center [222, 302] width 374 height 32
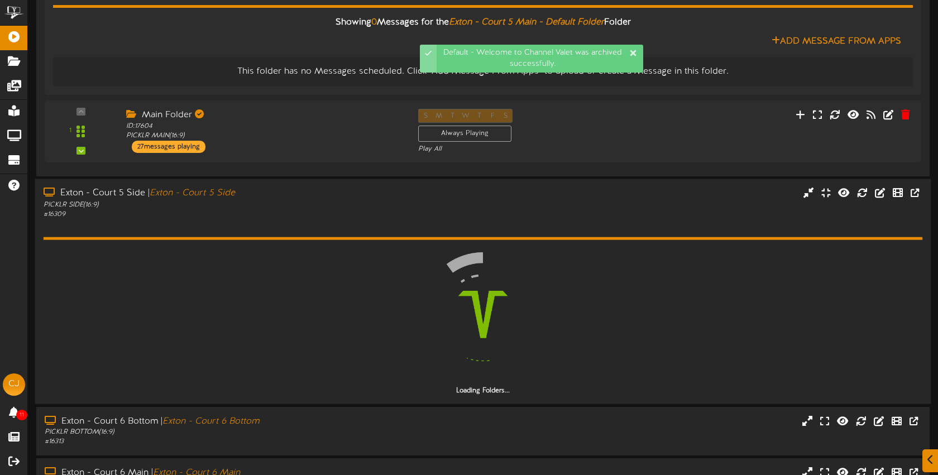
scroll to position [2335, 0]
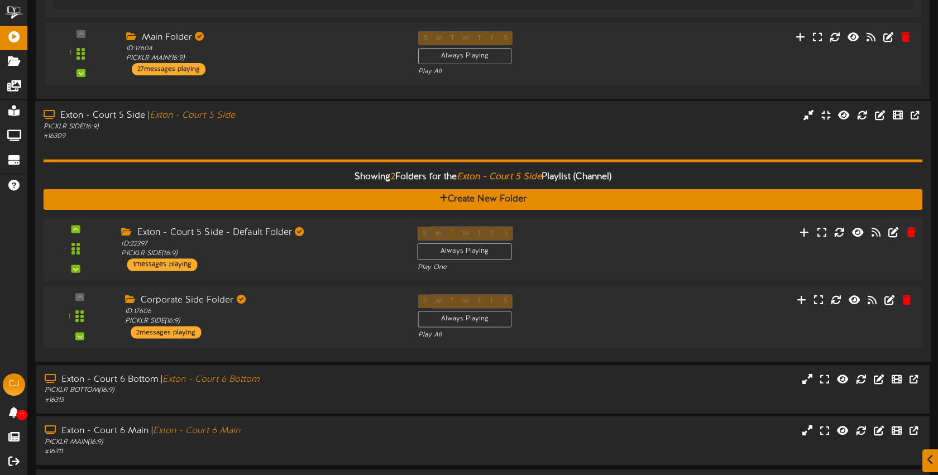
click at [573, 249] on div "S M T W T F S Always Playing Play One" at bounding box center [520, 250] width 222 height 46
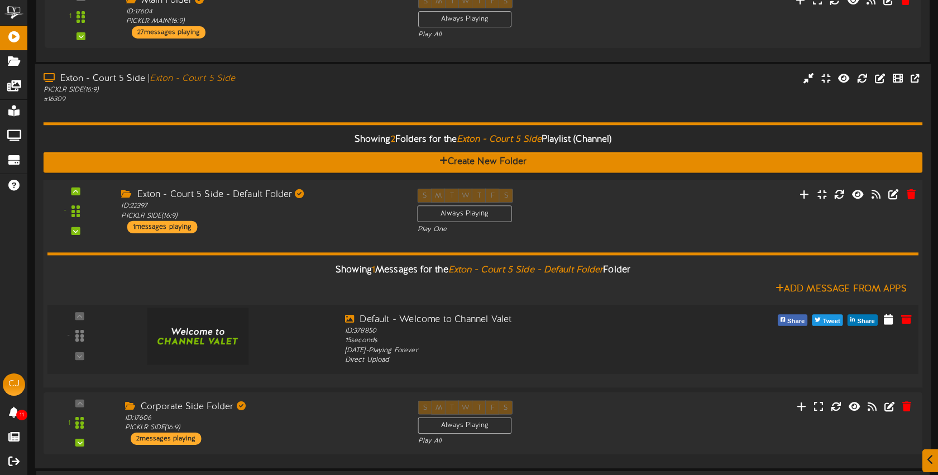
scroll to position [2375, 0]
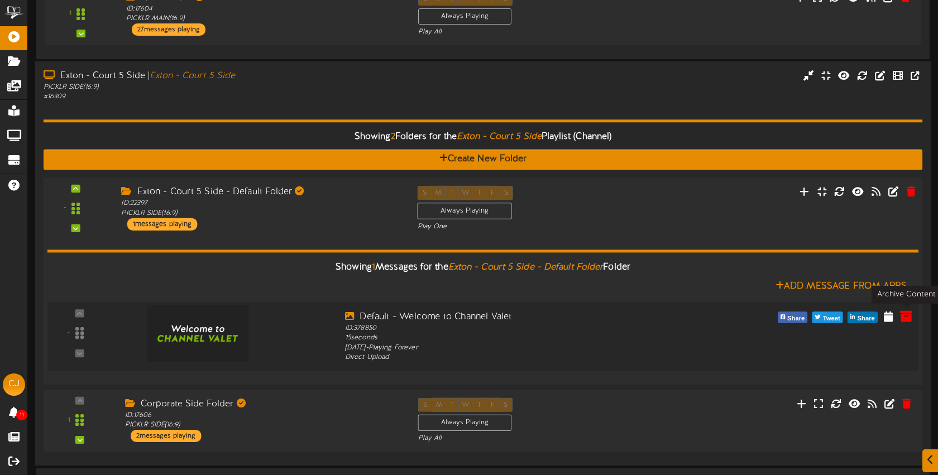
click at [907, 314] on icon at bounding box center [906, 316] width 12 height 12
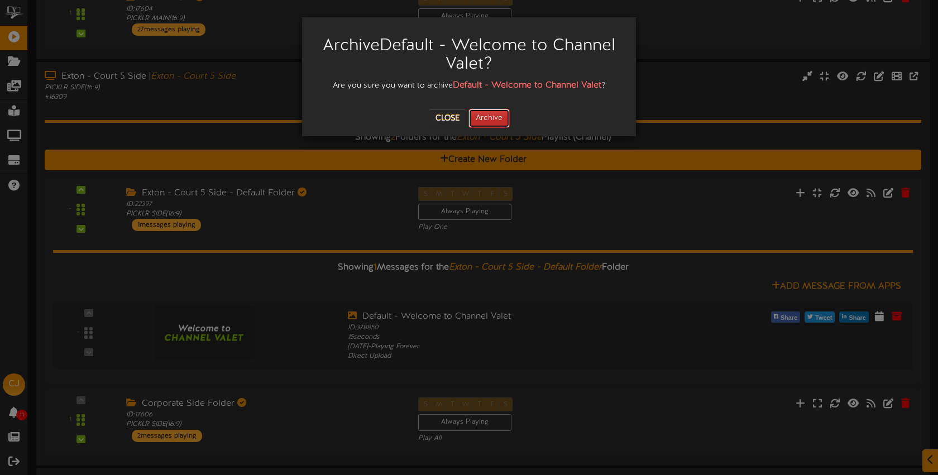
click at [480, 114] on button "Archive" at bounding box center [489, 118] width 41 height 19
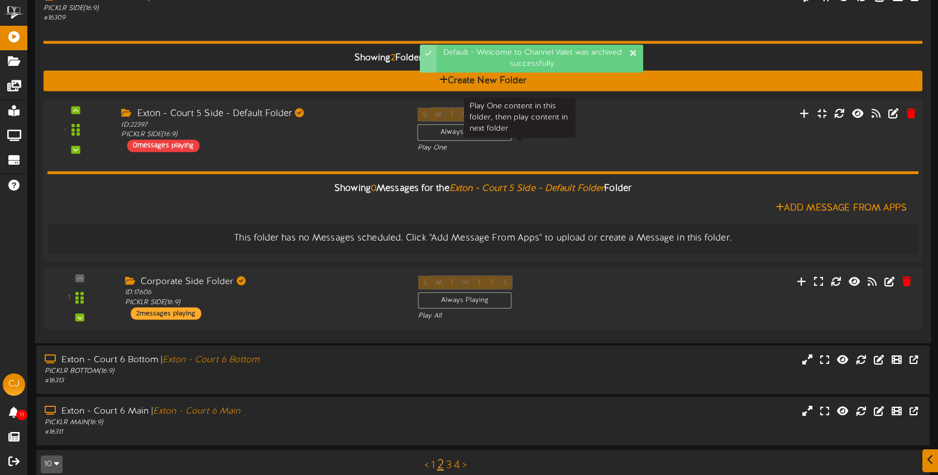
scroll to position [2471, 0]
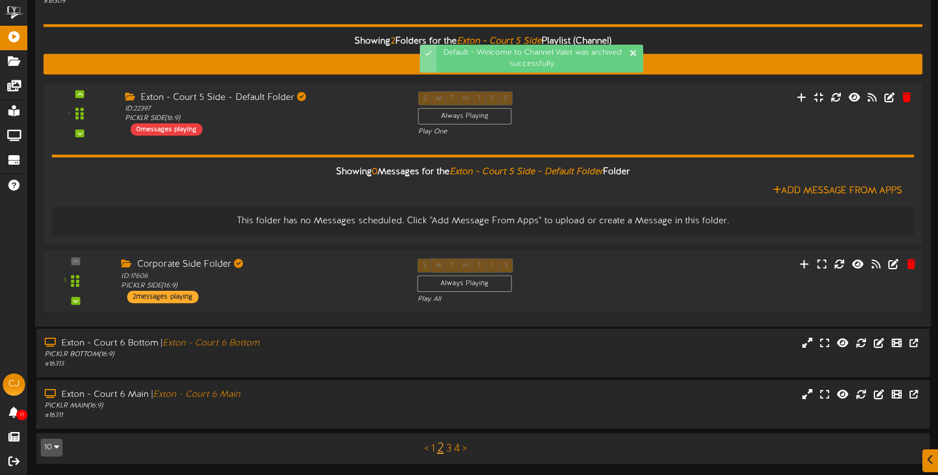
drag, startPoint x: 516, startPoint y: 354, endPoint x: 498, endPoint y: 275, distance: 80.6
click at [516, 354] on div "Exton - Court 6 Bottom | Exton - Court 6 Bottom PICKLR BOTTOM ( 16:9 ) # 16313" at bounding box center [483, 353] width 894 height 32
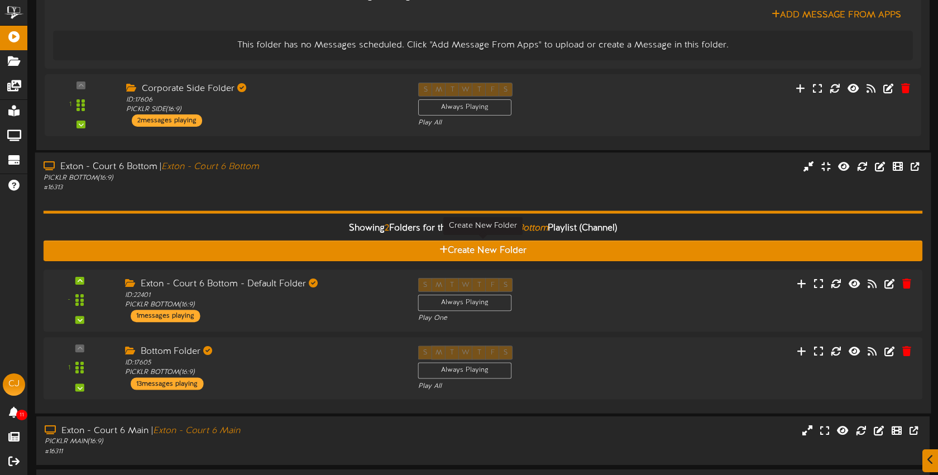
scroll to position [2682, 0]
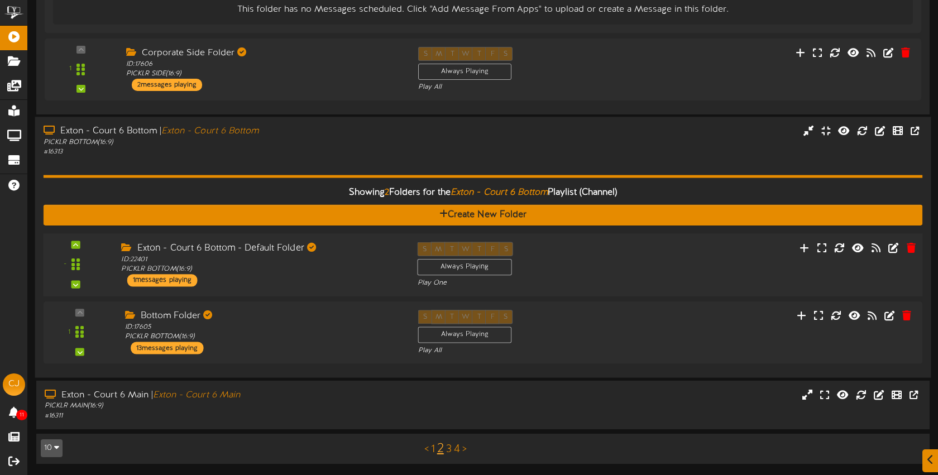
drag, startPoint x: 673, startPoint y: 252, endPoint x: 669, endPoint y: 242, distance: 11.1
click at [672, 252] on div "- ID:" at bounding box center [483, 265] width 888 height 46
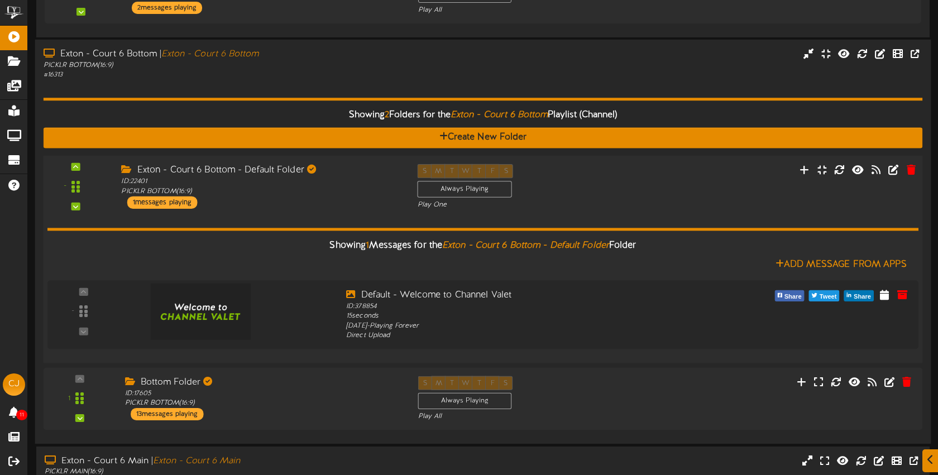
scroll to position [2773, 0]
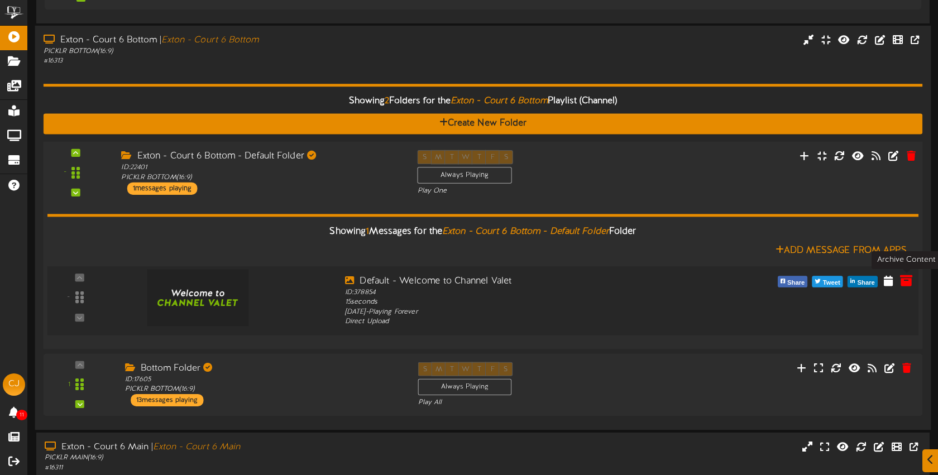
click at [908, 277] on icon at bounding box center [906, 280] width 12 height 12
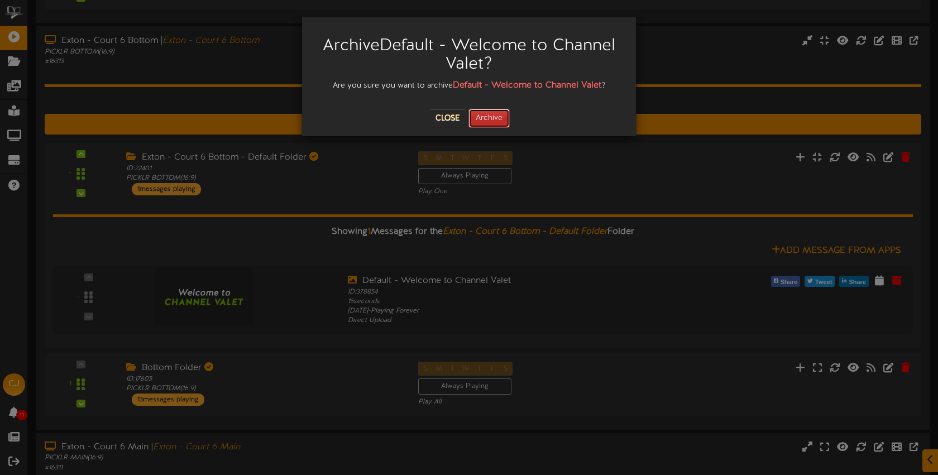
click at [497, 126] on button "Archive" at bounding box center [489, 118] width 41 height 19
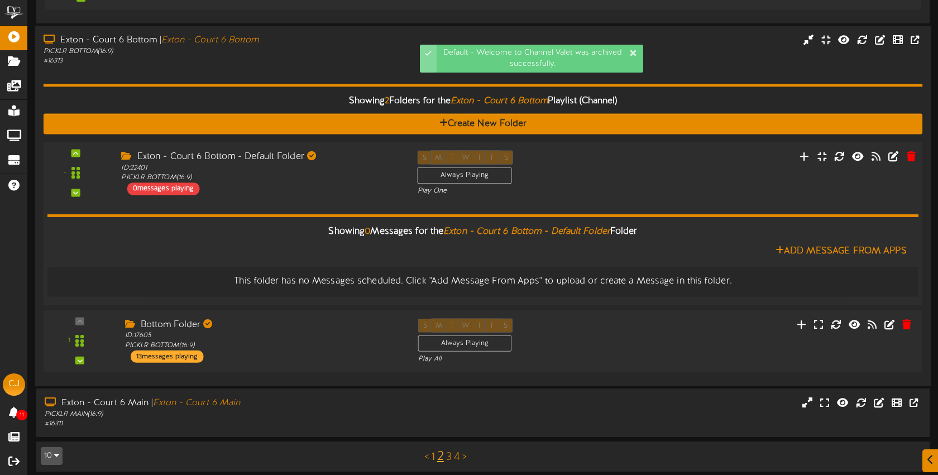
scroll to position [2781, 0]
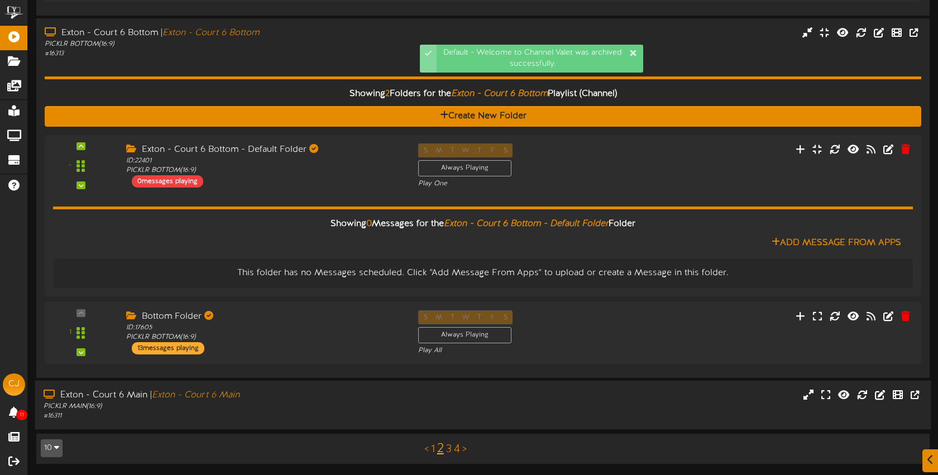
click at [528, 397] on div "Exton - Court 6 Main | Exton - Court 6 Main PICKLR MAIN ( 16:9 ) # 16311" at bounding box center [483, 405] width 897 height 32
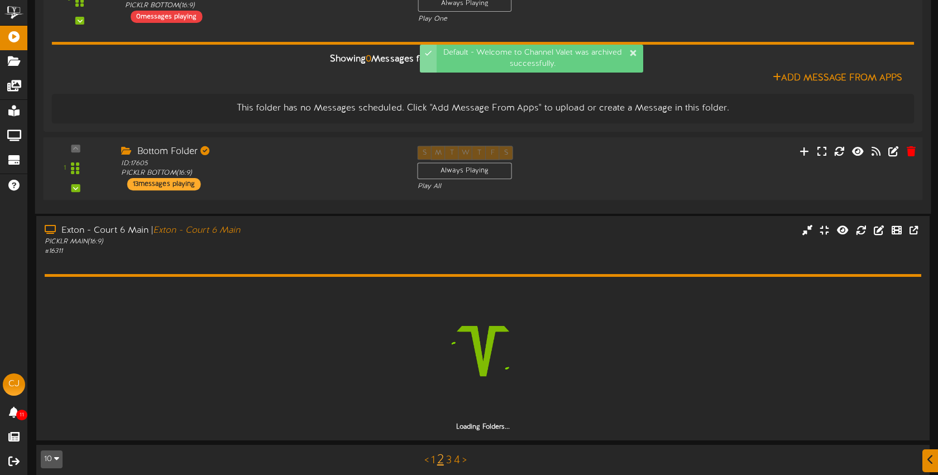
scroll to position [2958, 0]
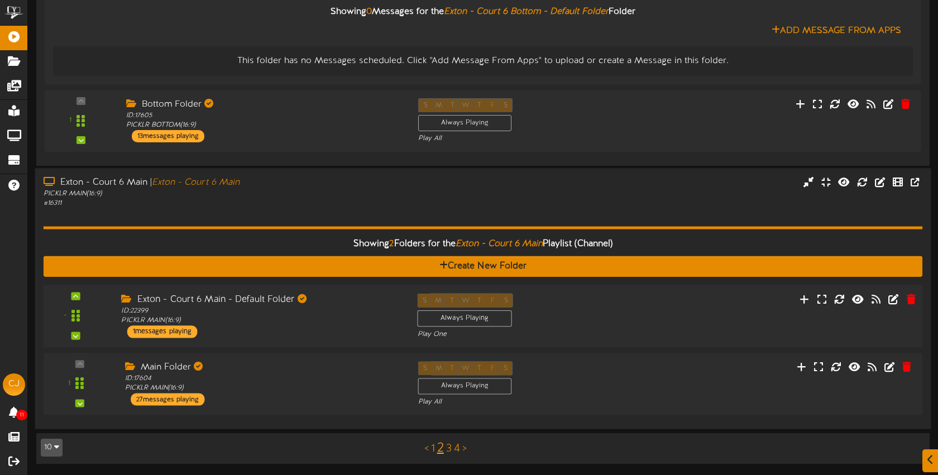
click at [556, 318] on div "S M T W T F S Always Playing Play One" at bounding box center [520, 316] width 222 height 46
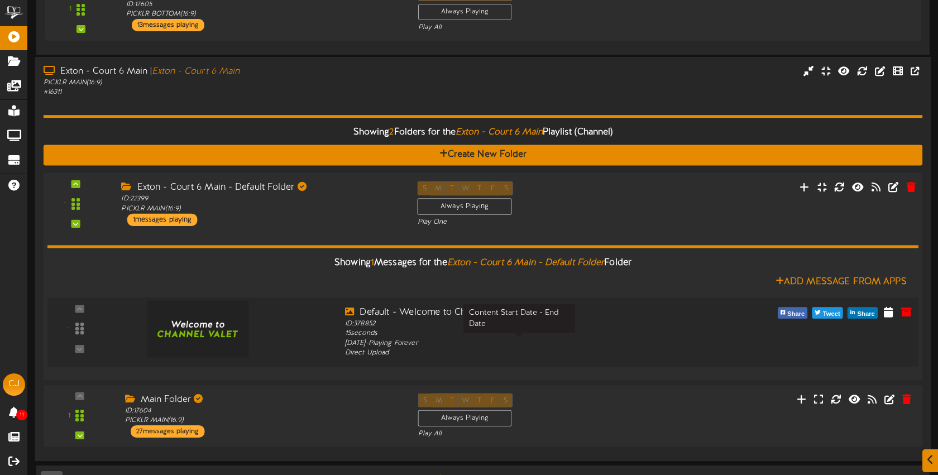
scroll to position [3136, 0]
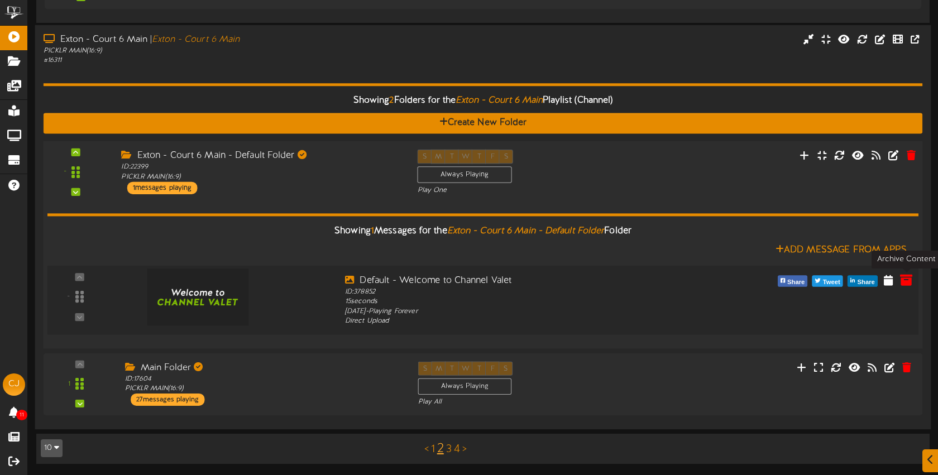
click at [905, 280] on icon at bounding box center [906, 280] width 12 height 12
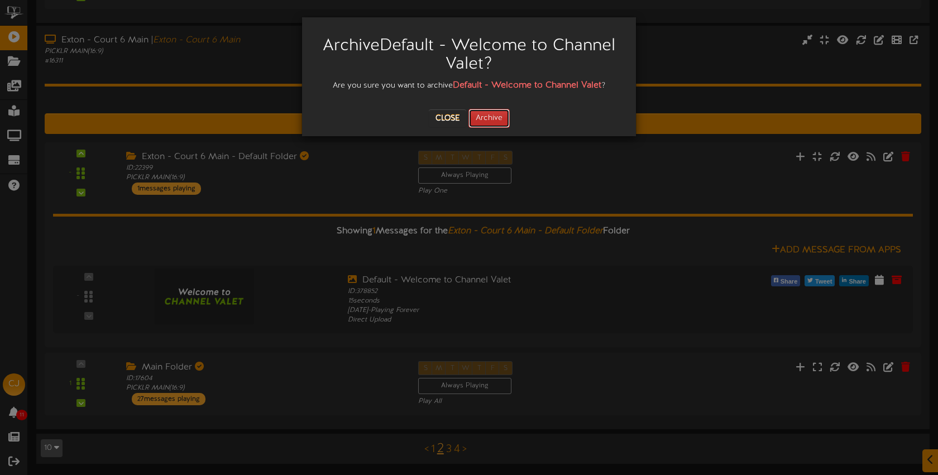
click at [491, 121] on button "Archive" at bounding box center [489, 118] width 41 height 19
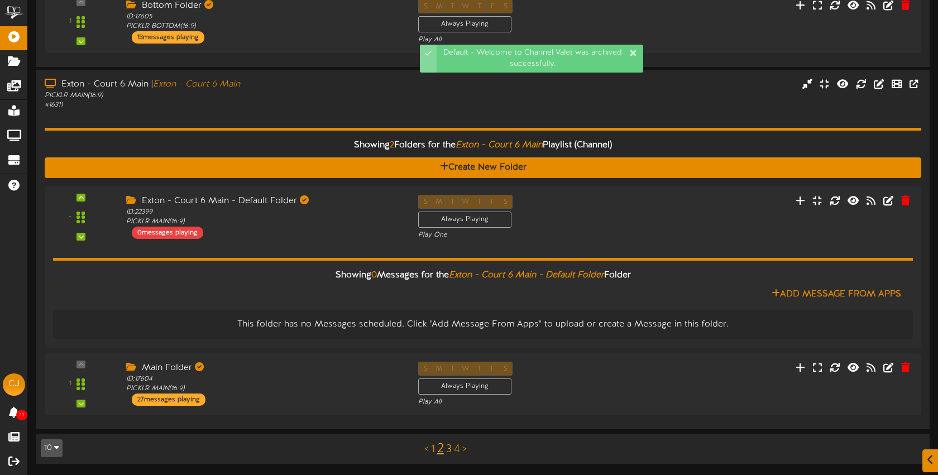
click at [450, 451] on link "3" at bounding box center [449, 450] width 6 height 12
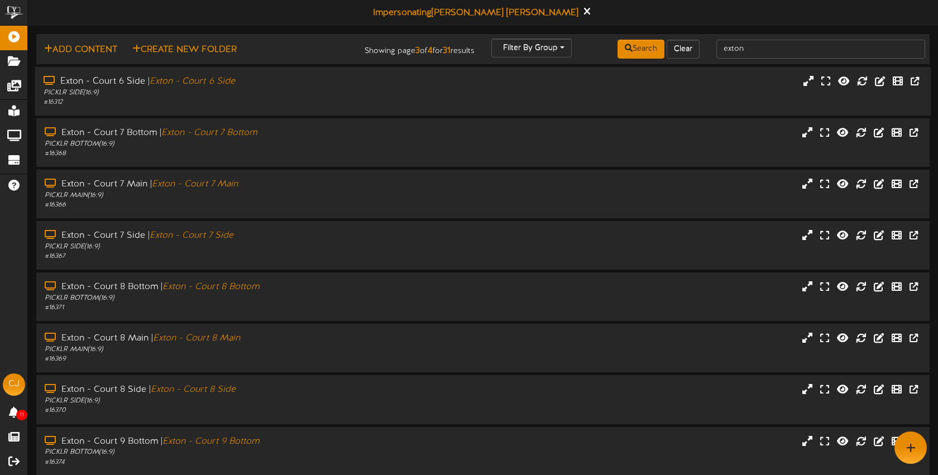
click at [383, 71] on div "Exton - Court 6 Side | Exton - Court 6 Side PICKLR SIDE ( 16:9 ) # 16312" at bounding box center [483, 91] width 897 height 49
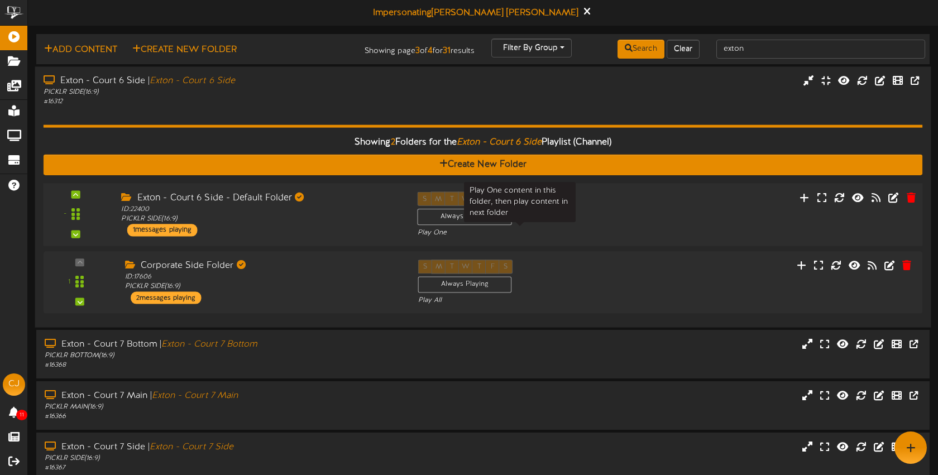
click at [614, 228] on div "Play One" at bounding box center [520, 232] width 205 height 9
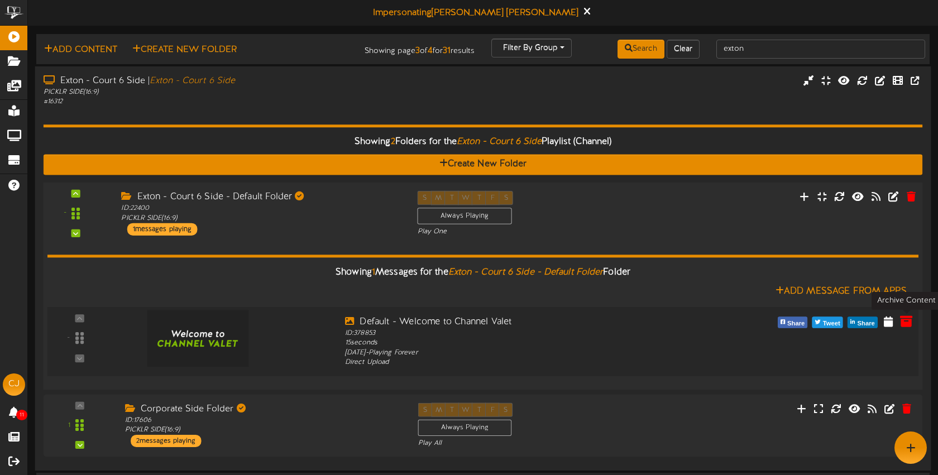
click at [910, 322] on icon at bounding box center [906, 320] width 12 height 12
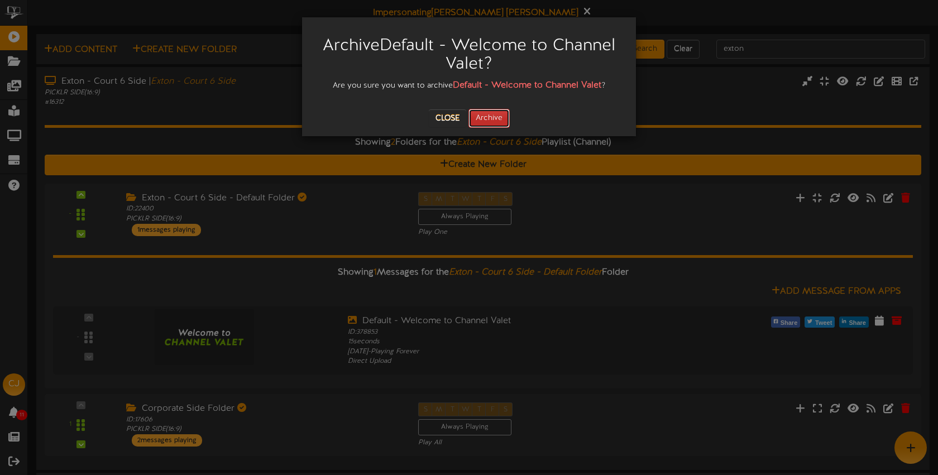
click at [505, 115] on button "Archive" at bounding box center [489, 118] width 41 height 19
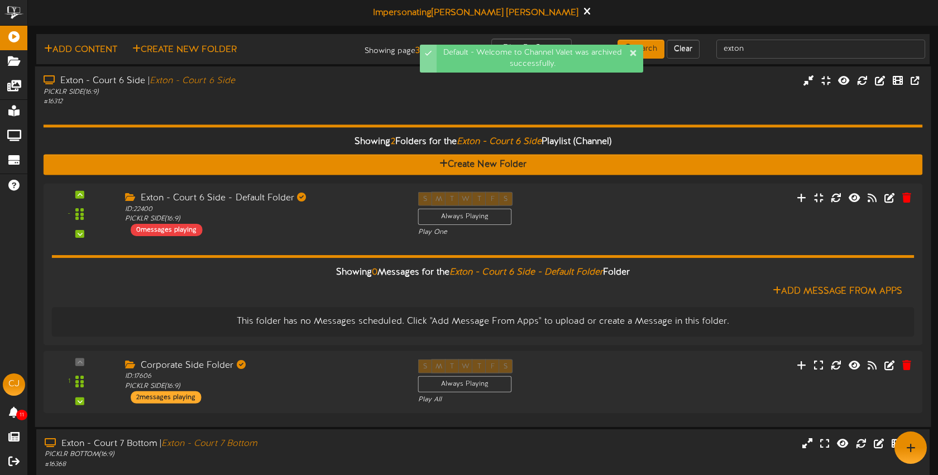
click at [298, 96] on div "PICKLR SIDE ( 16:9 )" at bounding box center [222, 92] width 357 height 9
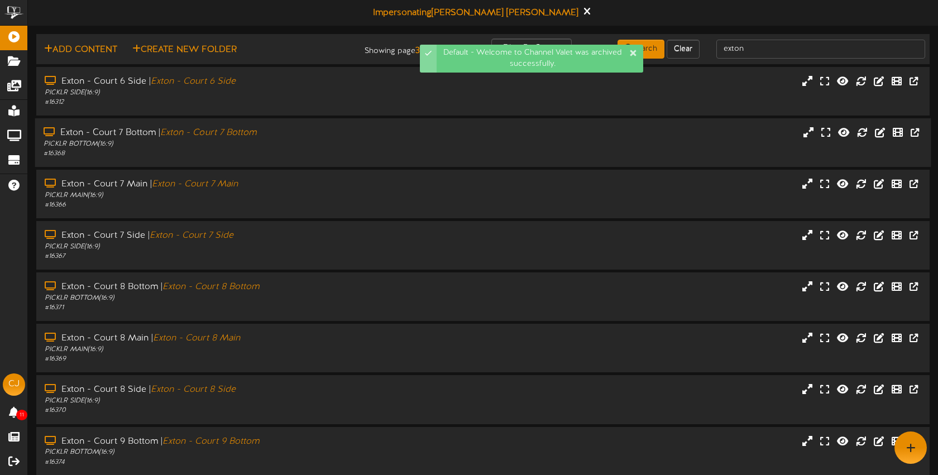
click at [321, 151] on div "# 16368" at bounding box center [222, 153] width 357 height 9
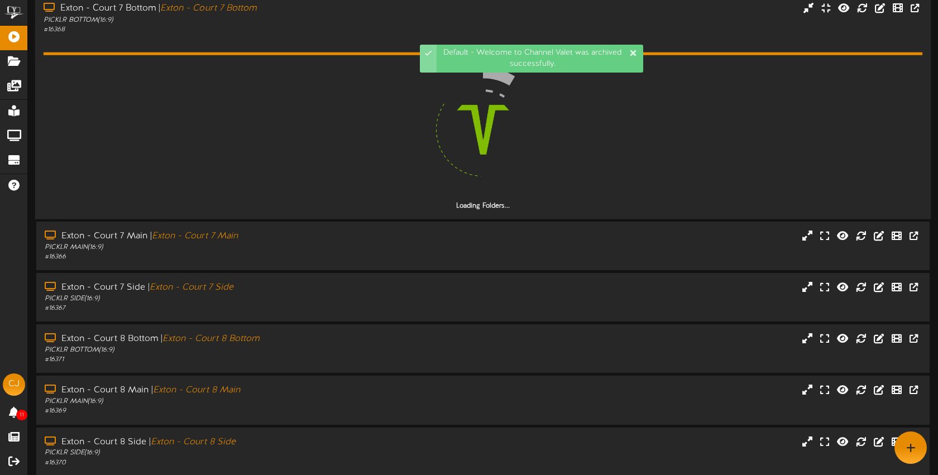
scroll to position [92, 0]
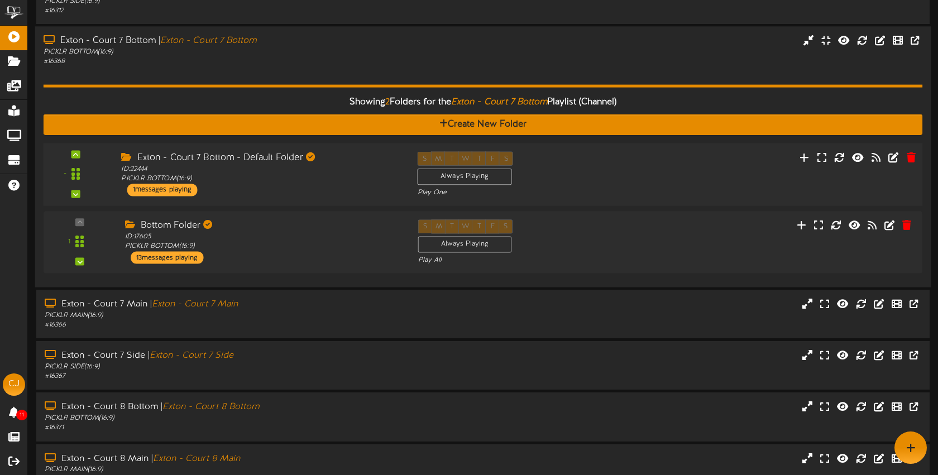
drag, startPoint x: 576, startPoint y: 180, endPoint x: 567, endPoint y: 183, distance: 9.9
click at [576, 180] on div "S M T W T F S Always Playing Play One" at bounding box center [520, 174] width 222 height 46
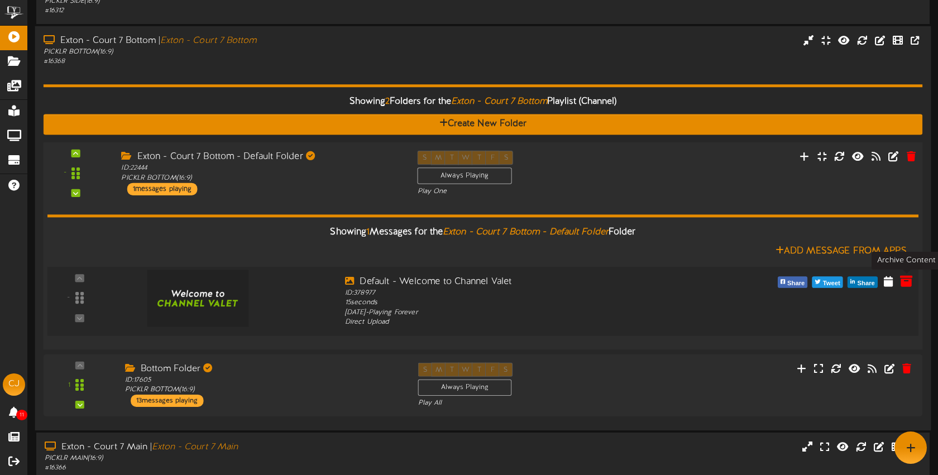
click at [906, 283] on icon at bounding box center [906, 281] width 12 height 12
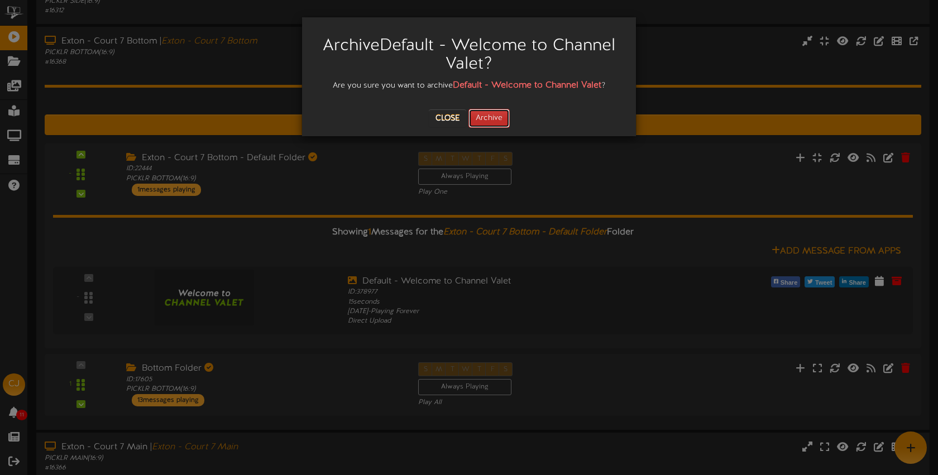
drag, startPoint x: 493, startPoint y: 116, endPoint x: 485, endPoint y: 112, distance: 8.2
click at [493, 116] on button "Archive" at bounding box center [489, 118] width 41 height 19
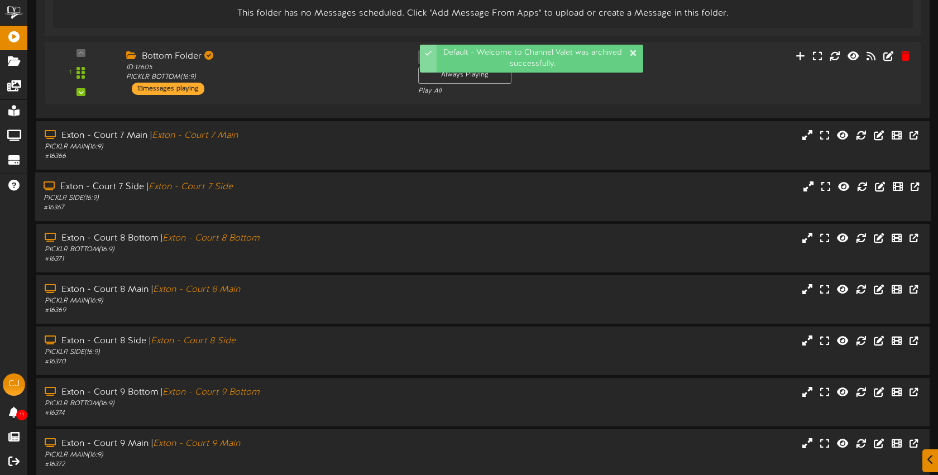
scroll to position [379, 0]
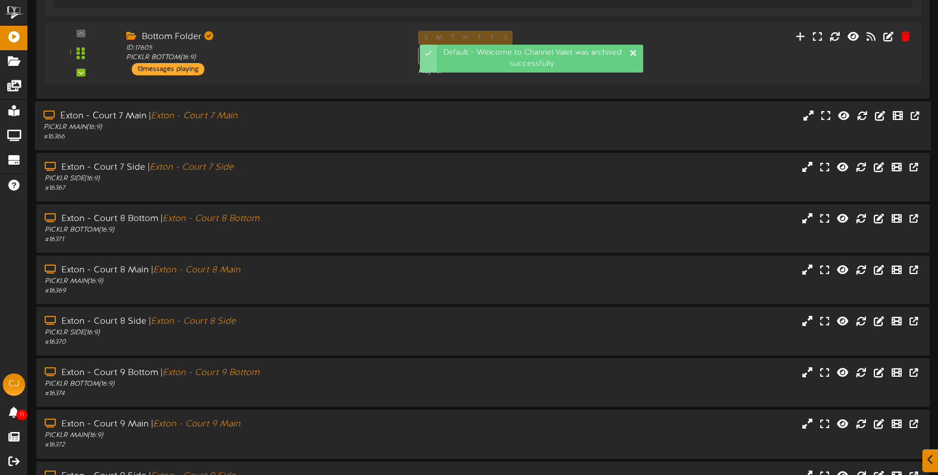
click at [454, 133] on div "Exton - Court 7 Main | Exton - Court 7 Main PICKLR MAIN ( 16:9 ) # 16366" at bounding box center [483, 126] width 897 height 32
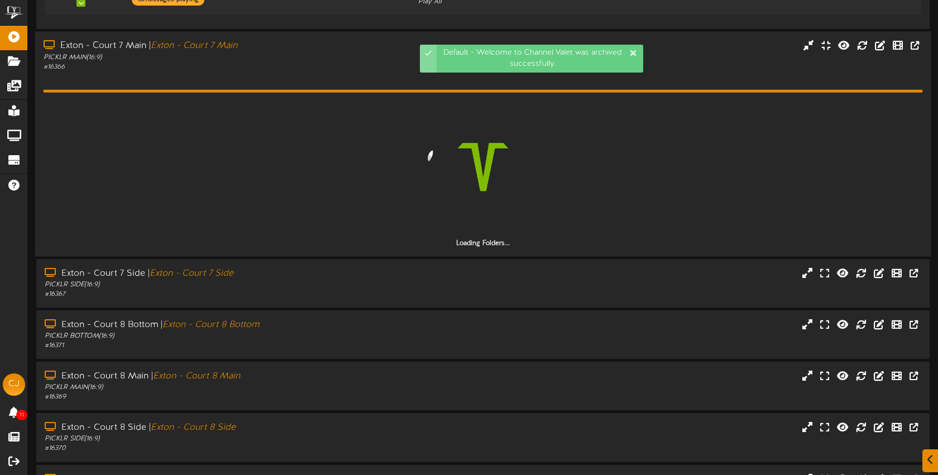
scroll to position [451, 0]
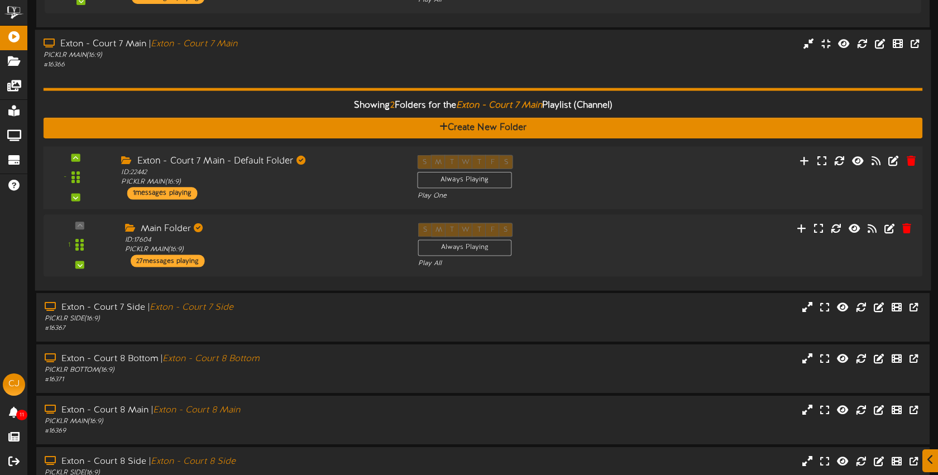
drag, startPoint x: 556, startPoint y: 187, endPoint x: 550, endPoint y: 186, distance: 5.6
click at [555, 186] on div "S M T W T F S Always Playing Play One" at bounding box center [520, 178] width 222 height 46
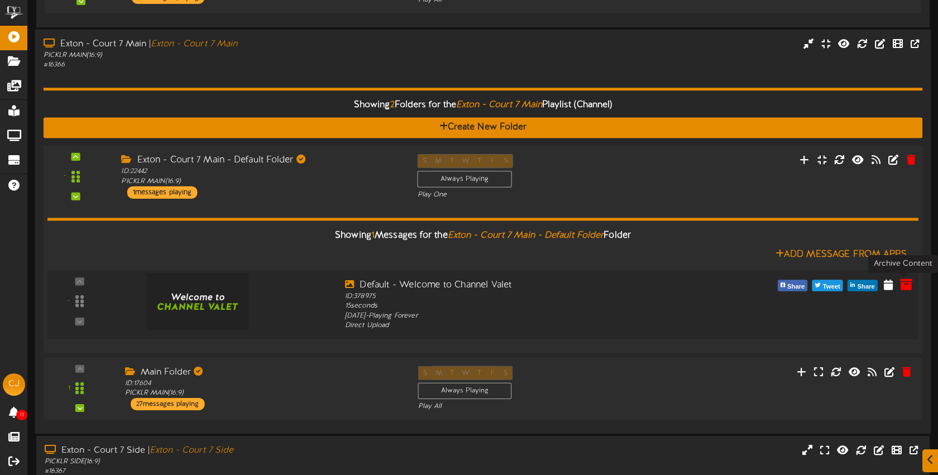
click at [904, 283] on icon at bounding box center [906, 284] width 12 height 12
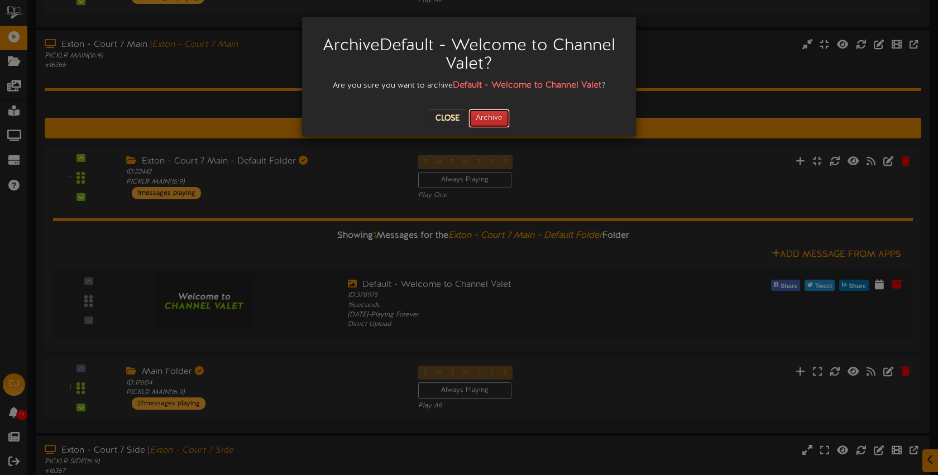
click at [506, 113] on button "Archive" at bounding box center [489, 118] width 41 height 19
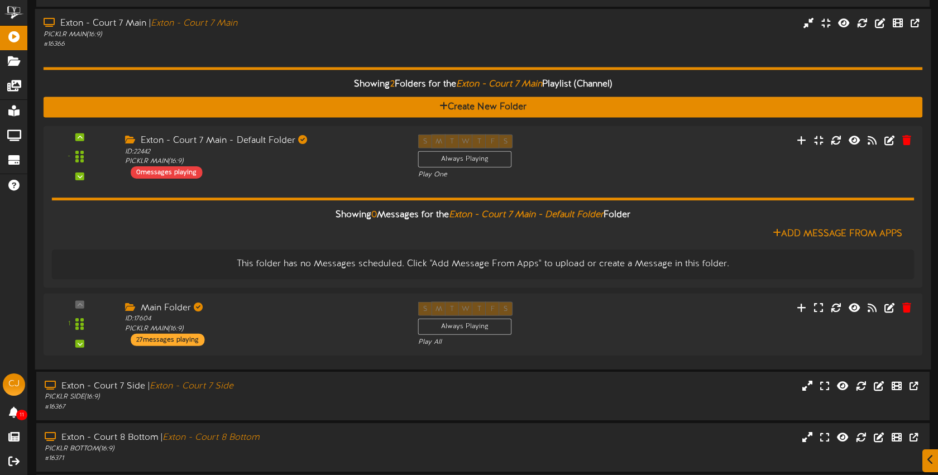
scroll to position [475, 0]
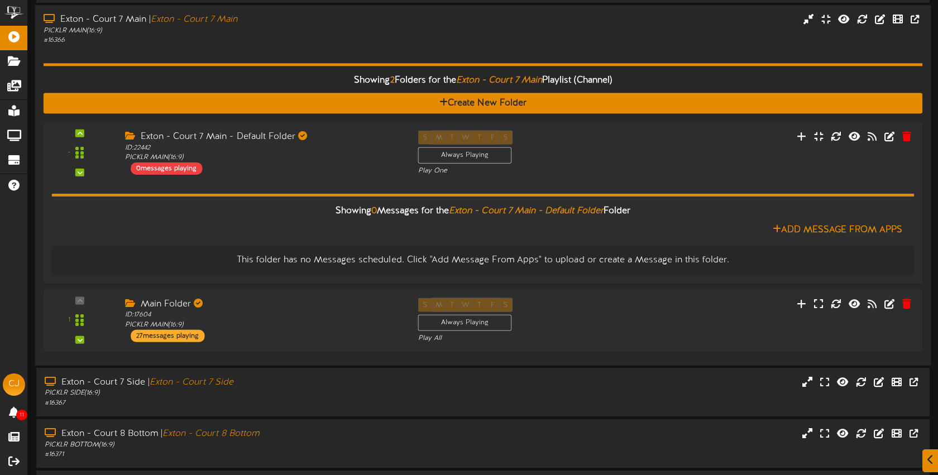
click at [268, 36] on div "# 16366" at bounding box center [222, 40] width 357 height 9
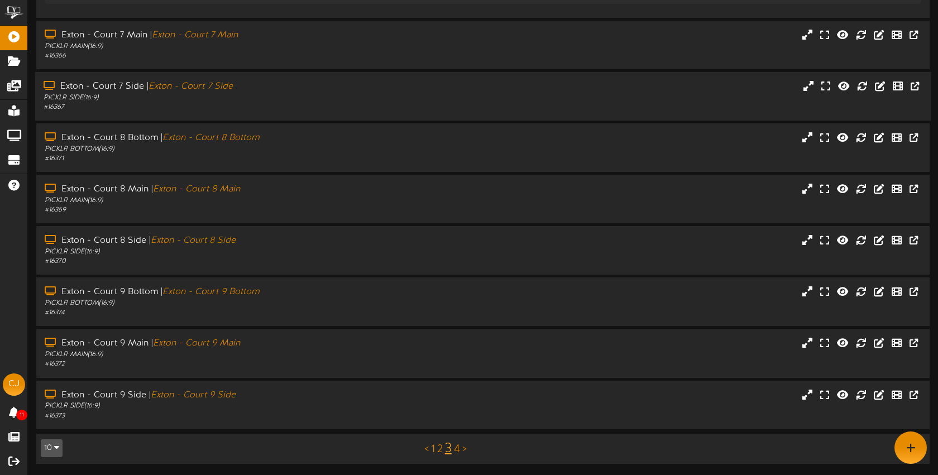
click at [267, 99] on div "PICKLR SIDE ( 16:9 )" at bounding box center [222, 97] width 357 height 9
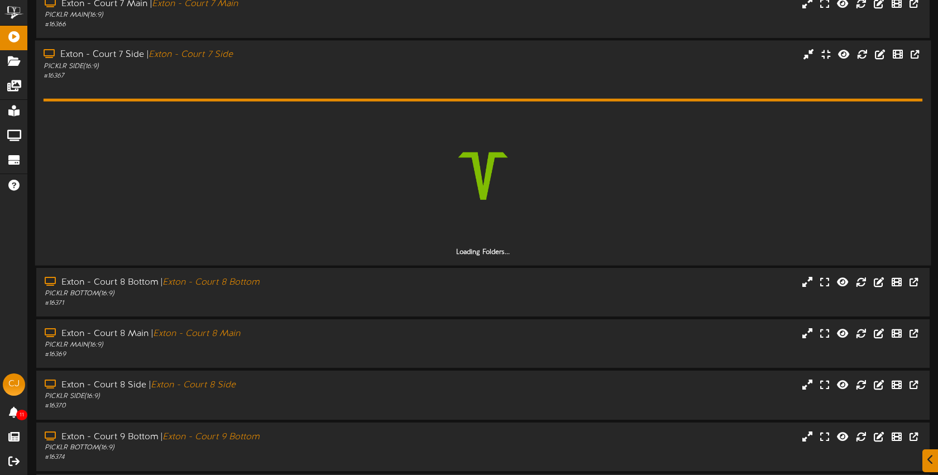
scroll to position [493, 0]
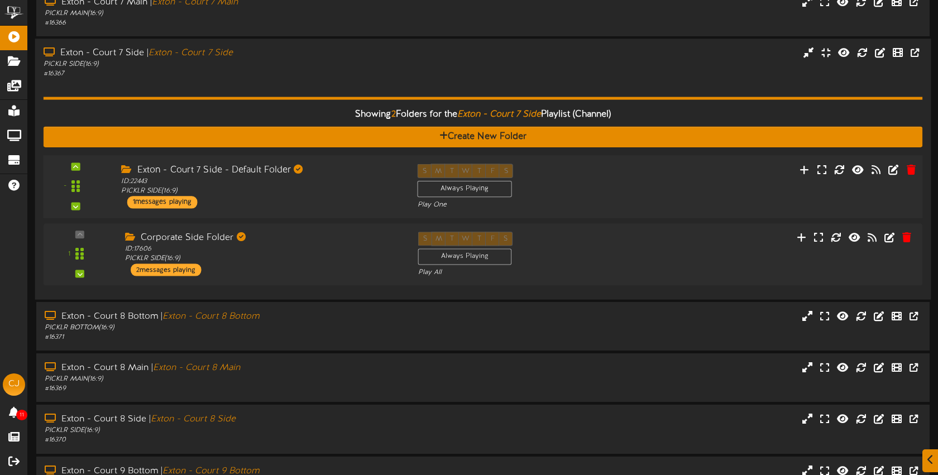
click at [332, 164] on div "Exton - Court 7 Side - Default Folder" at bounding box center [260, 170] width 279 height 13
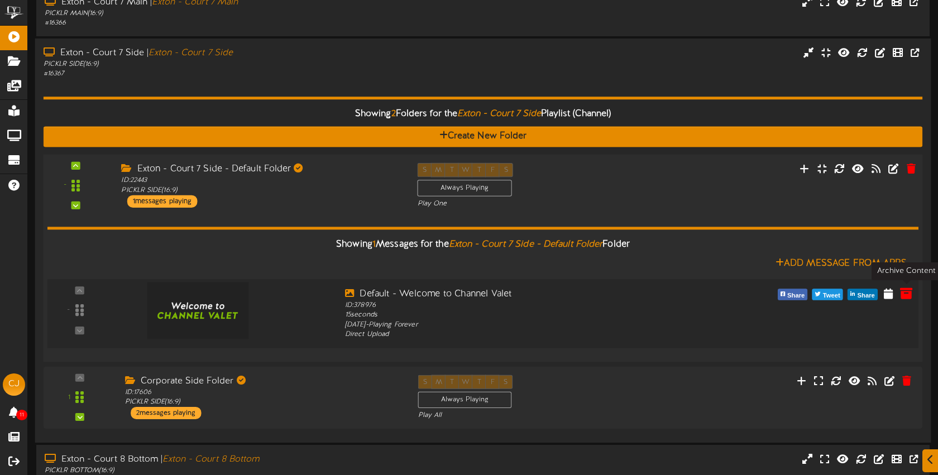
click at [909, 294] on icon at bounding box center [906, 293] width 12 height 12
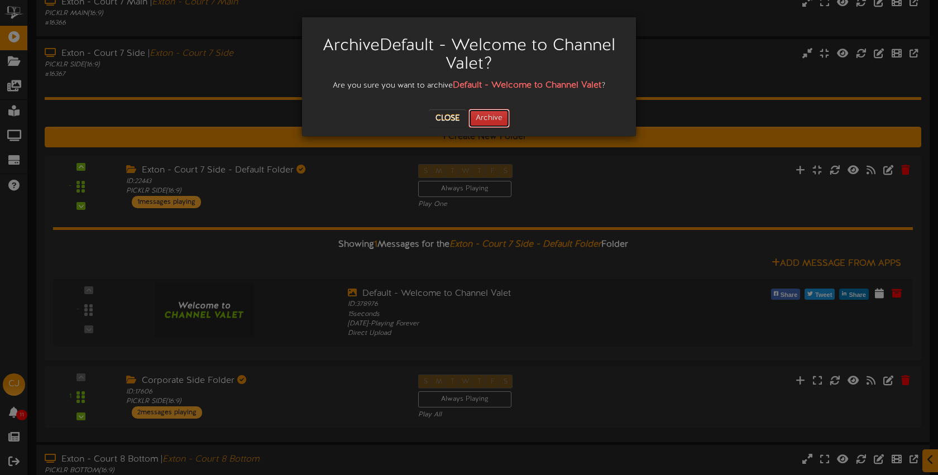
click at [495, 115] on button "Archive" at bounding box center [489, 118] width 41 height 19
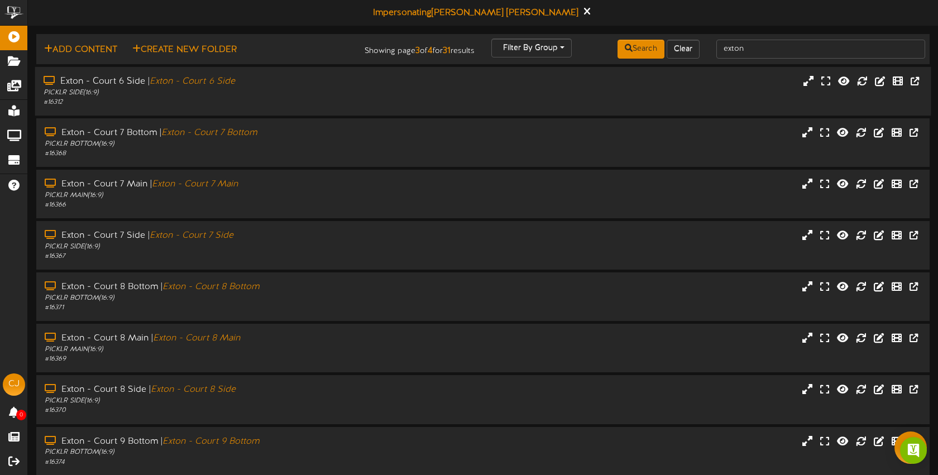
click at [344, 95] on div "PICKLR SIDE ( 16:9 )" at bounding box center [222, 92] width 357 height 9
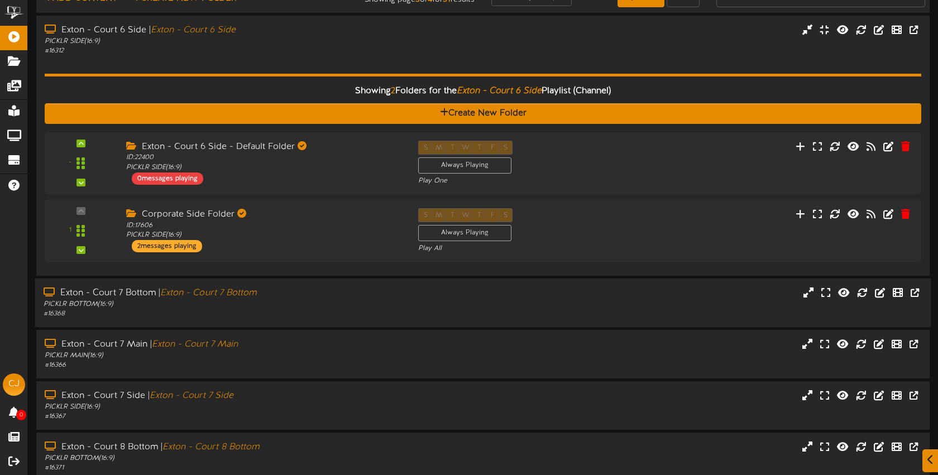
scroll to position [63, 0]
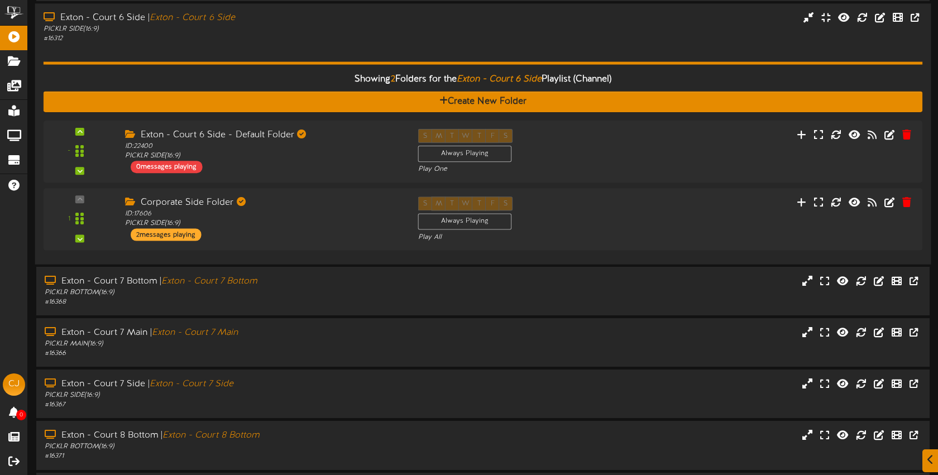
click at [346, 53] on div "Showing 2 Folders for the Exton - Court 6 Side Playlist (Channel) Create New Fo…" at bounding box center [484, 150] width 880 height 212
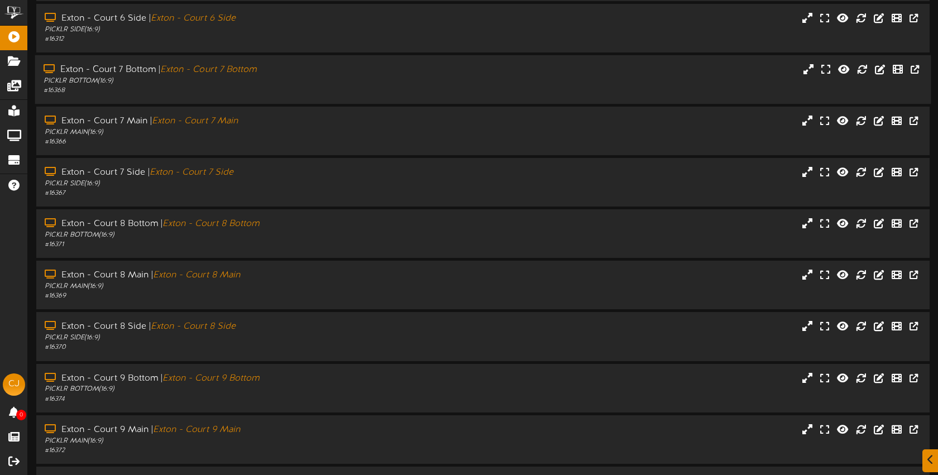
click at [320, 80] on div "PICKLR BOTTOM ( 16:9 )" at bounding box center [222, 81] width 357 height 9
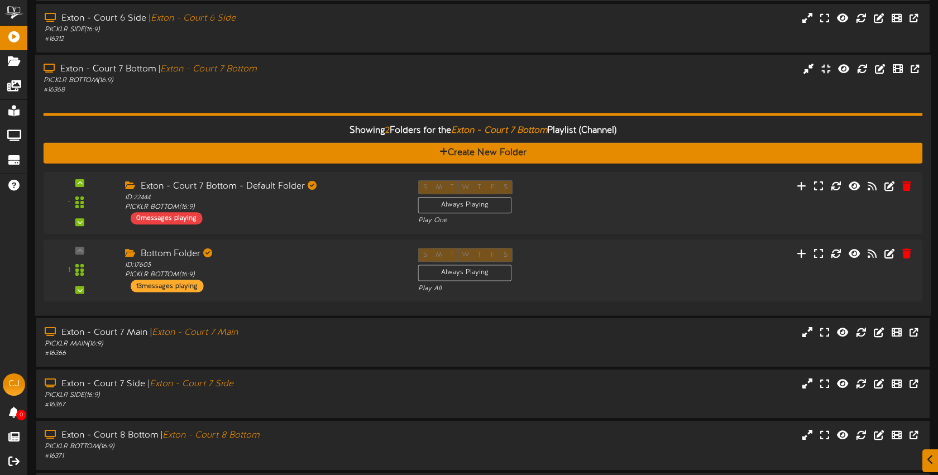
click at [295, 101] on div "Showing 2 Folders for the Exton - Court 7 Bottom Playlist (Channel) Create New …" at bounding box center [484, 201] width 880 height 212
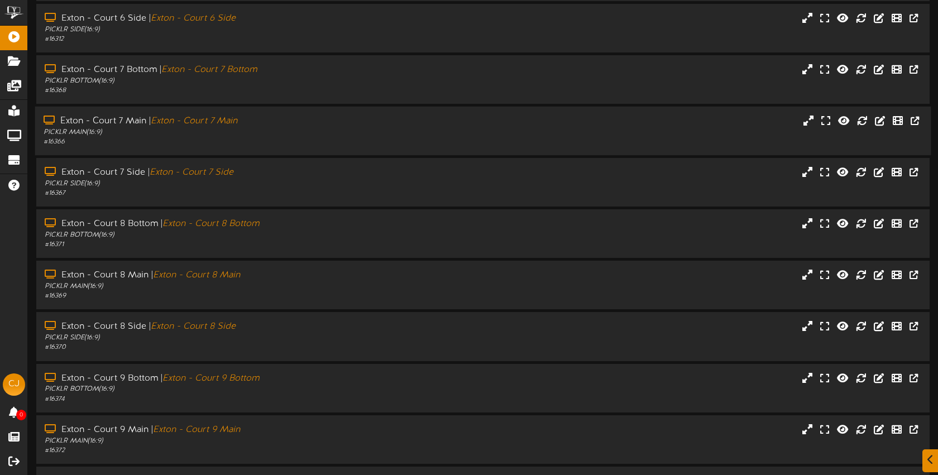
click at [308, 133] on div "PICKLR MAIN ( 16:9 )" at bounding box center [222, 132] width 357 height 9
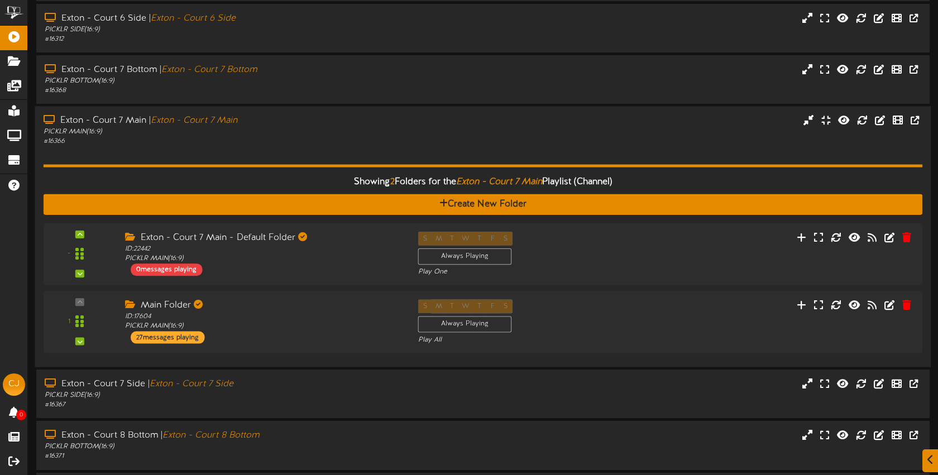
click at [311, 138] on div "# 16366" at bounding box center [222, 141] width 357 height 9
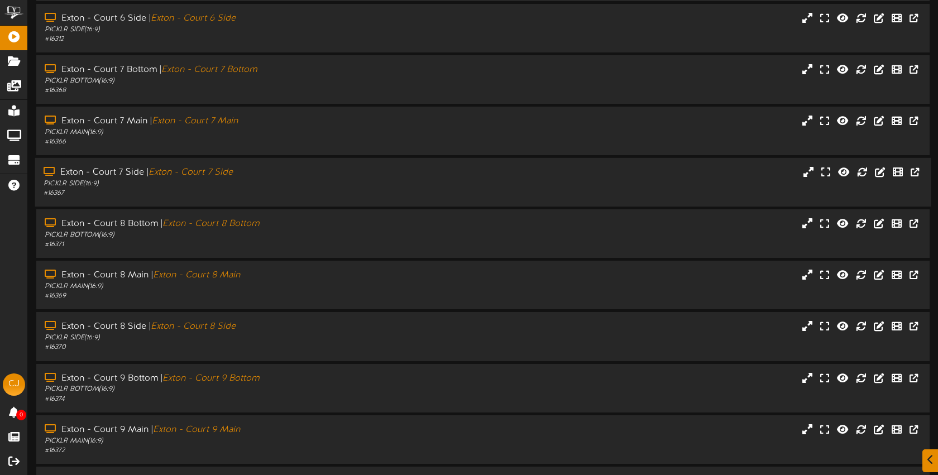
click at [289, 178] on div "Exton - Court 7 Side | Exton - Court 7 Side" at bounding box center [222, 172] width 357 height 13
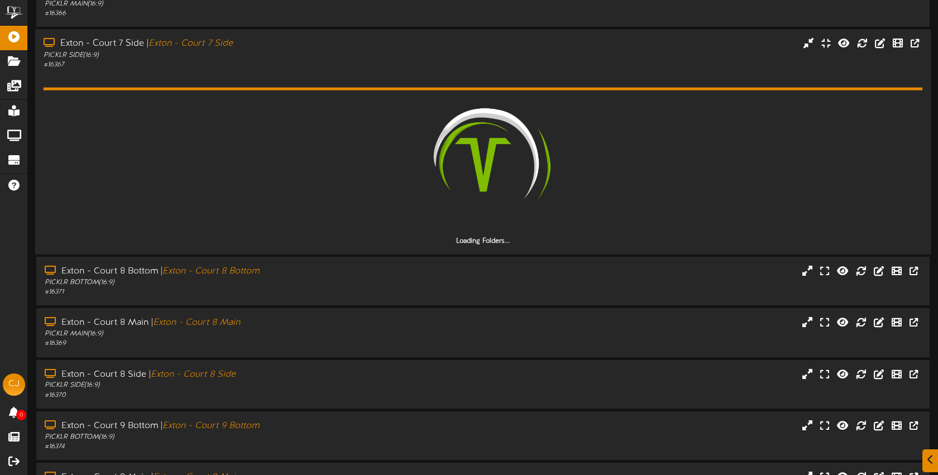
scroll to position [192, 0]
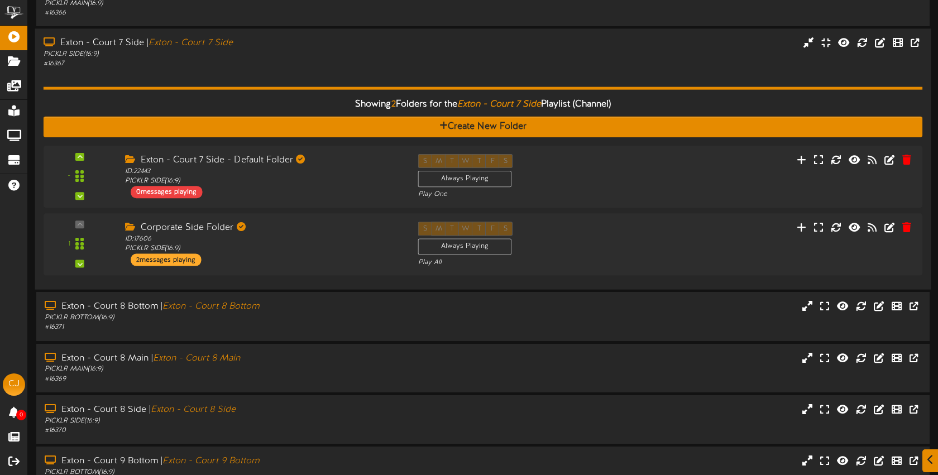
click at [316, 83] on div "Showing 2 Folders for the Exton - Court 7 Side Playlist (Channel) Create New Fo…" at bounding box center [484, 175] width 880 height 212
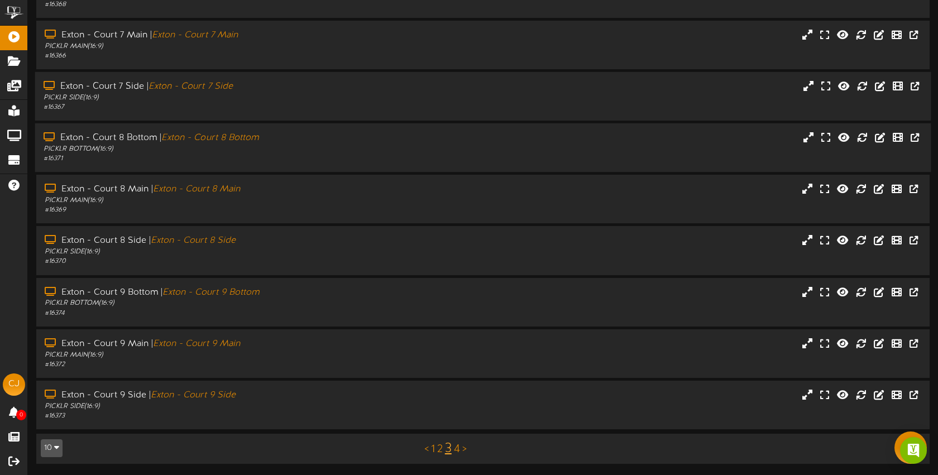
click at [320, 150] on div "PICKLR BOTTOM ( 16:9 )" at bounding box center [222, 149] width 357 height 9
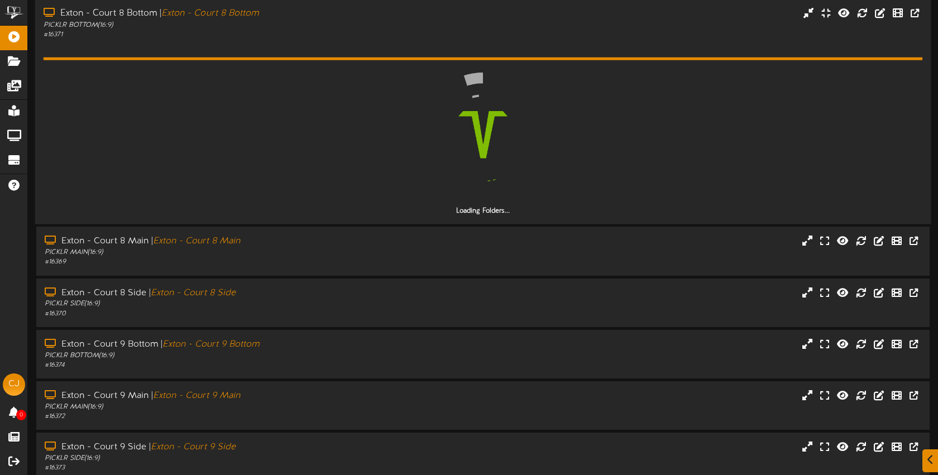
scroll to position [276, 0]
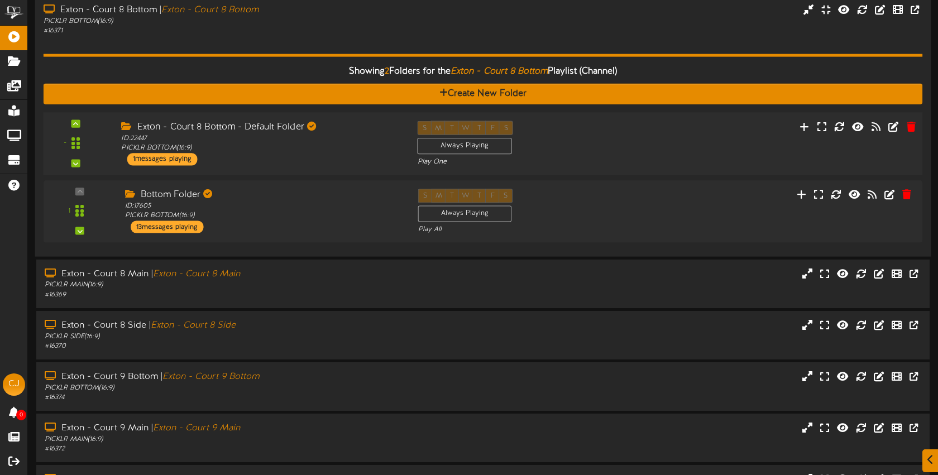
click at [326, 160] on div "Exton - Court 8 Bottom - Default Folder ID: 22447 PICKLR BOTTOM ( 16:9 ) 1 mess…" at bounding box center [261, 143] width 296 height 45
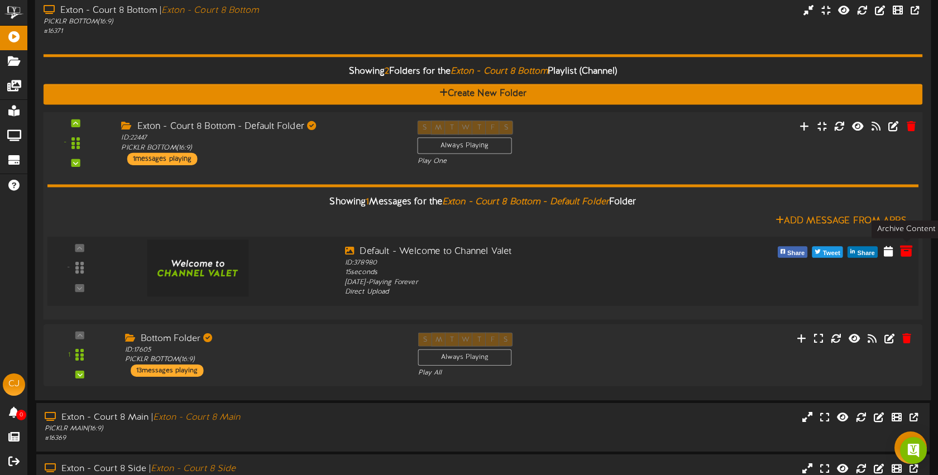
click at [907, 250] on icon at bounding box center [906, 251] width 12 height 12
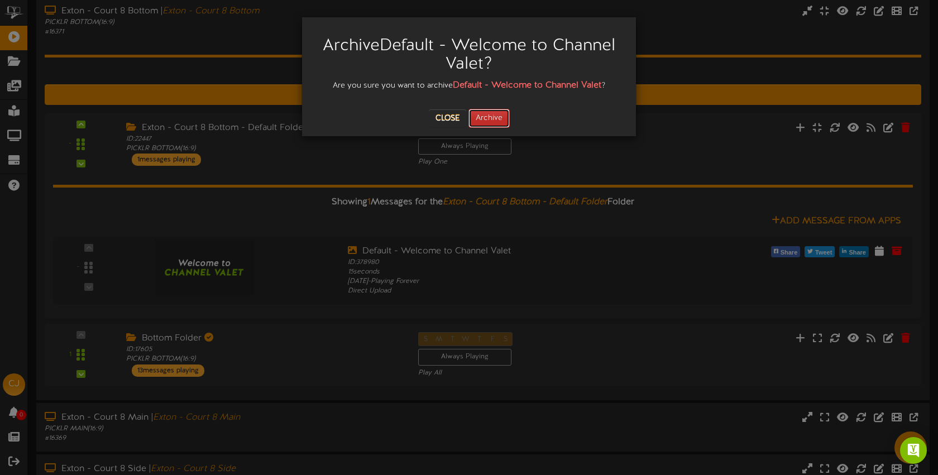
click at [504, 118] on button "Archive" at bounding box center [489, 118] width 41 height 19
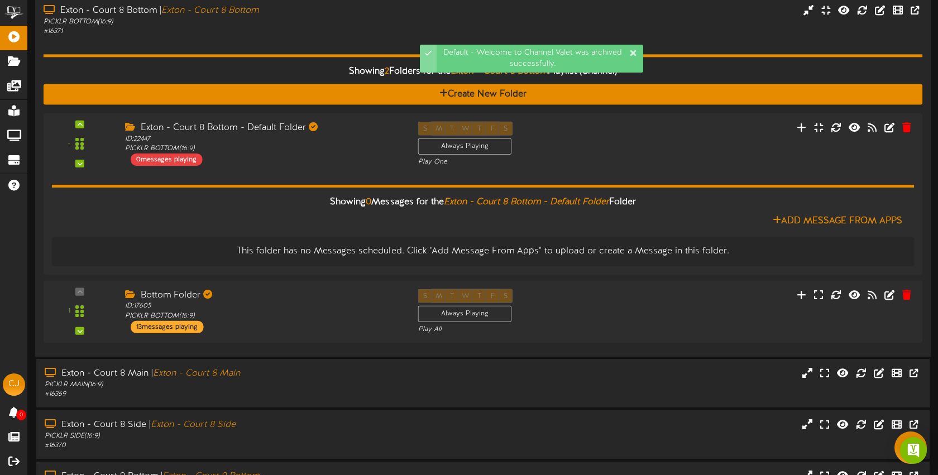
click at [254, 30] on div "# 16371" at bounding box center [222, 31] width 357 height 9
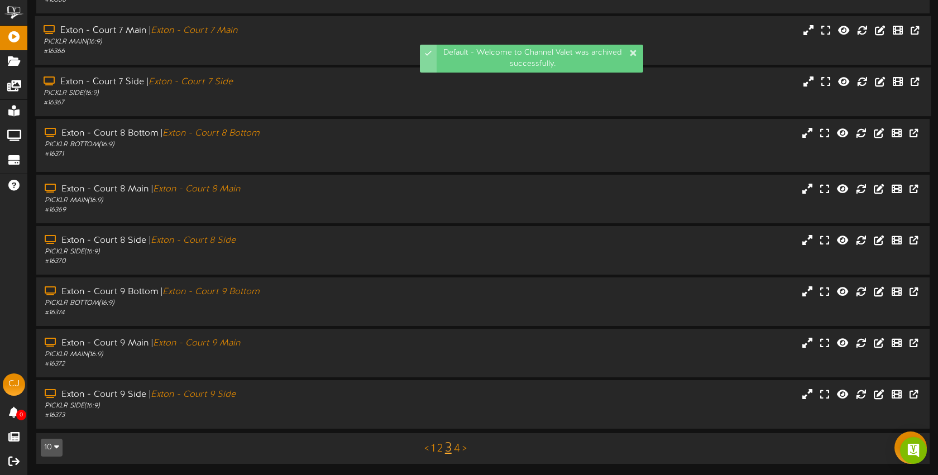
scroll to position [149, 0]
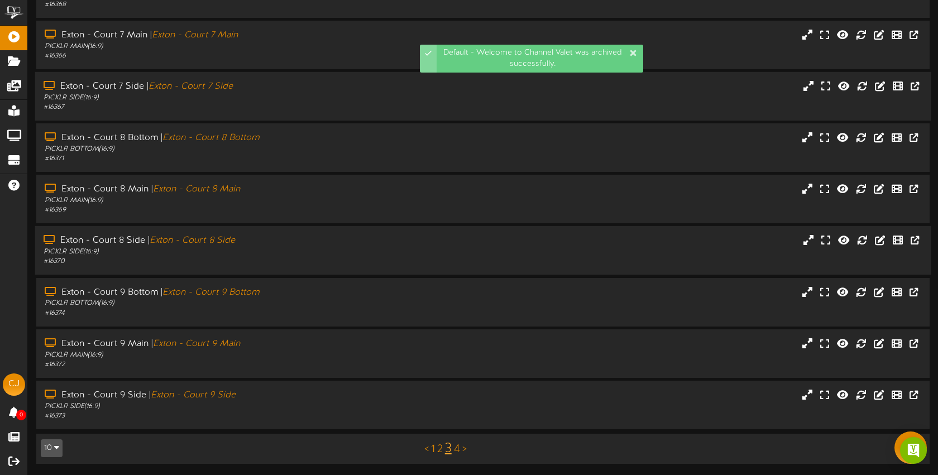
click at [326, 241] on div "Exton - Court 8 Side | Exton - Court 8 Side" at bounding box center [222, 241] width 357 height 13
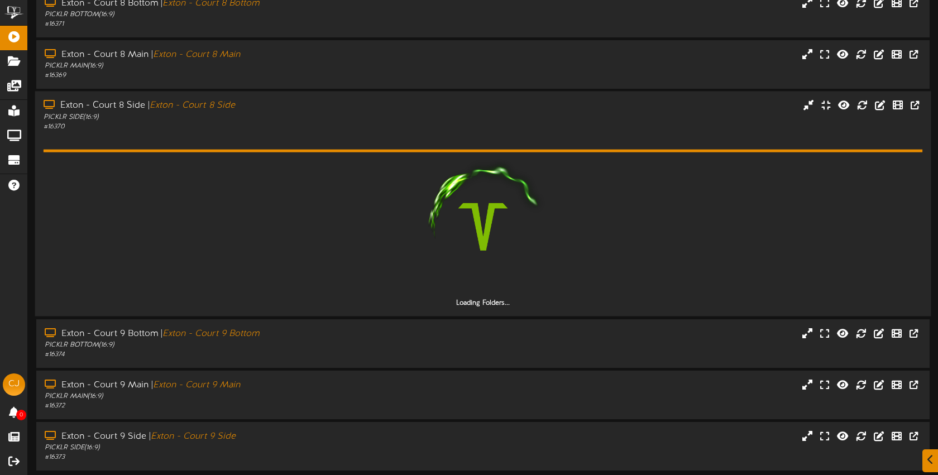
scroll to position [325, 0]
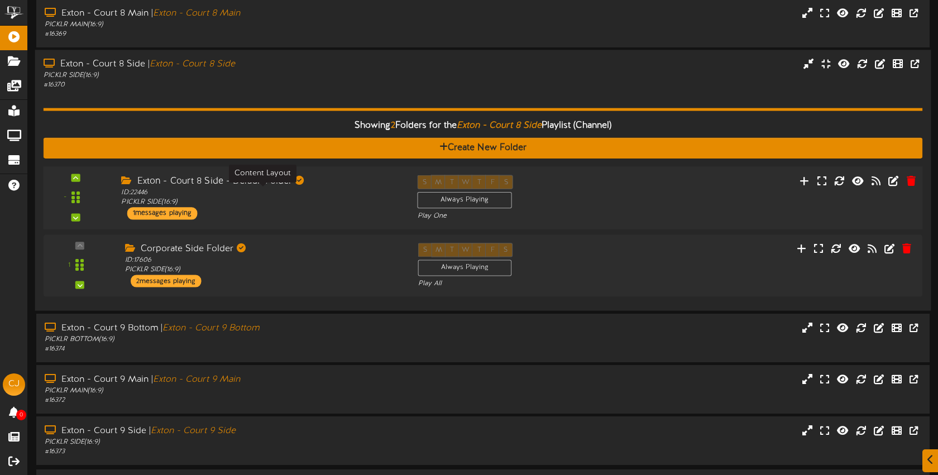
click at [340, 204] on div "ID: 22446 PICKLR SIDE ( 16:9 )" at bounding box center [260, 198] width 279 height 20
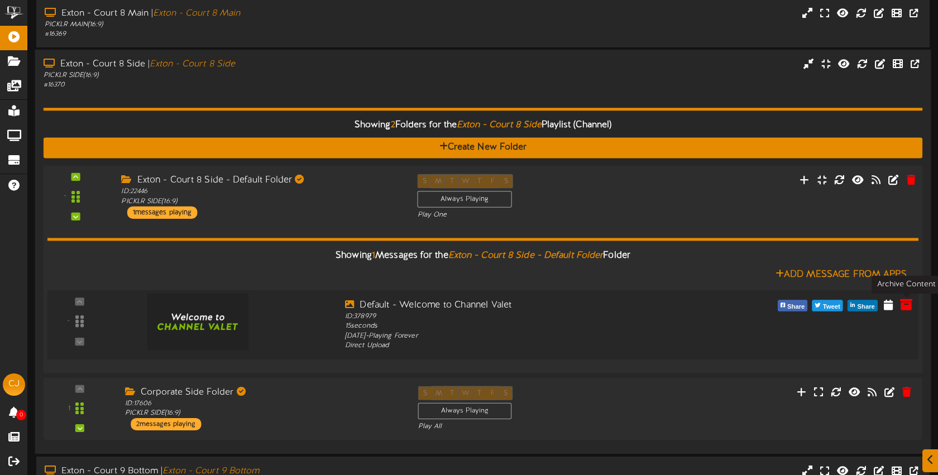
click at [908, 304] on icon at bounding box center [906, 304] width 12 height 12
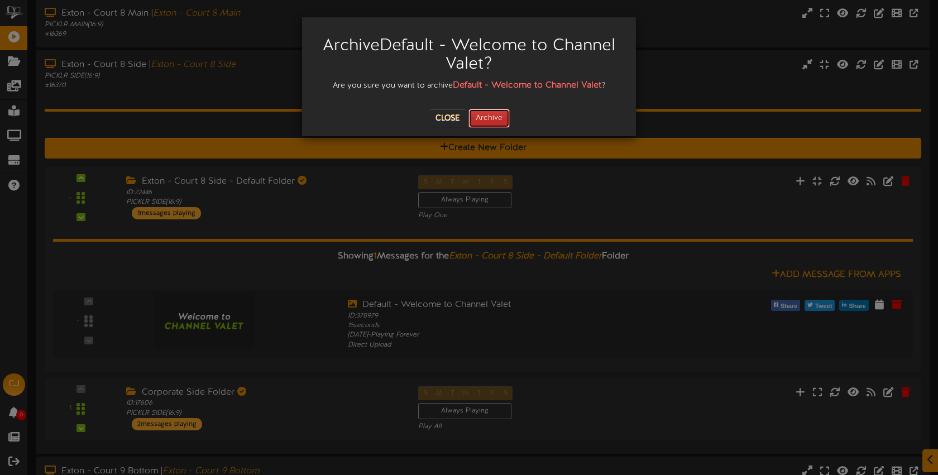
click at [500, 117] on button "Archive" at bounding box center [489, 118] width 41 height 19
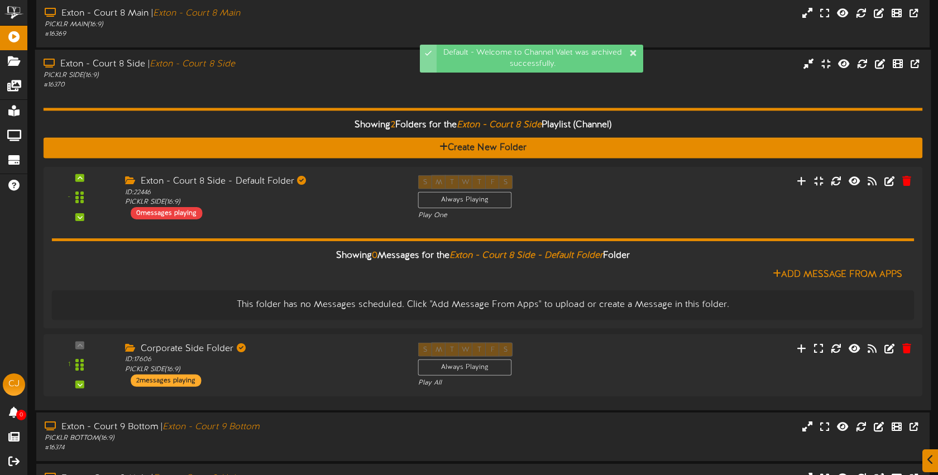
click at [284, 86] on div "# 16370" at bounding box center [222, 85] width 357 height 9
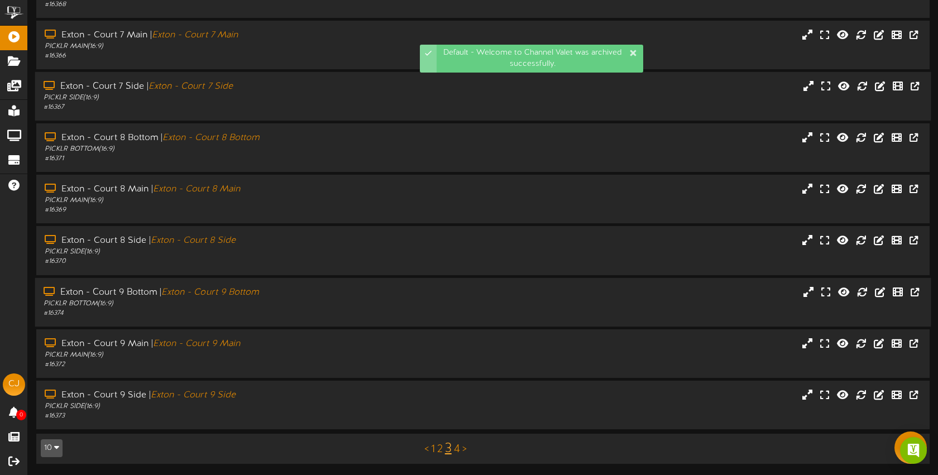
click at [313, 299] on div "PICKLR BOTTOM ( 16:9 )" at bounding box center [222, 303] width 357 height 9
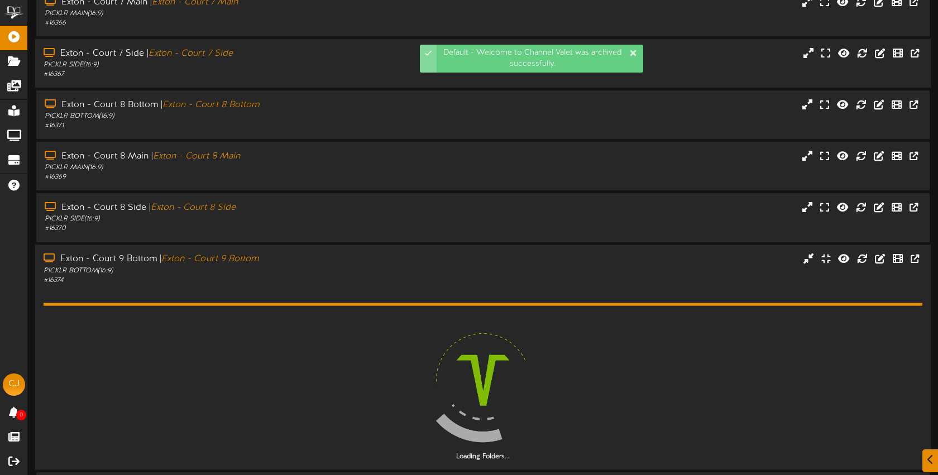
scroll to position [306, 0]
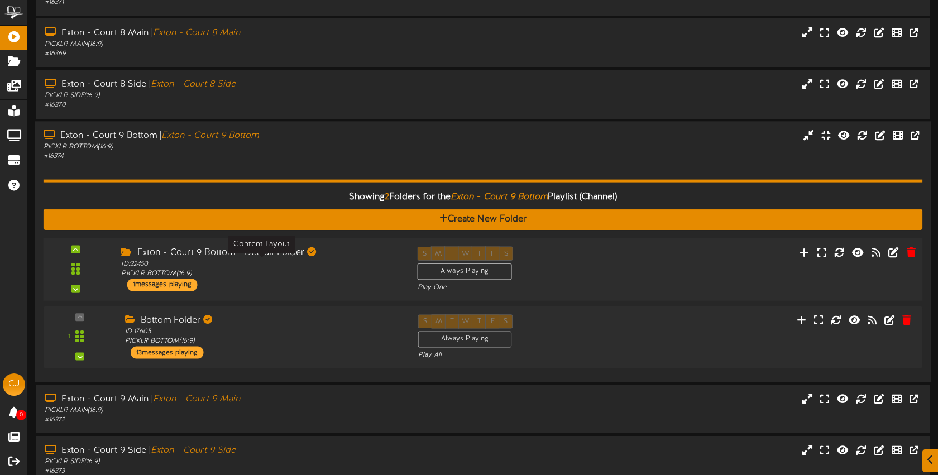
click at [336, 274] on div "ID: 22450 PICKLR BOTTOM ( 16:9 )" at bounding box center [260, 269] width 279 height 20
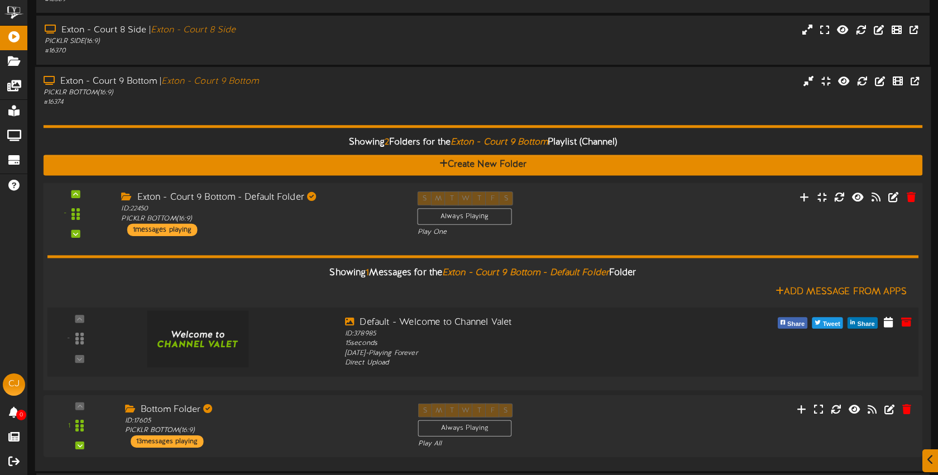
scroll to position [397, 0]
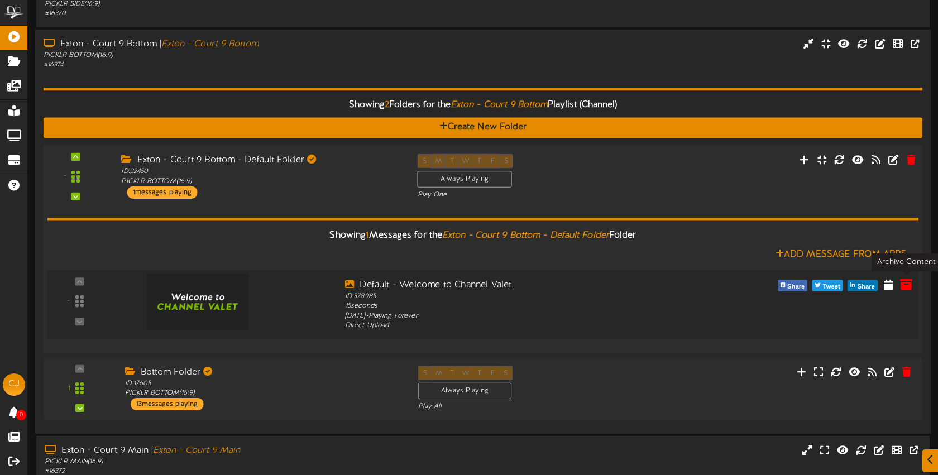
click at [912, 287] on icon at bounding box center [906, 284] width 12 height 12
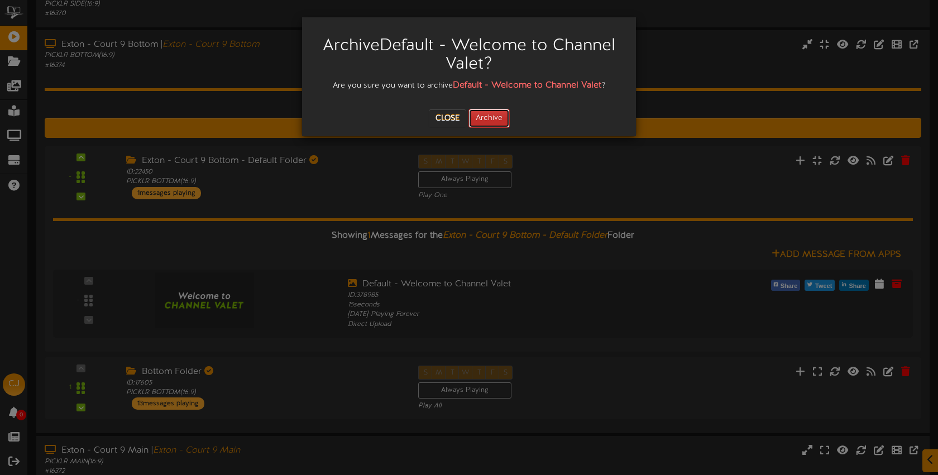
click at [492, 115] on button "Archive" at bounding box center [489, 118] width 41 height 19
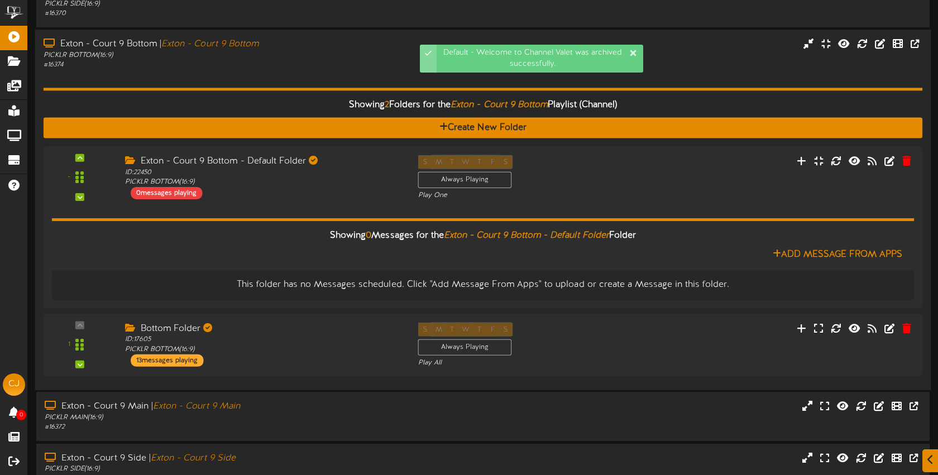
click at [321, 70] on div "Showing 2 Folders for the Exton - Court 9 Bottom Playlist (Channel) Create New …" at bounding box center [484, 226] width 880 height 312
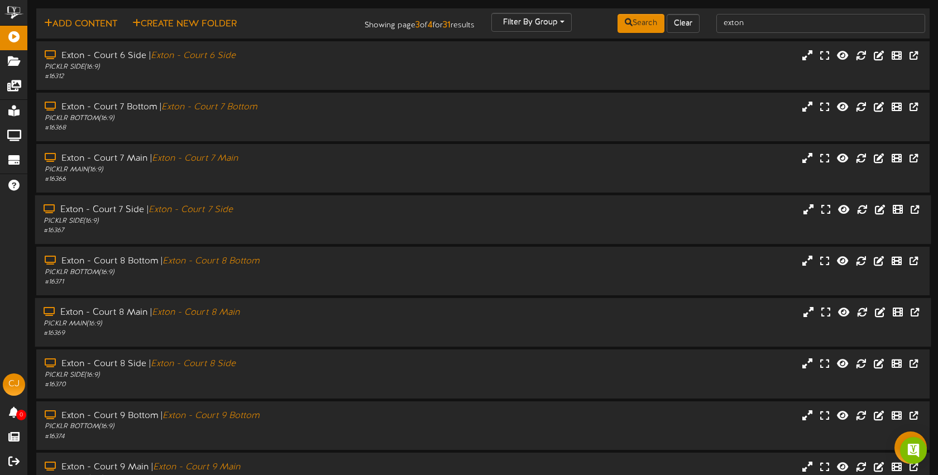
scroll to position [0, 0]
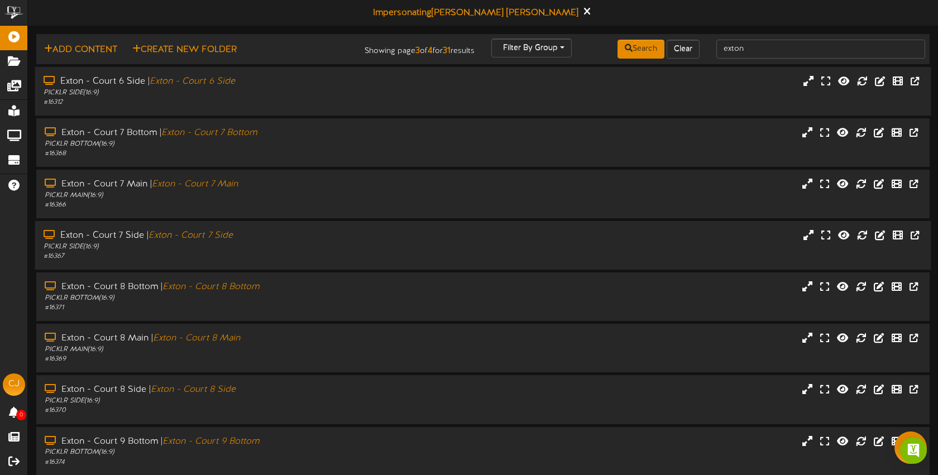
click at [322, 103] on div "# 16312" at bounding box center [222, 102] width 357 height 9
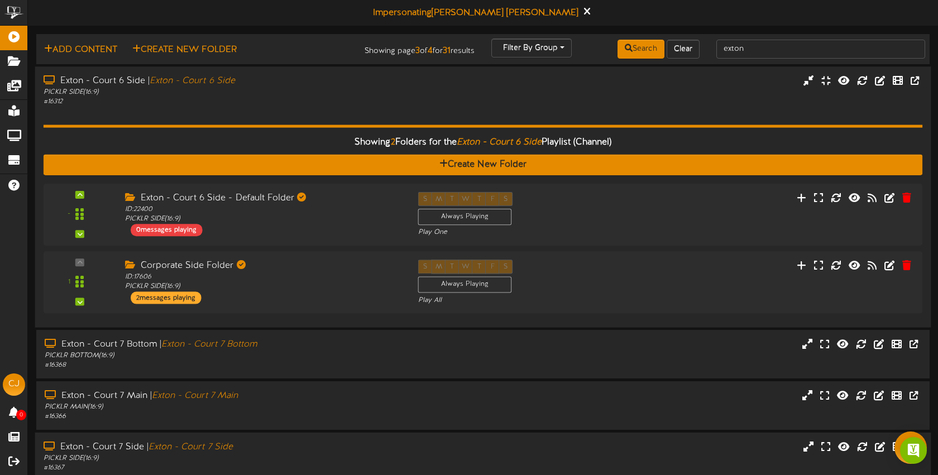
click at [322, 103] on div "# 16312" at bounding box center [222, 101] width 357 height 9
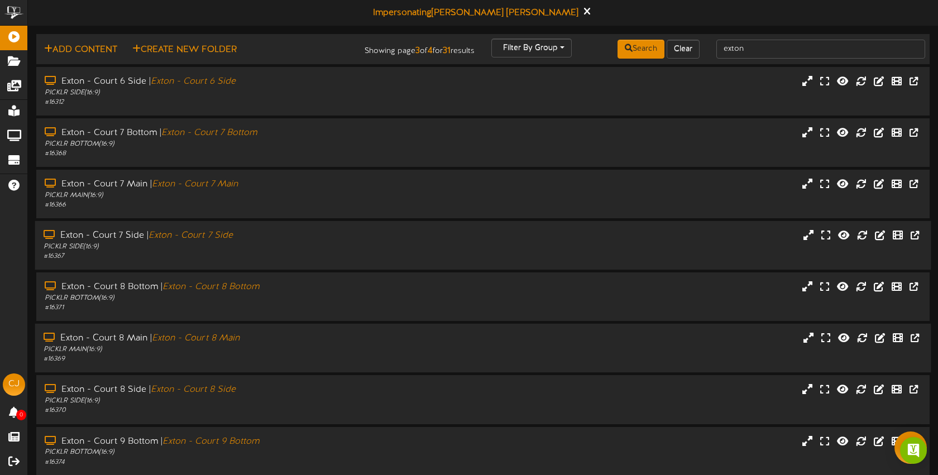
drag, startPoint x: 317, startPoint y: 344, endPoint x: 325, endPoint y: 340, distance: 8.2
click at [317, 344] on div "Exton - Court 8 Main | Exton - Court 8 Main" at bounding box center [222, 338] width 357 height 13
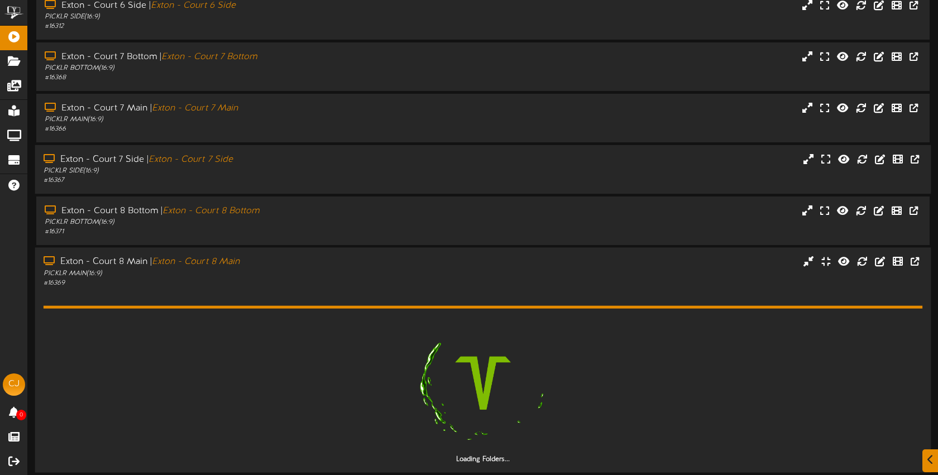
scroll to position [182, 0]
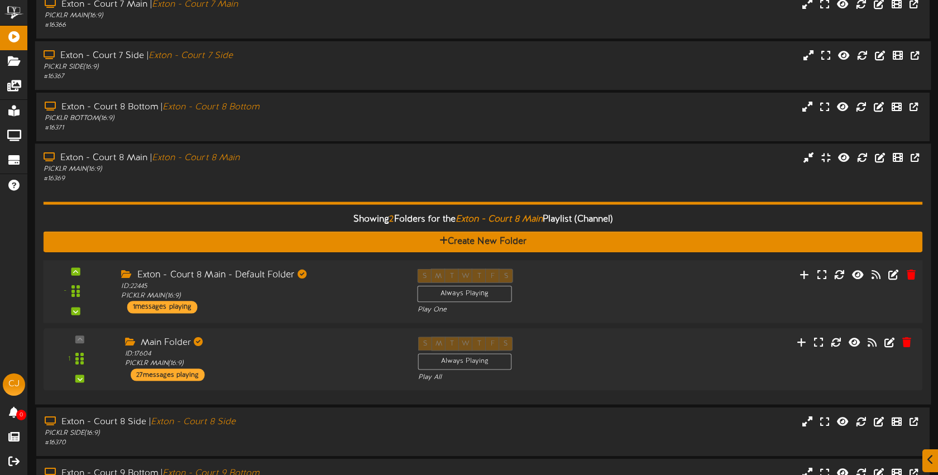
click at [318, 302] on div "Exton - Court 8 Main - Default Folder ID: 22445 PICKLR MAIN ( 16:9 ) 1 messages…" at bounding box center [261, 291] width 296 height 45
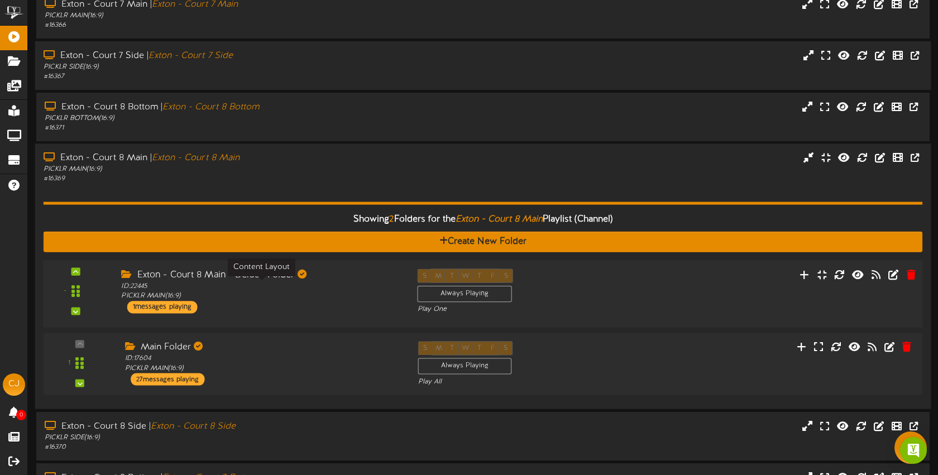
scroll to position [178, 0]
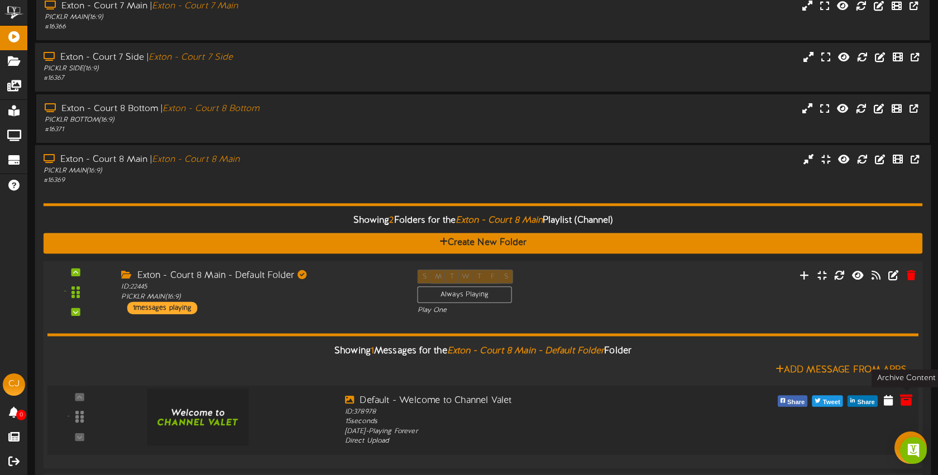
click at [904, 397] on icon at bounding box center [906, 400] width 12 height 12
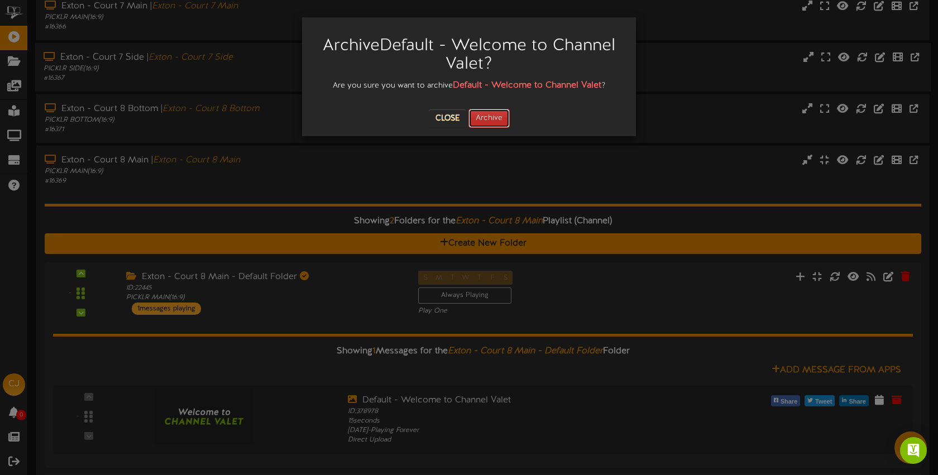
click at [499, 121] on button "Archive" at bounding box center [489, 118] width 41 height 19
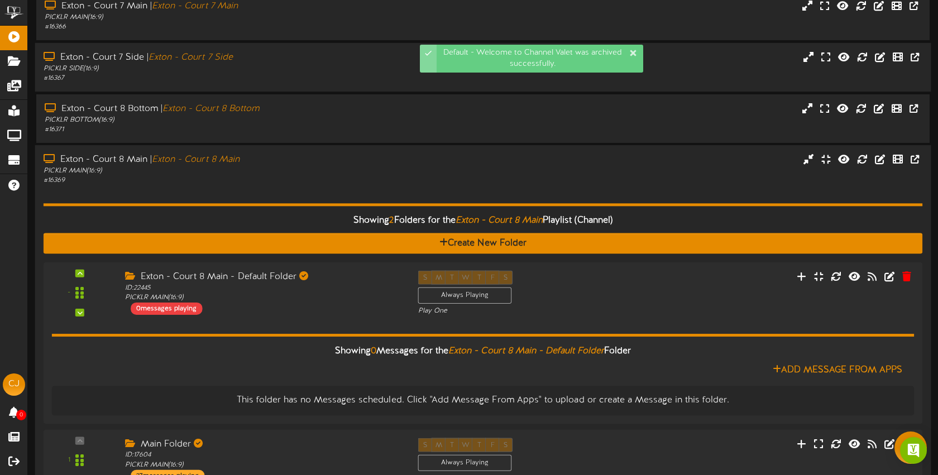
click at [383, 177] on div "# 16369" at bounding box center [222, 181] width 357 height 9
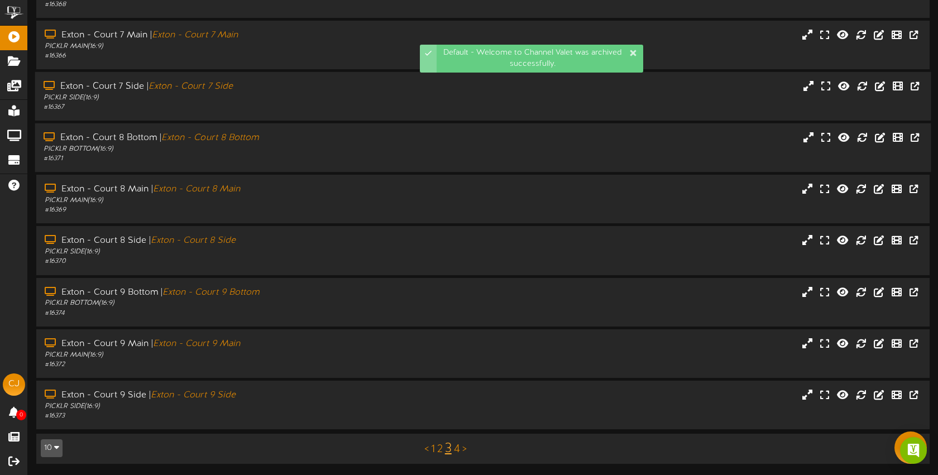
drag, startPoint x: 342, startPoint y: 145, endPoint x: 339, endPoint y: 140, distance: 5.8
click at [342, 145] on div "PICKLR BOTTOM ( 16:9 )" at bounding box center [222, 149] width 357 height 9
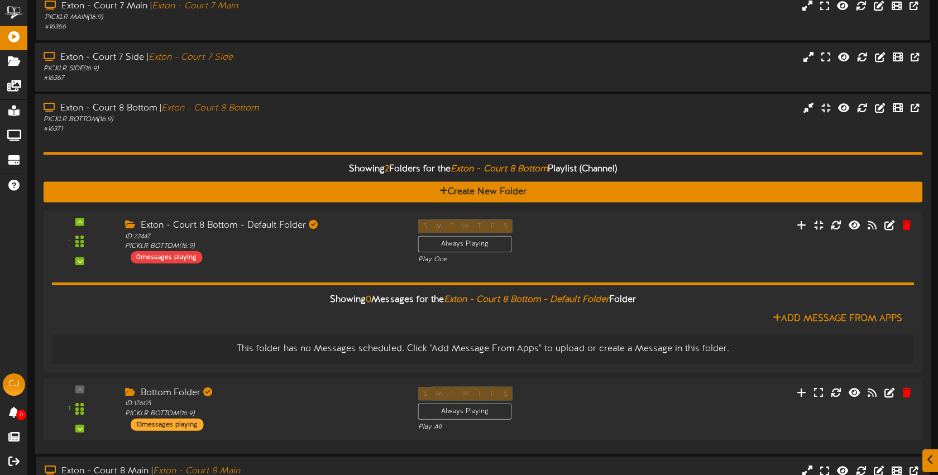
drag, startPoint x: 411, startPoint y: 146, endPoint x: 336, endPoint y: 130, distance: 76.6
click at [411, 146] on div "Showing 2 Folders for the Exton - Court 8 Bottom Playlist (Channel) Create New …" at bounding box center [484, 291] width 880 height 312
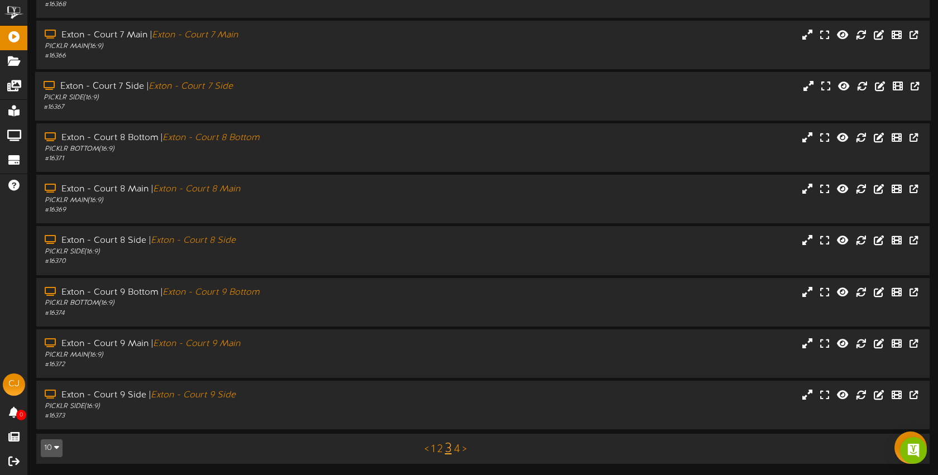
click at [327, 108] on div "# 16367" at bounding box center [222, 107] width 357 height 9
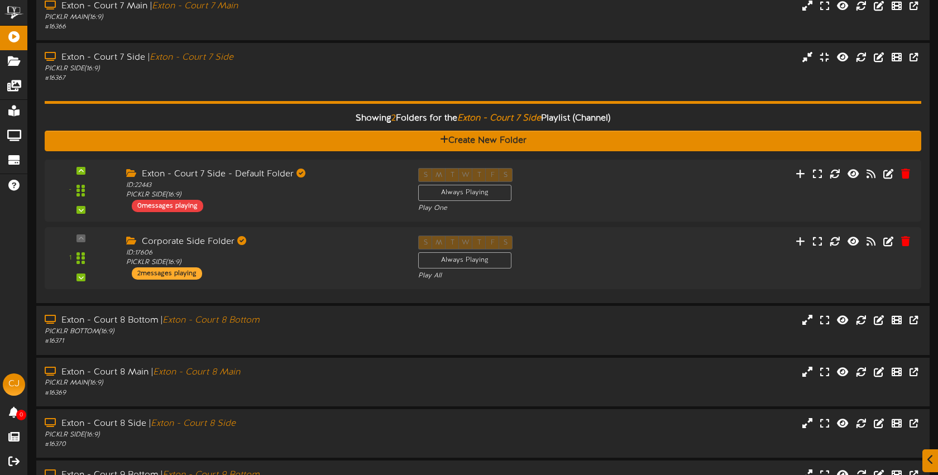
drag, startPoint x: 366, startPoint y: 83, endPoint x: 368, endPoint y: 137, distance: 54.2
click at [366, 83] on div "Showing 2 Folders for the Exton - Court 7 Side Playlist (Channel) Create New Fo…" at bounding box center [483, 189] width 877 height 212
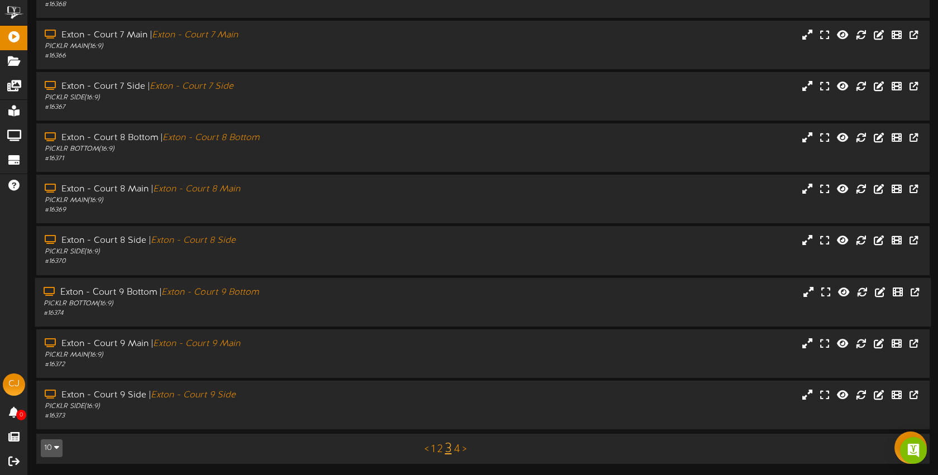
drag, startPoint x: 374, startPoint y: 298, endPoint x: 380, endPoint y: 295, distance: 7.5
click at [374, 298] on div "Exton - Court 9 Bottom | Exton - Court 9 Bottom" at bounding box center [222, 292] width 357 height 13
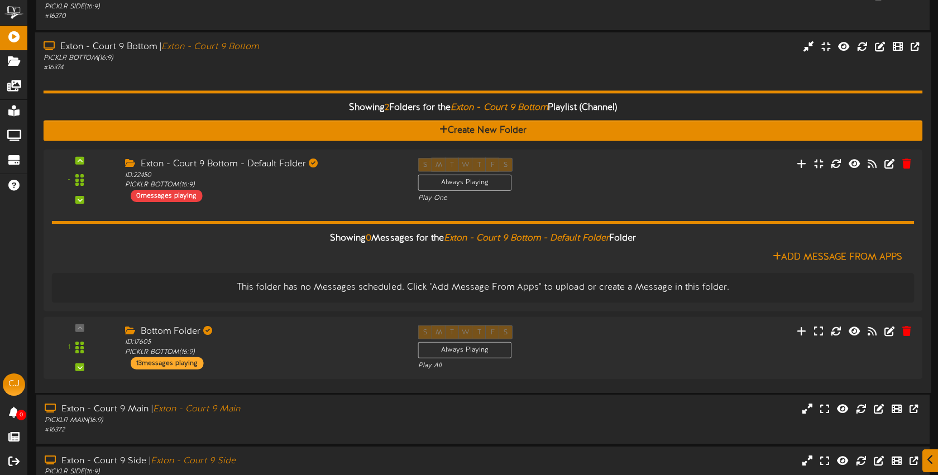
click at [337, 64] on div "# 16374" at bounding box center [222, 67] width 357 height 9
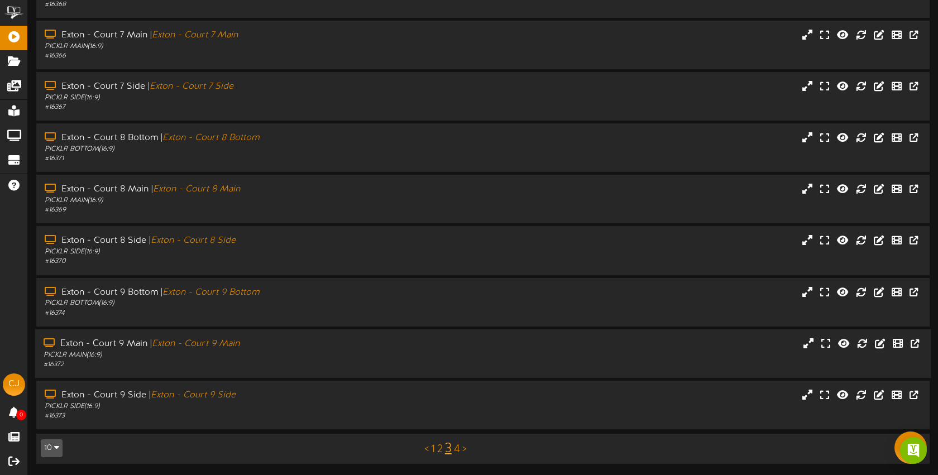
scroll to position [148, 0]
click at [348, 400] on div "Exton - Court 9 Side | Exton - Court 9 Side" at bounding box center [222, 396] width 357 height 13
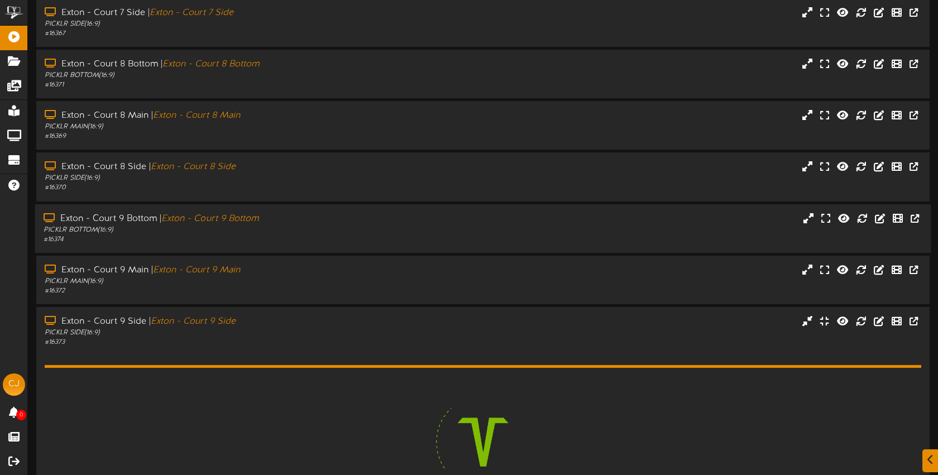
scroll to position [325, 0]
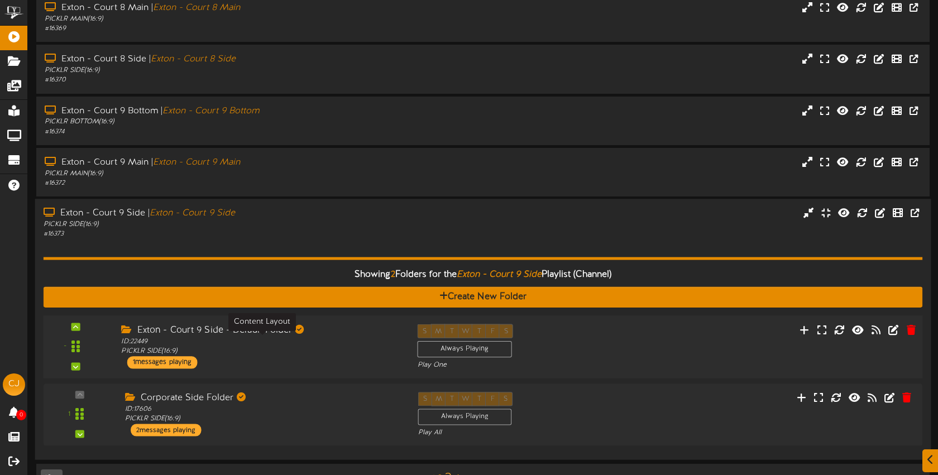
drag, startPoint x: 337, startPoint y: 348, endPoint x: 353, endPoint y: 348, distance: 15.6
click at [337, 348] on div "ID: 22449 PICKLR SIDE ( 16:9 )" at bounding box center [260, 347] width 279 height 20
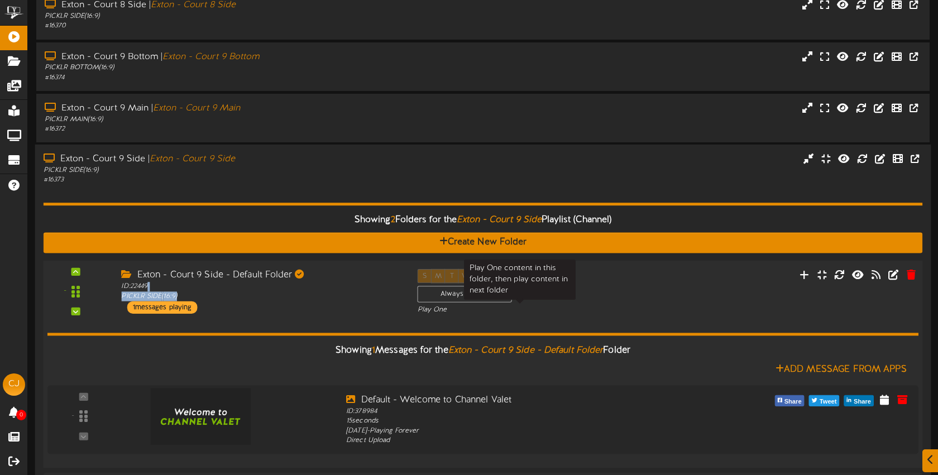
scroll to position [477, 0]
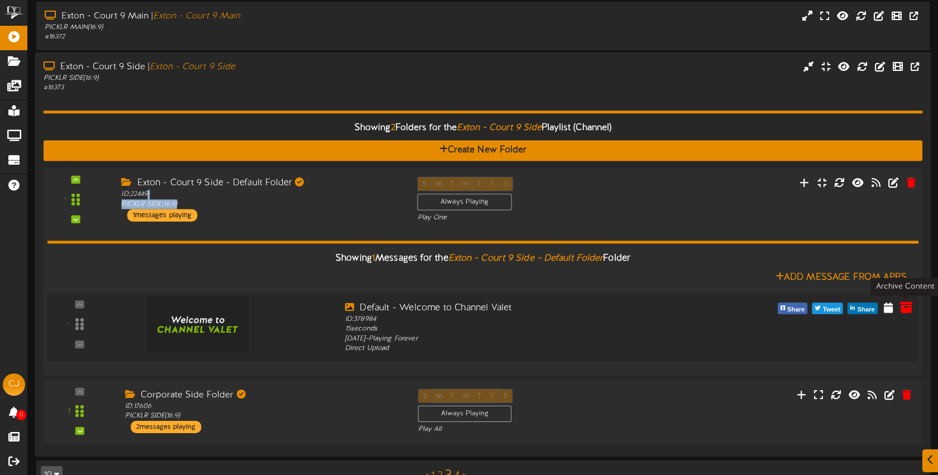
click at [912, 309] on icon at bounding box center [906, 307] width 12 height 12
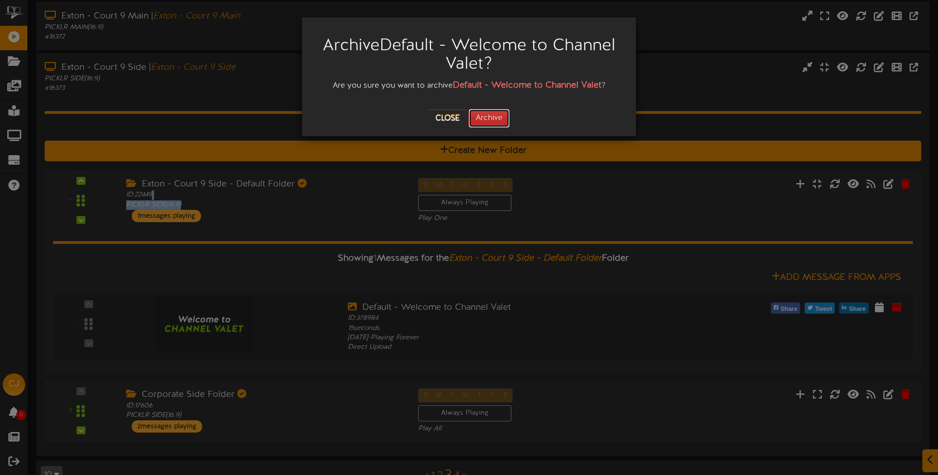
drag, startPoint x: 489, startPoint y: 113, endPoint x: 485, endPoint y: 109, distance: 5.9
click at [489, 113] on button "Archive" at bounding box center [489, 118] width 41 height 19
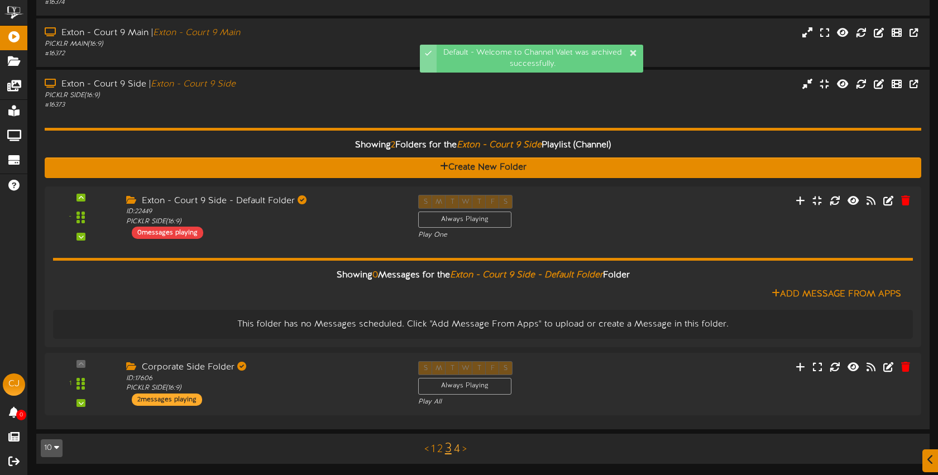
click at [459, 449] on link "4" at bounding box center [457, 450] width 6 height 12
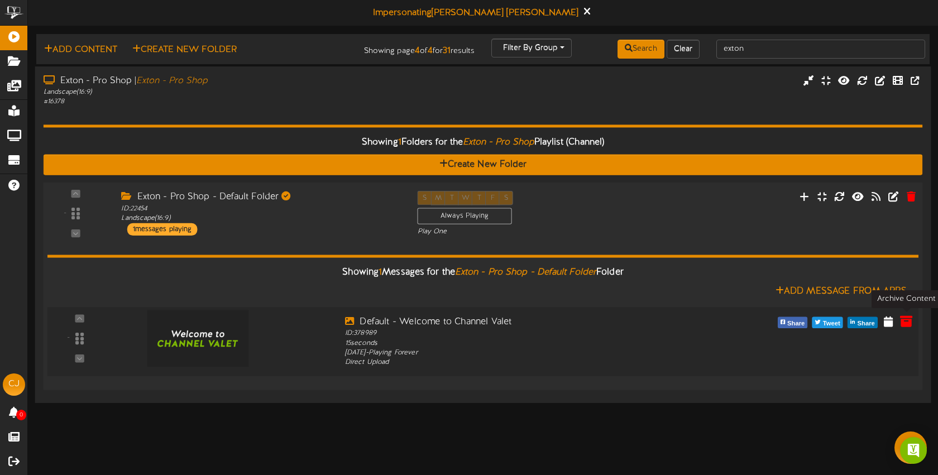
click at [906, 321] on icon at bounding box center [906, 321] width 12 height 12
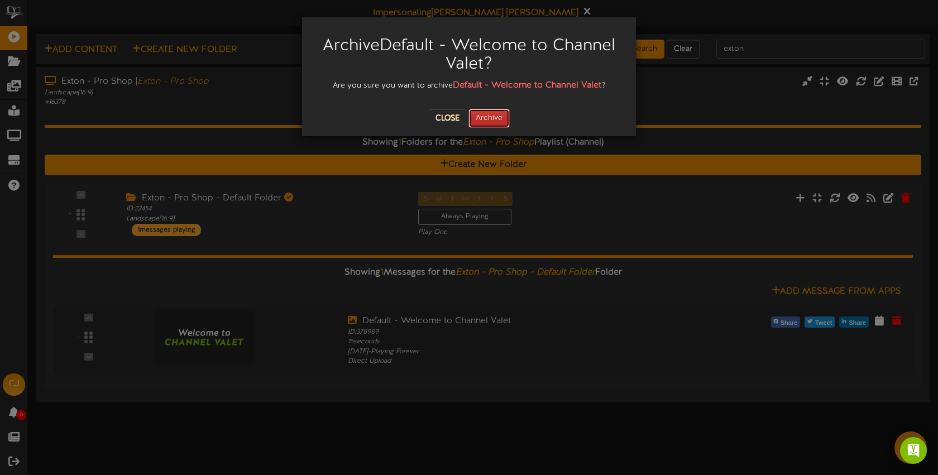
click at [504, 116] on button "Archive" at bounding box center [489, 118] width 41 height 19
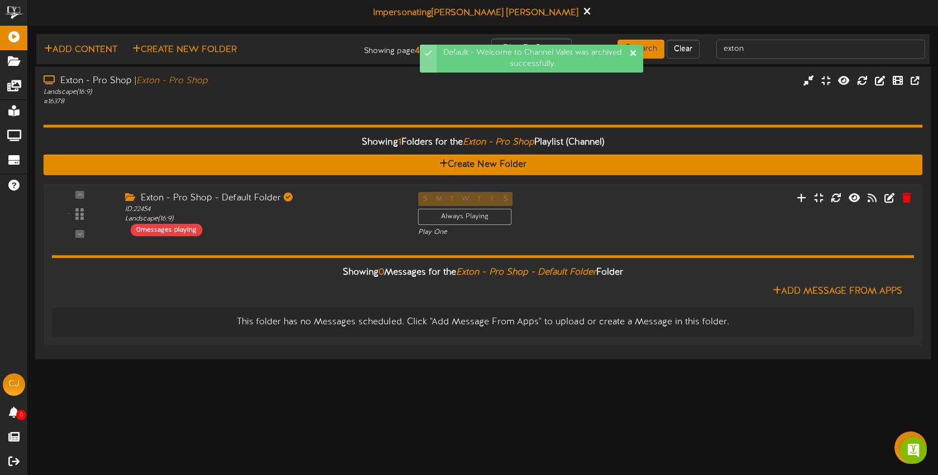
click at [291, 96] on div "Landscape ( 16:9 )" at bounding box center [222, 92] width 357 height 9
click at [352, 95] on div "Landscape ( 16:9 )" at bounding box center [222, 92] width 357 height 9
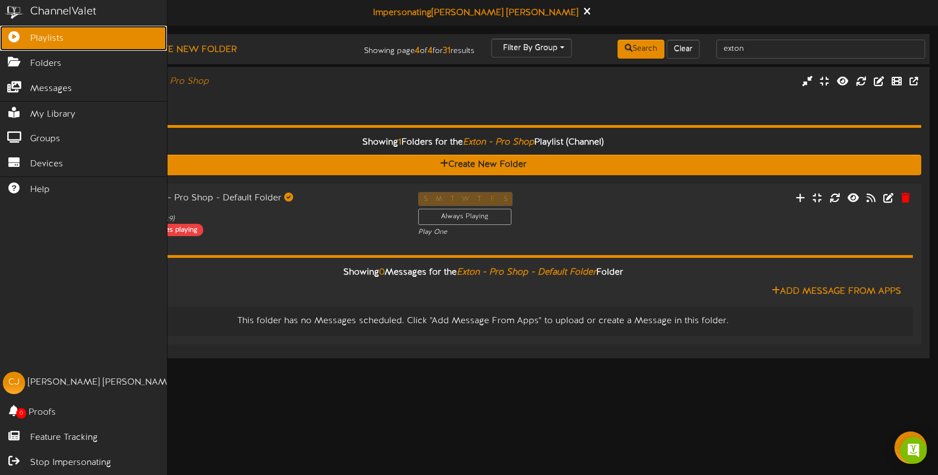
click at [24, 36] on icon at bounding box center [14, 35] width 28 height 8
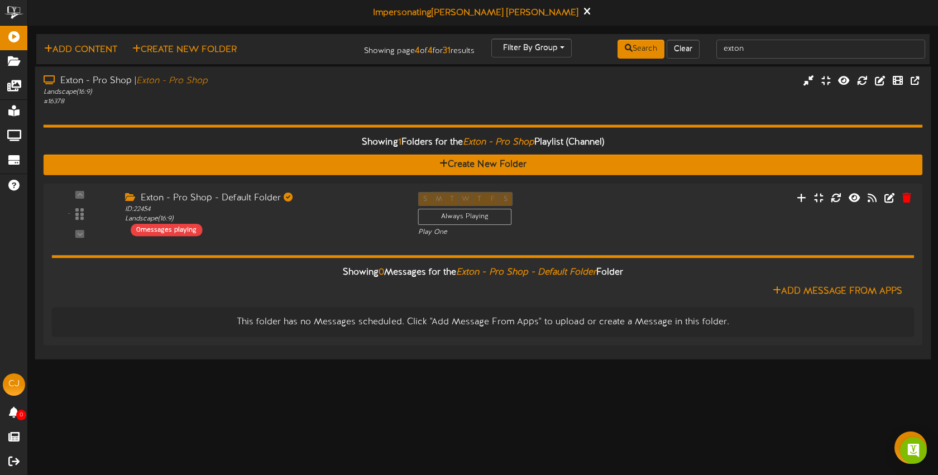
click at [262, 84] on div "Exton - Pro Shop | Exton - Pro Shop" at bounding box center [222, 81] width 357 height 13
click at [584, 11] on icon at bounding box center [587, 11] width 7 height 12
